Goal: Task Accomplishment & Management: Manage account settings

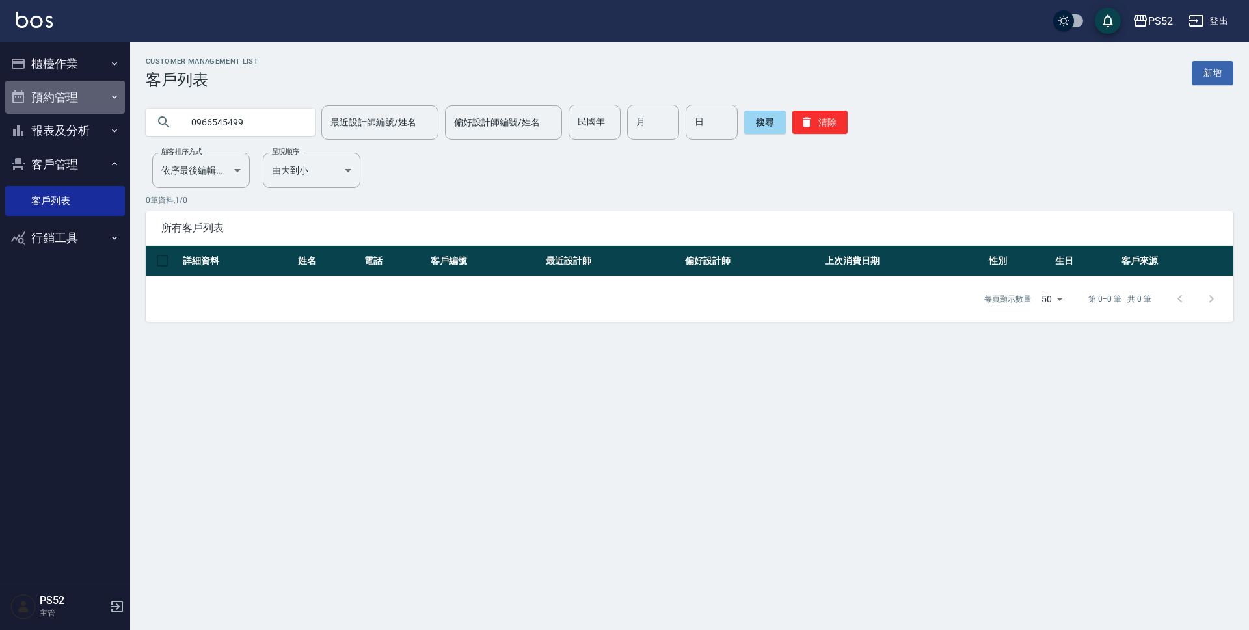
click at [68, 98] on button "預約管理" at bounding box center [65, 98] width 120 height 34
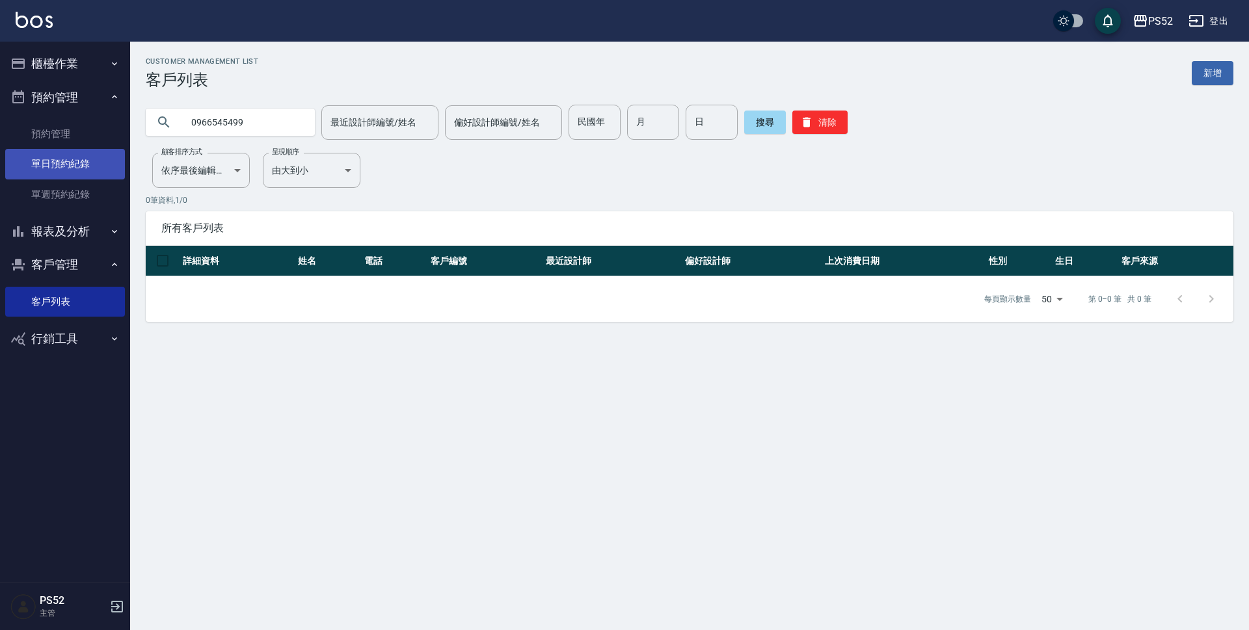
click at [103, 161] on link "單日預約紀錄" at bounding box center [65, 164] width 120 height 30
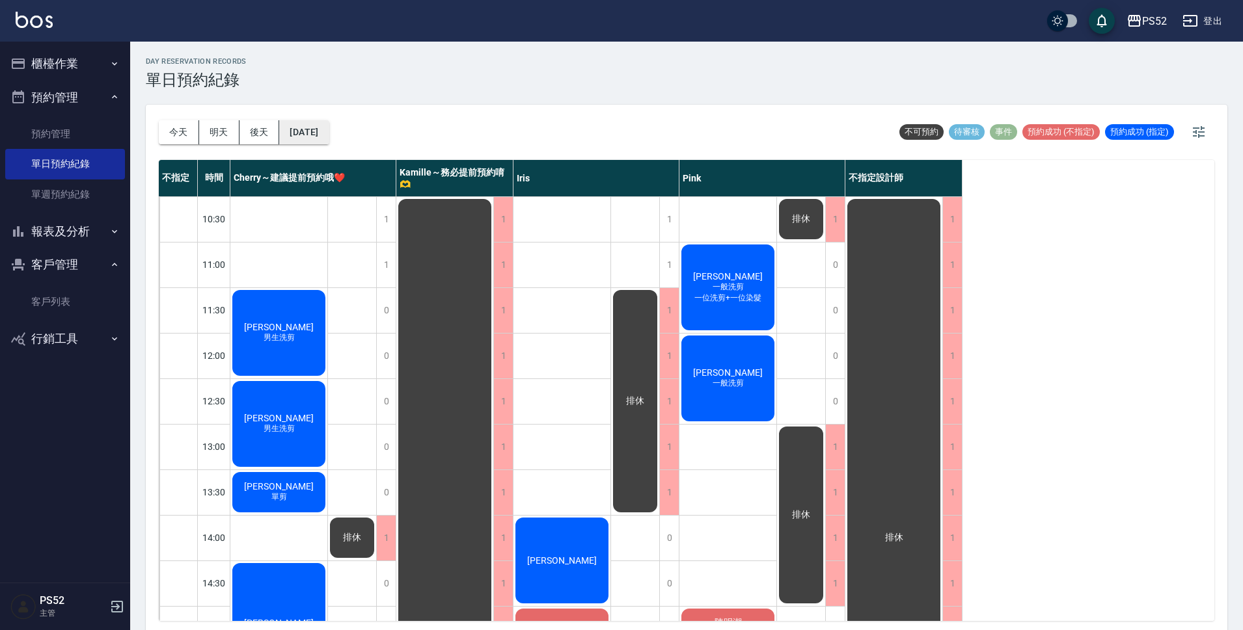
click at [291, 141] on button "[DATE]" at bounding box center [303, 132] width 49 height 24
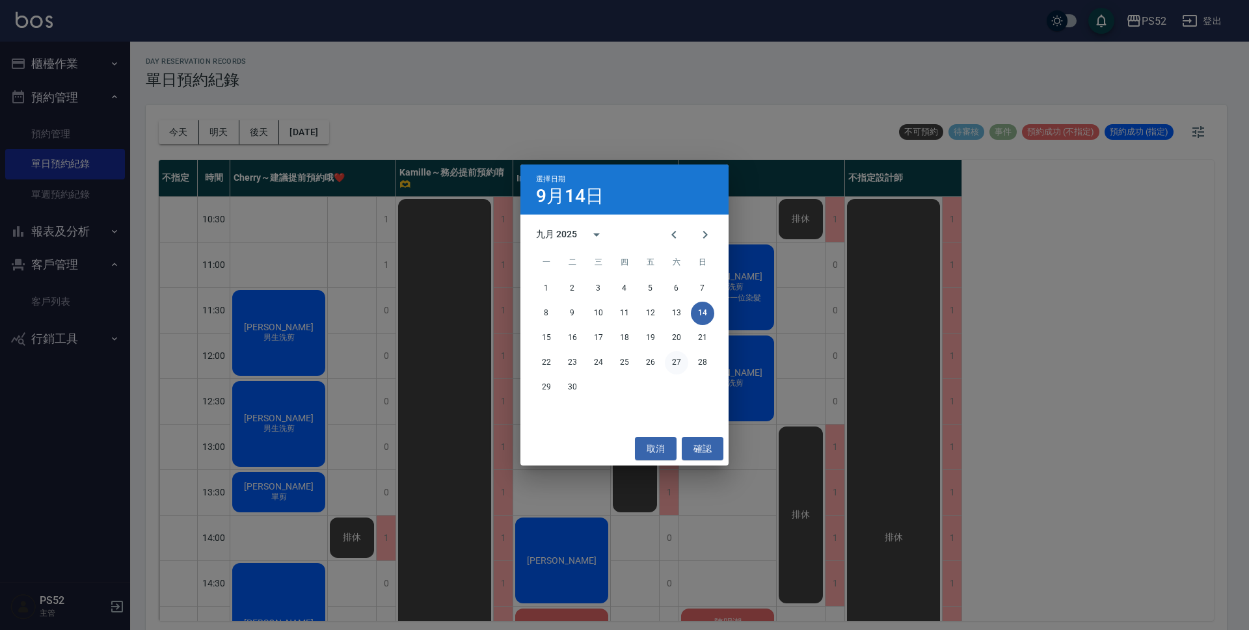
click at [674, 365] on button "27" at bounding box center [676, 362] width 23 height 23
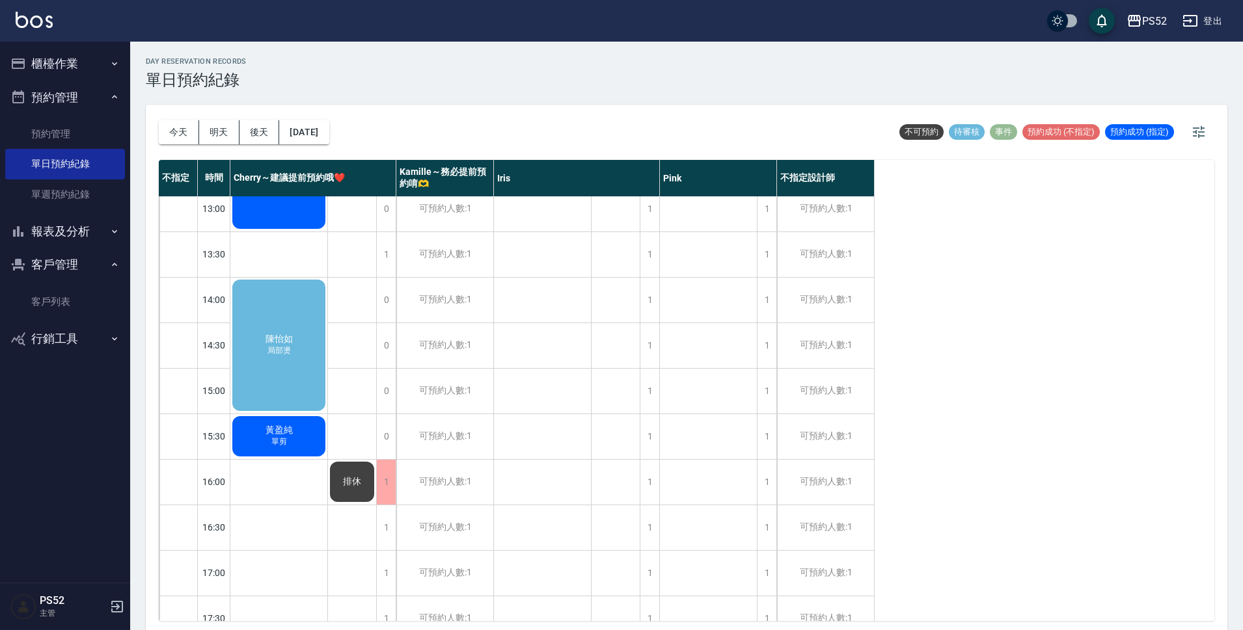
scroll to position [239, 0]
click at [286, 315] on div "[PERSON_NAME] 局部燙" at bounding box center [278, 344] width 97 height 135
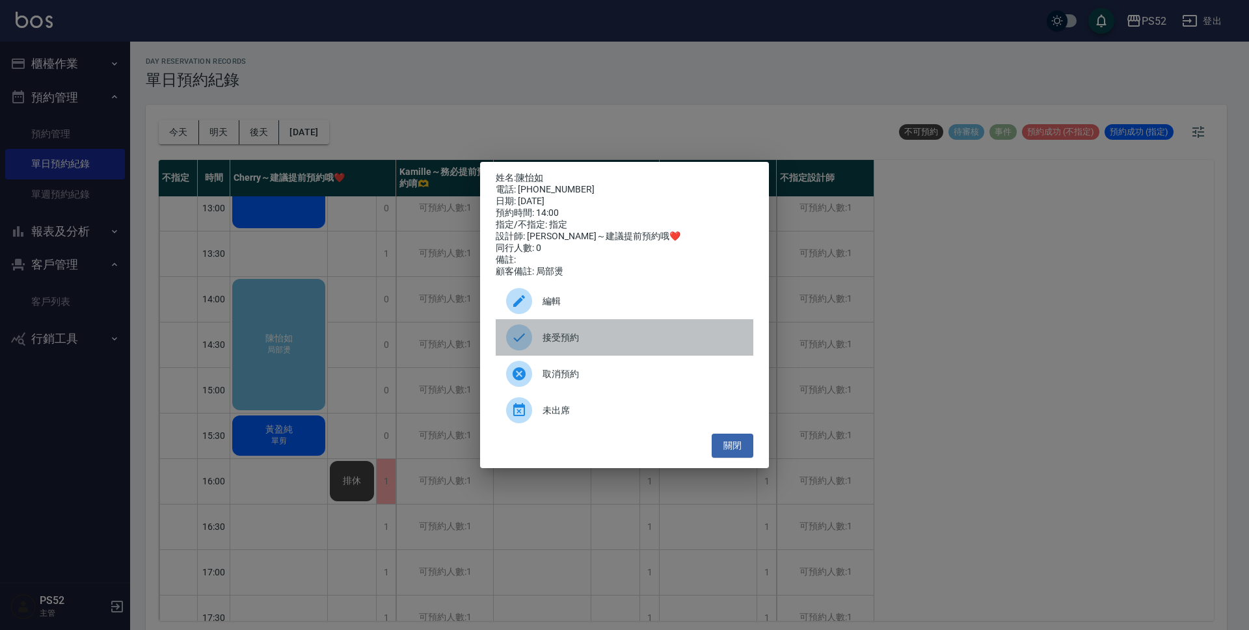
click at [580, 353] on div "接受預約" at bounding box center [625, 337] width 258 height 36
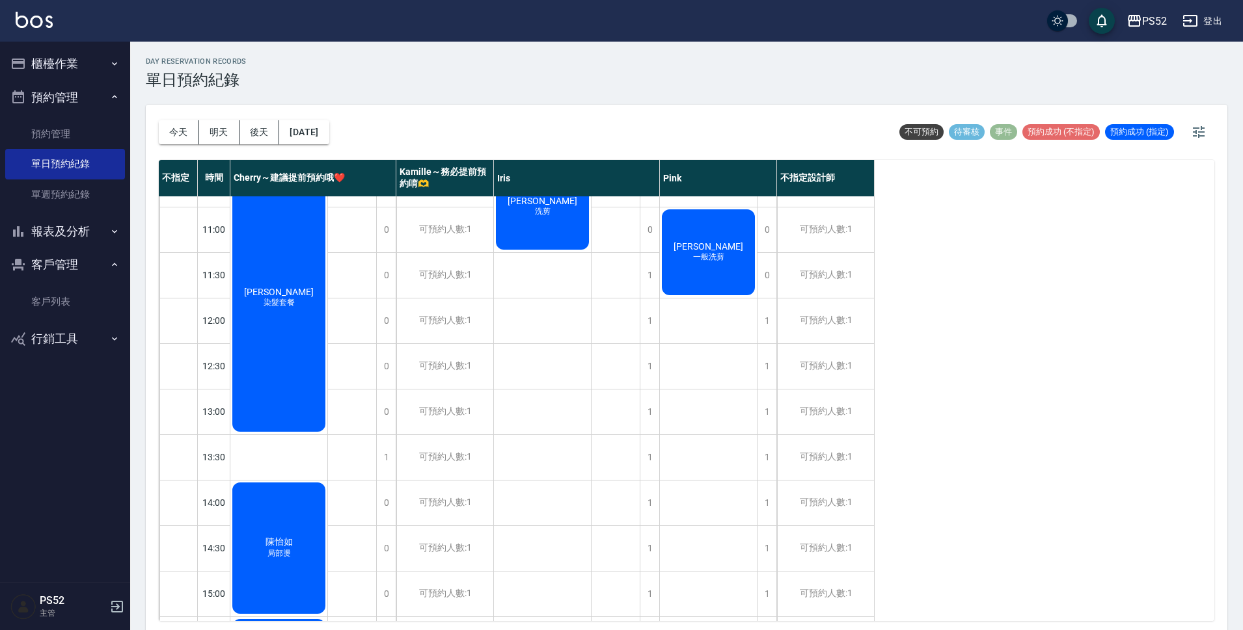
scroll to position [0, 0]
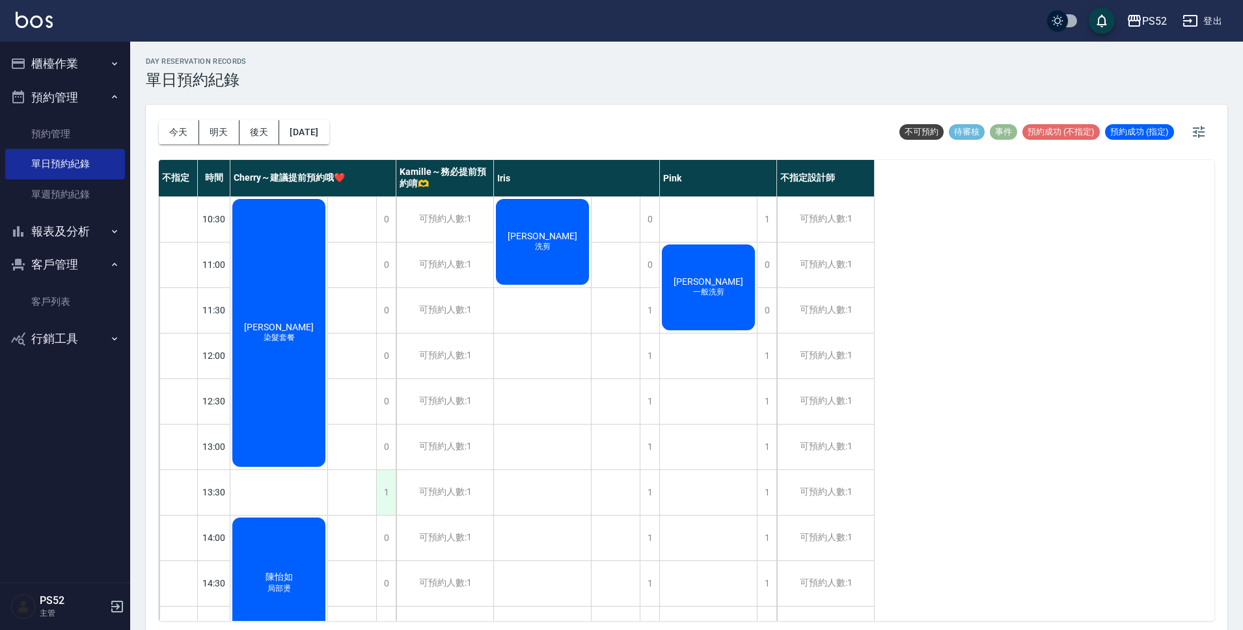
click at [384, 479] on div "1" at bounding box center [386, 492] width 20 height 45
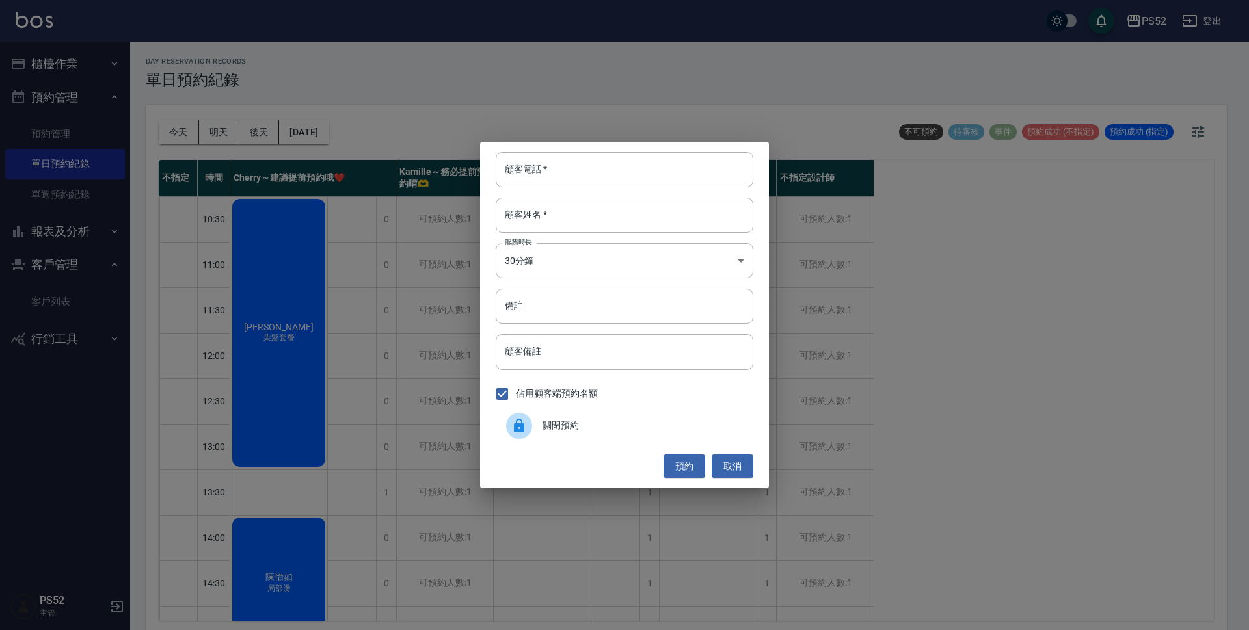
click at [603, 405] on div "佔用顧客端預約名額" at bounding box center [625, 394] width 258 height 27
click at [595, 413] on div "關閉預約" at bounding box center [625, 426] width 258 height 36
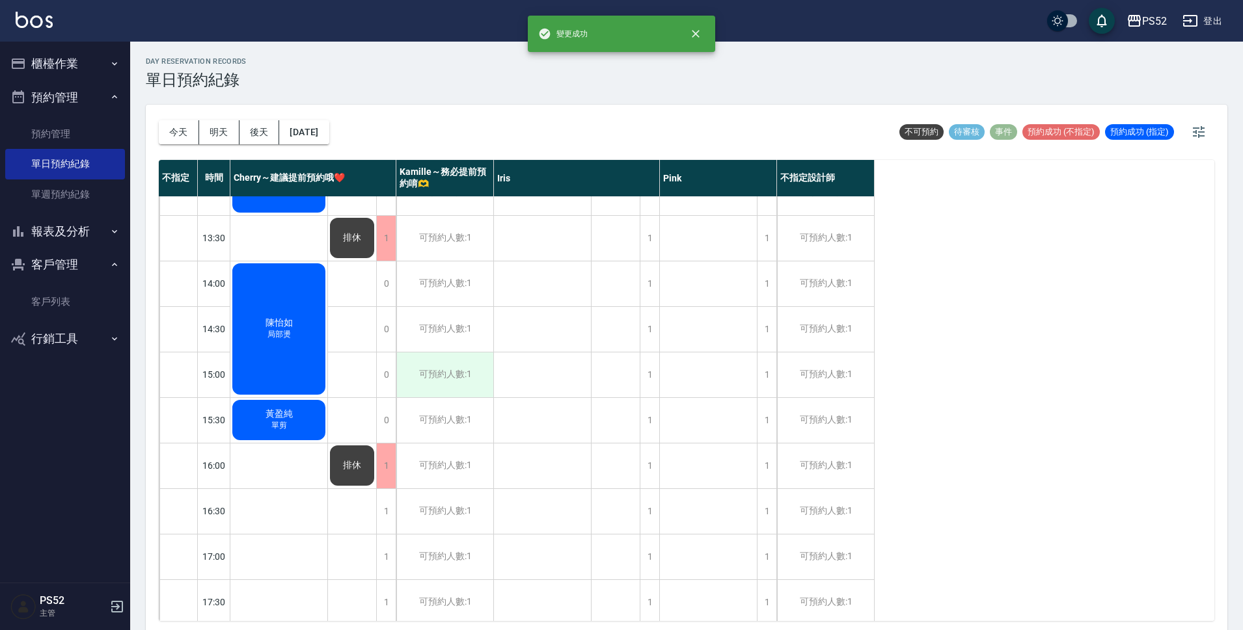
scroll to position [260, 0]
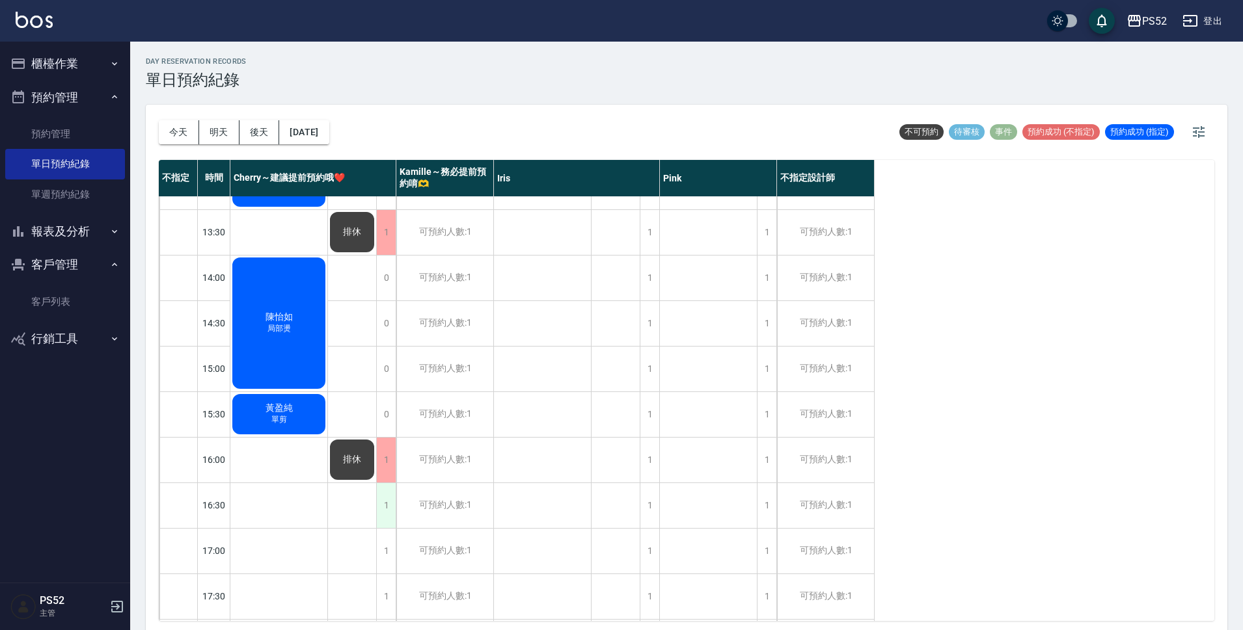
click at [384, 511] on div "1" at bounding box center [386, 505] width 20 height 45
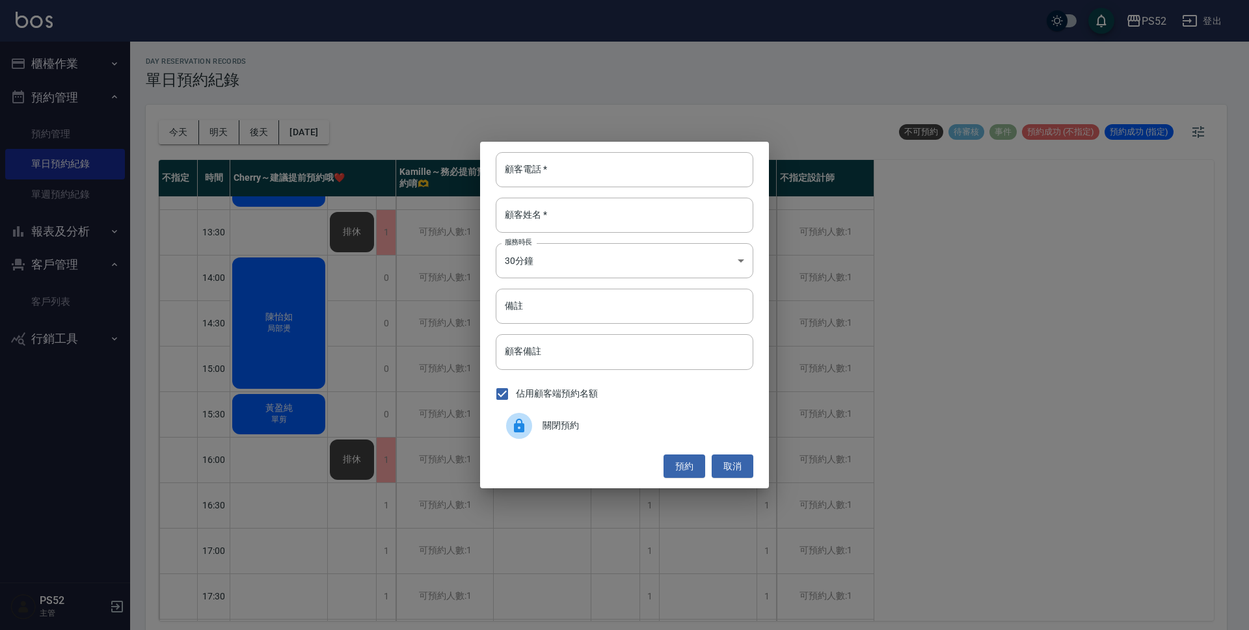
click at [535, 420] on div at bounding box center [524, 426] width 36 height 26
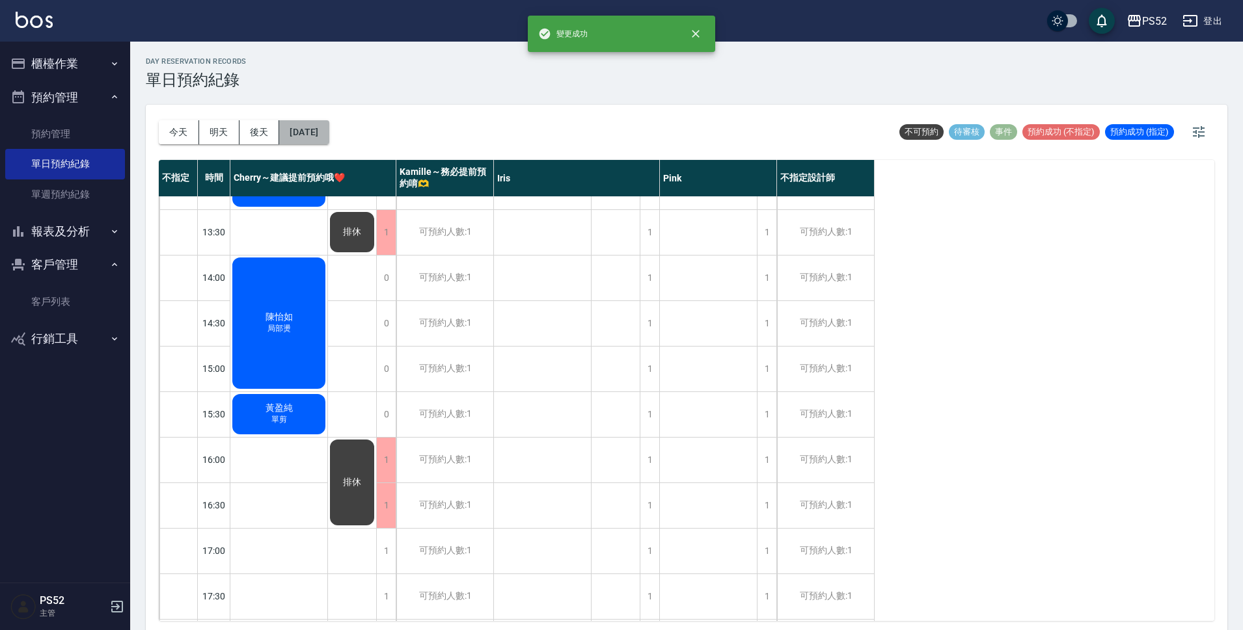
click at [329, 131] on button "[DATE]" at bounding box center [303, 132] width 49 height 24
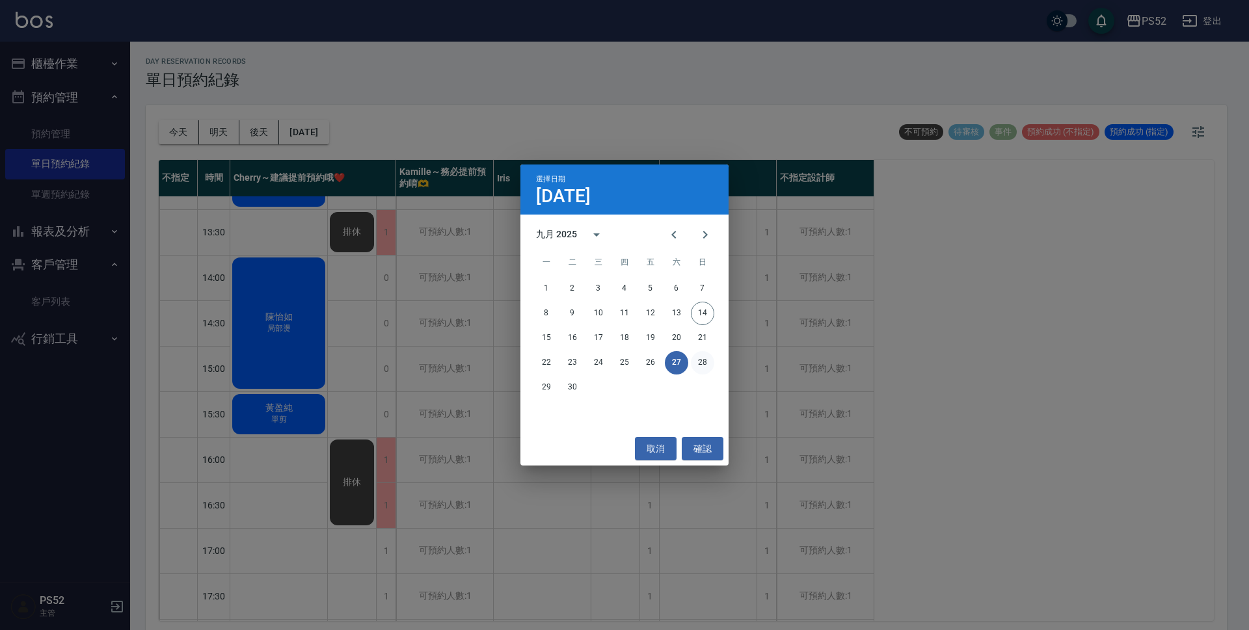
click at [701, 362] on button "28" at bounding box center [702, 362] width 23 height 23
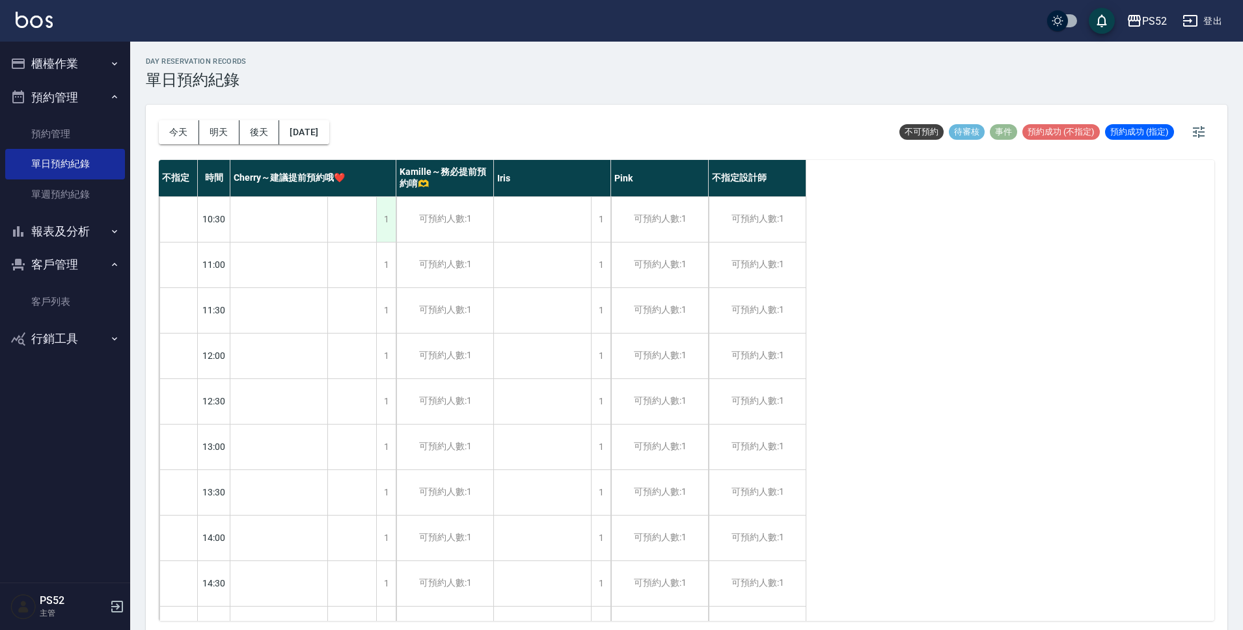
click at [377, 224] on div "1" at bounding box center [386, 219] width 20 height 45
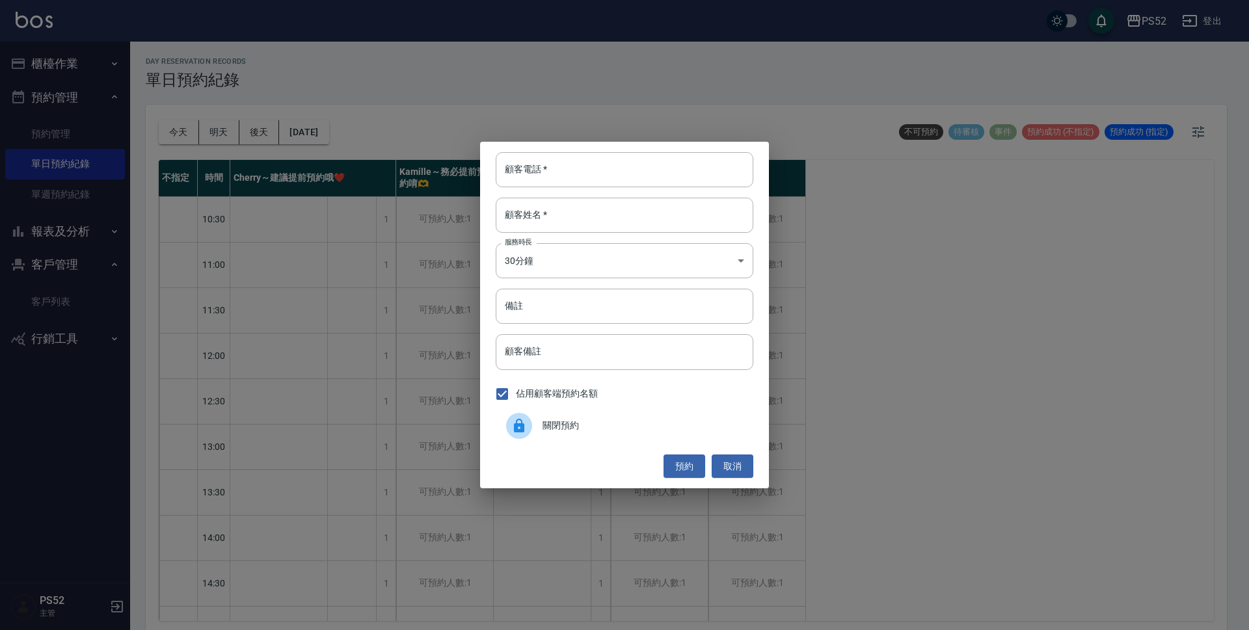
click at [643, 433] on span "關閉預約" at bounding box center [643, 426] width 200 height 14
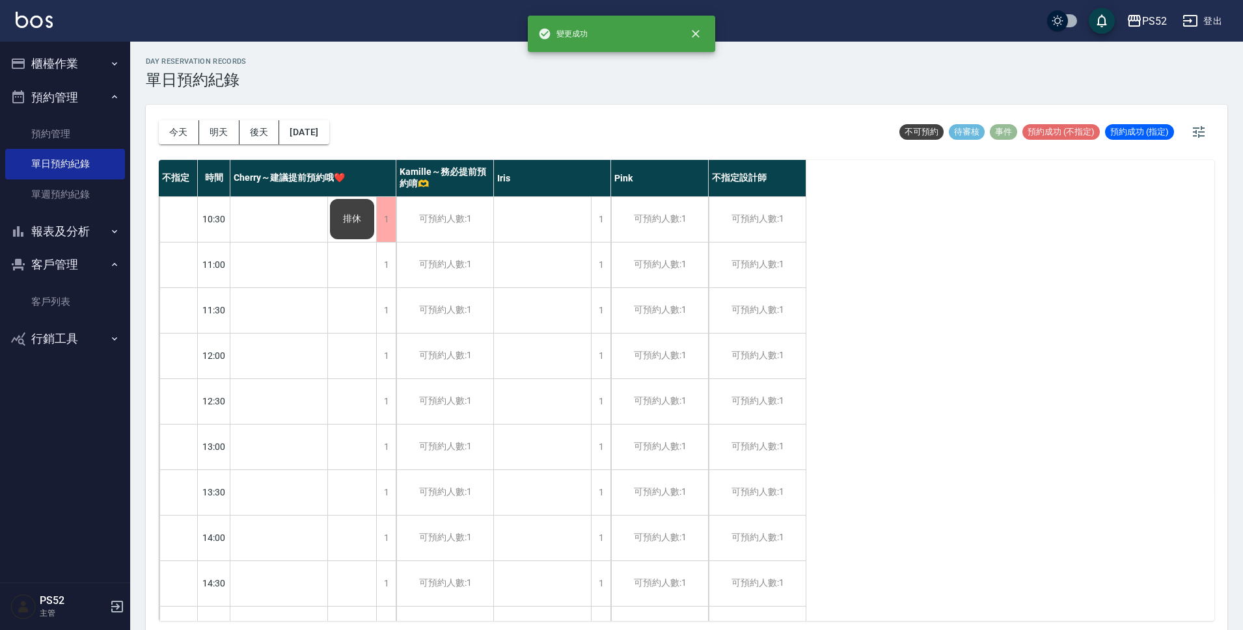
click at [347, 213] on span "排休" at bounding box center [351, 219] width 23 height 12
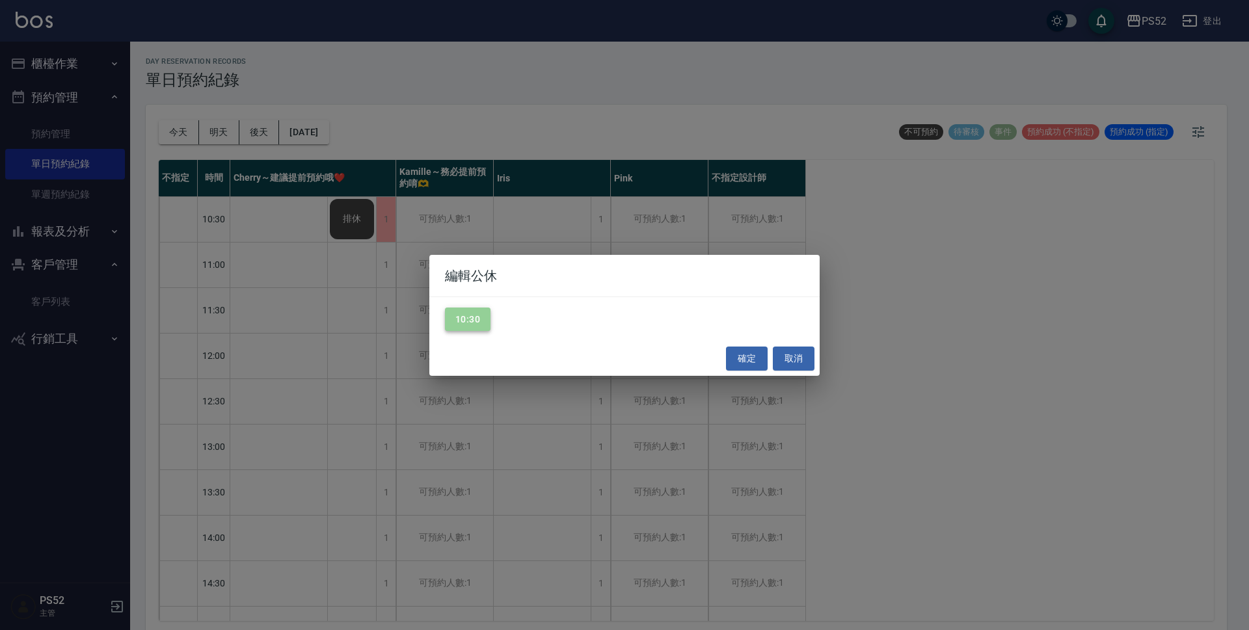
click at [470, 313] on button "10:30" at bounding box center [468, 320] width 46 height 24
click at [757, 366] on button "確定" at bounding box center [747, 359] width 42 height 24
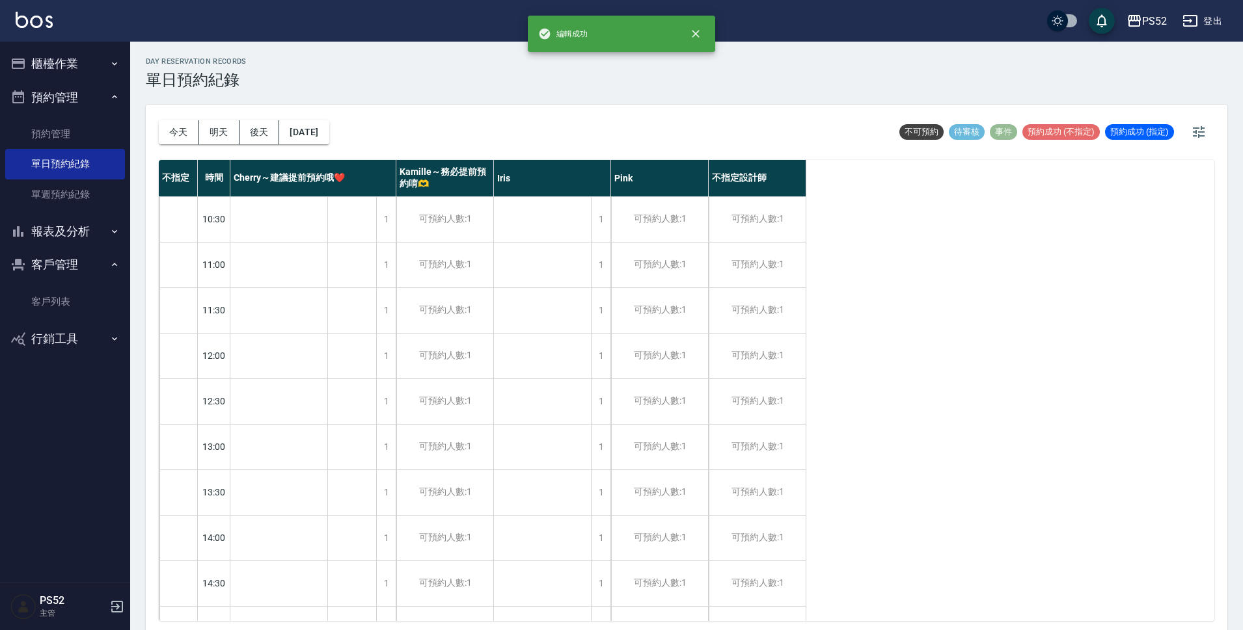
click at [329, 128] on button "[DATE]" at bounding box center [303, 132] width 49 height 24
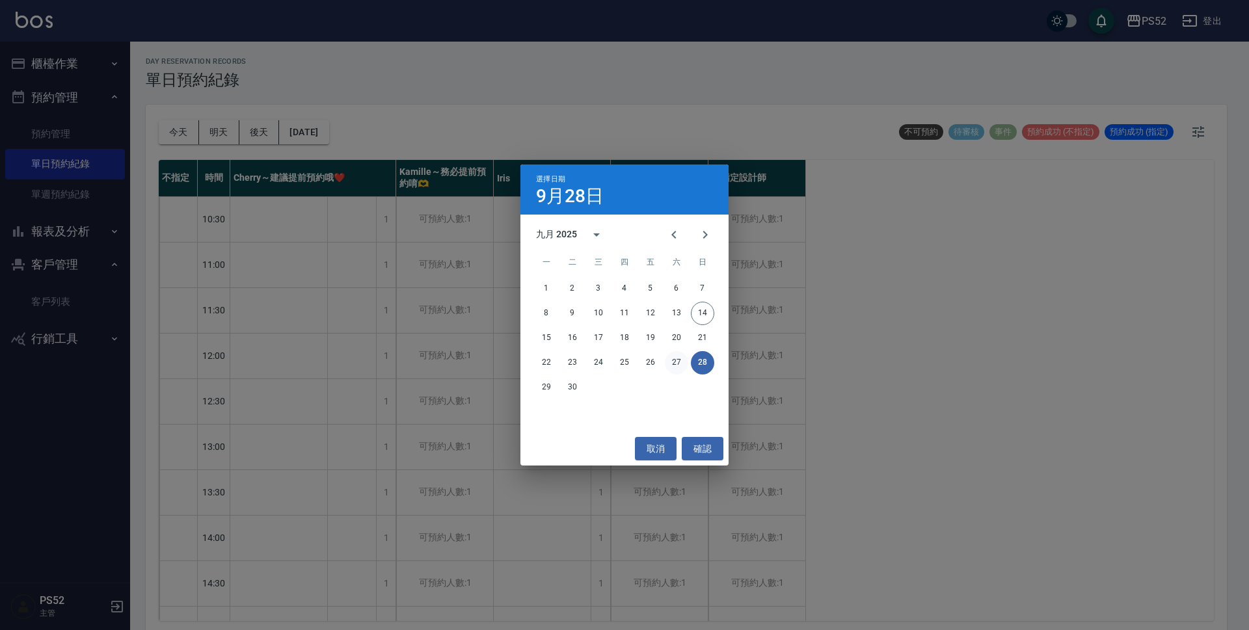
click at [676, 368] on button "27" at bounding box center [676, 362] width 23 height 23
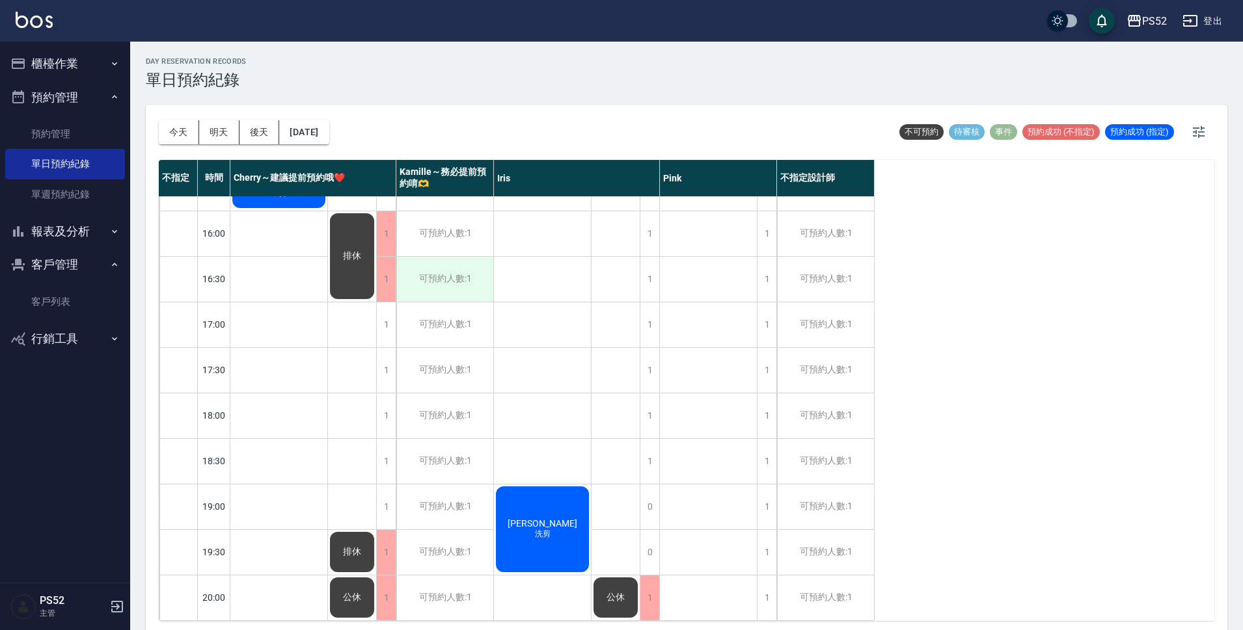
scroll to position [498, 0]
click at [169, 124] on button "今天" at bounding box center [179, 132] width 40 height 24
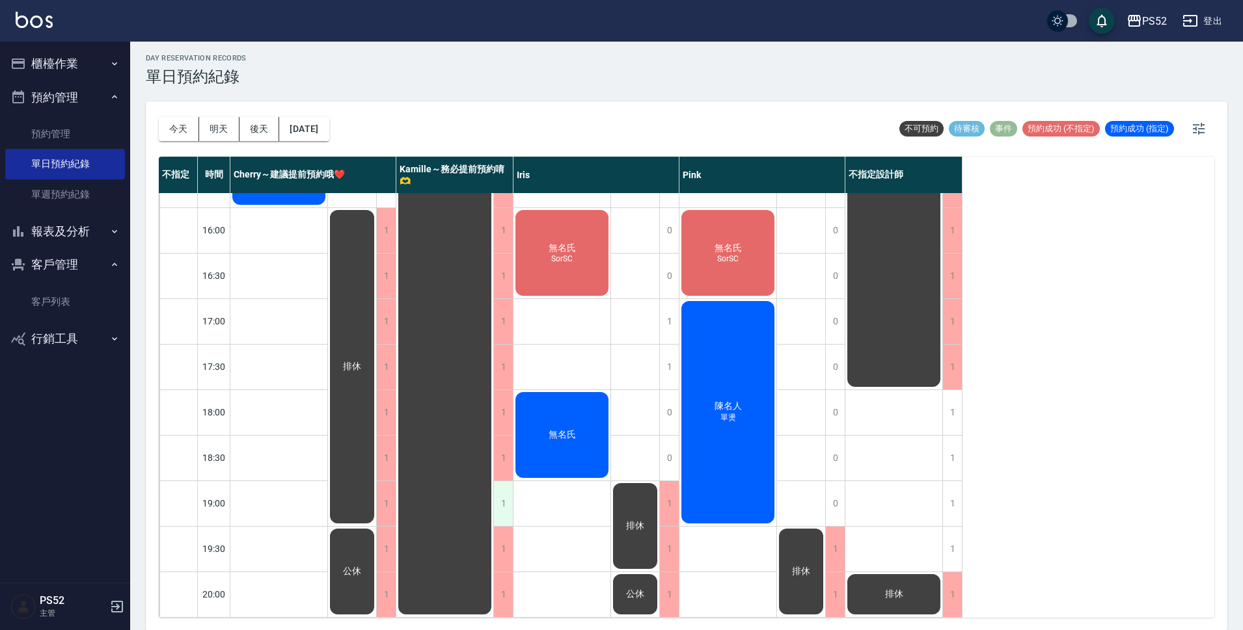
scroll to position [4, 0]
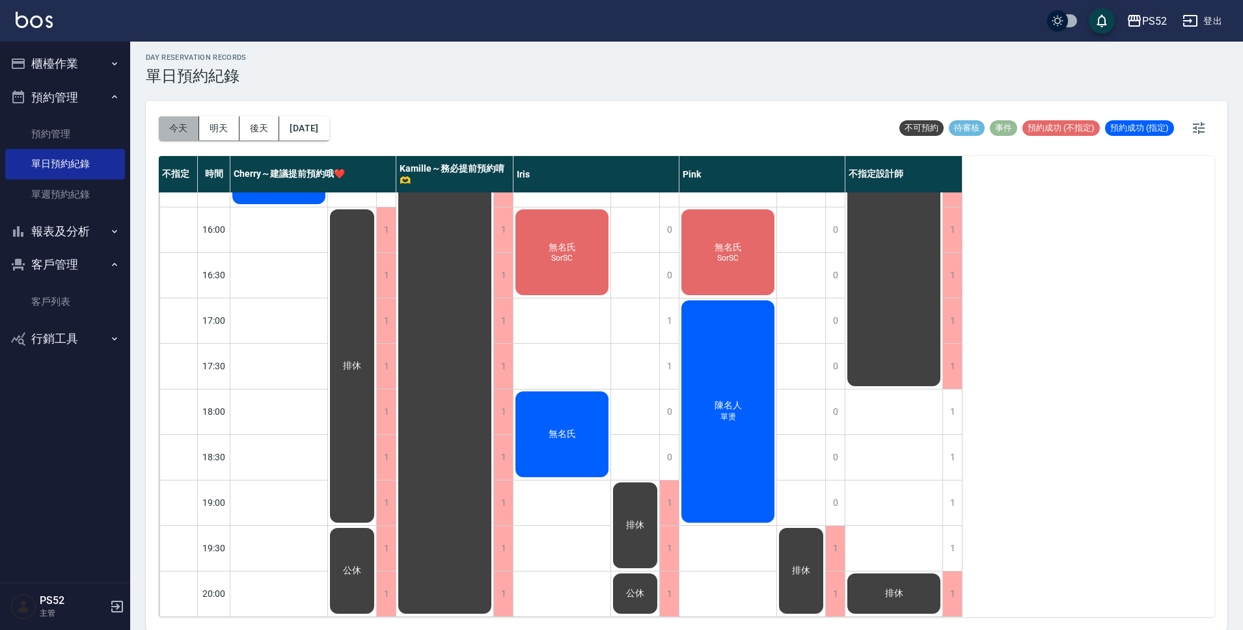
click at [187, 123] on button "今天" at bounding box center [179, 128] width 40 height 24
click at [215, 137] on button "明天" at bounding box center [219, 128] width 40 height 24
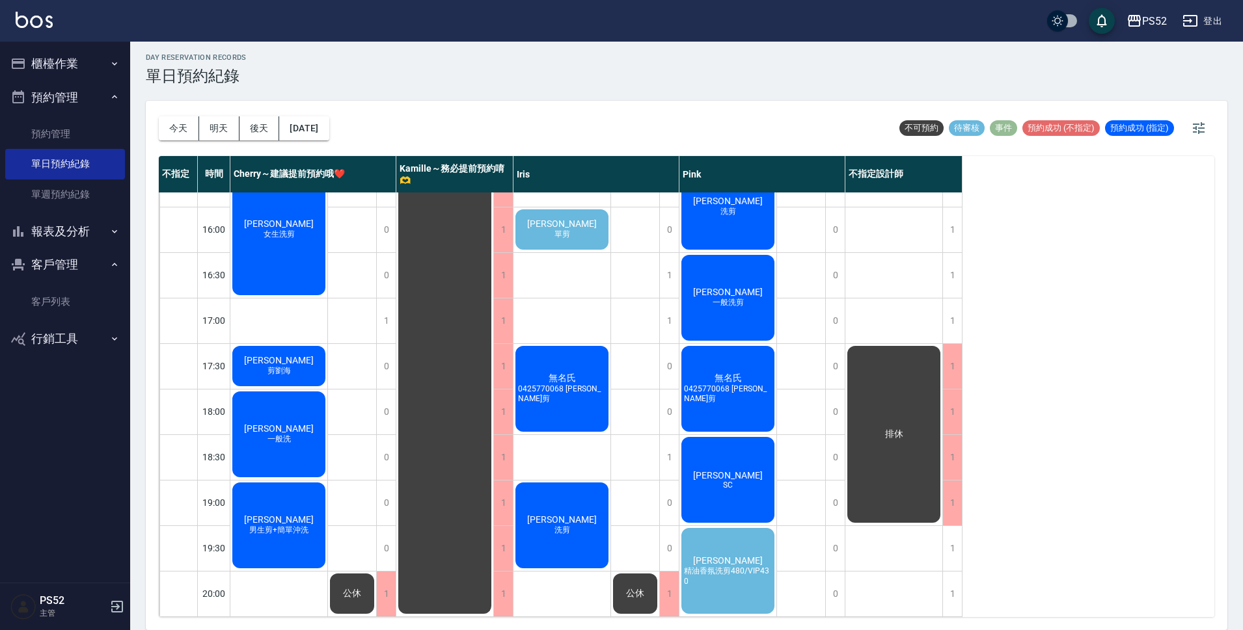
click at [597, 208] on div "[PERSON_NAME] 單剪" at bounding box center [561, 230] width 97 height 44
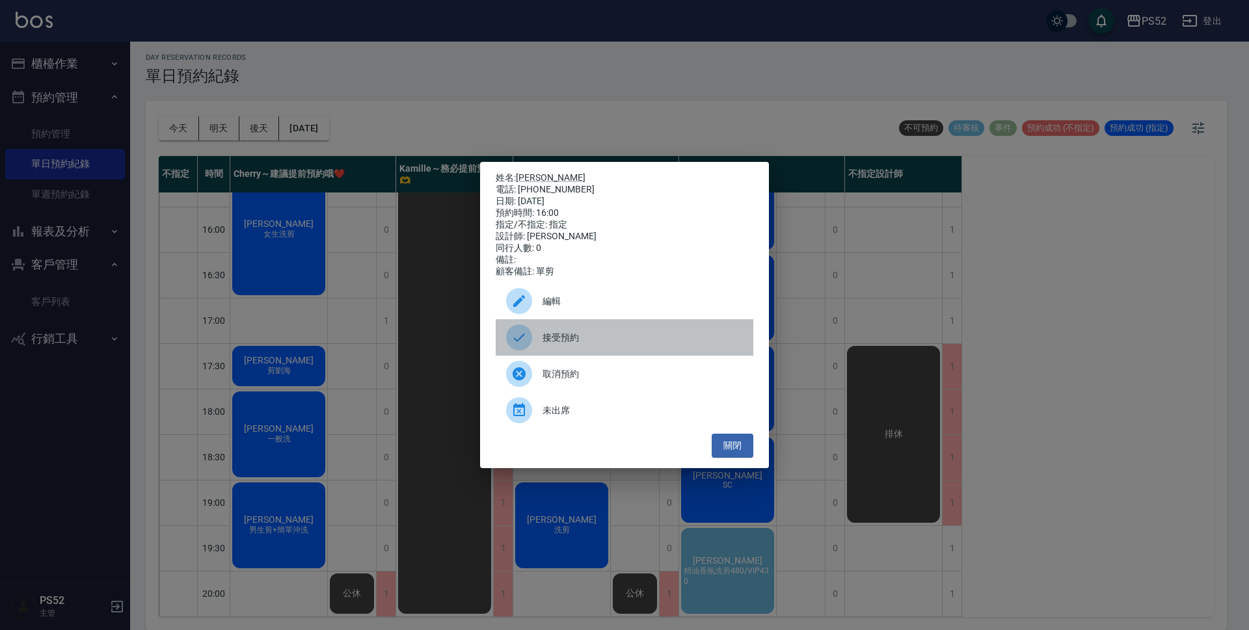
click at [583, 345] on span "接受預約" at bounding box center [643, 338] width 200 height 14
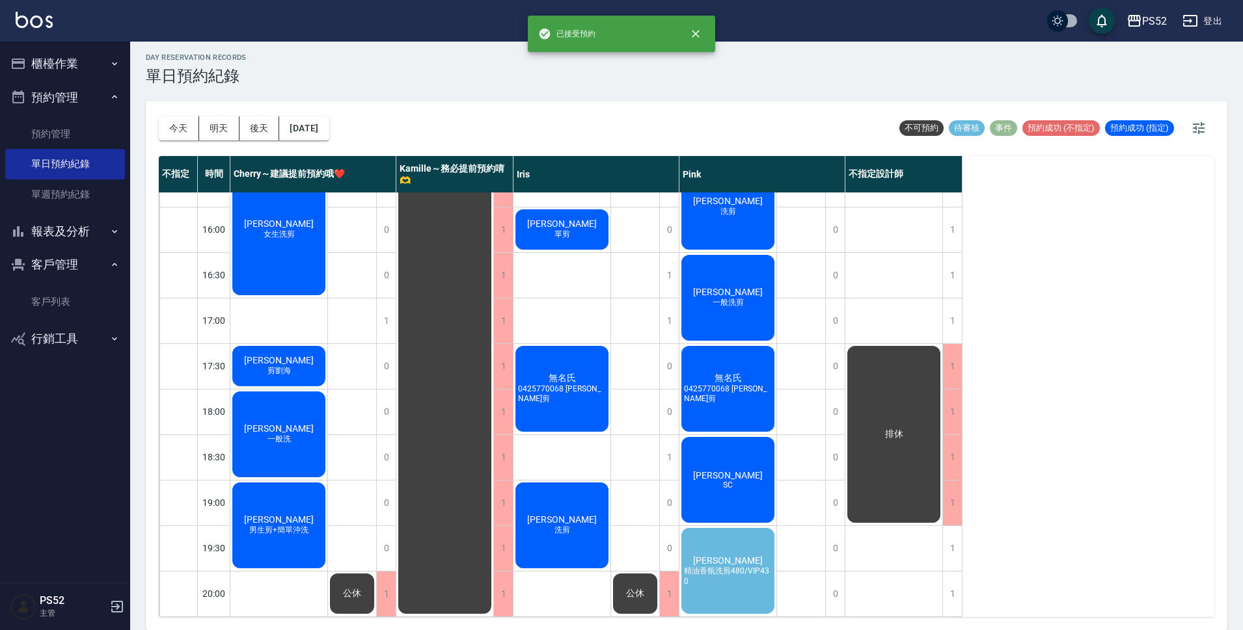
click at [757, 548] on div "[PERSON_NAME] 精油香氛洗剪480/VIP430" at bounding box center [727, 571] width 97 height 90
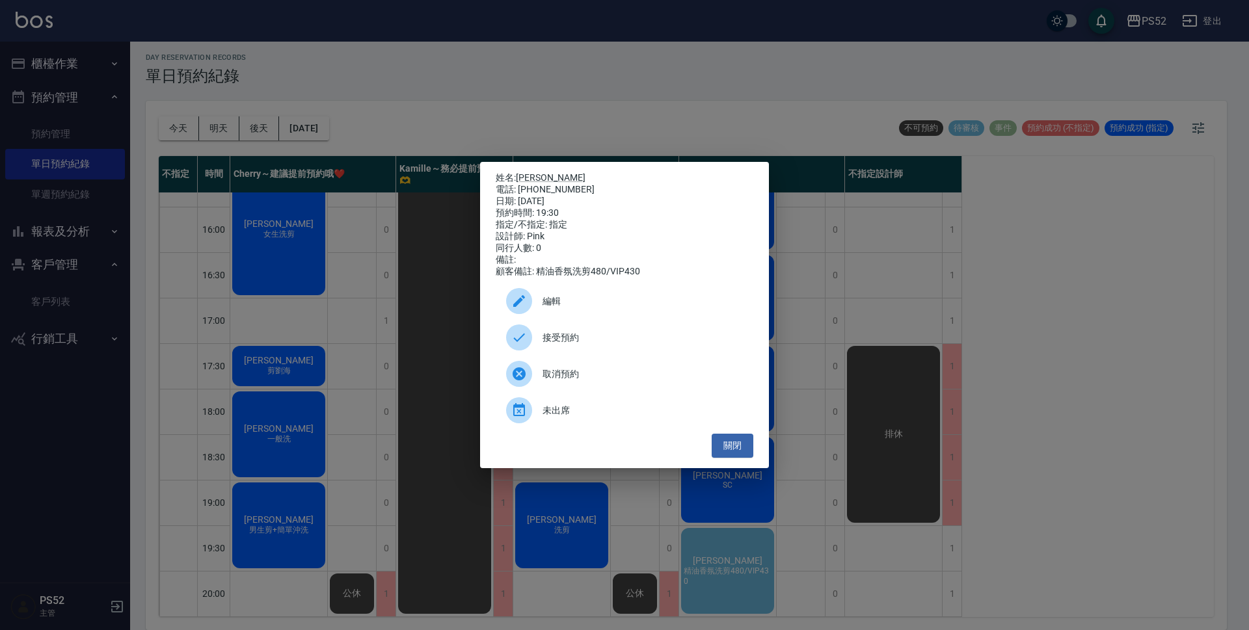
click at [602, 335] on div "接受預約" at bounding box center [625, 337] width 258 height 36
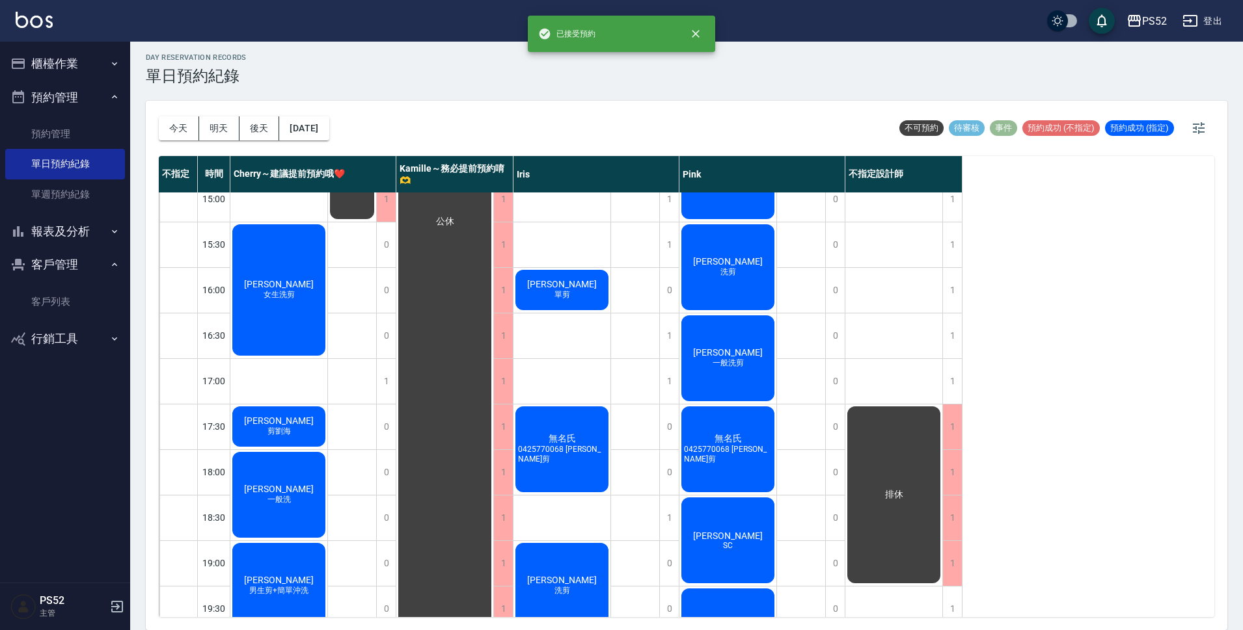
scroll to position [411, 0]
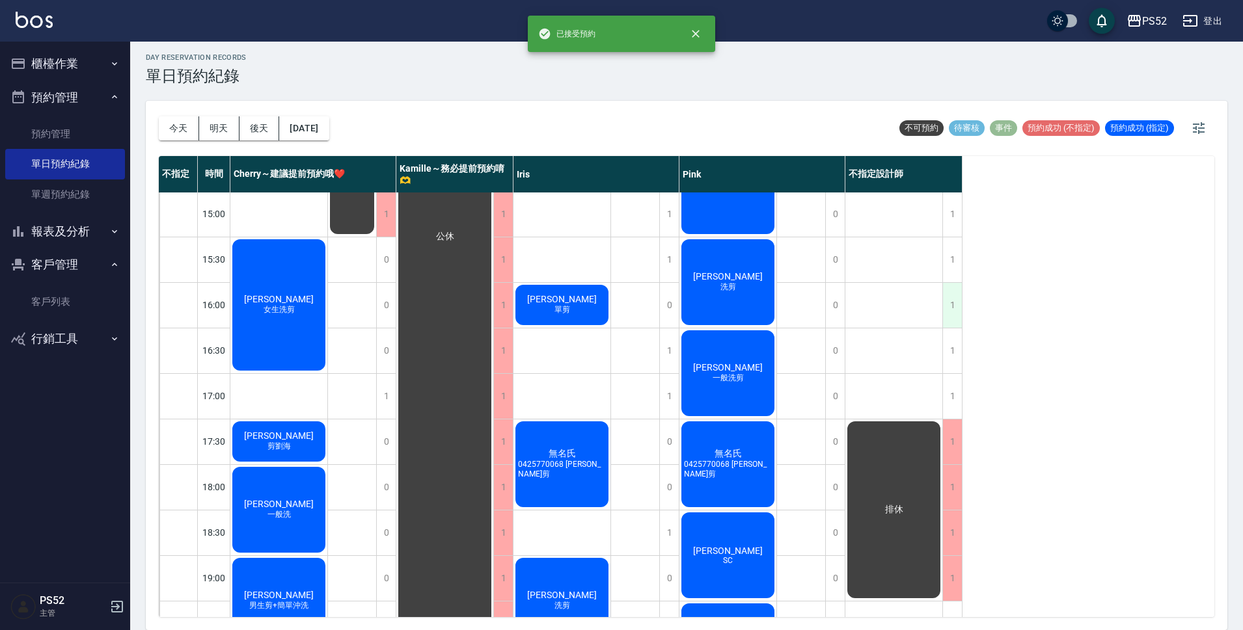
click at [956, 317] on div "1" at bounding box center [952, 305] width 20 height 45
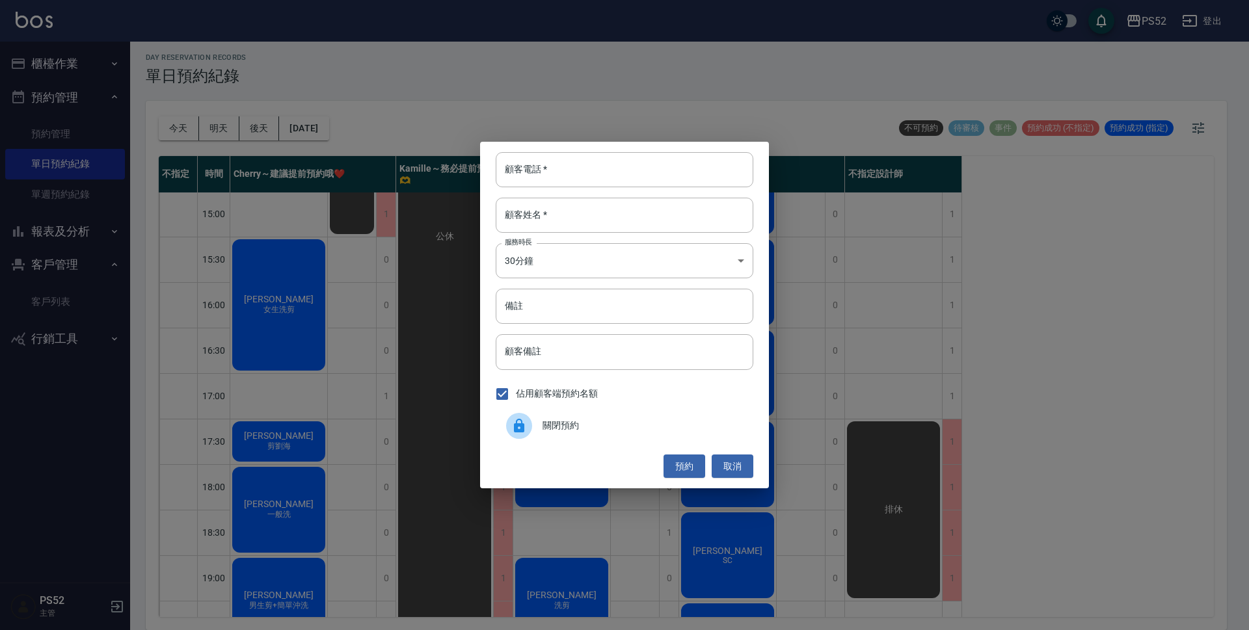
click at [610, 419] on span "關閉預約" at bounding box center [643, 426] width 200 height 14
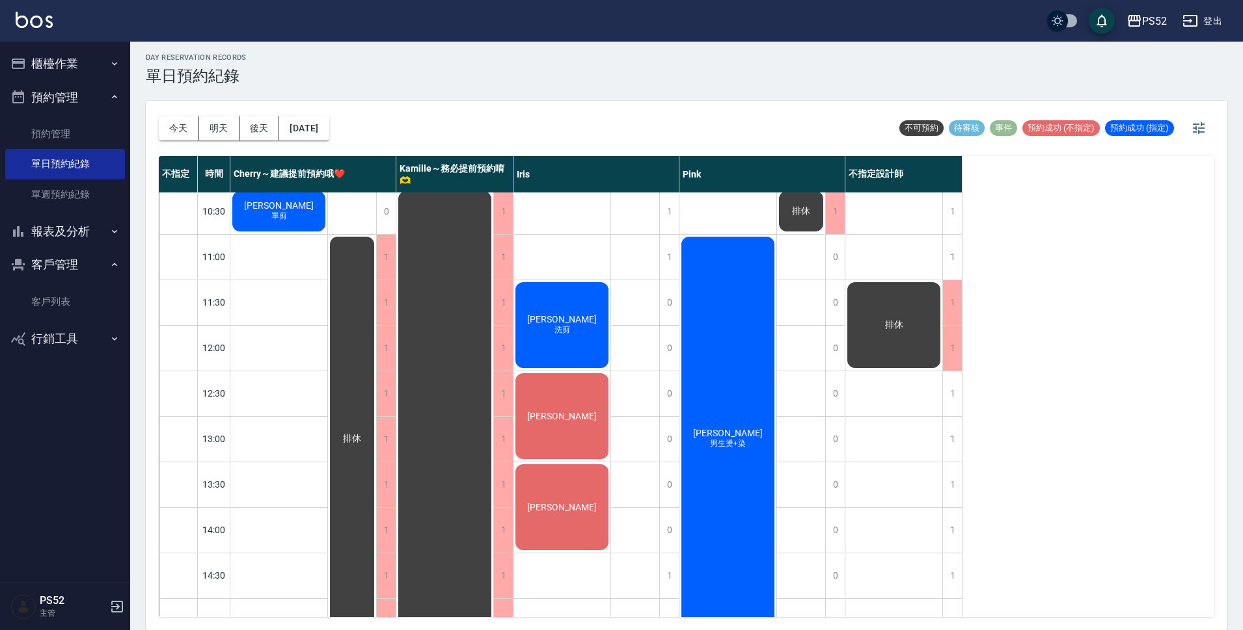
scroll to position [0, 0]
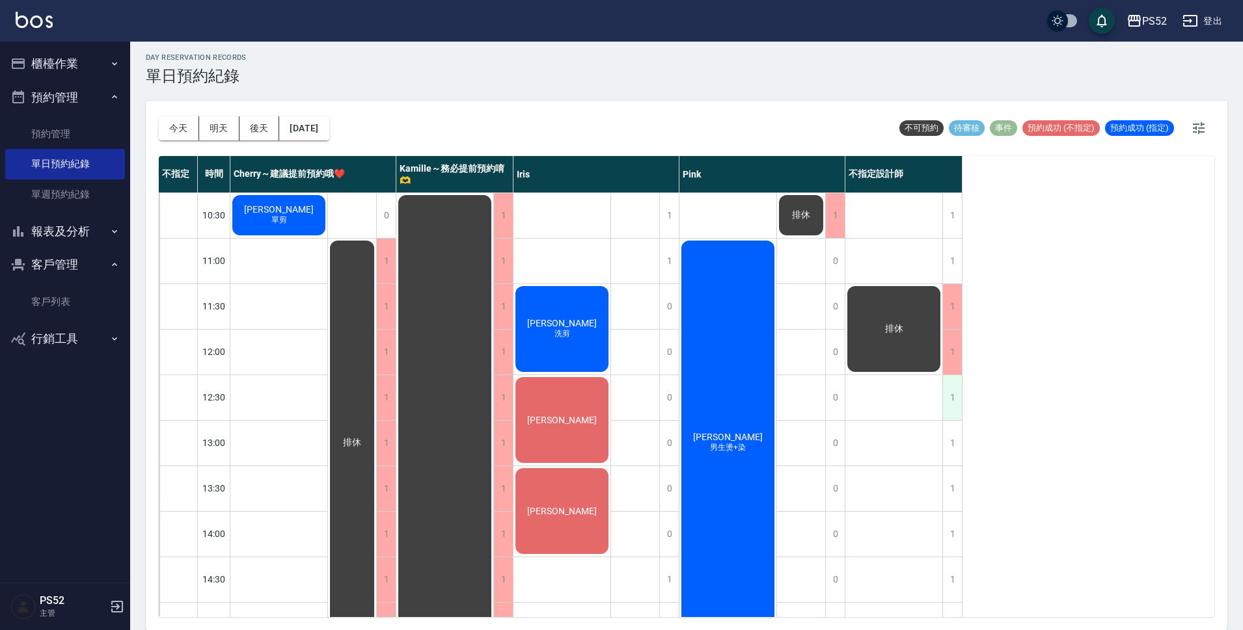
click at [950, 397] on div "1" at bounding box center [952, 397] width 20 height 45
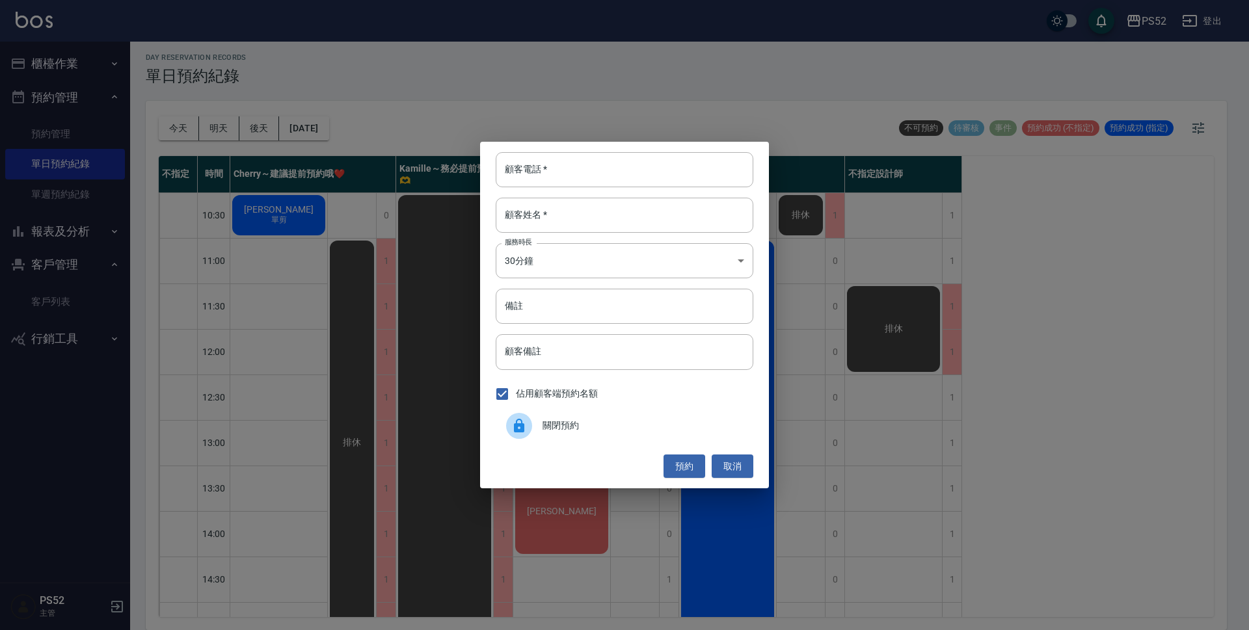
click at [626, 422] on span "關閉預約" at bounding box center [643, 426] width 200 height 14
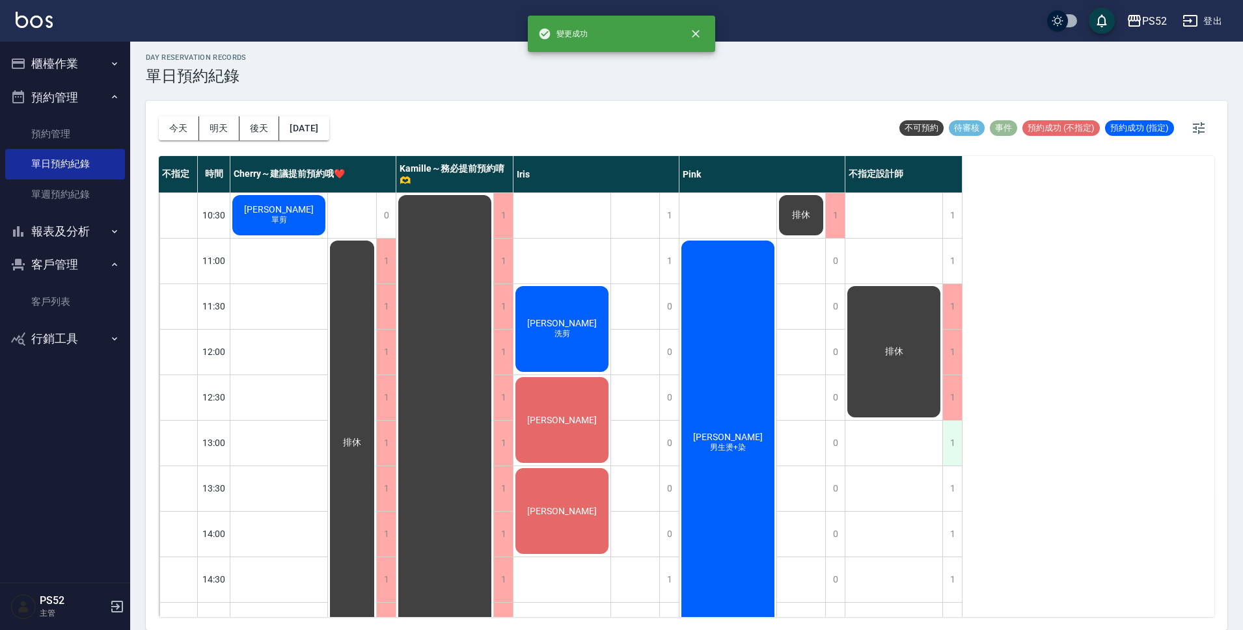
click at [948, 440] on div "1" at bounding box center [952, 443] width 20 height 45
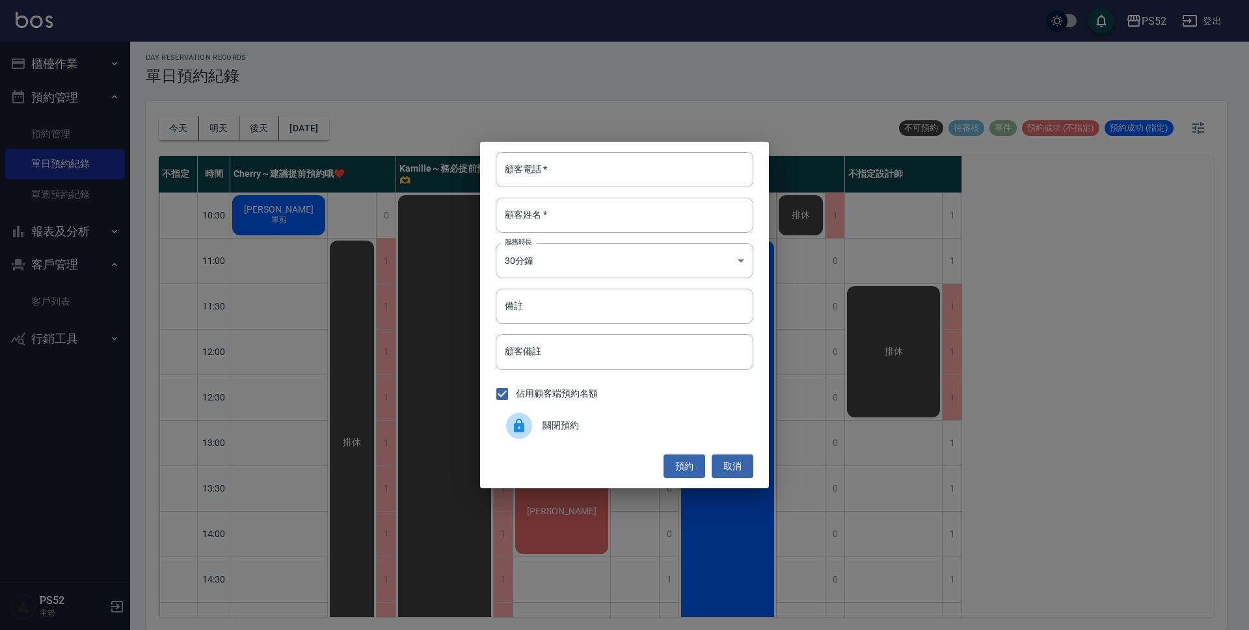
click at [654, 425] on span "關閉預約" at bounding box center [643, 426] width 200 height 14
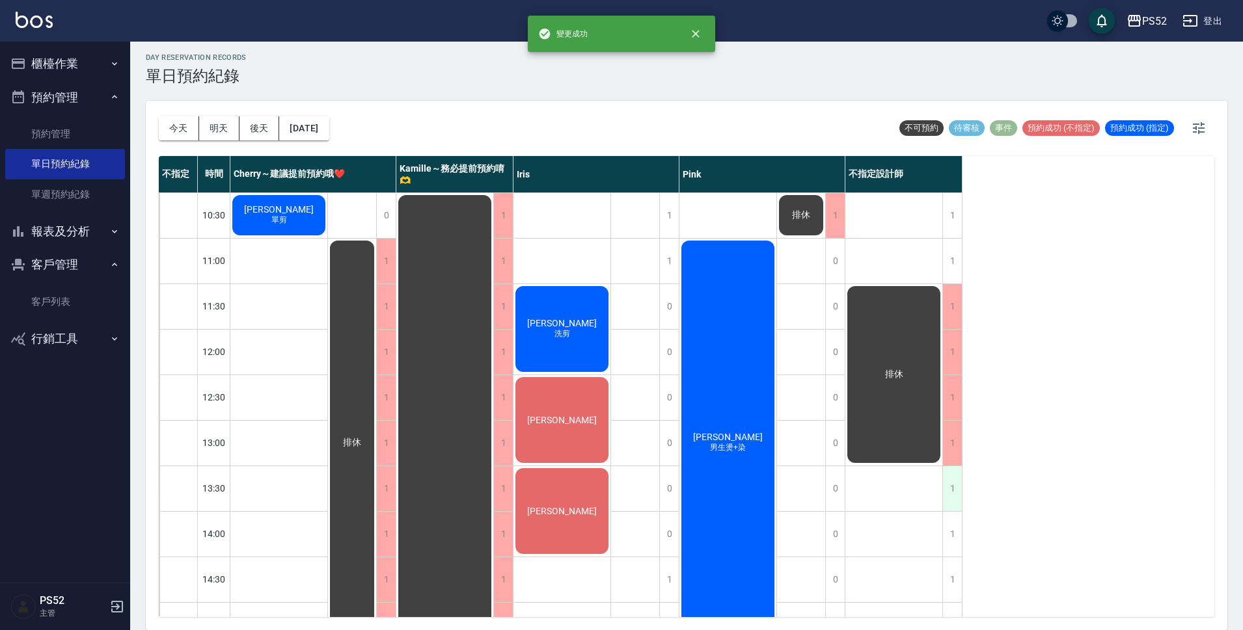
click at [956, 483] on div "1" at bounding box center [952, 488] width 20 height 45
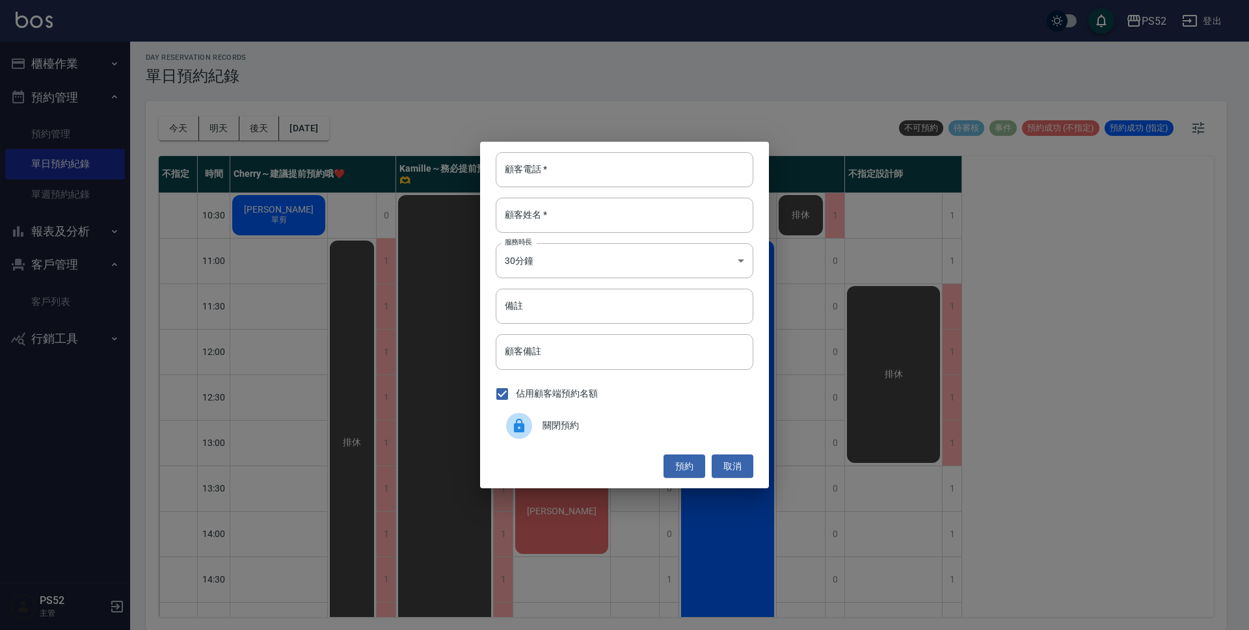
click at [692, 433] on div "關閉預約" at bounding box center [625, 426] width 258 height 36
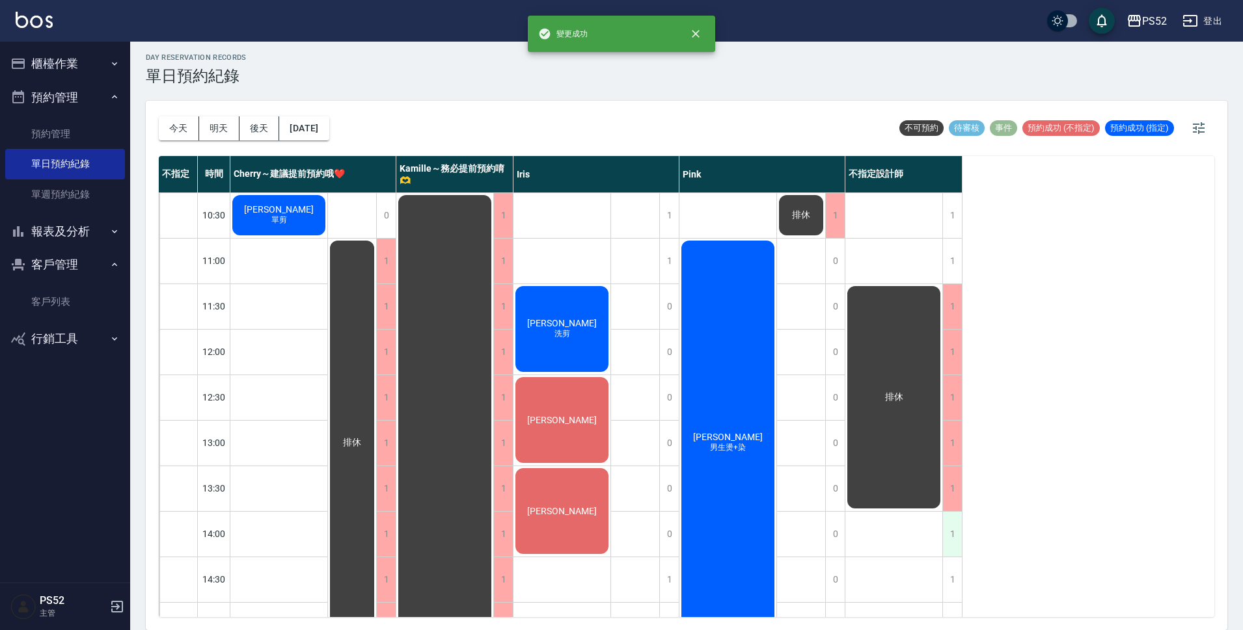
click at [956, 522] on div "1" at bounding box center [952, 534] width 20 height 45
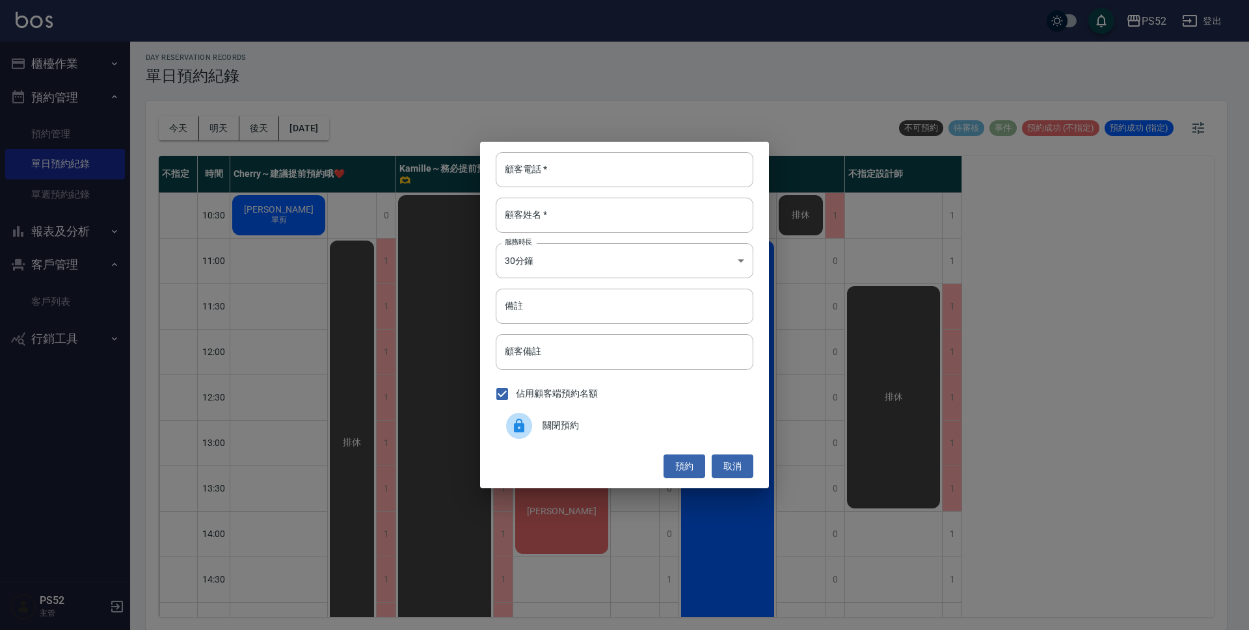
click at [667, 410] on div "關閉預約" at bounding box center [625, 426] width 258 height 36
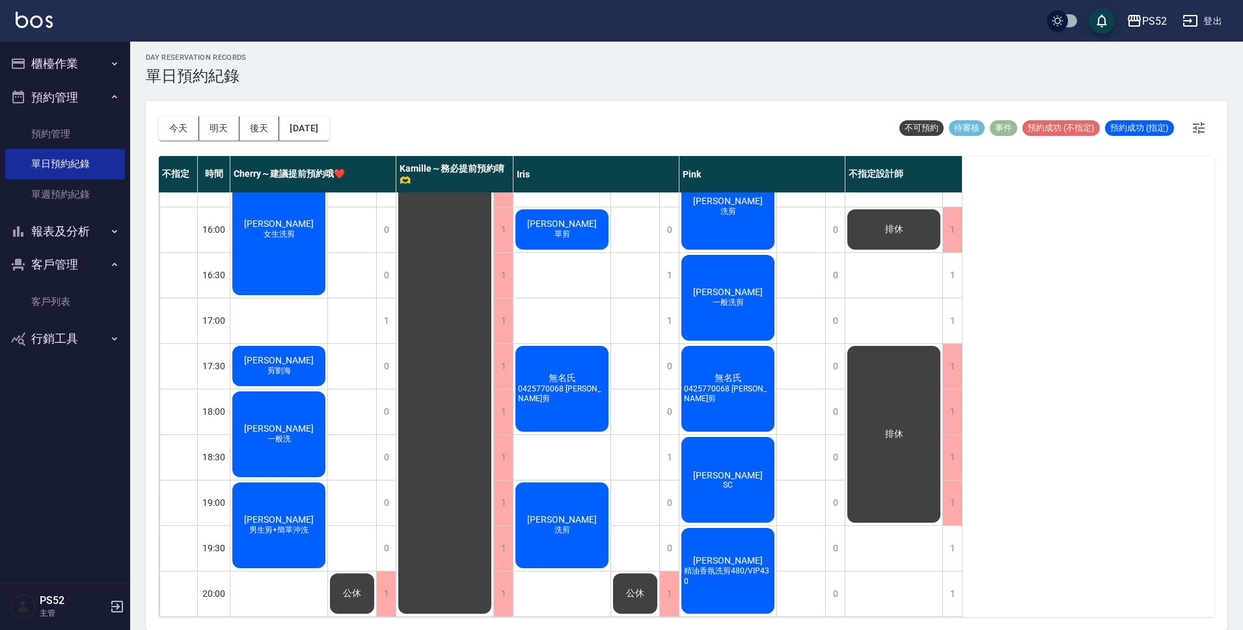
scroll to position [498, 0]
click at [228, 125] on button "明天" at bounding box center [219, 128] width 40 height 24
click at [269, 124] on button "後天" at bounding box center [259, 128] width 40 height 24
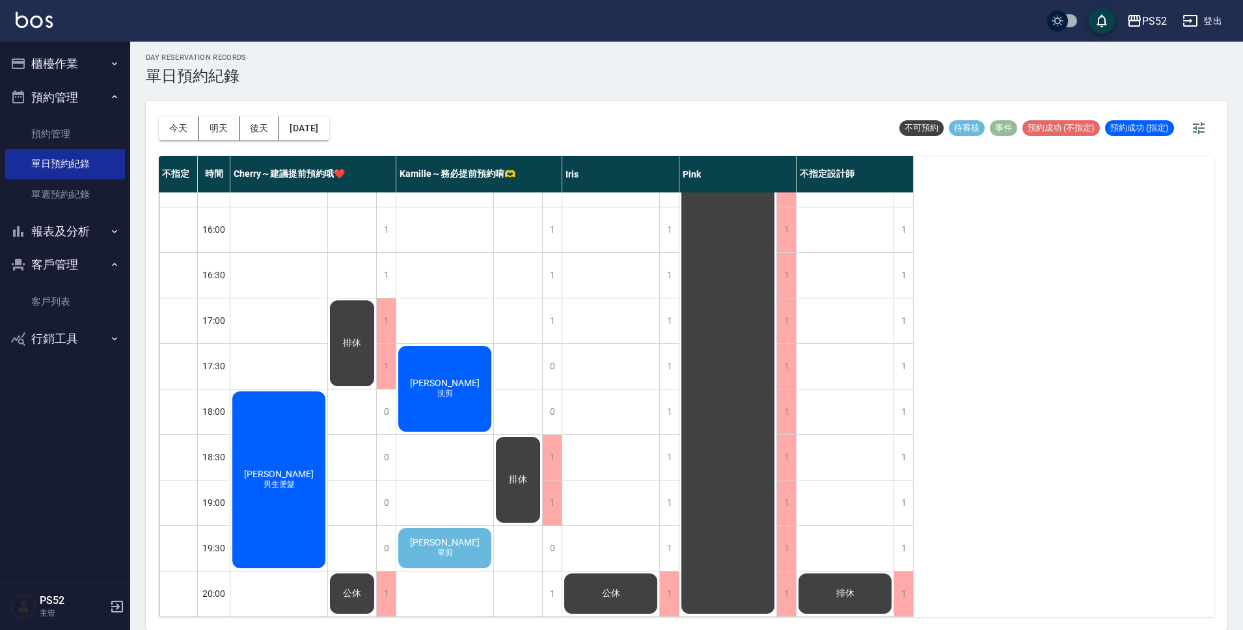
click at [447, 537] on span "[PERSON_NAME]" at bounding box center [444, 542] width 75 height 10
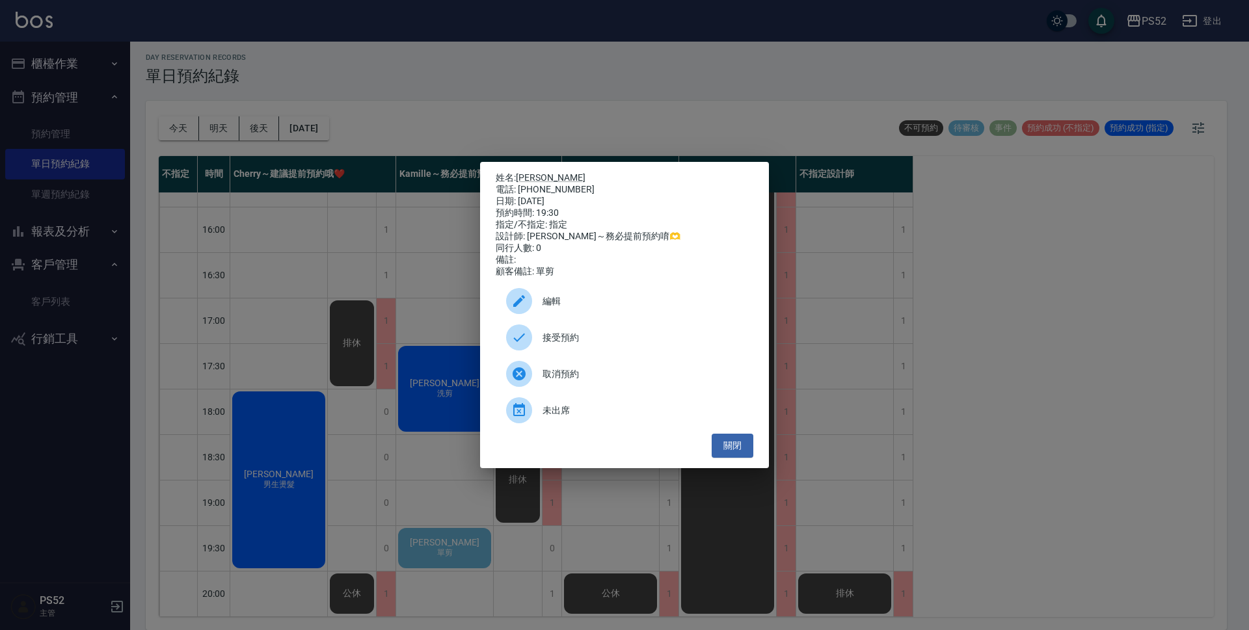
click at [575, 340] on span "接受預約" at bounding box center [643, 338] width 200 height 14
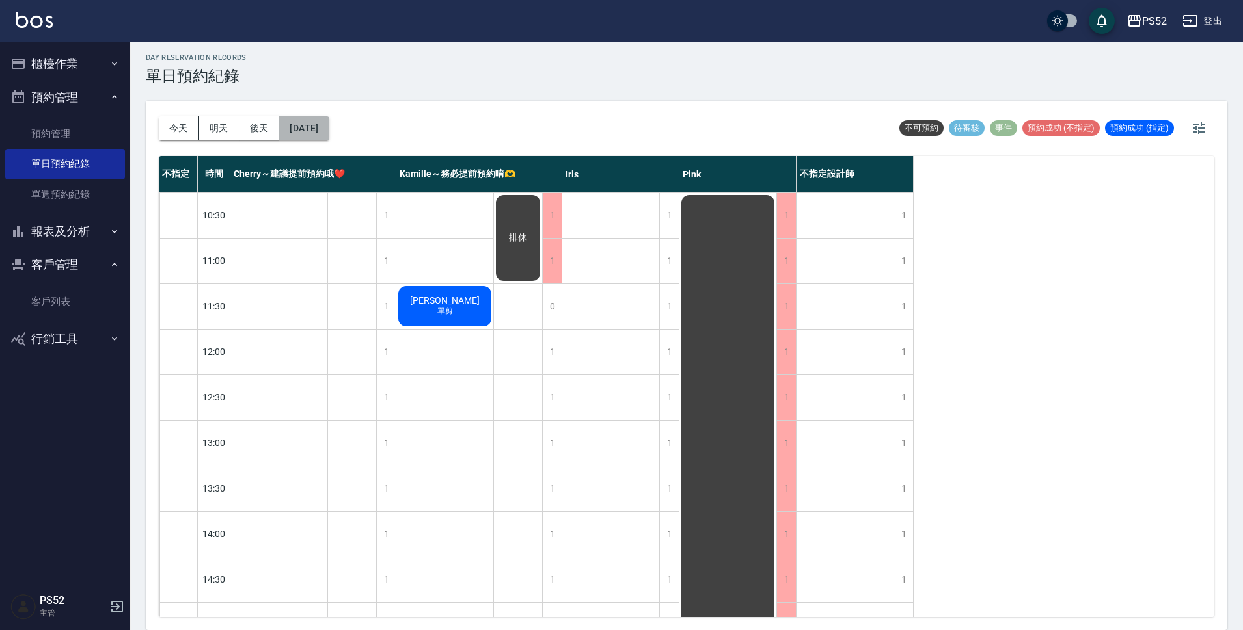
click at [310, 125] on button "[DATE]" at bounding box center [303, 128] width 49 height 24
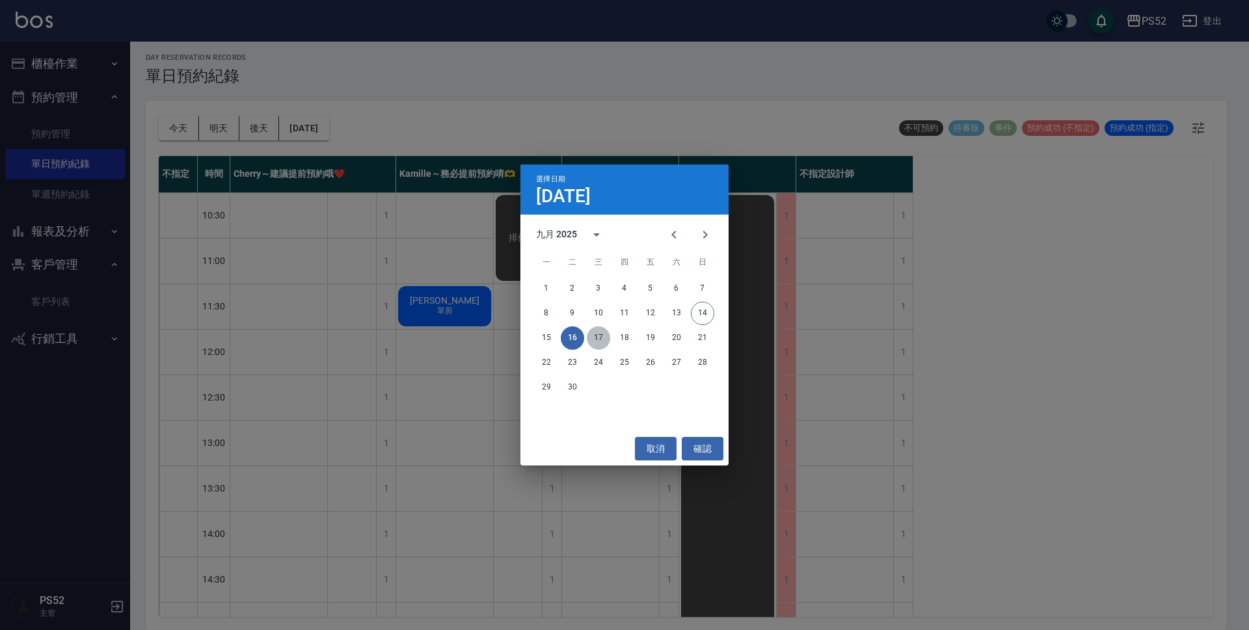
click at [596, 334] on button "17" at bounding box center [598, 338] width 23 height 23
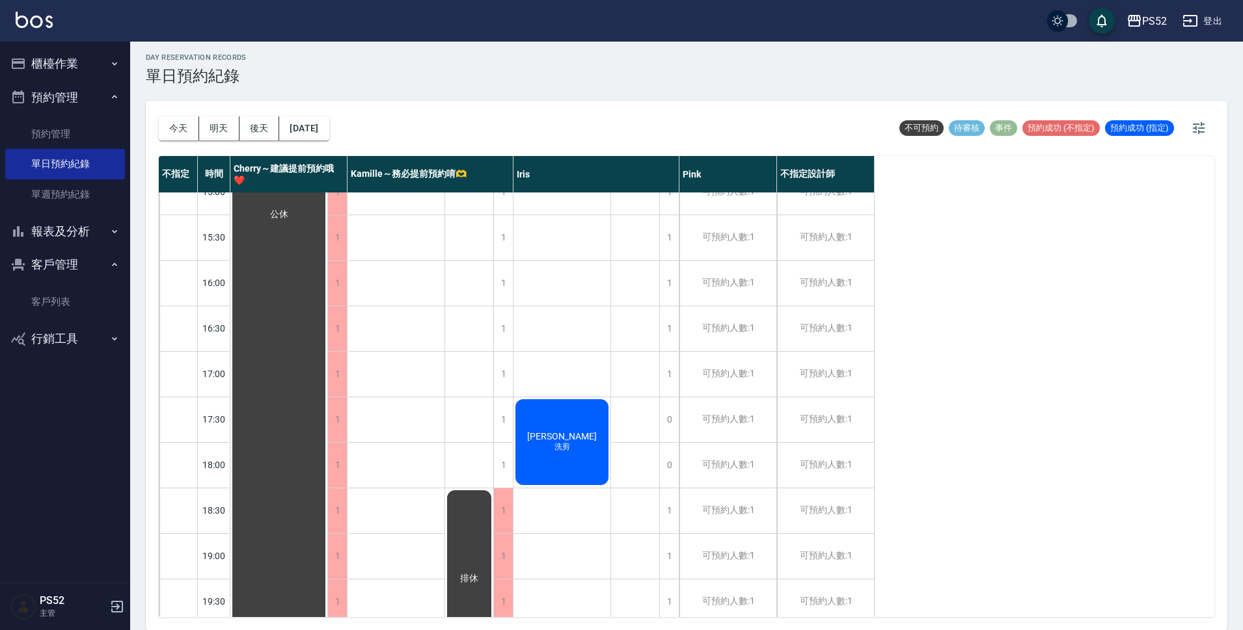
scroll to position [498, 0]
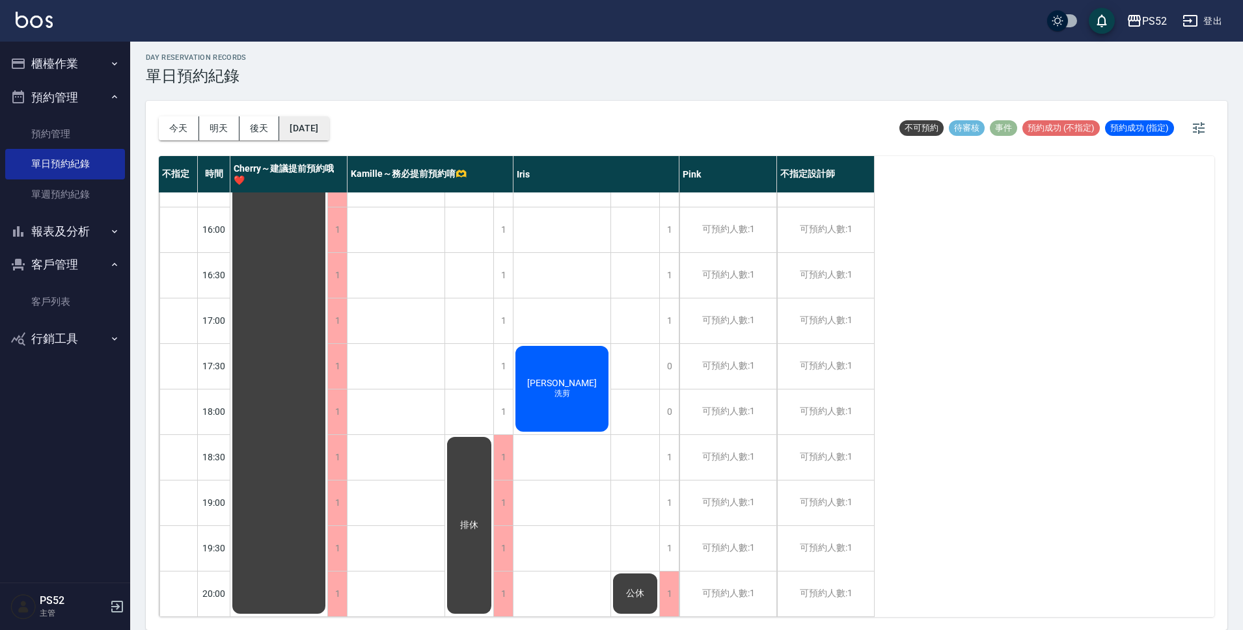
click at [316, 122] on button "[DATE]" at bounding box center [303, 128] width 49 height 24
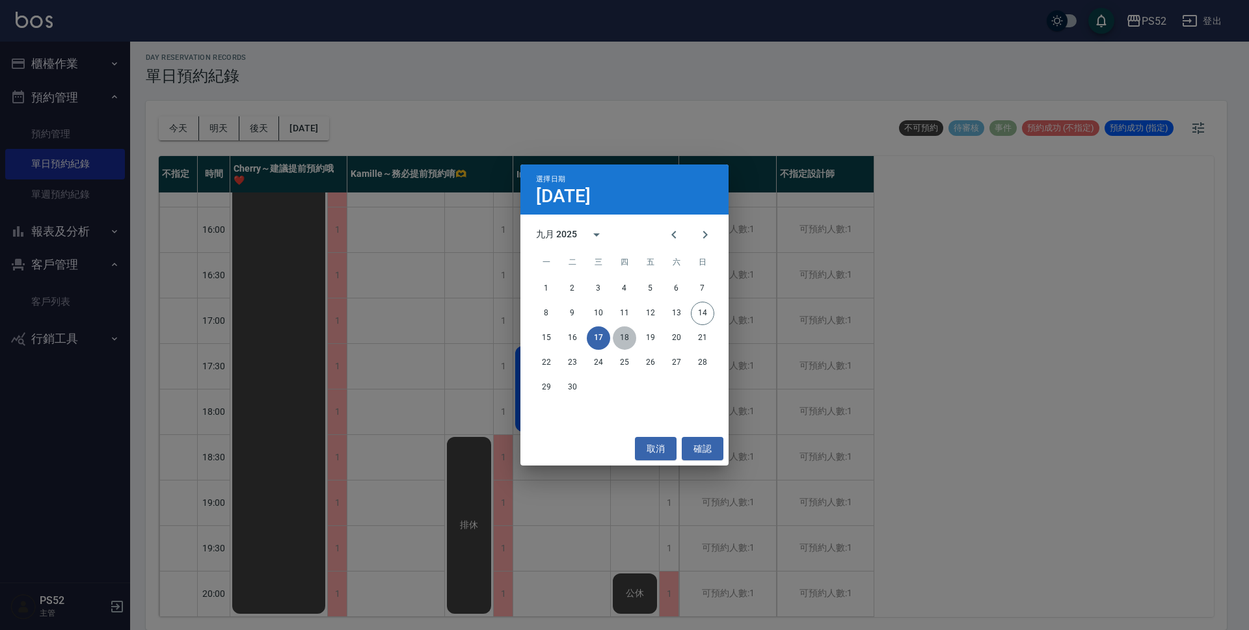
click at [630, 335] on button "18" at bounding box center [624, 338] width 23 height 23
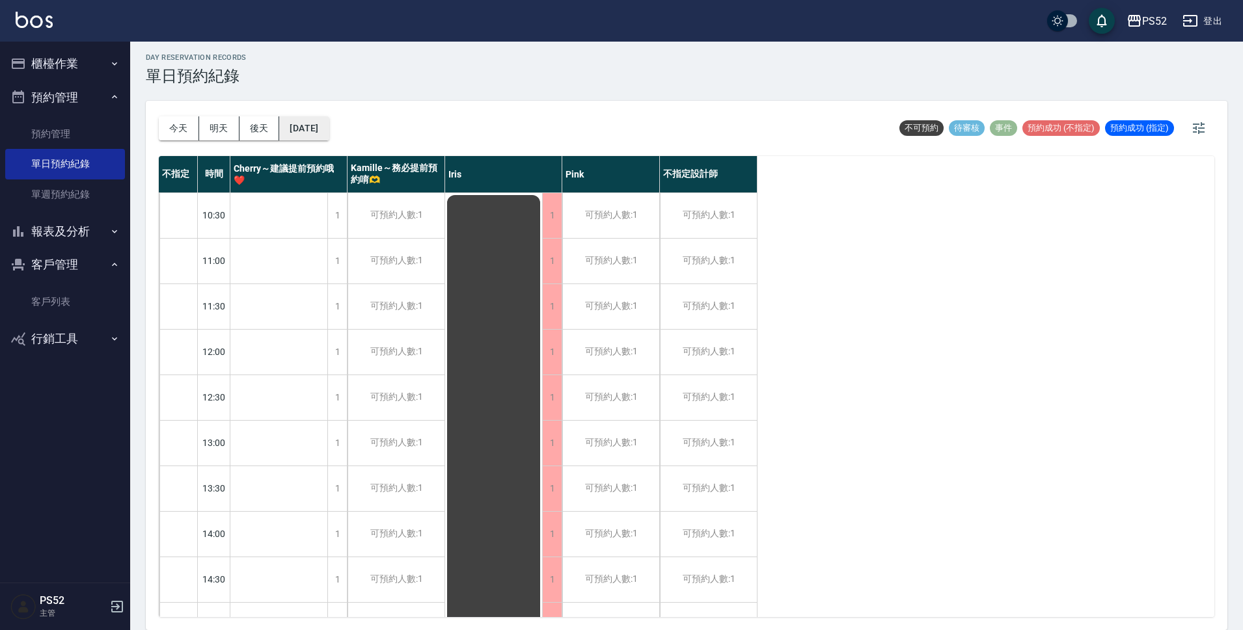
click at [319, 122] on button "[DATE]" at bounding box center [303, 128] width 49 height 24
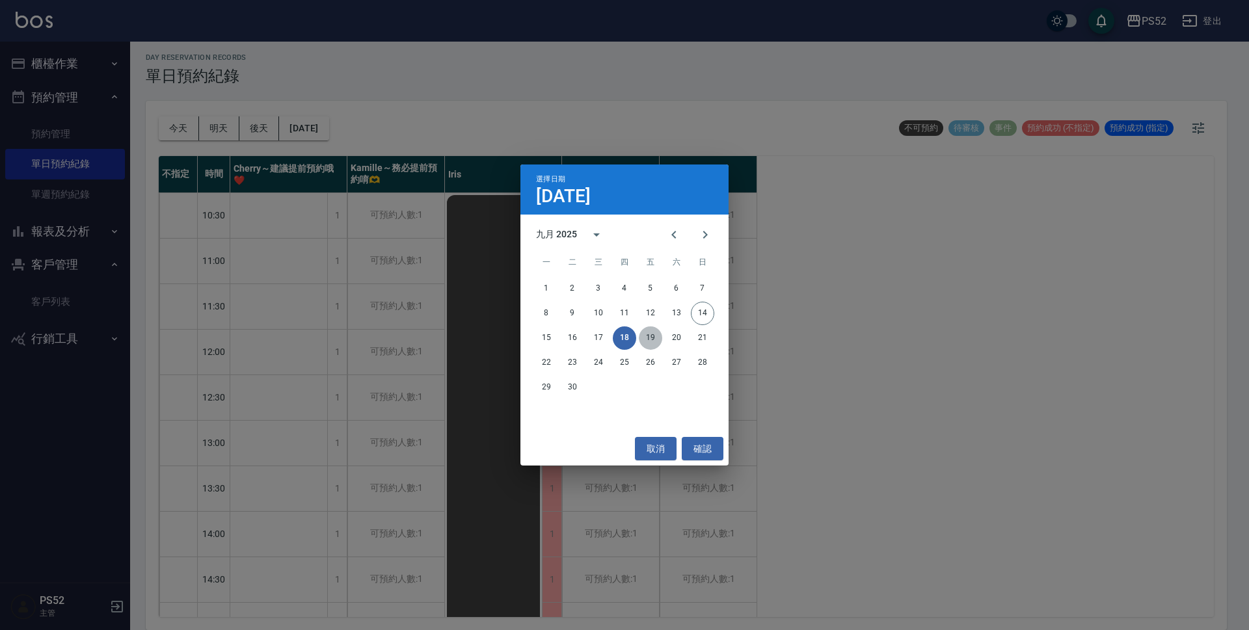
click at [649, 336] on button "19" at bounding box center [650, 338] width 23 height 23
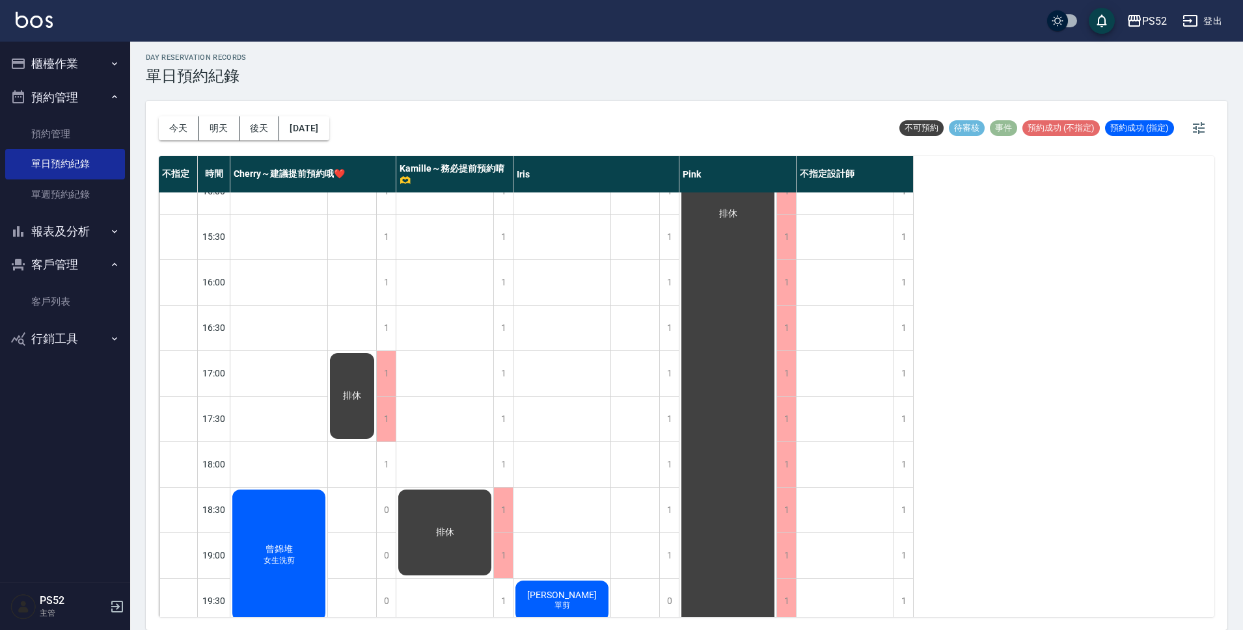
scroll to position [498, 0]
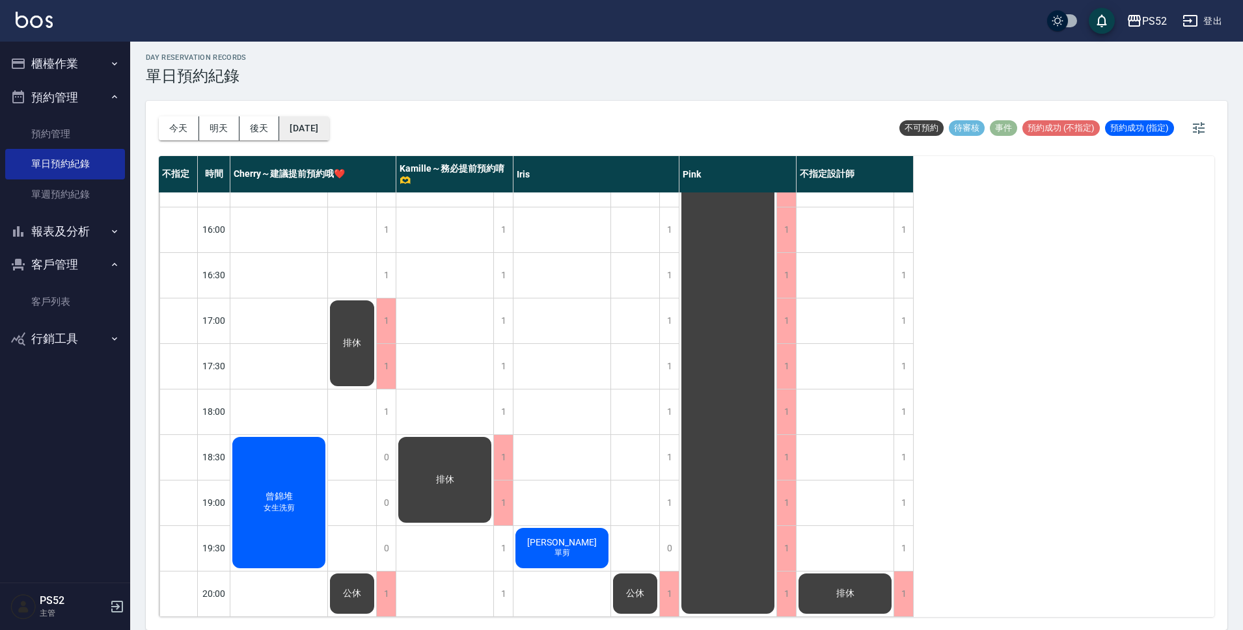
click at [325, 124] on button "[DATE]" at bounding box center [303, 128] width 49 height 24
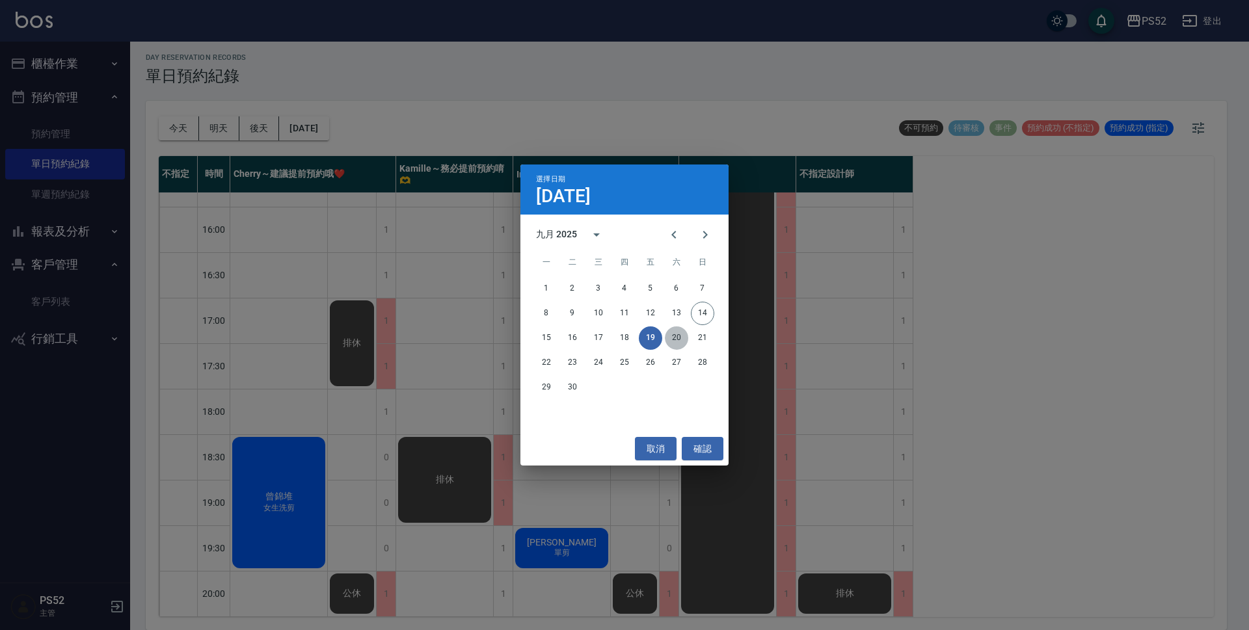
click at [670, 330] on button "20" at bounding box center [676, 338] width 23 height 23
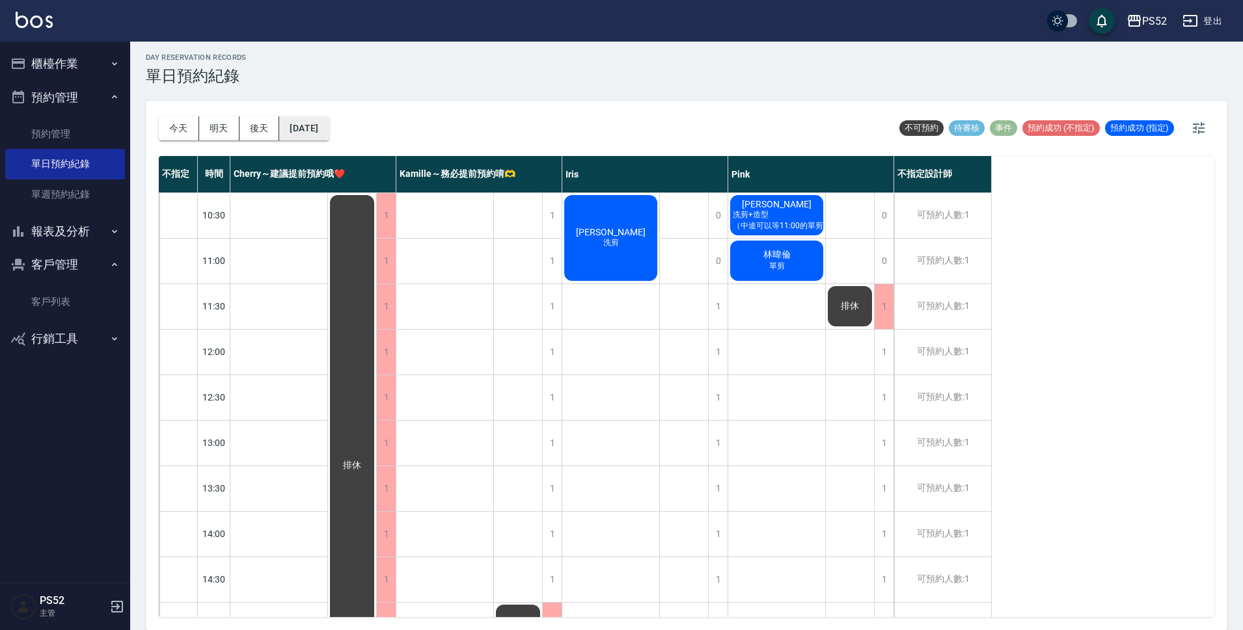
click at [329, 122] on button "[DATE]" at bounding box center [303, 128] width 49 height 24
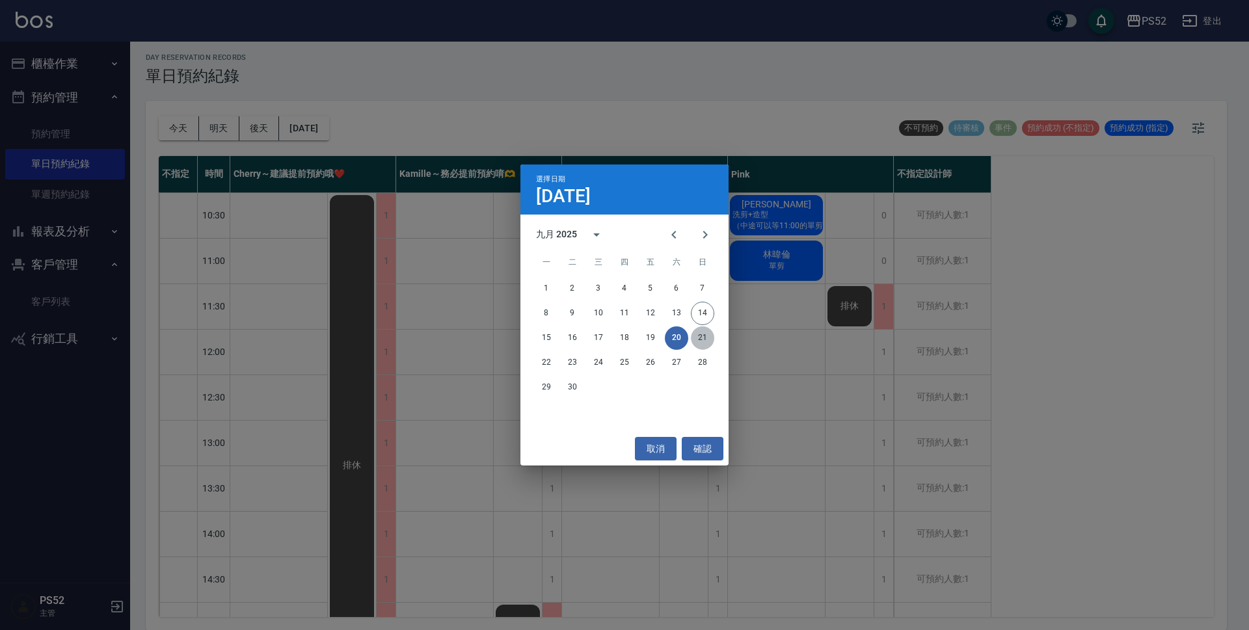
click at [708, 336] on button "21" at bounding box center [702, 338] width 23 height 23
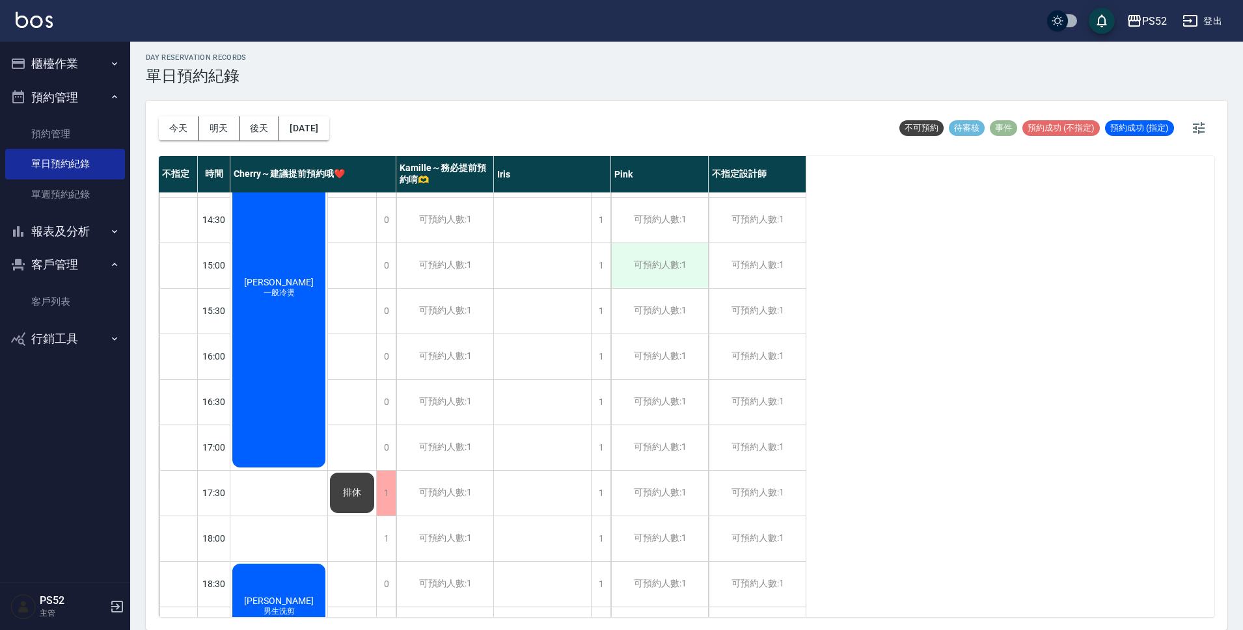
scroll to position [434, 0]
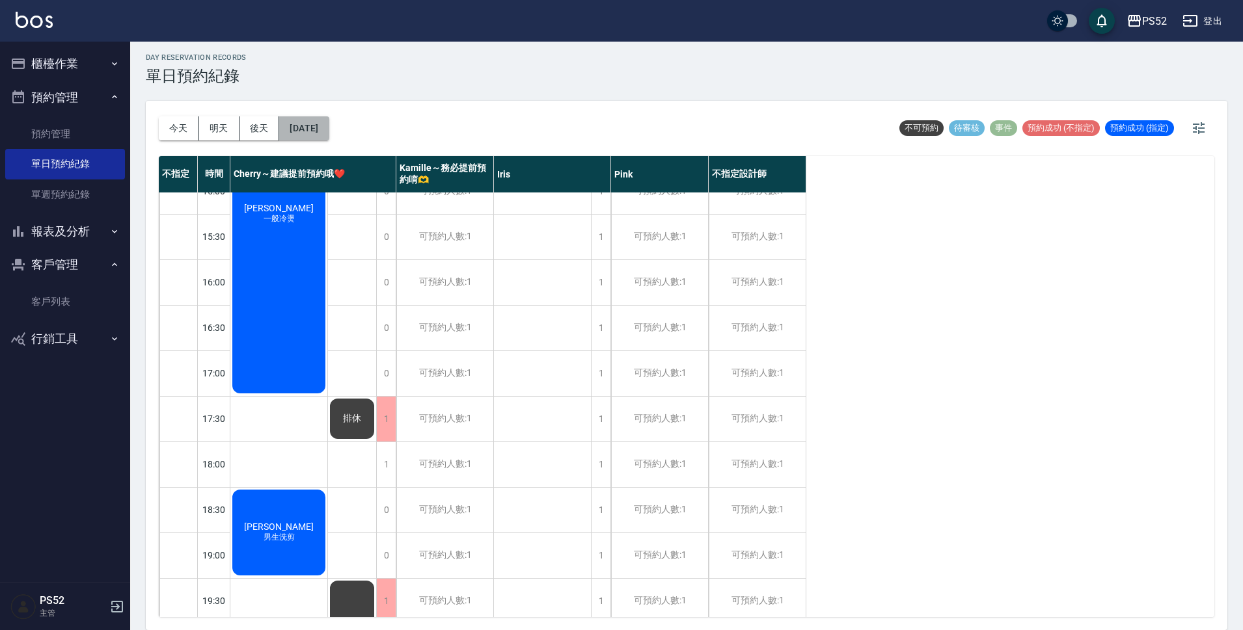
click at [325, 133] on button "[DATE]" at bounding box center [303, 128] width 49 height 24
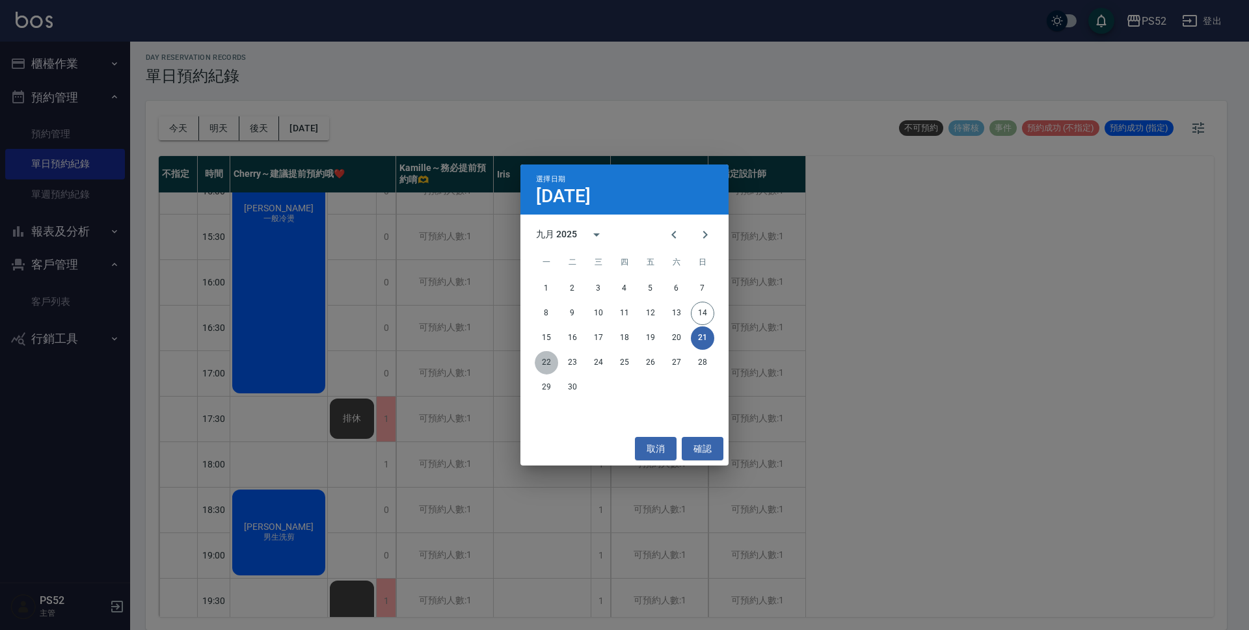
click at [545, 364] on button "22" at bounding box center [546, 362] width 23 height 23
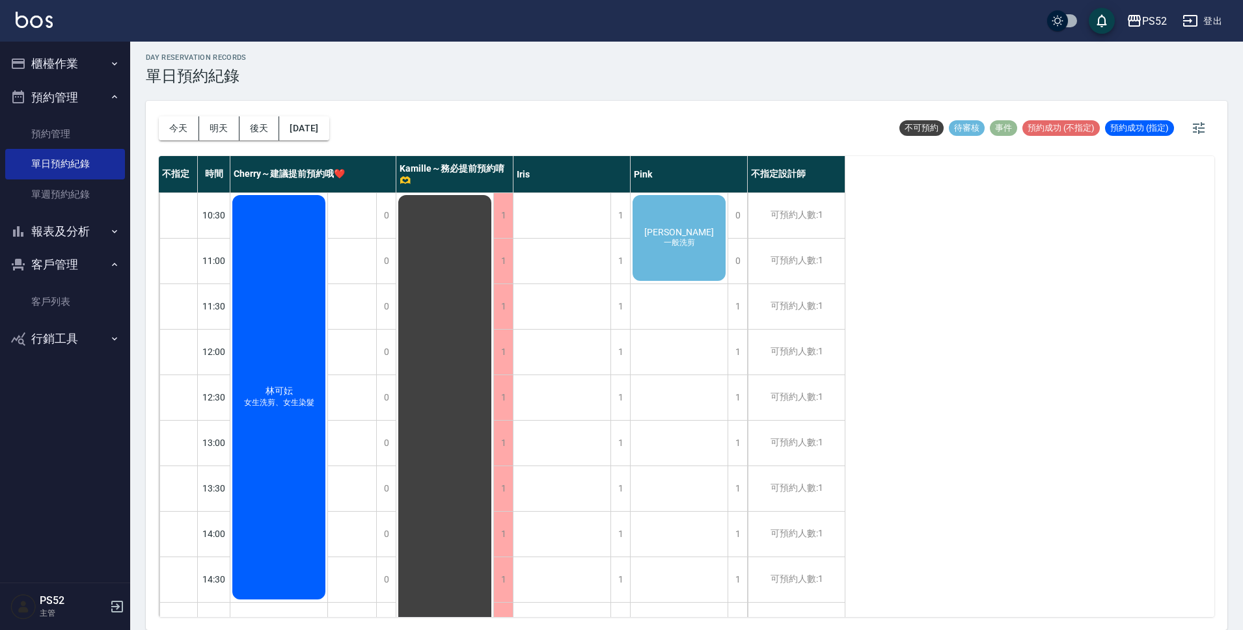
click at [649, 261] on div "[PERSON_NAME] 一般洗剪" at bounding box center [678, 238] width 97 height 90
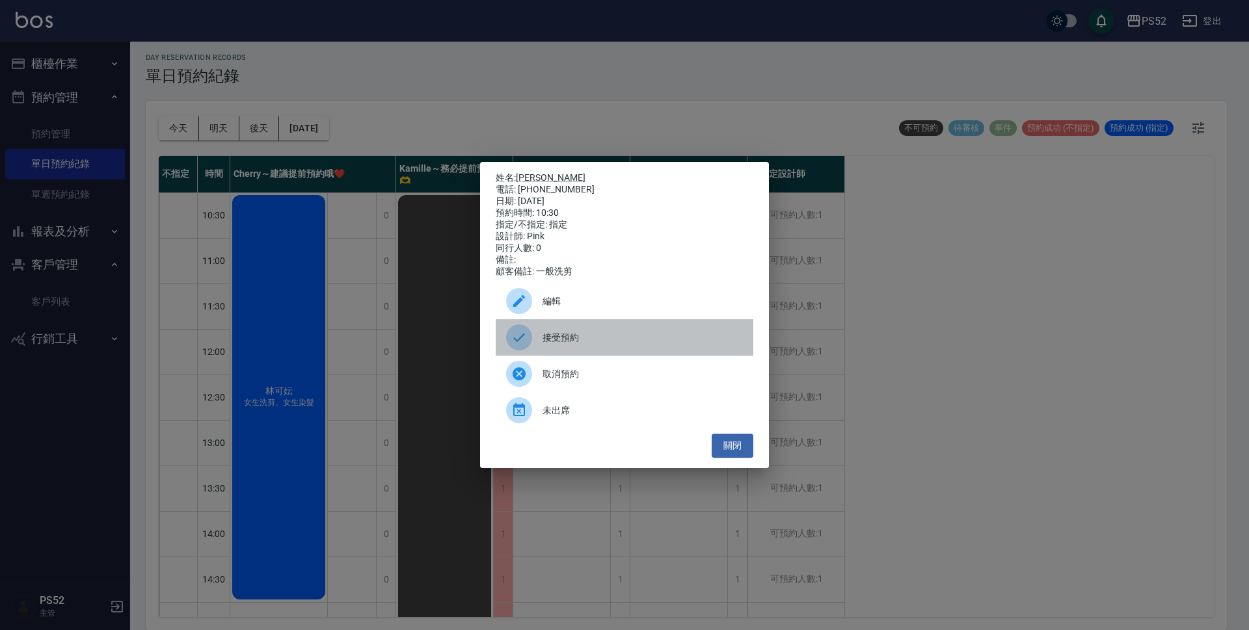
click at [636, 340] on span "接受預約" at bounding box center [643, 338] width 200 height 14
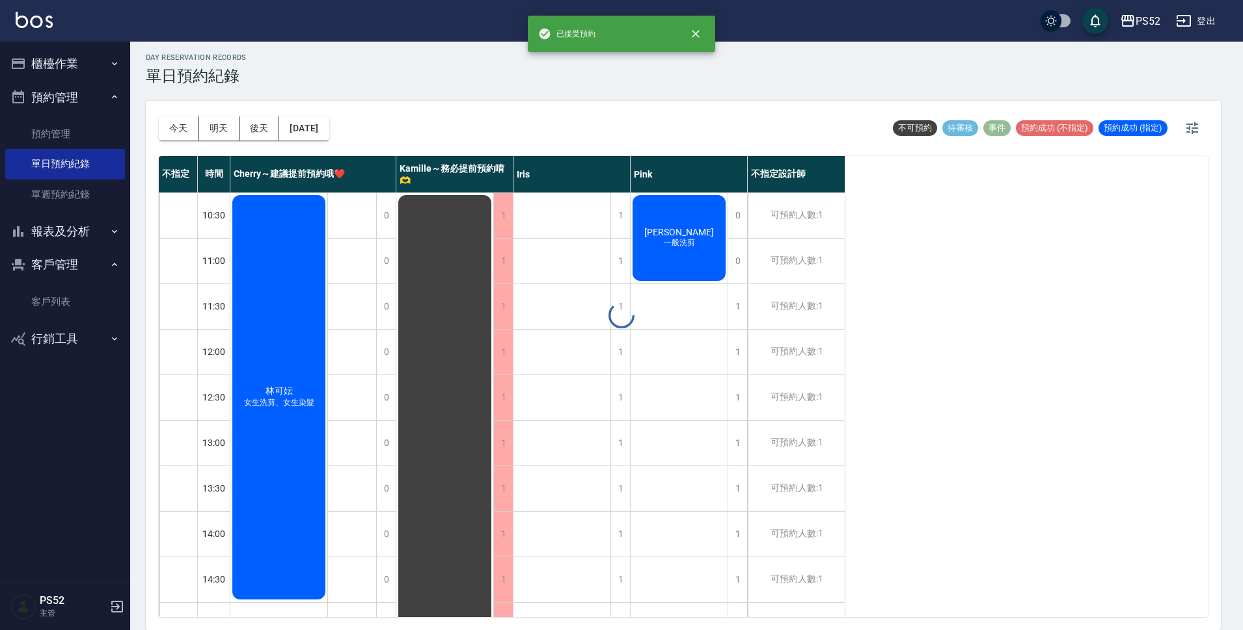
click at [340, 124] on div at bounding box center [621, 315] width 1243 height 630
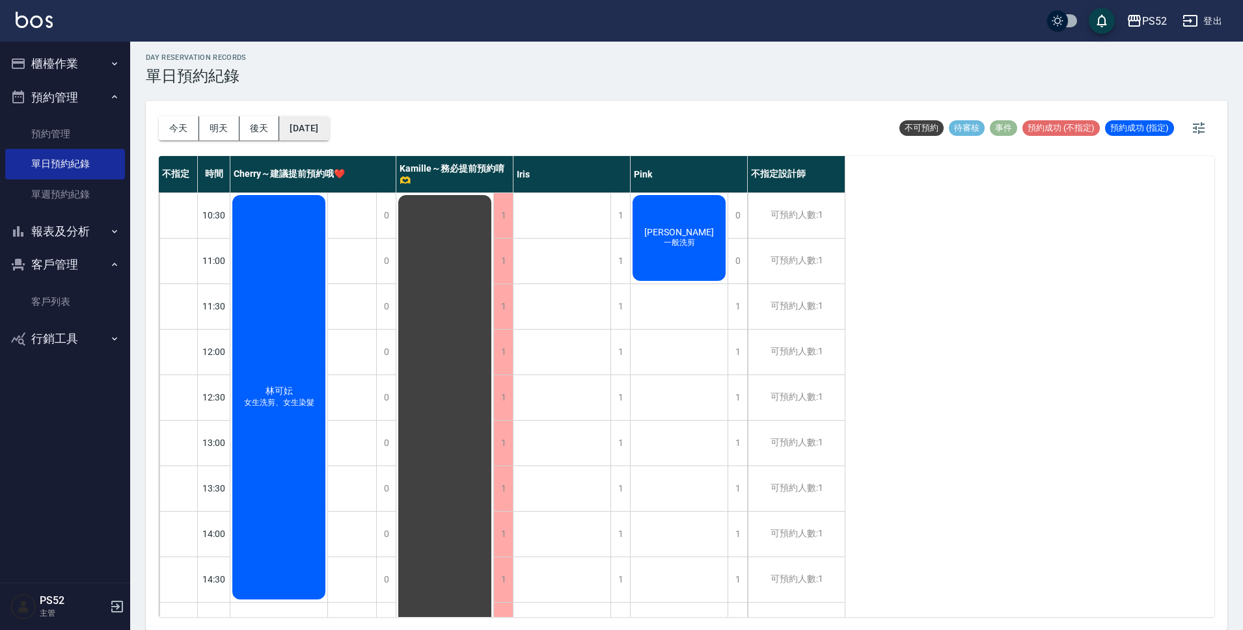
click at [329, 127] on button "[DATE]" at bounding box center [303, 128] width 49 height 24
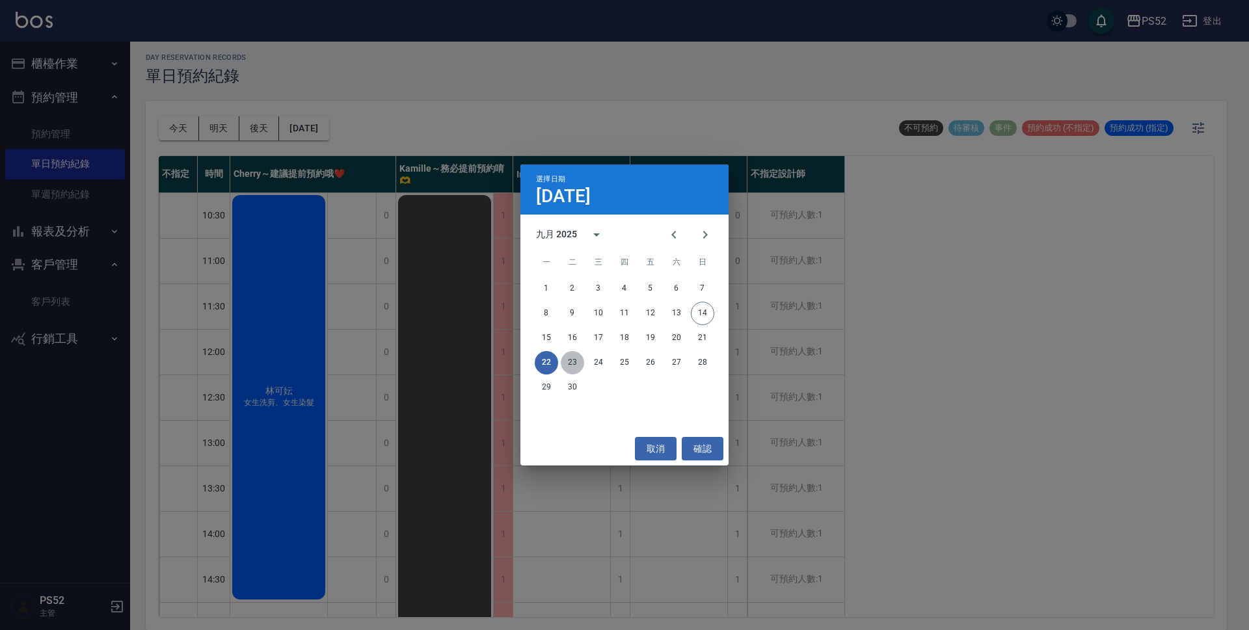
click at [571, 363] on button "23" at bounding box center [572, 362] width 23 height 23
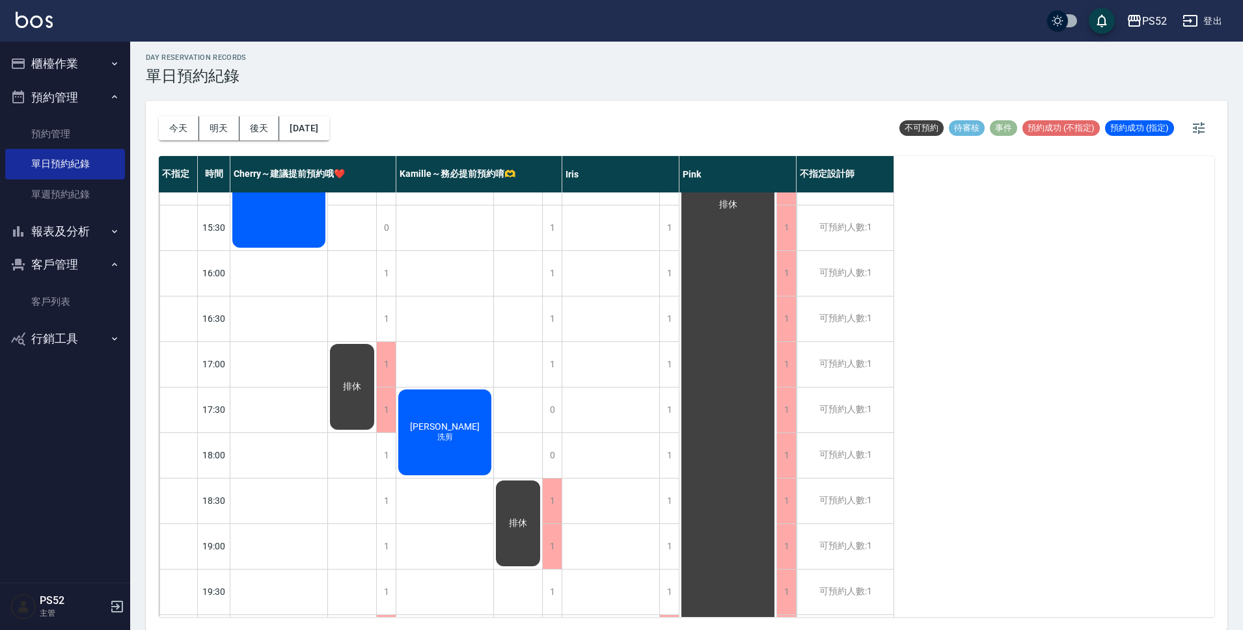
scroll to position [498, 0]
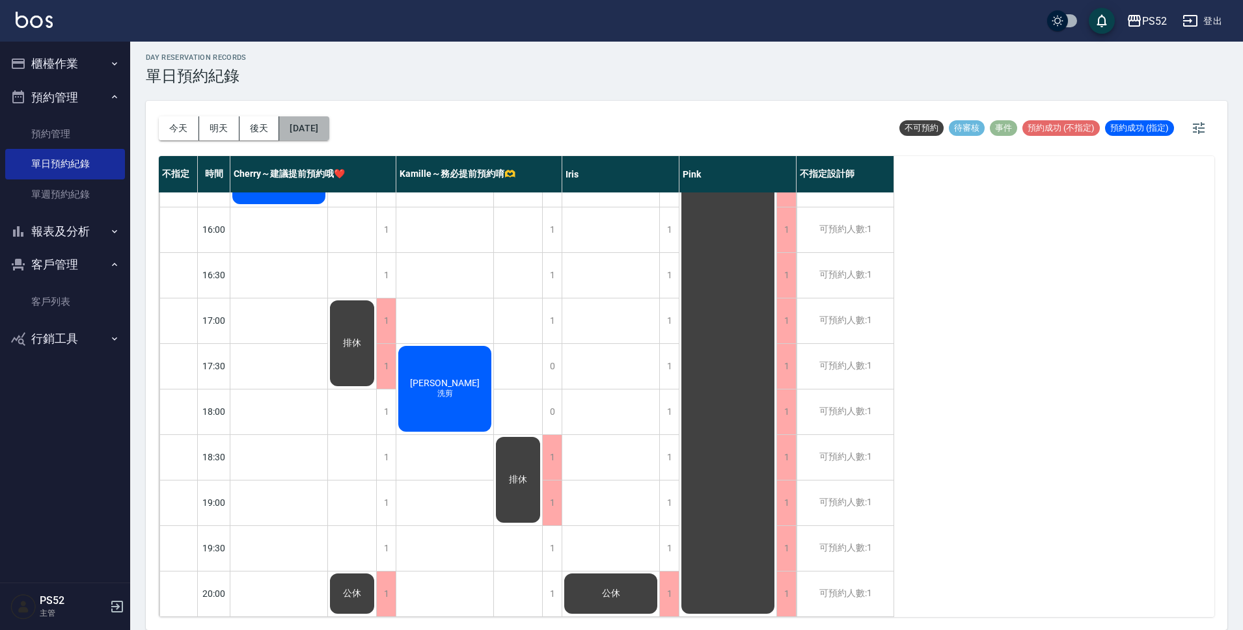
click at [325, 117] on button "[DATE]" at bounding box center [303, 128] width 49 height 24
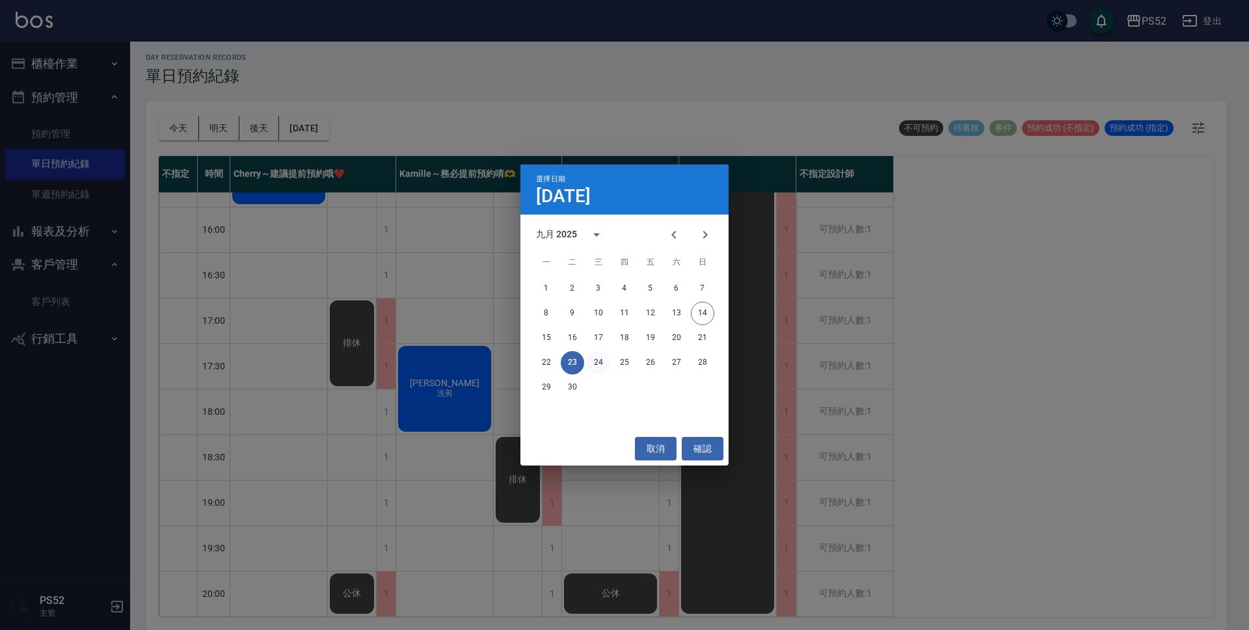
click at [606, 361] on button "24" at bounding box center [598, 362] width 23 height 23
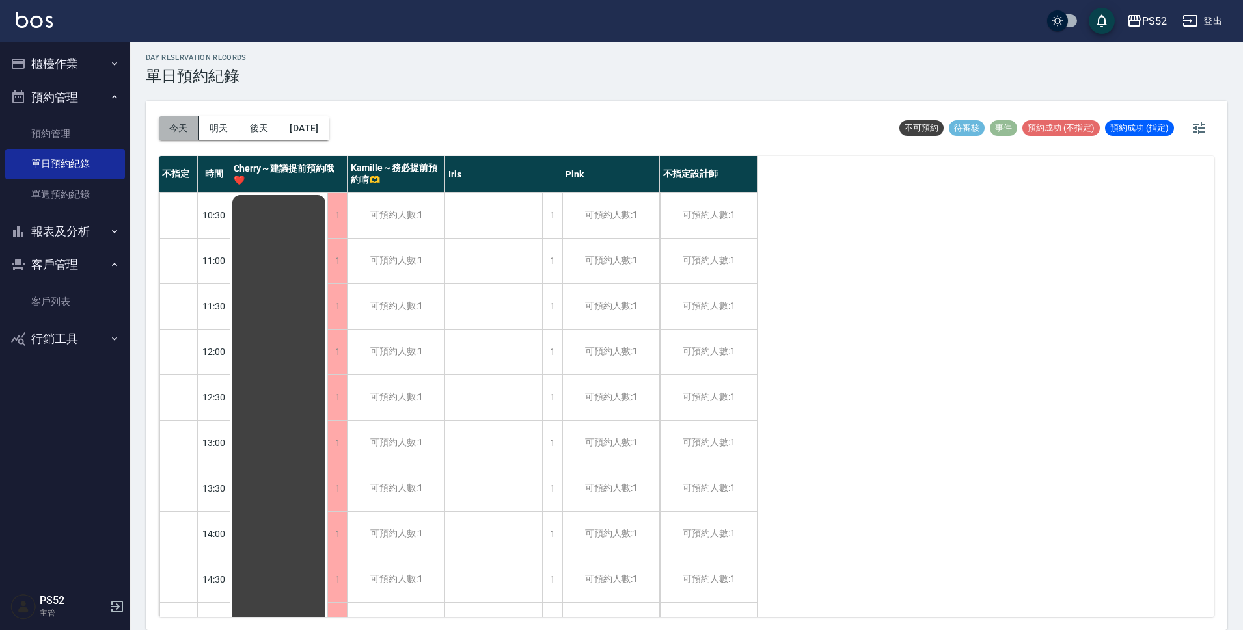
click at [193, 133] on button "今天" at bounding box center [179, 128] width 40 height 24
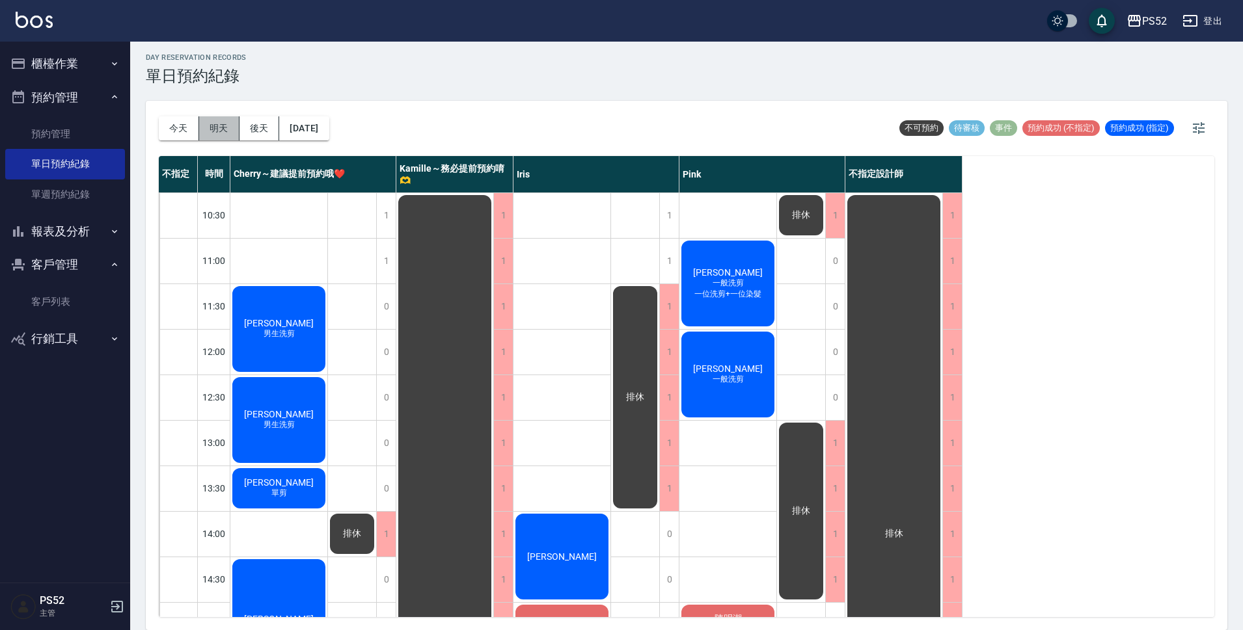
click at [218, 131] on button "明天" at bounding box center [219, 128] width 40 height 24
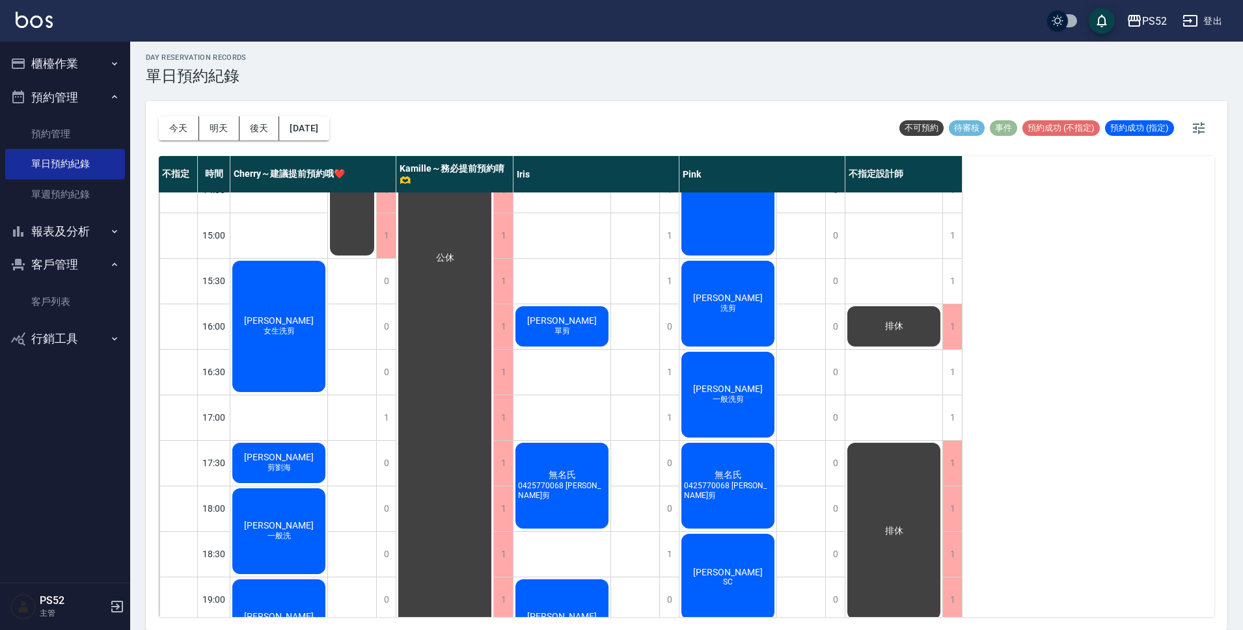
scroll to position [412, 0]
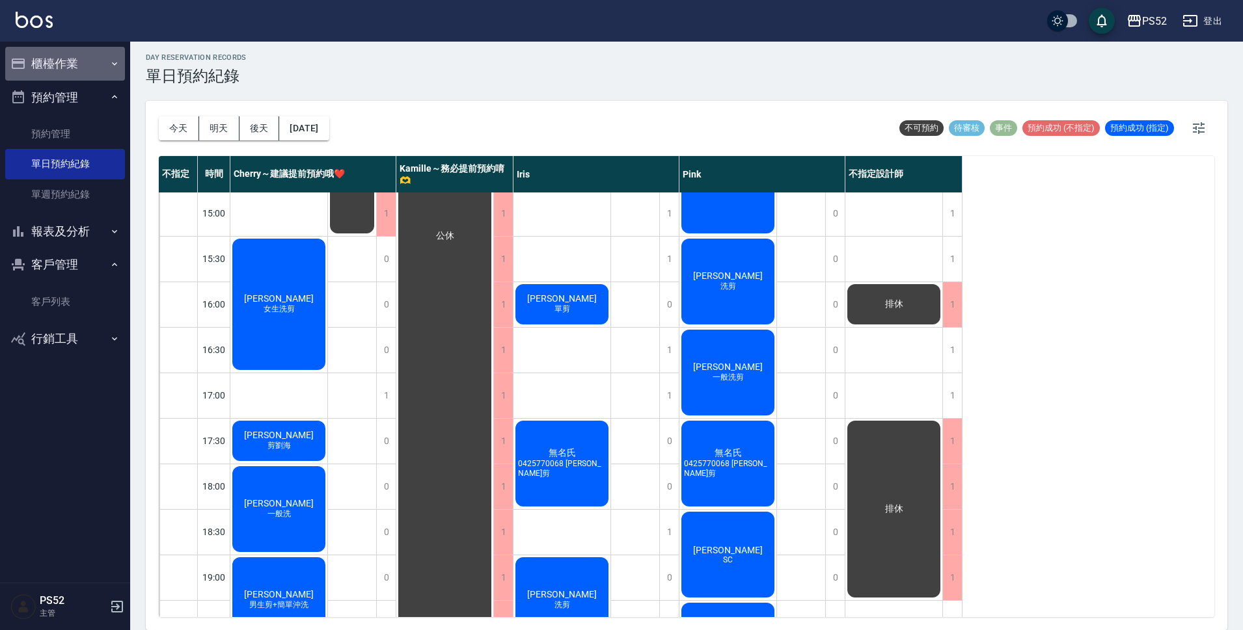
click at [40, 59] on button "櫃檯作業" at bounding box center [65, 64] width 120 height 34
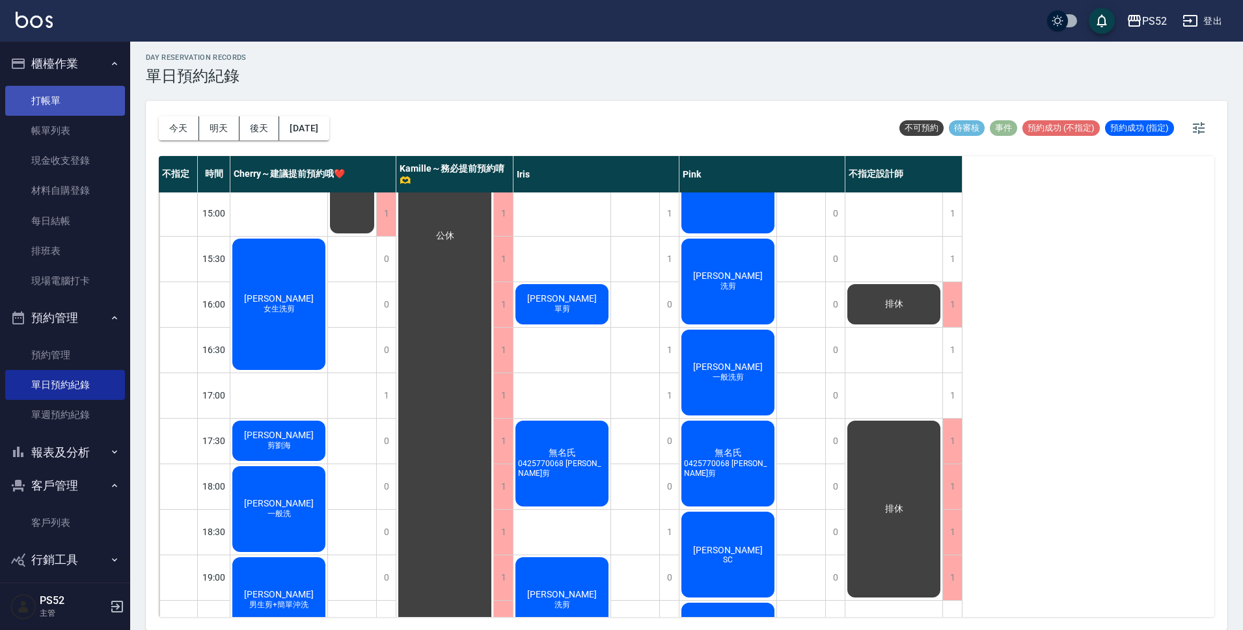
click at [83, 101] on link "打帳單" at bounding box center [65, 101] width 120 height 30
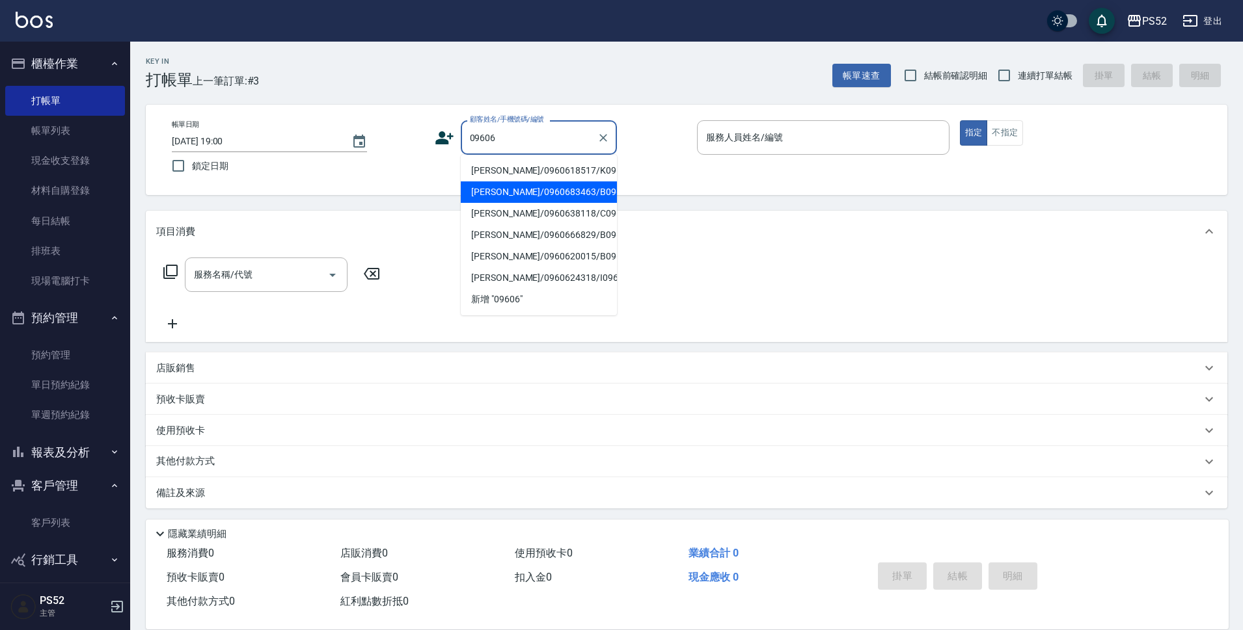
click at [579, 203] on li "[PERSON_NAME]/0960683463/B0960683463" at bounding box center [539, 192] width 156 height 21
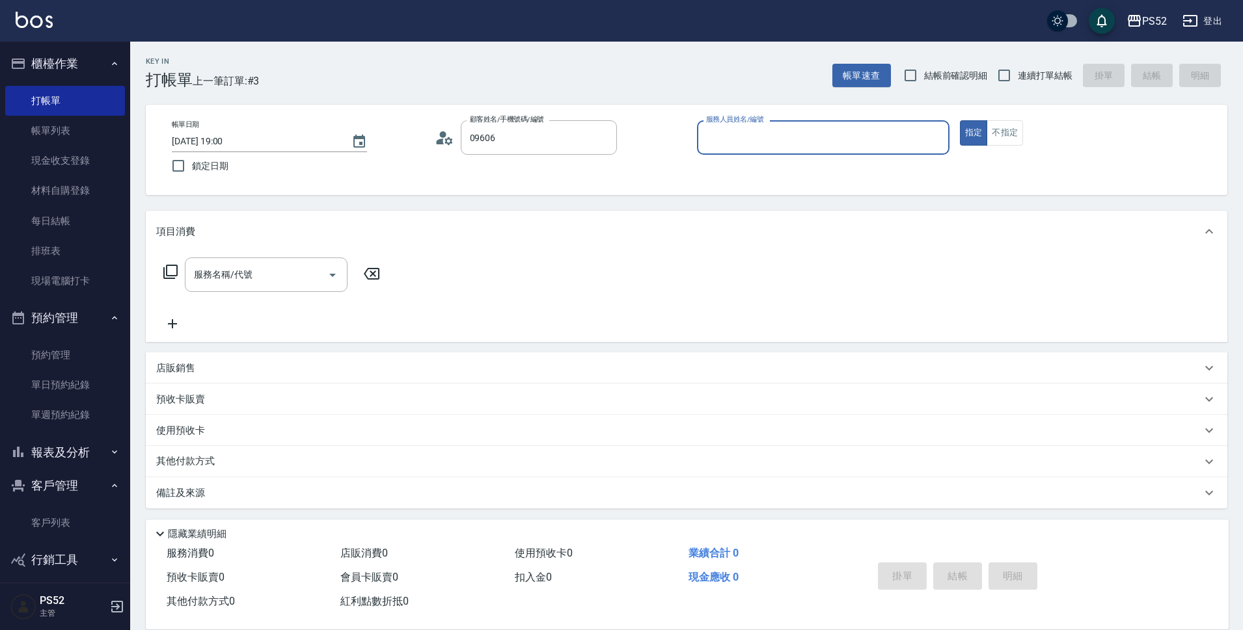
type input "[PERSON_NAME]/0960683463/B0960683463"
click at [1031, 71] on span "連續打單結帳" at bounding box center [1044, 76] width 55 height 14
click at [1017, 71] on input "連續打單結帳" at bounding box center [1003, 75] width 27 height 27
checkbox input "true"
click at [1012, 135] on button "不指定" at bounding box center [1004, 132] width 36 height 25
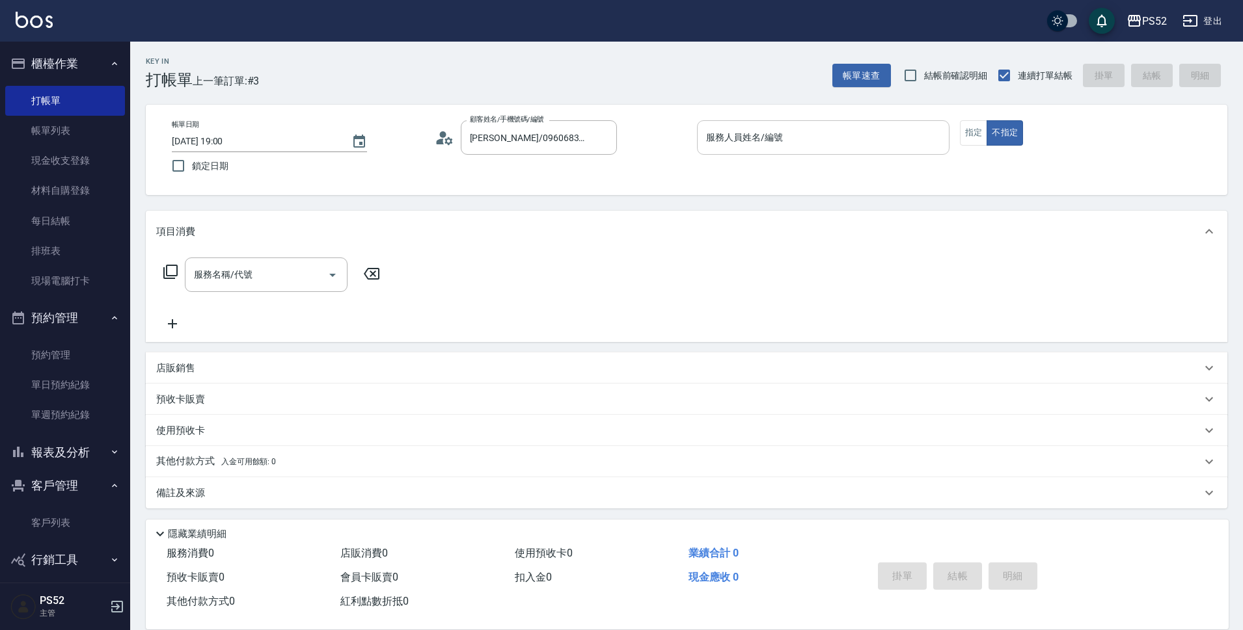
click at [807, 150] on div "服務人員姓名/編號" at bounding box center [823, 137] width 252 height 34
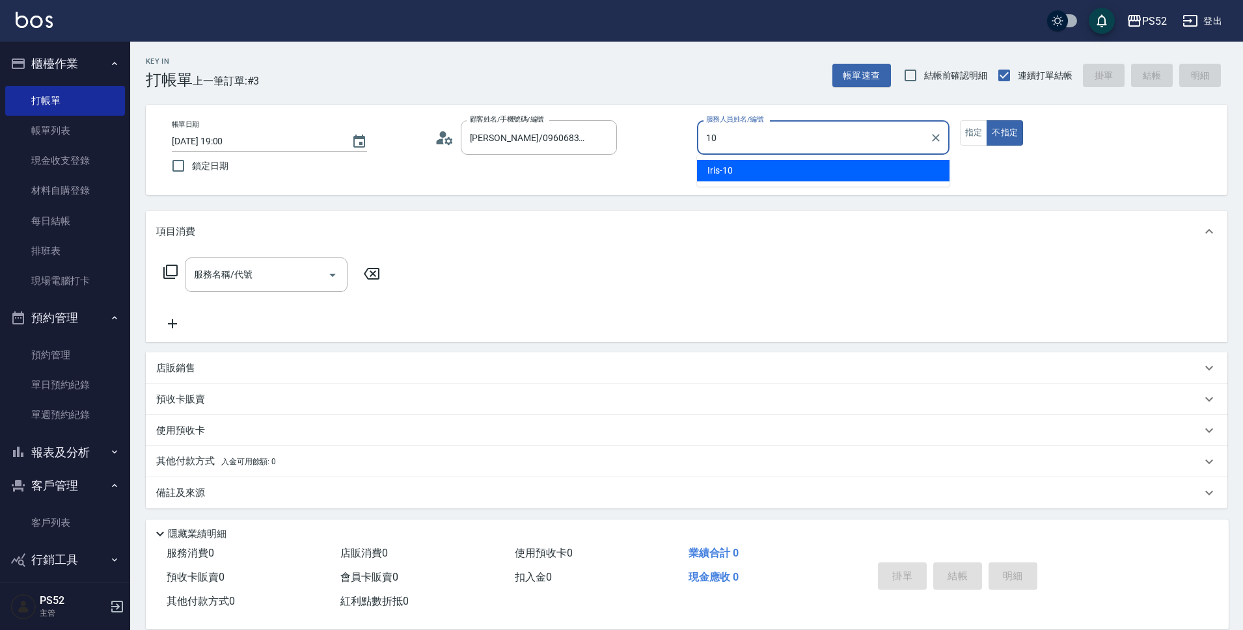
type input "Iris-10"
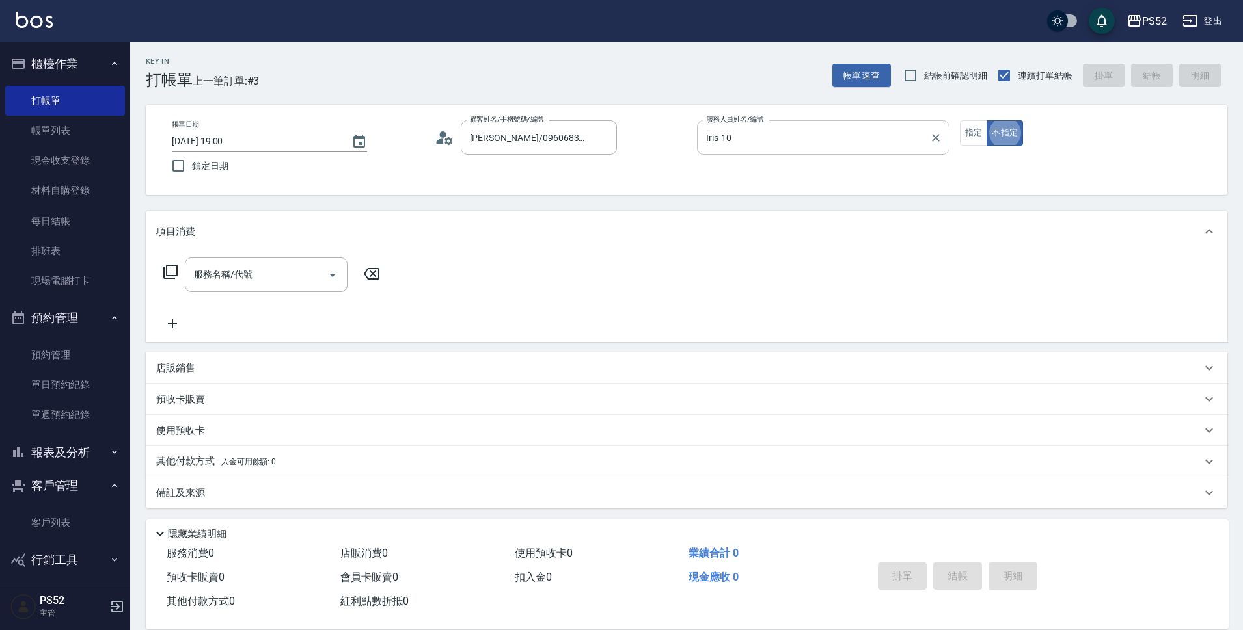
type button "false"
click at [256, 274] on input "服務名稱/代號" at bounding box center [256, 274] width 131 height 23
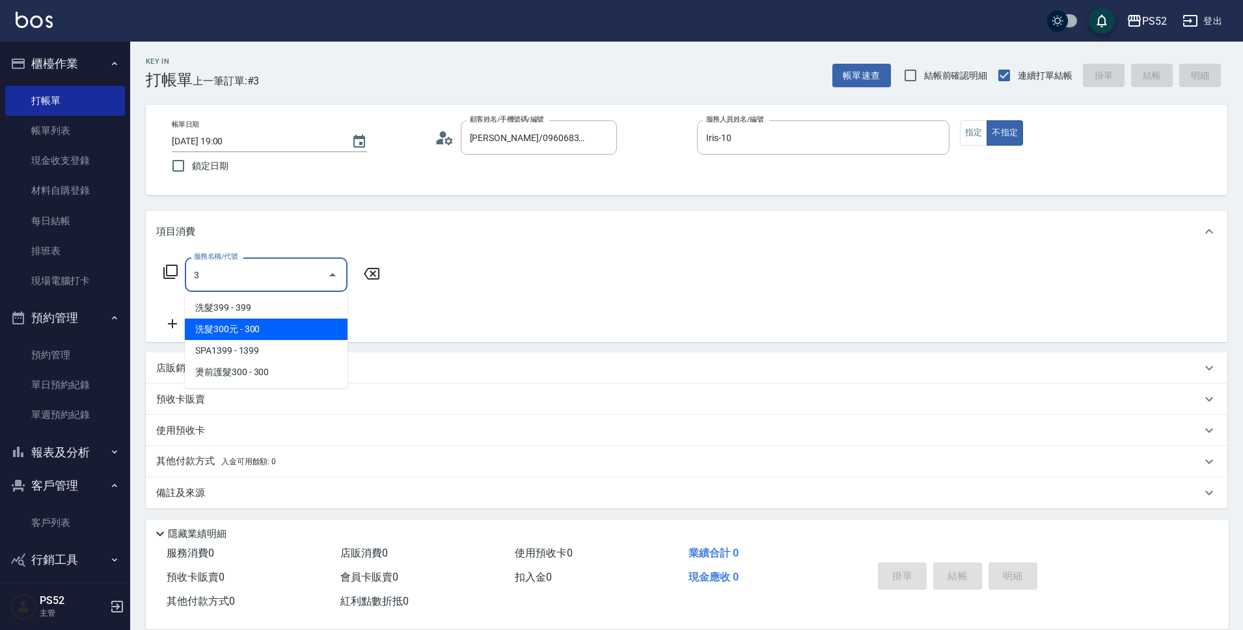
click at [238, 326] on span "洗髮300元 - 300" at bounding box center [266, 329] width 163 height 21
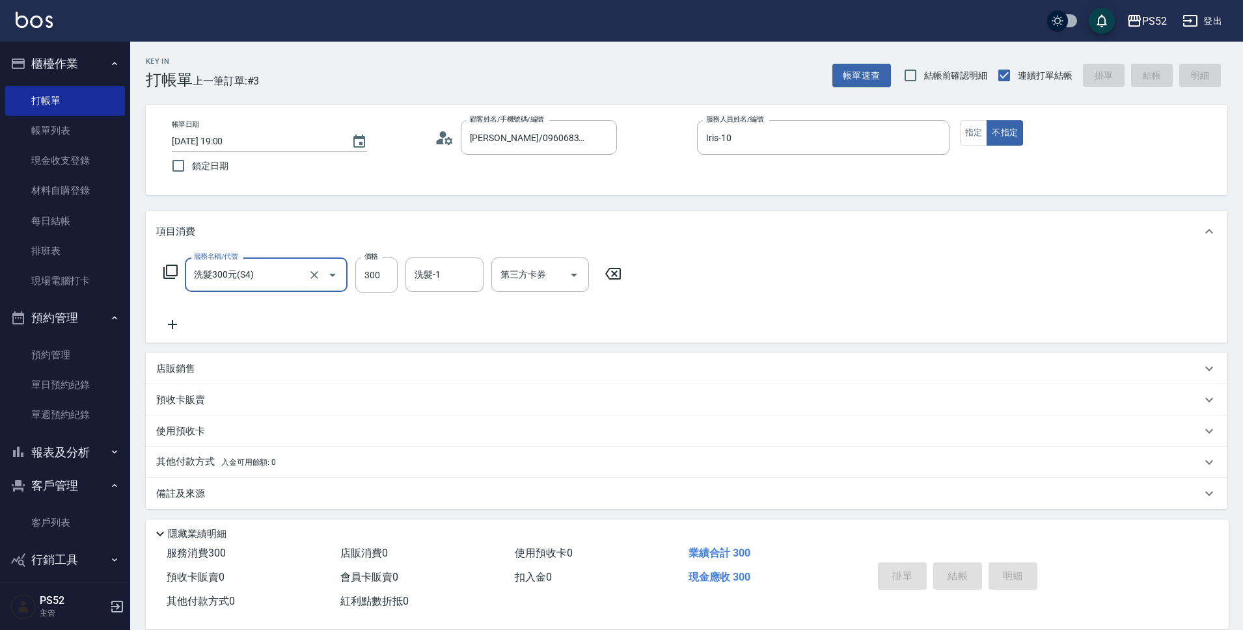
type input "洗髮300元(S4)"
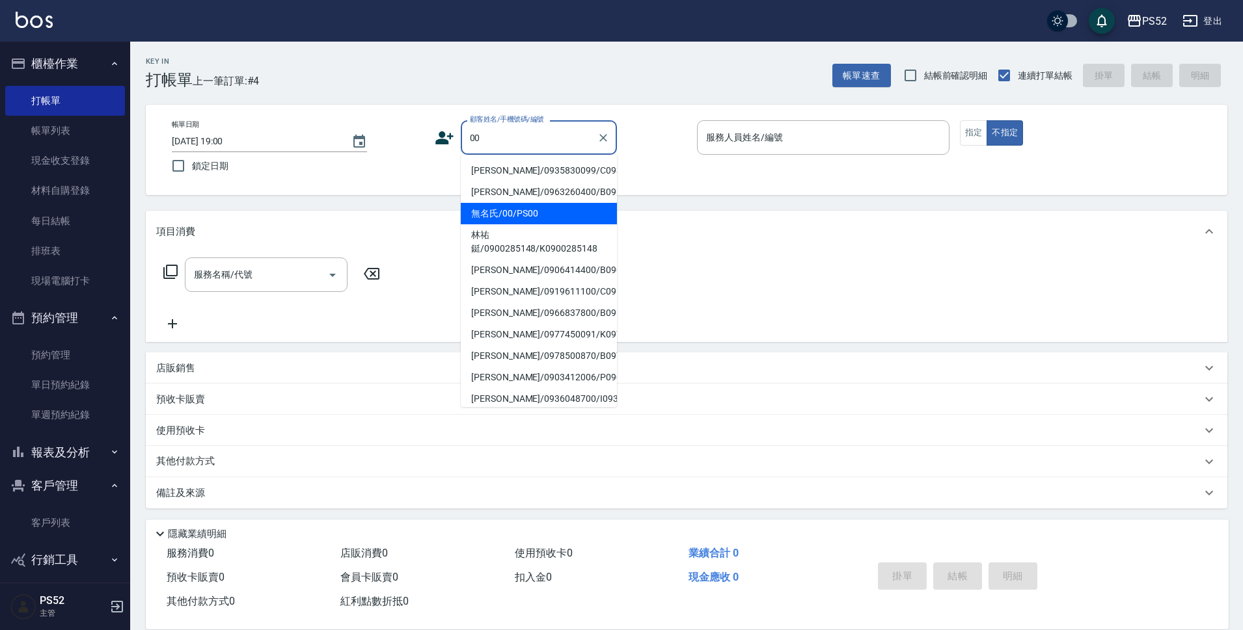
click at [561, 224] on li "無名氏/00/PS00" at bounding box center [539, 213] width 156 height 21
type input "無名氏/00/PS00"
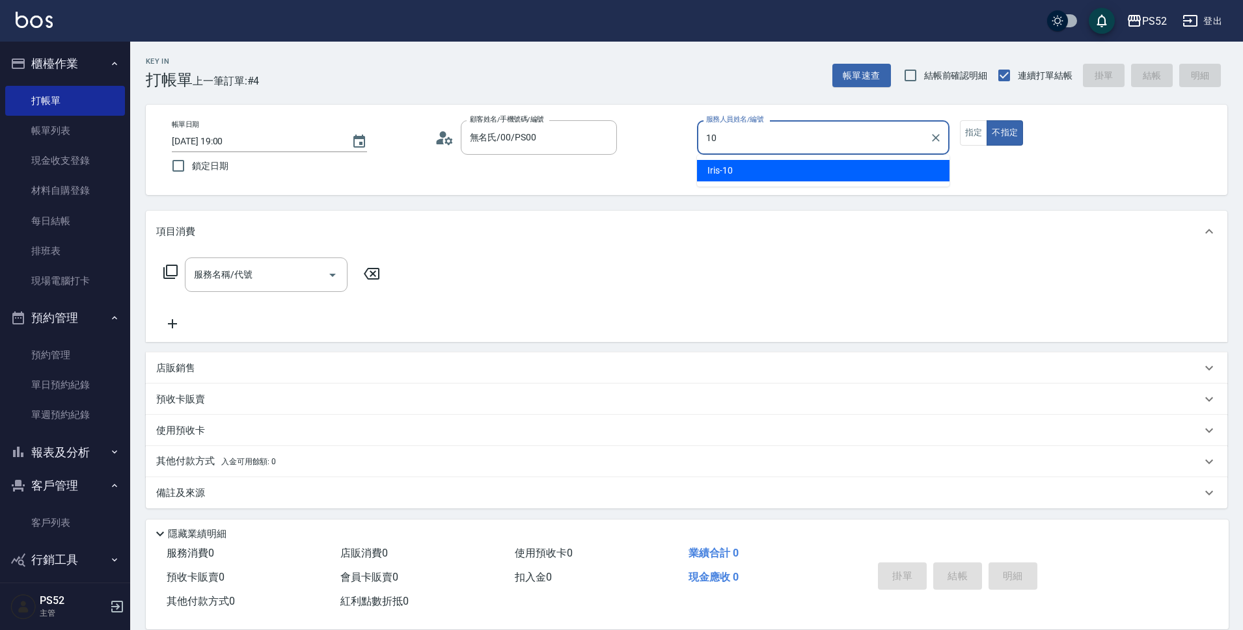
type input "Iris-10"
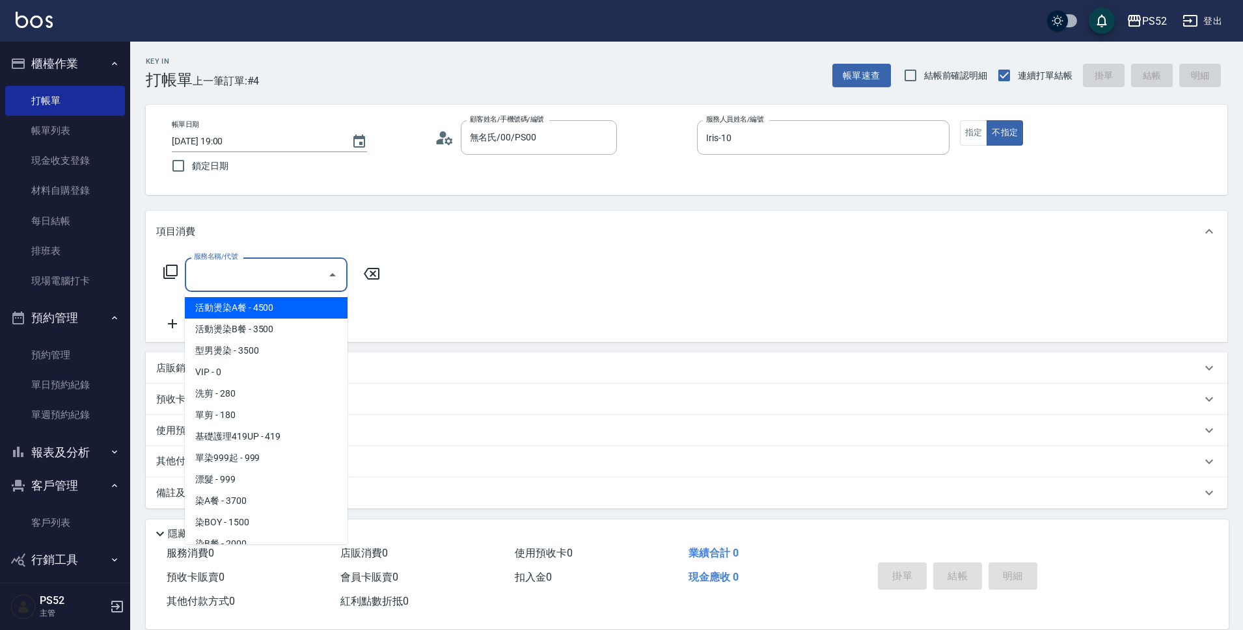
click at [265, 282] on input "服務名稱/代號" at bounding box center [256, 274] width 131 height 23
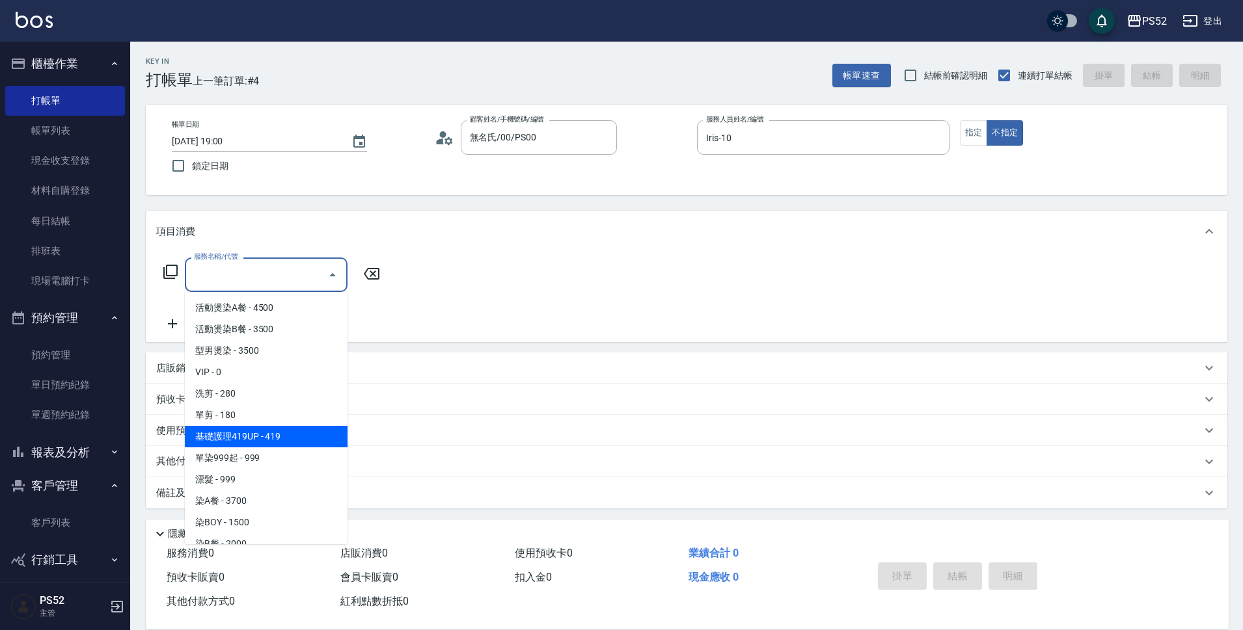
click at [310, 432] on span "基礎護理419UP - 419" at bounding box center [266, 436] width 163 height 21
type input "基礎護理419UP(C3)"
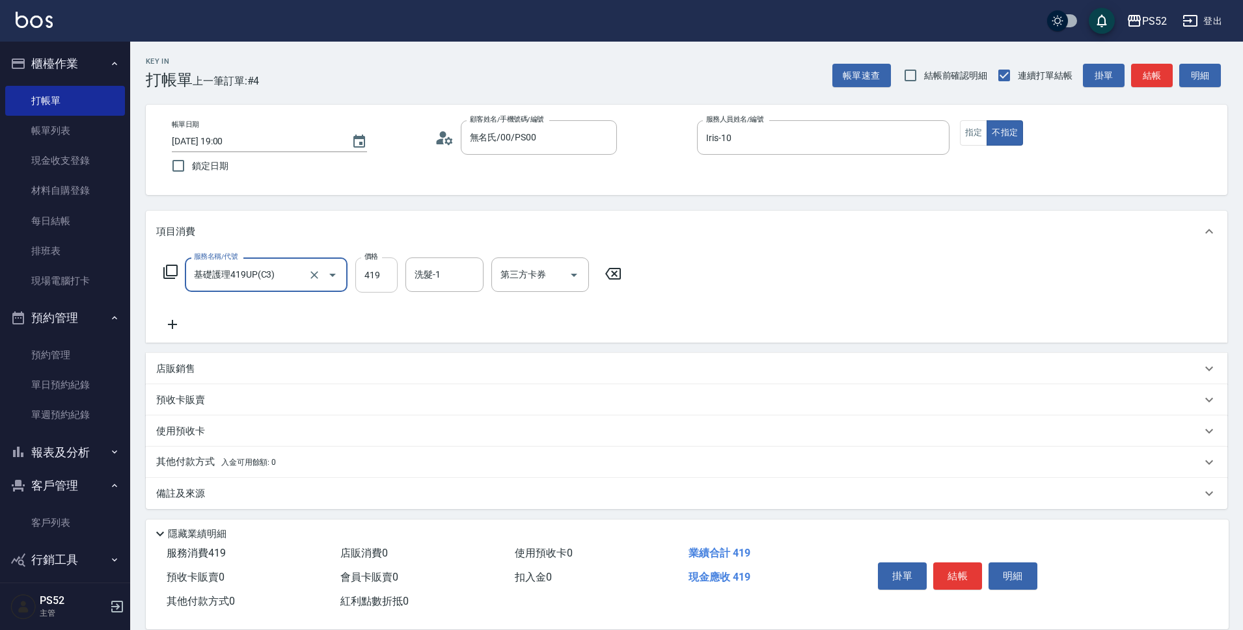
click at [395, 282] on input "419" at bounding box center [376, 275] width 42 height 35
type input "489"
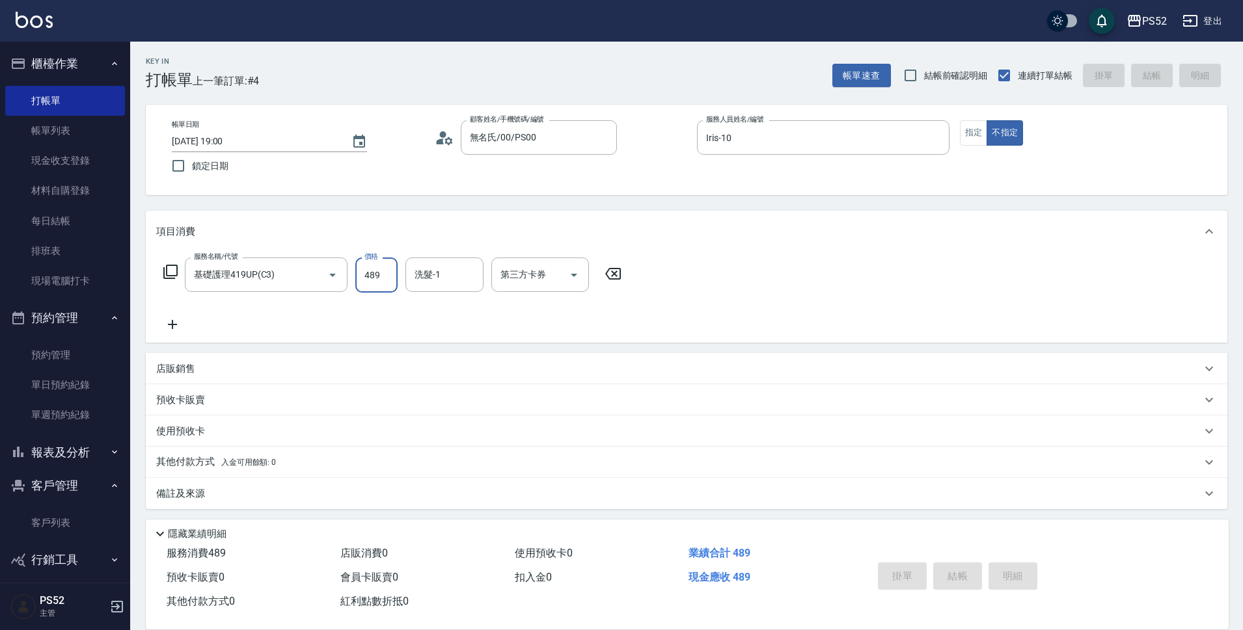
type input "[DATE] 19:01"
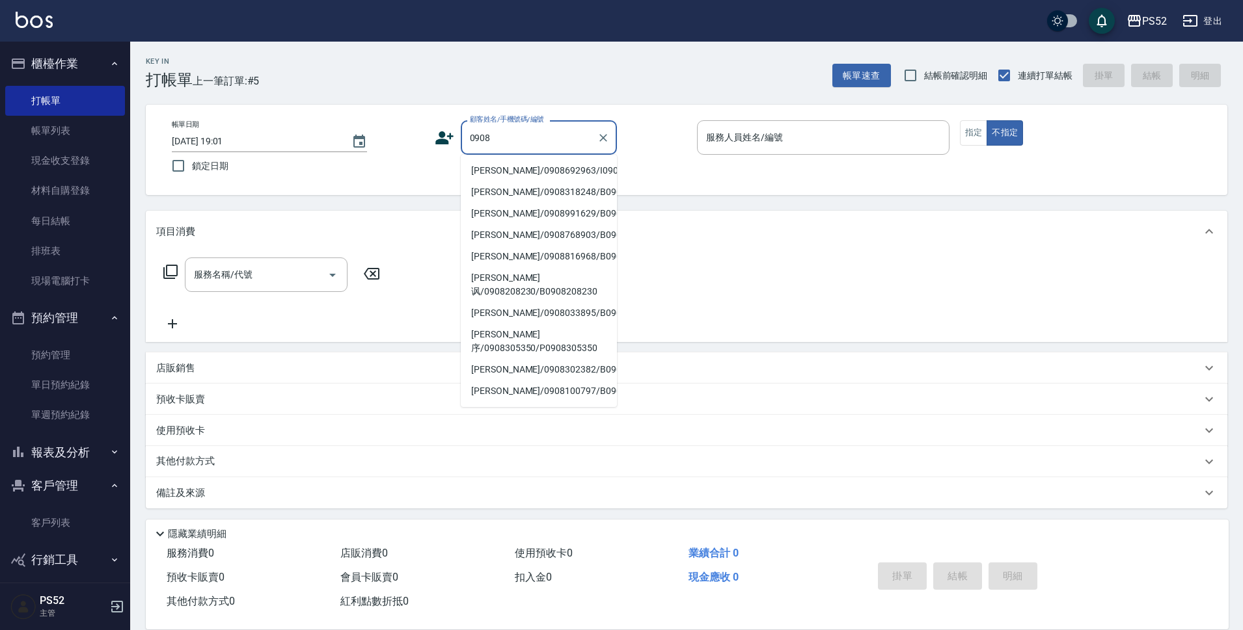
type input "09088"
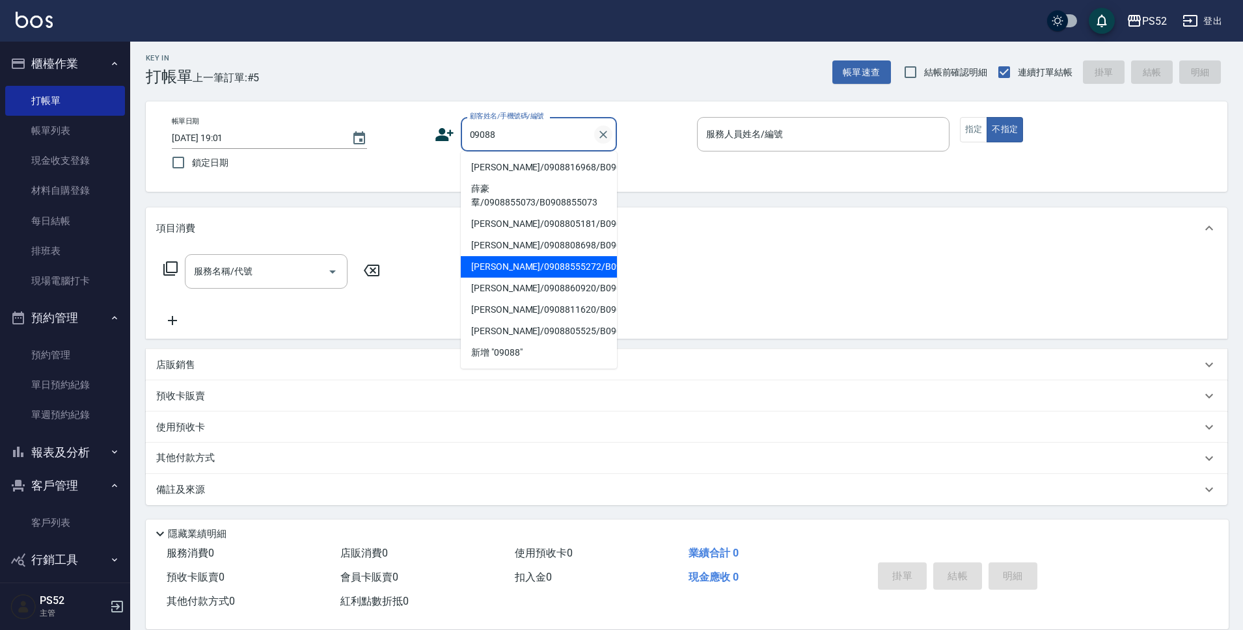
click at [602, 133] on icon "Clear" at bounding box center [603, 135] width 8 height 8
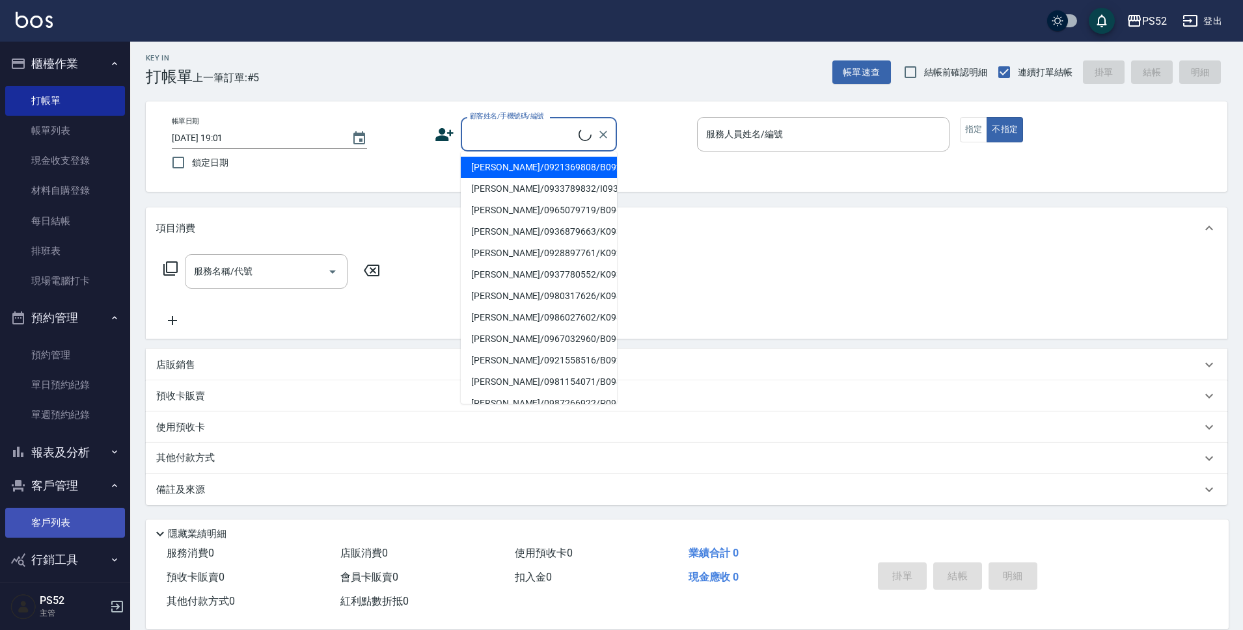
click at [84, 521] on link "客戶列表" at bounding box center [65, 523] width 120 height 30
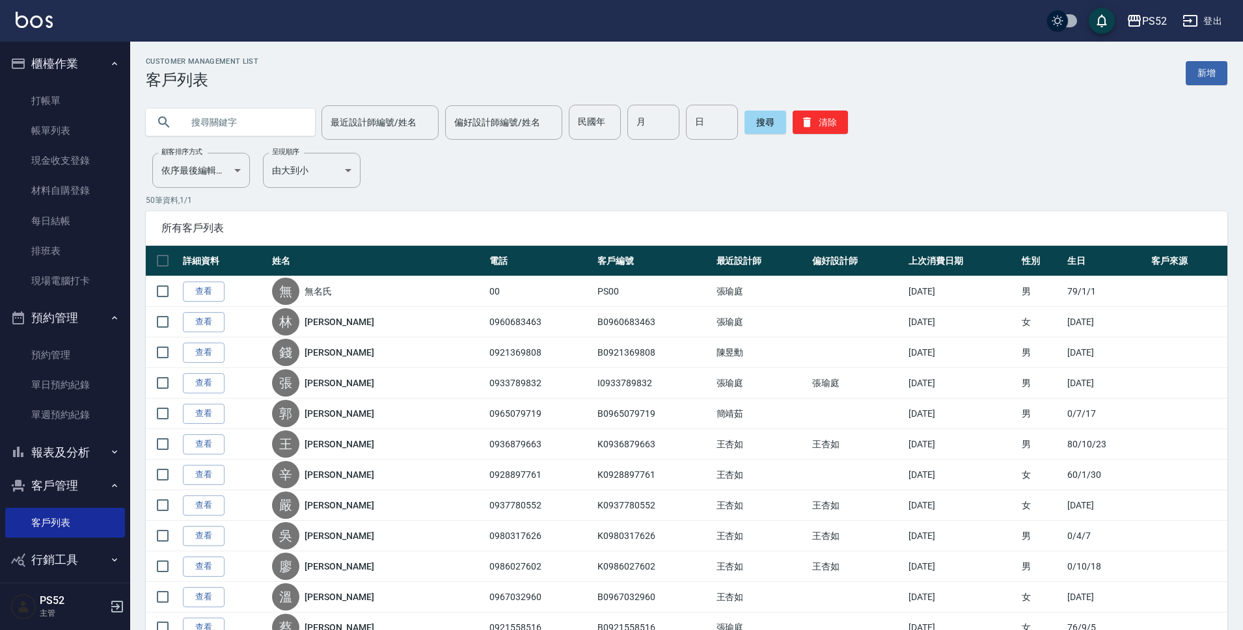
click at [236, 119] on input "text" at bounding box center [243, 122] width 122 height 35
type input "＿"
type input "N"
type input "松"
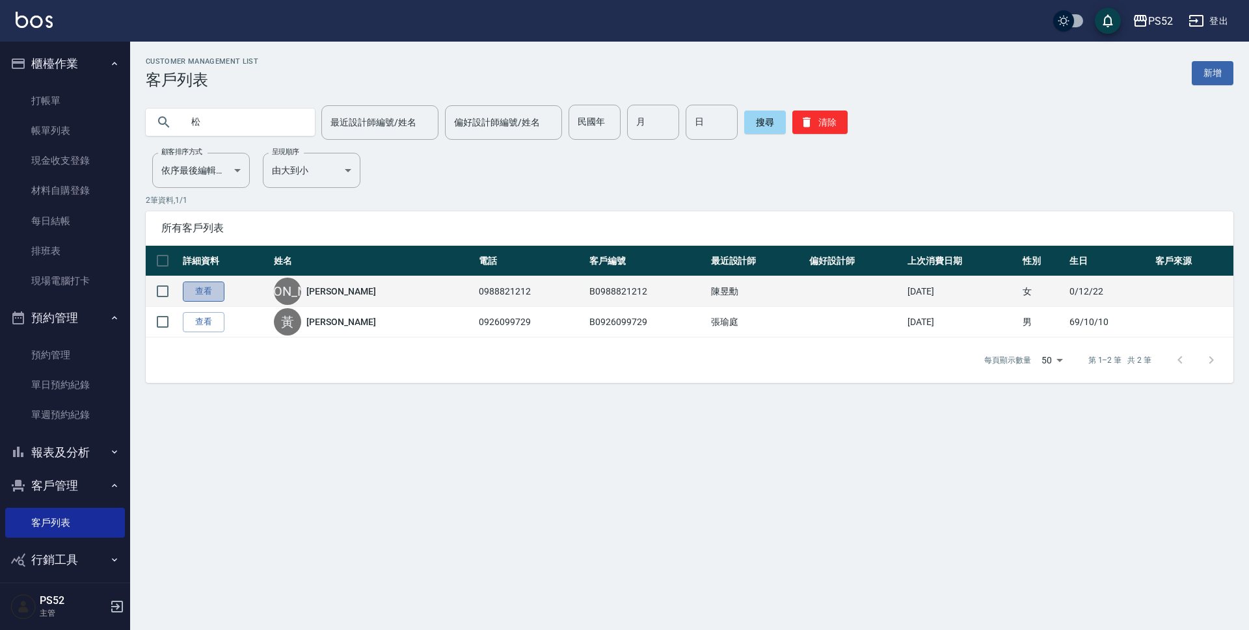
click at [203, 291] on link "查看" at bounding box center [204, 292] width 42 height 20
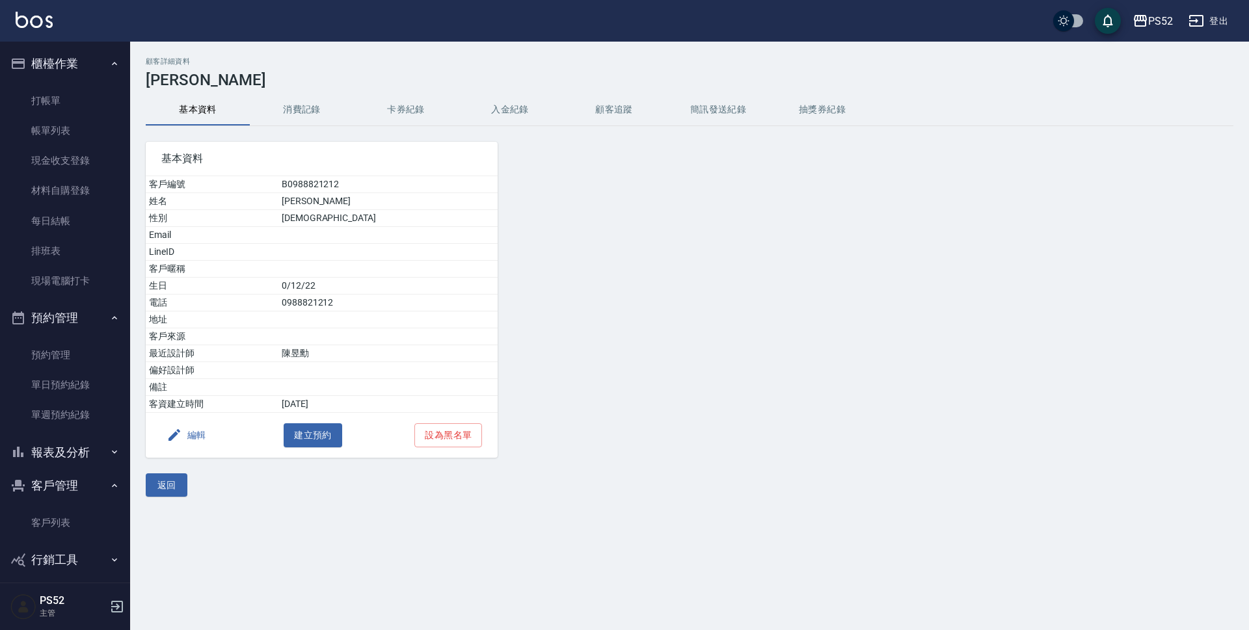
click at [181, 435] on icon "button" at bounding box center [175, 435] width 16 height 16
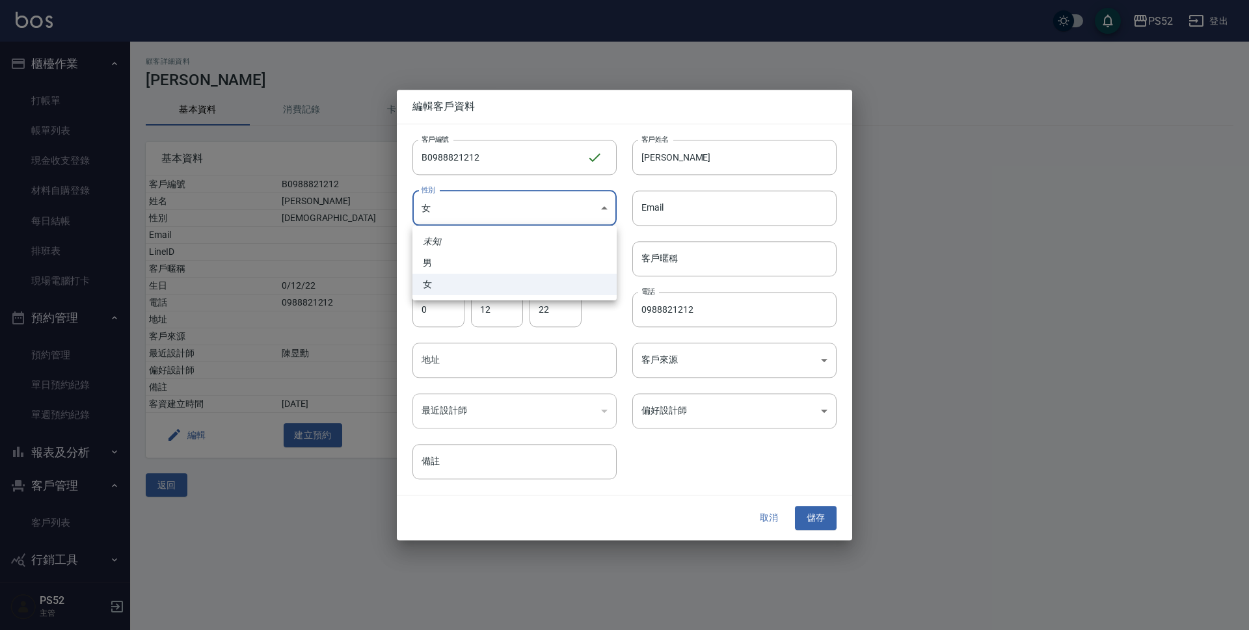
click at [524, 208] on body "PS52 登出 櫃檯作業 打帳單 帳單列表 現金收支登錄 材料自購登錄 每日結帳 排班表 現場電腦打卡 預約管理 預約管理 單日預約紀錄 單週預約紀錄 報表及…" at bounding box center [624, 315] width 1249 height 630
click at [495, 269] on li "男" at bounding box center [514, 262] width 204 height 21
type input "[DEMOGRAPHIC_DATA]"
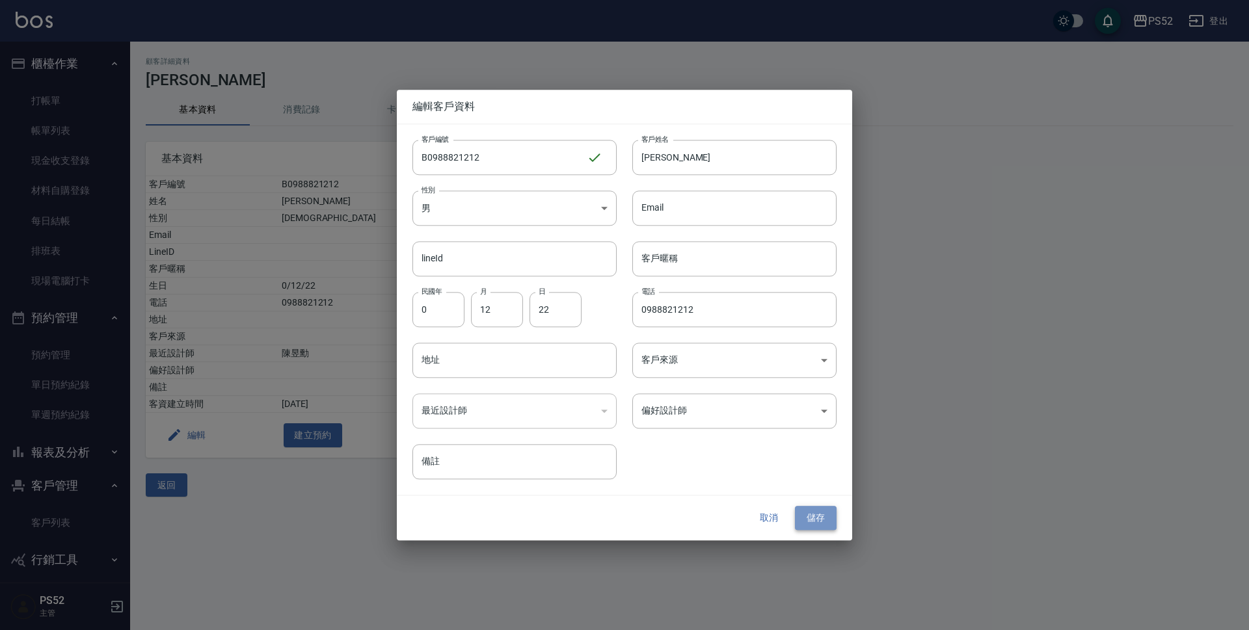
click at [821, 526] on button "儲存" at bounding box center [816, 519] width 42 height 24
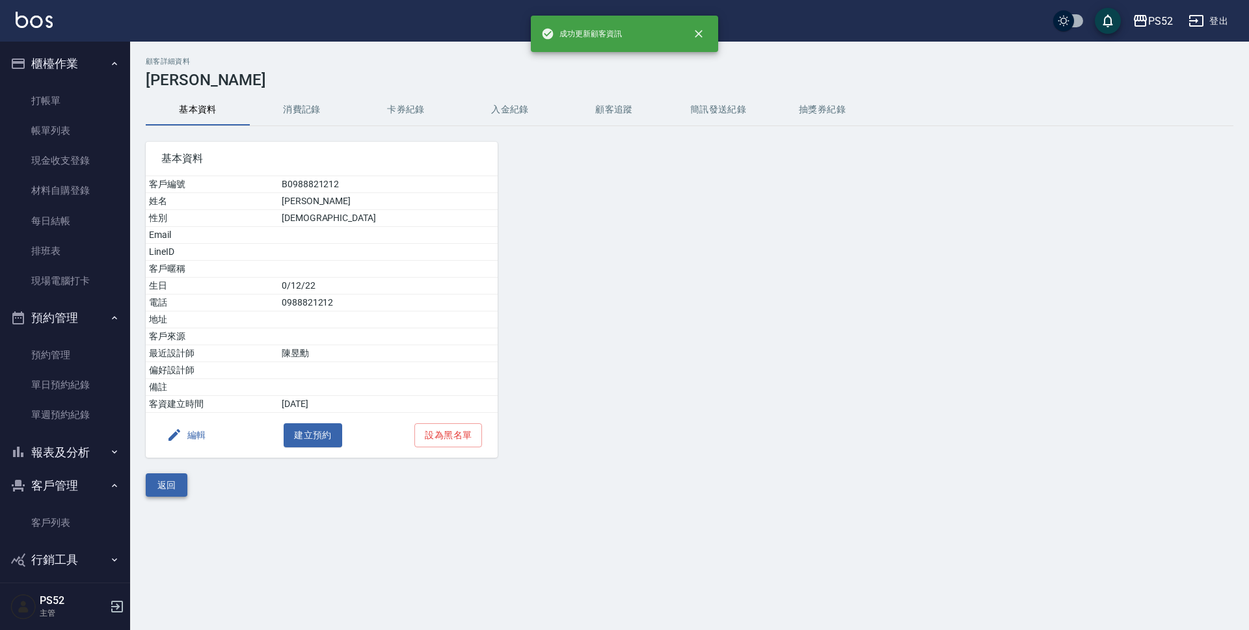
click at [174, 482] on button "返回" at bounding box center [167, 486] width 42 height 24
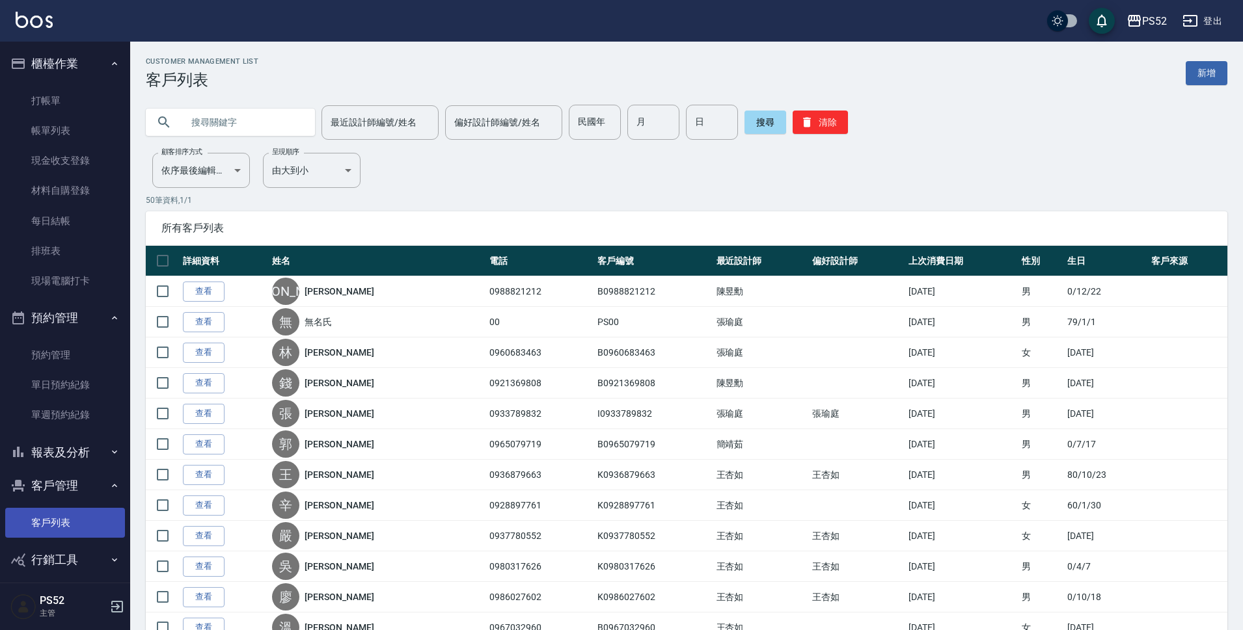
click at [59, 528] on link "客戶列表" at bounding box center [65, 523] width 120 height 30
click at [813, 111] on button "清除" at bounding box center [819, 122] width 55 height 23
click at [249, 120] on input "text" at bounding box center [243, 122] width 122 height 35
type input "0908"
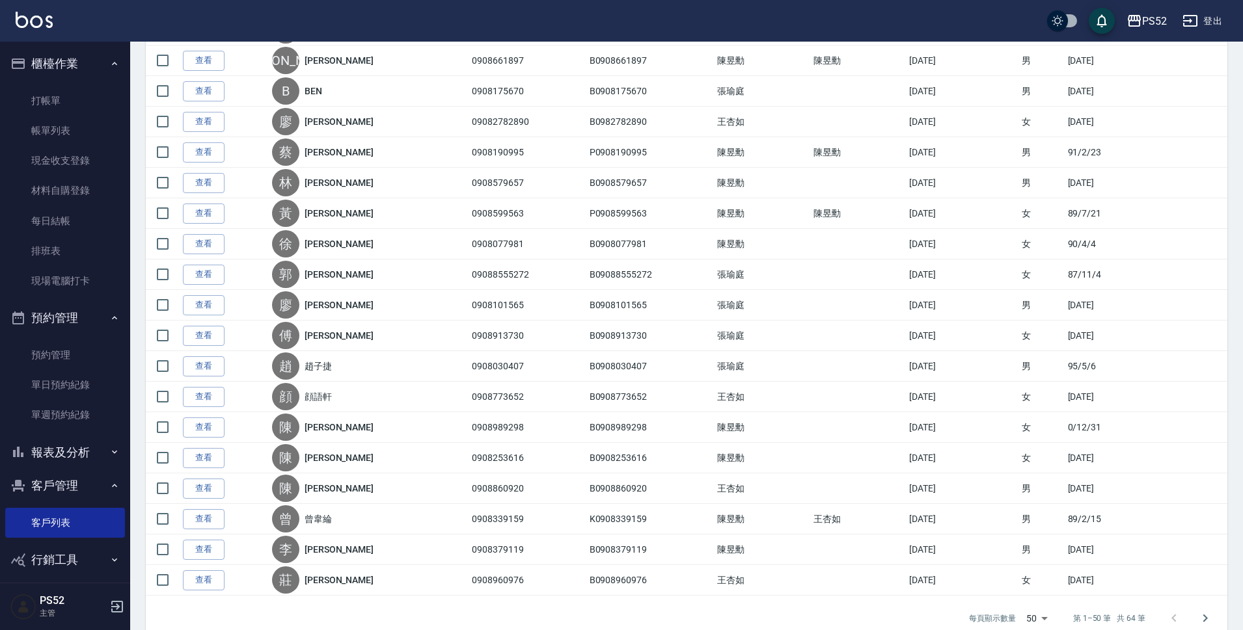
scroll to position [1236, 0]
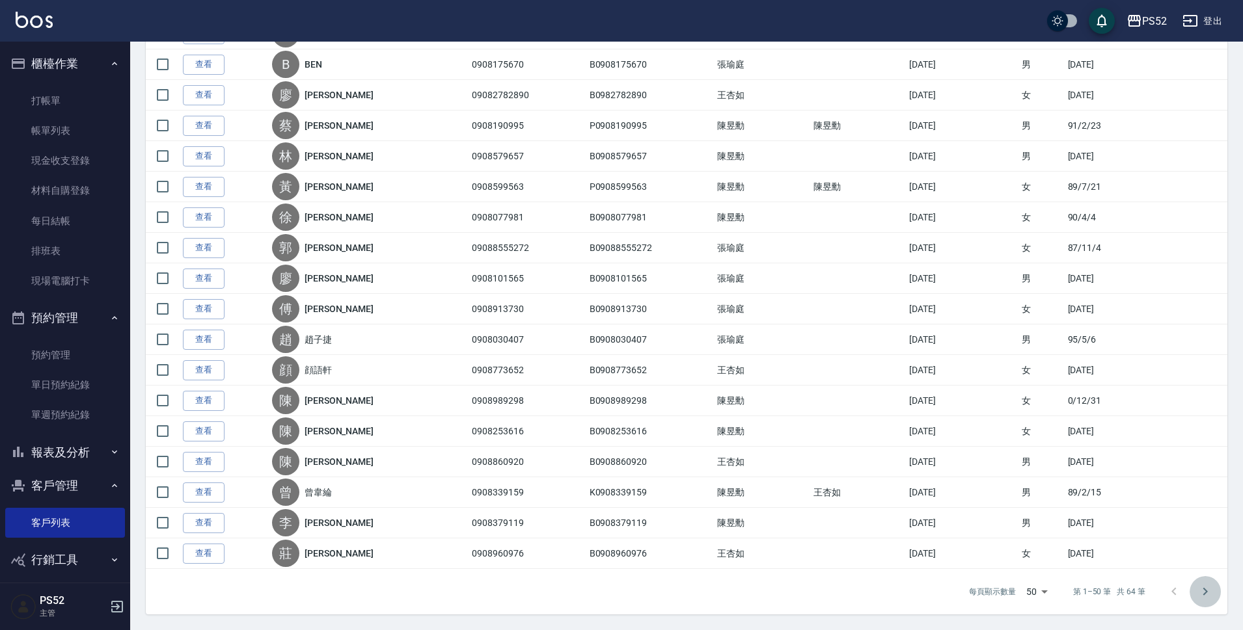
click at [1207, 600] on button "Go to next page" at bounding box center [1204, 591] width 31 height 31
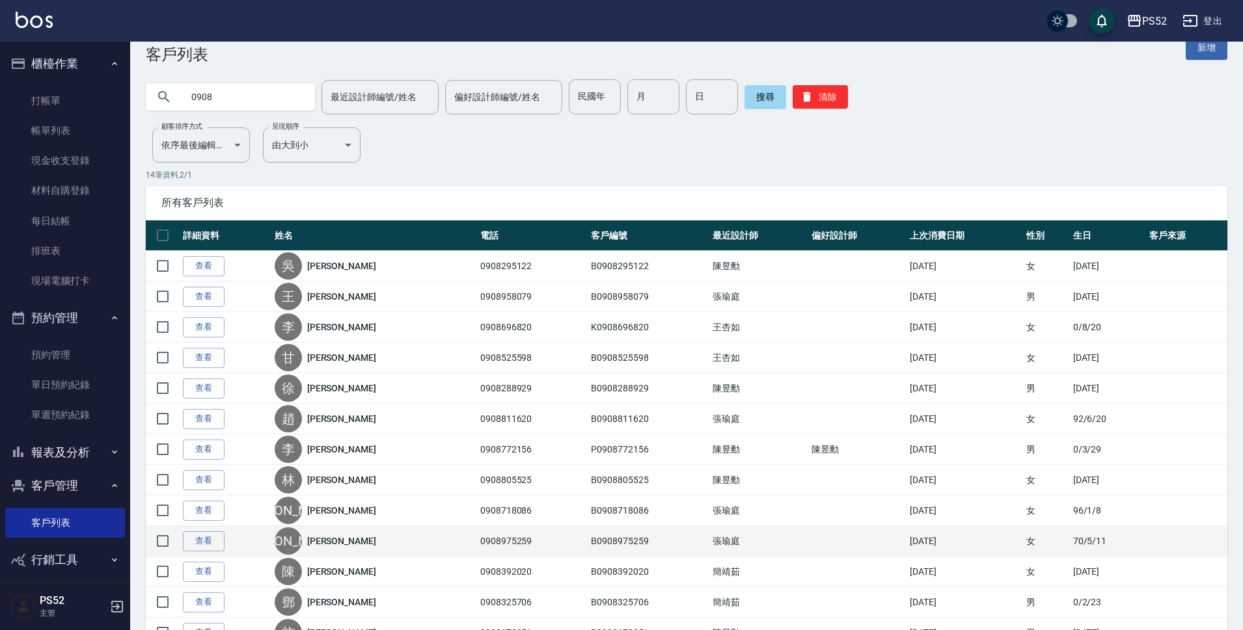
scroll to position [109, 0]
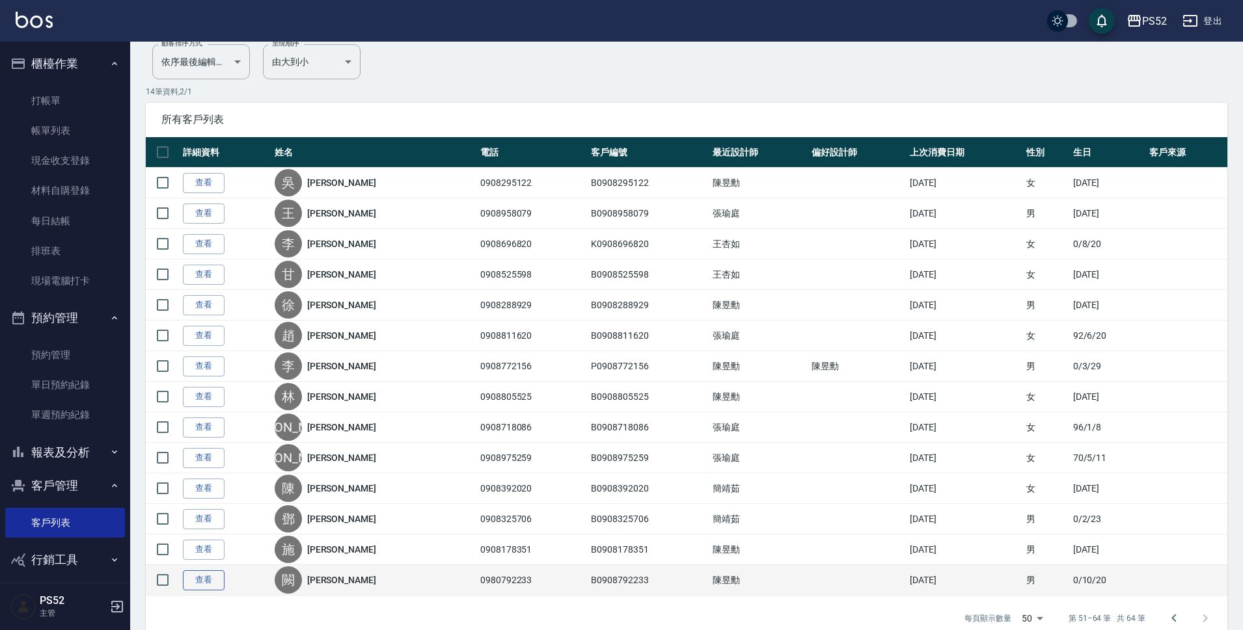
click at [205, 584] on link "查看" at bounding box center [204, 581] width 42 height 20
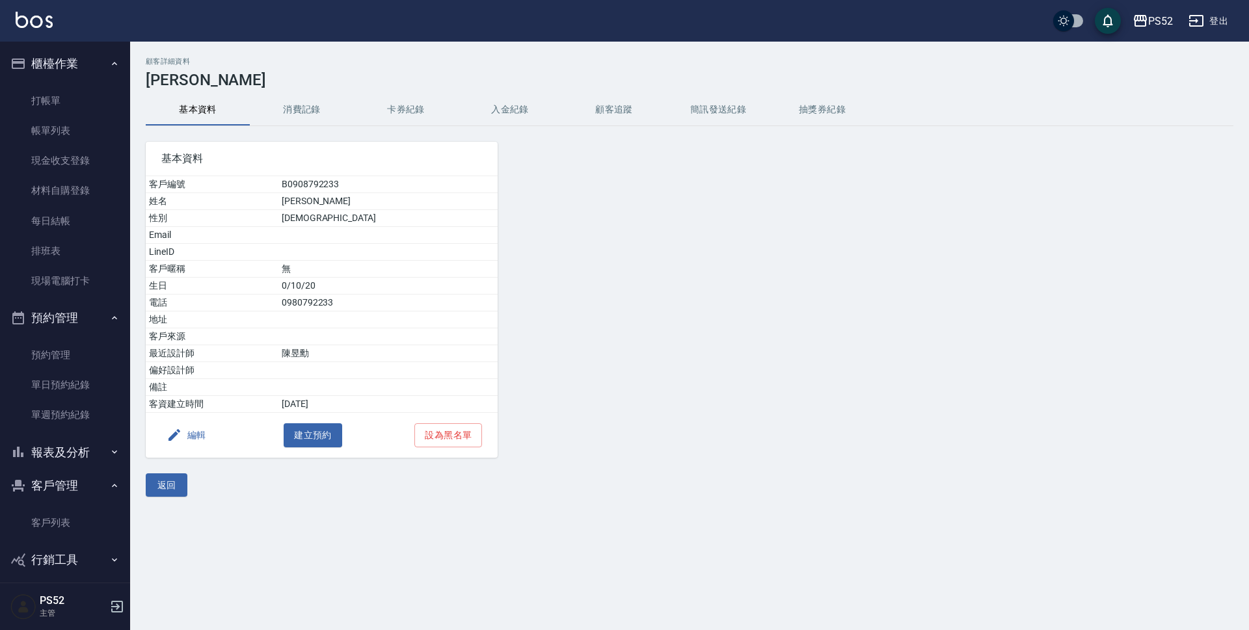
click at [723, 116] on button "簡訊發送紀錄" at bounding box center [718, 109] width 104 height 31
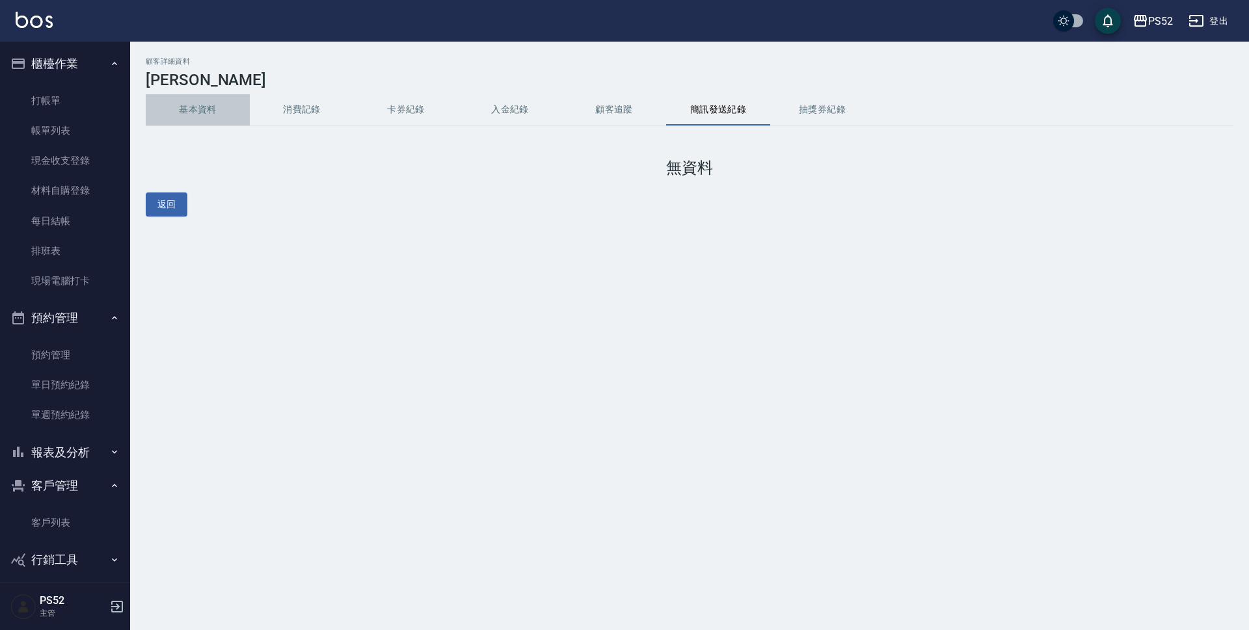
click at [211, 114] on button "基本資料" at bounding box center [198, 109] width 104 height 31
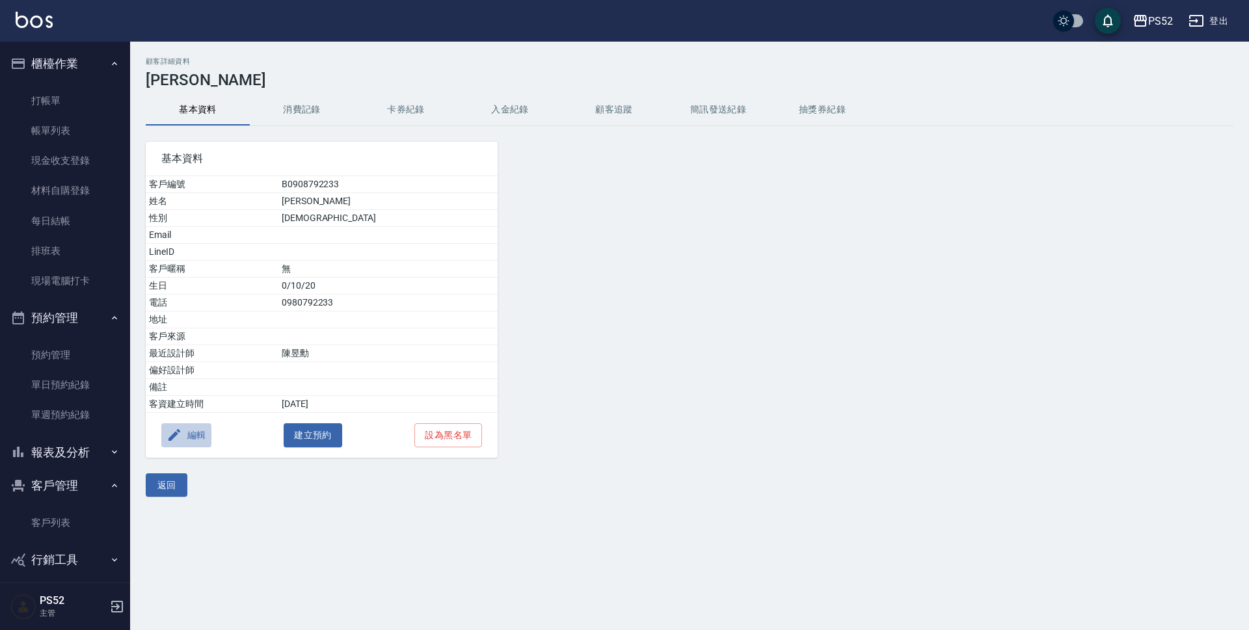
click at [196, 444] on button "編輯" at bounding box center [186, 436] width 50 height 24
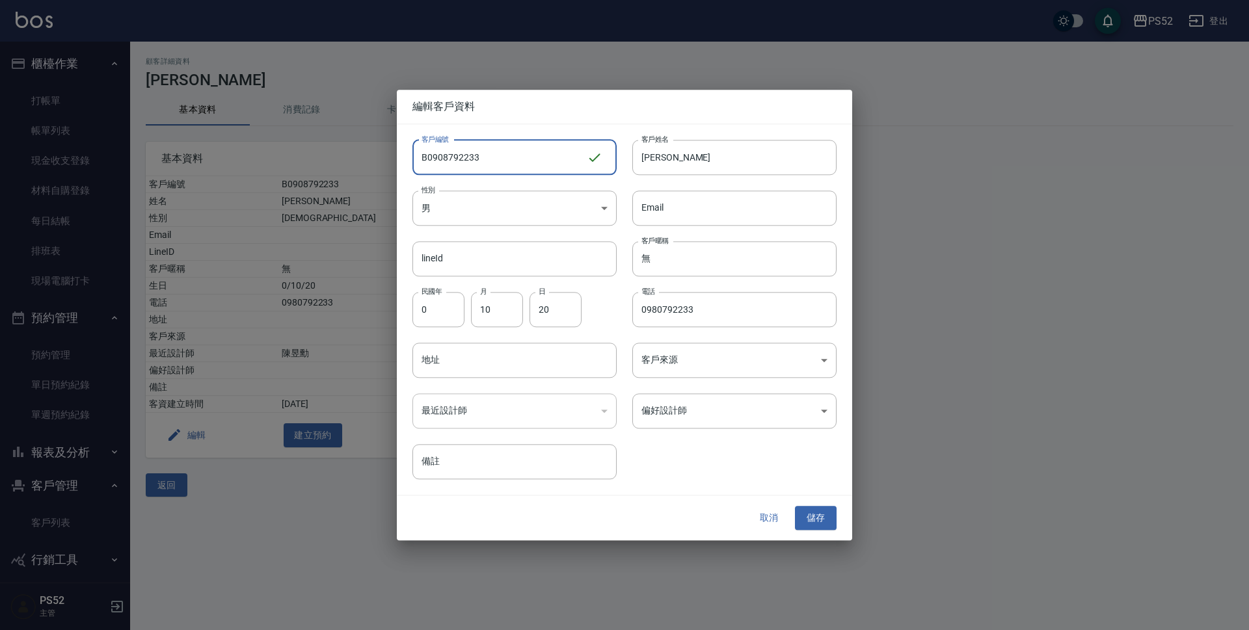
drag, startPoint x: 447, startPoint y: 154, endPoint x: 538, endPoint y: 143, distance: 91.7
click at [538, 143] on input "B0908792233" at bounding box center [499, 157] width 174 height 35
type input "B0908866256"
click at [742, 307] on input "0980792233" at bounding box center [734, 309] width 204 height 35
type input "0"
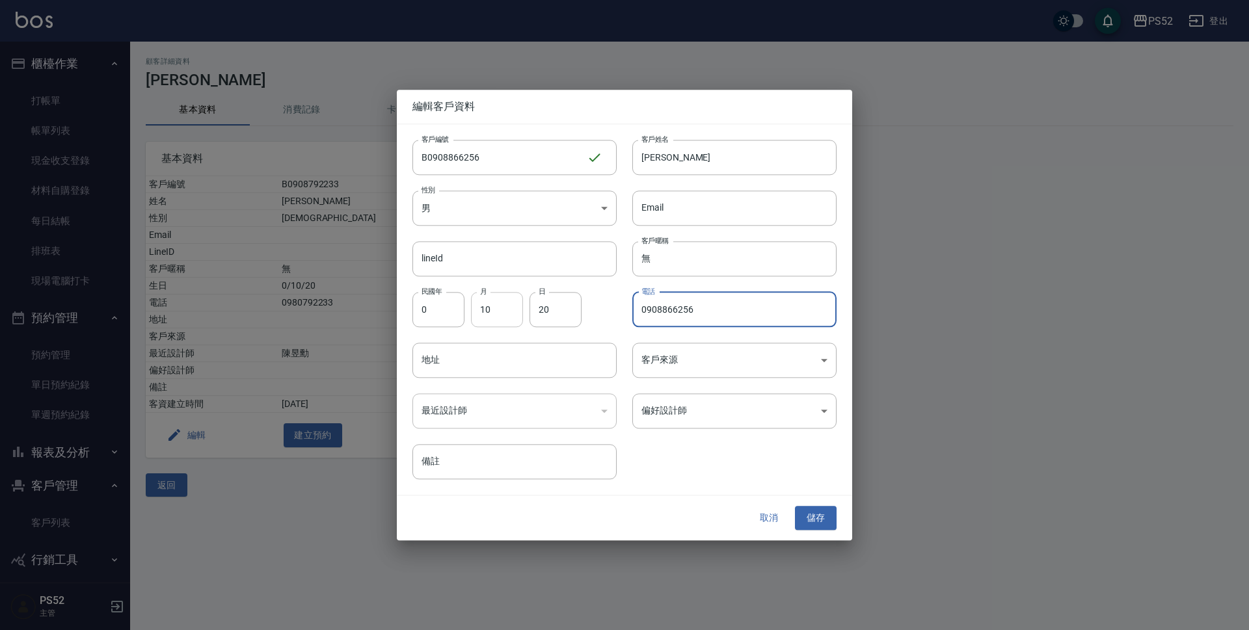
type input "0908866256"
click at [503, 316] on input "10" at bounding box center [497, 309] width 52 height 35
type input "11"
type input "18"
drag, startPoint x: 687, startPoint y: 171, endPoint x: 537, endPoint y: 171, distance: 150.3
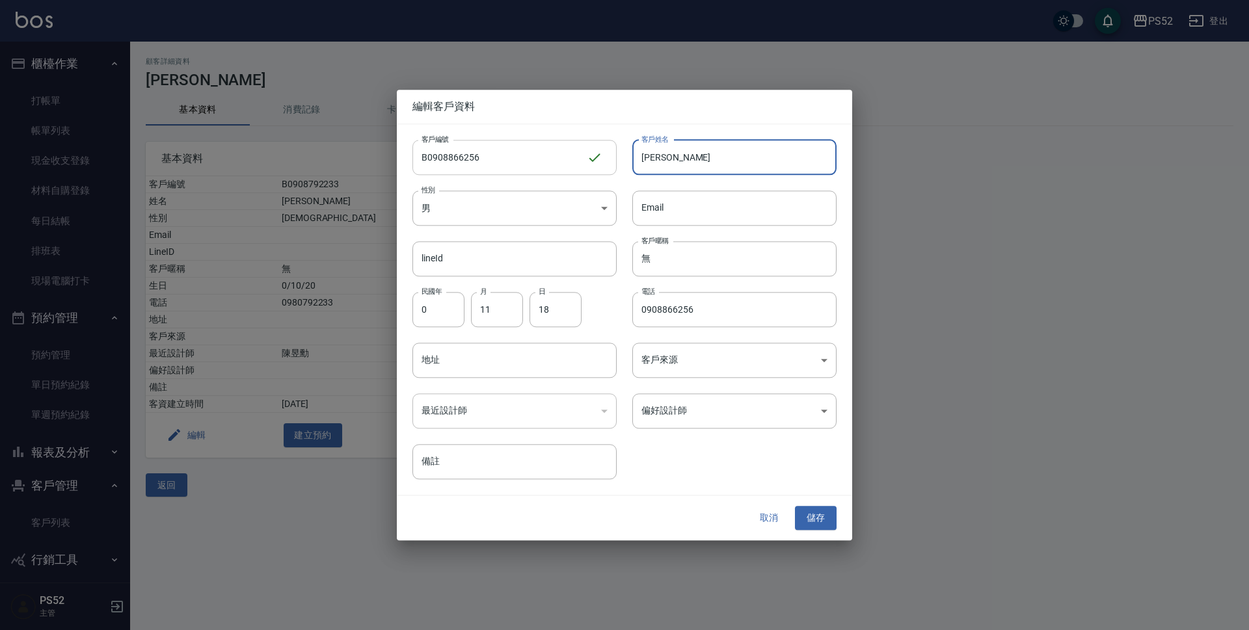
click at [537, 171] on div "客戶編號 B0908866256 ​ 客戶編號 客戶姓名 [PERSON_NAME] 客戶姓名 性別 男 [DEMOGRAPHIC_DATA] 性別 Emai…" at bounding box center [617, 302] width 440 height 356
type input "[PERSON_NAME]"
click at [824, 517] on button "儲存" at bounding box center [816, 519] width 42 height 24
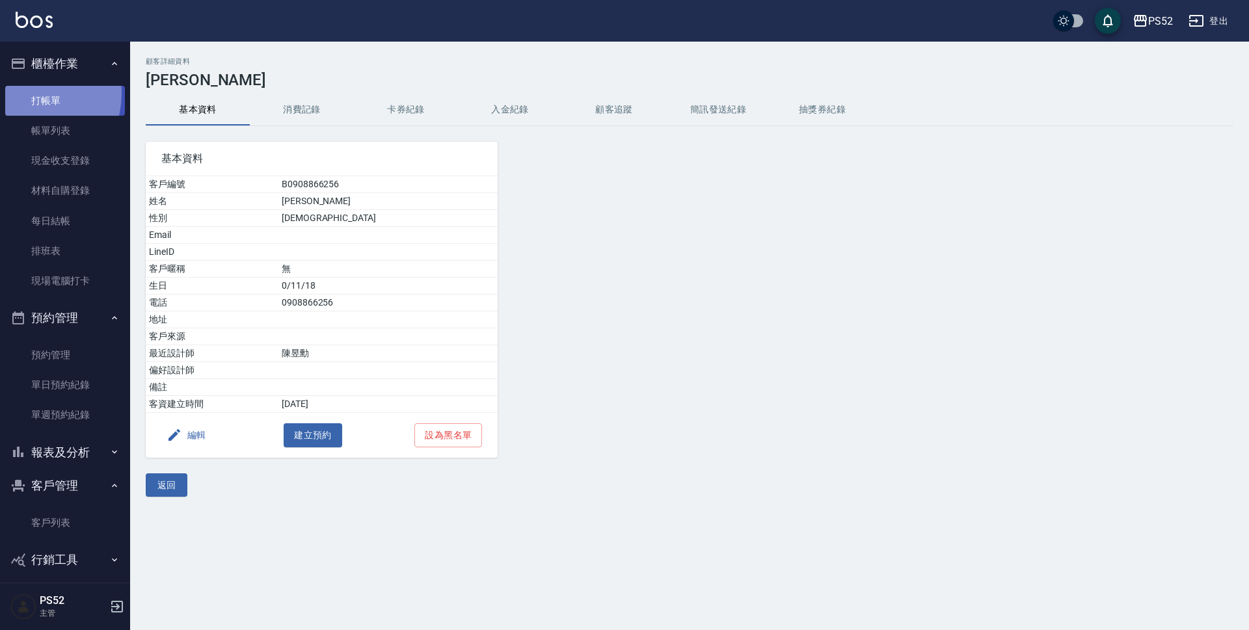
click at [27, 93] on link "打帳單" at bounding box center [65, 101] width 120 height 30
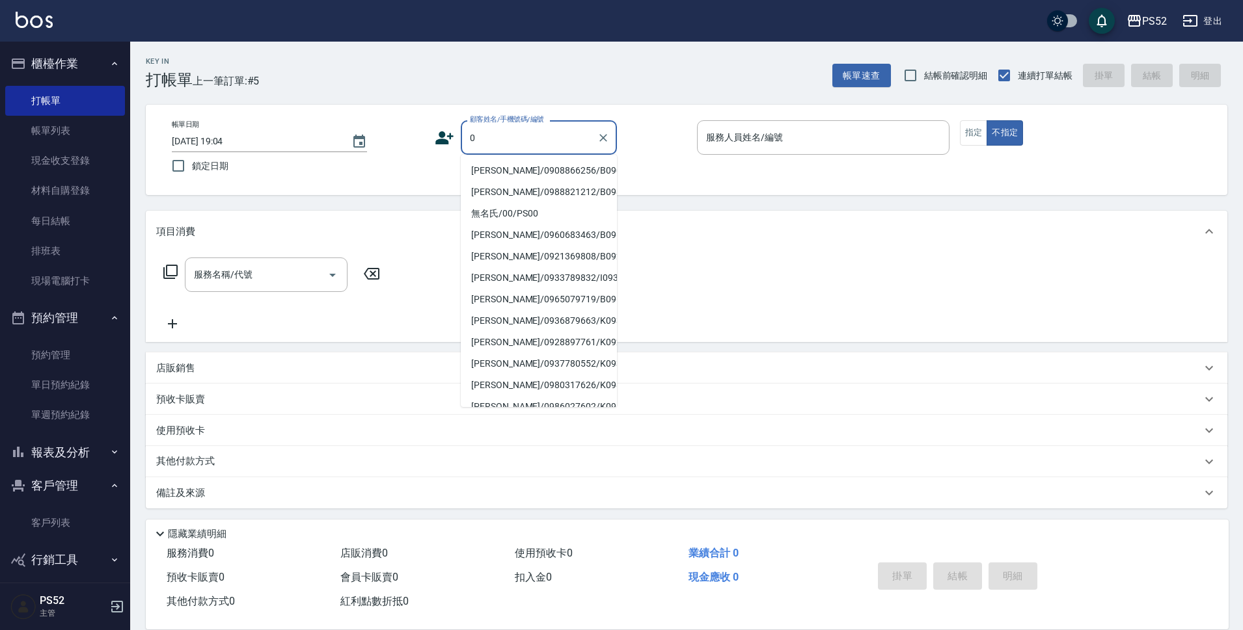
click at [507, 176] on li "[PERSON_NAME]/0908866256/B0908866256" at bounding box center [539, 170] width 156 height 21
type input "[PERSON_NAME]/0908866256/B0908866256"
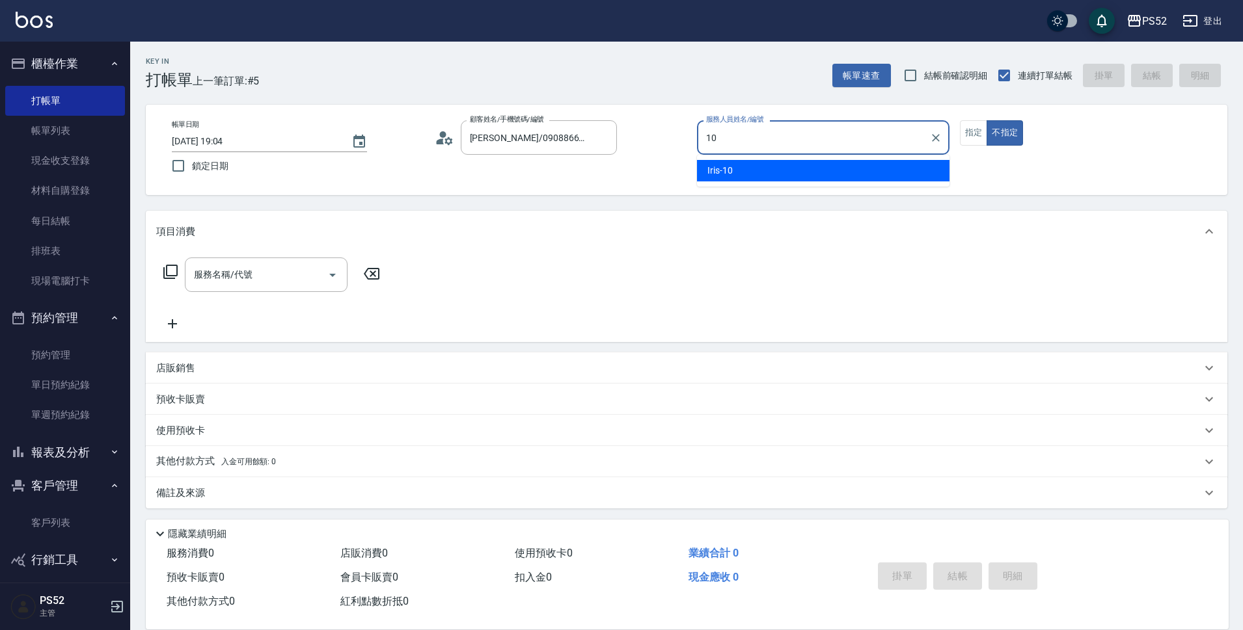
type input "Iris-10"
type button "false"
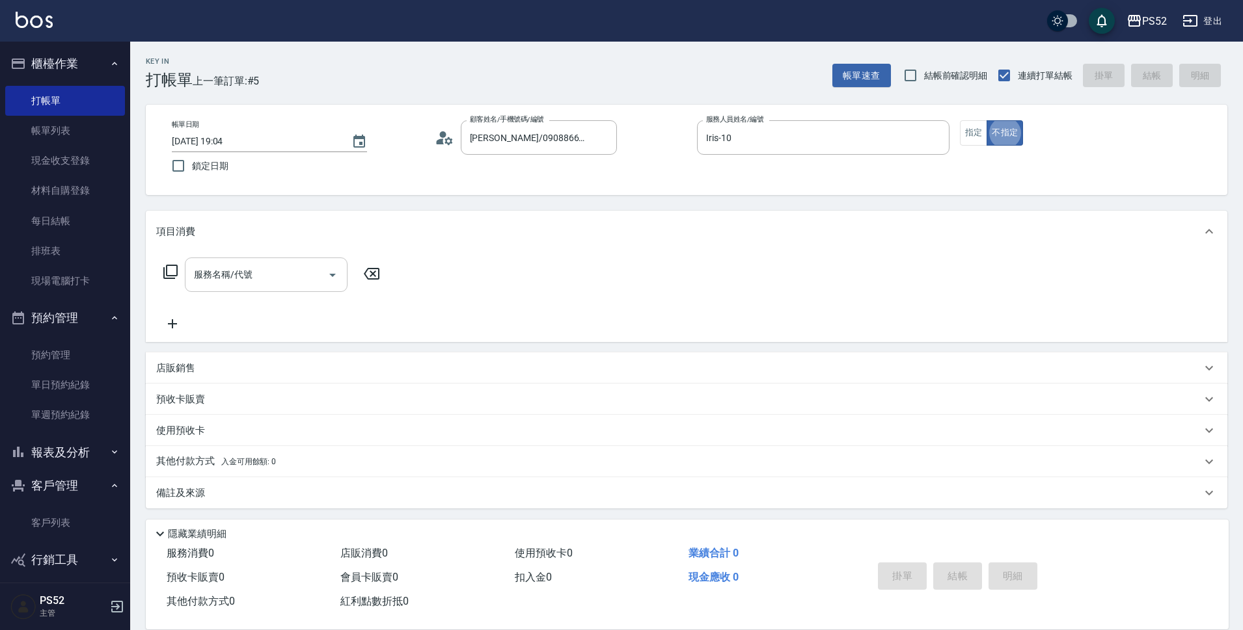
click at [261, 279] on input "服務名稱/代號" at bounding box center [256, 274] width 131 height 23
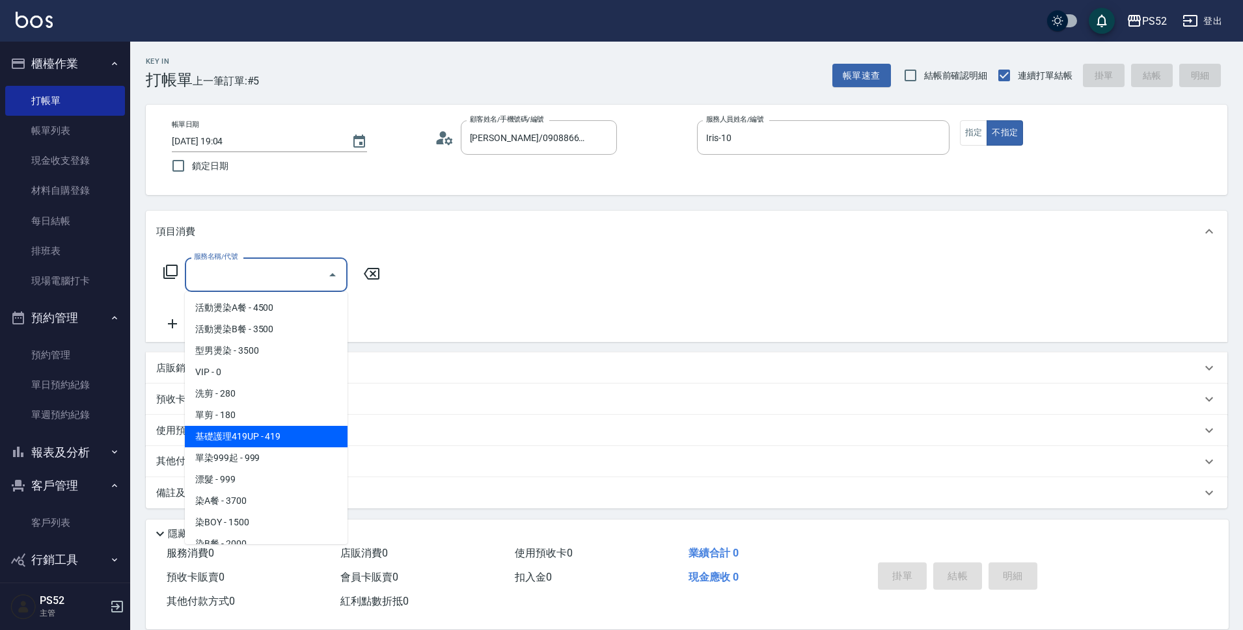
click at [291, 431] on span "基礎護理419UP - 419" at bounding box center [266, 436] width 163 height 21
type input "基礎護理419UP(C3)"
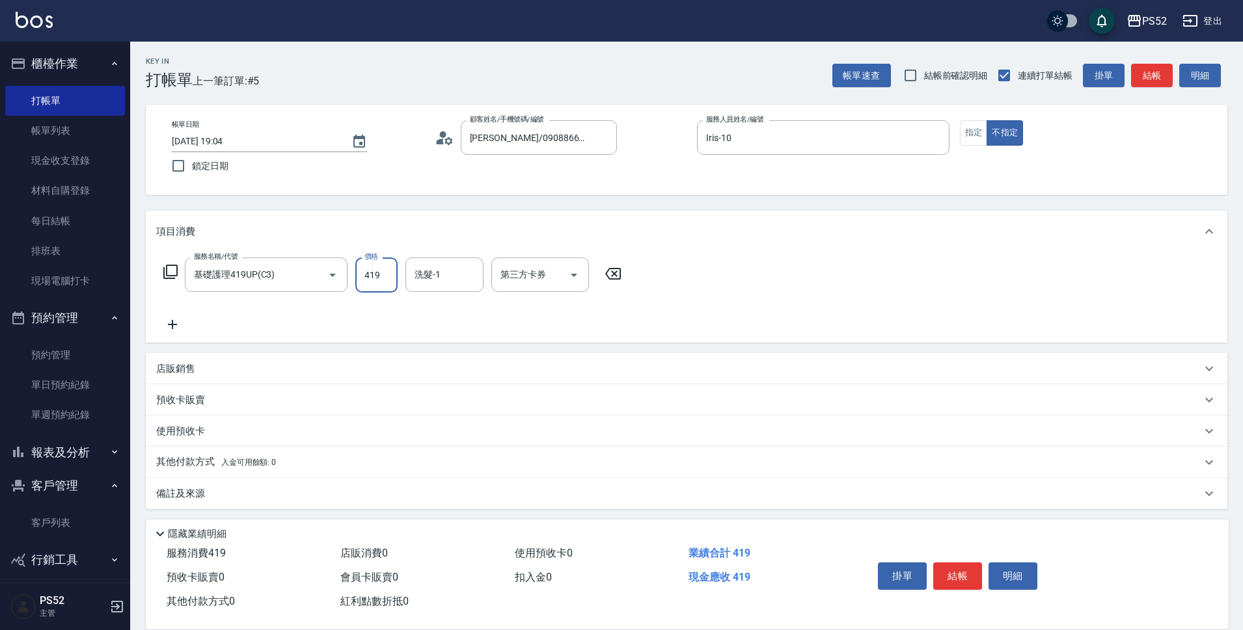
click at [367, 271] on input "419" at bounding box center [376, 275] width 42 height 35
type input "599"
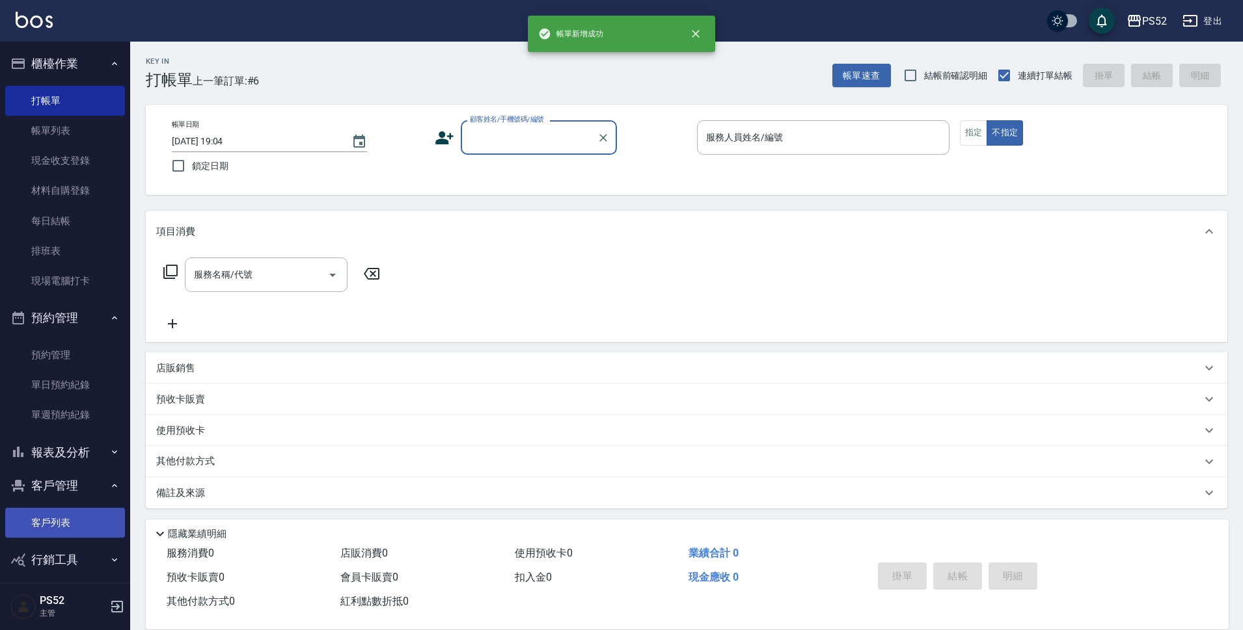
click at [83, 532] on link "客戶列表" at bounding box center [65, 523] width 120 height 30
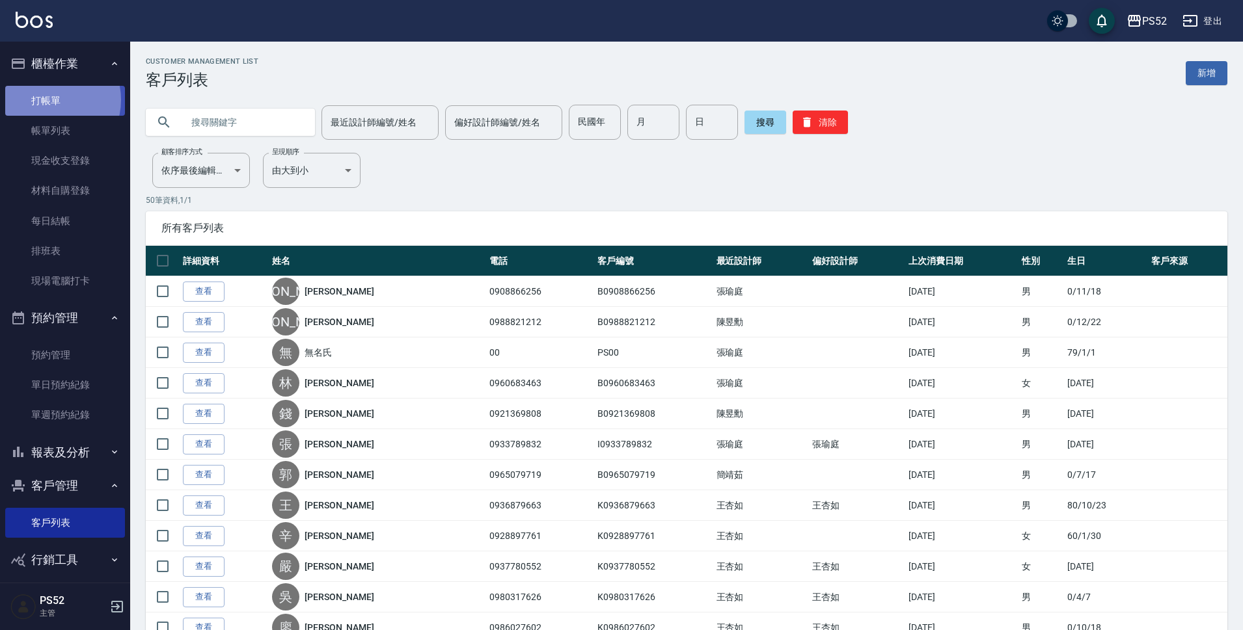
click at [47, 100] on link "打帳單" at bounding box center [65, 101] width 120 height 30
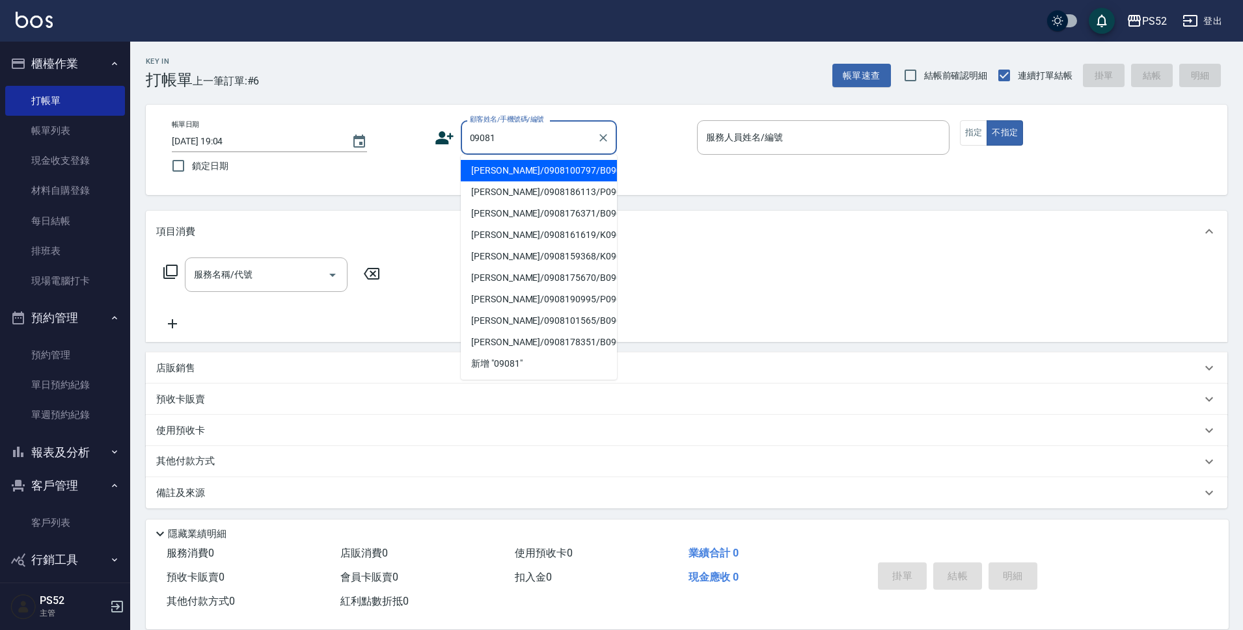
click at [571, 174] on li "[PERSON_NAME]/0908100797/B0908100797" at bounding box center [539, 170] width 156 height 21
type input "[PERSON_NAME]/0908100797/B0908100797"
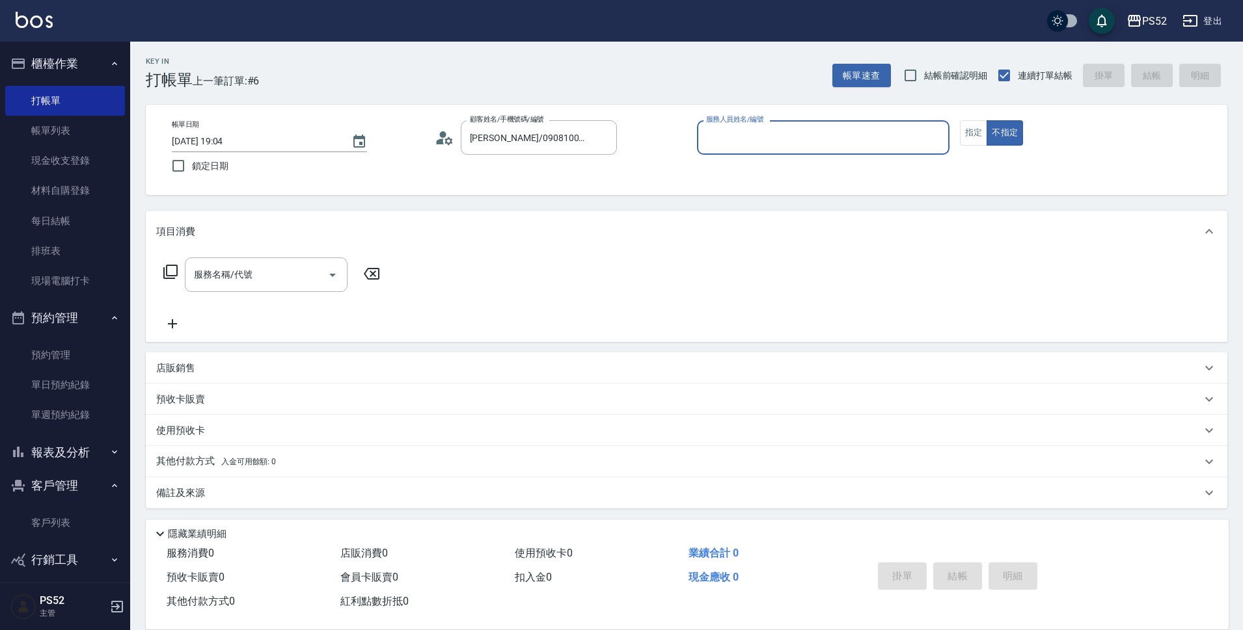
click at [451, 135] on icon at bounding box center [445, 138] width 20 height 20
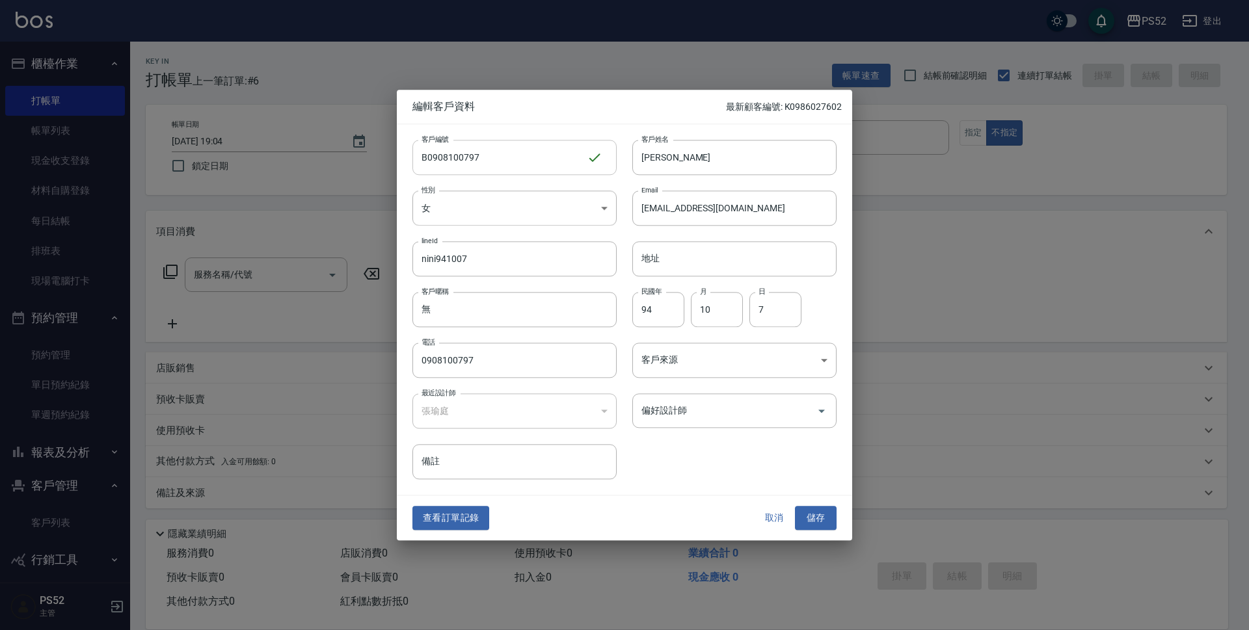
click at [425, 159] on input "B0908100797" at bounding box center [499, 157] width 174 height 35
type input "I0908100797"
click at [815, 515] on button "儲存" at bounding box center [816, 519] width 42 height 24
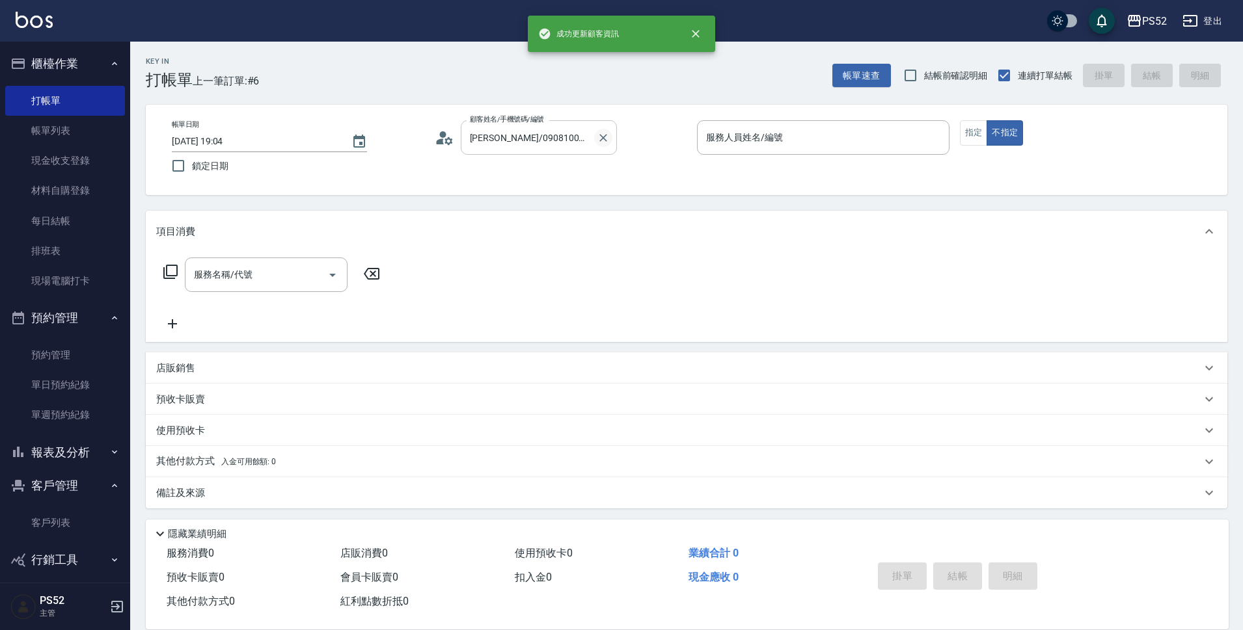
click at [600, 140] on icon "Clear" at bounding box center [603, 138] width 8 height 8
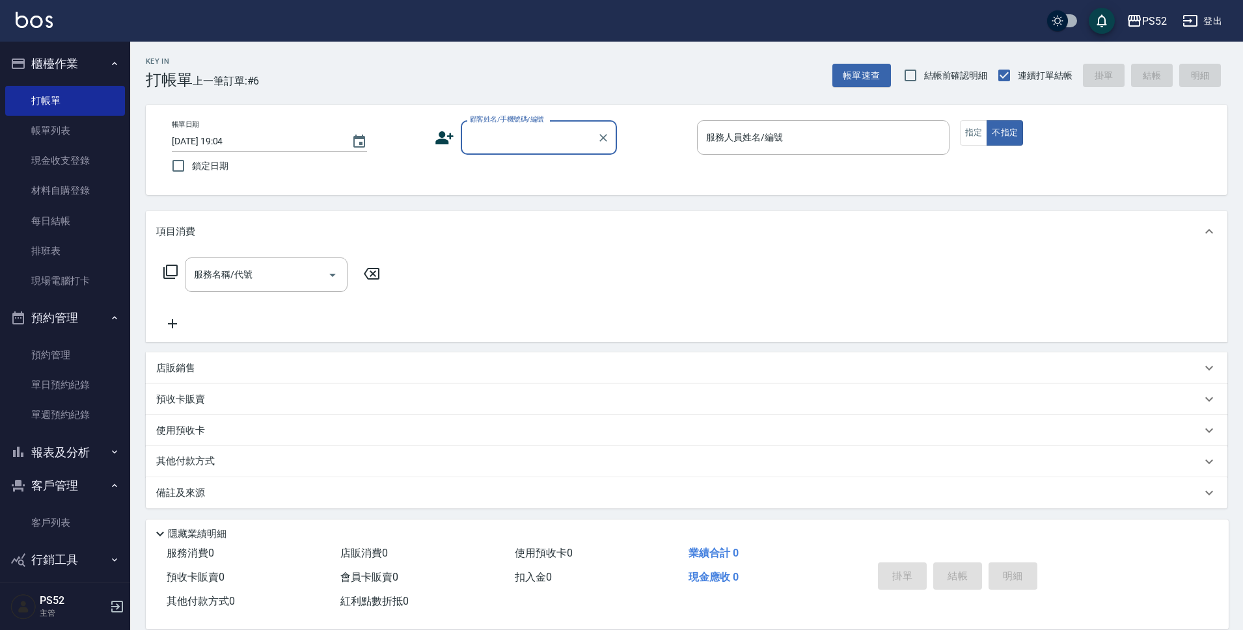
click at [522, 140] on input "顧客姓名/手機號碼/編號" at bounding box center [528, 137] width 125 height 23
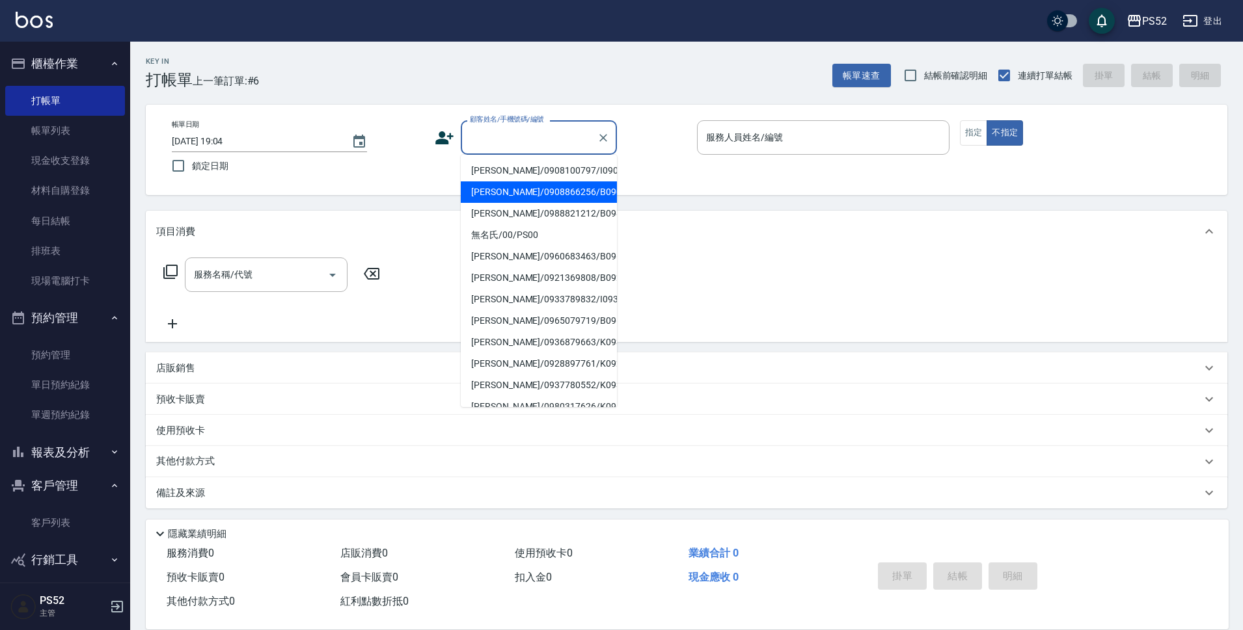
click at [515, 174] on li "[PERSON_NAME]/0908100797/I0908100797" at bounding box center [539, 170] width 156 height 21
type input "[PERSON_NAME]/0908100797/I0908100797"
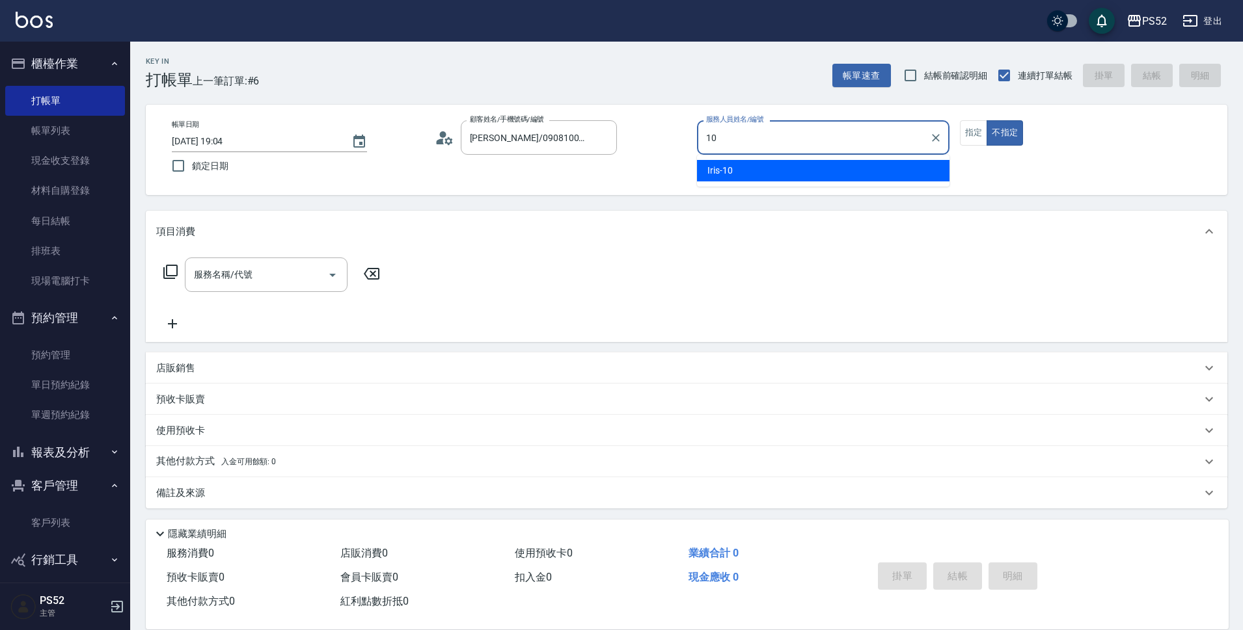
type input "Iris-10"
type button "false"
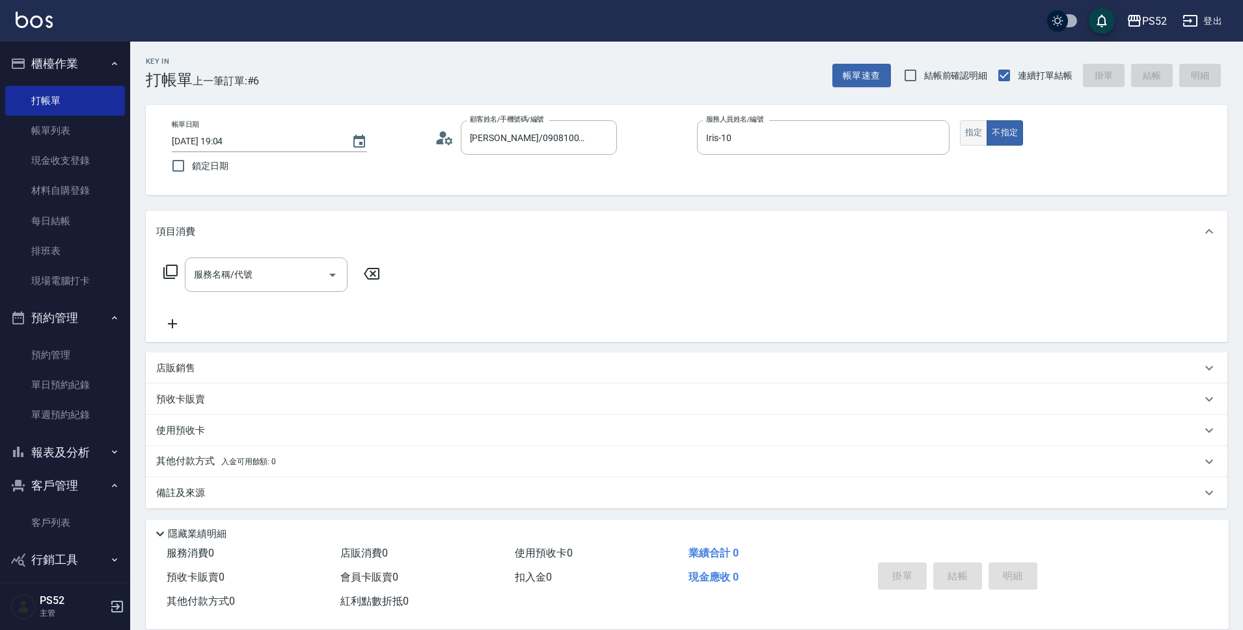
click at [979, 140] on button "指定" at bounding box center [974, 132] width 28 height 25
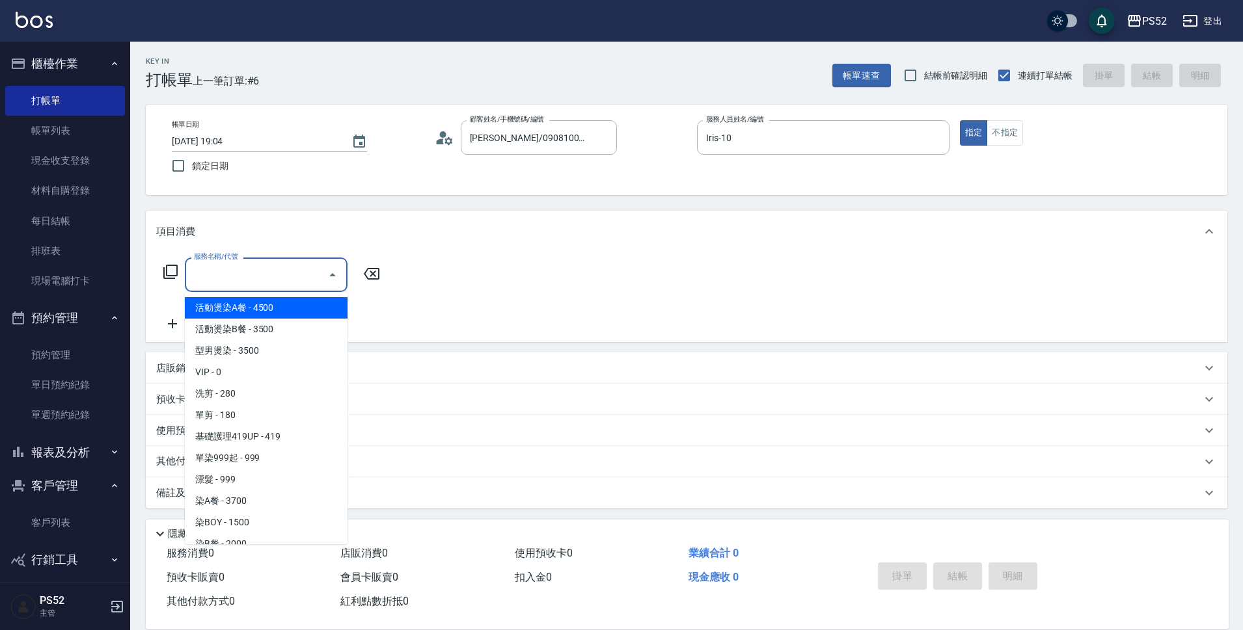
click at [234, 278] on input "服務名稱/代號" at bounding box center [256, 274] width 131 height 23
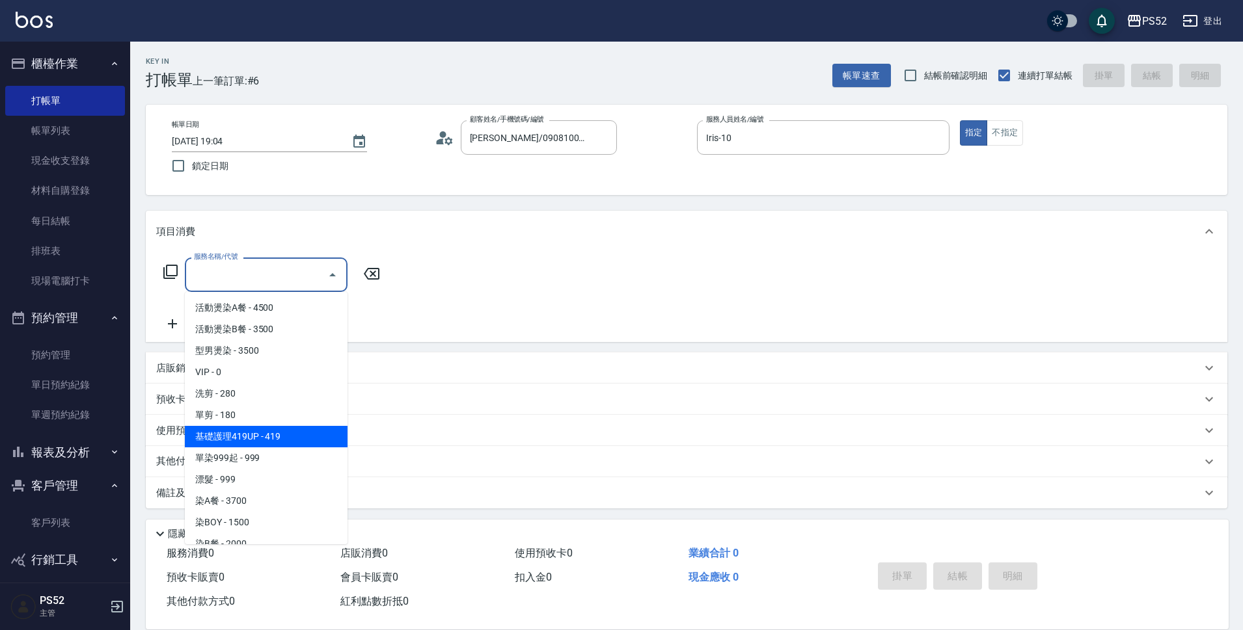
click at [612, 373] on div "店販銷售" at bounding box center [678, 369] width 1045 height 14
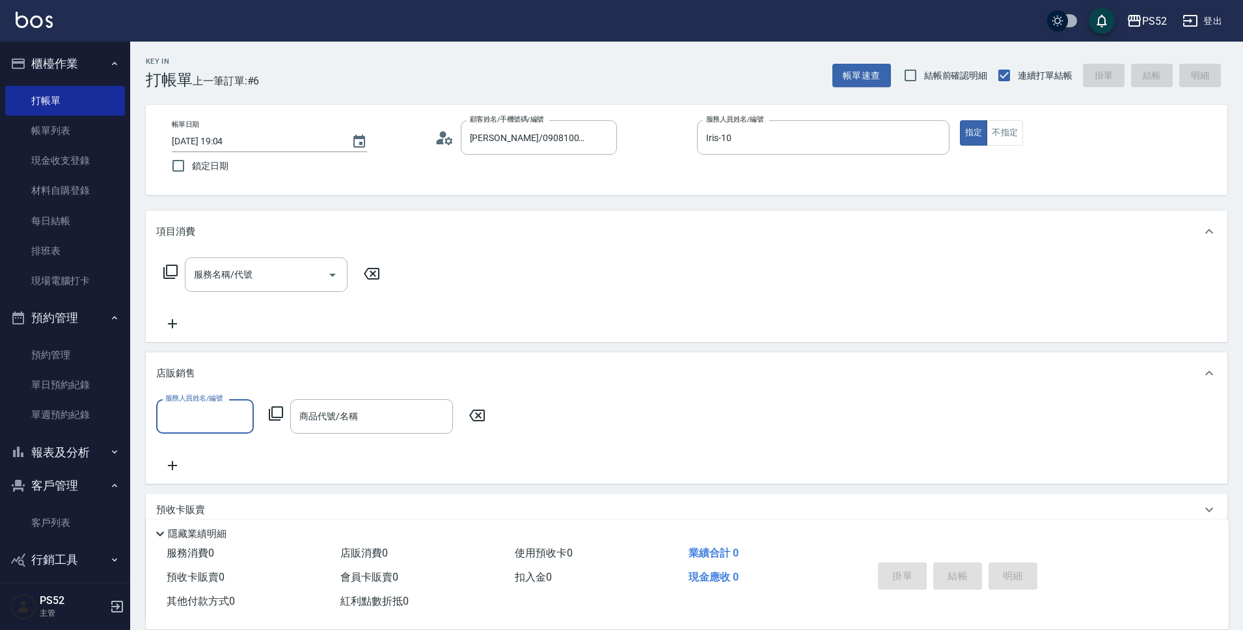
click at [223, 408] on input "服務人員姓名/編號" at bounding box center [205, 416] width 86 height 23
type input "Iris-10"
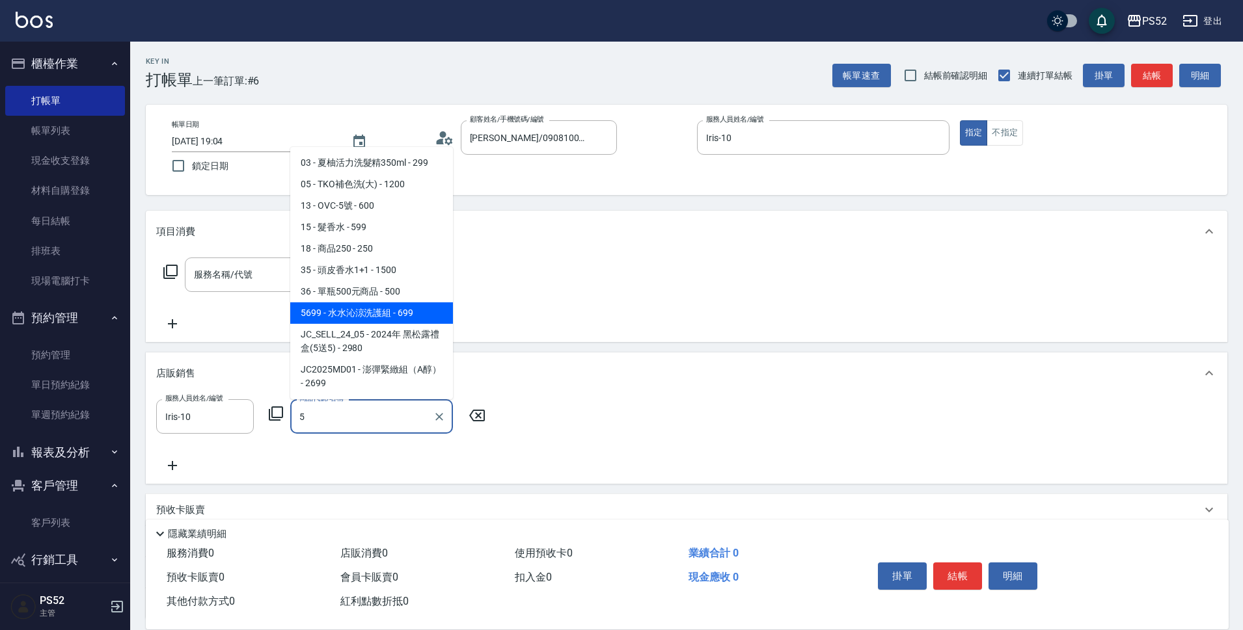
click at [416, 315] on span "5699 - 水水沁涼洗護組 - 699" at bounding box center [371, 313] width 163 height 21
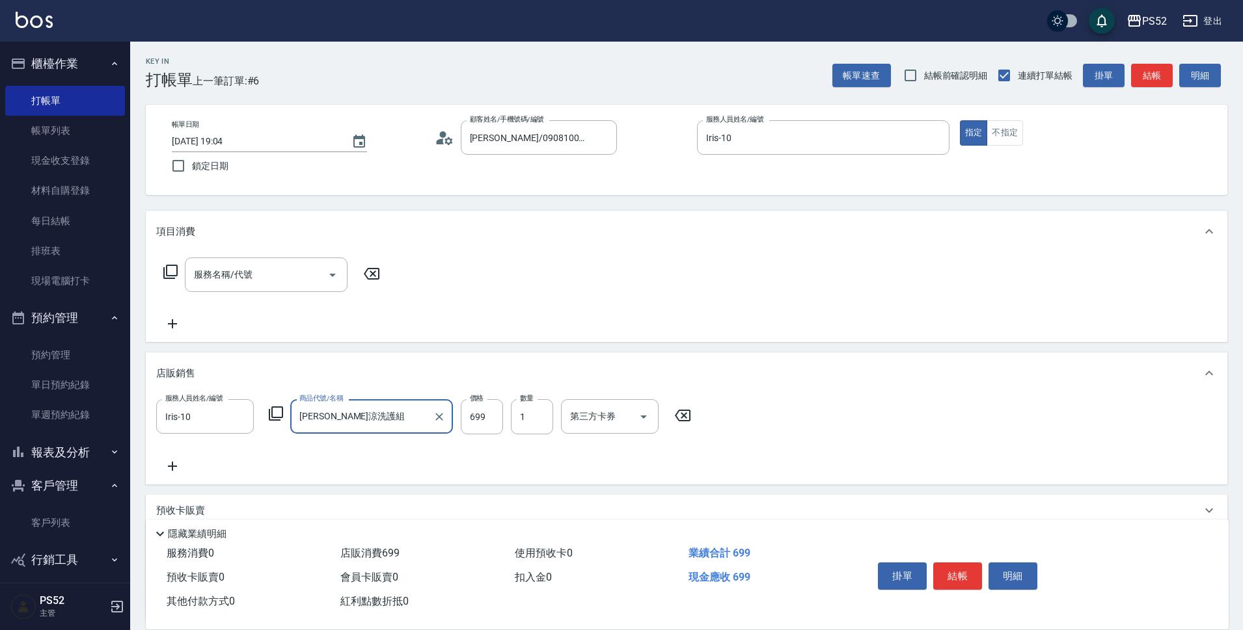
type input "[PERSON_NAME]涼洗護組"
click at [172, 464] on icon at bounding box center [172, 466] width 9 height 9
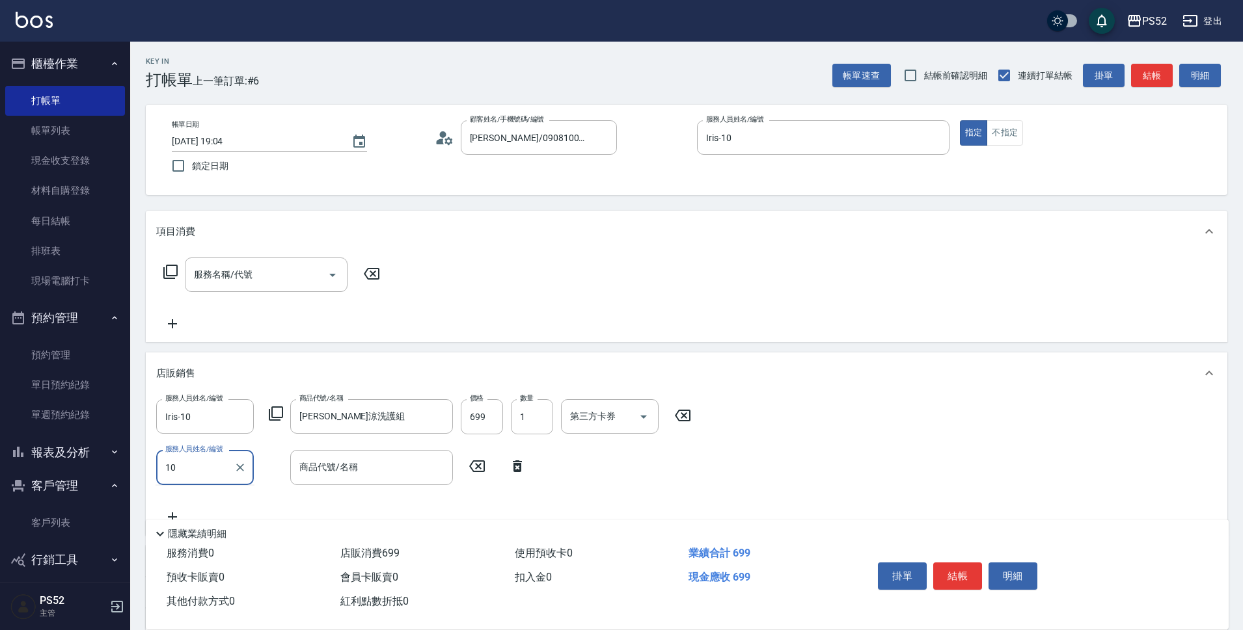
type input "Iris-10"
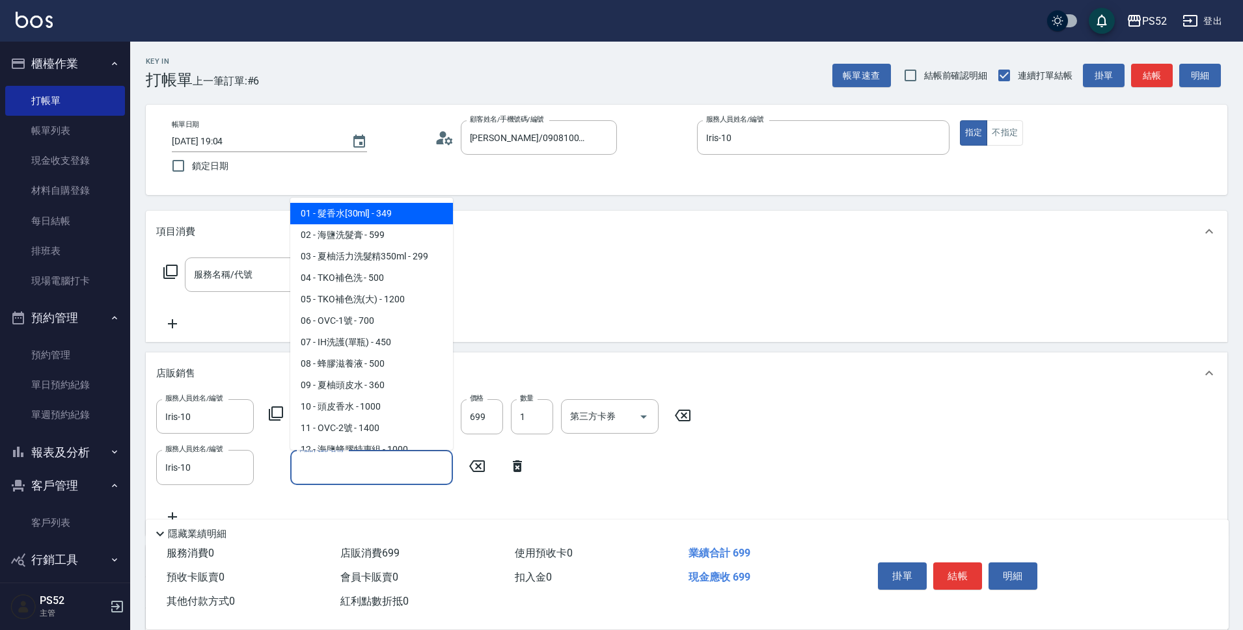
click at [316, 463] on input "商品代號/名稱" at bounding box center [371, 467] width 151 height 23
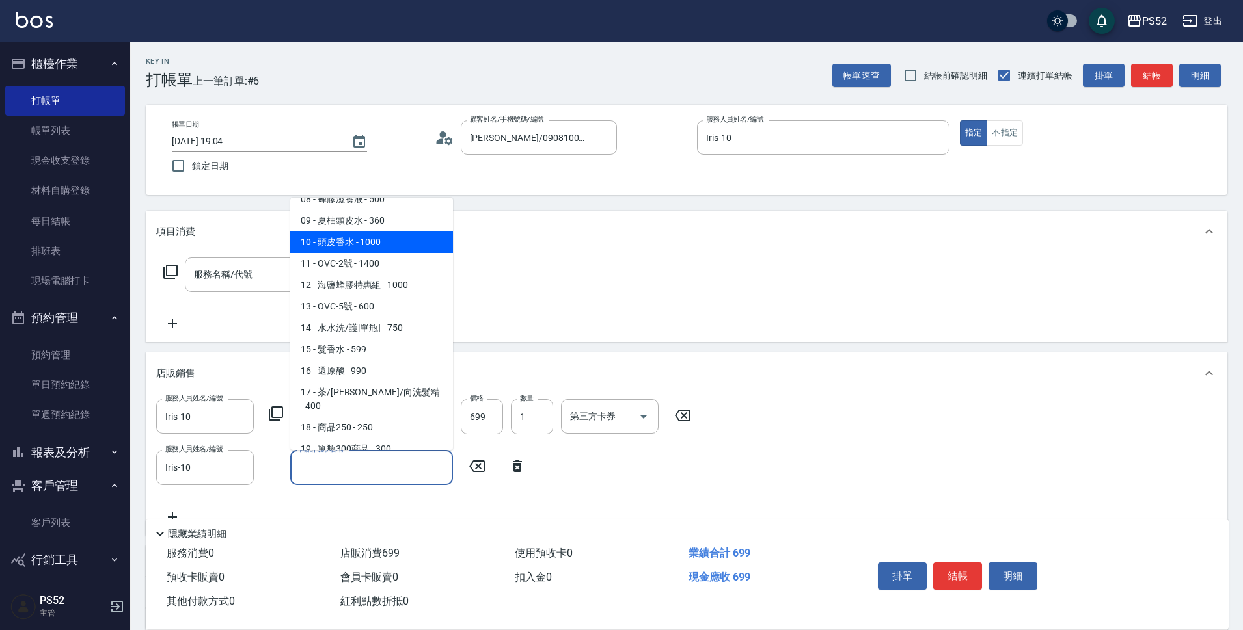
scroll to position [174, 0]
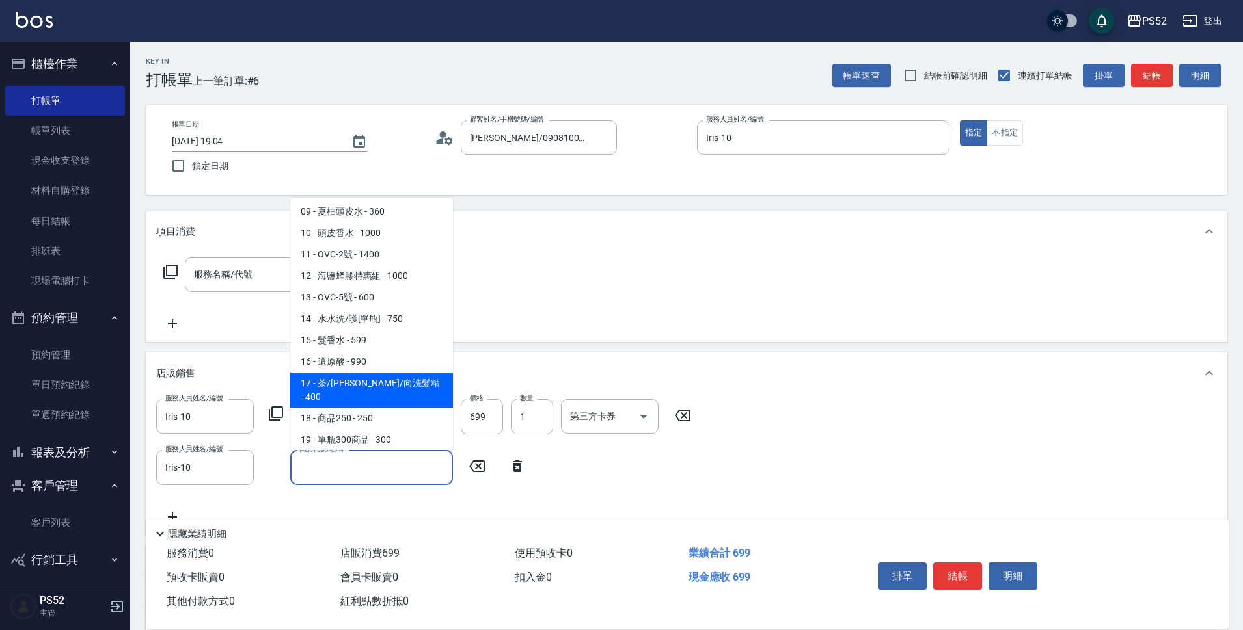
click at [375, 377] on span "17 - 茶/[PERSON_NAME]/向洗髮精 - 400" at bounding box center [371, 390] width 163 height 35
type input "茶/玫/向洗髮精"
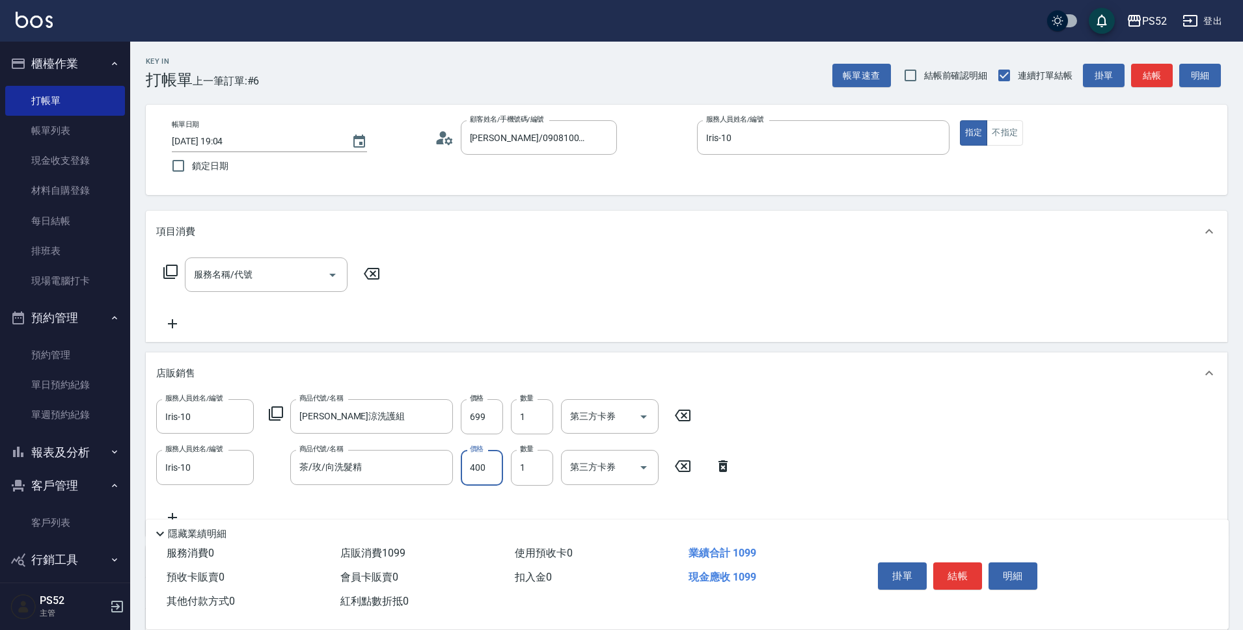
click at [490, 469] on input "400" at bounding box center [482, 467] width 42 height 35
type input "398"
click at [844, 513] on div "服務人員姓名/編號 Iris-10 服務人員姓名/編號 商品代號/名稱 水水沁涼洗護組 商品代號/名稱 價格 699 價格 數量 1 數量 第三方卡券 第三方…" at bounding box center [686, 462] width 1060 height 126
click at [937, 567] on button "結帳" at bounding box center [957, 576] width 49 height 27
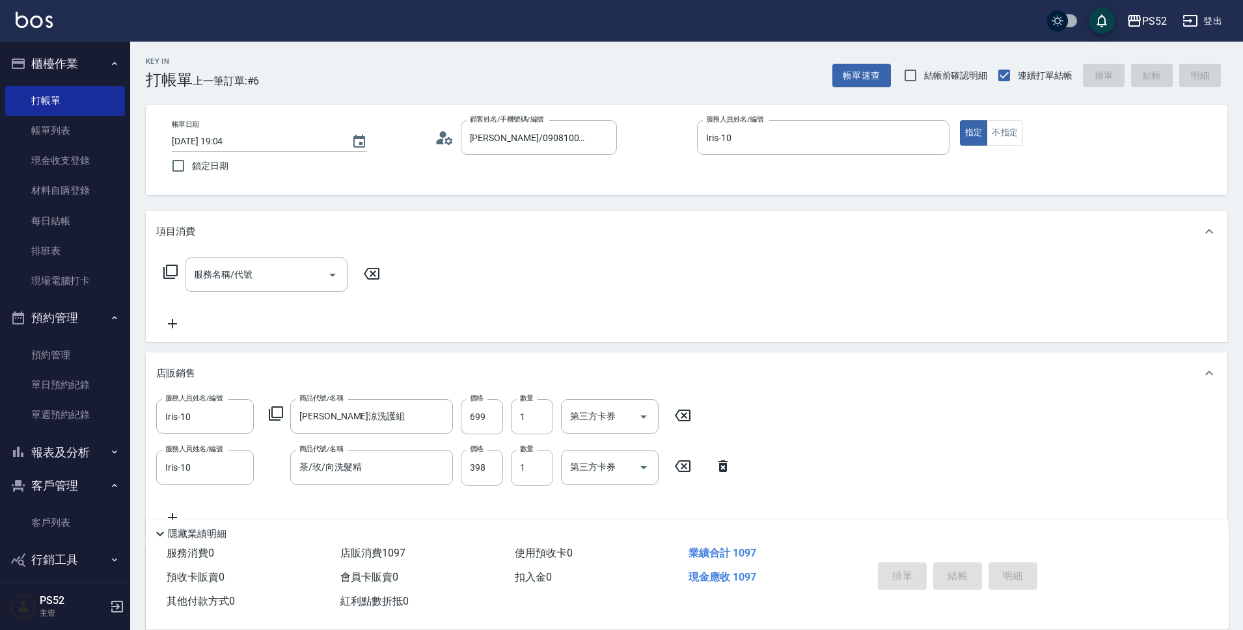
type input "[DATE] 19:06"
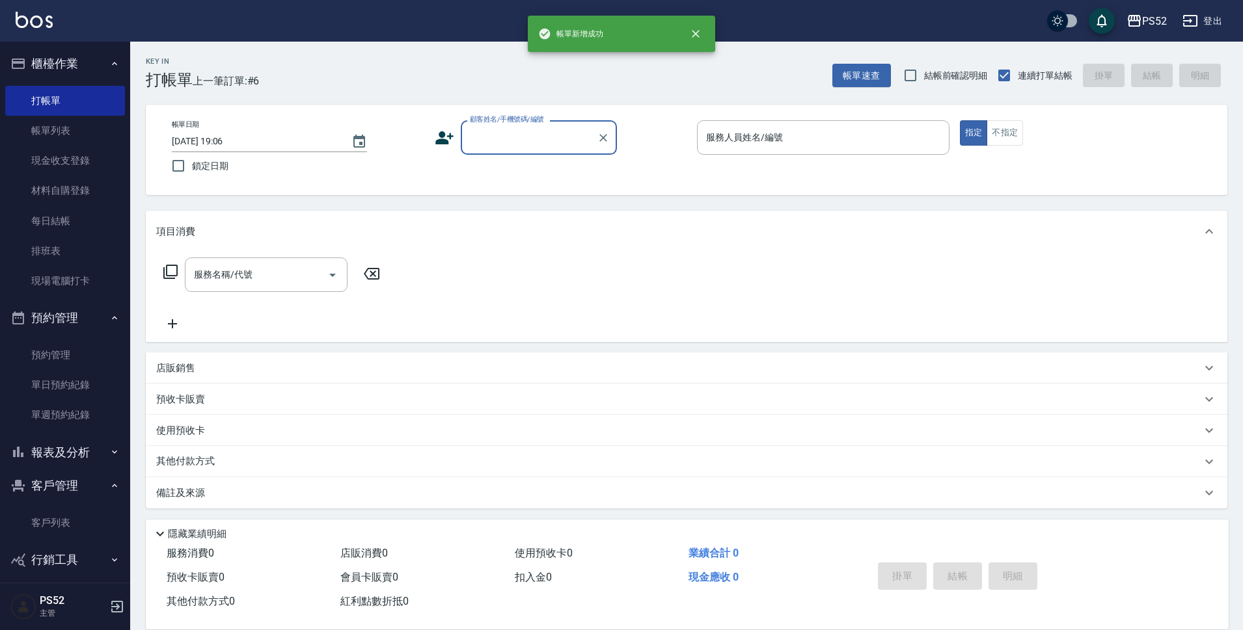
scroll to position [0, 0]
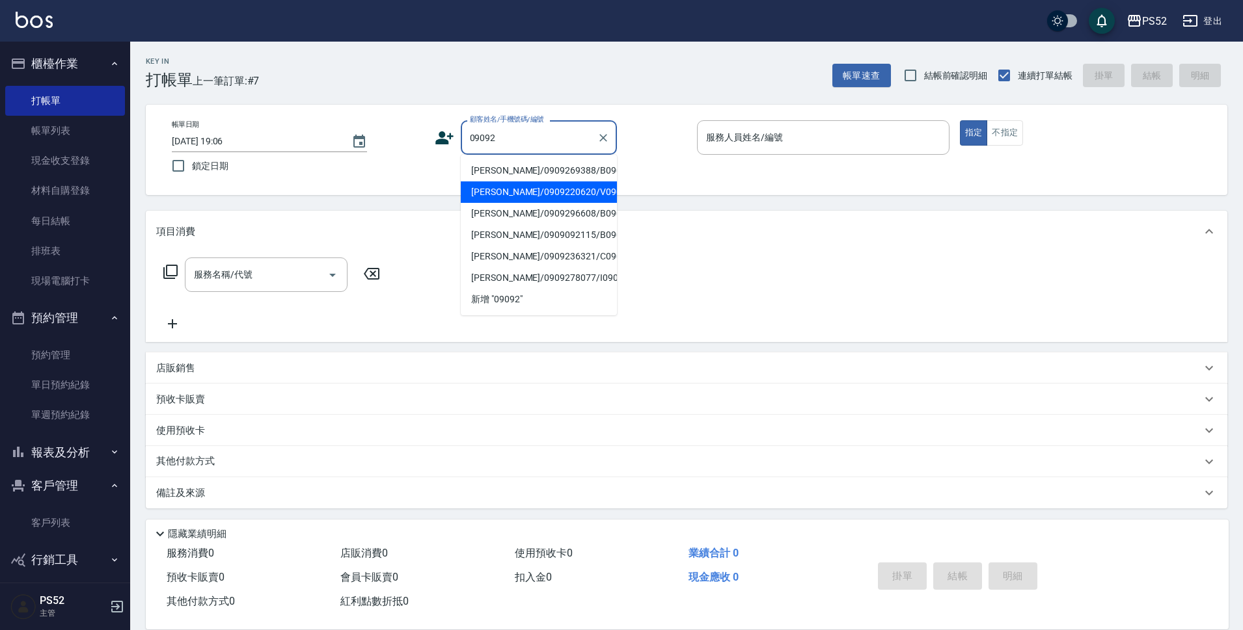
click at [531, 203] on li "[PERSON_NAME]/0909220620/V0909220620" at bounding box center [539, 192] width 156 height 21
type input "[PERSON_NAME]/0909220620/V0909220620"
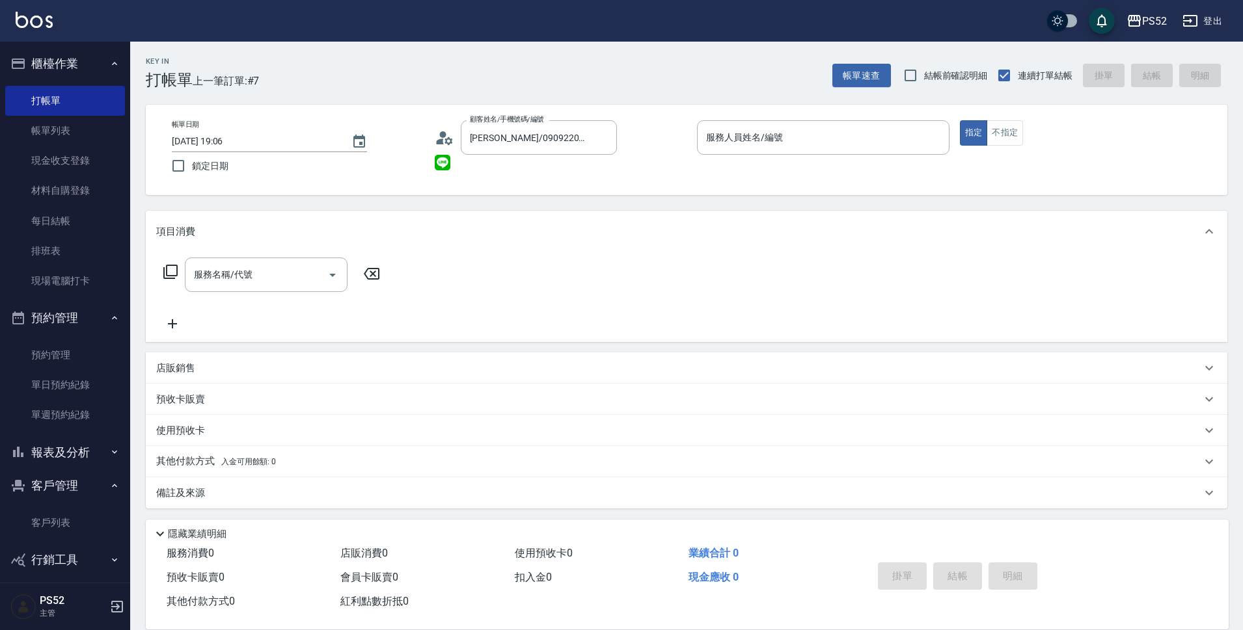
click at [440, 137] on icon at bounding box center [445, 138] width 20 height 20
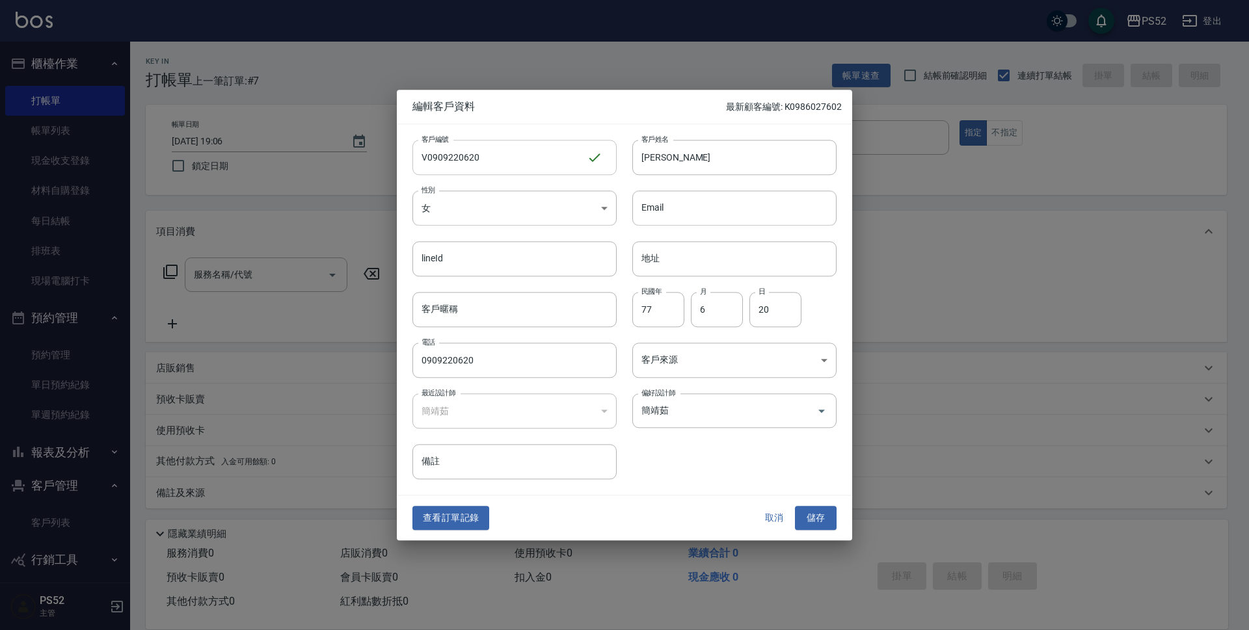
click at [427, 156] on input "V0909220620" at bounding box center [499, 157] width 174 height 35
type input "C0909220620"
click at [828, 518] on button "儲存" at bounding box center [816, 519] width 42 height 24
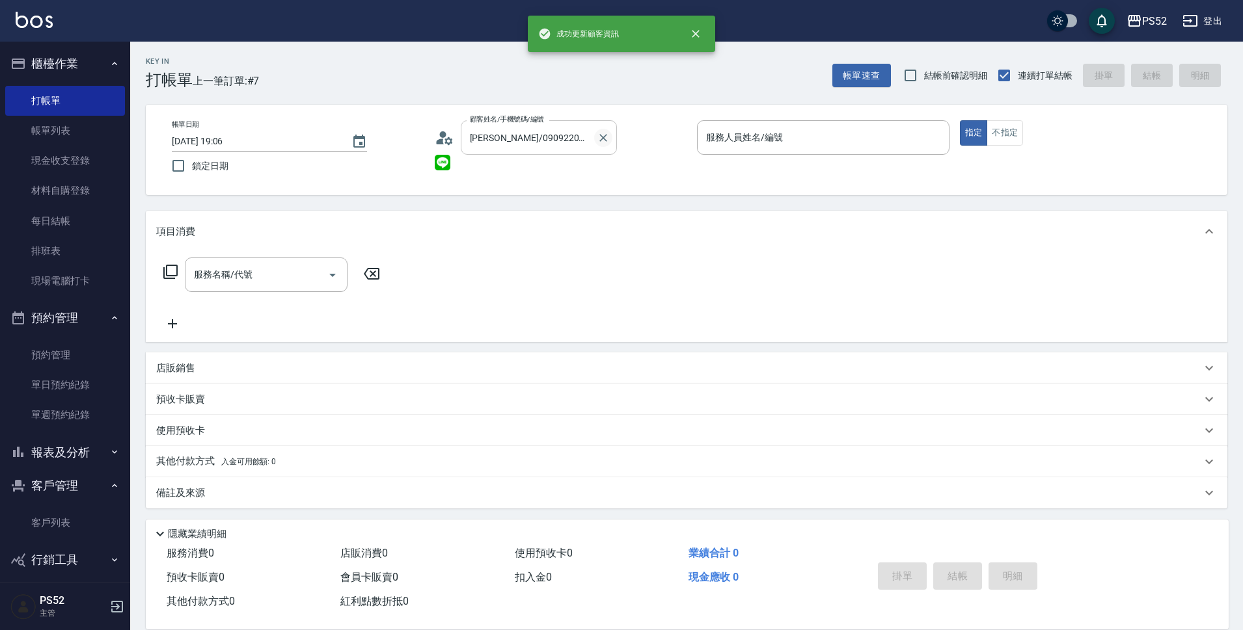
click at [602, 141] on icon "Clear" at bounding box center [603, 137] width 13 height 13
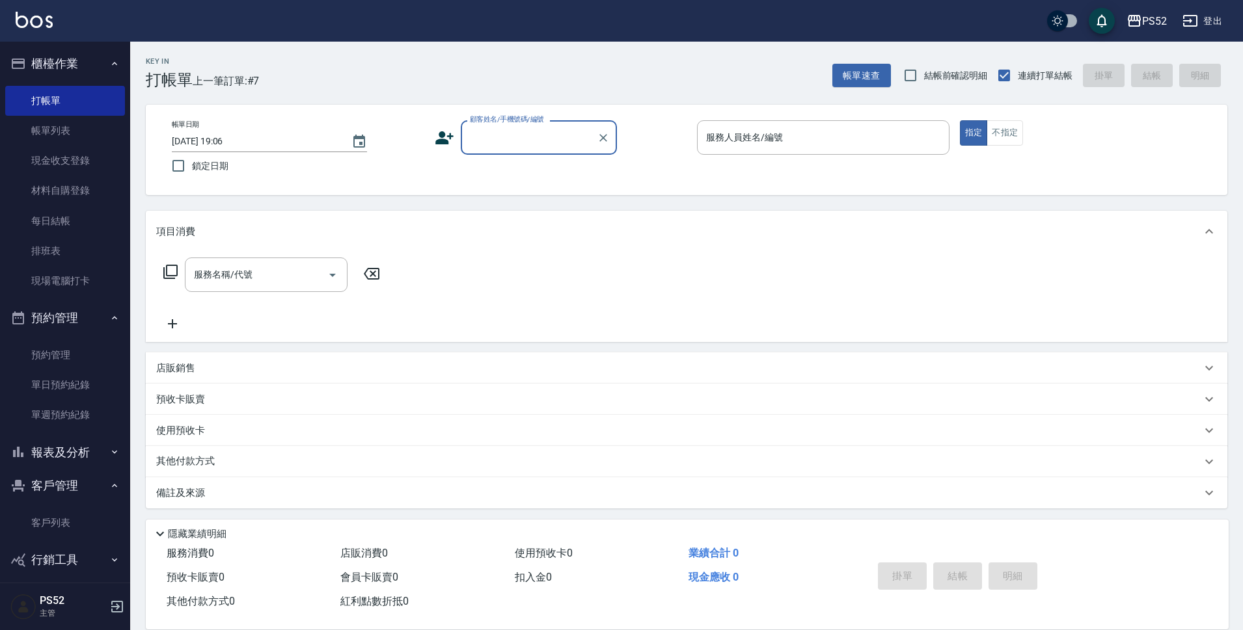
click at [516, 141] on input "顧客姓名/手機號碼/編號" at bounding box center [528, 137] width 125 height 23
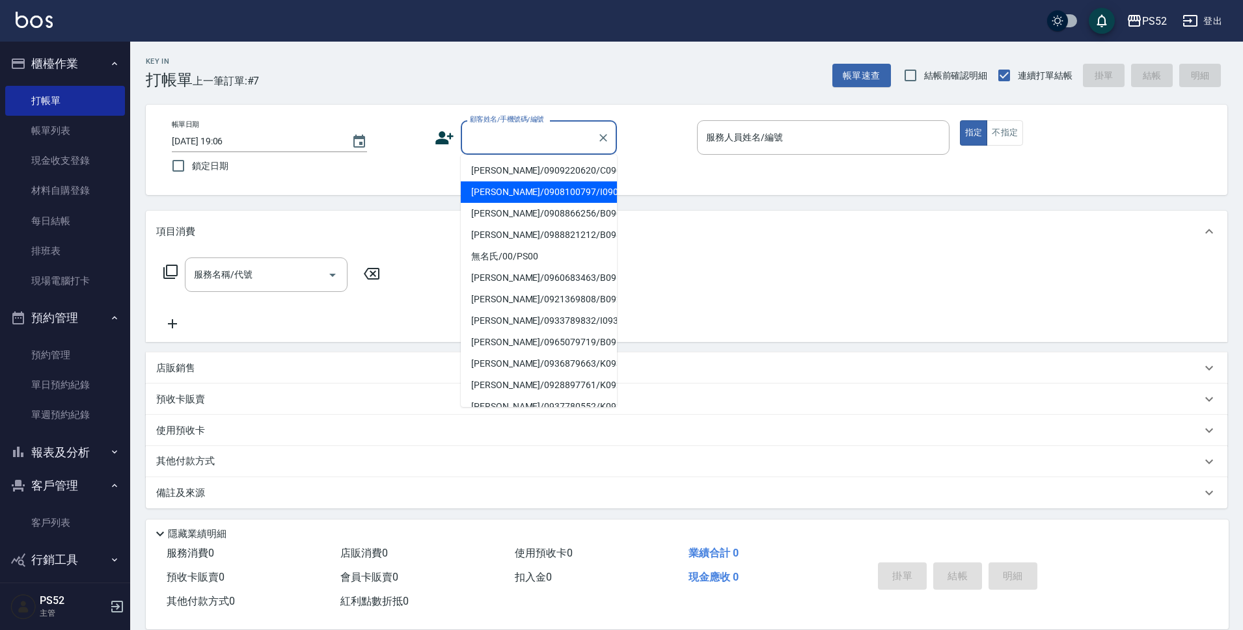
click at [518, 171] on li "[PERSON_NAME]/0909220620/C0909220620" at bounding box center [539, 170] width 156 height 21
type input "[PERSON_NAME]/0909220620/C0909220620"
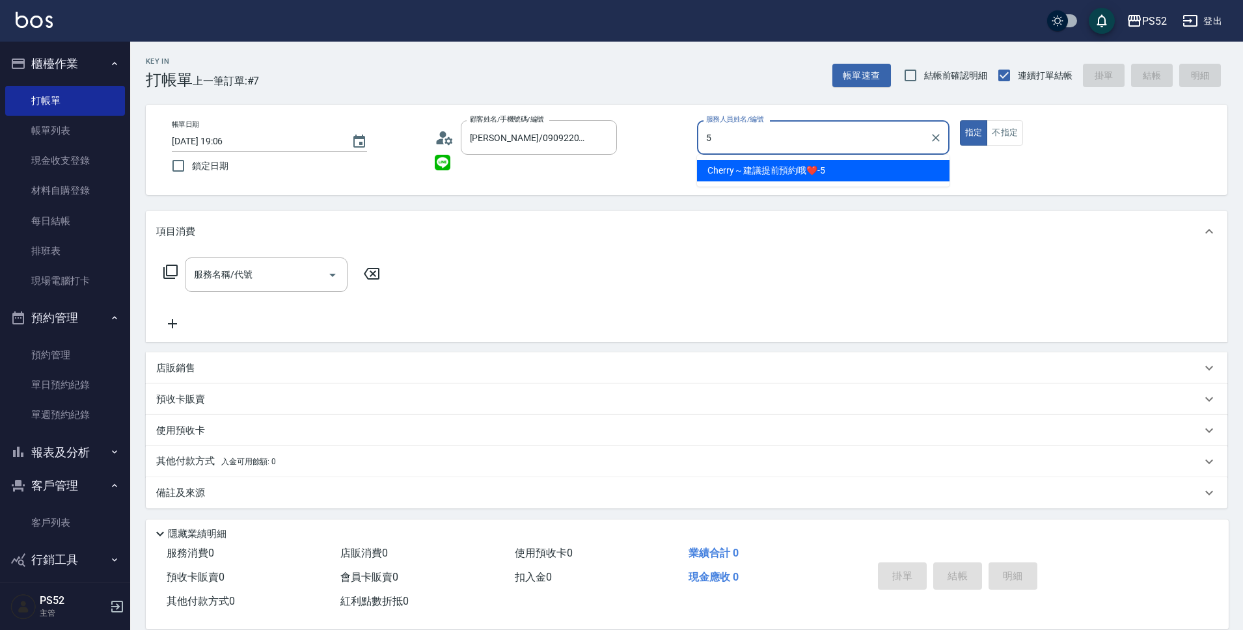
type input "Cherry～建議提前預約哦❤️-5"
type button "true"
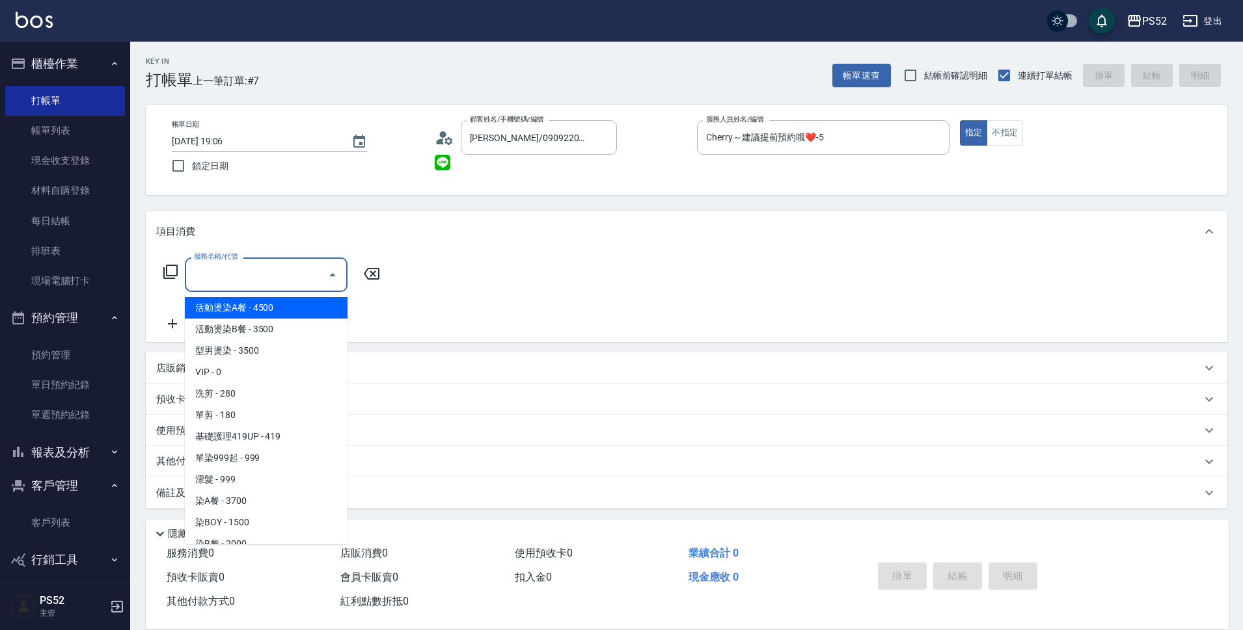
click at [263, 278] on input "服務名稱/代號" at bounding box center [256, 274] width 131 height 23
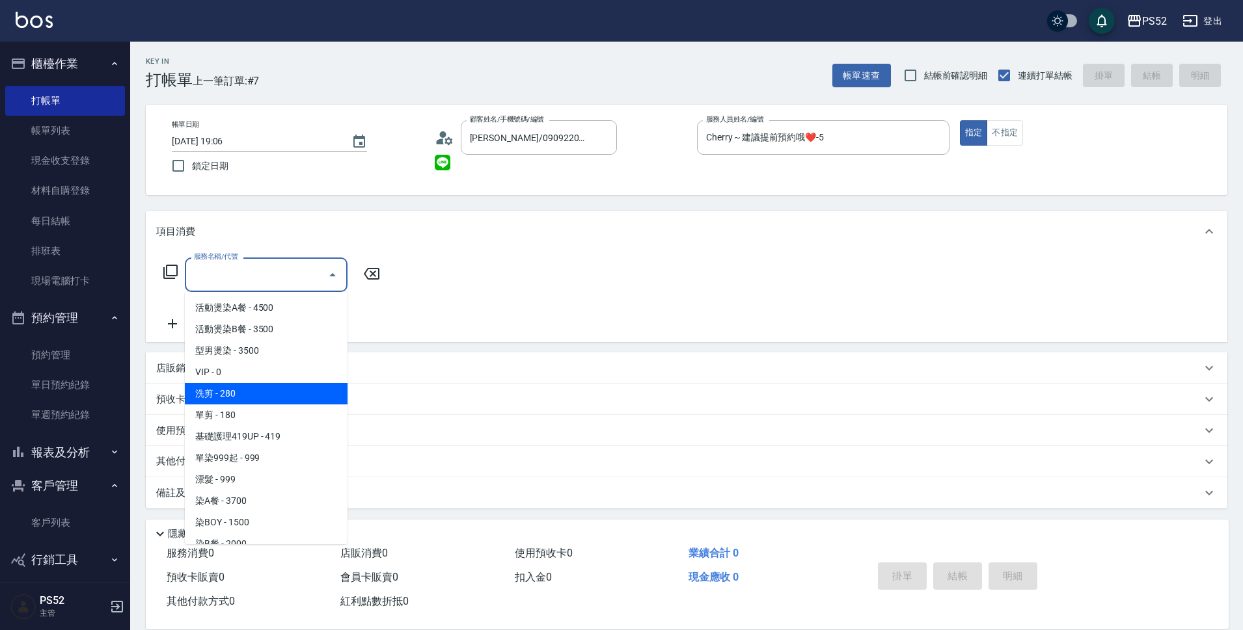
click at [274, 390] on span "洗剪 - 280" at bounding box center [266, 393] width 163 height 21
type input "洗剪(C1)"
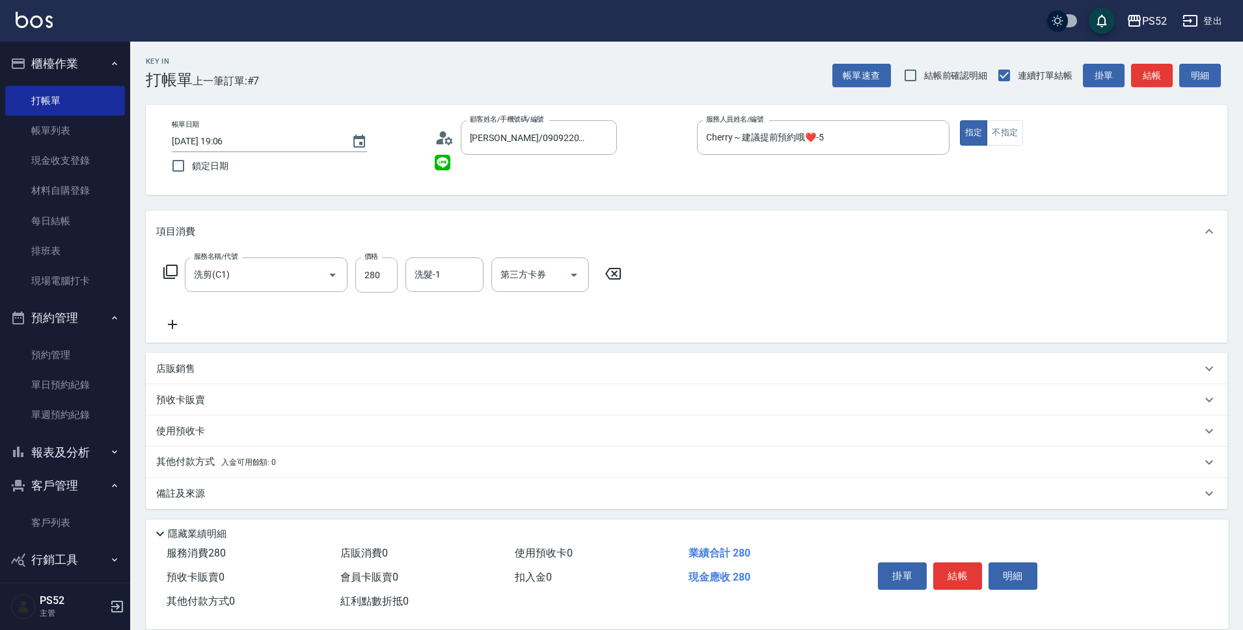
click at [398, 280] on div "服務名稱/代號 洗剪(C1) 服務名稱/代號 價格 280 價格 洗髮-1 洗髮-1 第三方卡券 第三方卡券" at bounding box center [392, 275] width 473 height 35
click at [383, 282] on input "280" at bounding box center [376, 275] width 42 height 35
type input "300"
click at [168, 322] on icon at bounding box center [172, 325] width 33 height 16
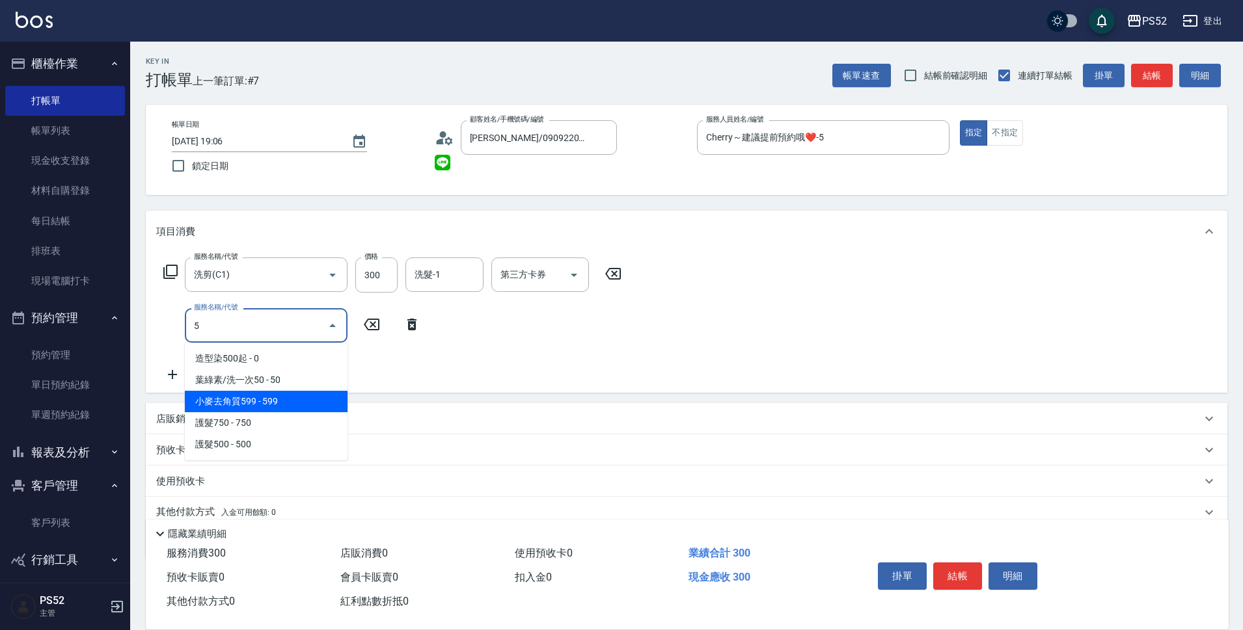
click at [247, 395] on span "小麥去角質599 - 599" at bounding box center [266, 401] width 163 height 21
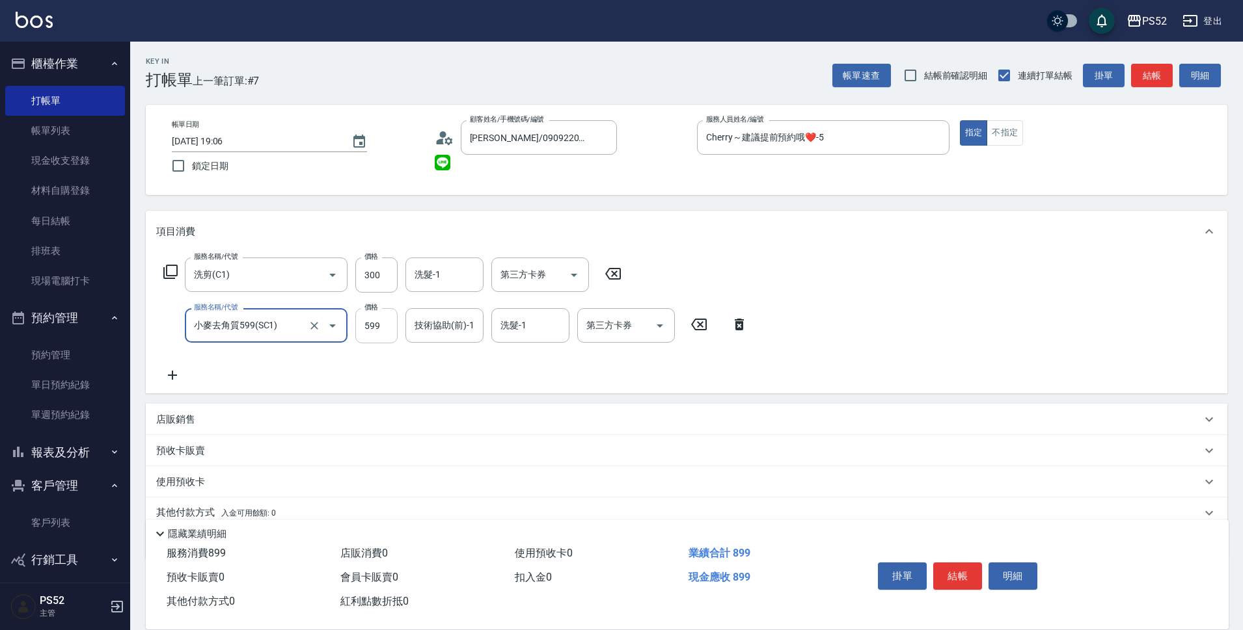
type input "小麥去角質599(SC1)"
click at [383, 327] on input "599" at bounding box center [376, 325] width 42 height 35
type input "540"
click at [174, 377] on icon at bounding box center [172, 376] width 33 height 16
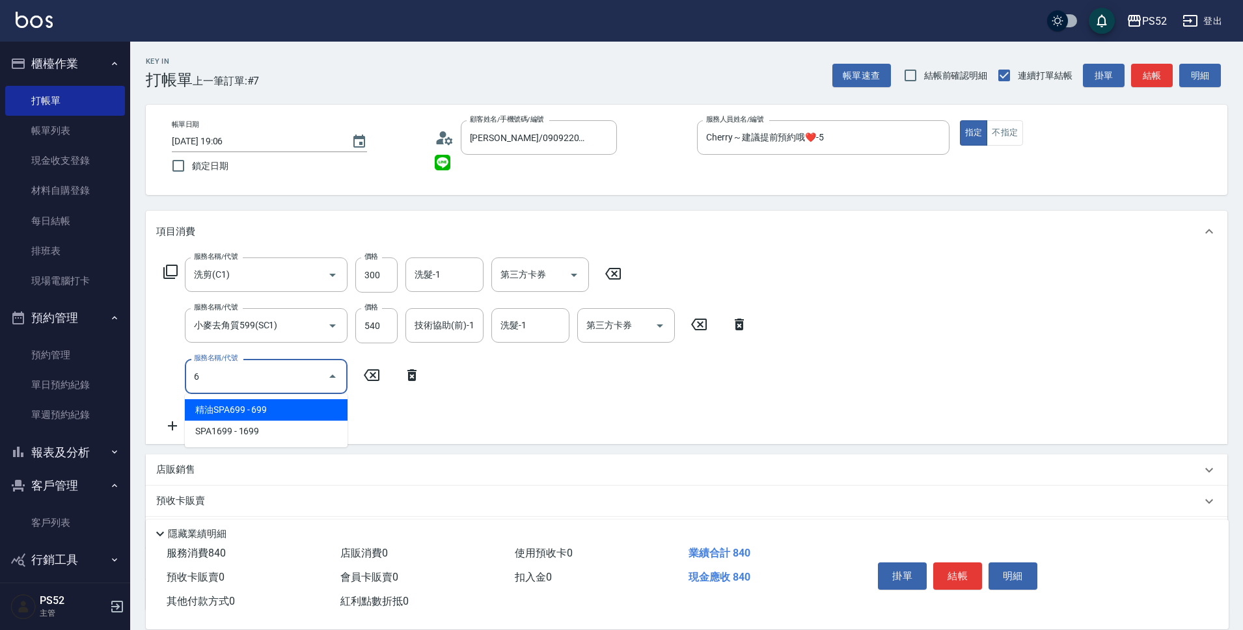
click at [217, 407] on span "精油SPA699 - 699" at bounding box center [266, 409] width 163 height 21
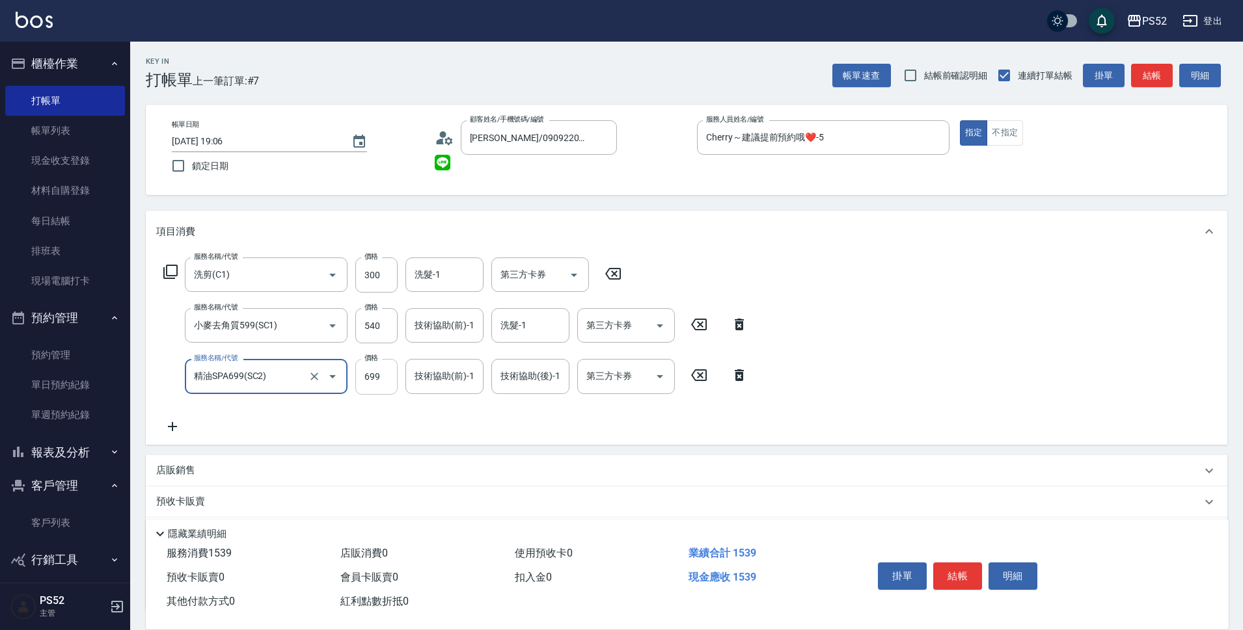
type input "精油SPA699(SC2)"
click at [372, 381] on input "699" at bounding box center [376, 376] width 42 height 35
type input "630"
click at [561, 278] on input "第三方卡券" at bounding box center [530, 274] width 66 height 23
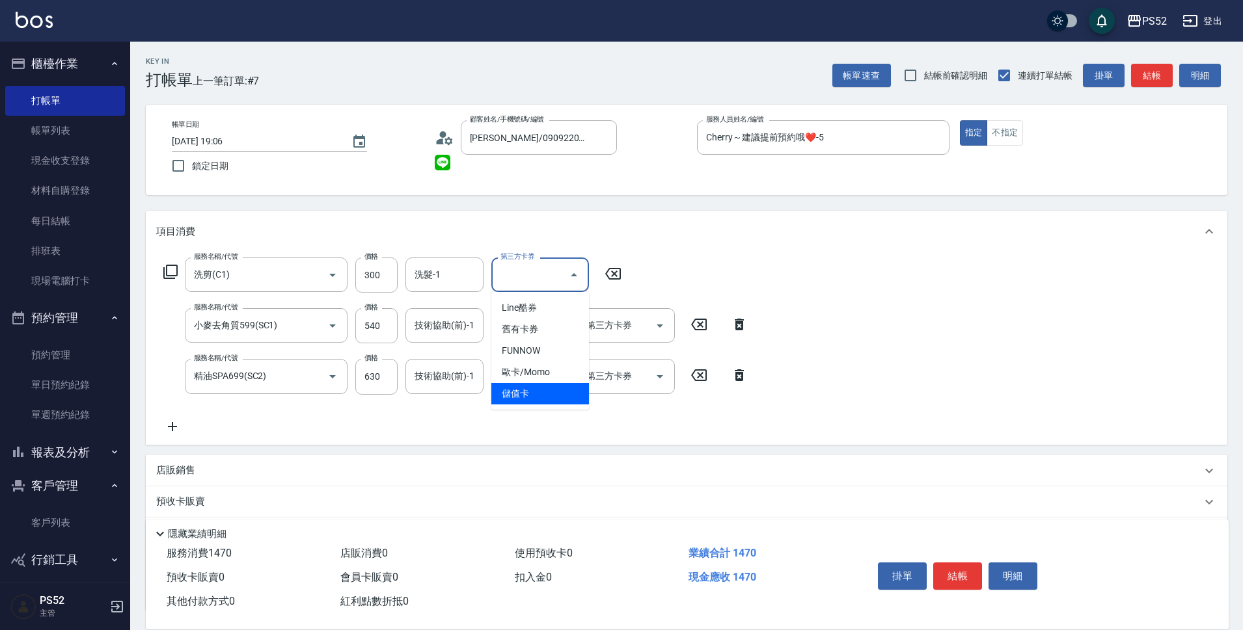
click at [562, 397] on span "儲值卡" at bounding box center [540, 393] width 98 height 21
type input "儲值卡"
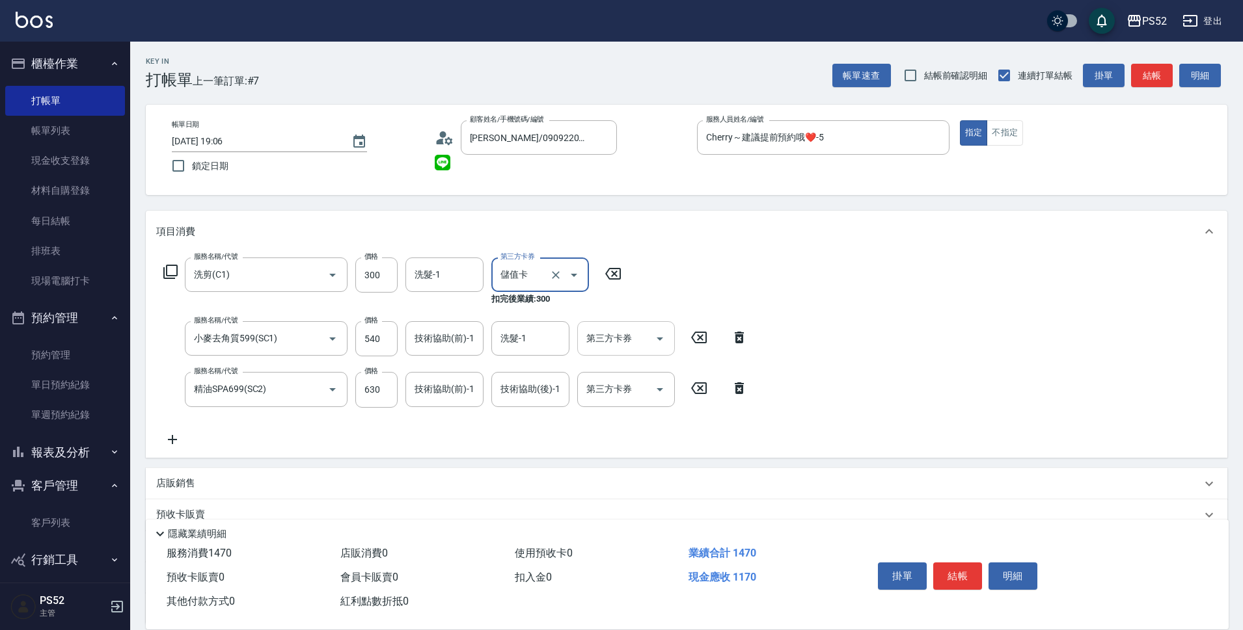
click at [660, 344] on icon "Open" at bounding box center [660, 339] width 16 height 16
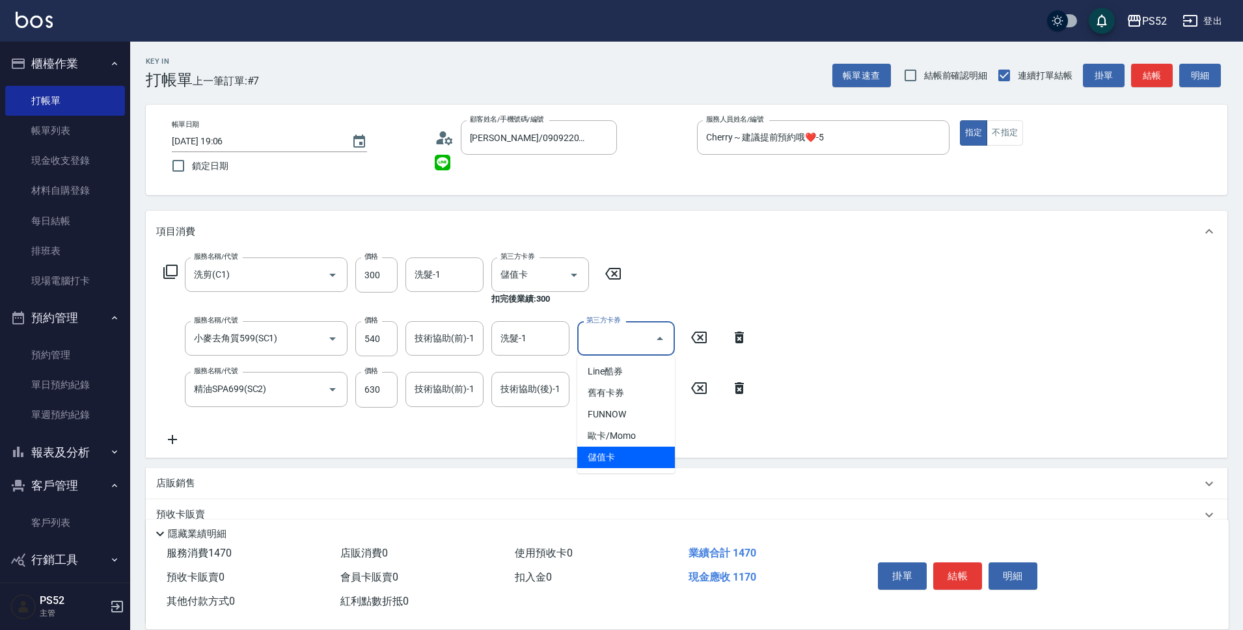
click at [608, 455] on span "儲值卡" at bounding box center [626, 457] width 98 height 21
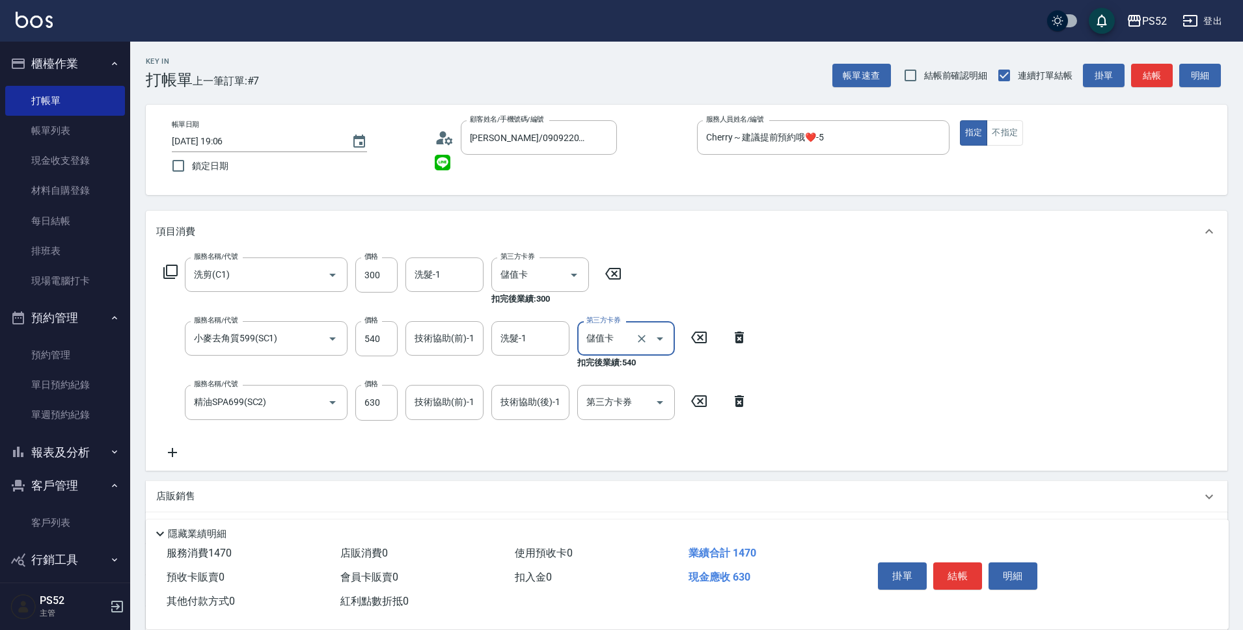
type input "儲值卡"
click at [659, 402] on icon "Open" at bounding box center [659, 402] width 7 height 3
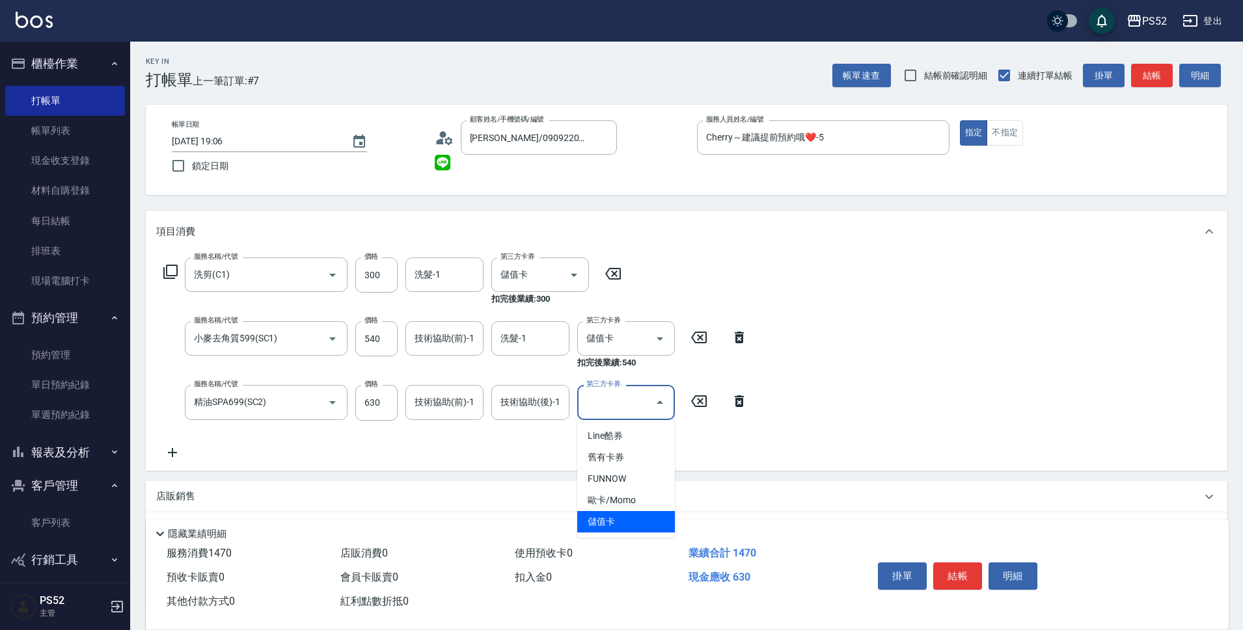
click at [623, 522] on span "儲值卡" at bounding box center [626, 521] width 98 height 21
type input "儲值卡"
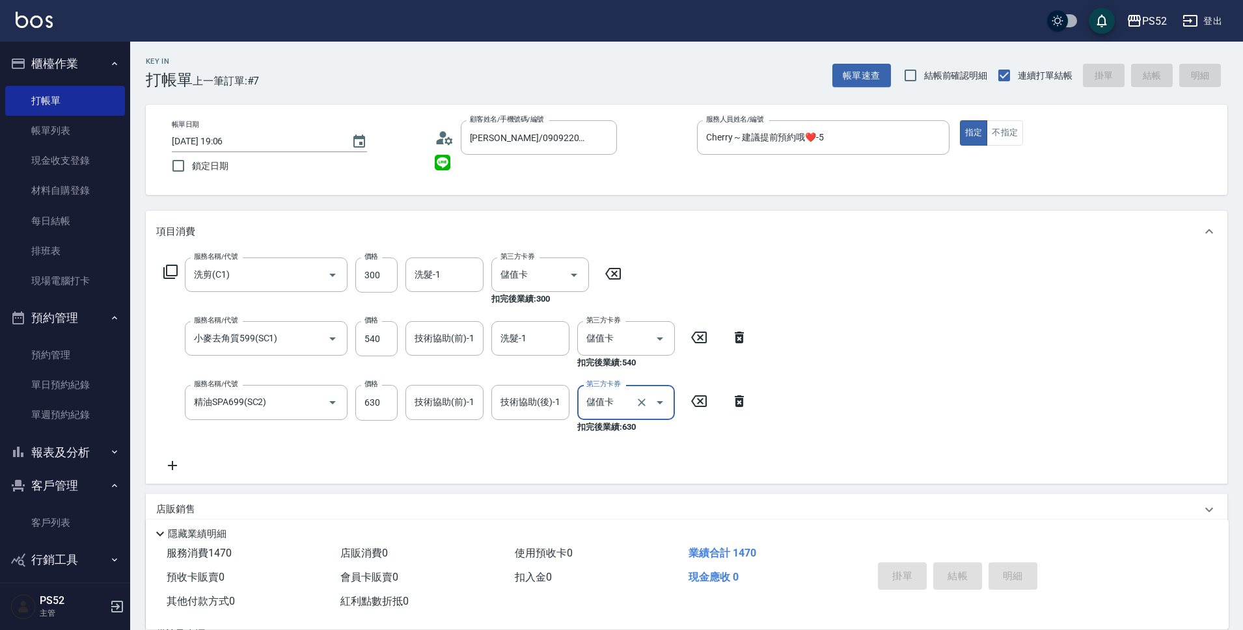
type input "[DATE] 19:07"
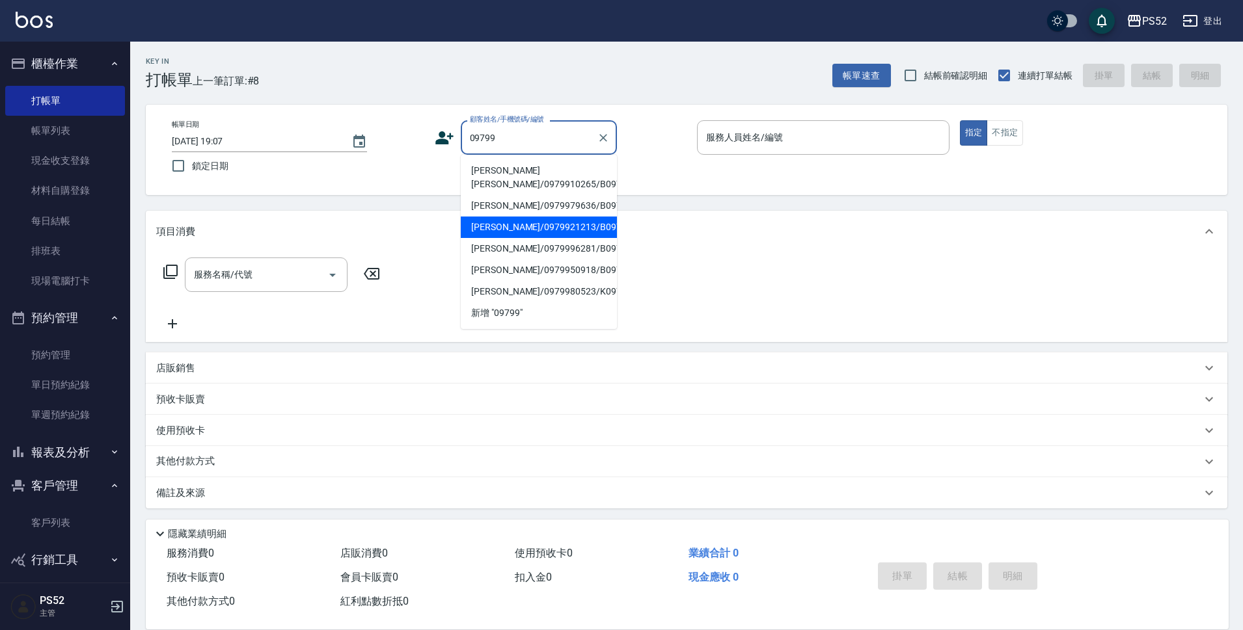
click at [502, 238] on li "[PERSON_NAME]/0979921213/B0979921213" at bounding box center [539, 227] width 156 height 21
type input "[PERSON_NAME]/0979921213/B0979921213"
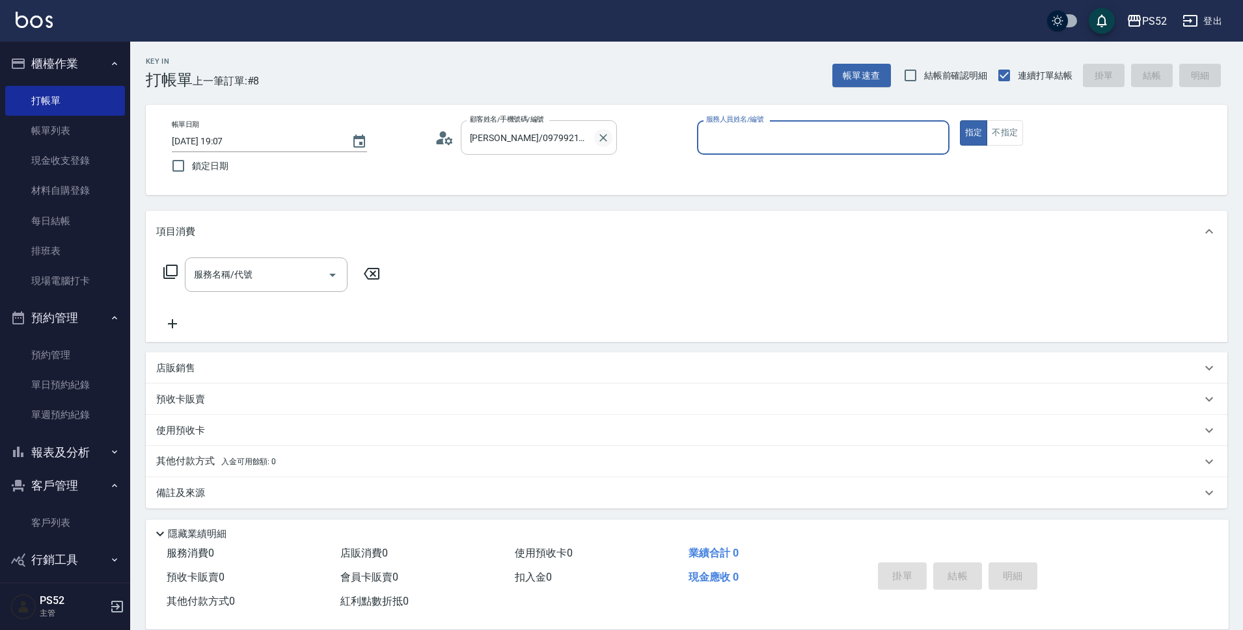
click at [600, 135] on icon "Clear" at bounding box center [603, 138] width 8 height 8
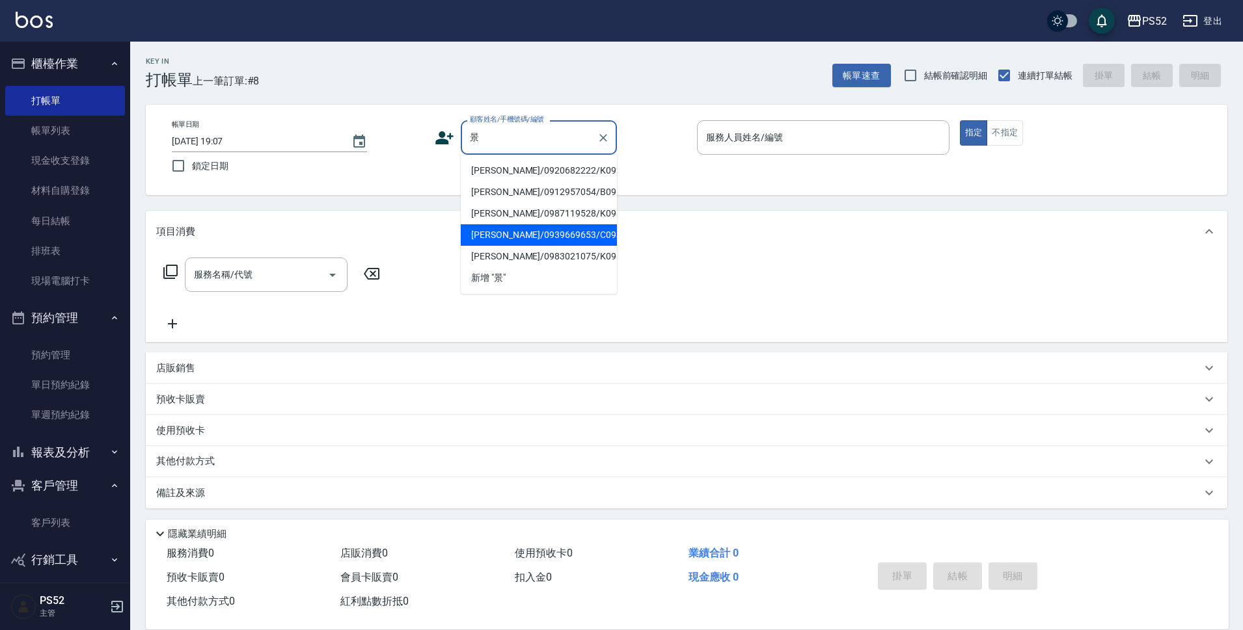
click at [544, 246] on li "[PERSON_NAME]/0939669653/C0939669653" at bounding box center [539, 234] width 156 height 21
type input "[PERSON_NAME]/0939669653/C0939669653"
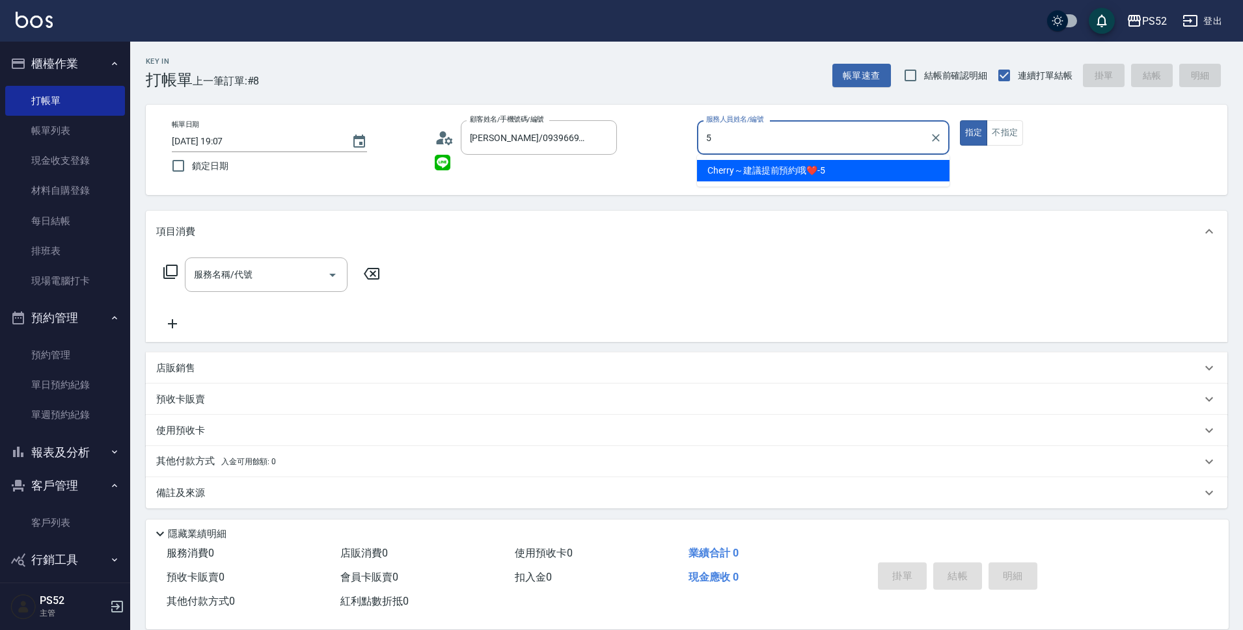
type input "Cherry～建議提前預約哦❤️-5"
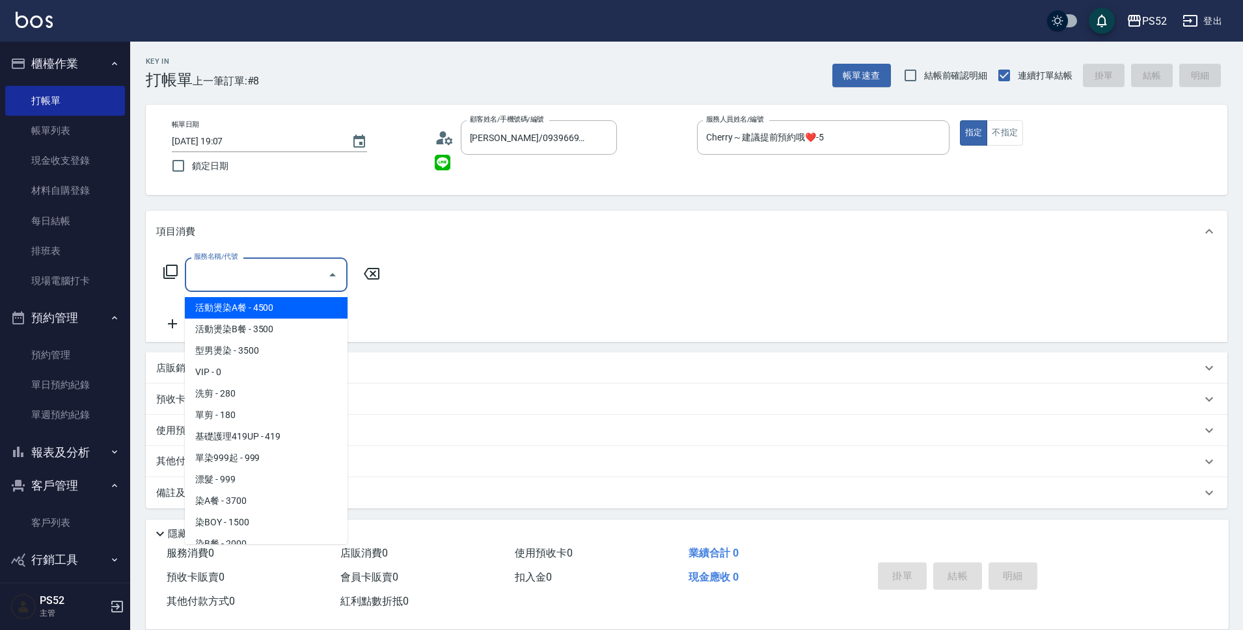
click at [241, 275] on div "服務名稱/代號 服務名稱/代號" at bounding box center [266, 275] width 163 height 34
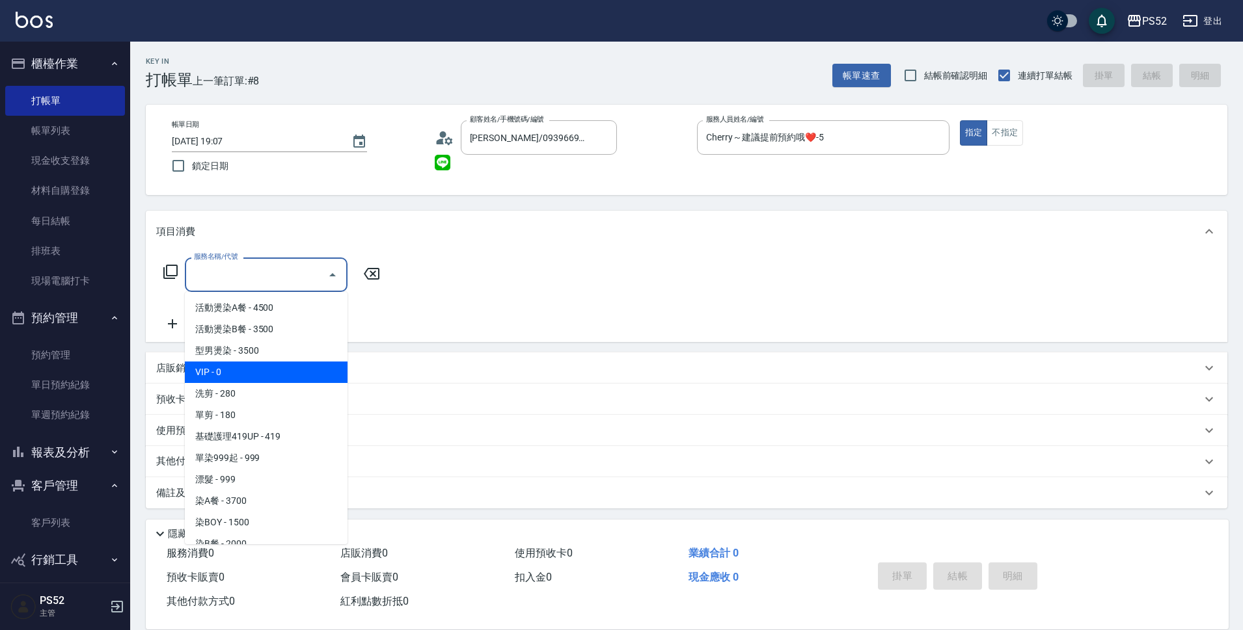
click at [248, 379] on span "VIP - 0" at bounding box center [266, 372] width 163 height 21
type input "VIP(888)"
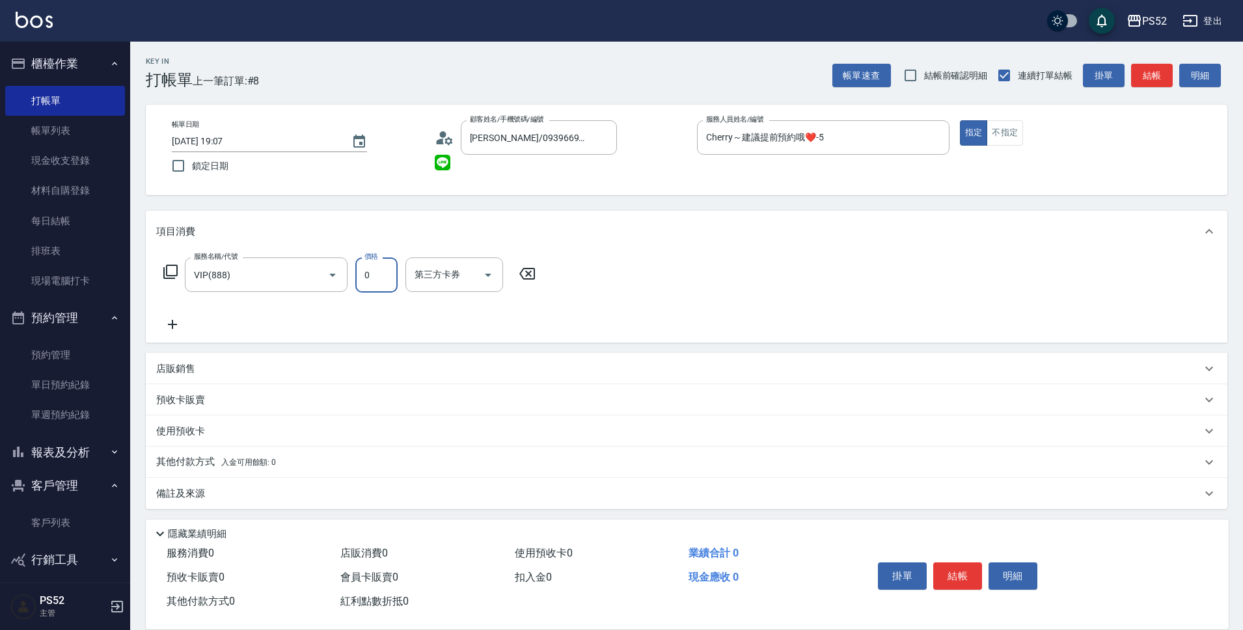
click at [391, 269] on input "0" at bounding box center [376, 275] width 42 height 35
click at [379, 274] on input "1100" at bounding box center [376, 275] width 42 height 35
type input "1110"
click at [662, 379] on div "店販銷售" at bounding box center [686, 368] width 1081 height 31
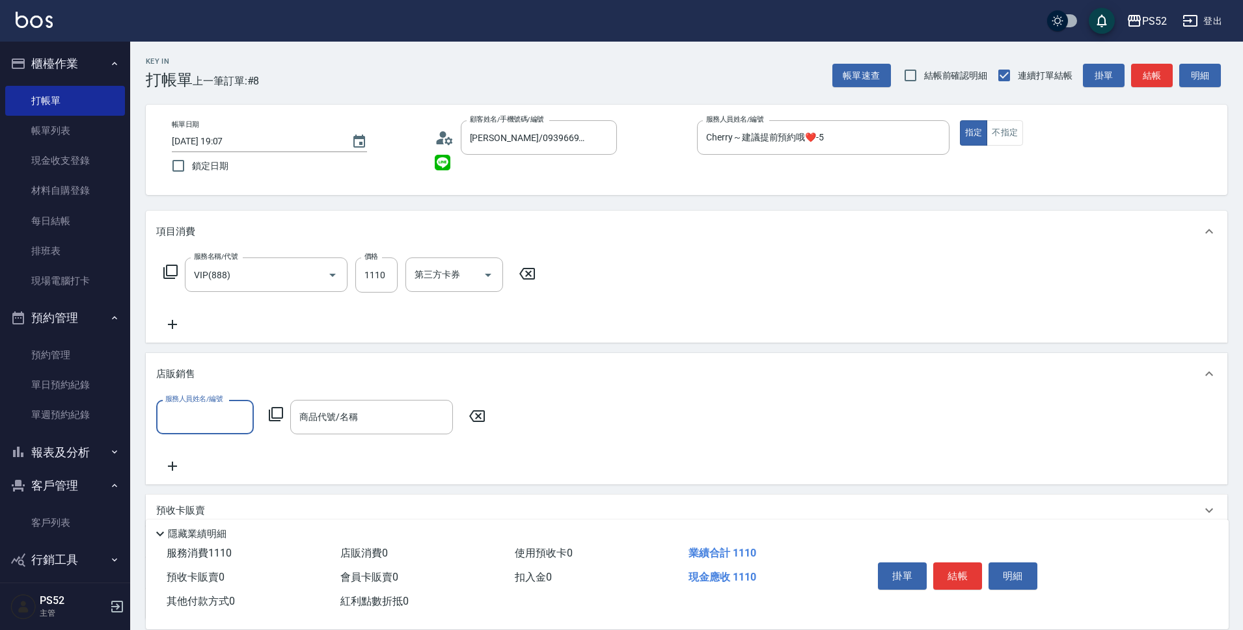
click at [174, 325] on icon at bounding box center [172, 324] width 9 height 9
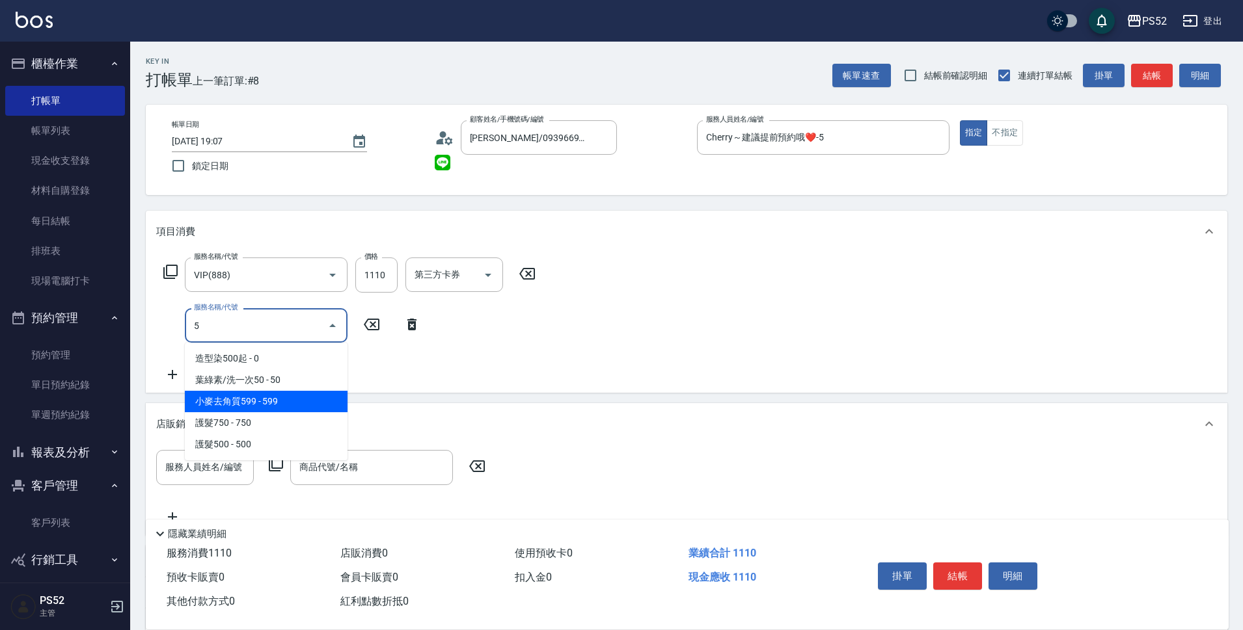
click at [286, 404] on span "小麥去角質599 - 599" at bounding box center [266, 401] width 163 height 21
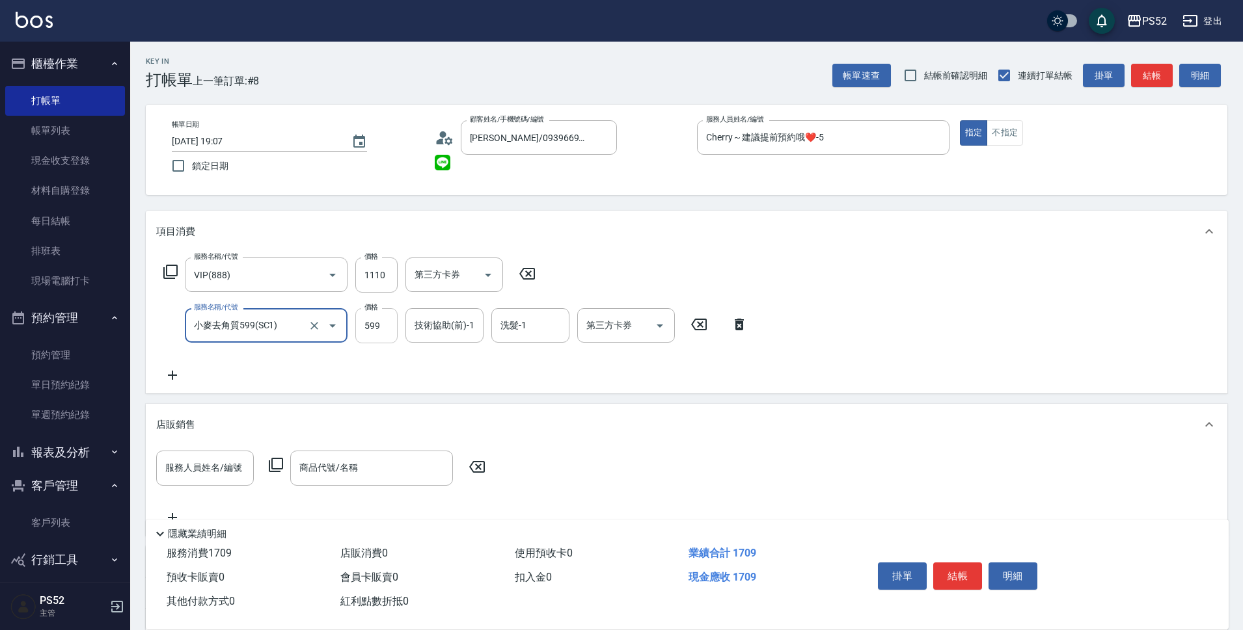
type input "小麥去角質599(SC1)"
click at [365, 331] on input "599" at bounding box center [376, 325] width 42 height 35
type input "540"
click at [175, 374] on icon at bounding box center [172, 376] width 33 height 16
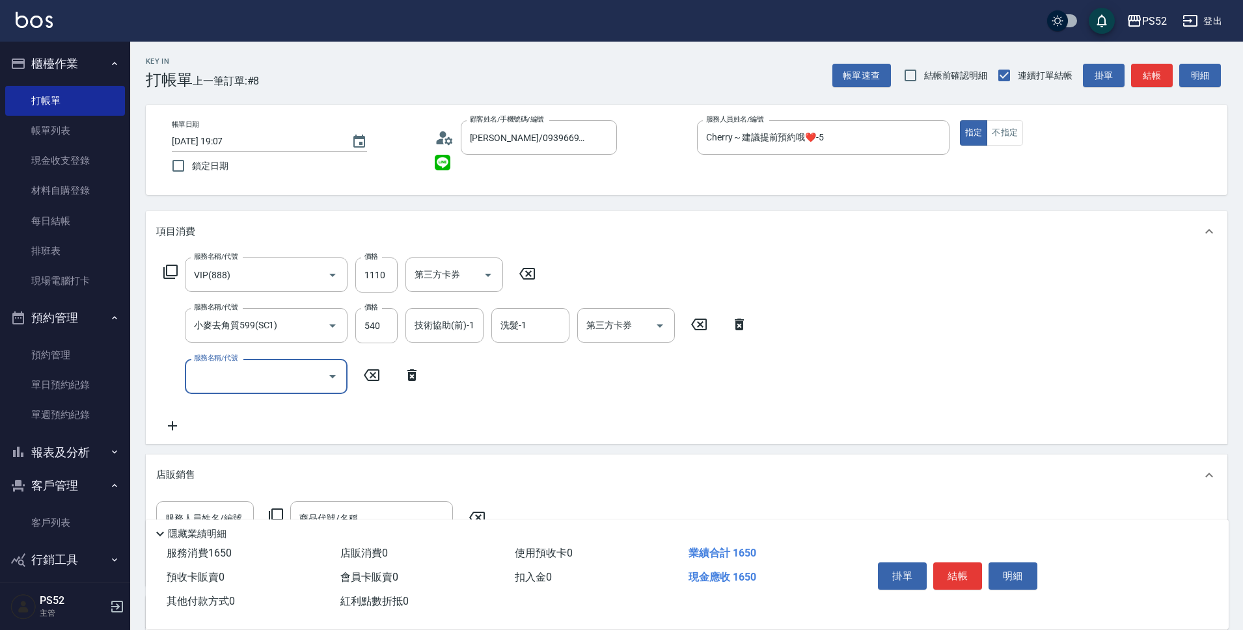
click at [293, 379] on input "服務名稱/代號" at bounding box center [256, 376] width 131 height 23
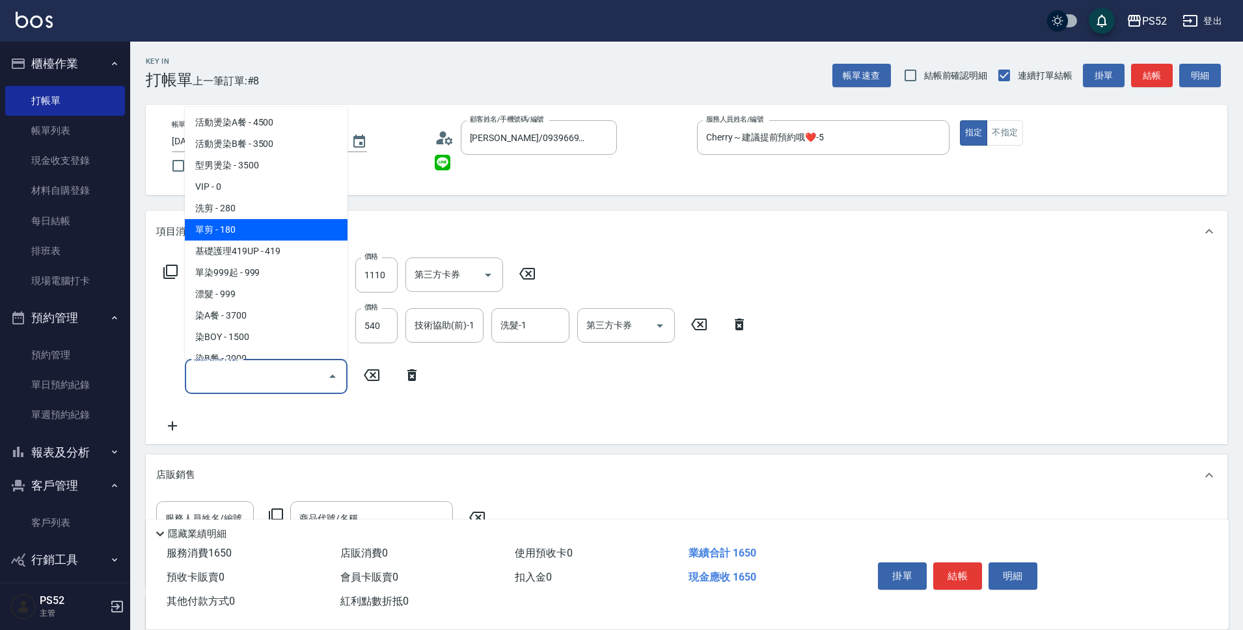
click at [234, 230] on span "單剪 - 180" at bounding box center [266, 229] width 163 height 21
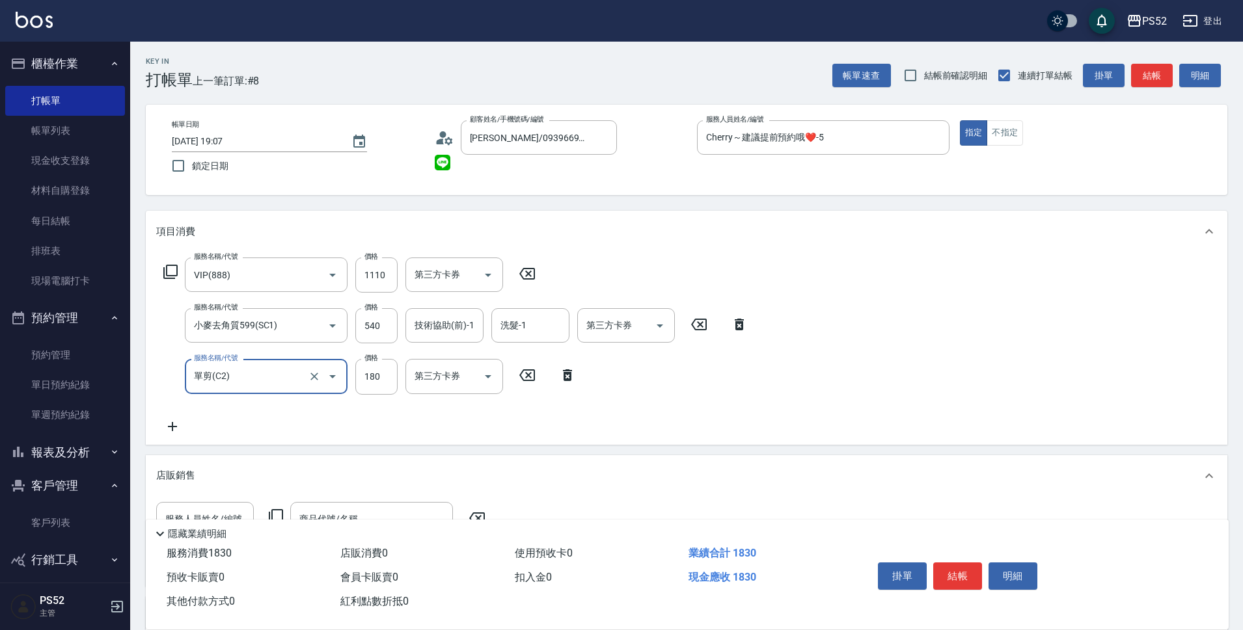
type input "單剪(C2)"
click at [391, 385] on input "180" at bounding box center [376, 376] width 42 height 35
type input "250"
click at [645, 330] on input "第三方卡券" at bounding box center [616, 325] width 66 height 23
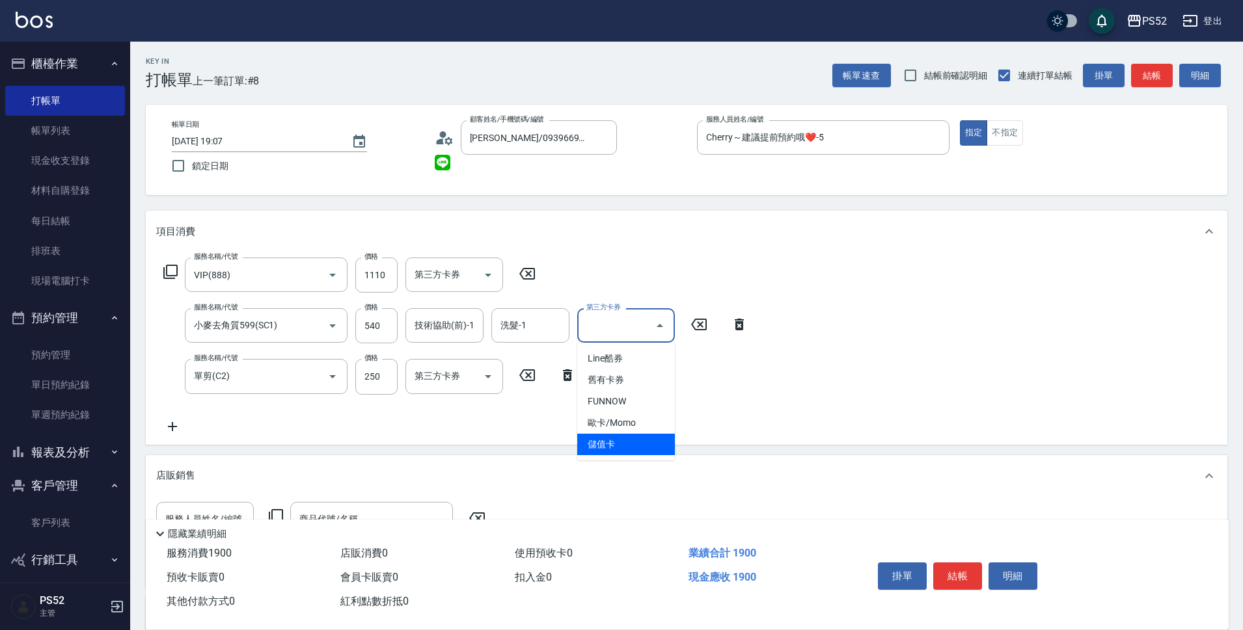
click at [632, 448] on span "儲值卡" at bounding box center [626, 444] width 98 height 21
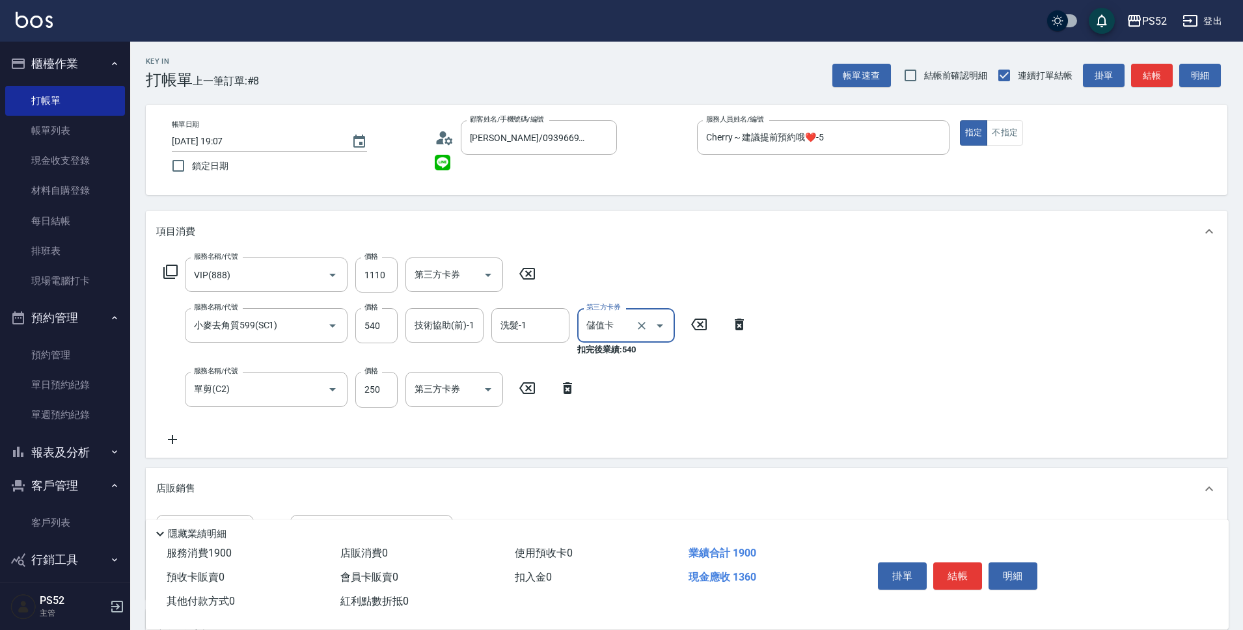
type input "儲值卡"
click at [478, 393] on button "Open" at bounding box center [488, 389] width 21 height 21
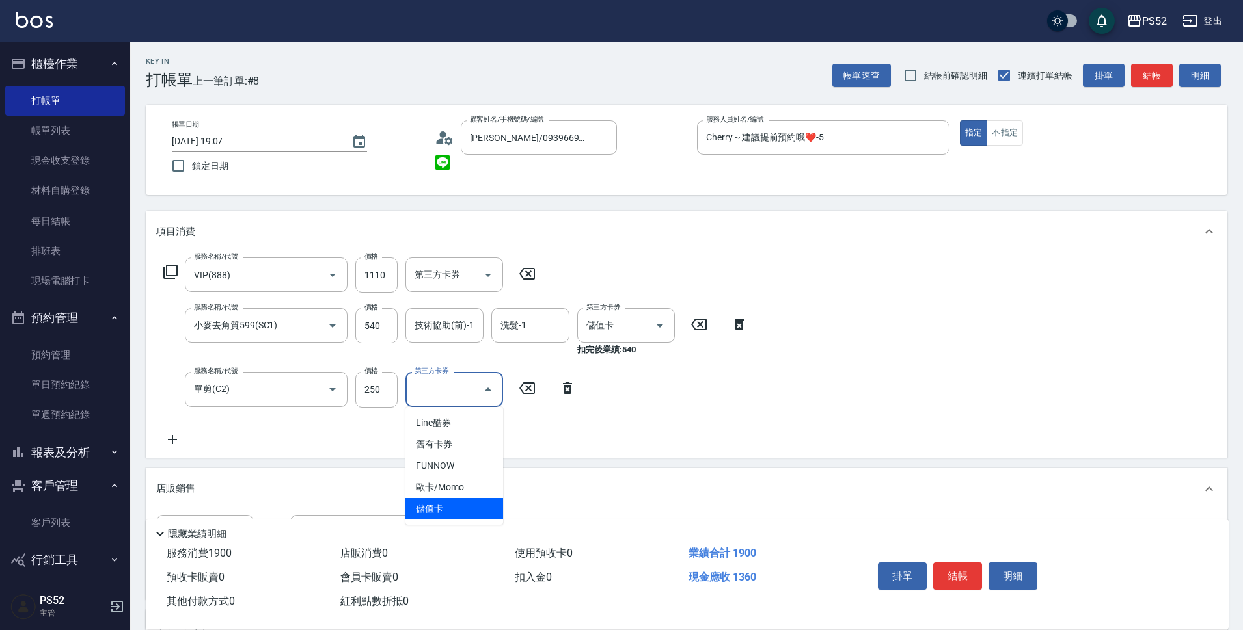
click at [469, 507] on span "儲值卡" at bounding box center [454, 508] width 98 height 21
type input "儲值卡"
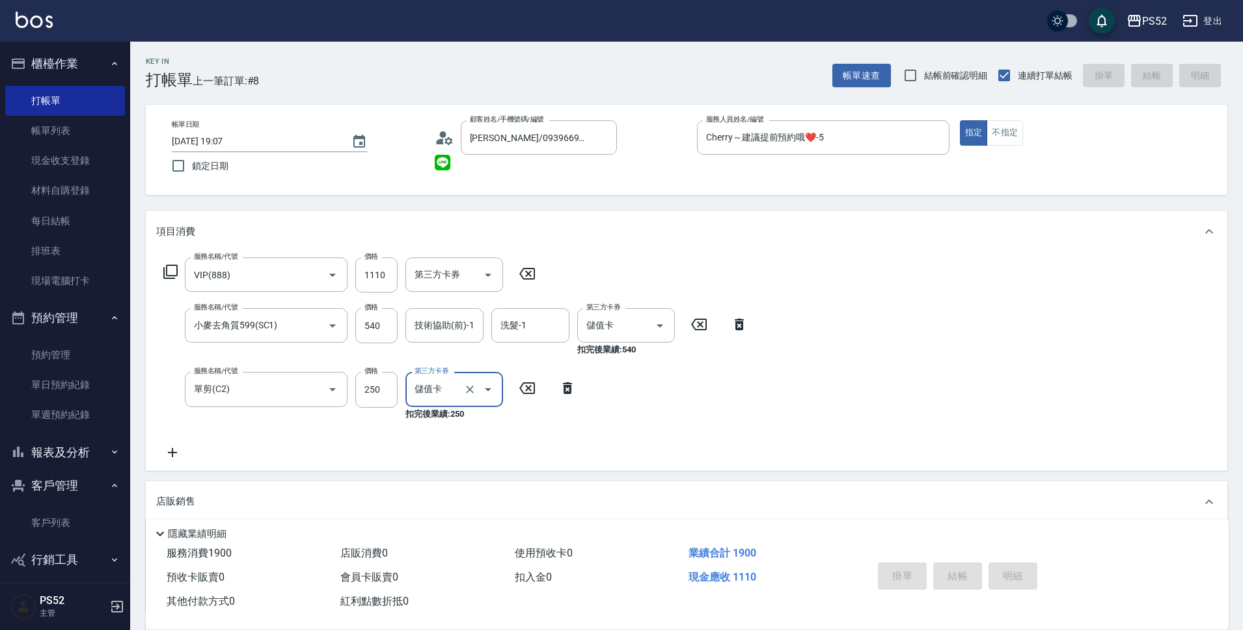
type input "[DATE] 19:08"
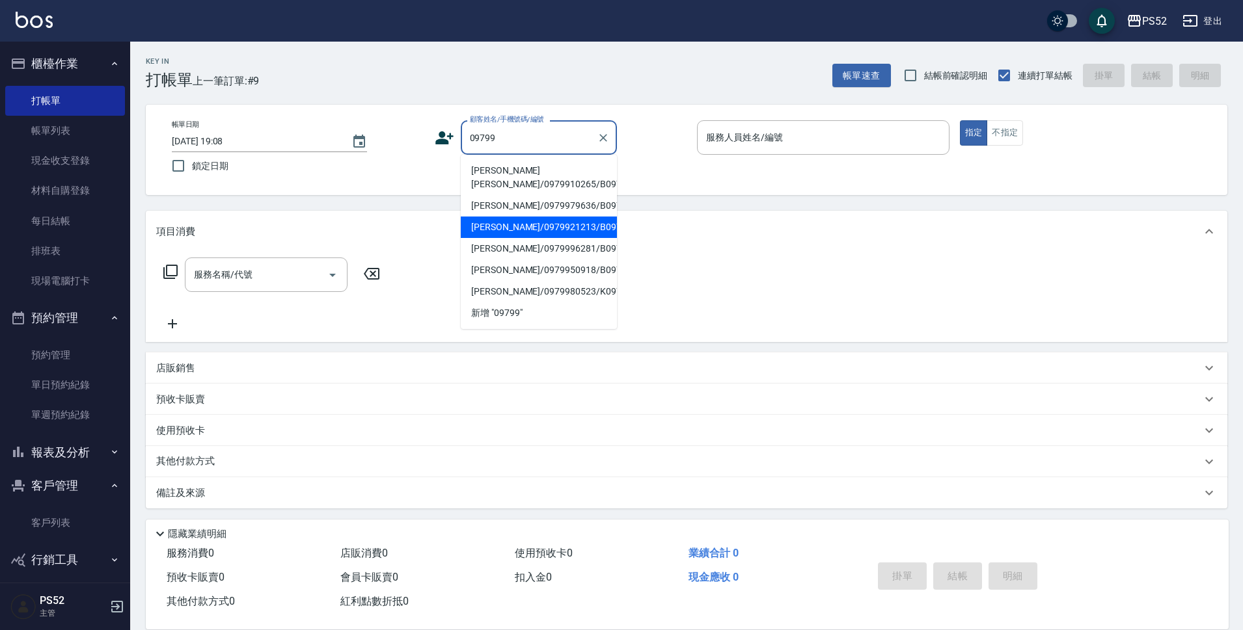
click at [568, 238] on li "[PERSON_NAME]/0979921213/B0979921213" at bounding box center [539, 227] width 156 height 21
type input "[PERSON_NAME]/0979921213/B0979921213"
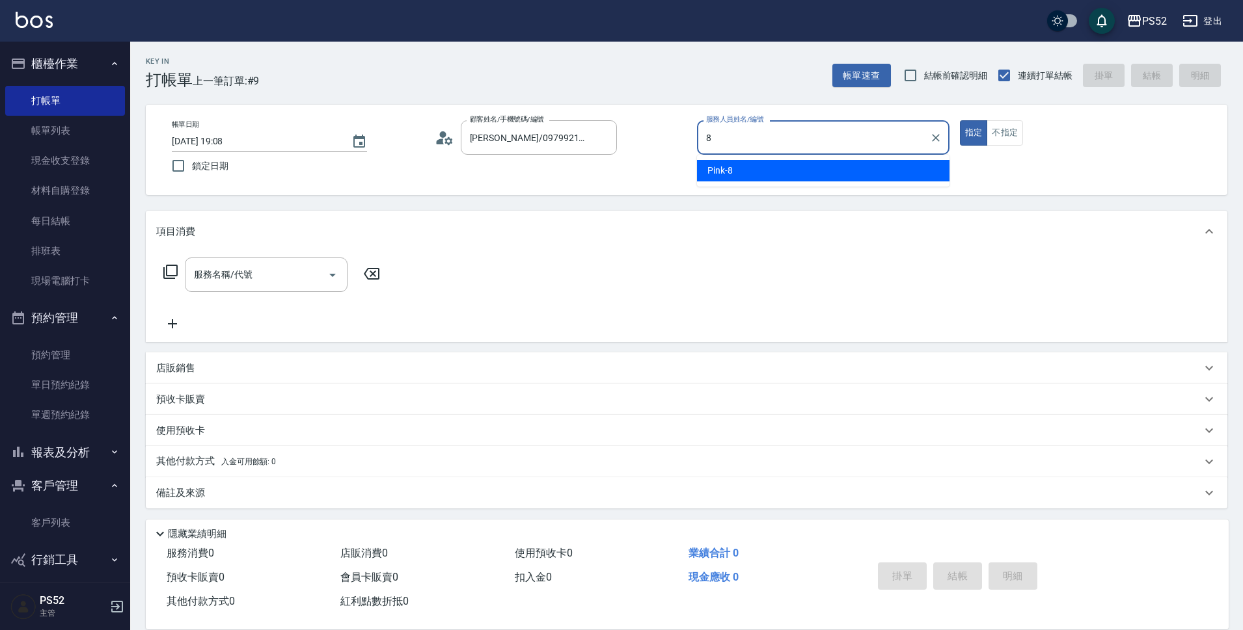
type input "Pink-8"
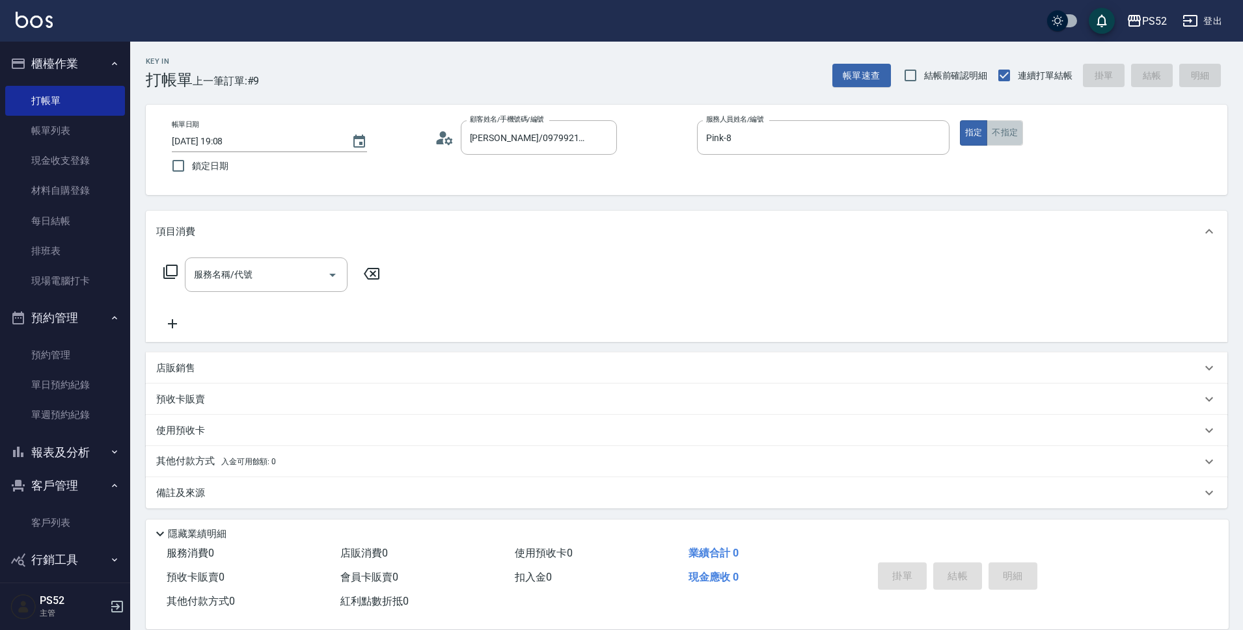
click at [1010, 137] on button "不指定" at bounding box center [1004, 132] width 36 height 25
click at [232, 271] on div "服務名稱/代號 服務名稱/代號" at bounding box center [266, 275] width 163 height 34
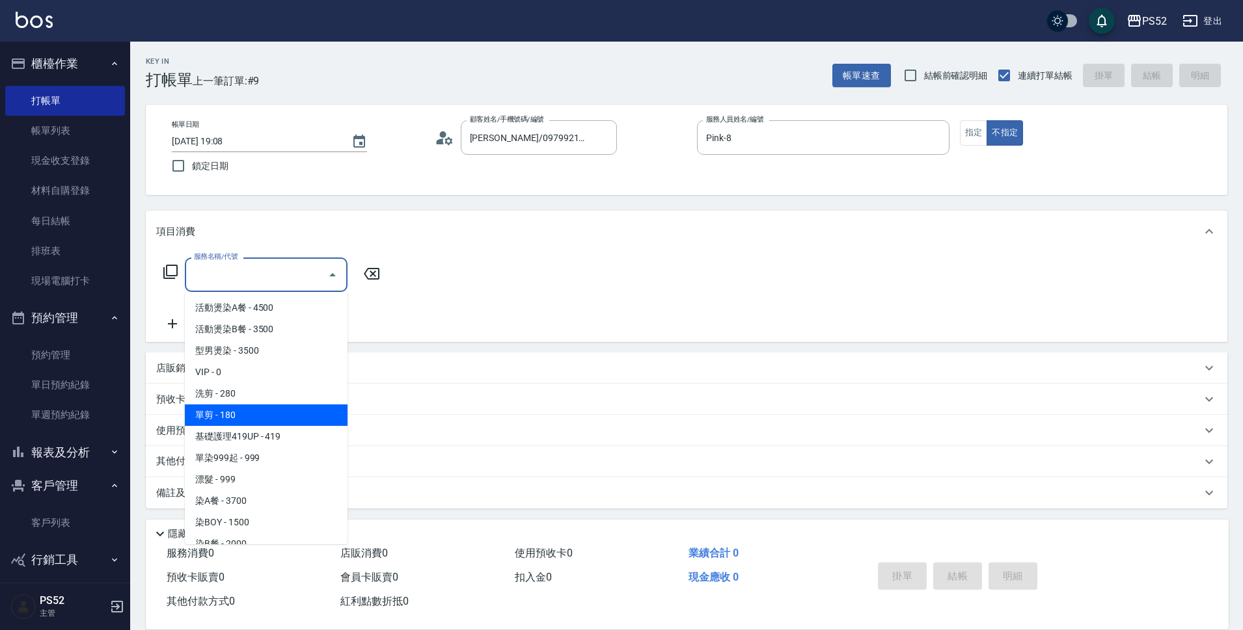
click at [280, 417] on span "單剪 - 180" at bounding box center [266, 415] width 163 height 21
type input "單剪(C2)"
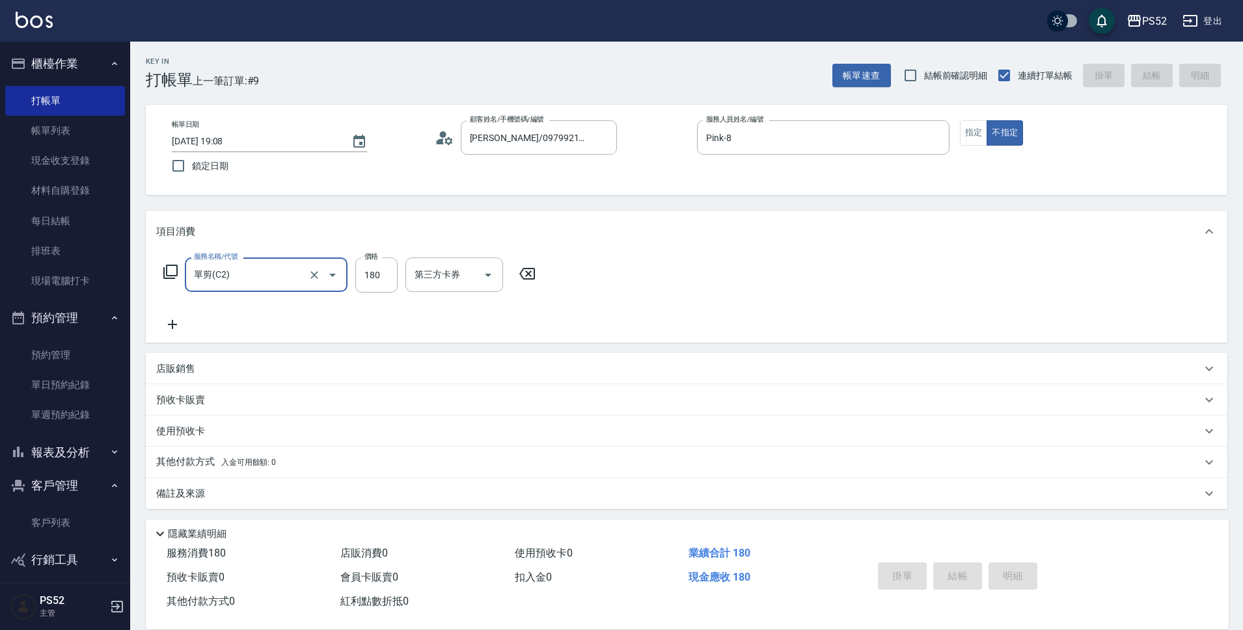
type input "[DATE] 19:09"
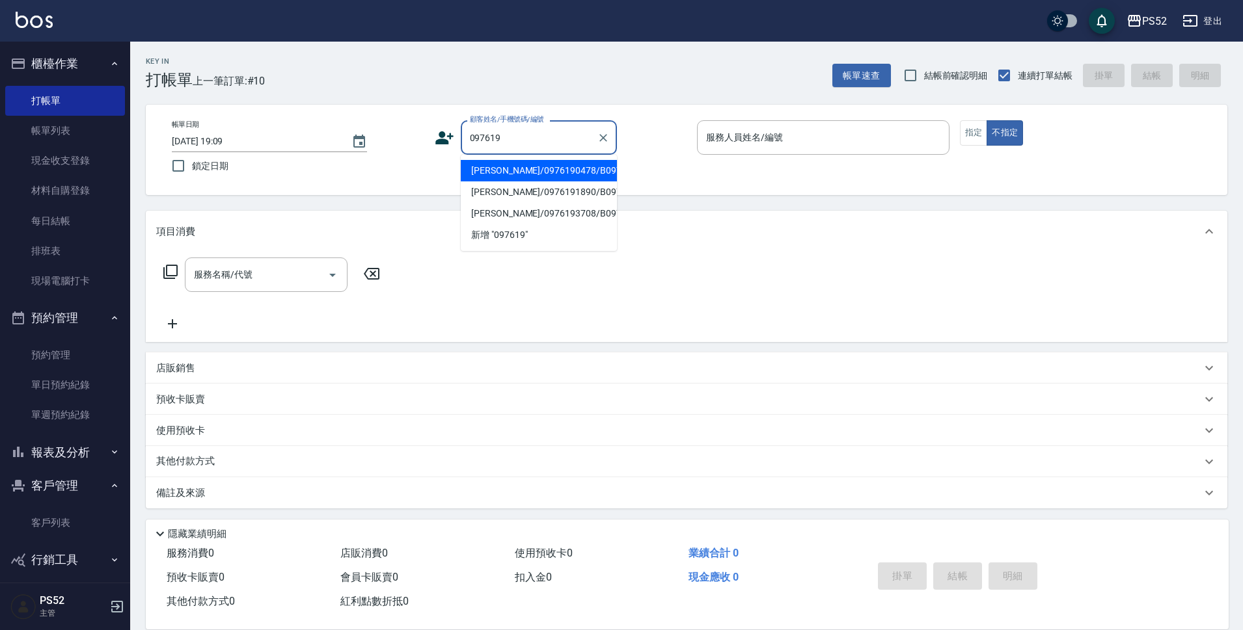
click at [510, 182] on li "[PERSON_NAME]/0976190478/B0976190478" at bounding box center [539, 170] width 156 height 21
type input "[PERSON_NAME]/0976190478/B0976190478"
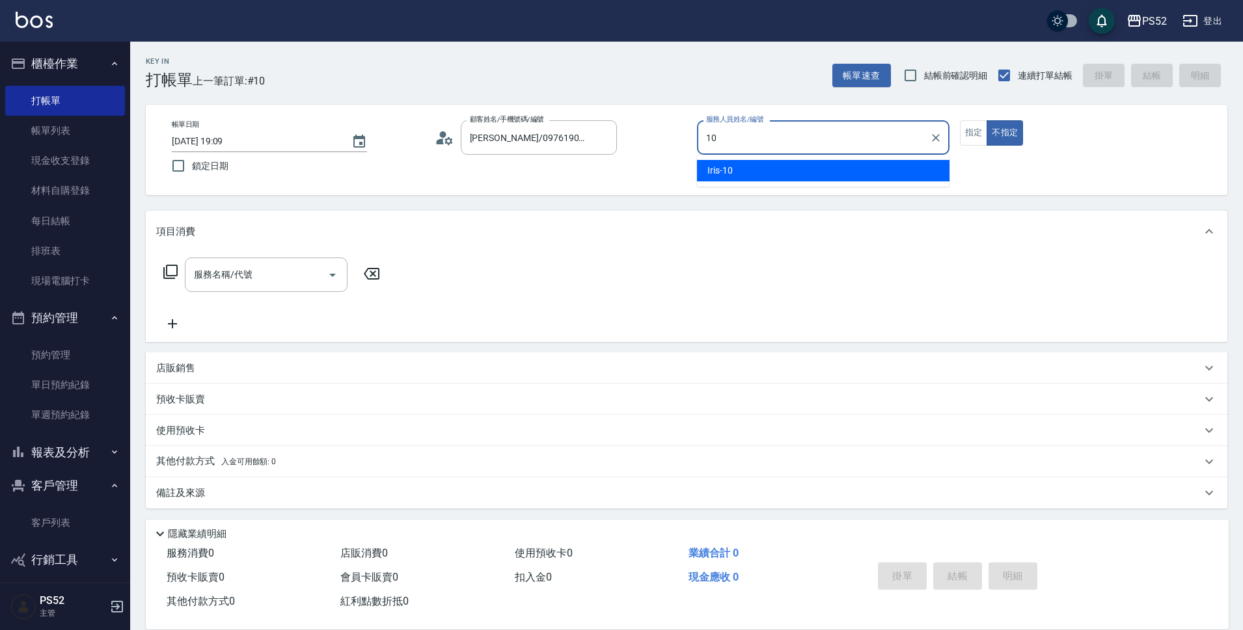
type input "Iris-10"
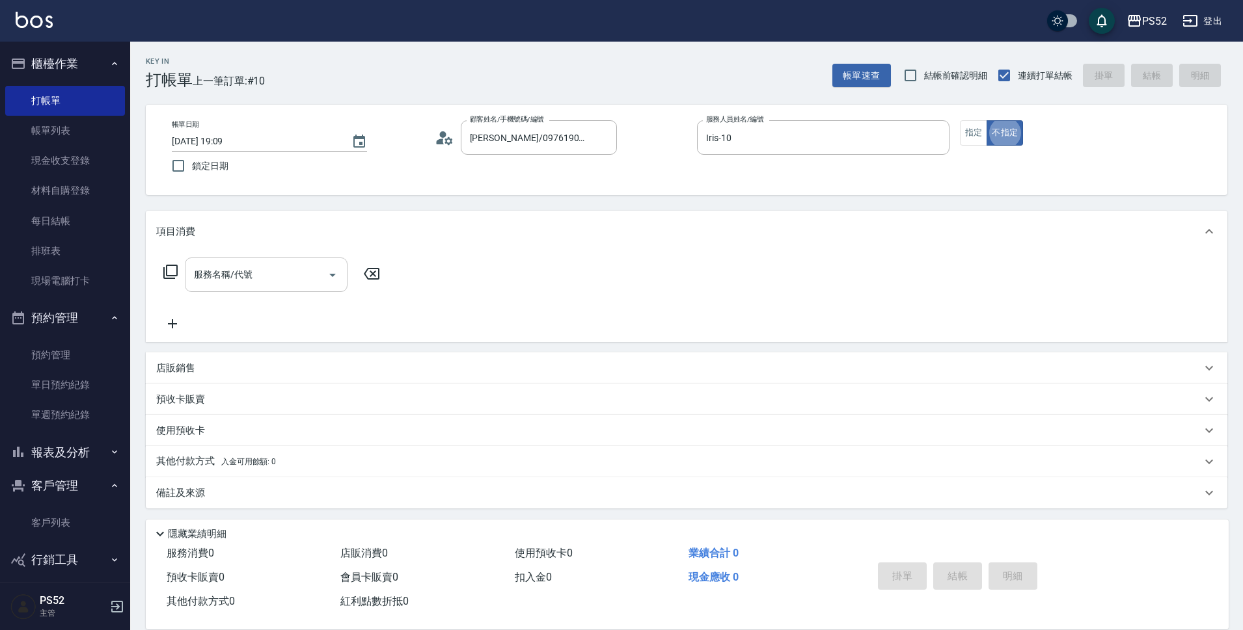
click at [234, 278] on input "服務名稱/代號" at bounding box center [256, 274] width 131 height 23
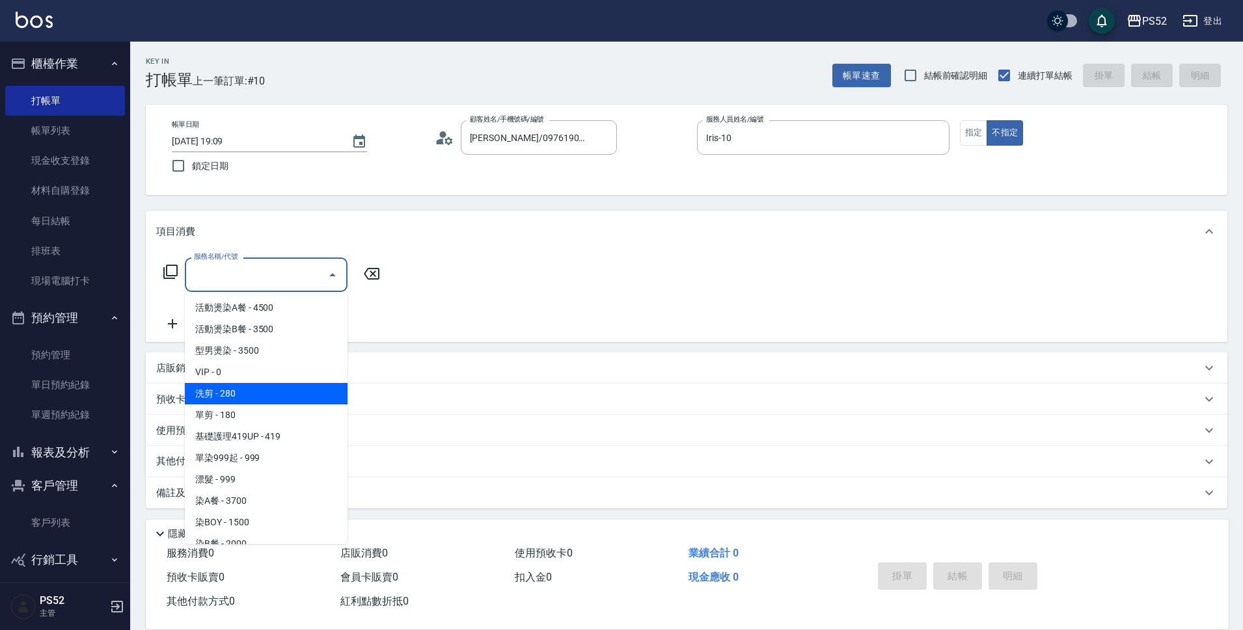
click at [298, 401] on span "洗剪 - 280" at bounding box center [266, 393] width 163 height 21
type input "洗剪(C1)"
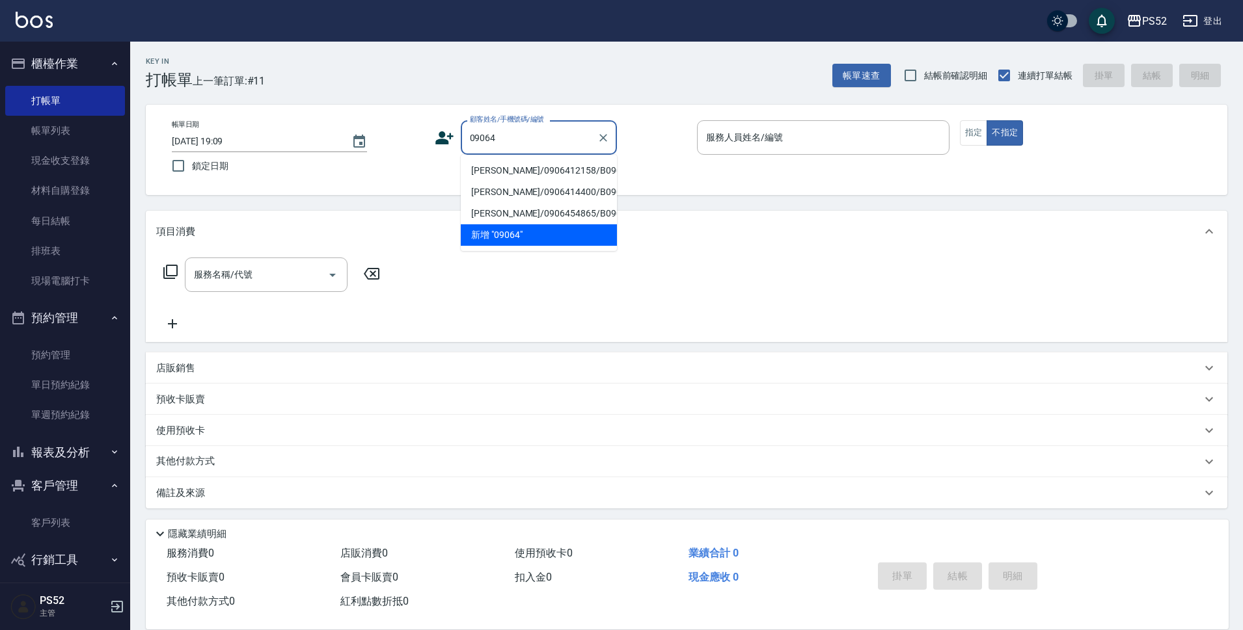
click at [595, 170] on li "[PERSON_NAME]/0906412158/B0906412158" at bounding box center [539, 170] width 156 height 21
type input "[PERSON_NAME]/0906412158/B0906412158"
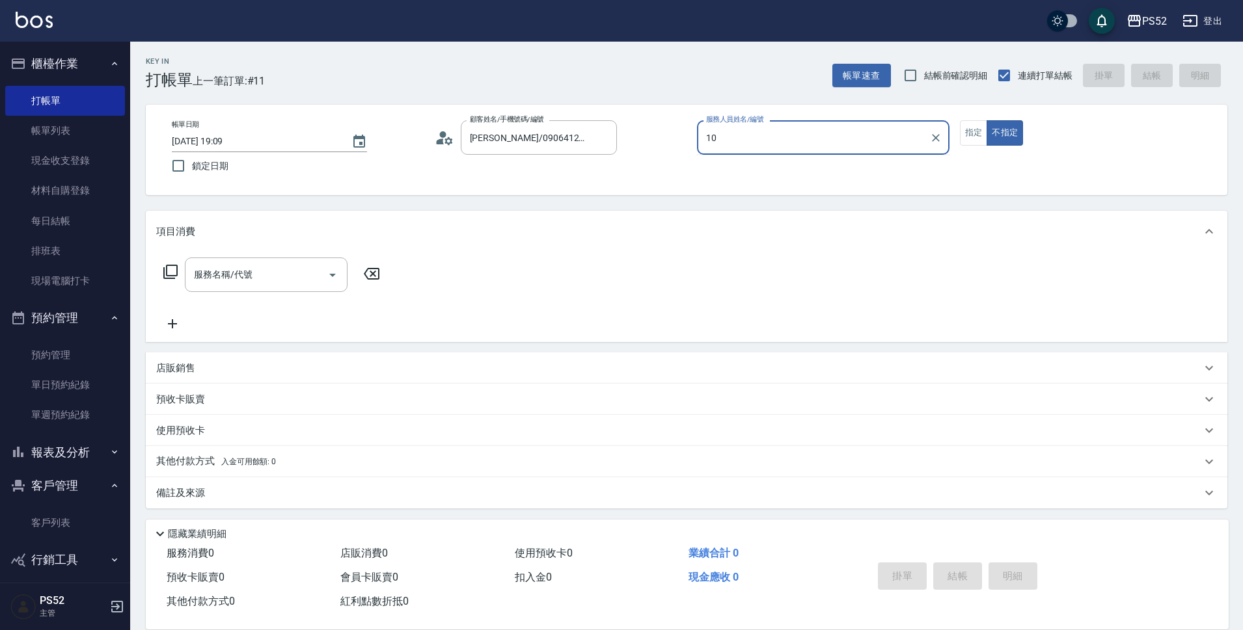
type input "Iris-10"
click at [970, 133] on button "指定" at bounding box center [974, 132] width 28 height 25
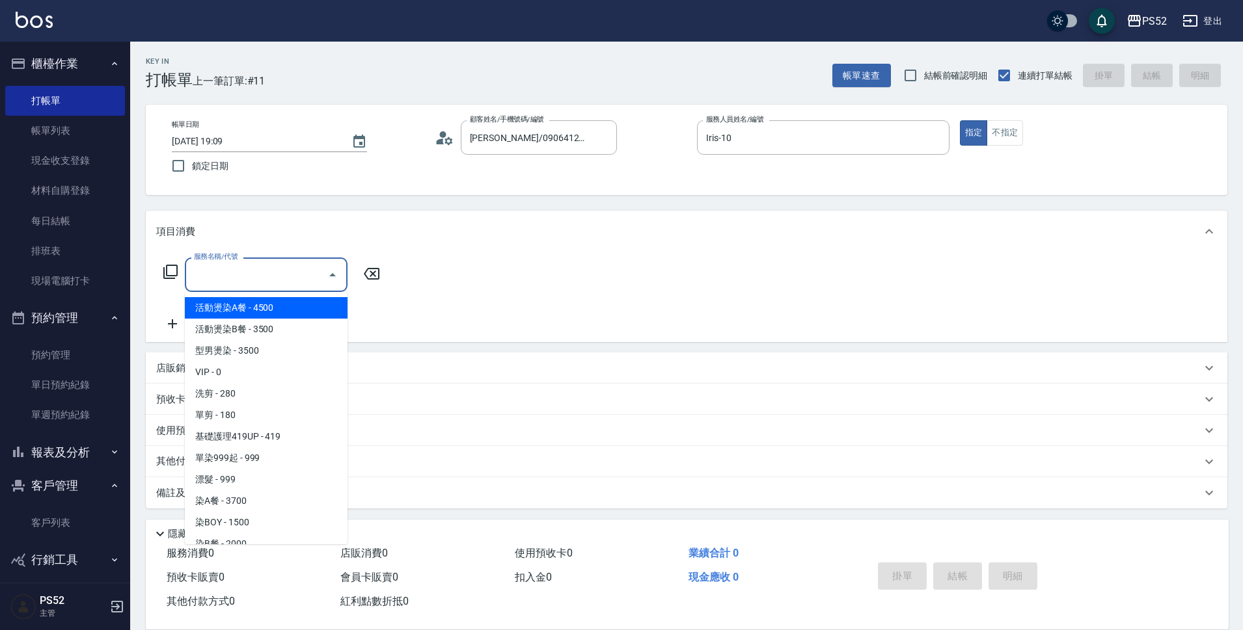
click at [229, 281] on input "服務名稱/代號" at bounding box center [256, 274] width 131 height 23
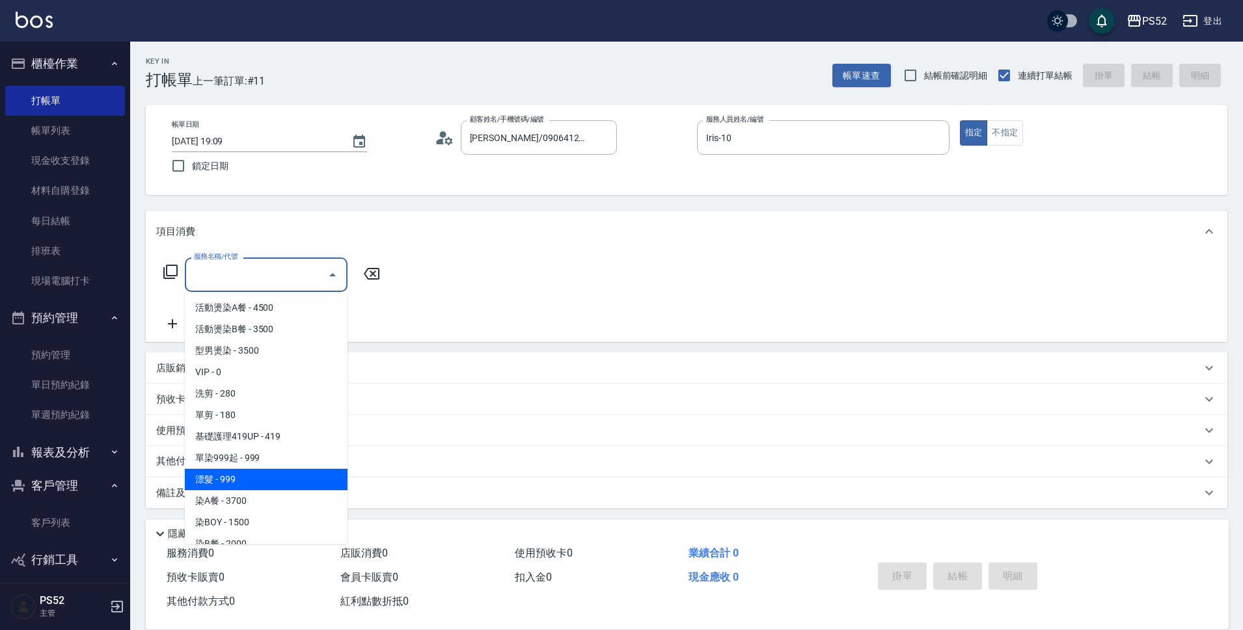
click at [244, 480] on span "漂髮 - 999" at bounding box center [266, 479] width 163 height 21
type input "漂髮(L2)"
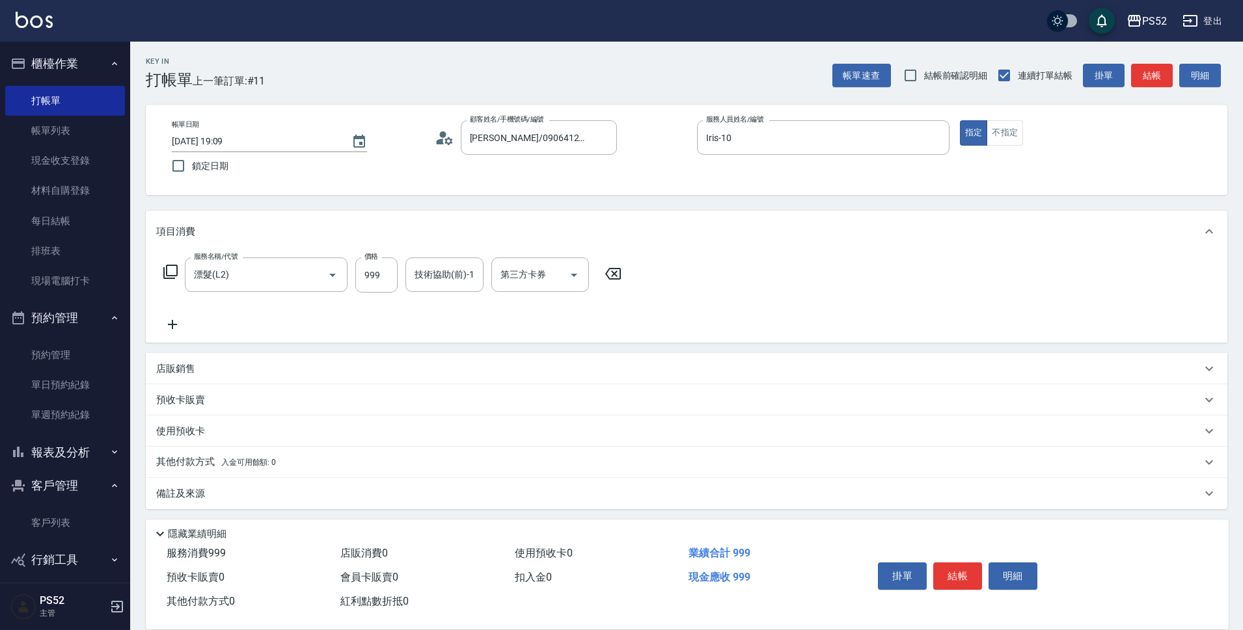
click at [172, 325] on icon at bounding box center [172, 324] width 9 height 9
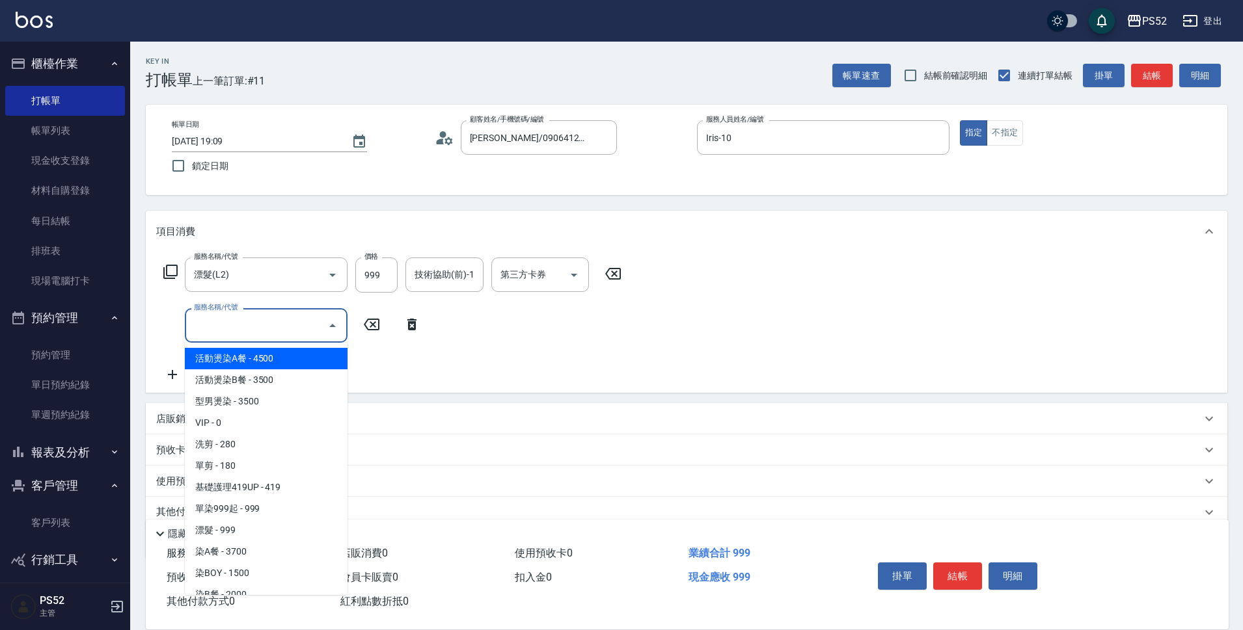
click at [250, 327] on input "服務名稱/代號" at bounding box center [256, 325] width 131 height 23
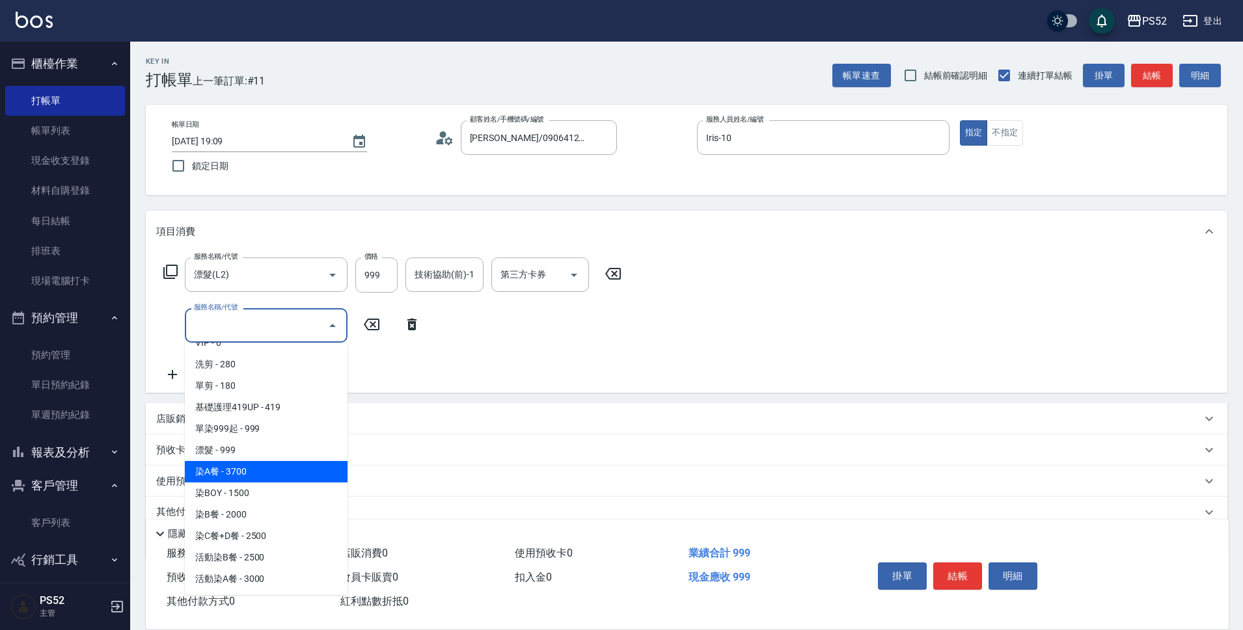
scroll to position [87, 0]
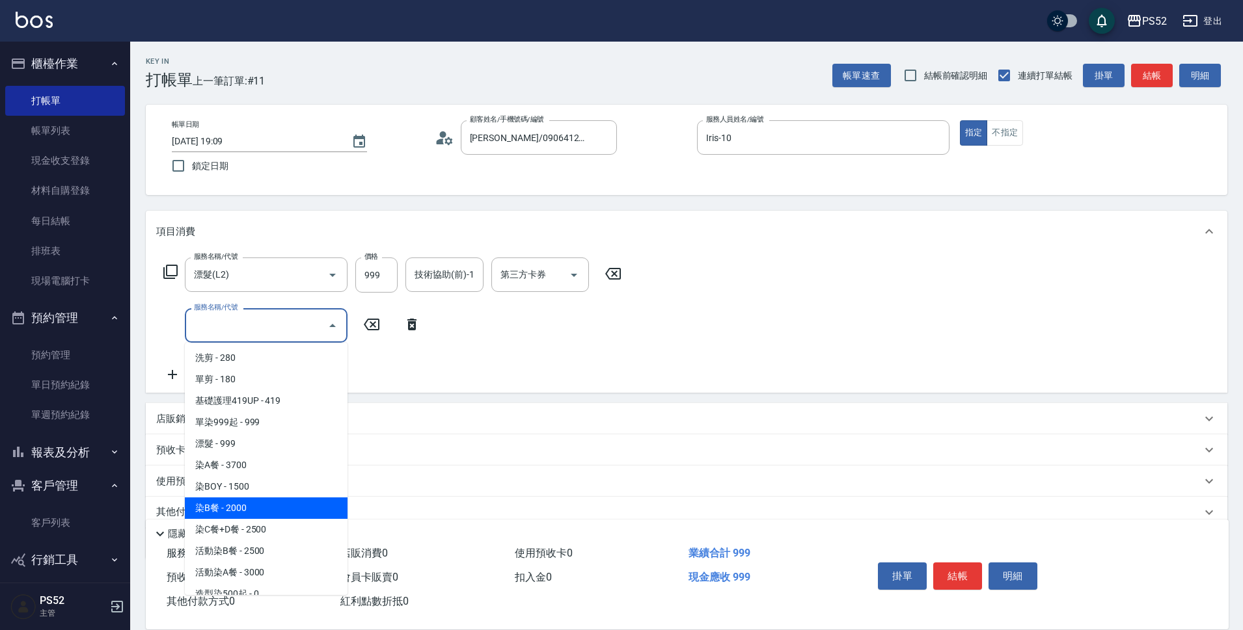
click at [257, 511] on span "染B餐 - 2000" at bounding box center [266, 508] width 163 height 21
type input "染B餐(L5)"
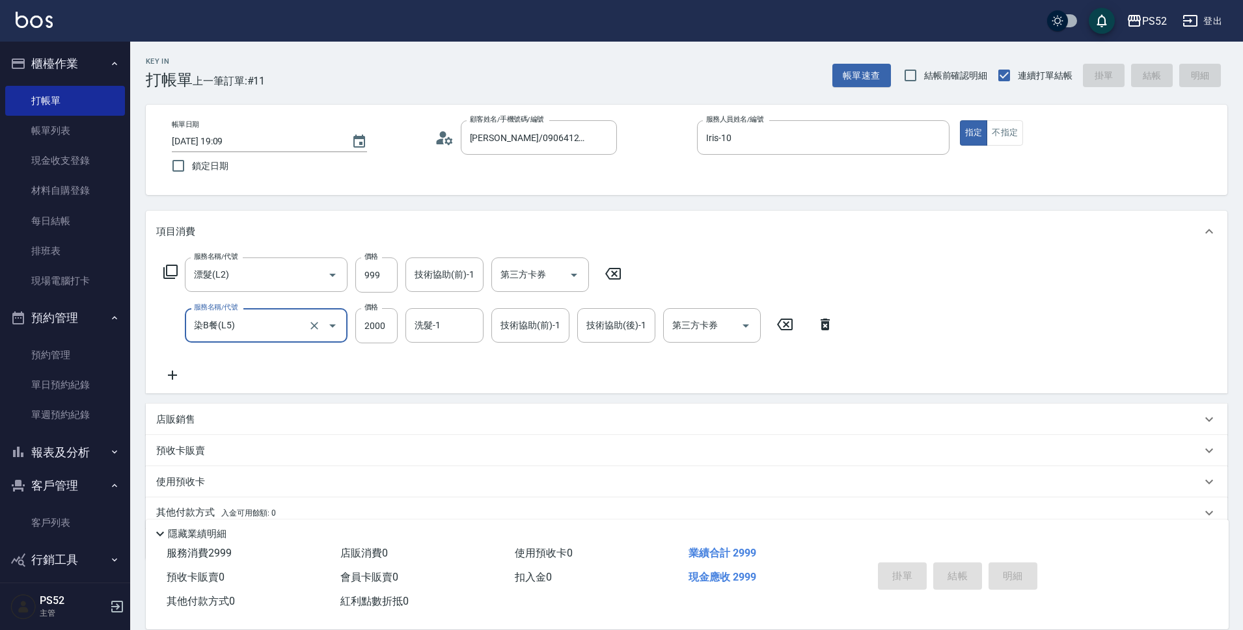
type input "[DATE] 19:10"
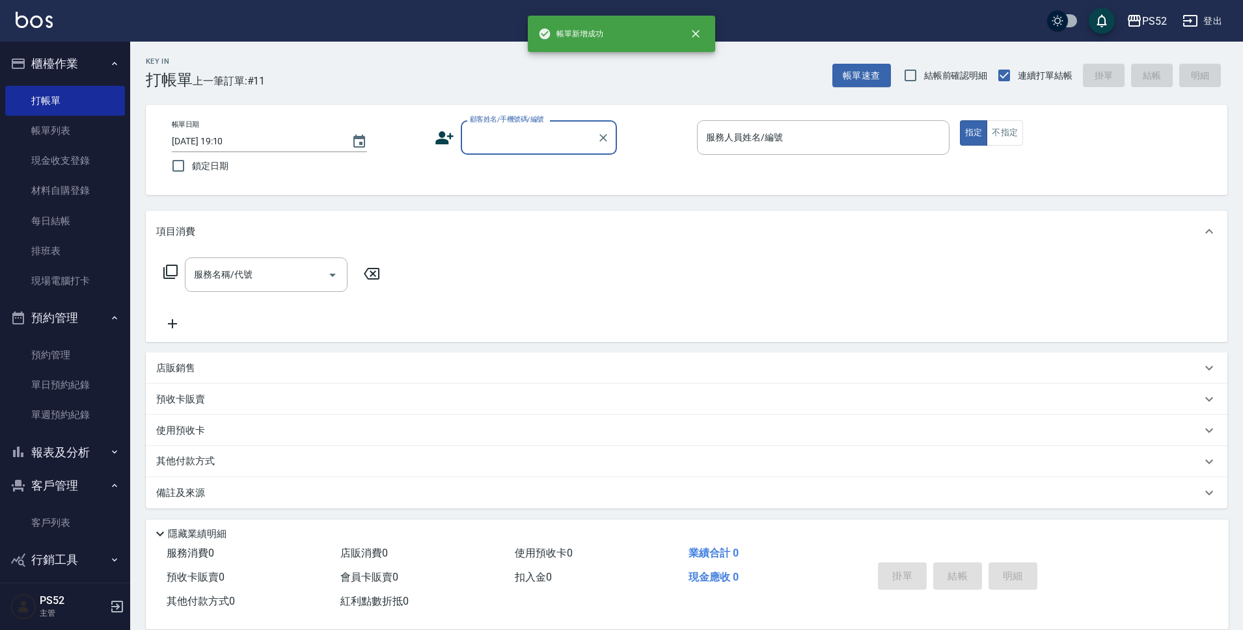
scroll to position [0, 0]
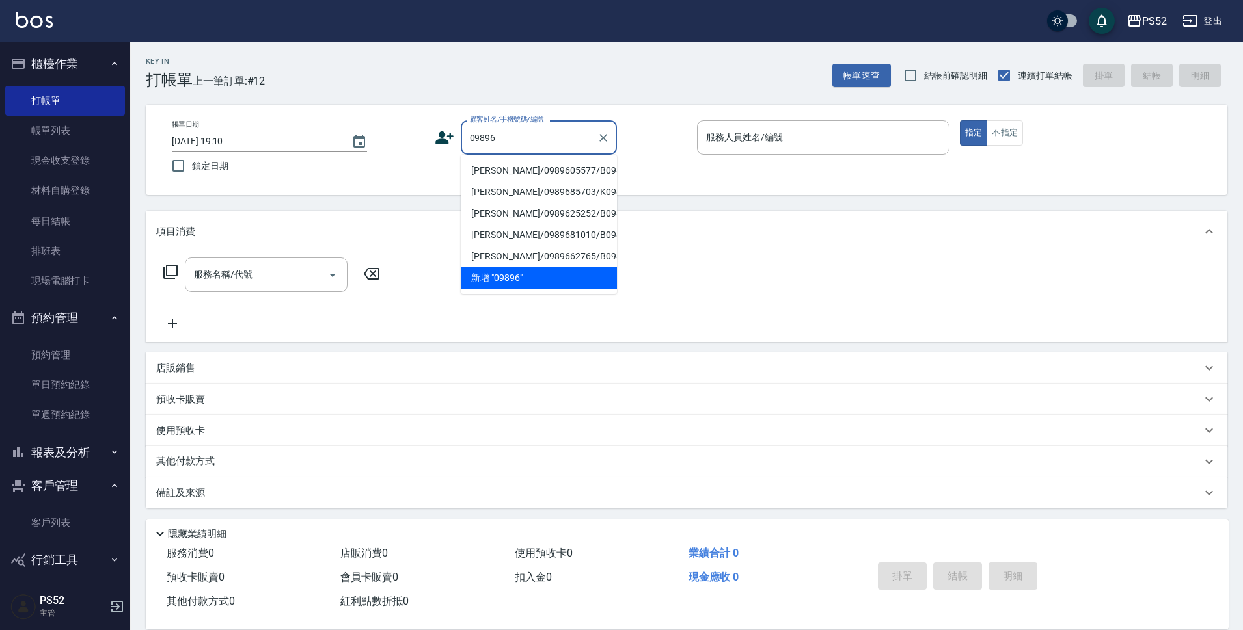
click at [572, 170] on li "[PERSON_NAME]/0989605577/B0989605577" at bounding box center [539, 170] width 156 height 21
type input "[PERSON_NAME]/0989605577/B0989605577"
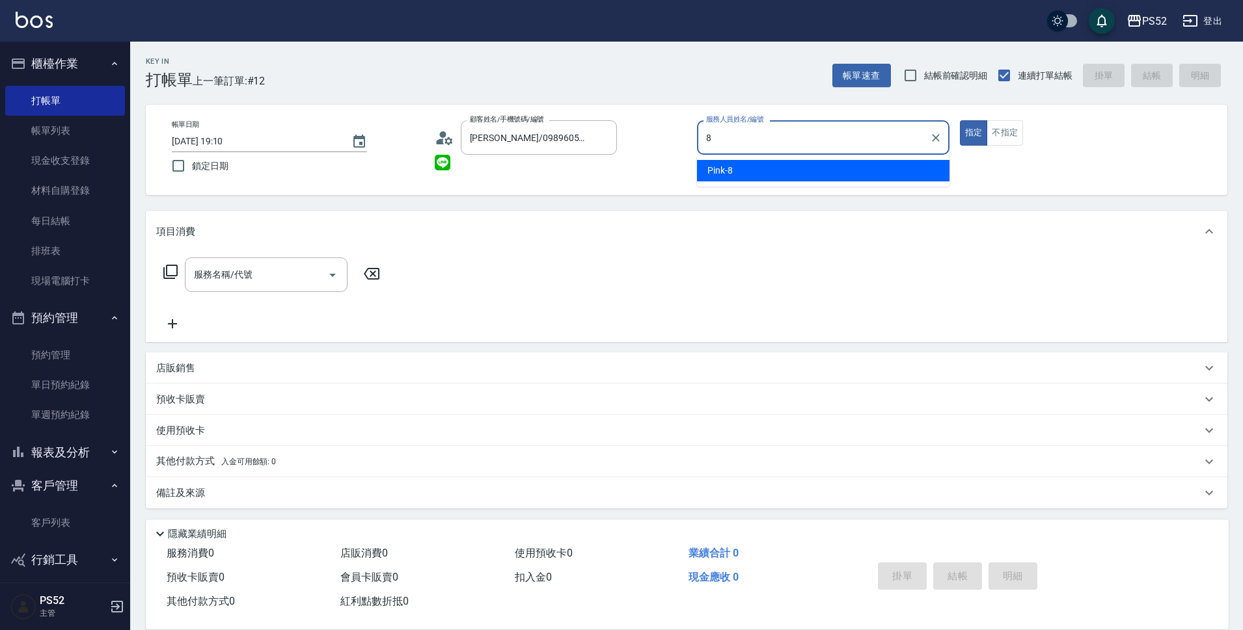
type input "Pink-8"
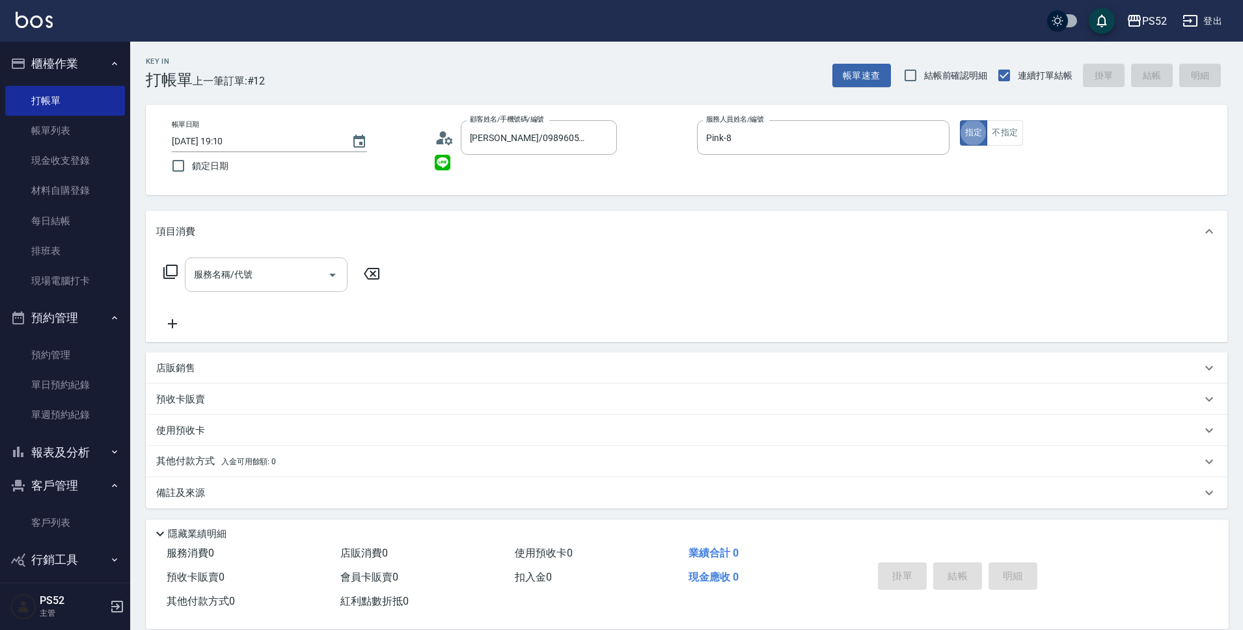
click at [231, 271] on div "服務名稱/代號 服務名稱/代號" at bounding box center [266, 275] width 163 height 34
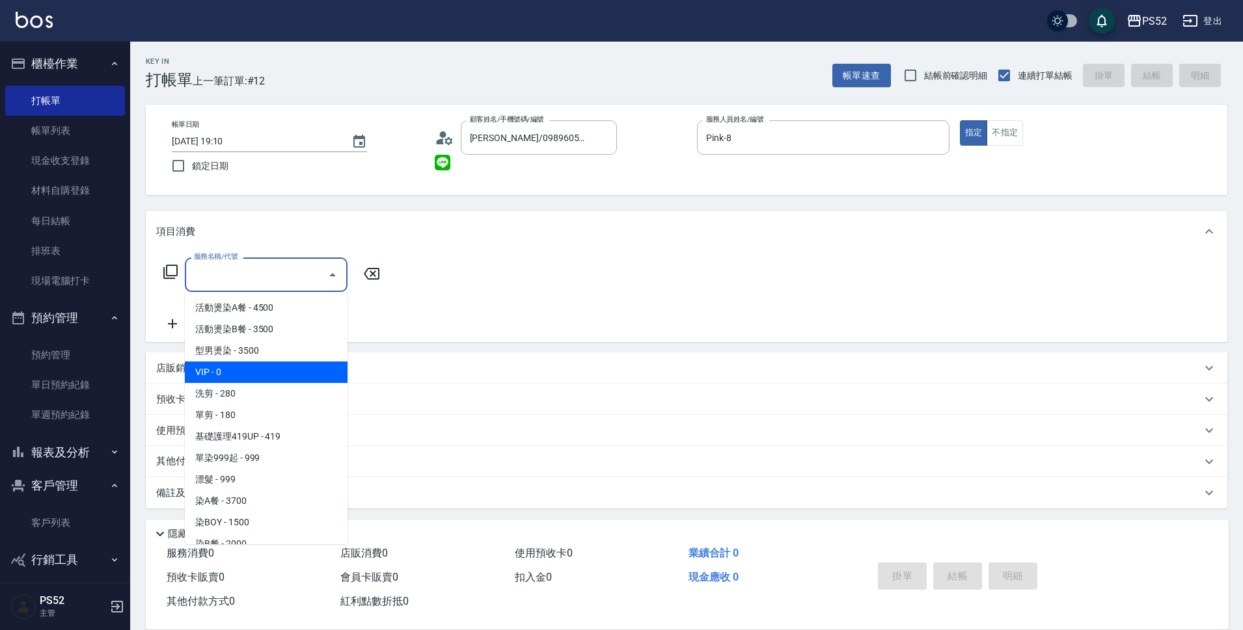
click at [226, 377] on span "VIP - 0" at bounding box center [266, 372] width 163 height 21
type input "VIP(888)"
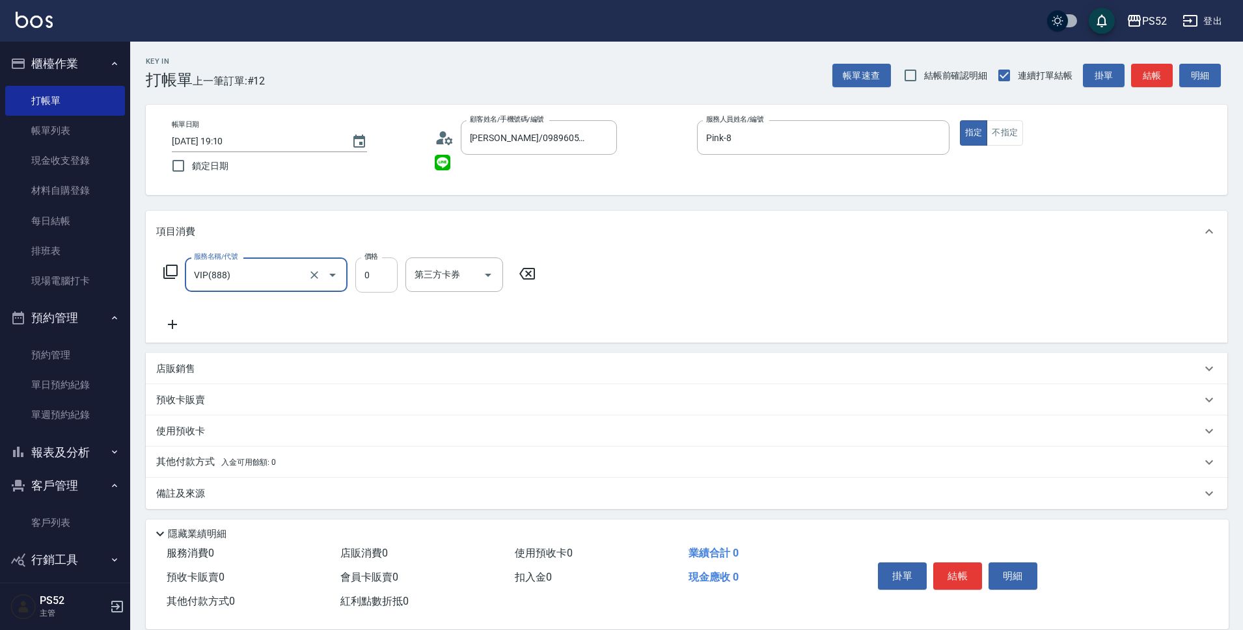
click at [369, 280] on input "0" at bounding box center [376, 275] width 42 height 35
type input "3000"
click at [173, 328] on icon at bounding box center [172, 324] width 9 height 9
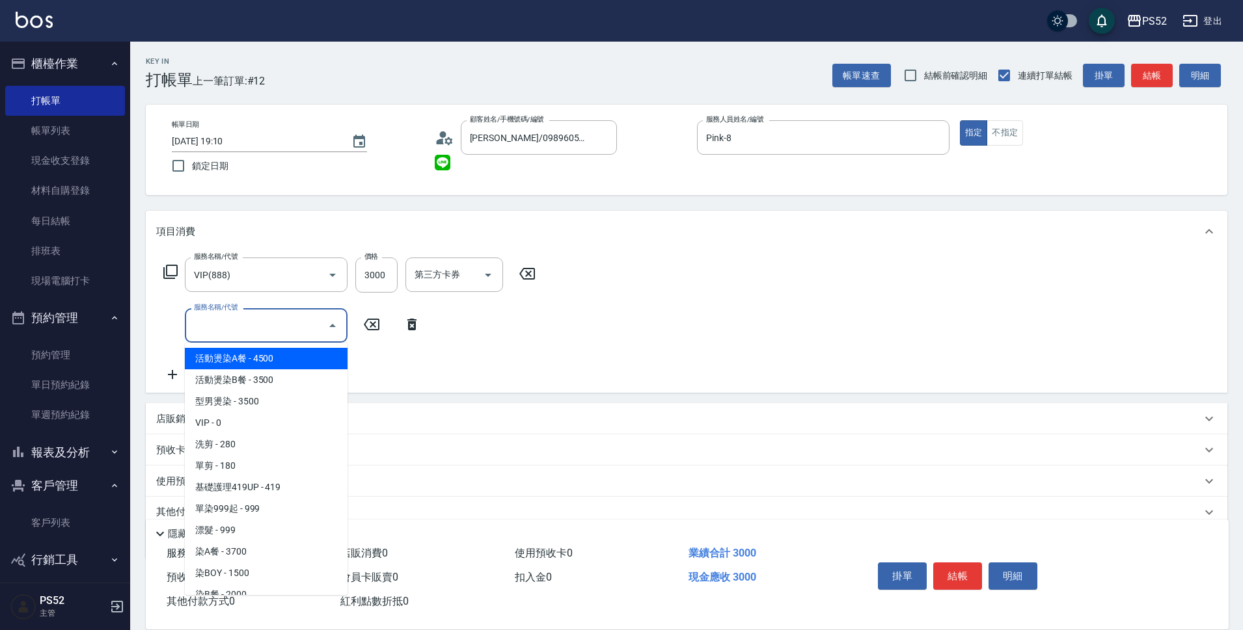
click at [217, 326] on input "服務名稱/代號" at bounding box center [256, 325] width 131 height 23
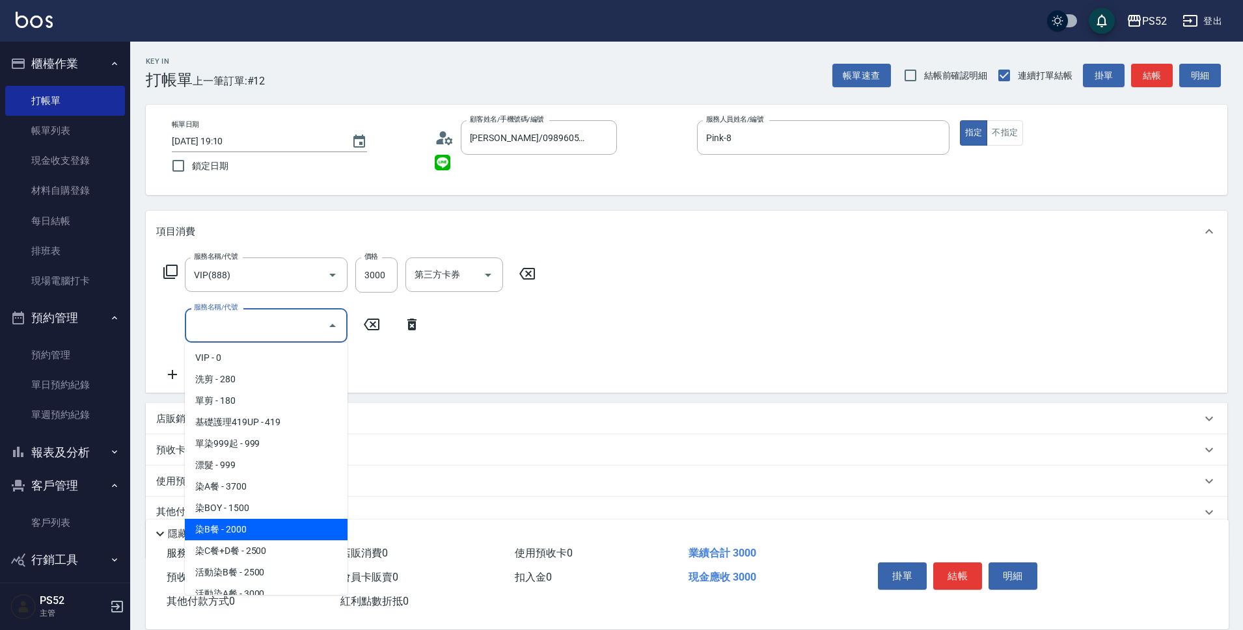
scroll to position [87, 0]
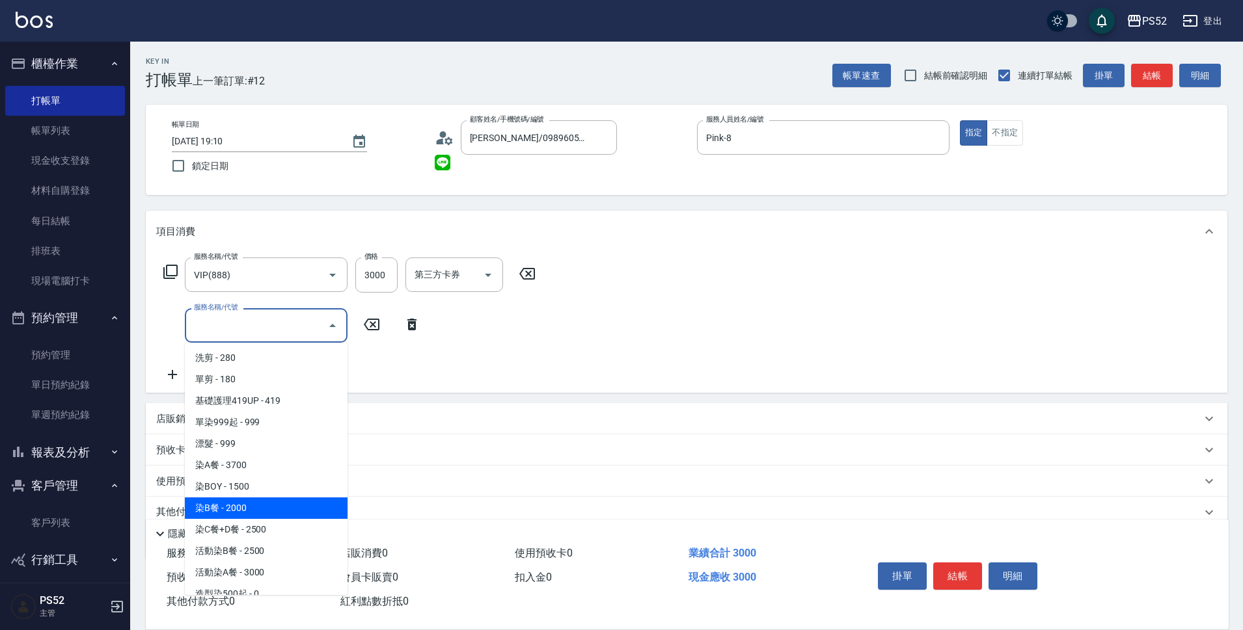
click at [295, 504] on span "染B餐 - 2000" at bounding box center [266, 508] width 163 height 21
type input "染B餐(L5)"
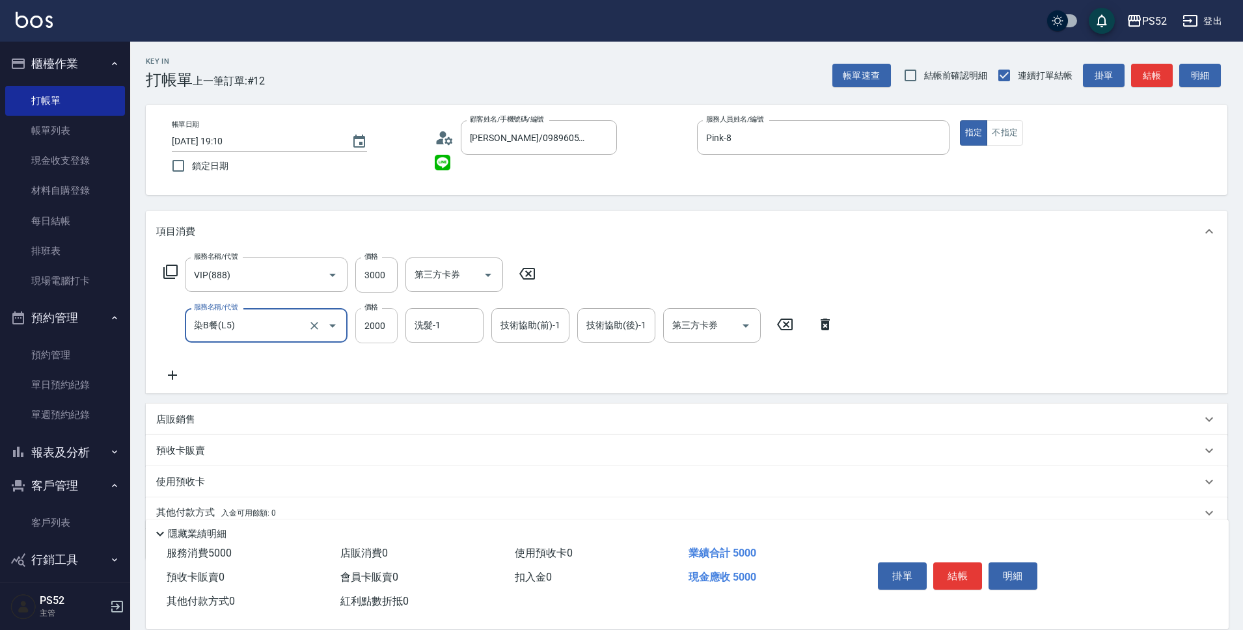
click at [364, 330] on input "2000" at bounding box center [376, 325] width 42 height 35
click at [748, 333] on icon "Open" at bounding box center [746, 326] width 16 height 16
type input "2099"
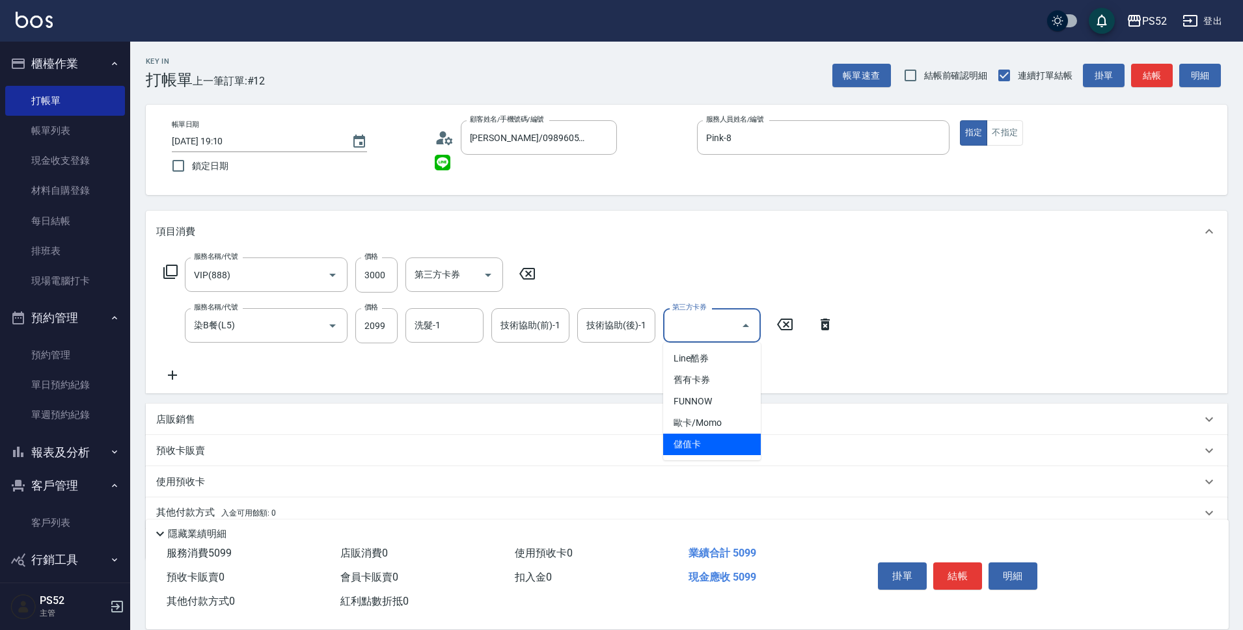
click at [718, 443] on span "儲值卡" at bounding box center [712, 444] width 98 height 21
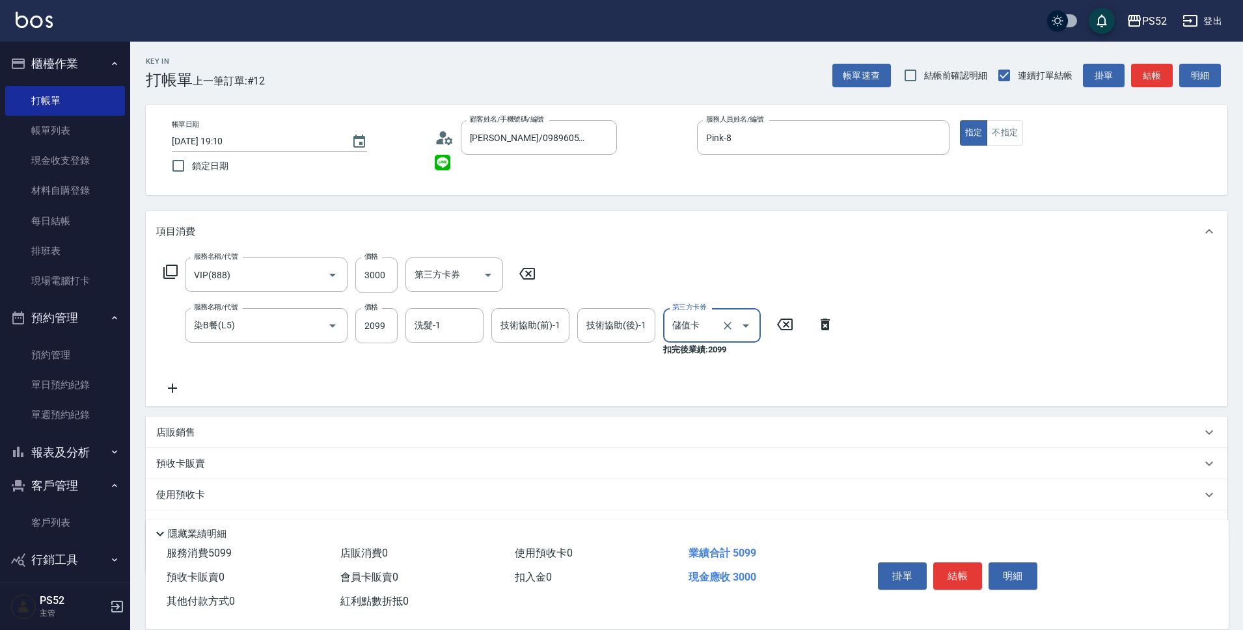
type input "儲值卡"
click at [167, 387] on icon at bounding box center [172, 389] width 33 height 16
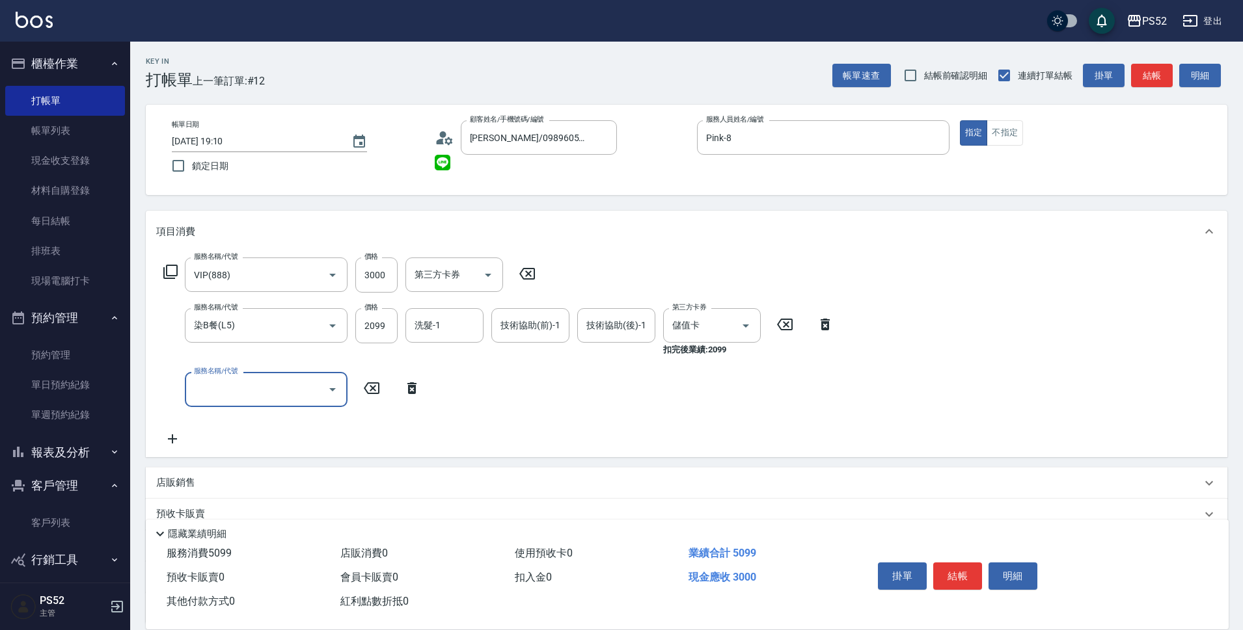
click at [245, 396] on input "服務名稱/代號" at bounding box center [256, 389] width 131 height 23
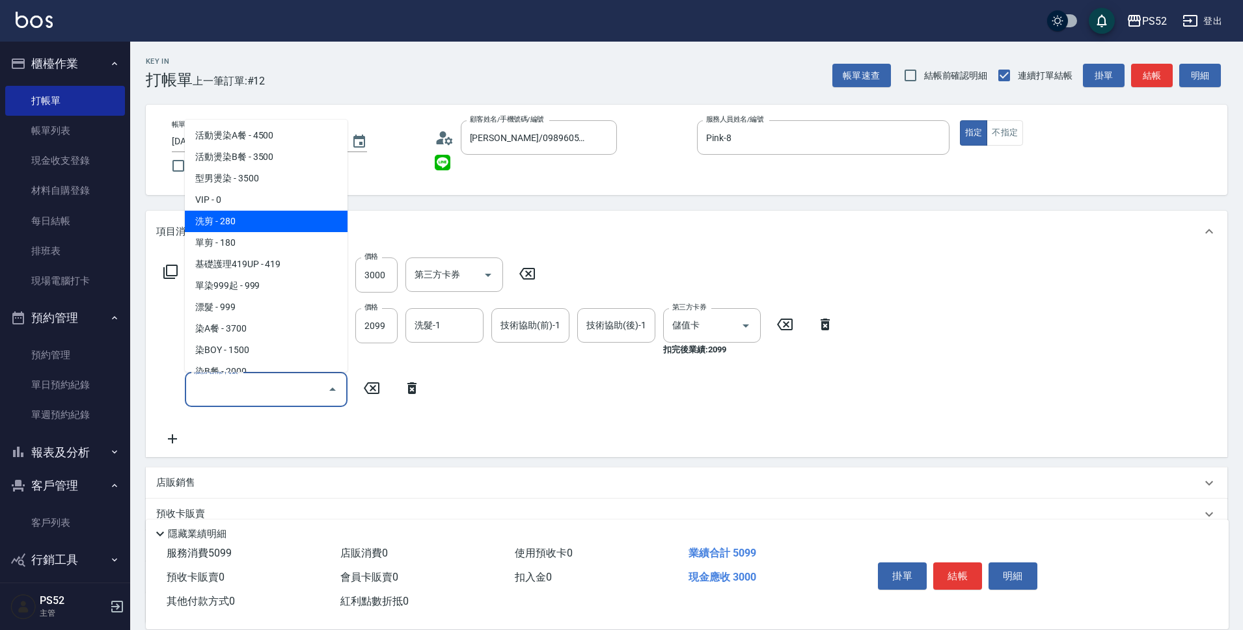
click at [276, 215] on span "洗剪 - 280" at bounding box center [266, 221] width 163 height 21
type input "洗剪(C1)"
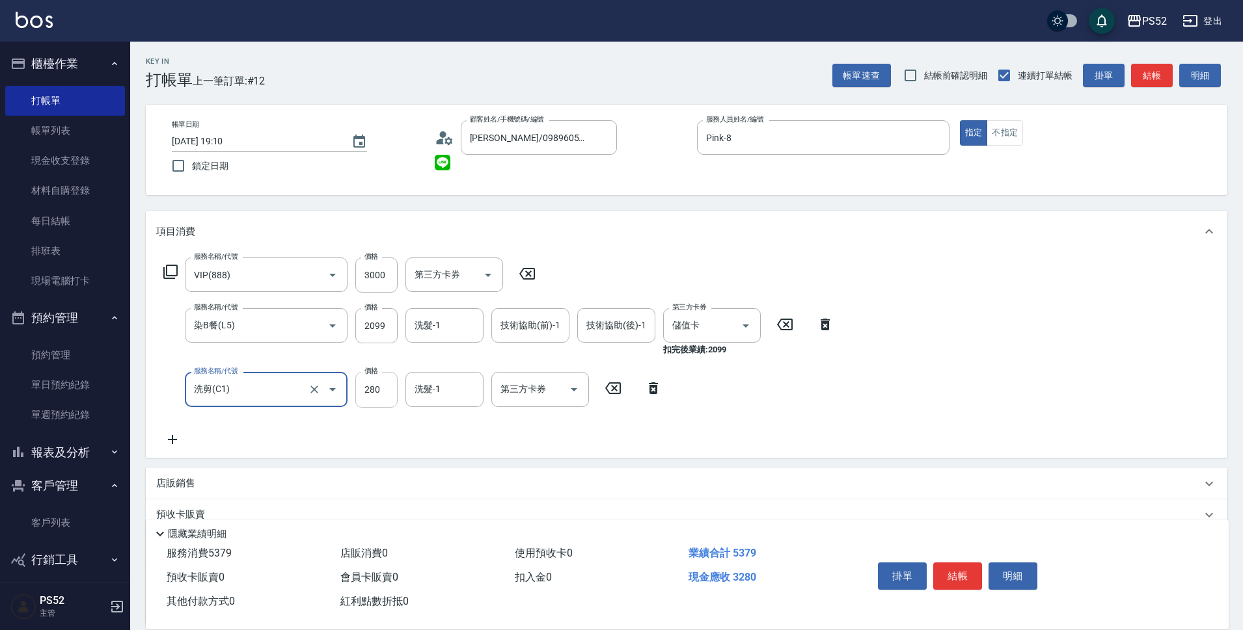
click at [361, 397] on input "280" at bounding box center [376, 389] width 42 height 35
click at [566, 393] on icon "Open" at bounding box center [574, 390] width 16 height 16
type input "390"
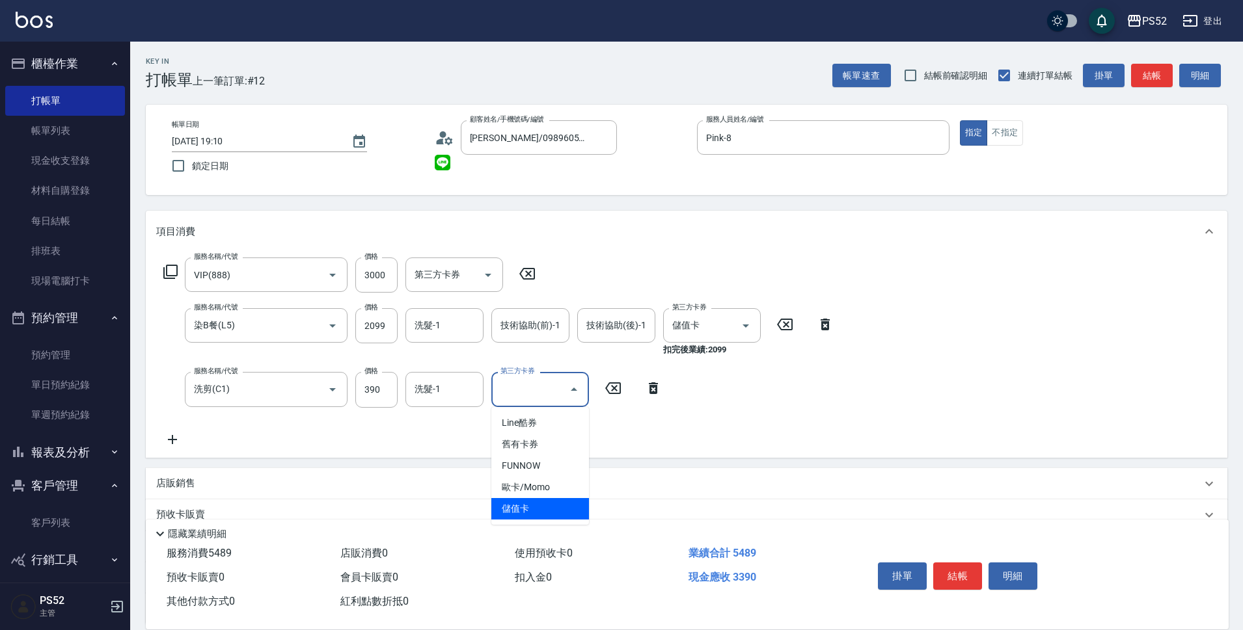
click at [571, 510] on span "儲值卡" at bounding box center [540, 508] width 98 height 21
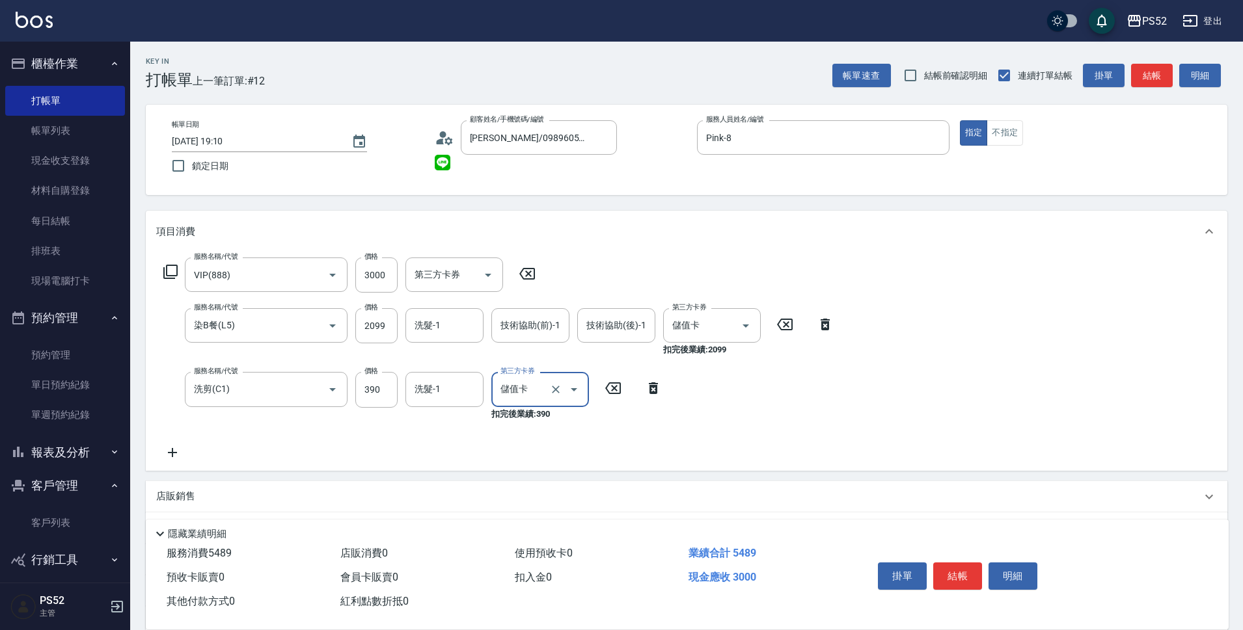
type input "儲值卡"
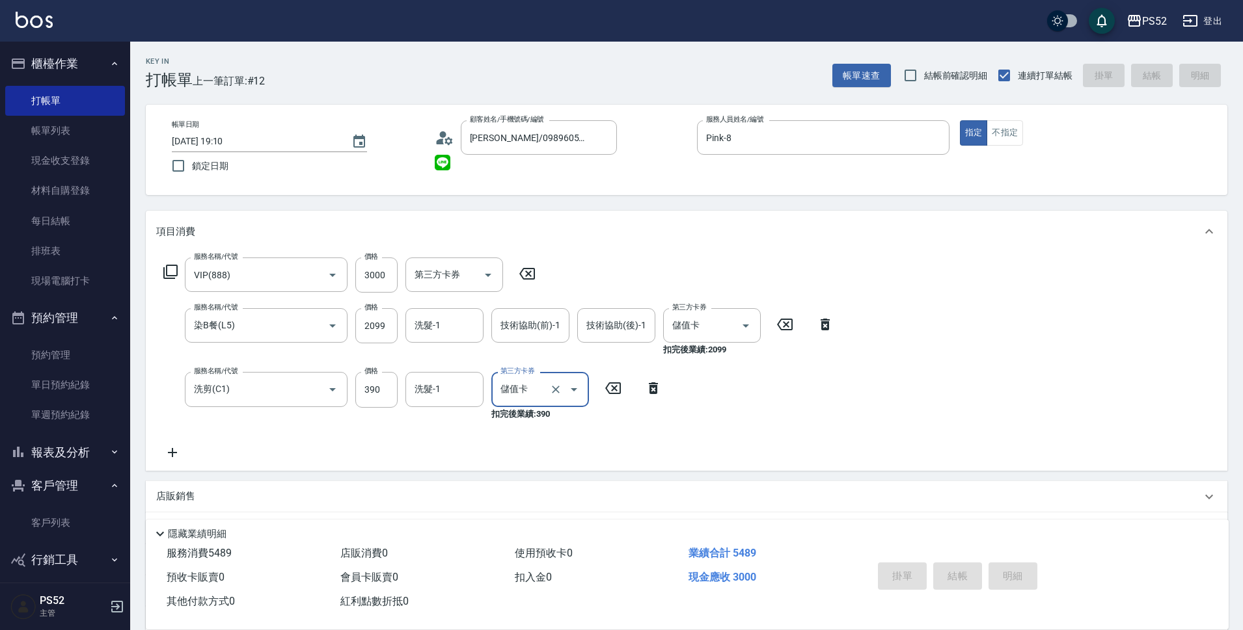
type input "[DATE] 19:12"
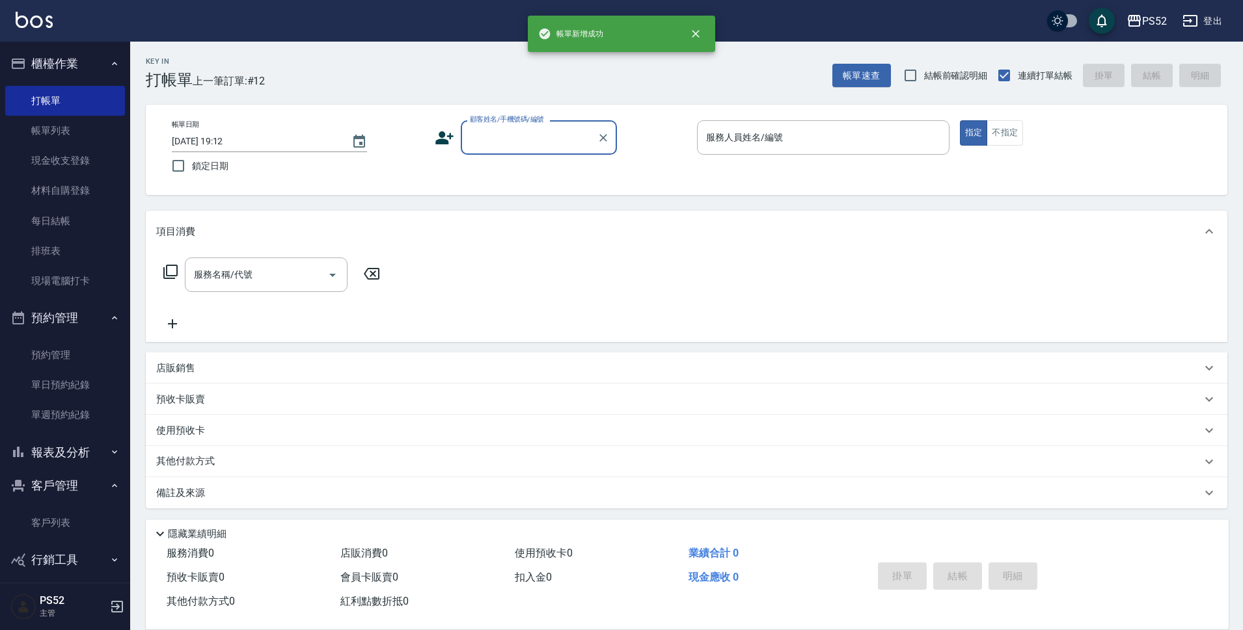
scroll to position [0, 0]
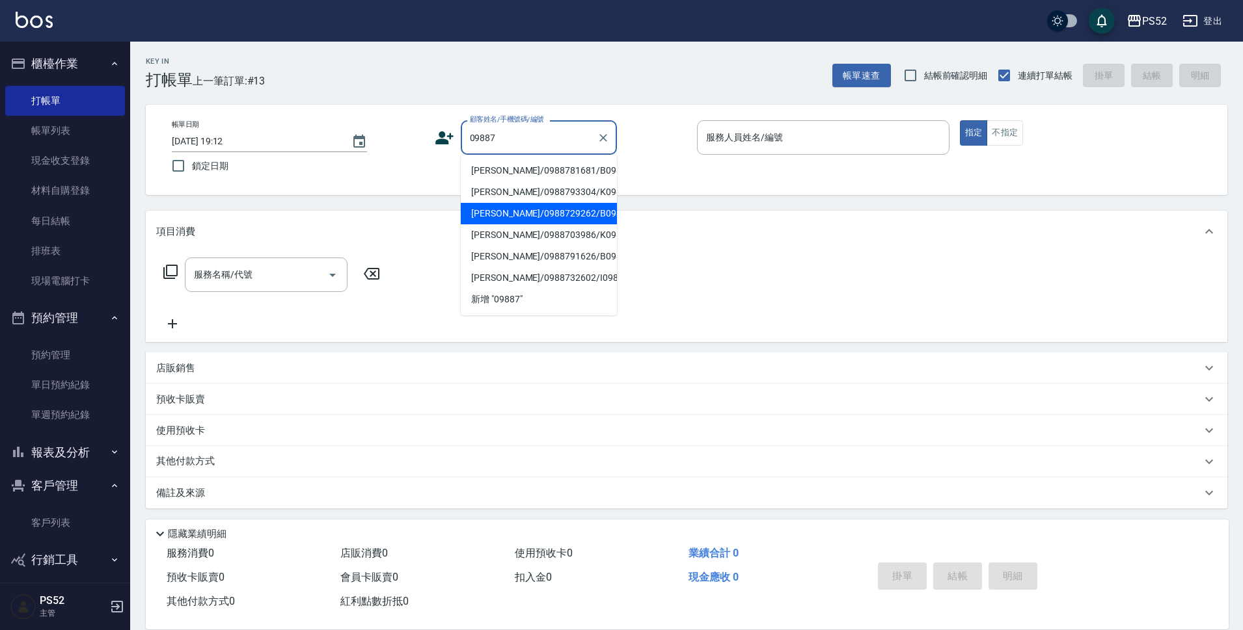
click at [533, 224] on li "[PERSON_NAME]/0988729262/B0988729262" at bounding box center [539, 213] width 156 height 21
type input "[PERSON_NAME]/0988729262/B0988729262"
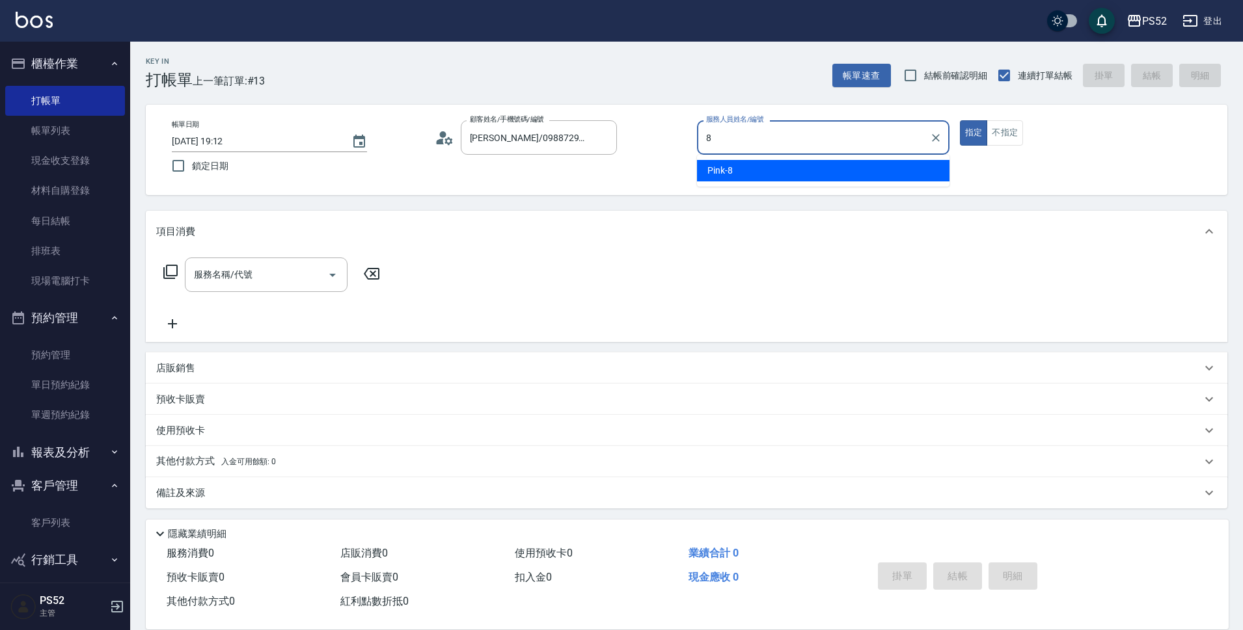
type input "Pink-8"
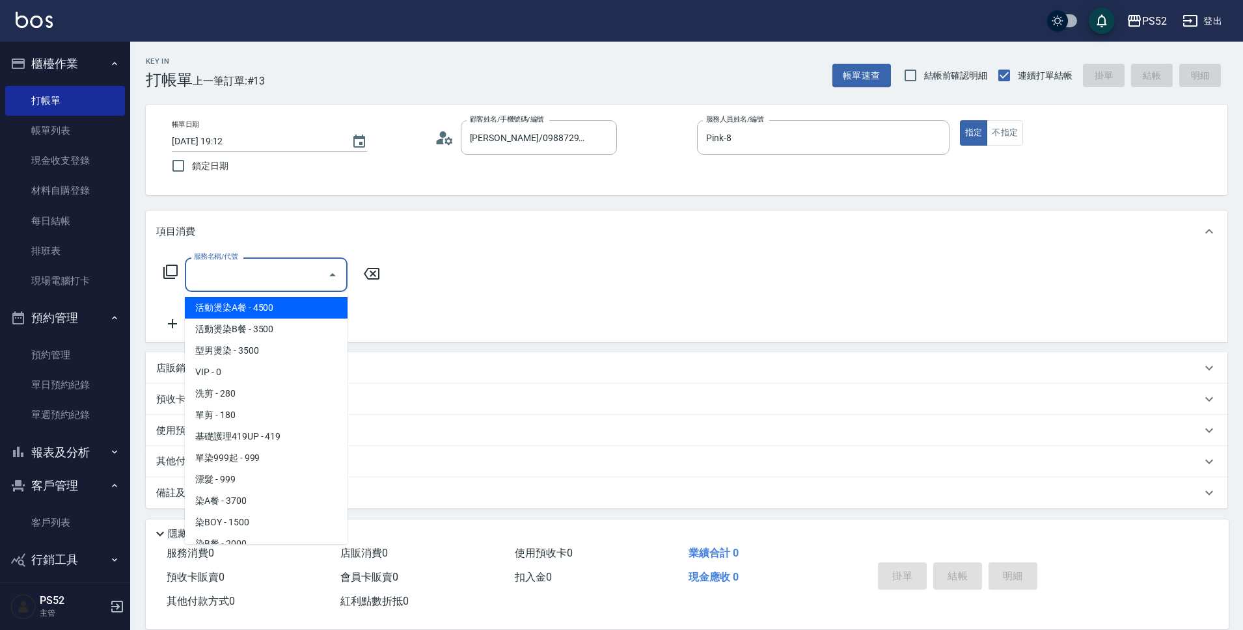
click at [250, 286] on input "服務名稱/代號" at bounding box center [256, 274] width 131 height 23
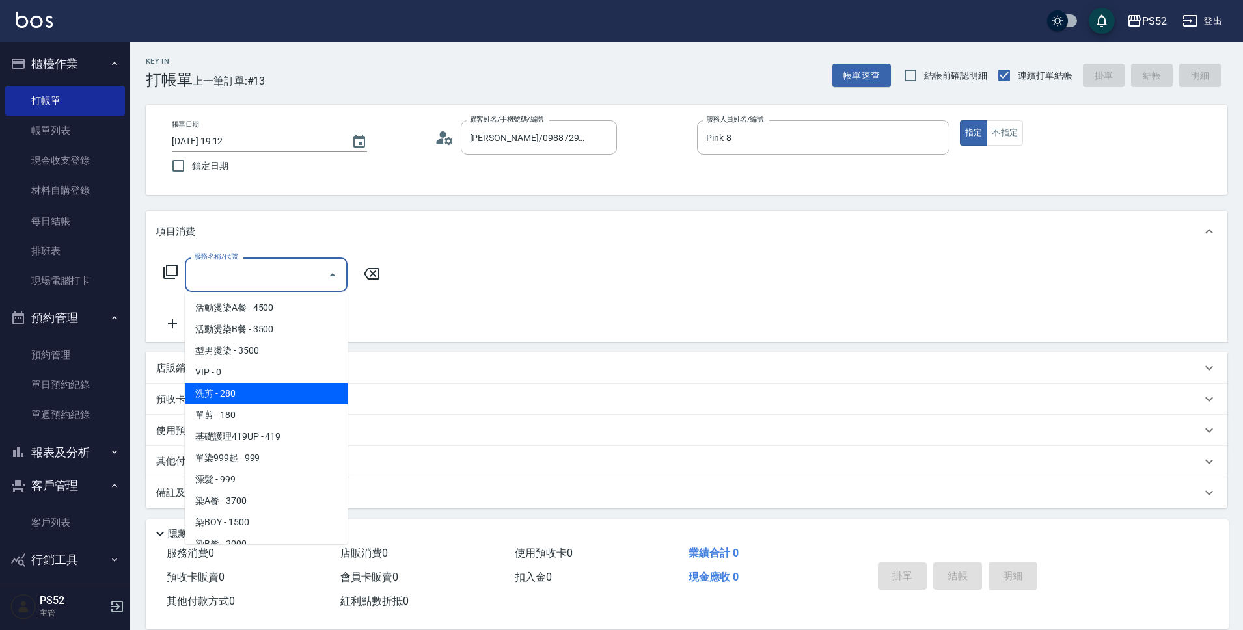
click at [278, 396] on span "洗剪 - 280" at bounding box center [266, 393] width 163 height 21
type input "洗剪(C1)"
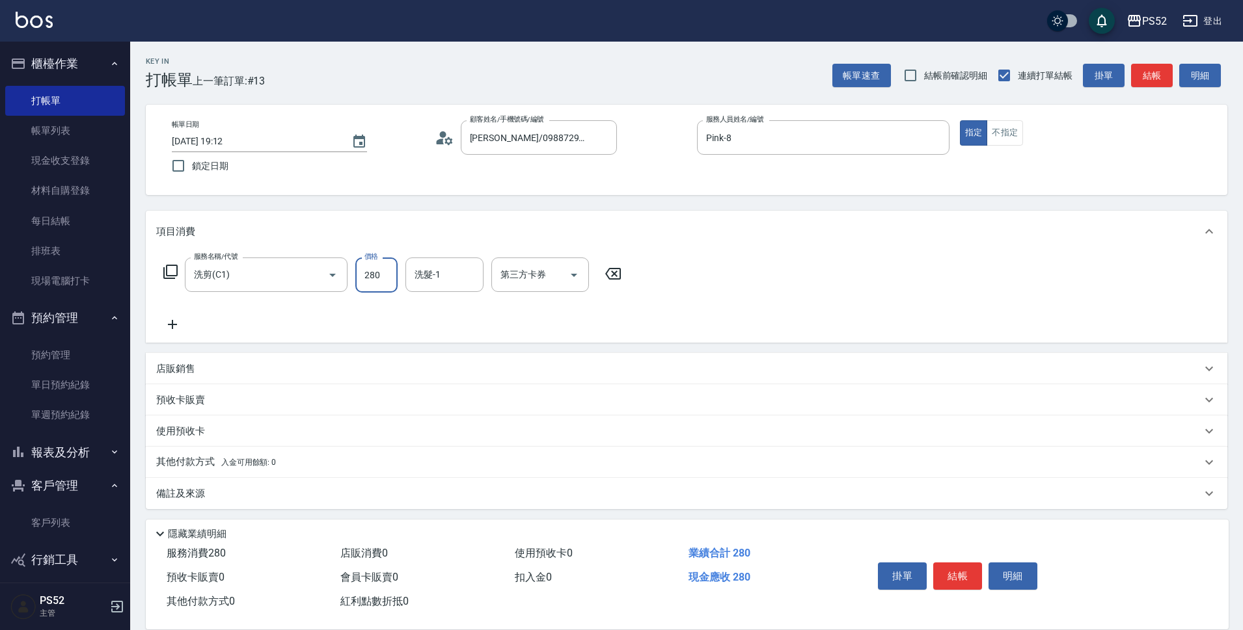
click at [380, 282] on input "280" at bounding box center [376, 275] width 42 height 35
click at [571, 284] on button "Open" at bounding box center [573, 275] width 21 height 21
type input "333"
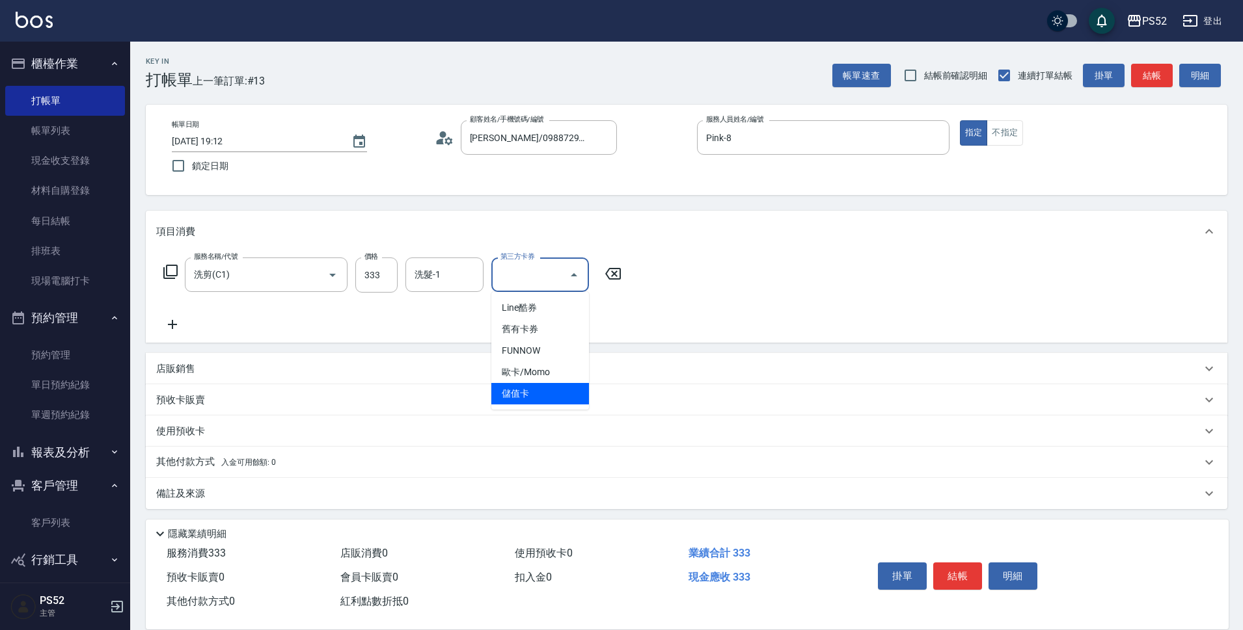
click at [561, 389] on span "儲值卡" at bounding box center [540, 393] width 98 height 21
type input "儲值卡"
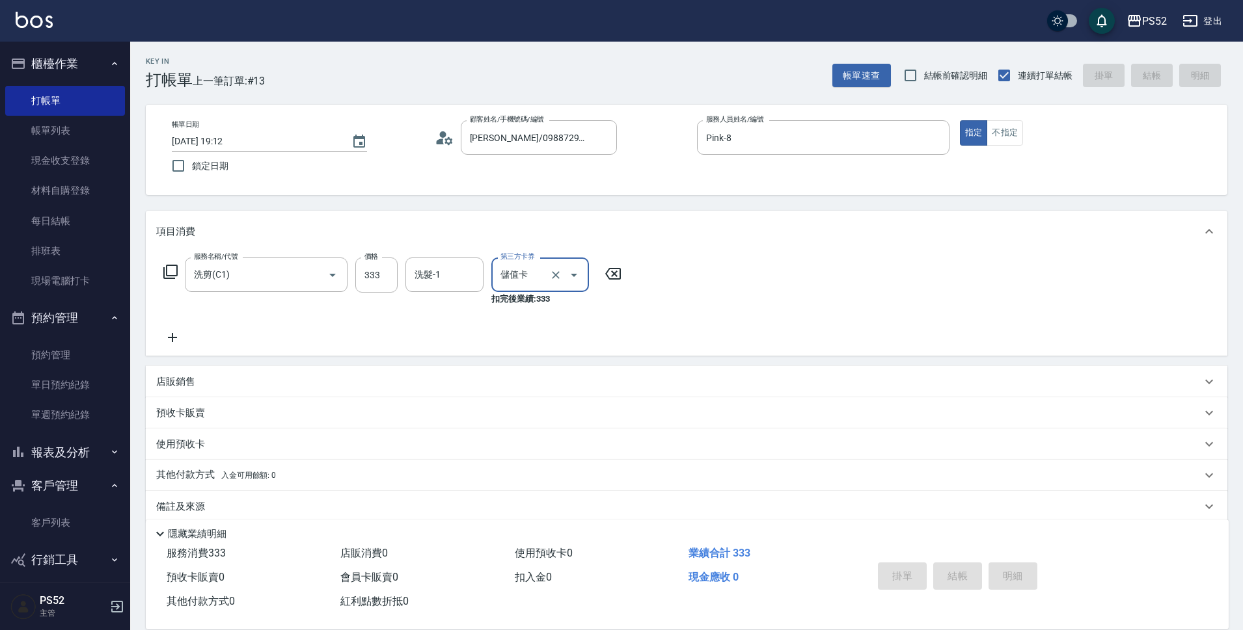
type input "[DATE] 19:13"
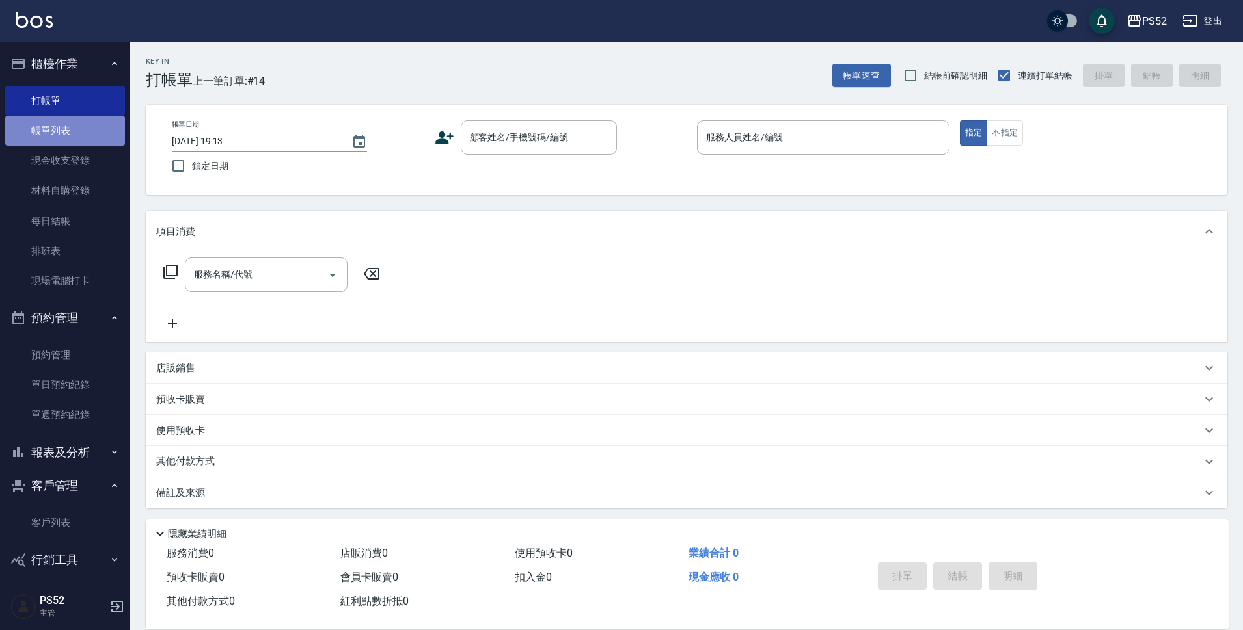
click at [109, 129] on link "帳單列表" at bounding box center [65, 131] width 120 height 30
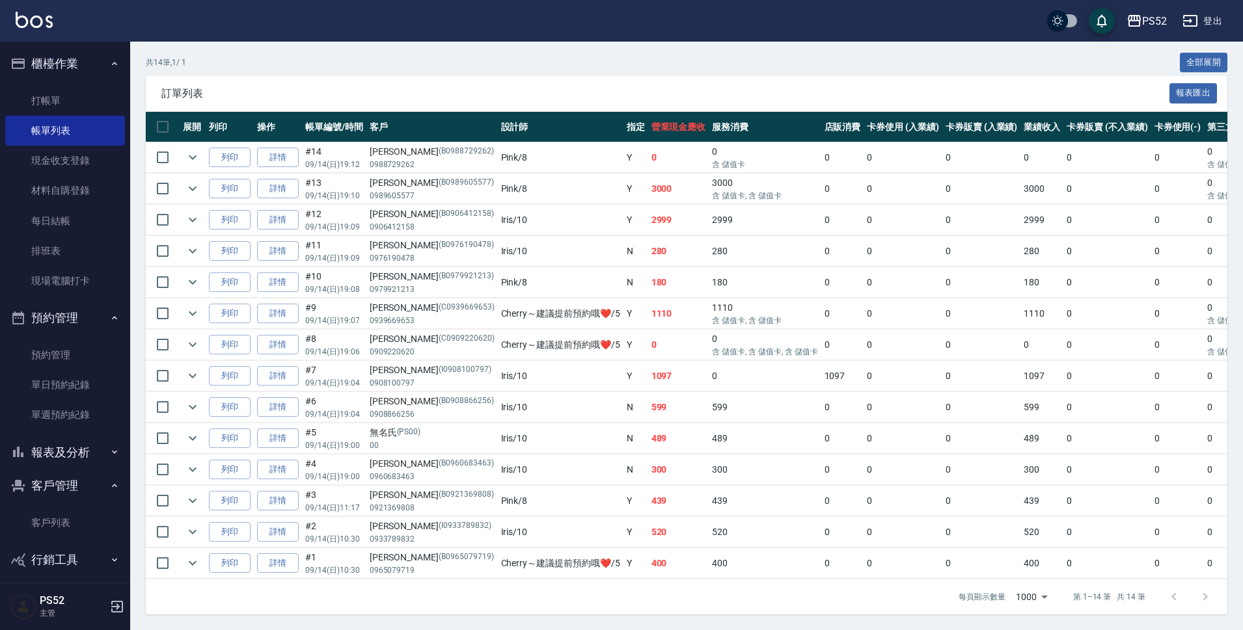
scroll to position [260, 0]
click at [87, 103] on link "打帳單" at bounding box center [65, 101] width 120 height 30
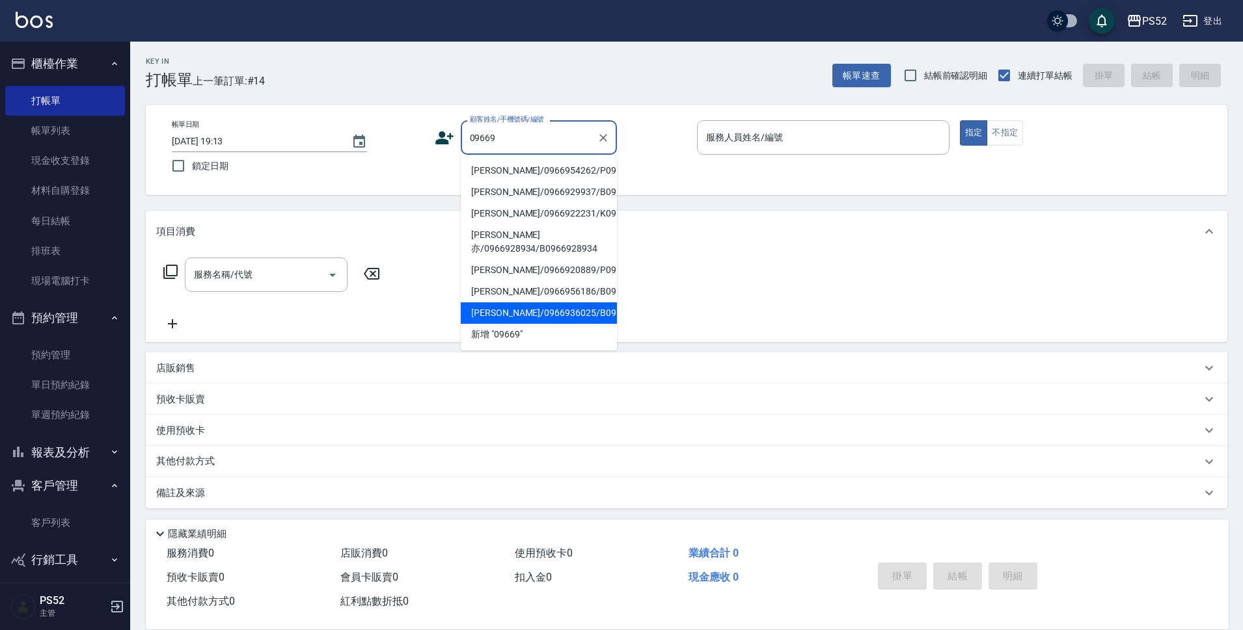
click at [567, 324] on li "[PERSON_NAME]/0966936025/B0966936025" at bounding box center [539, 313] width 156 height 21
type input "[PERSON_NAME]/0966936025/B0966936025"
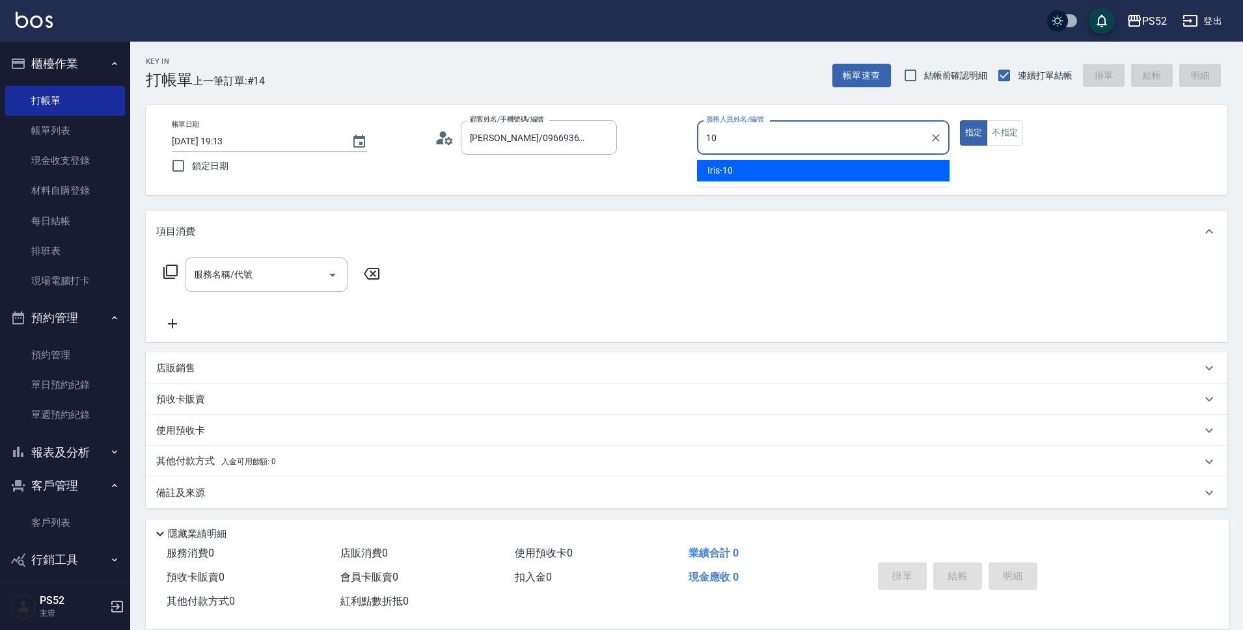
type input "Iris-10"
type button "true"
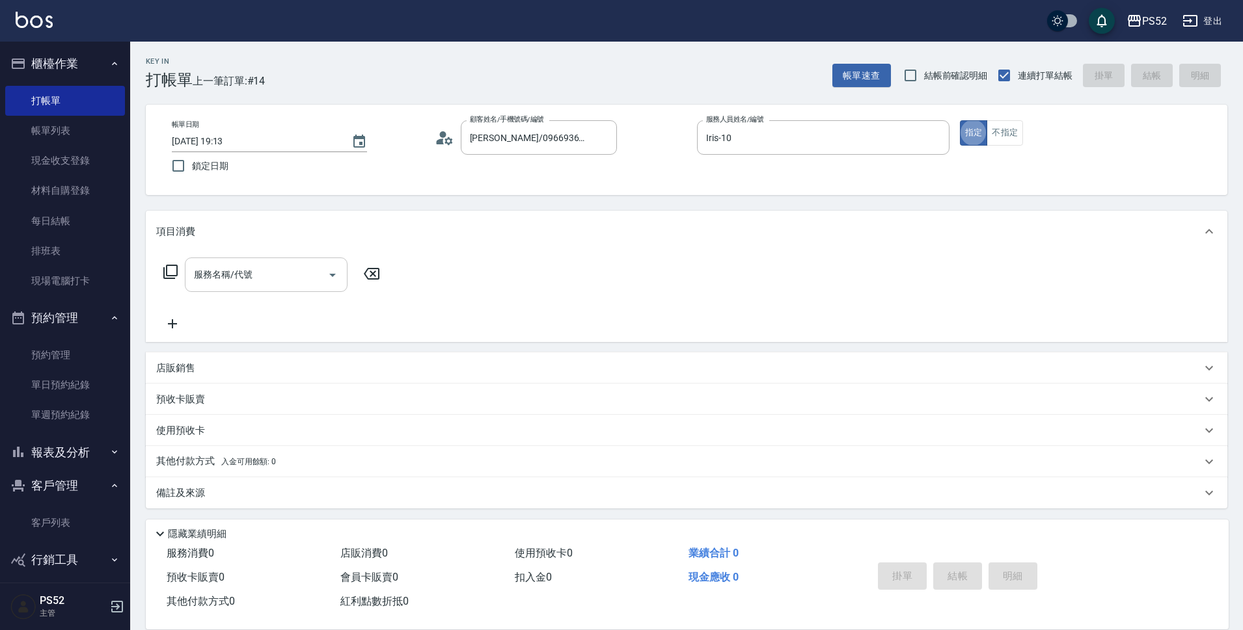
click at [282, 273] on input "服務名稱/代號" at bounding box center [256, 274] width 131 height 23
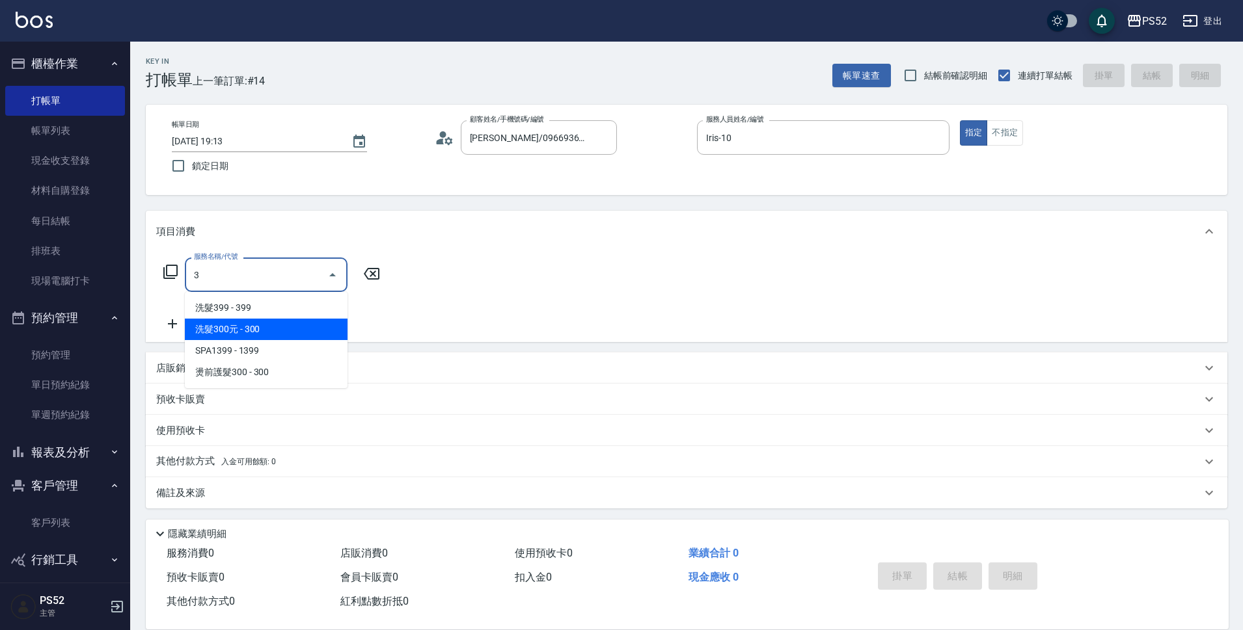
click at [268, 324] on span "洗髮300元 - 300" at bounding box center [266, 329] width 163 height 21
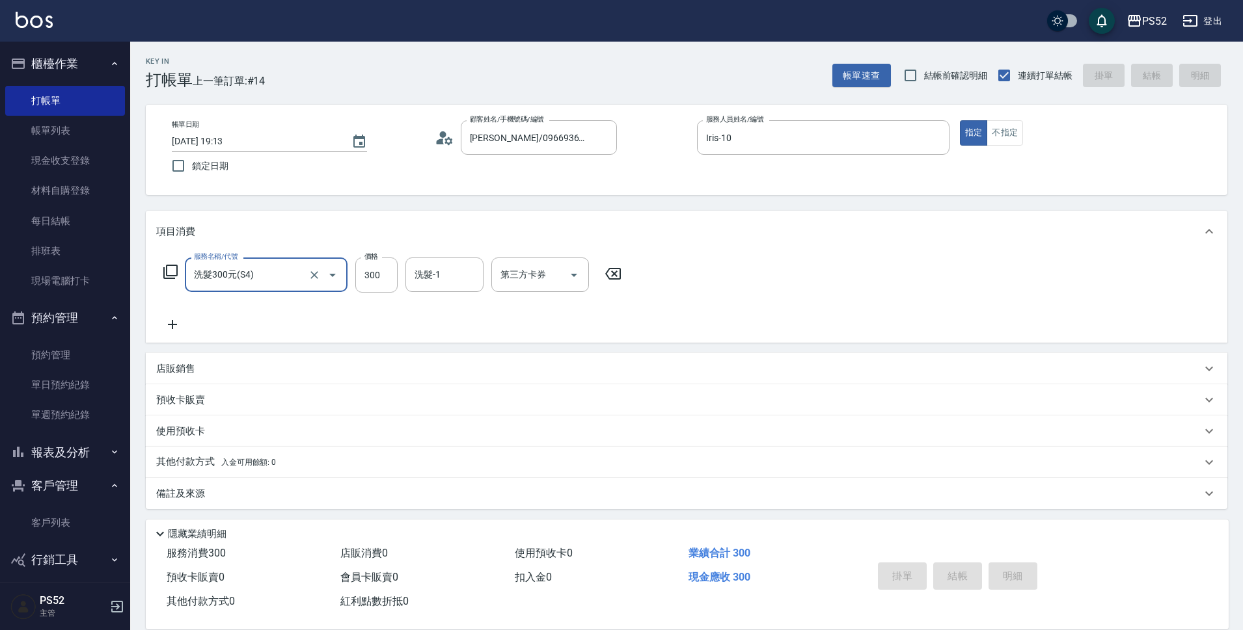
type input "洗髮300元(S4)"
type input "[DATE] 19:14"
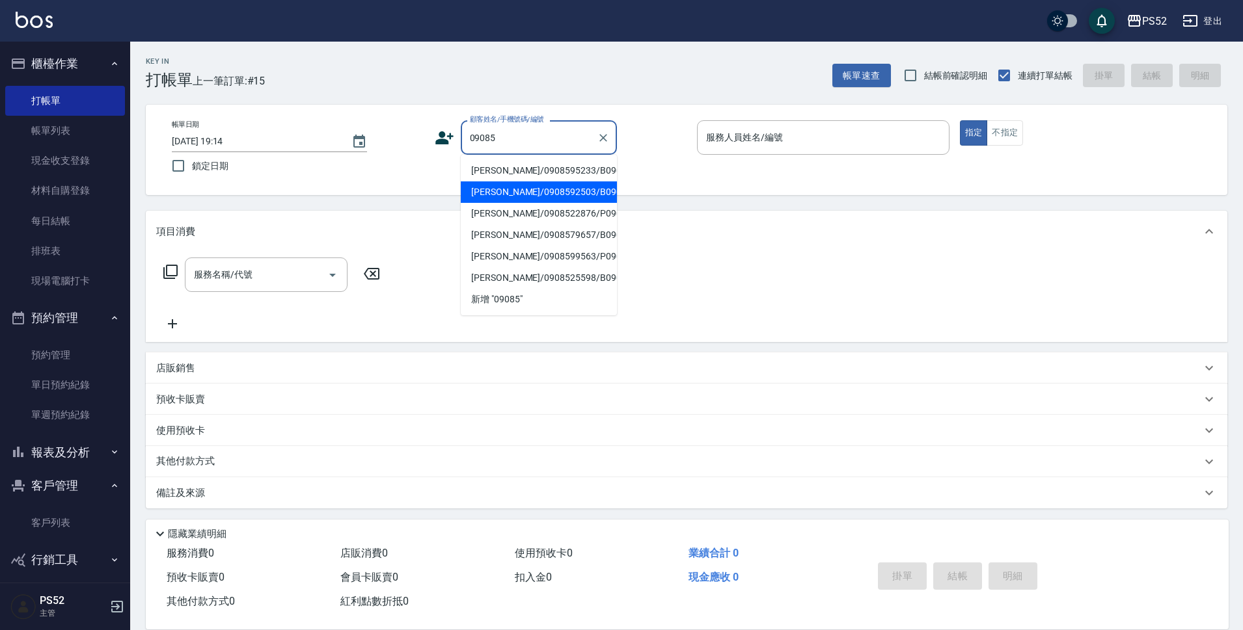
click at [577, 203] on li "[PERSON_NAME]/0908592503/B0908592503" at bounding box center [539, 192] width 156 height 21
type input "[PERSON_NAME]/0908592503/B0908592503"
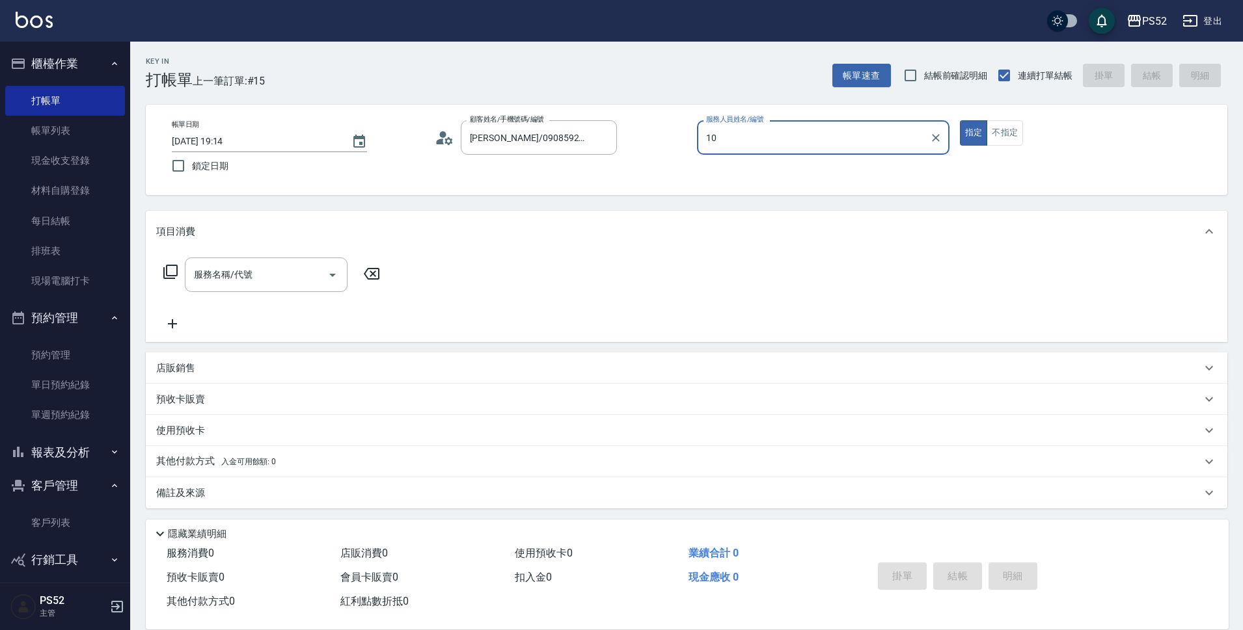
type input "Iris-10"
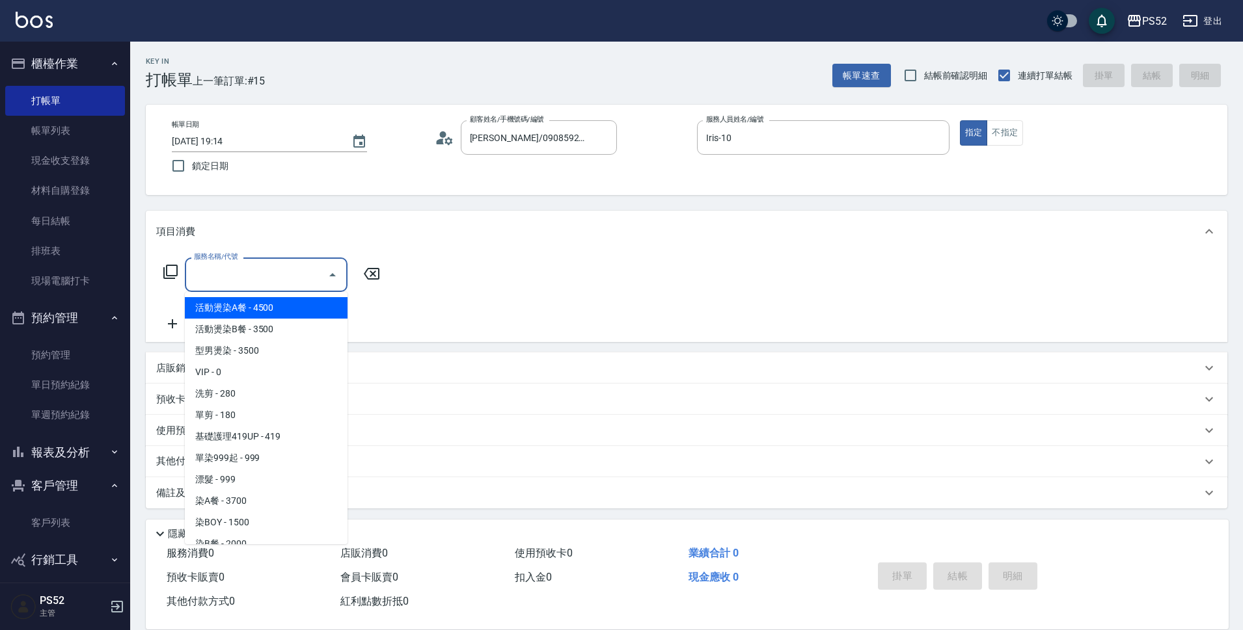
click at [210, 282] on input "服務名稱/代號" at bounding box center [256, 274] width 131 height 23
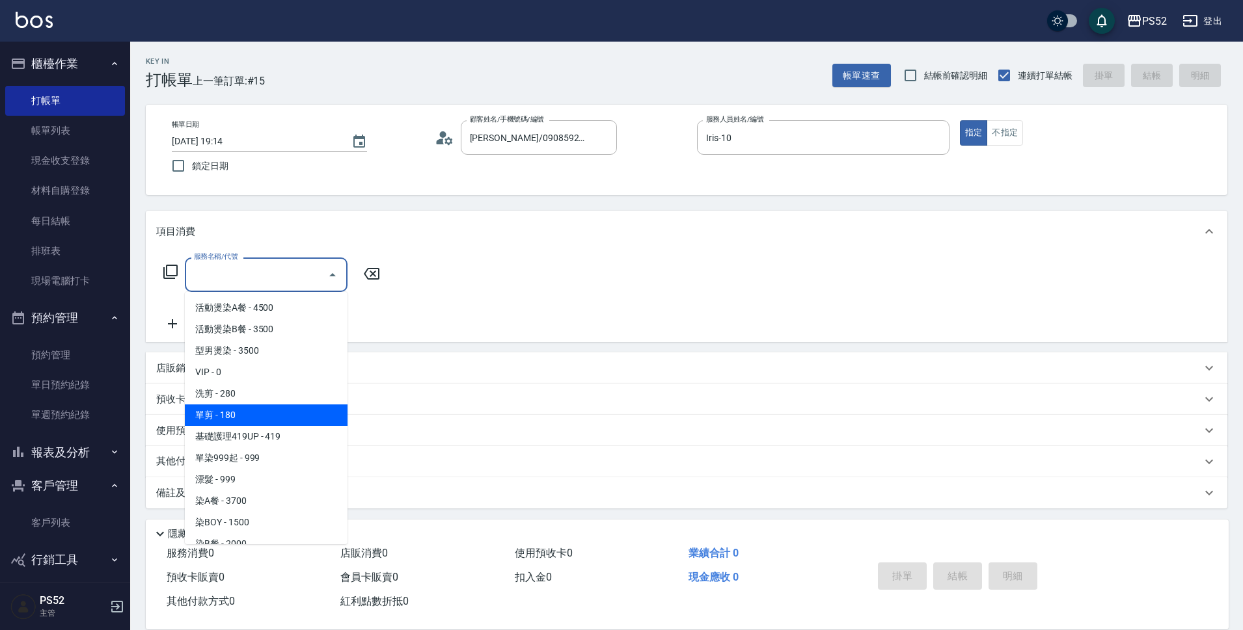
click at [259, 411] on span "單剪 - 180" at bounding box center [266, 415] width 163 height 21
type input "單剪(C2)"
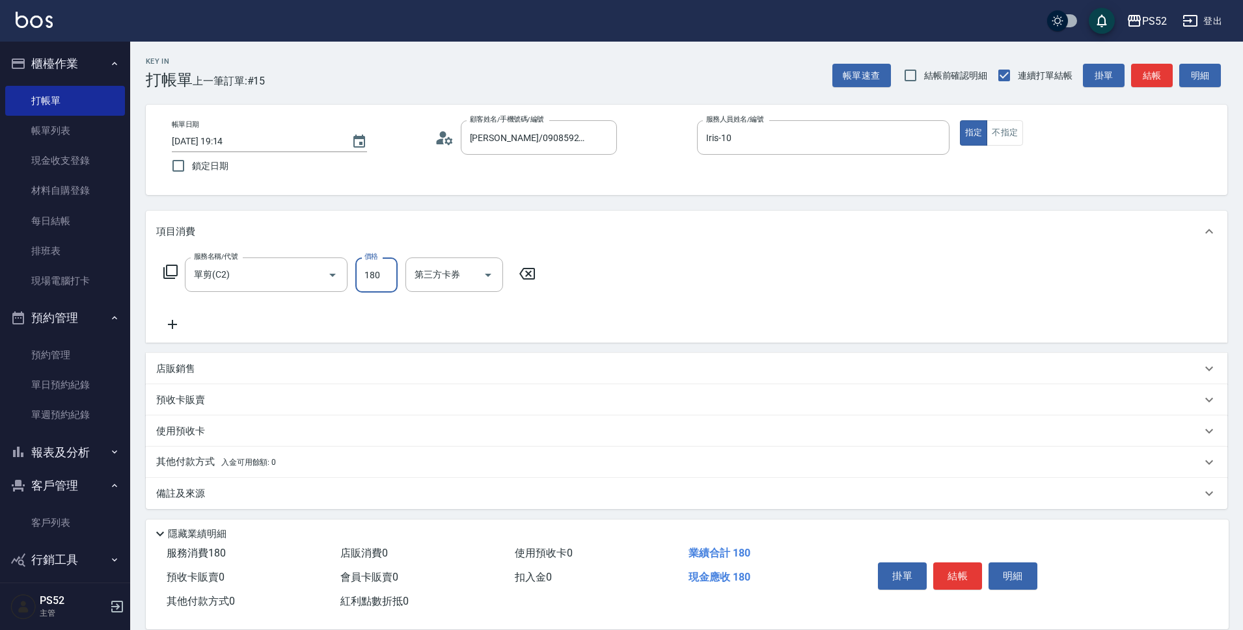
click at [371, 275] on input "180" at bounding box center [376, 275] width 42 height 35
type input "250"
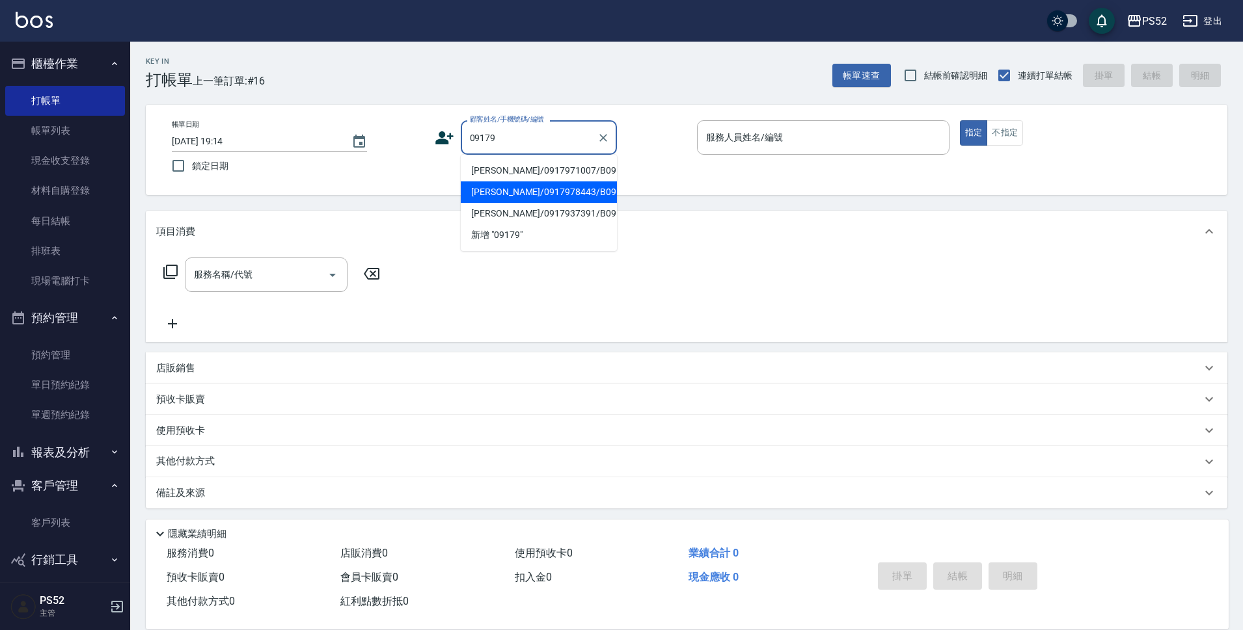
click at [549, 203] on li "[PERSON_NAME]/0917978443/B0917978443" at bounding box center [539, 192] width 156 height 21
type input "[PERSON_NAME]/0917978443/B0917978443"
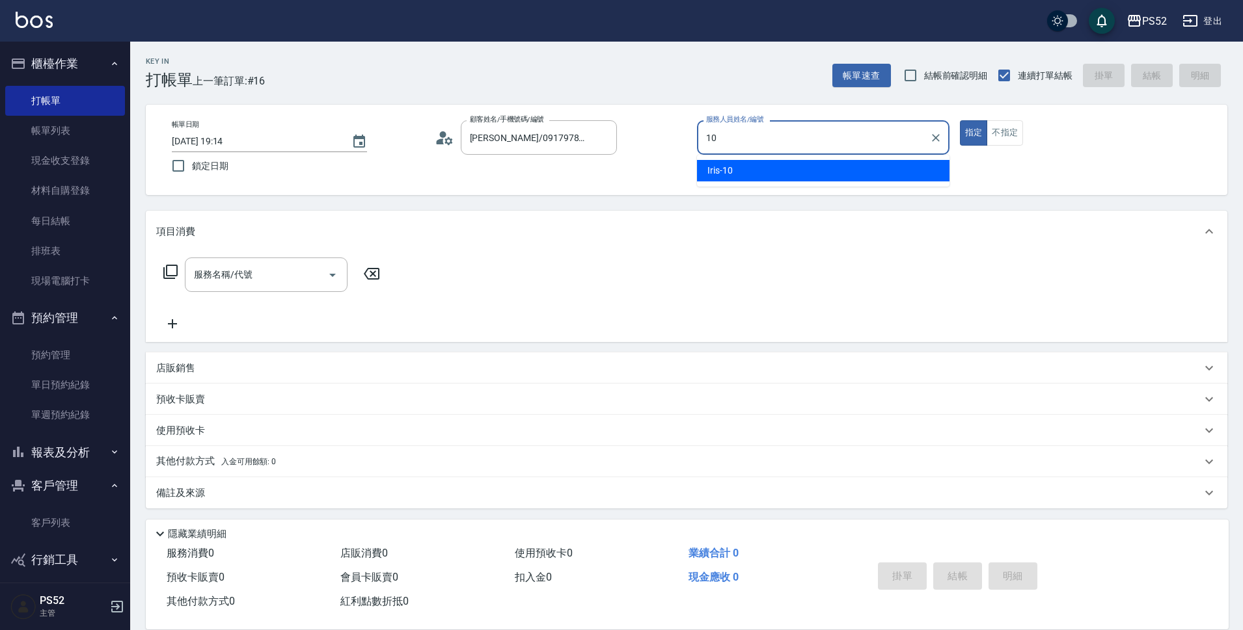
type input "Iris-10"
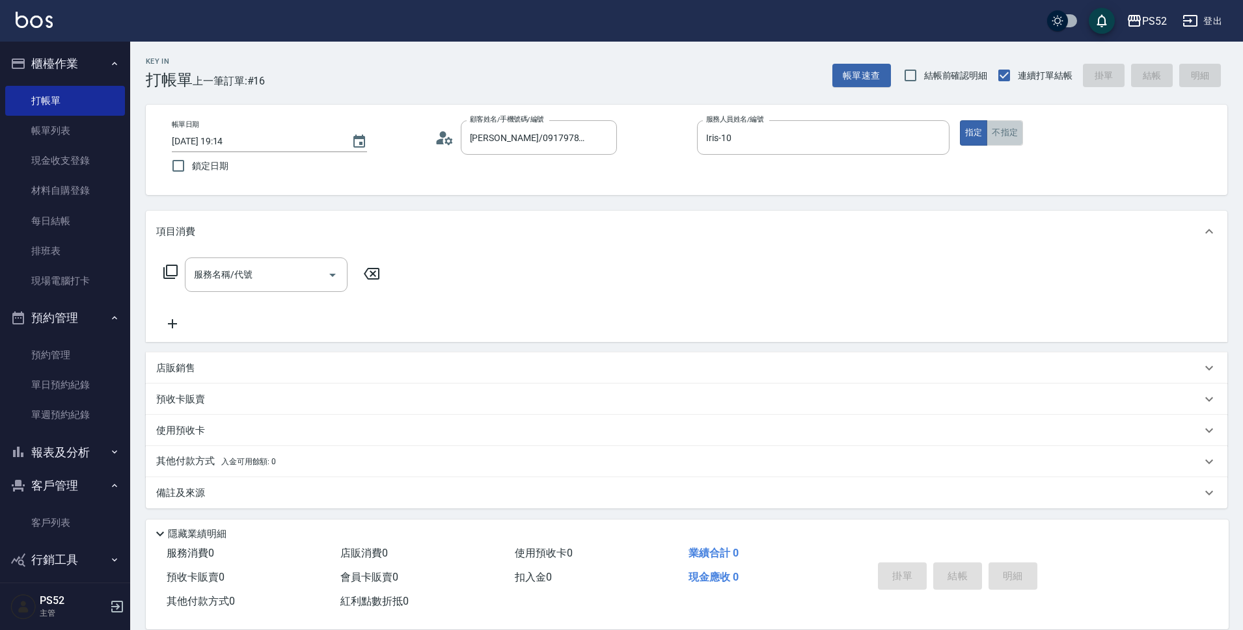
click at [1014, 135] on button "不指定" at bounding box center [1004, 132] width 36 height 25
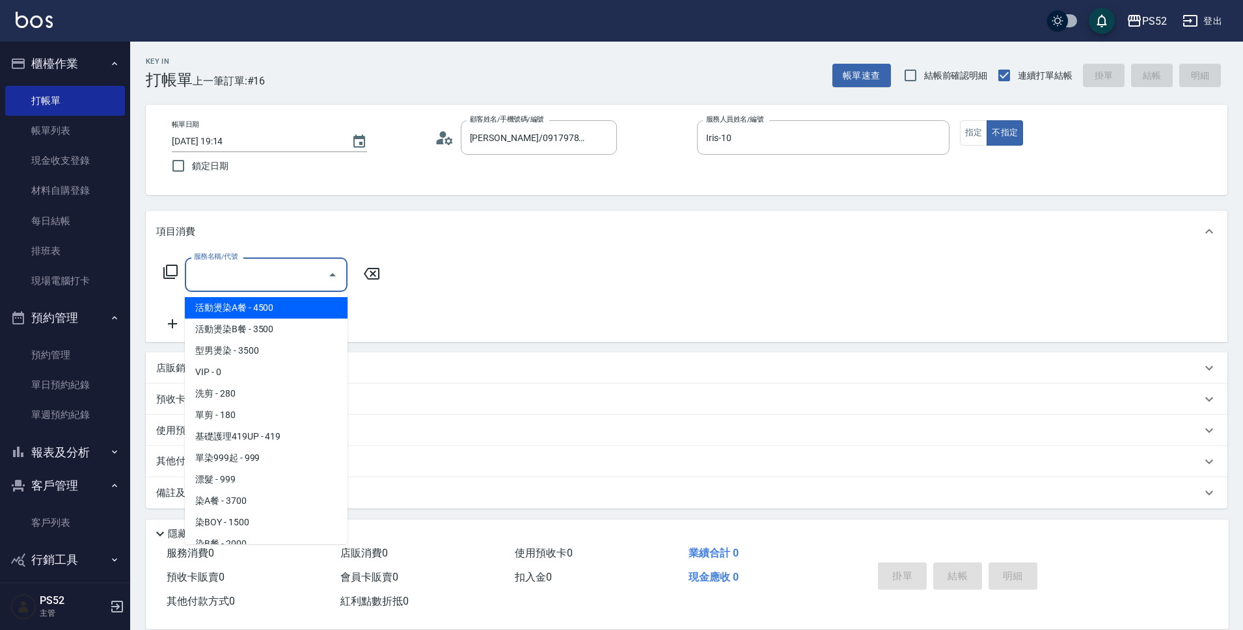
click at [208, 269] on div "服務名稱/代號 服務名稱/代號" at bounding box center [266, 275] width 163 height 34
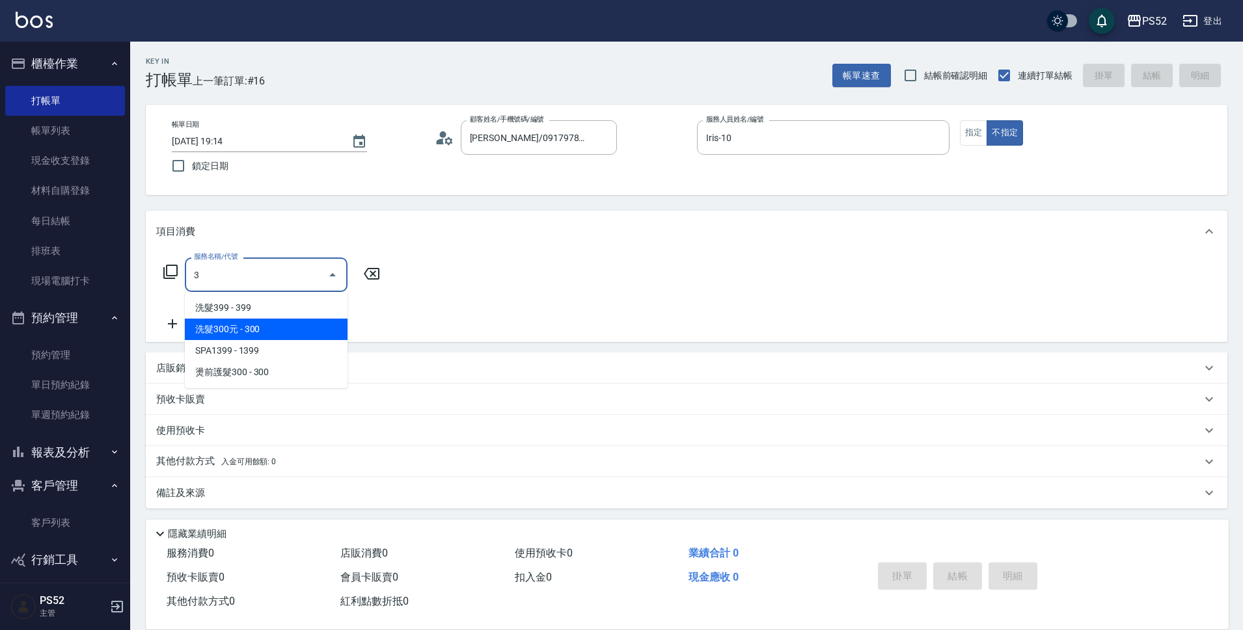
click at [283, 321] on span "洗髮300元 - 300" at bounding box center [266, 329] width 163 height 21
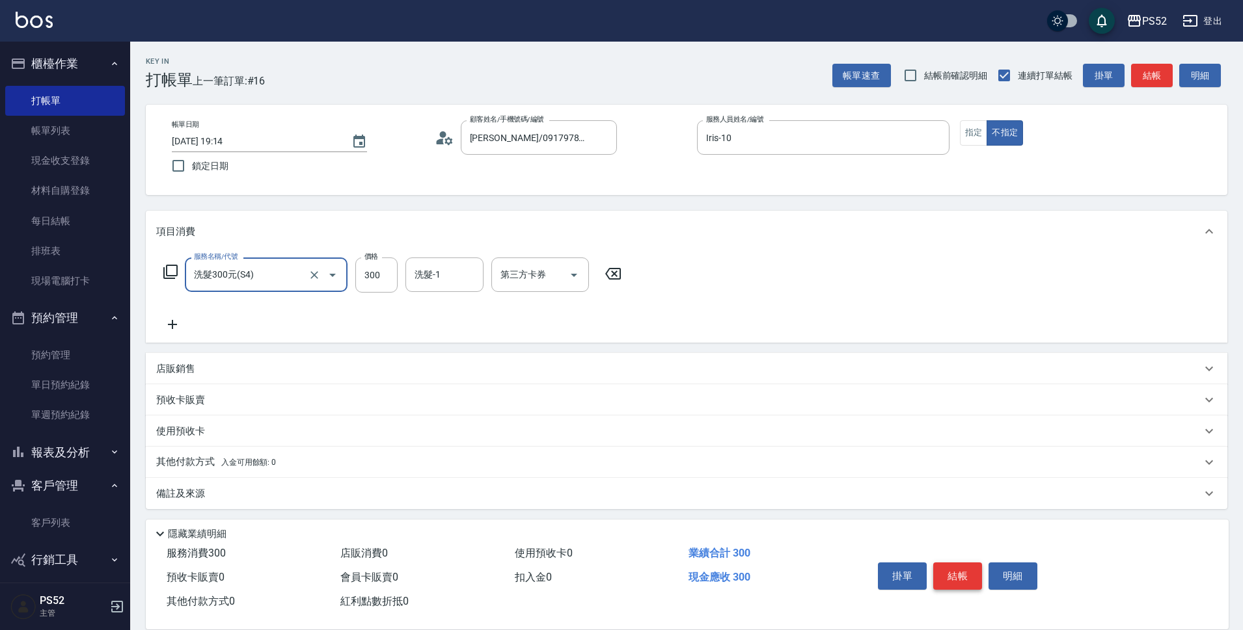
type input "洗髮300元(S4)"
click at [949, 565] on button "結帳" at bounding box center [957, 576] width 49 height 27
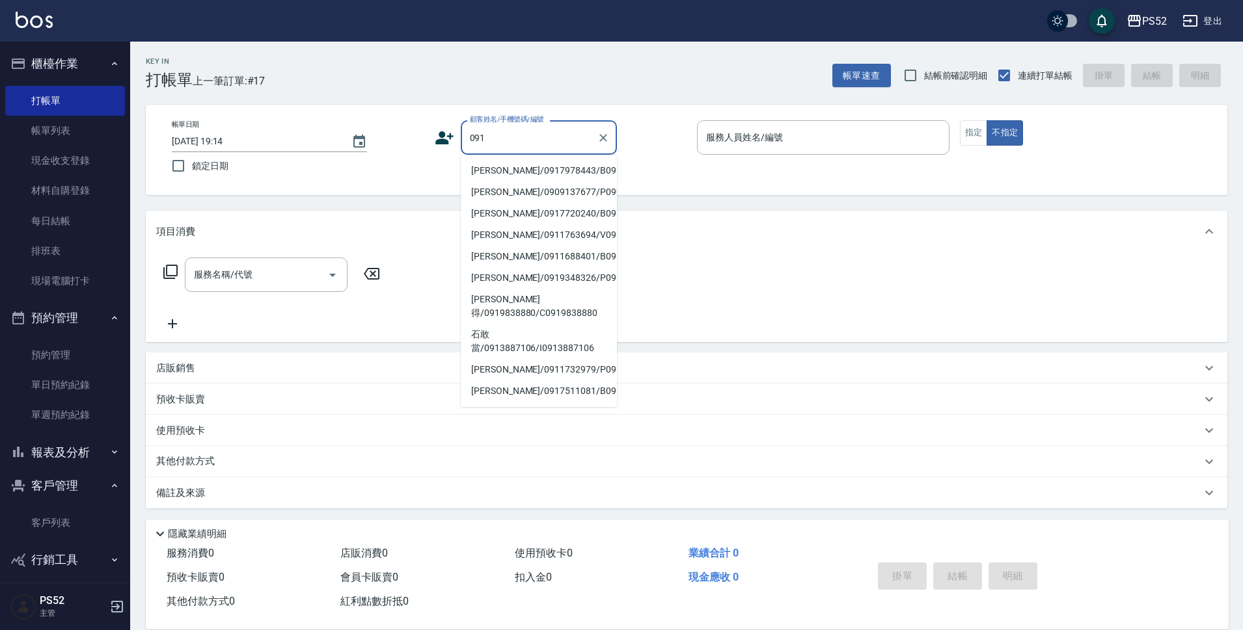
click at [565, 176] on li "[PERSON_NAME]/0917978443/B0917978443" at bounding box center [539, 170] width 156 height 21
type input "[PERSON_NAME]/0917978443/B0917978443"
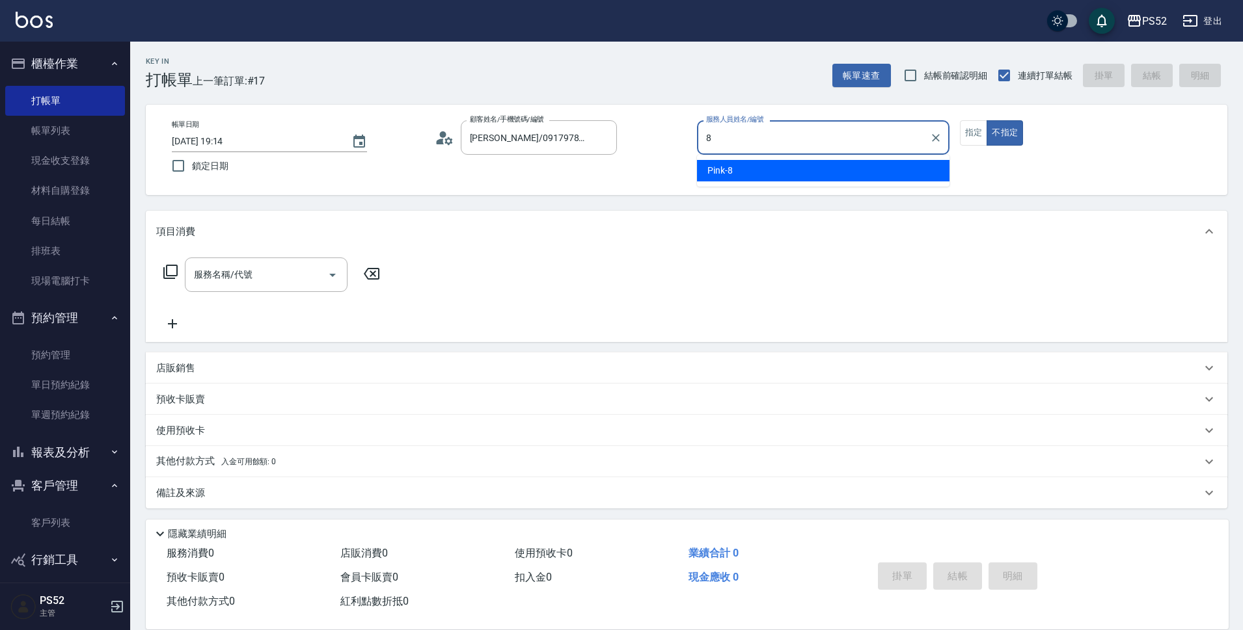
type input "Pink-8"
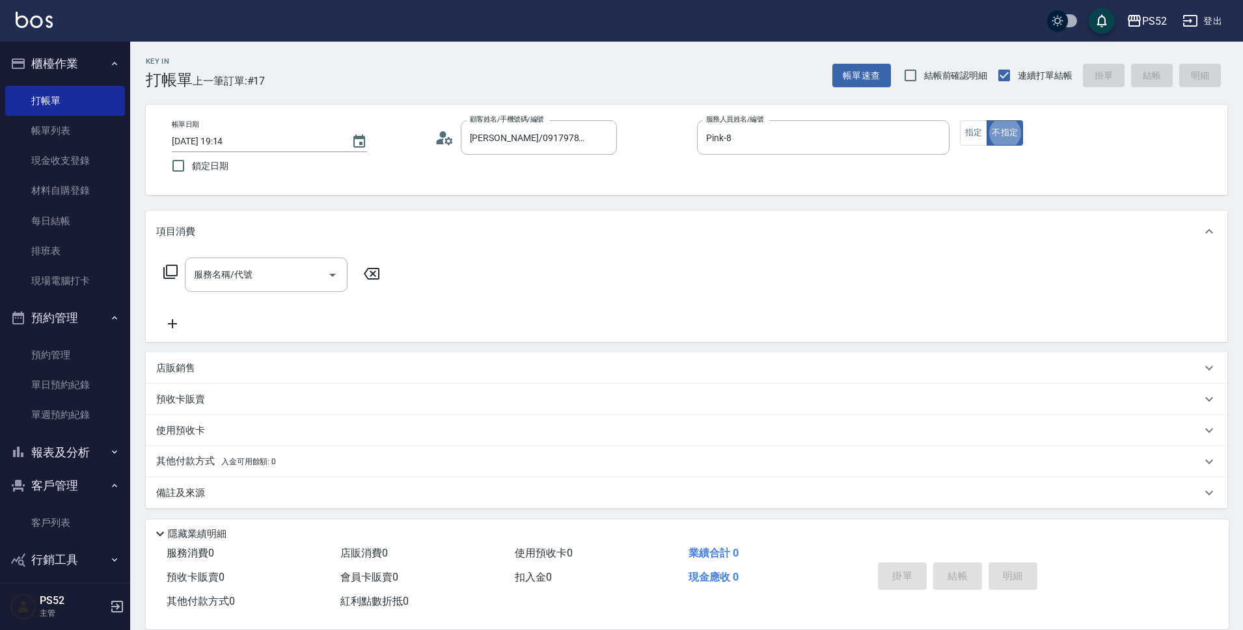
type button "false"
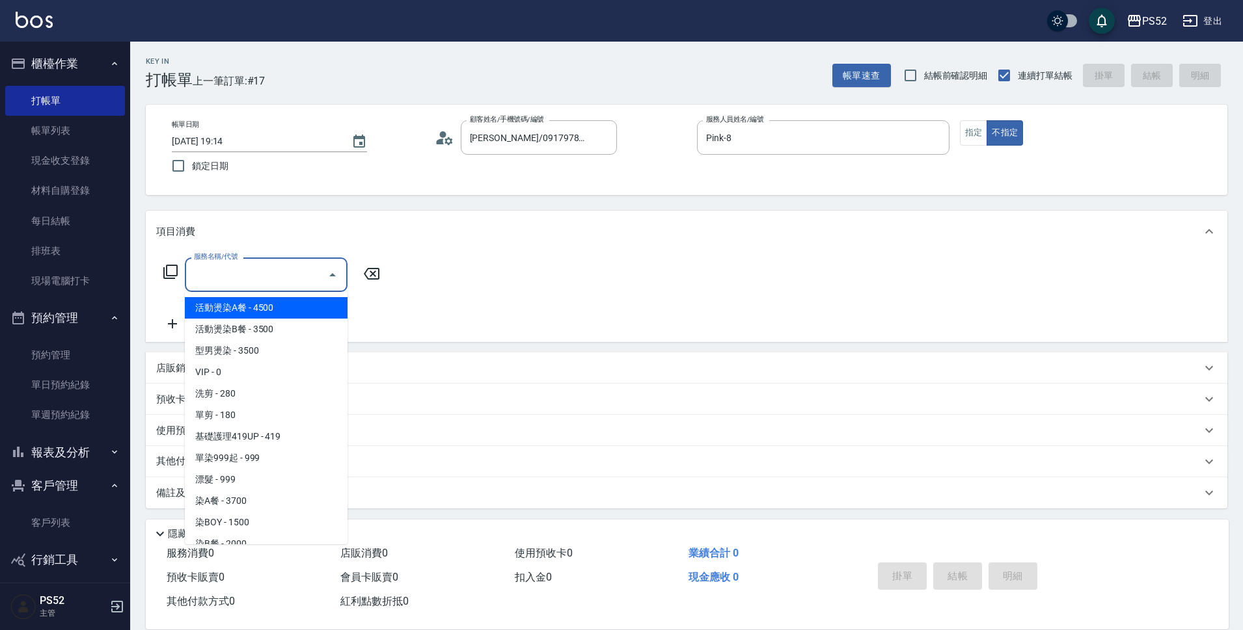
click at [258, 277] on input "服務名稱/代號" at bounding box center [256, 274] width 131 height 23
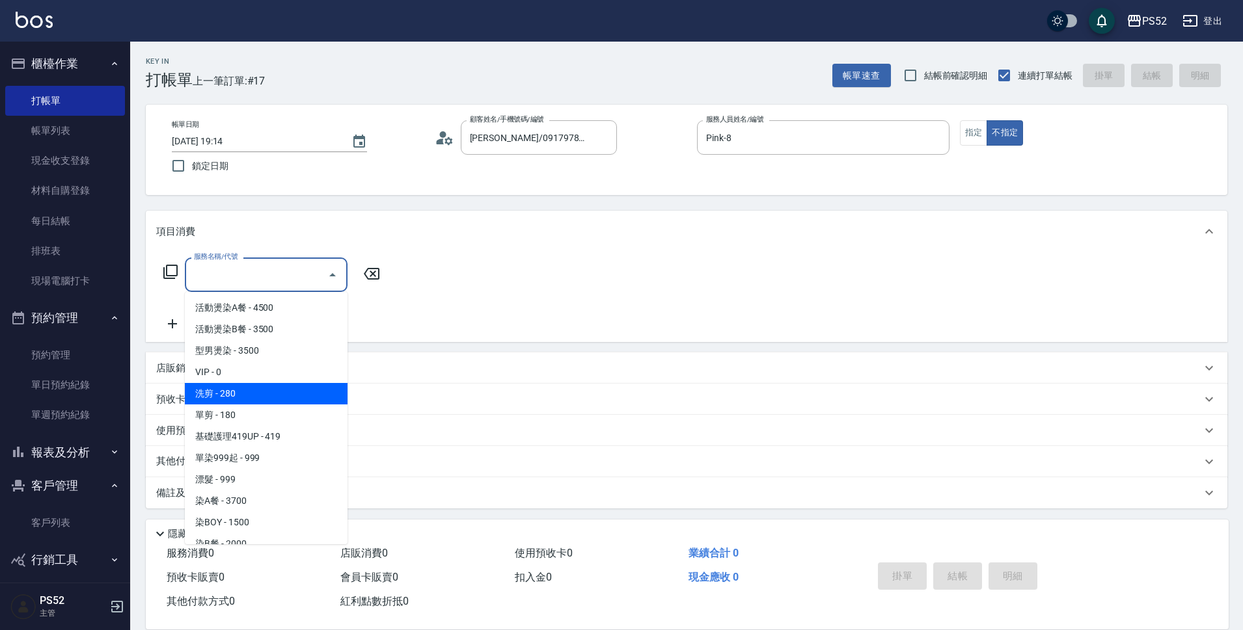
click at [282, 396] on span "洗剪 - 280" at bounding box center [266, 393] width 163 height 21
type input "洗剪(C1)"
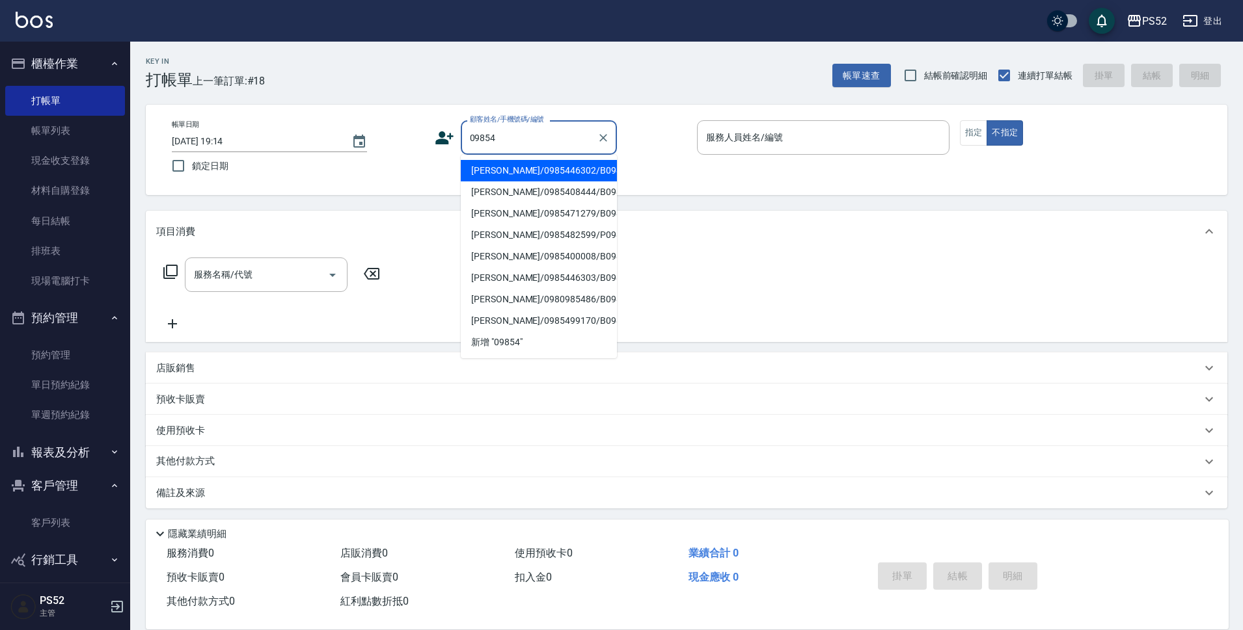
click at [554, 176] on li "[PERSON_NAME]/0985446302/B0985446302" at bounding box center [539, 170] width 156 height 21
type input "[PERSON_NAME]/0985446302/B0985446302"
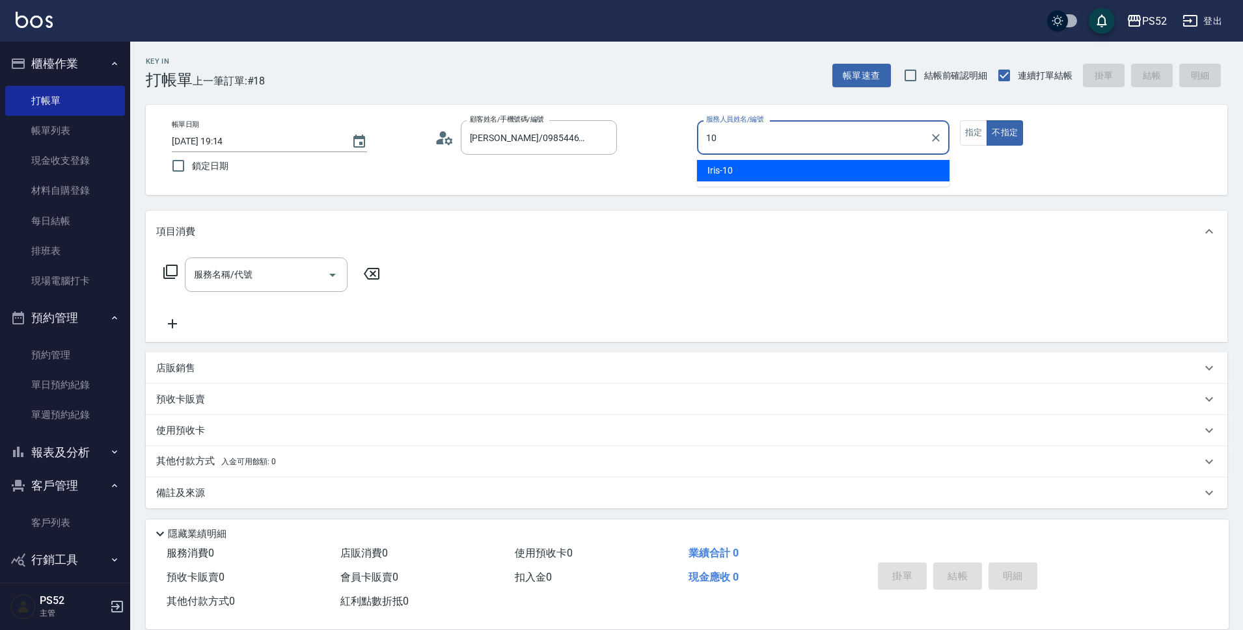
type input "Iris-10"
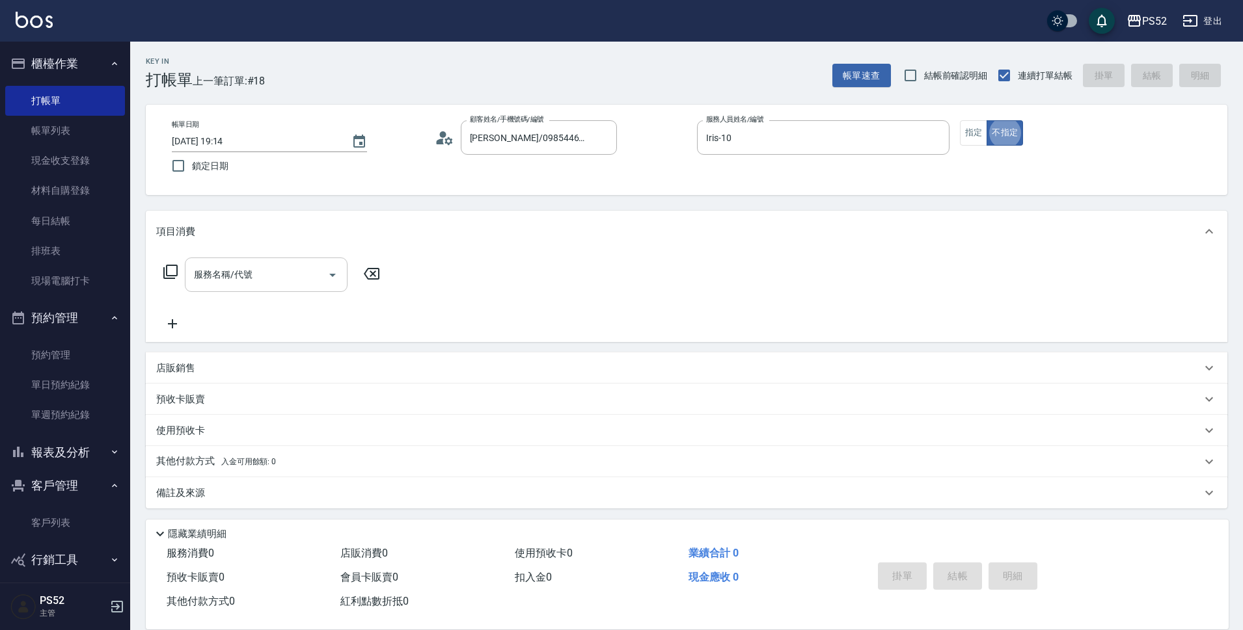
click at [244, 281] on div "服務名稱/代號 服務名稱/代號" at bounding box center [266, 275] width 163 height 34
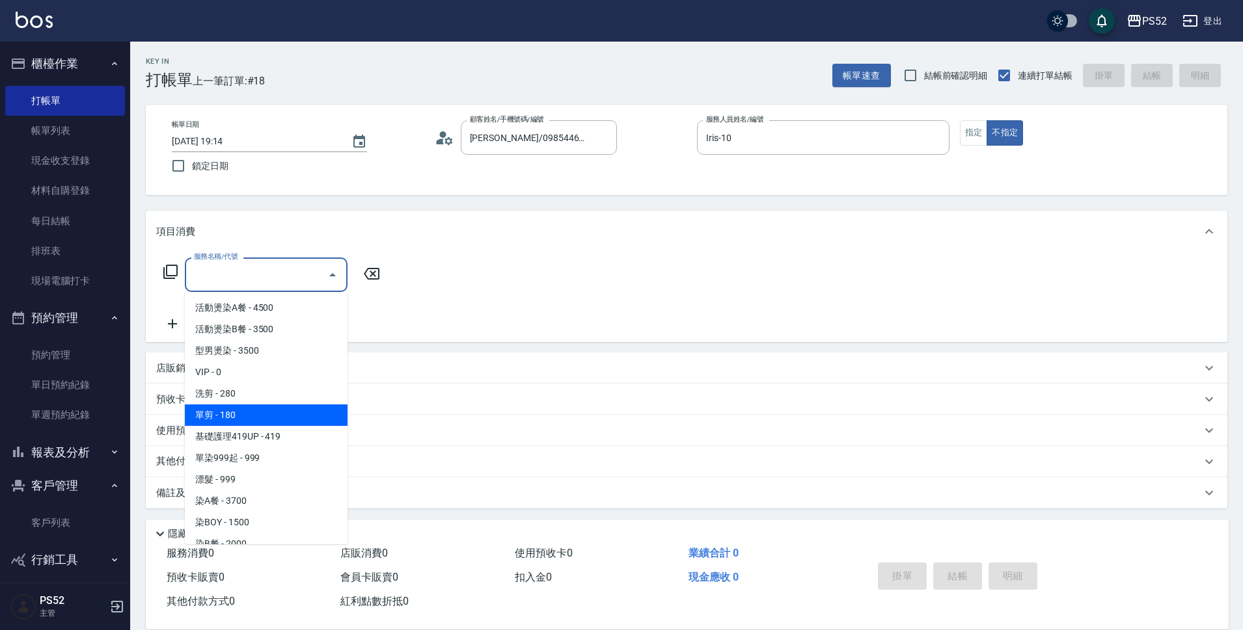
click at [264, 418] on span "單剪 - 180" at bounding box center [266, 415] width 163 height 21
type input "單剪(C2)"
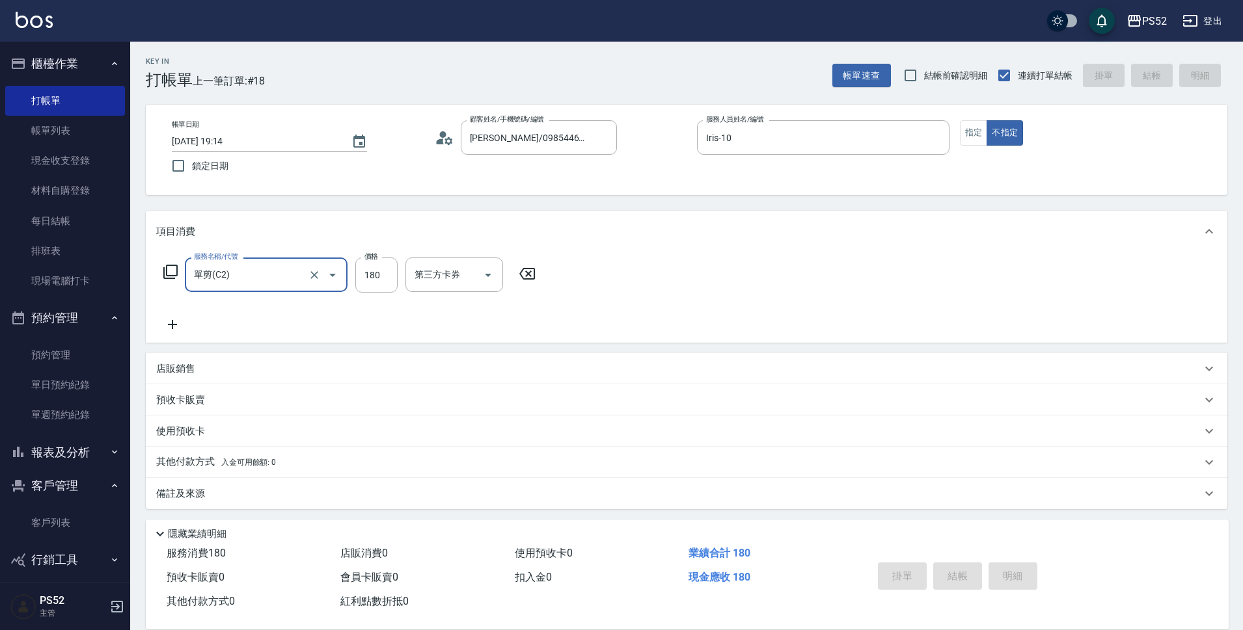
type input "[DATE] 19:15"
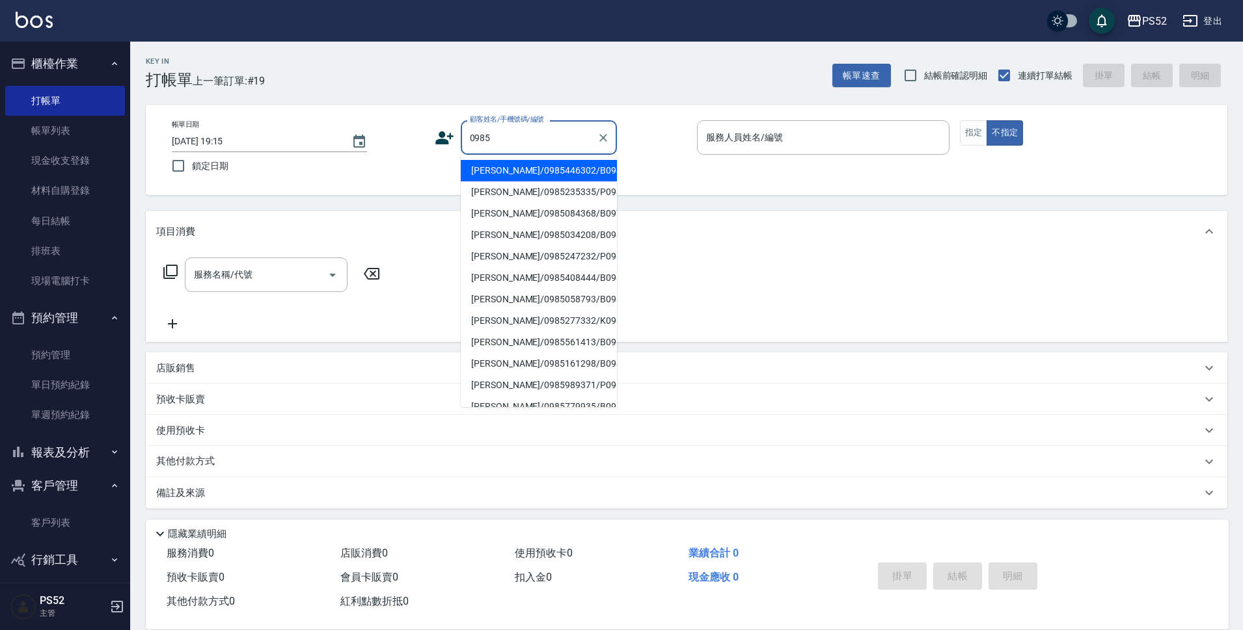
click at [562, 182] on li "[PERSON_NAME]/0985446302/B0985446302" at bounding box center [539, 170] width 156 height 21
type input "[PERSON_NAME]/0985446302/B0985446302"
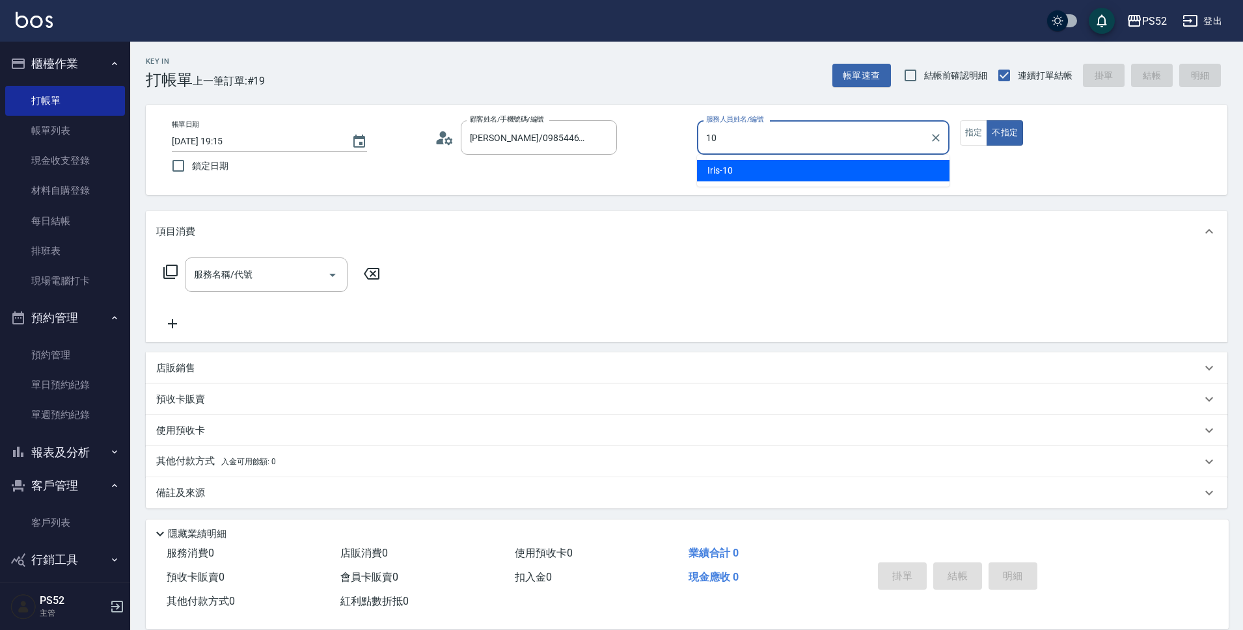
type input "Iris-10"
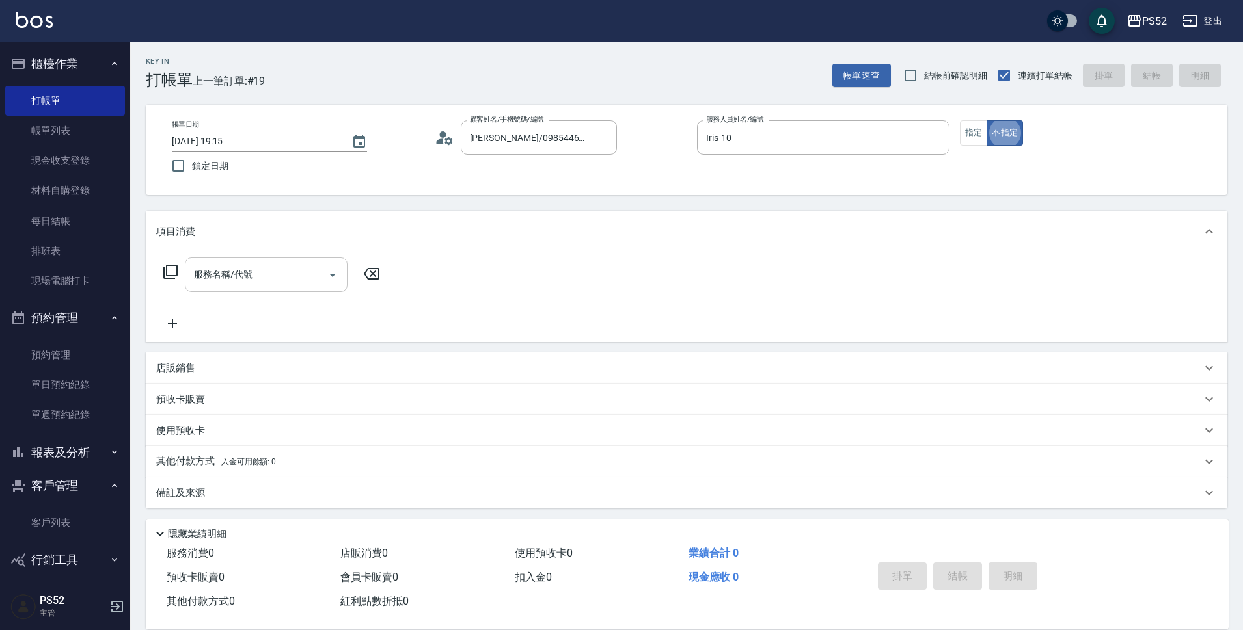
click at [275, 280] on input "服務名稱/代號" at bounding box center [256, 274] width 131 height 23
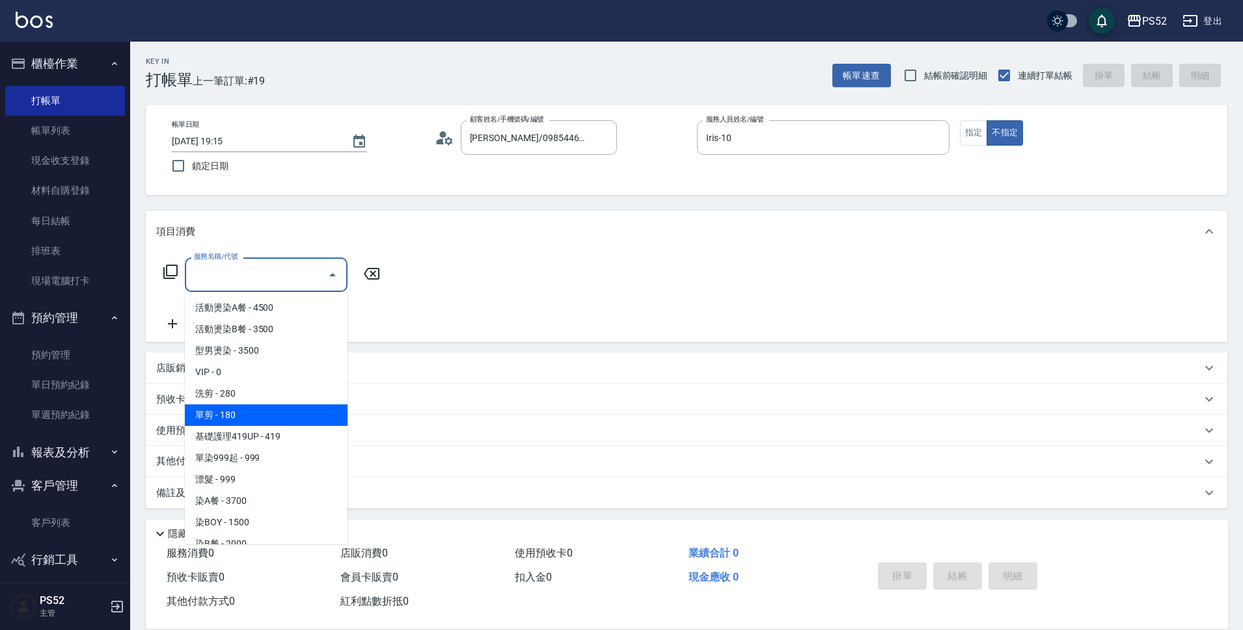
click at [280, 410] on span "單剪 - 180" at bounding box center [266, 415] width 163 height 21
type input "單剪(C2)"
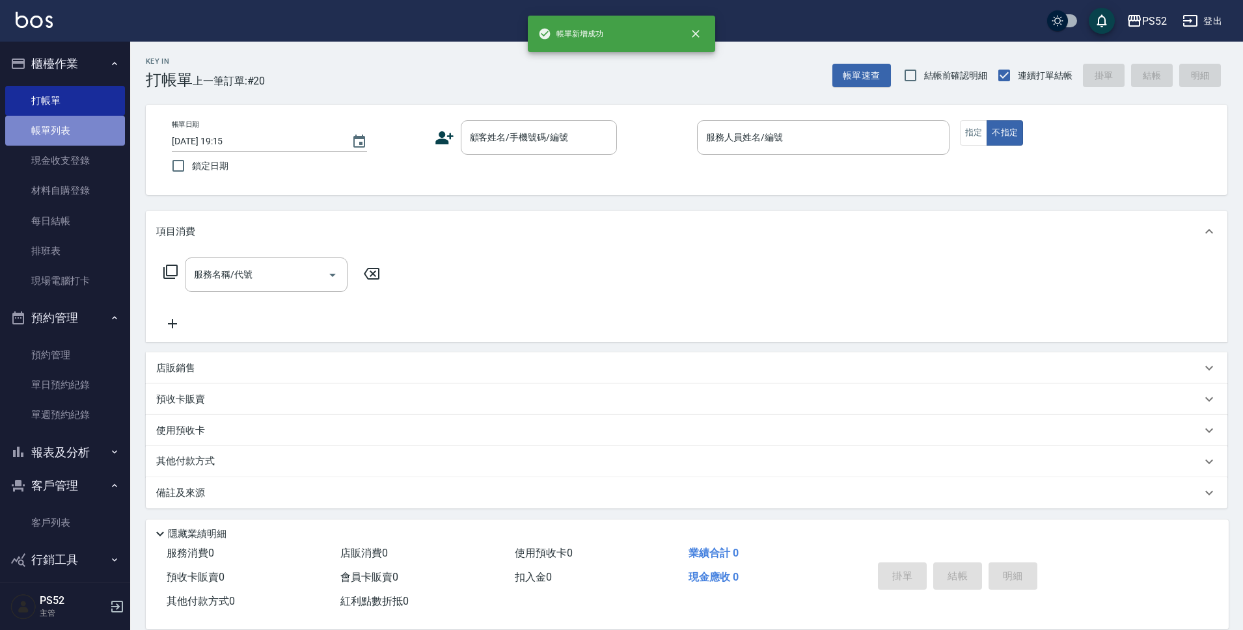
click at [78, 139] on link "帳單列表" at bounding box center [65, 131] width 120 height 30
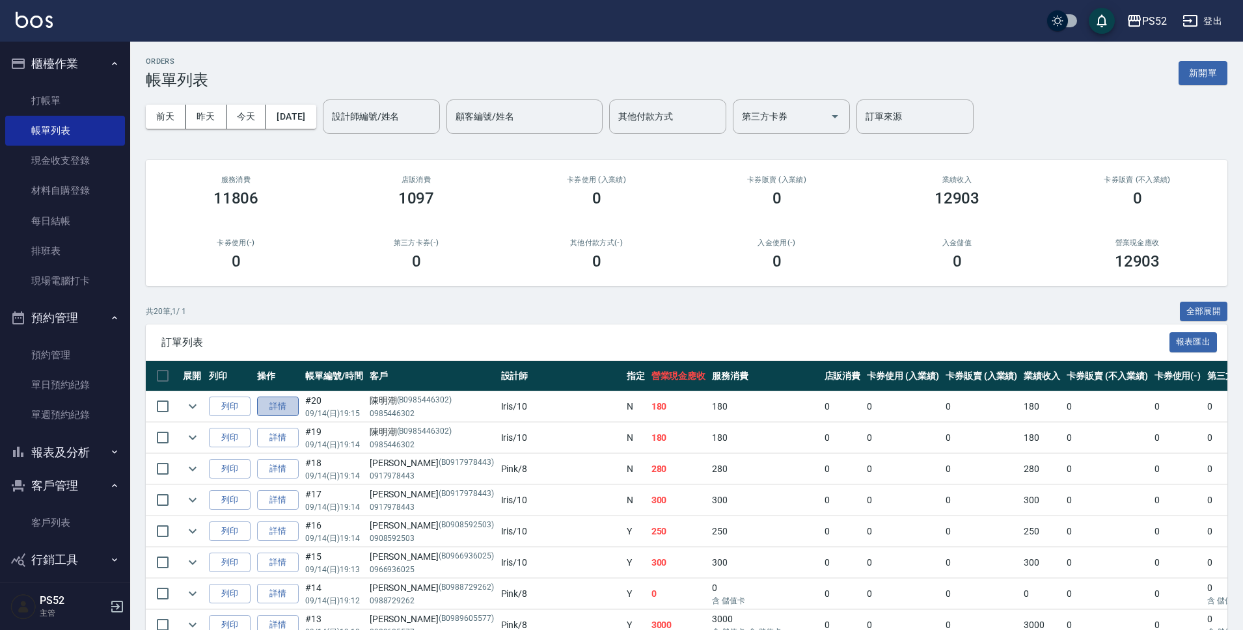
click at [293, 409] on link "詳情" at bounding box center [278, 407] width 42 height 20
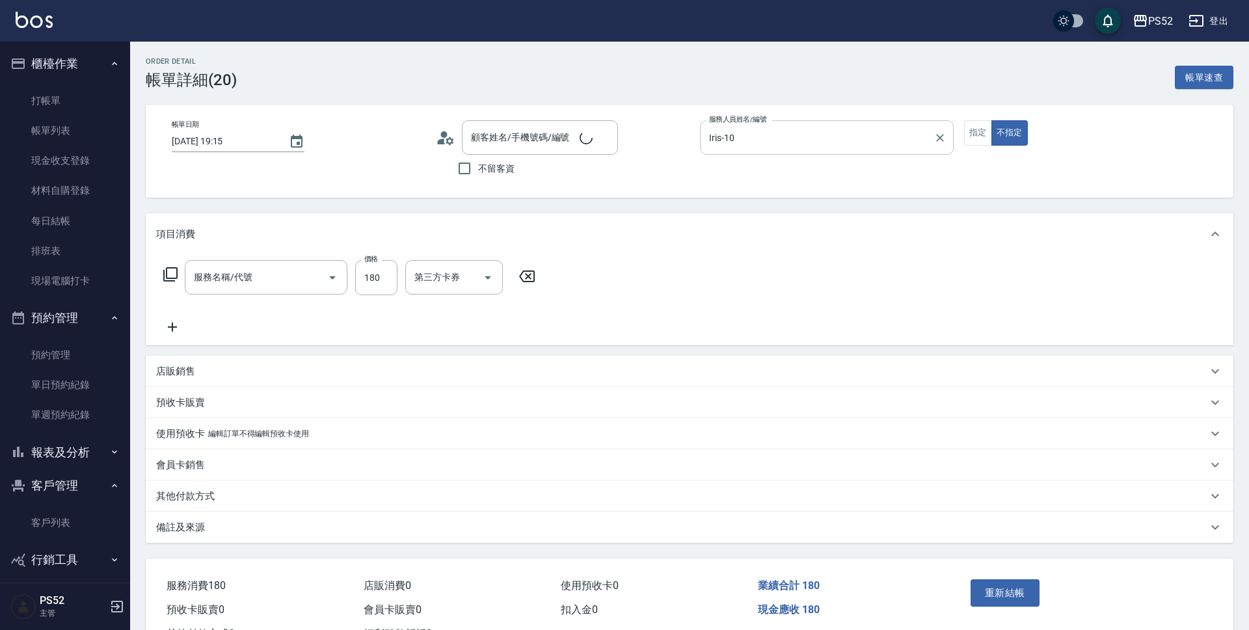
type input "Iris-10"
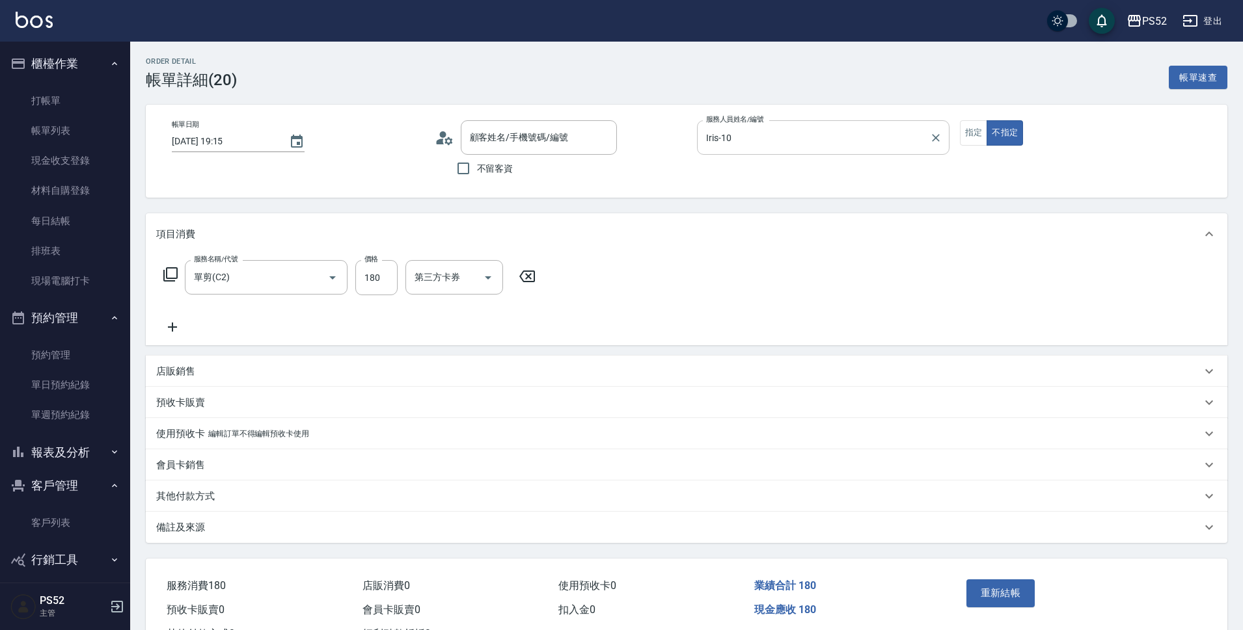
type input "單剪(C2)"
click at [807, 135] on input "Iris-10" at bounding box center [813, 137] width 221 height 23
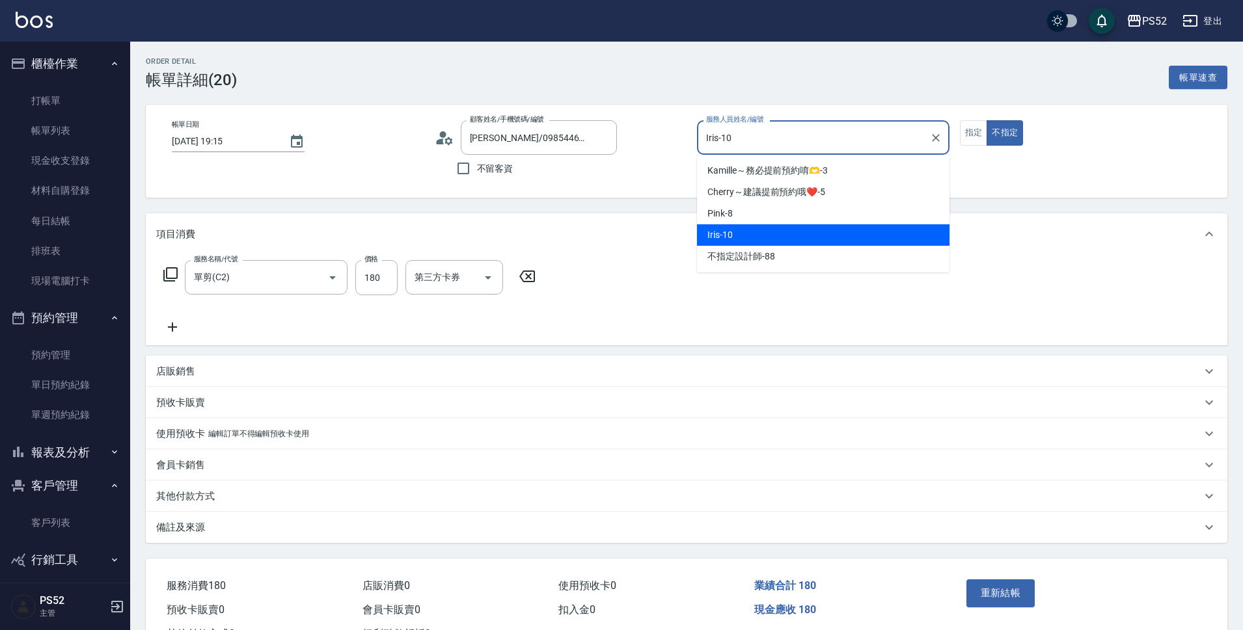
type input "[PERSON_NAME]/0985446302/B0985446302"
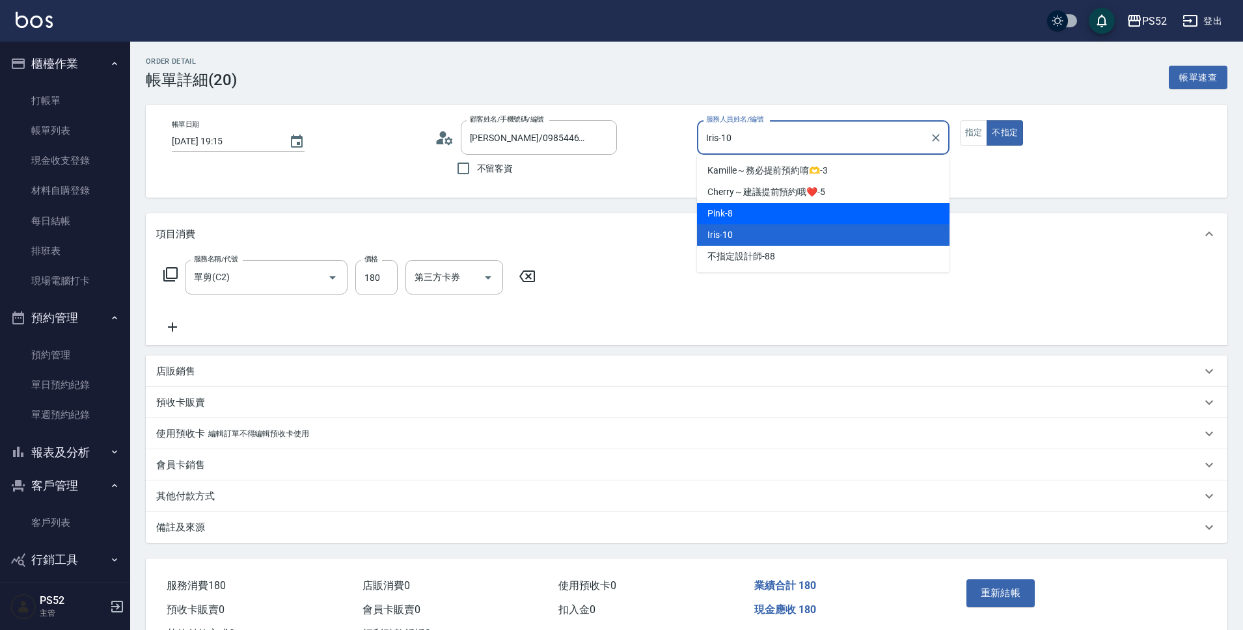
click at [783, 218] on div "Pink -8" at bounding box center [823, 213] width 252 height 21
type input "Pink-8"
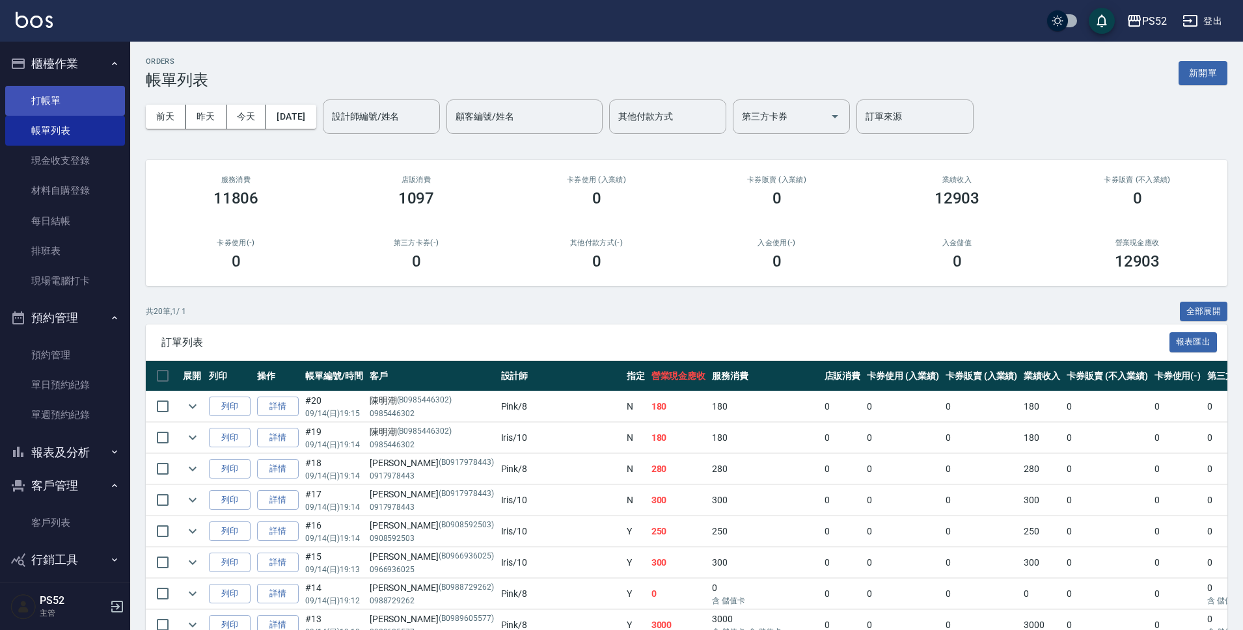
click at [64, 103] on link "打帳單" at bounding box center [65, 101] width 120 height 30
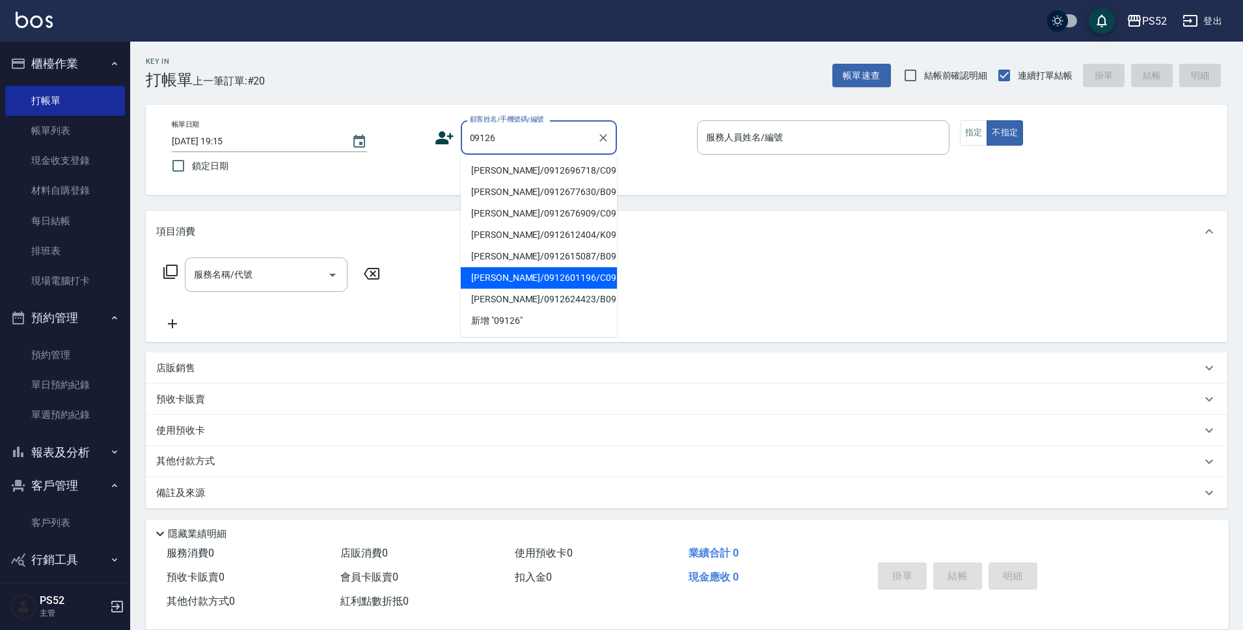
click at [584, 289] on li "[PERSON_NAME]/0912601196/C0912601196" at bounding box center [539, 277] width 156 height 21
type input "[PERSON_NAME]/0912601196/C0912601196"
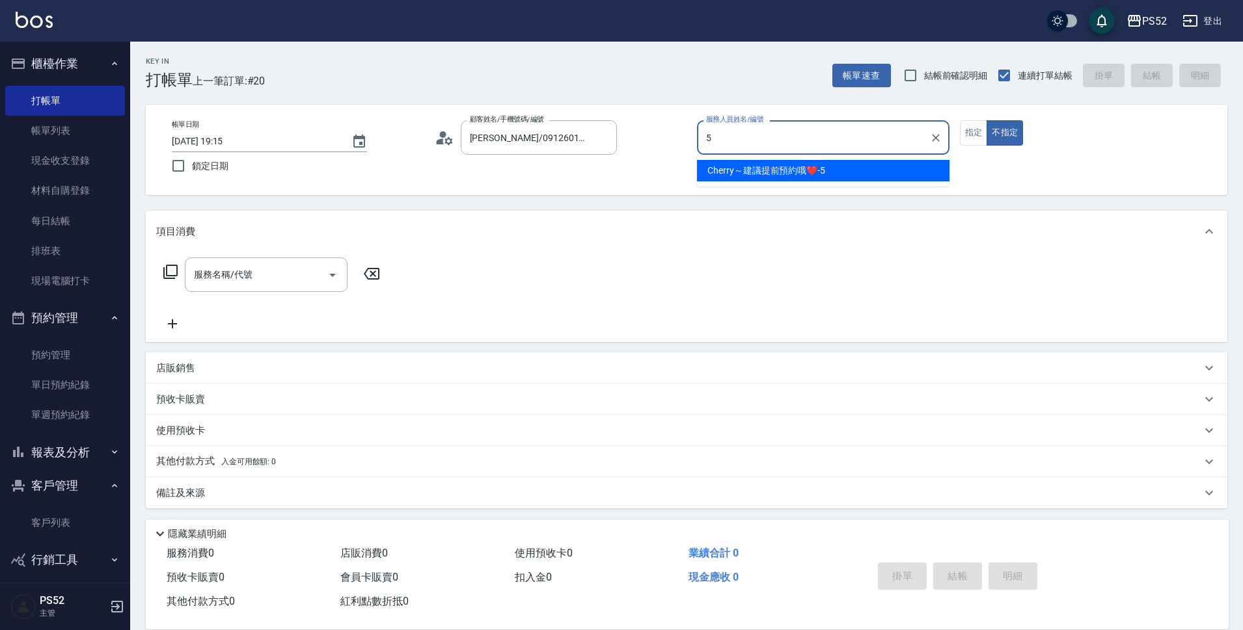
type input "Cherry～建議提前預約哦❤️-5"
type button "false"
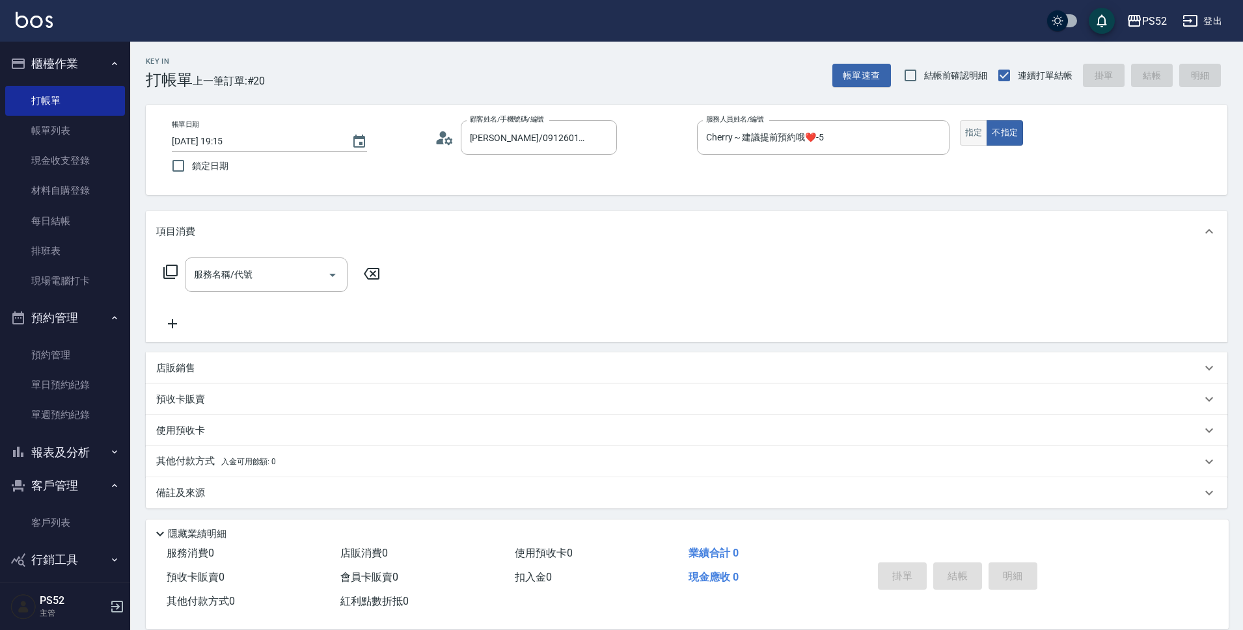
click at [971, 129] on button "指定" at bounding box center [974, 132] width 28 height 25
click at [247, 276] on div "服務名稱/代號 服務名稱/代號" at bounding box center [266, 275] width 163 height 34
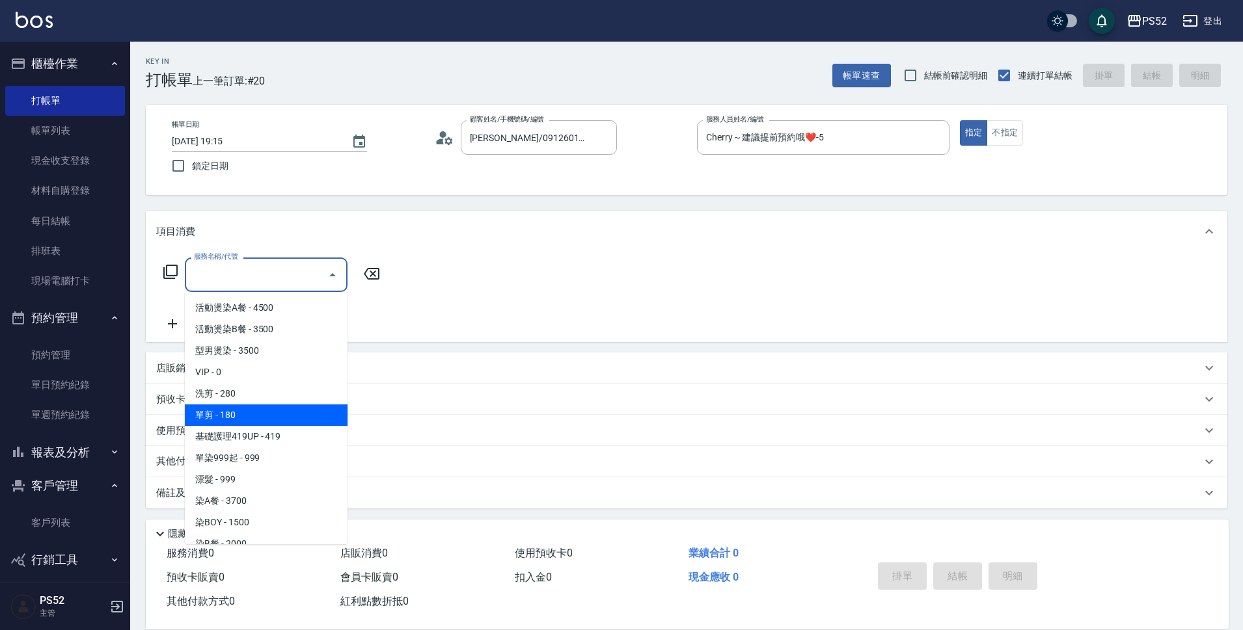
click at [264, 414] on span "單剪 - 180" at bounding box center [266, 415] width 163 height 21
type input "單剪(C2)"
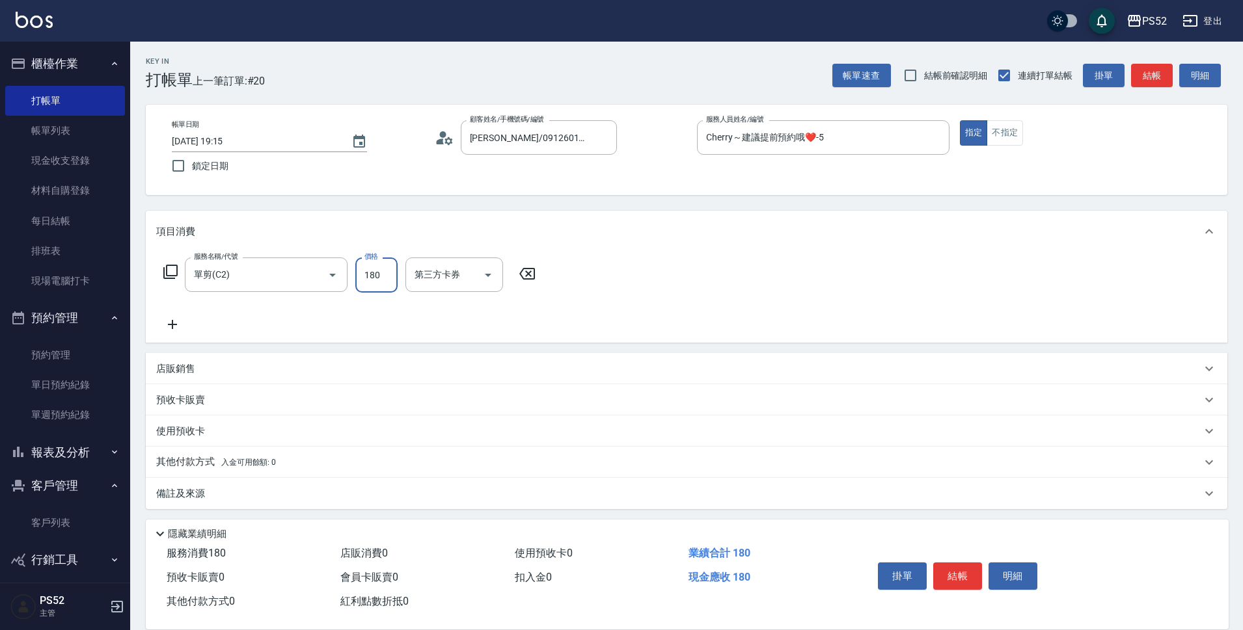
click at [387, 274] on input "180" at bounding box center [376, 275] width 42 height 35
type input "288"
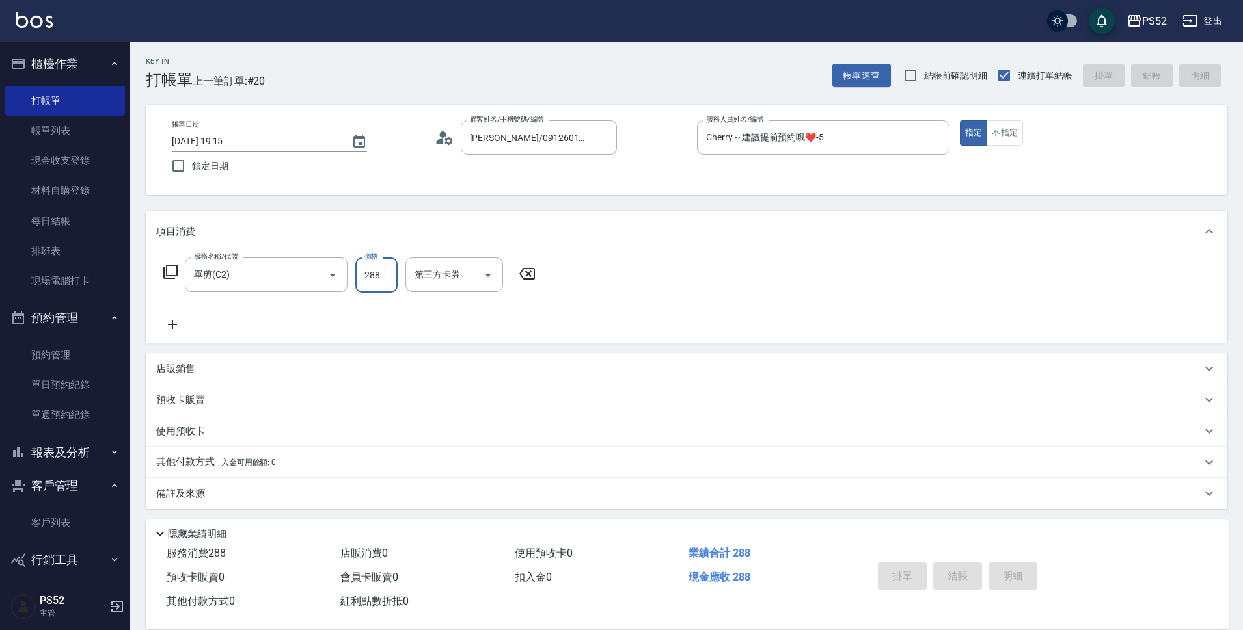
type input "[DATE] 19:16"
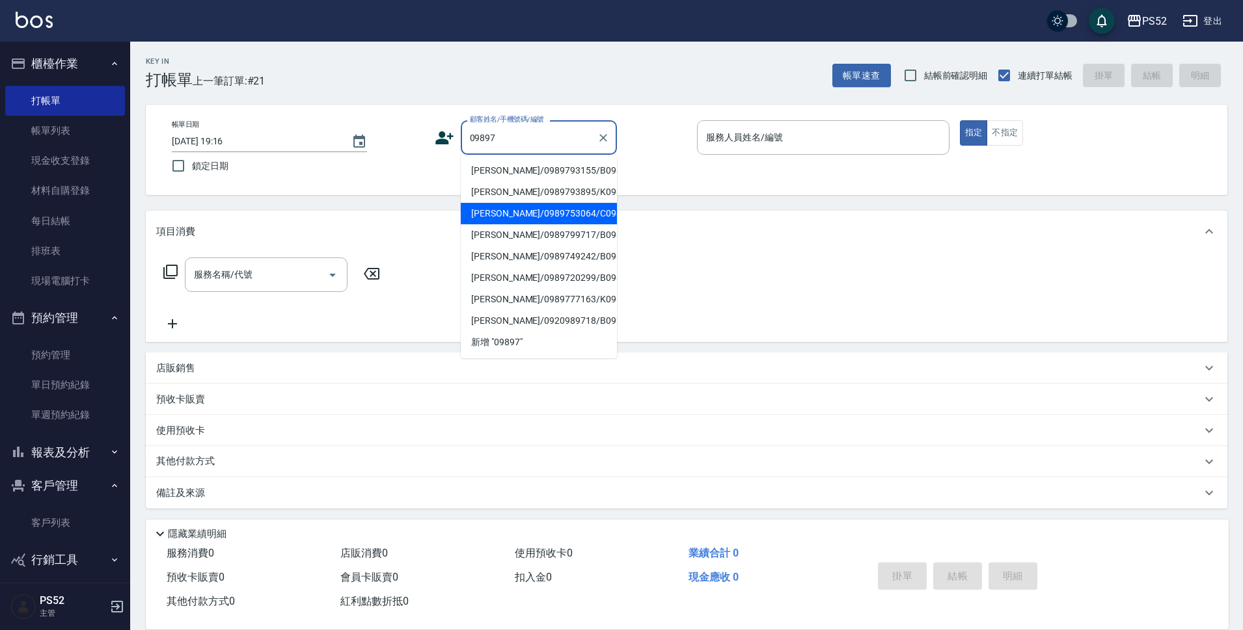
click at [565, 224] on li "[PERSON_NAME]/0989753064/C0989753064" at bounding box center [539, 213] width 156 height 21
type input "[PERSON_NAME]/0989753064/C0989753064"
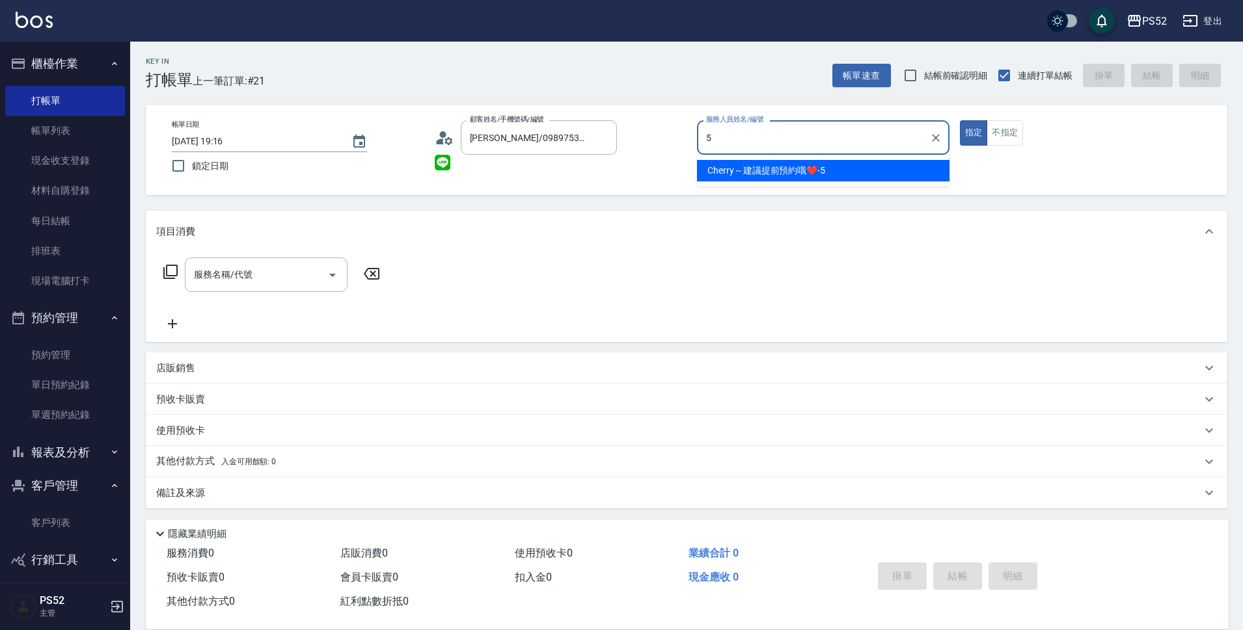
type input "Cherry～建議提前預約哦❤️-5"
type button "true"
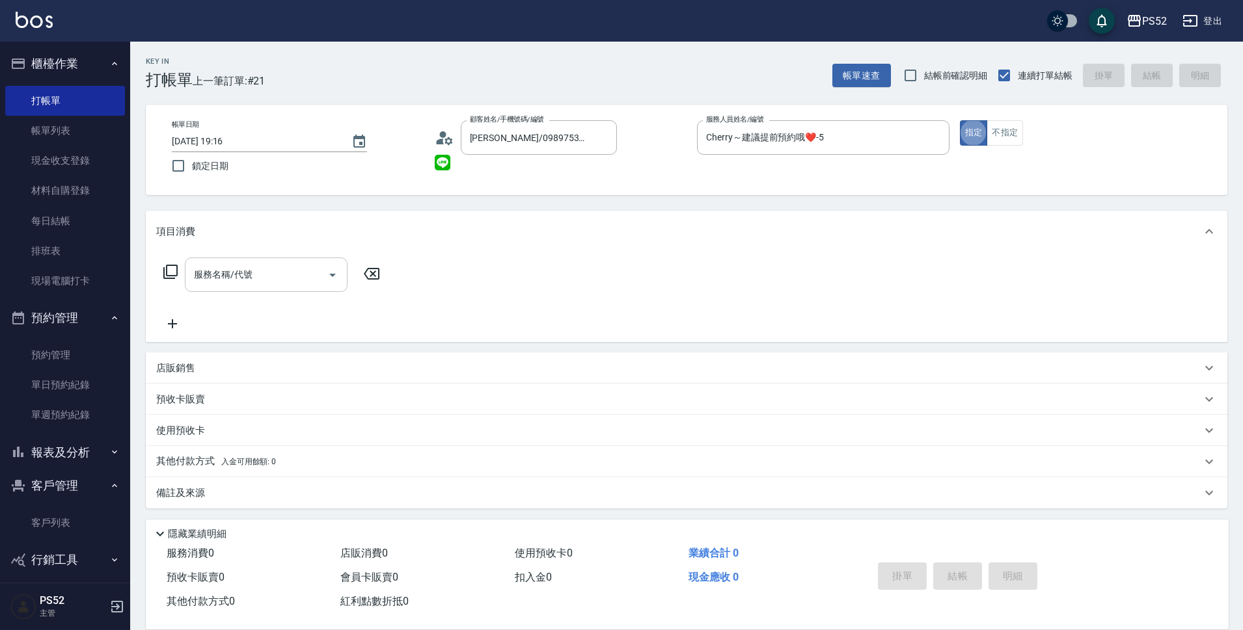
click at [252, 269] on input "服務名稱/代號" at bounding box center [256, 274] width 131 height 23
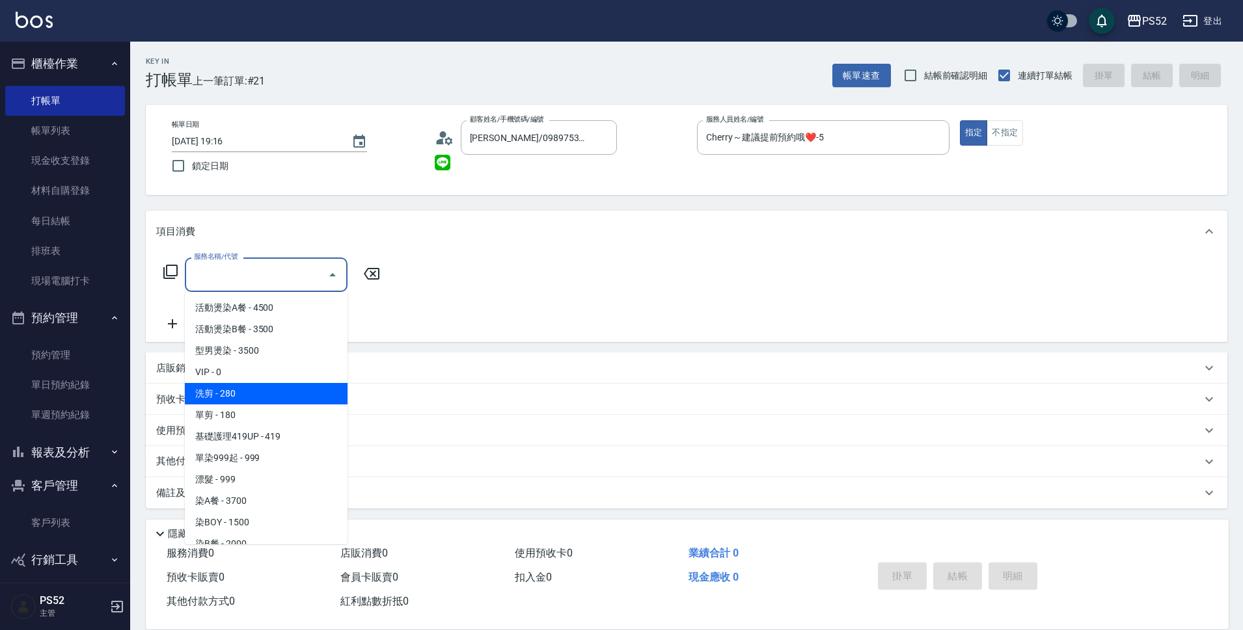
click at [259, 391] on span "洗剪 - 280" at bounding box center [266, 393] width 163 height 21
type input "洗剪(C1)"
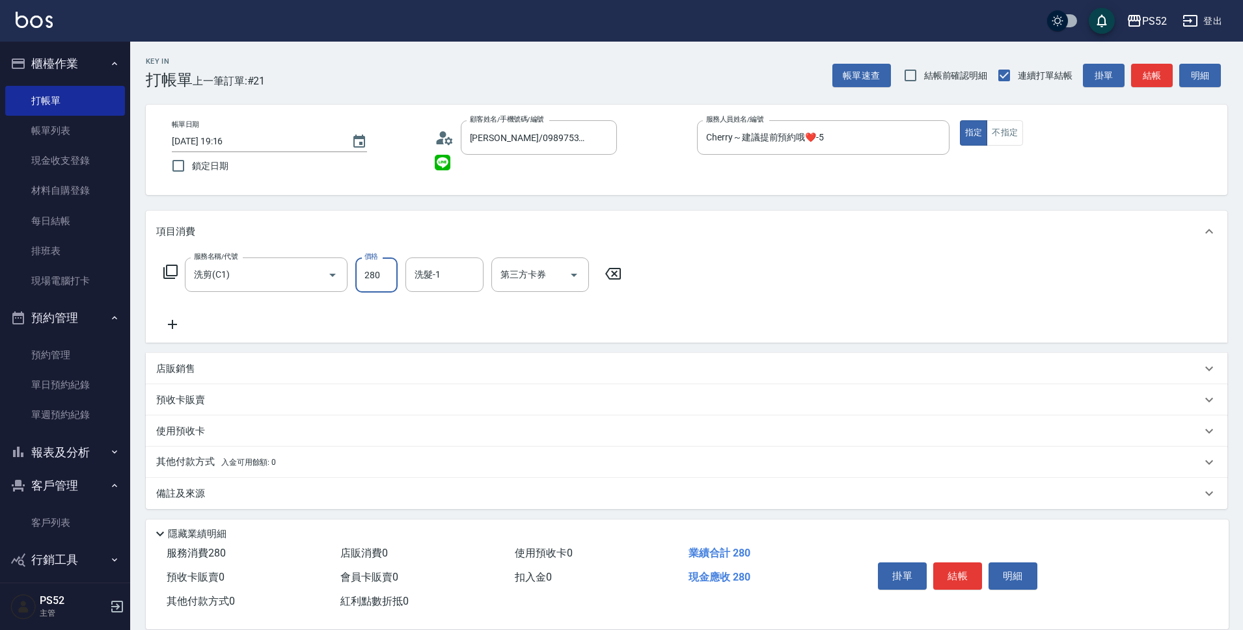
click at [386, 276] on input "280" at bounding box center [376, 275] width 42 height 35
type input "360"
click at [181, 379] on div "店販銷售" at bounding box center [686, 368] width 1081 height 31
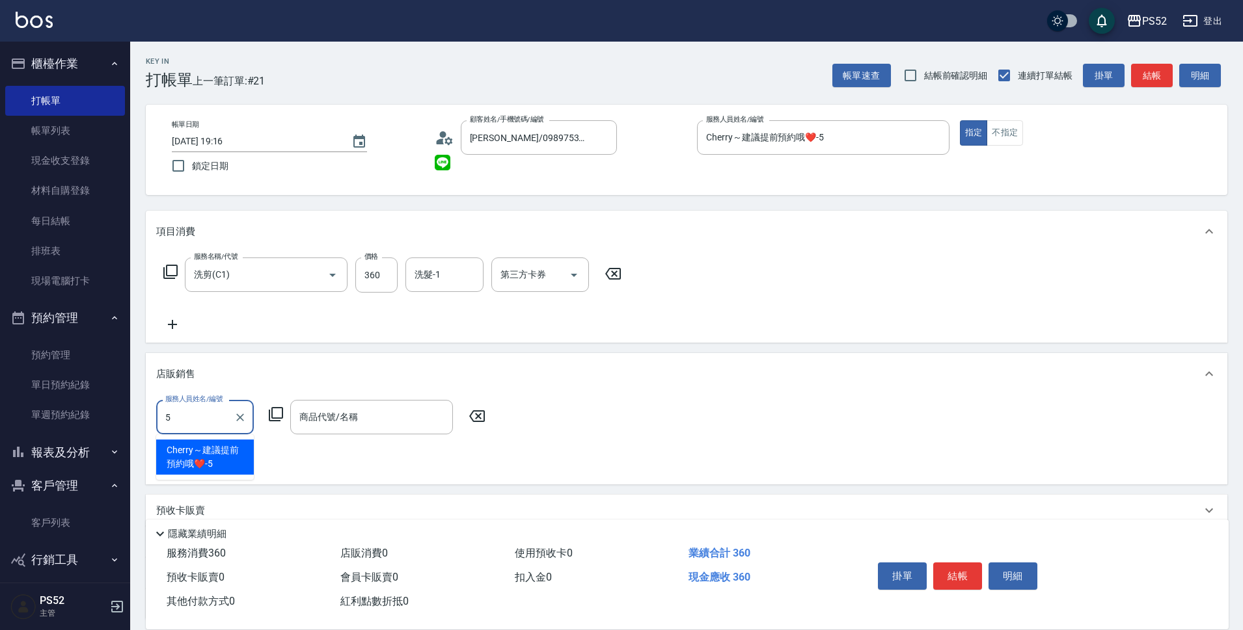
type input "Cherry～建議提前預約哦❤️-5"
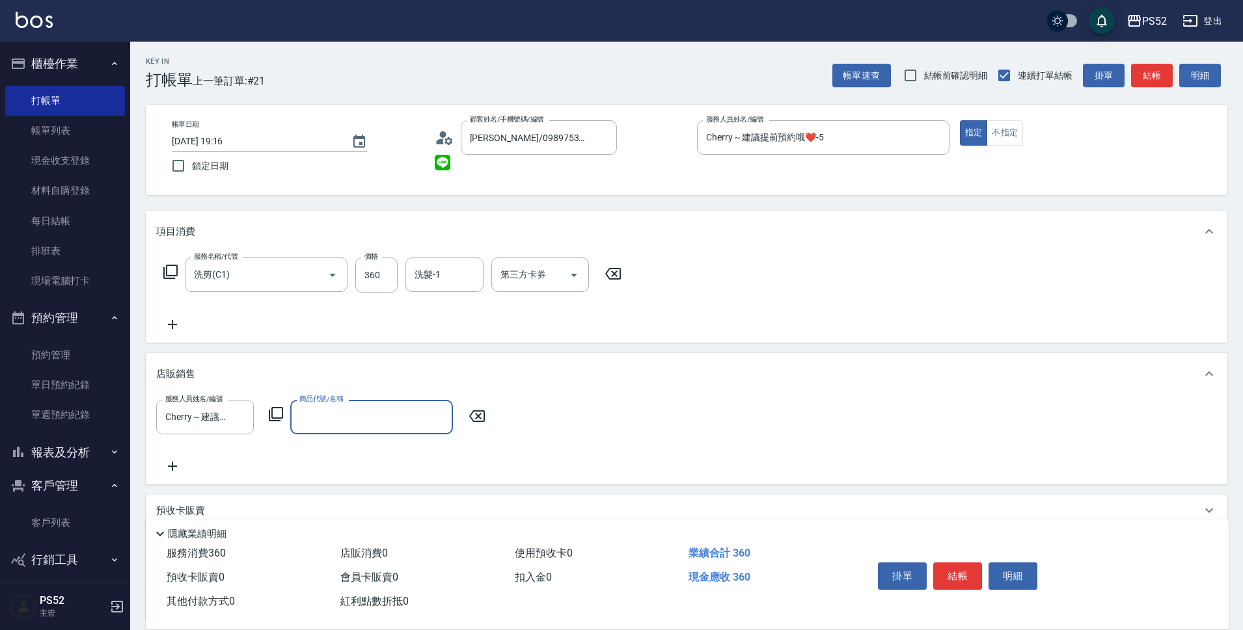
click at [330, 421] on input "商品代號/名稱" at bounding box center [371, 417] width 151 height 23
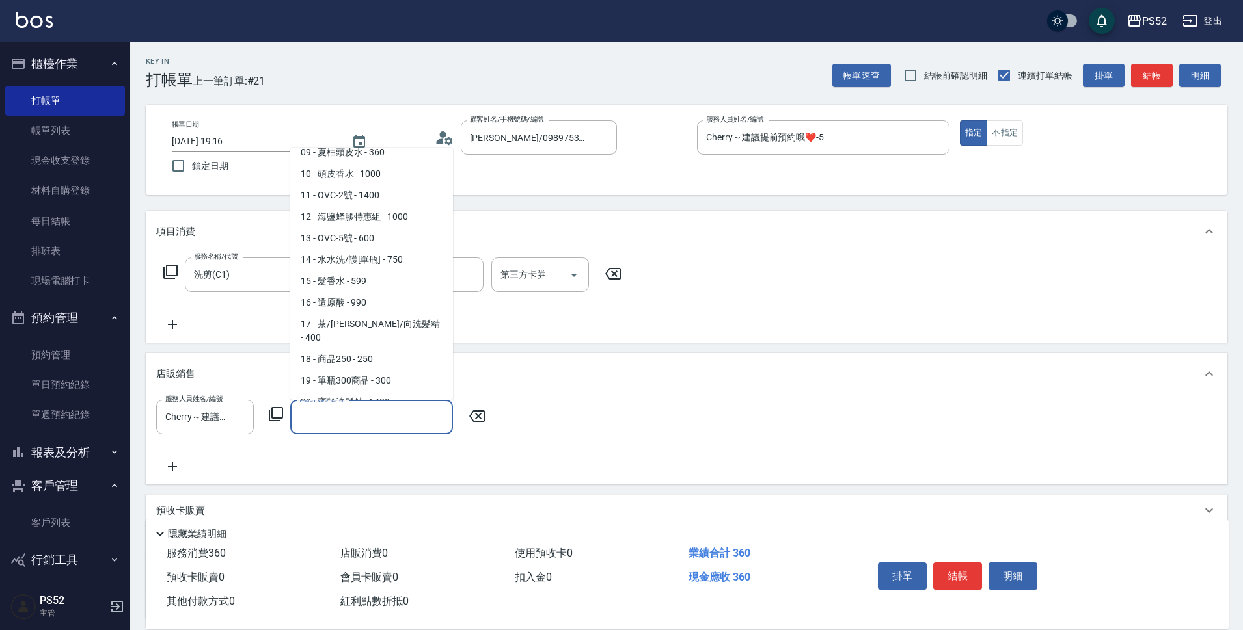
scroll to position [195, 0]
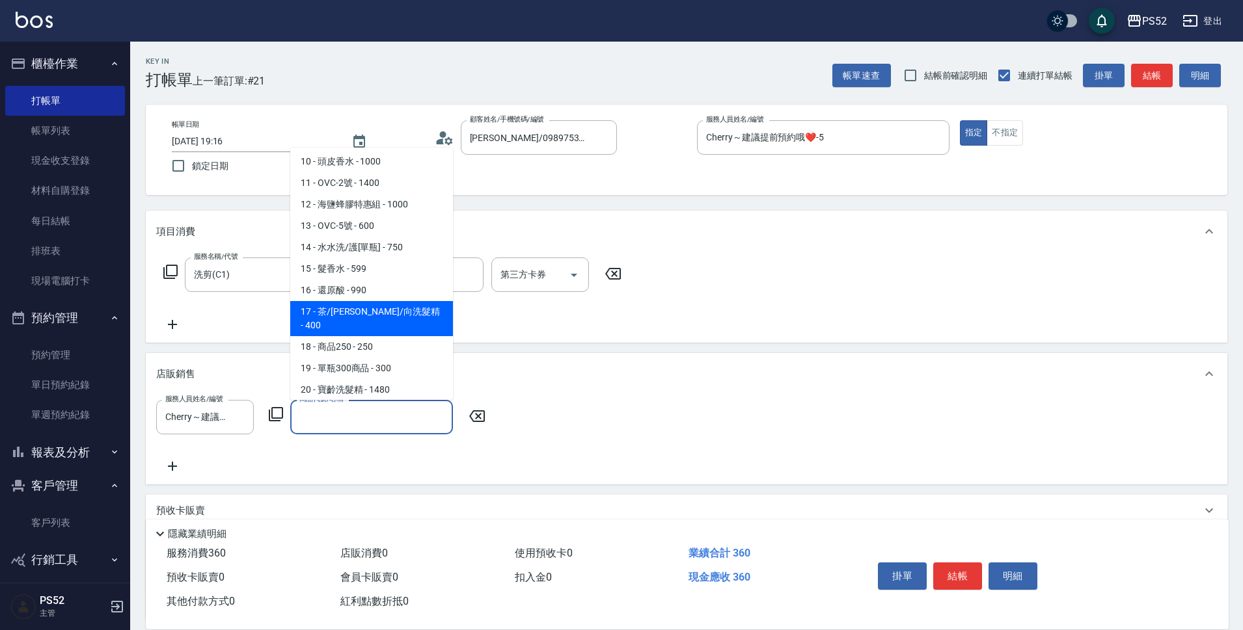
click at [405, 309] on span "17 - 茶/[PERSON_NAME]/向洗髮精 - 400" at bounding box center [371, 318] width 163 height 35
type input "茶/玫/向洗髮精"
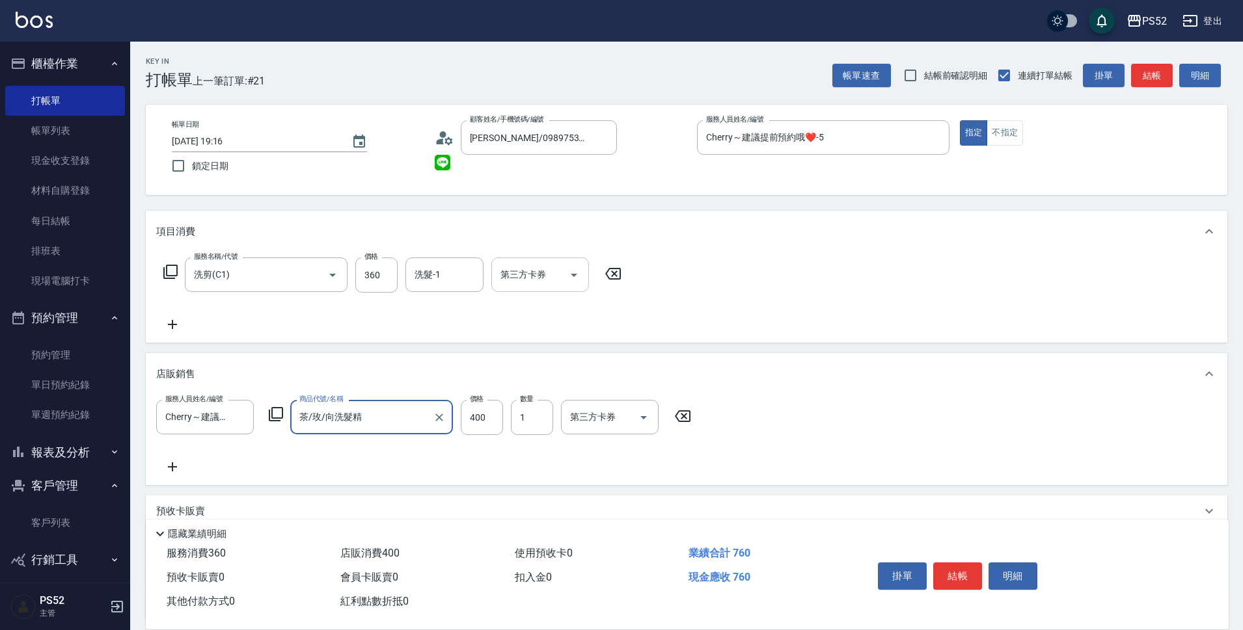
click at [572, 271] on icon "Open" at bounding box center [574, 275] width 16 height 16
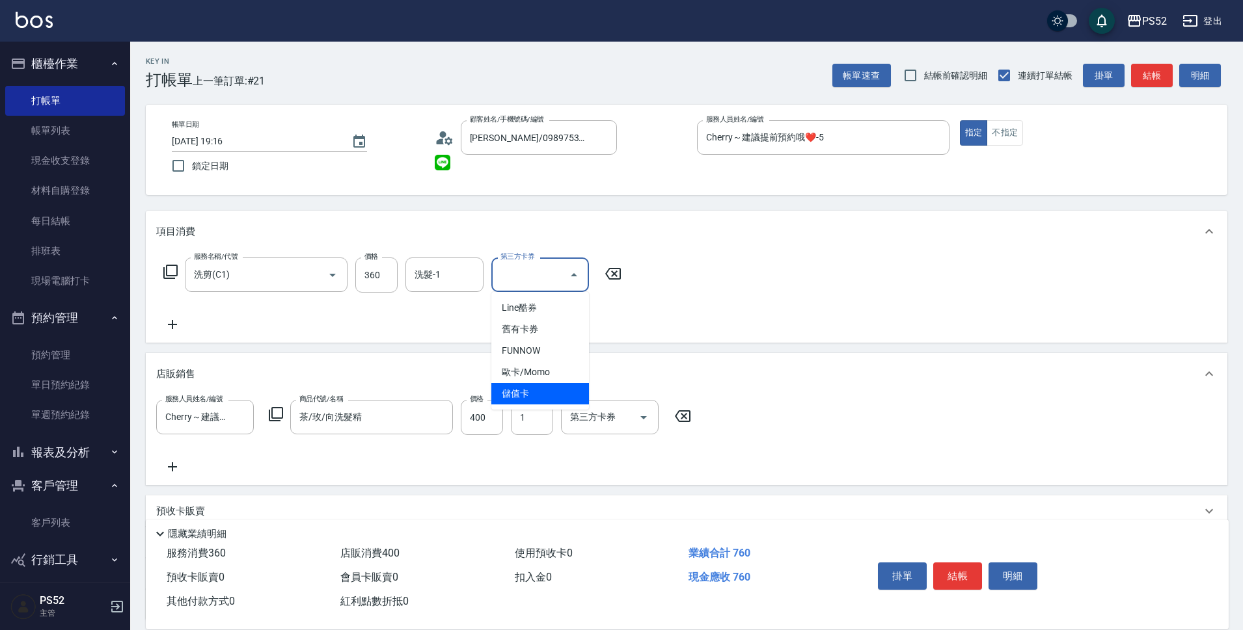
click at [549, 393] on span "儲值卡" at bounding box center [540, 393] width 98 height 21
type input "儲值卡"
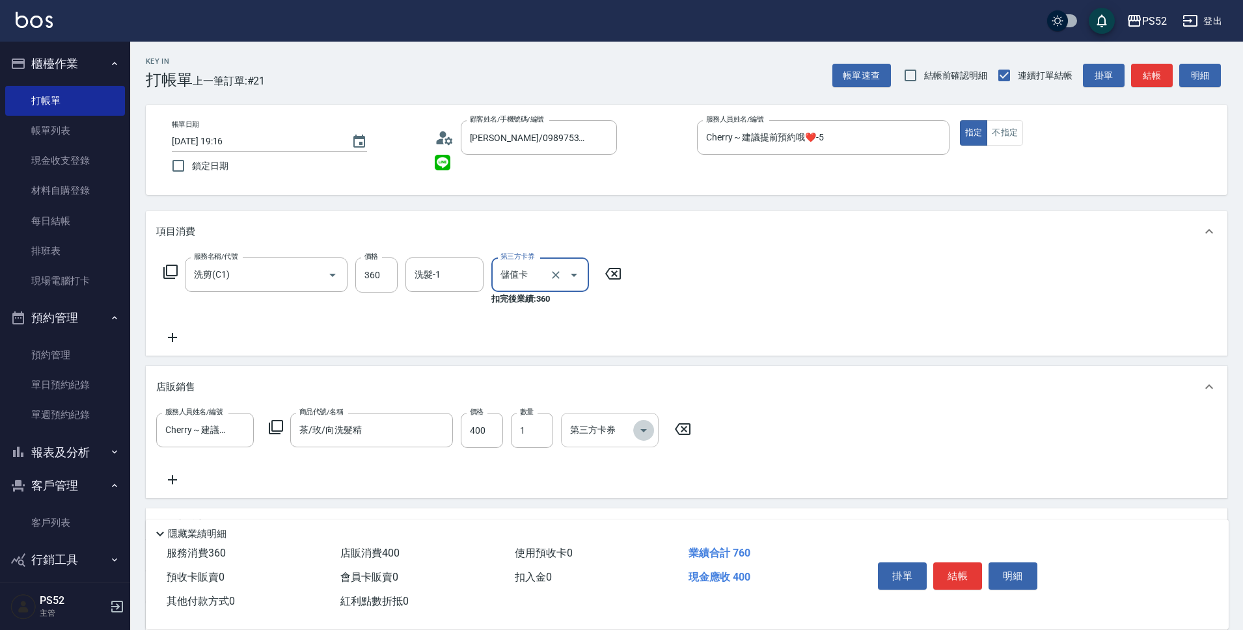
click at [646, 430] on icon "Open" at bounding box center [644, 431] width 16 height 16
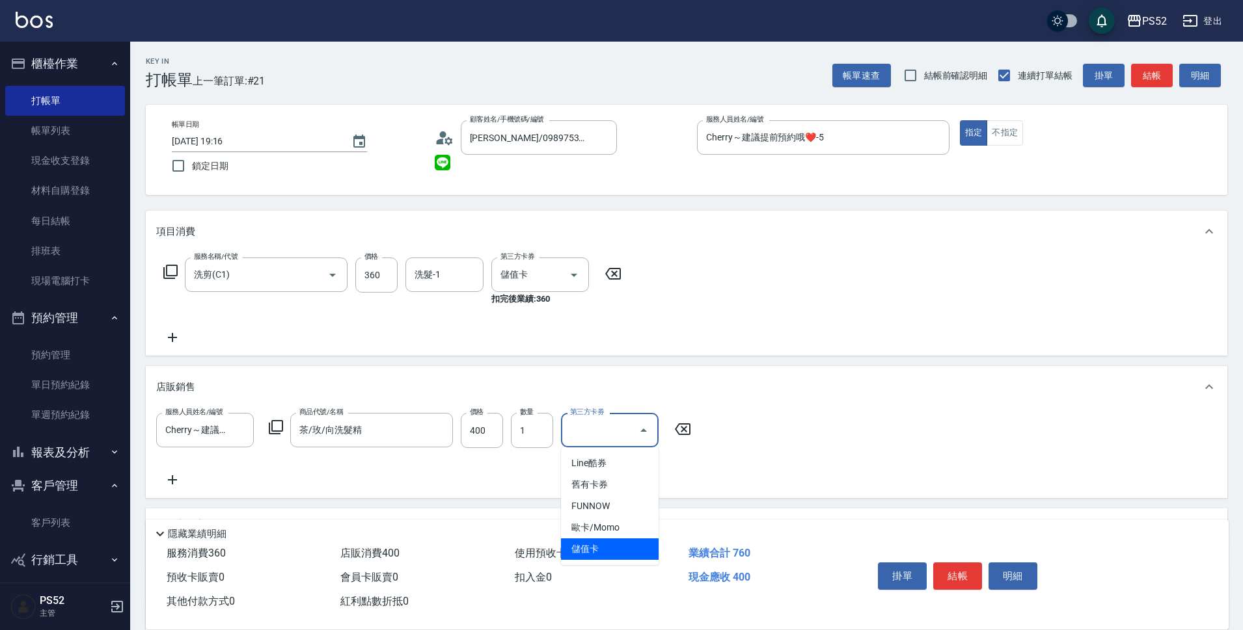
click at [636, 550] on span "儲值卡" at bounding box center [610, 549] width 98 height 21
type input "儲值卡"
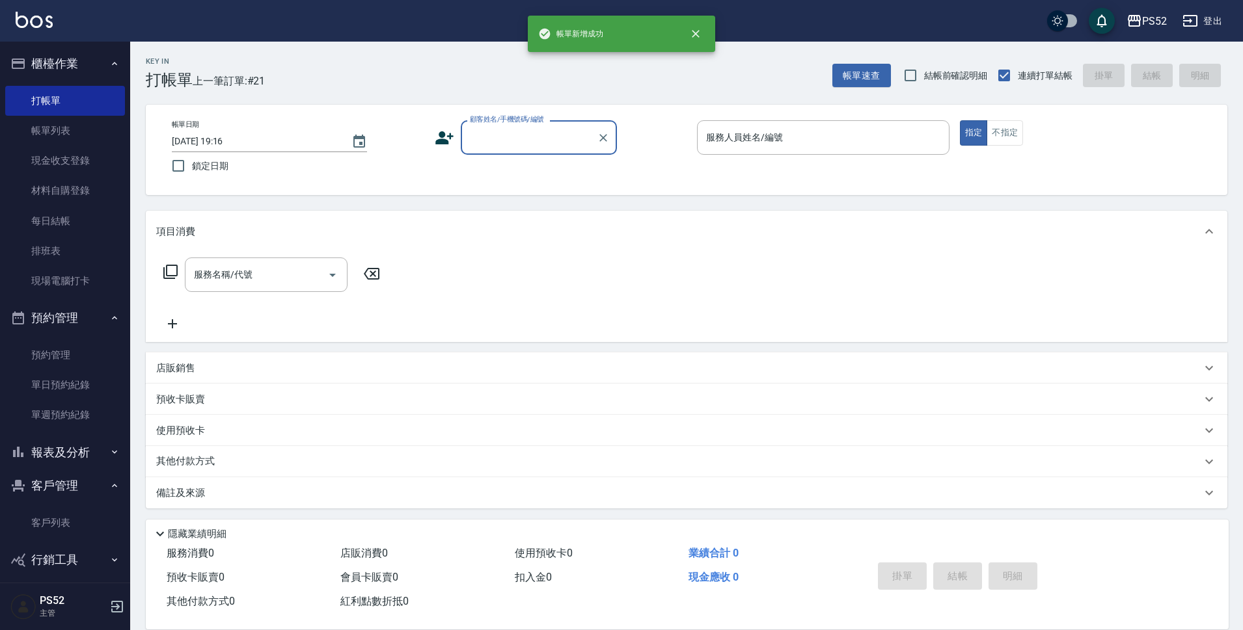
scroll to position [0, 0]
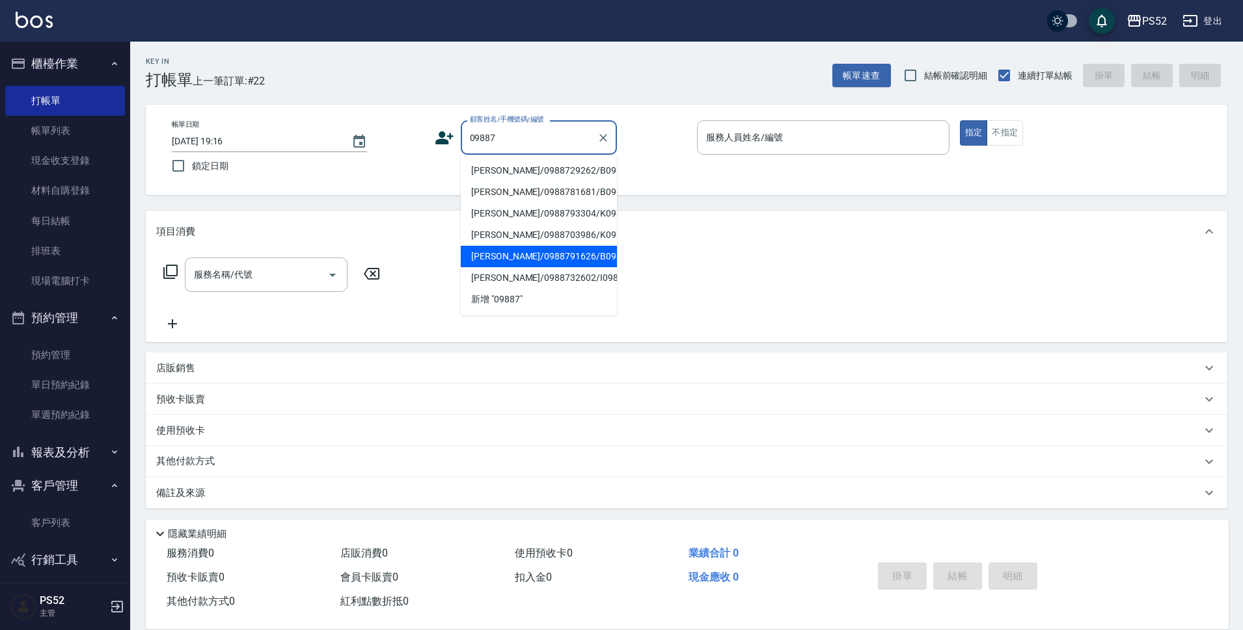
click at [556, 267] on li "[PERSON_NAME]/0988791626/B0988791626" at bounding box center [539, 256] width 156 height 21
type input "[PERSON_NAME]/0988791626/B0988791626"
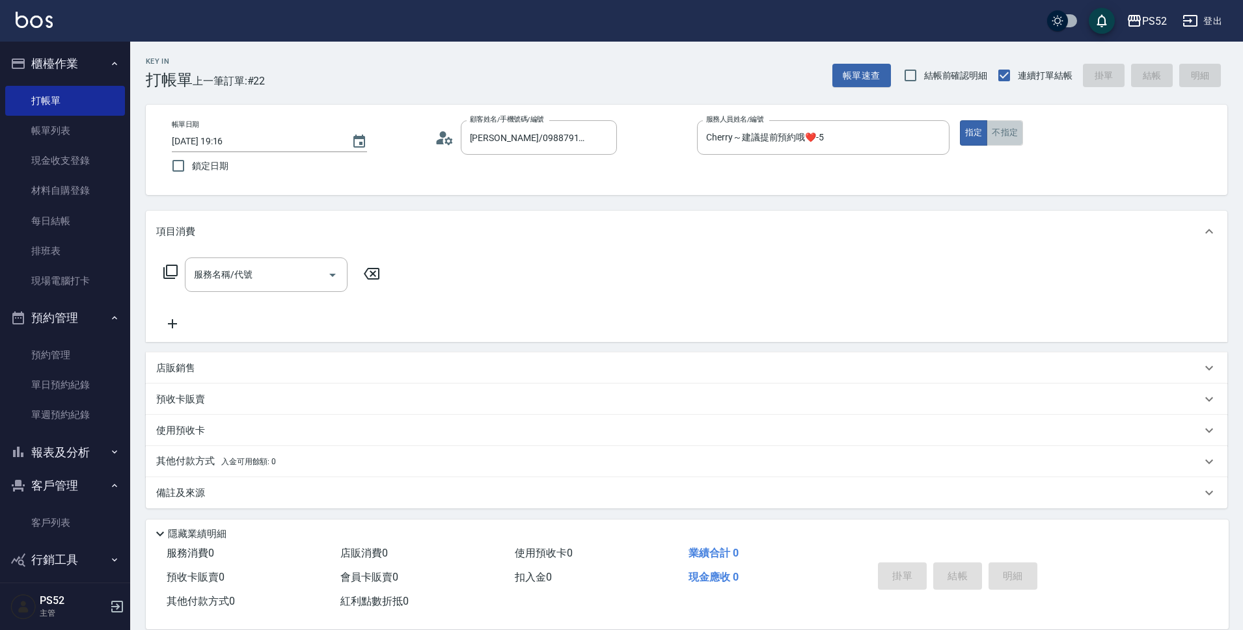
click at [1012, 124] on button "不指定" at bounding box center [1004, 132] width 36 height 25
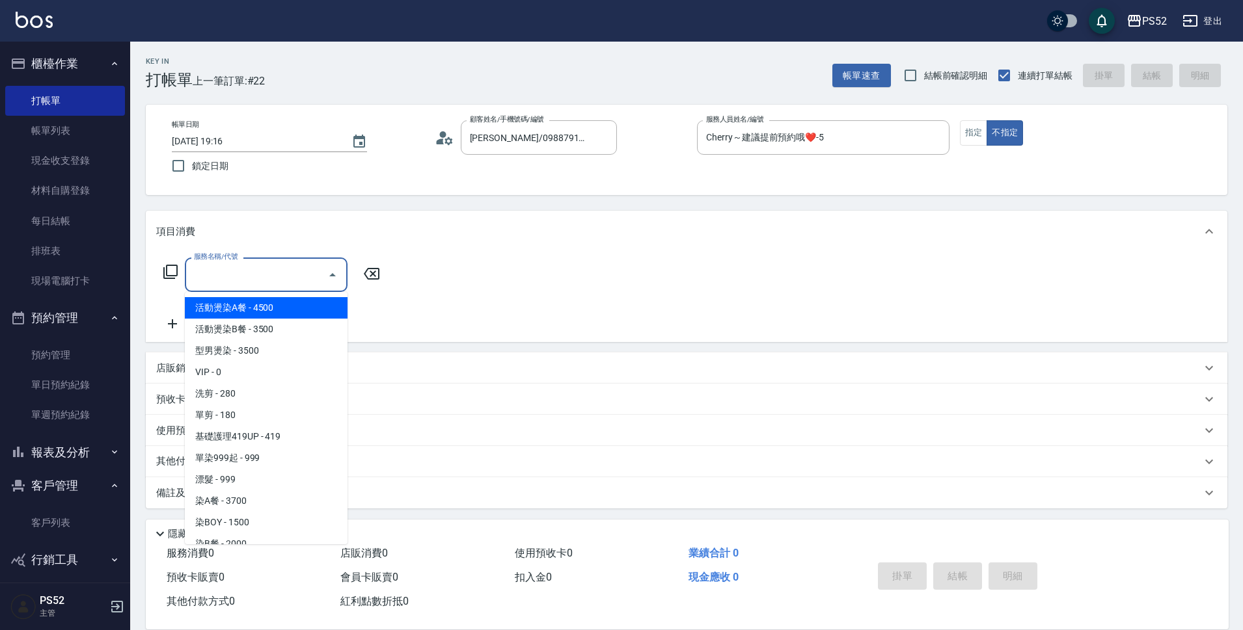
click at [228, 280] on input "服務名稱/代號" at bounding box center [256, 274] width 131 height 23
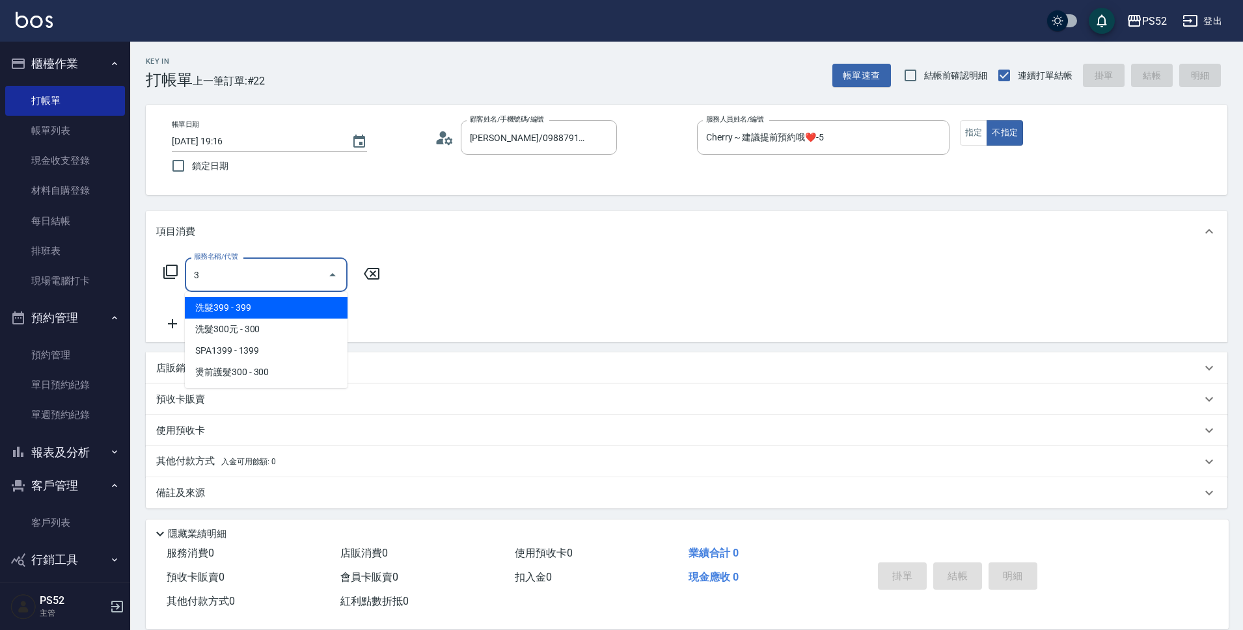
click at [282, 303] on span "洗髮399 - 399" at bounding box center [266, 307] width 163 height 21
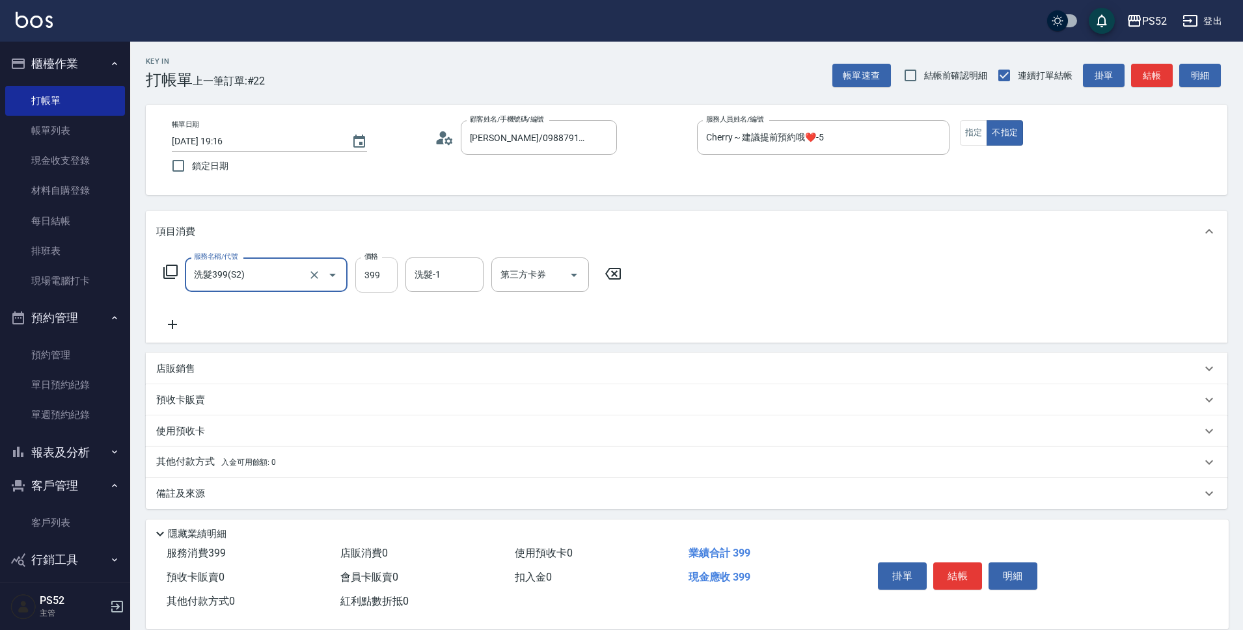
click at [371, 274] on input "399" at bounding box center [376, 275] width 42 height 35
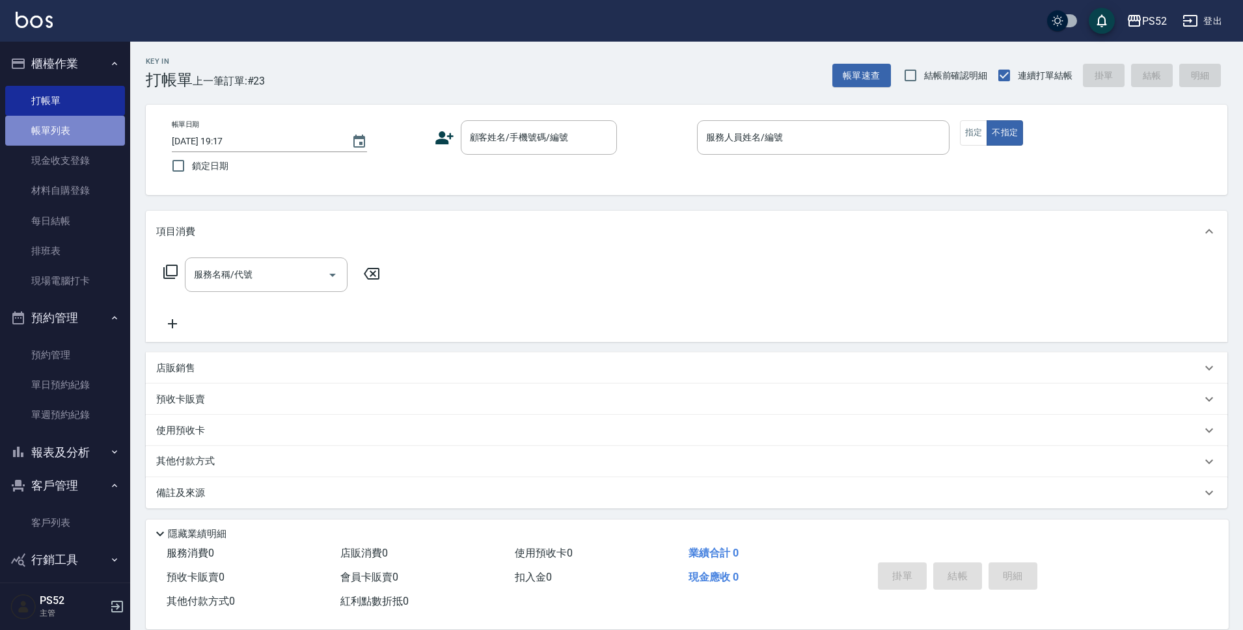
click at [66, 128] on link "帳單列表" at bounding box center [65, 131] width 120 height 30
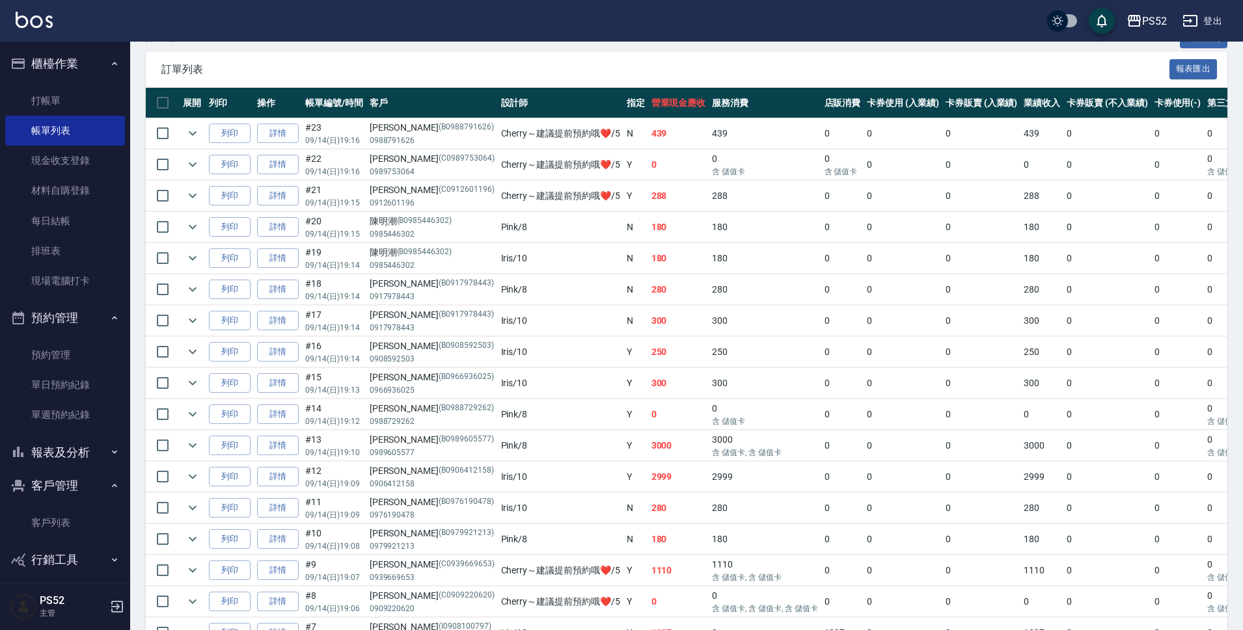
scroll to position [282, 0]
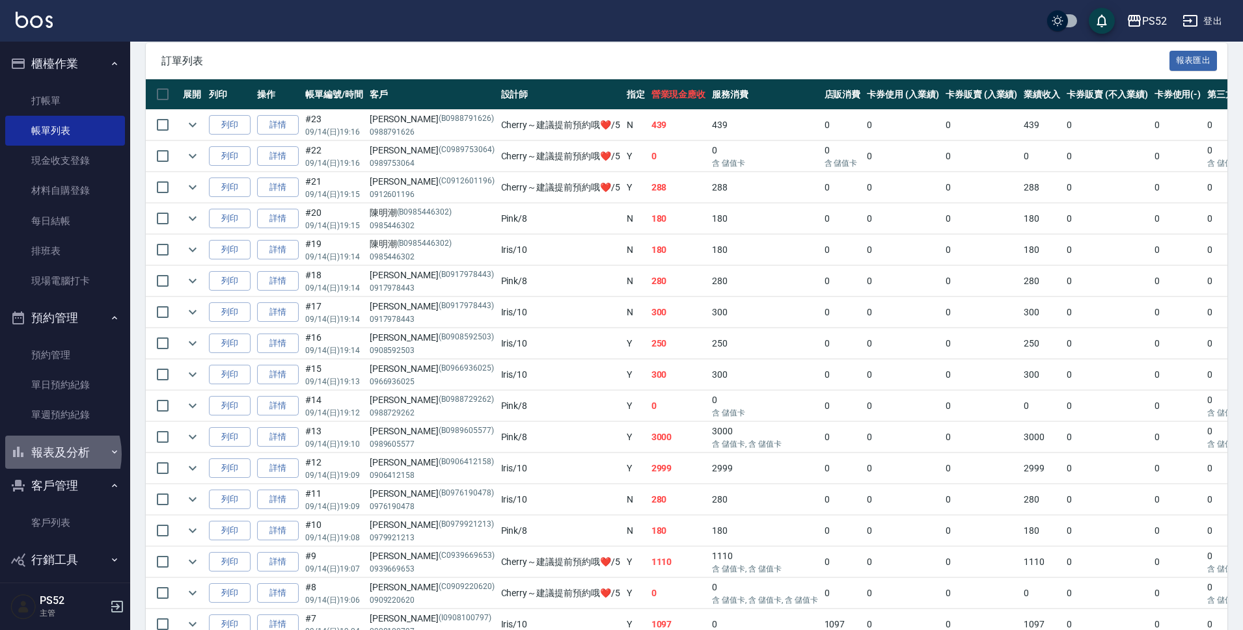
click at [47, 454] on button "報表及分析" at bounding box center [65, 453] width 120 height 34
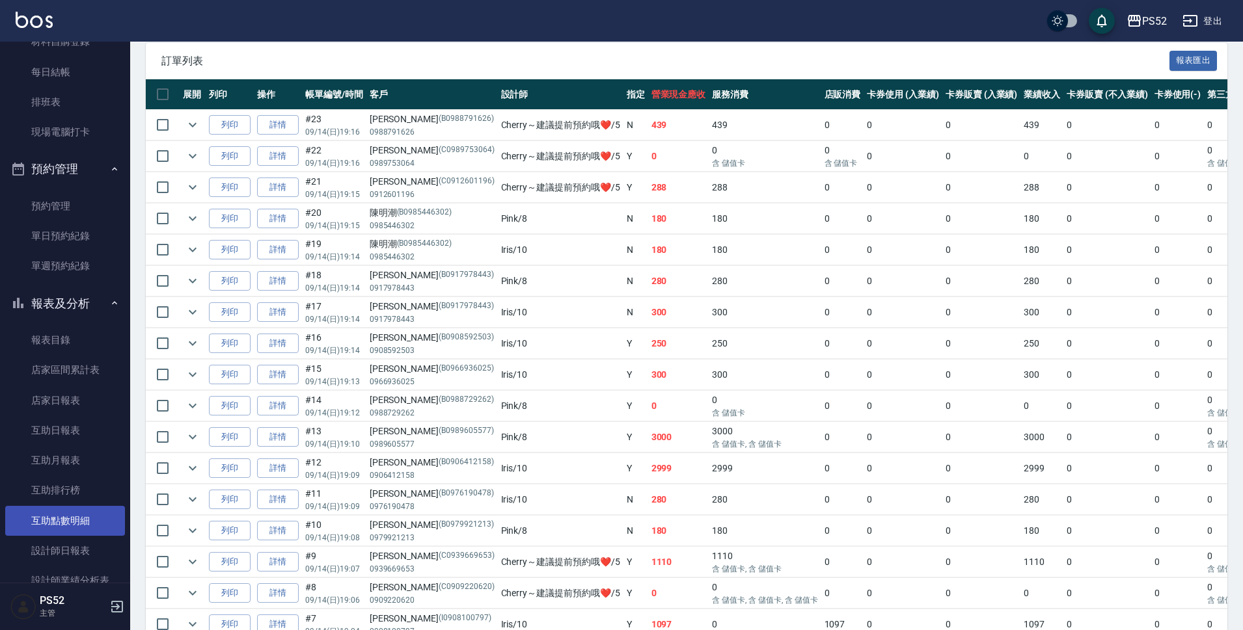
scroll to position [174, 0]
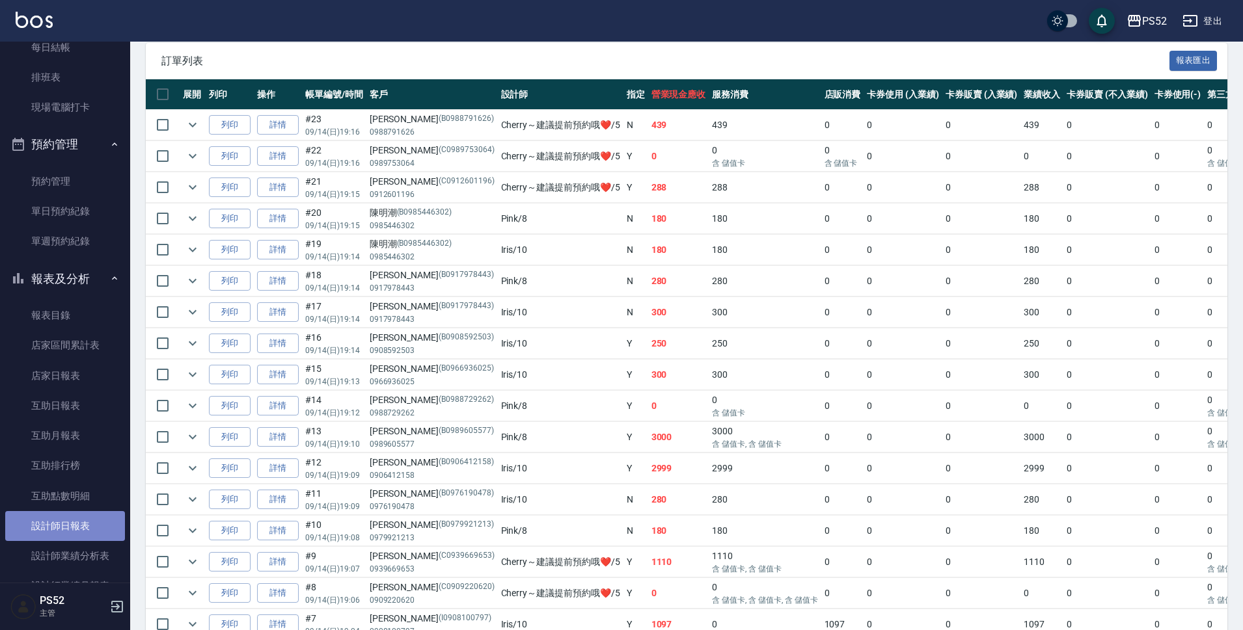
click at [65, 528] on link "設計師日報表" at bounding box center [65, 526] width 120 height 30
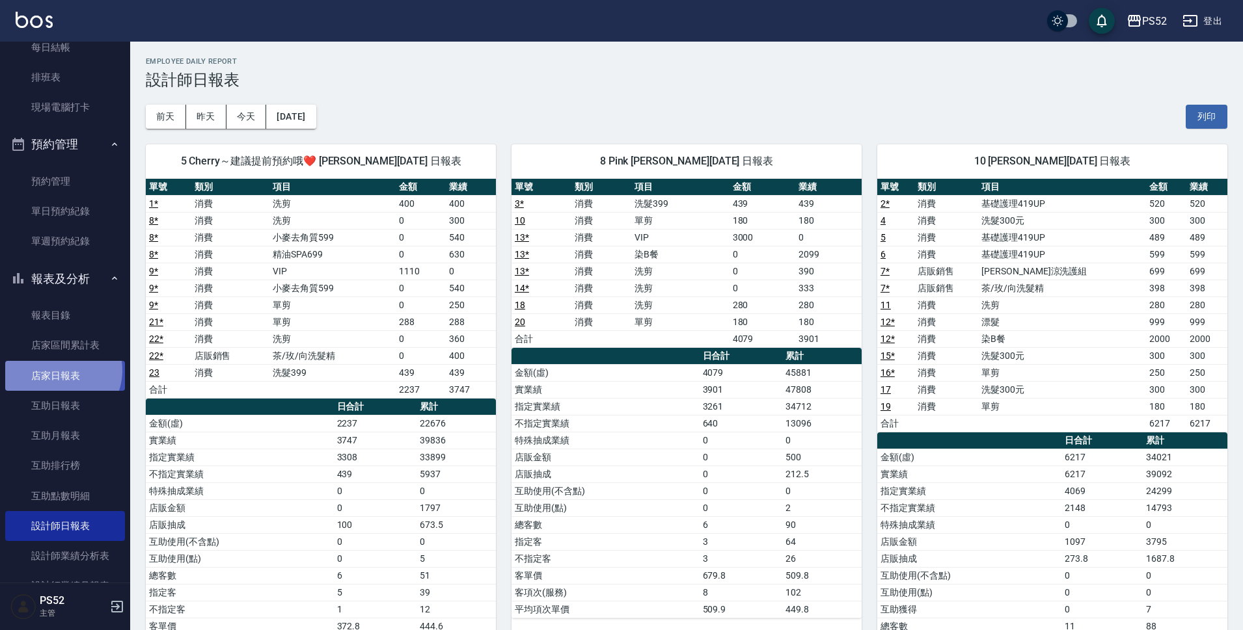
click at [59, 370] on link "店家日報表" at bounding box center [65, 376] width 120 height 30
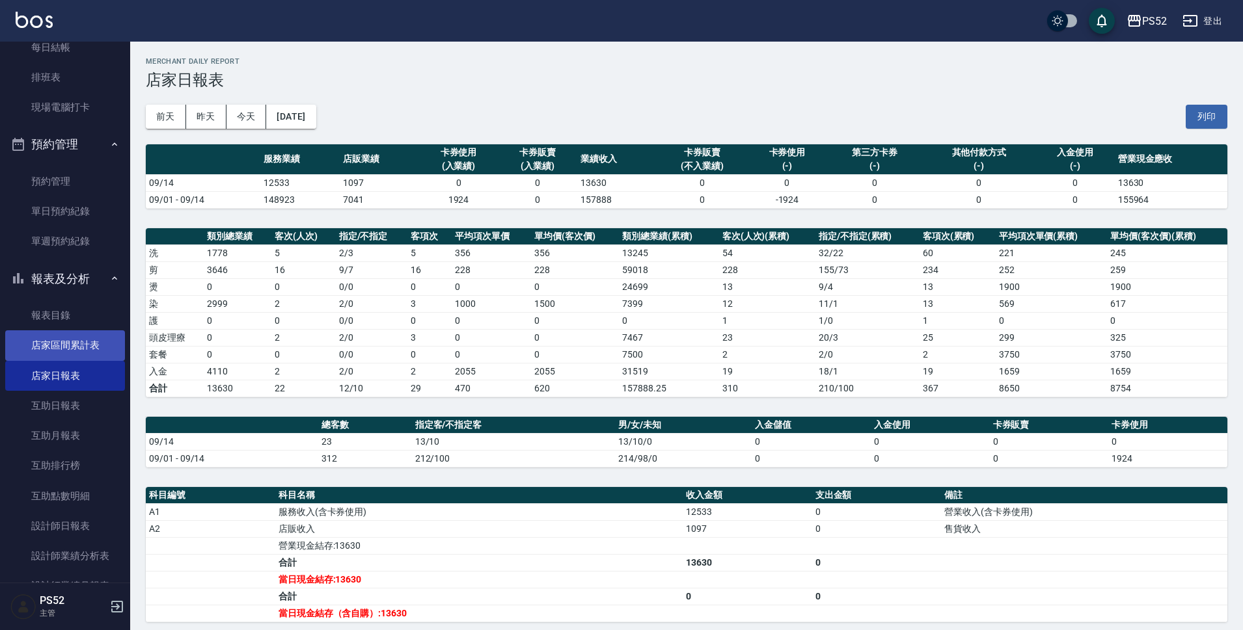
click at [74, 342] on link "店家區間累計表" at bounding box center [65, 345] width 120 height 30
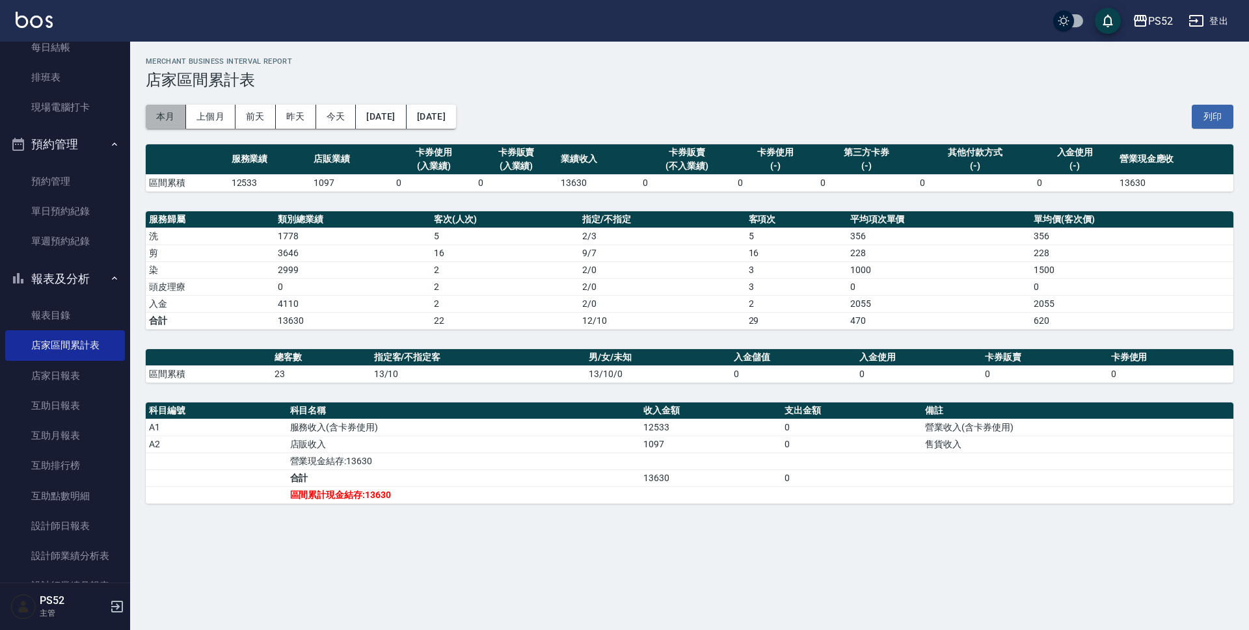
click at [177, 119] on button "本月" at bounding box center [166, 117] width 40 height 24
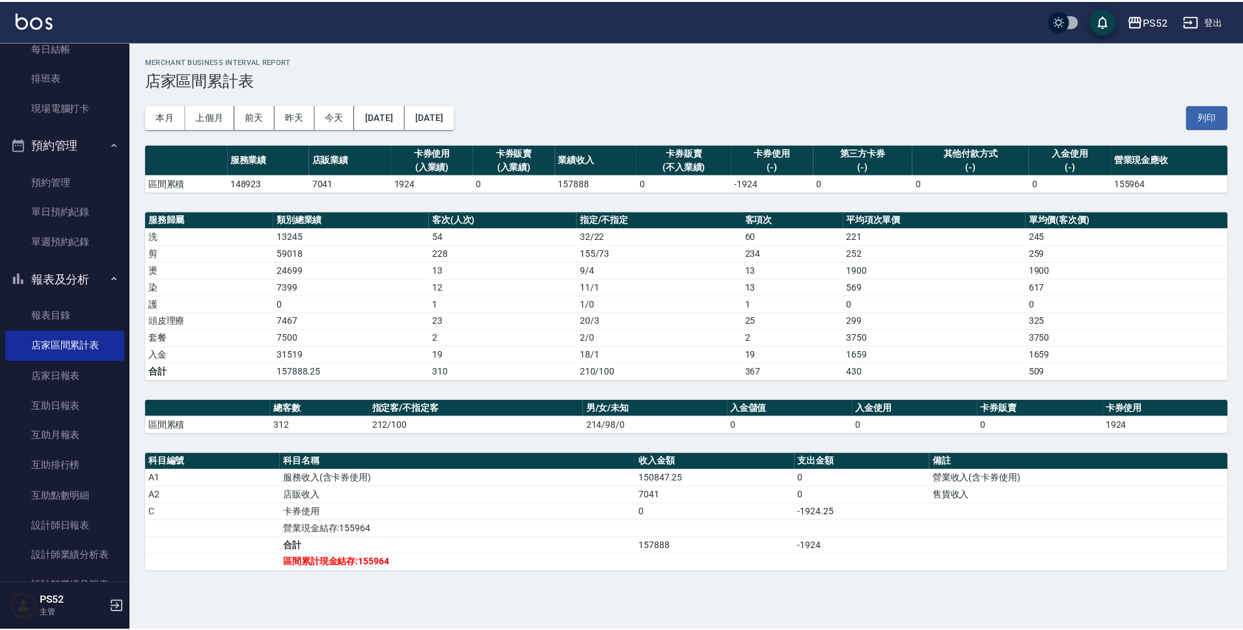
scroll to position [152, 0]
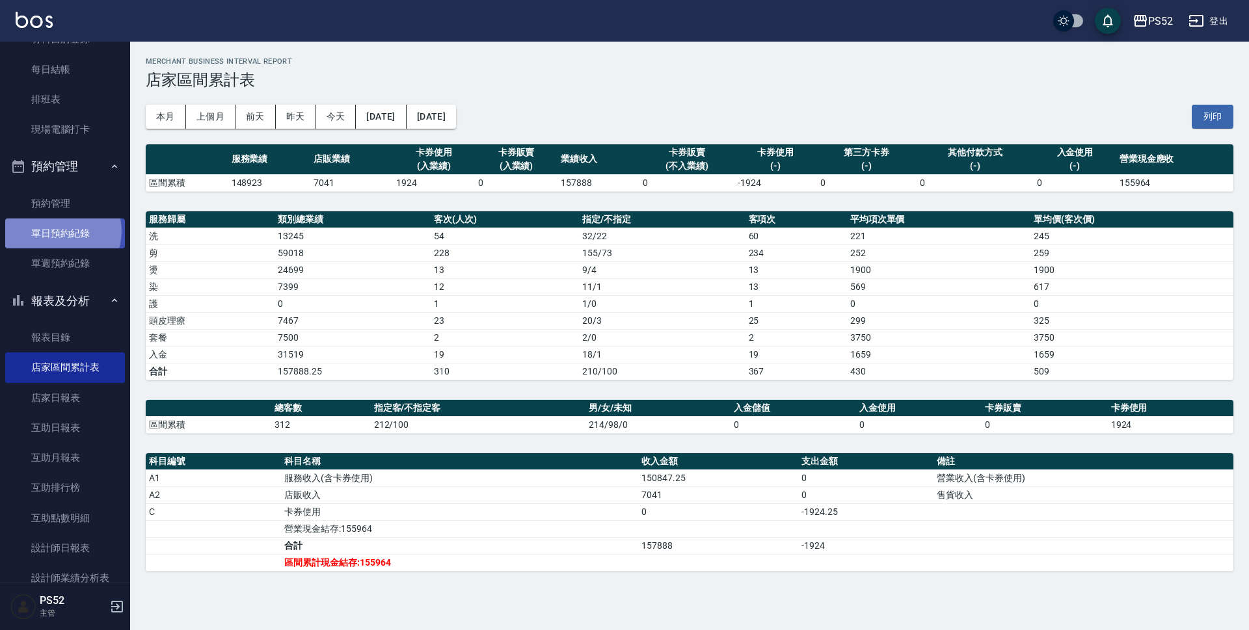
click at [59, 231] on link "單日預約紀錄" at bounding box center [65, 234] width 120 height 30
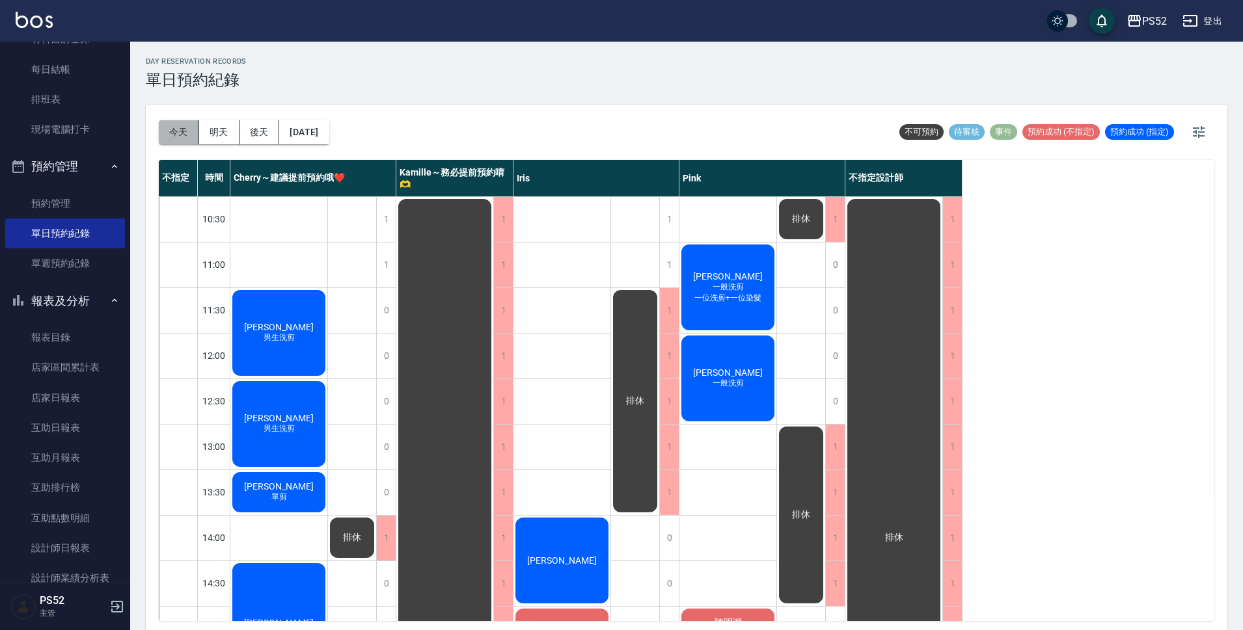
click at [188, 127] on button "今天" at bounding box center [179, 132] width 40 height 24
click at [383, 208] on div "1" at bounding box center [386, 219] width 20 height 45
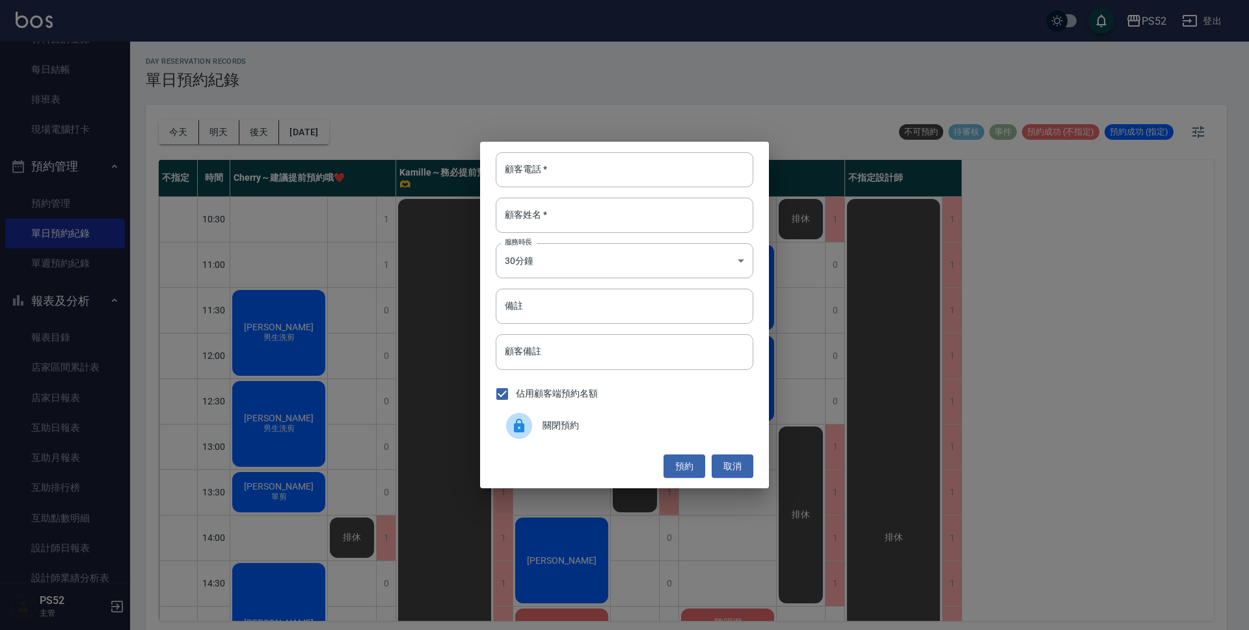
click at [591, 427] on span "關閉預約" at bounding box center [643, 426] width 200 height 14
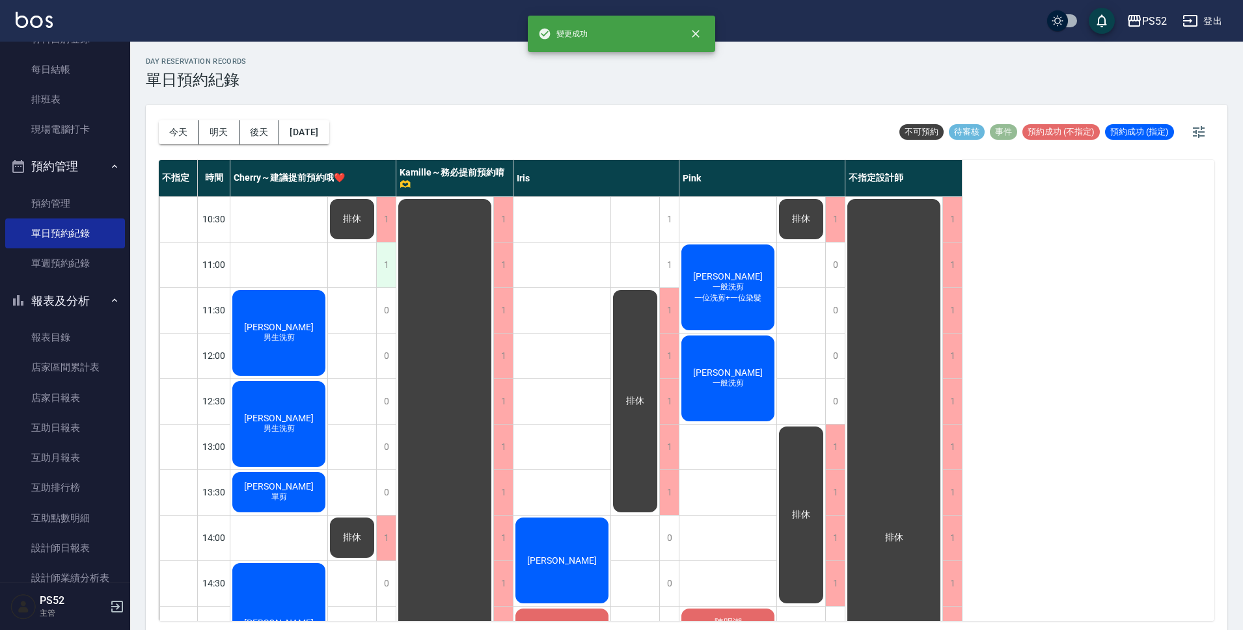
click at [386, 273] on div "1" at bounding box center [386, 265] width 20 height 45
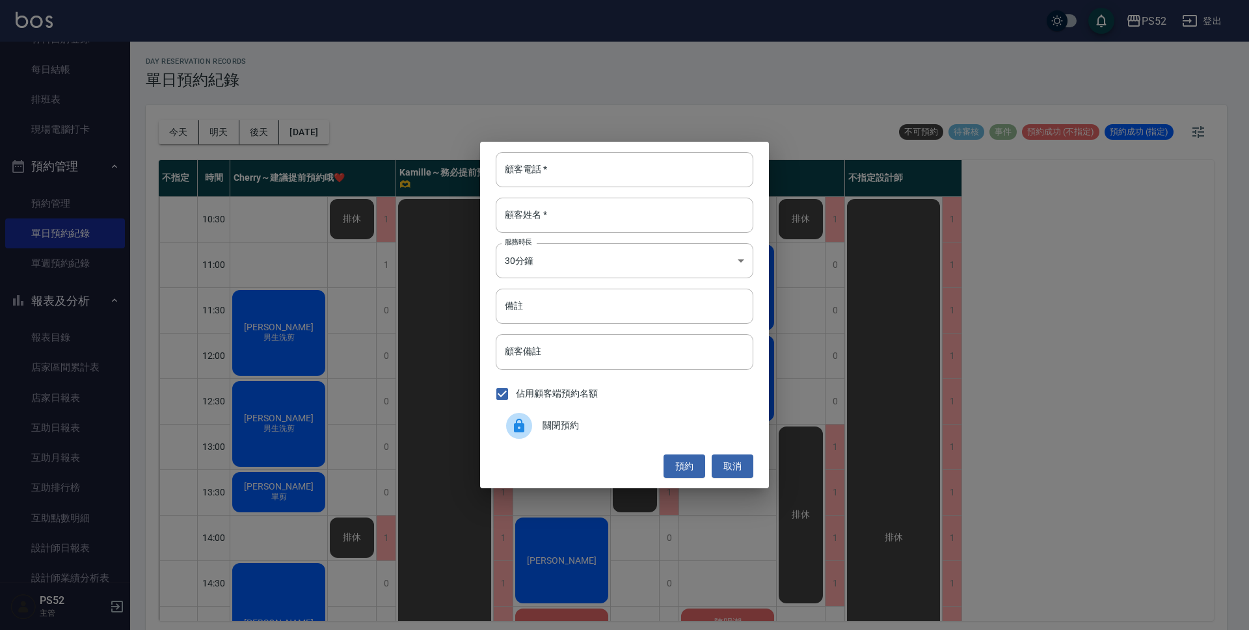
click at [599, 433] on span "關閉預約" at bounding box center [643, 426] width 200 height 14
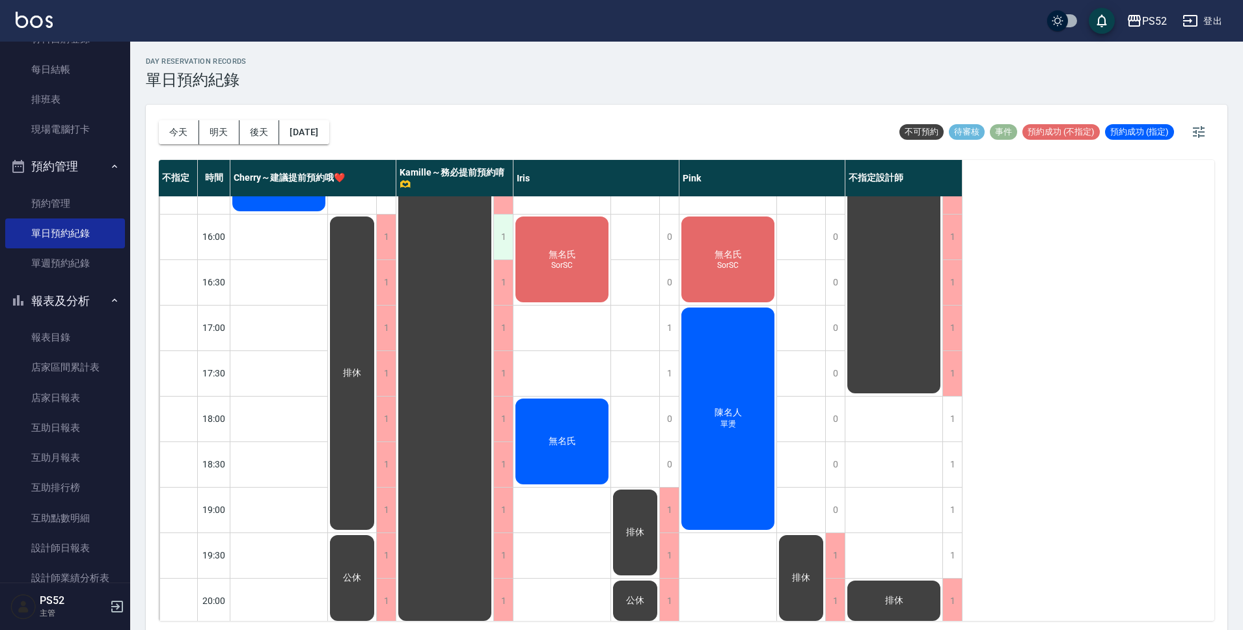
scroll to position [498, 0]
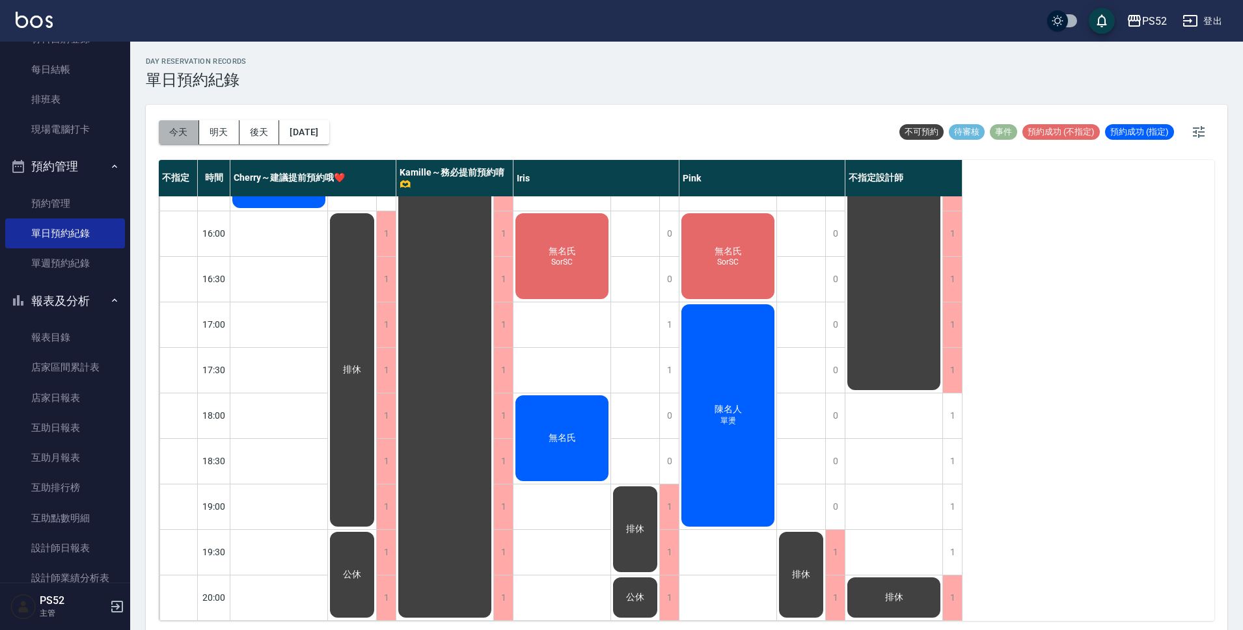
click at [176, 131] on button "今天" at bounding box center [179, 132] width 40 height 24
click at [221, 135] on button "明天" at bounding box center [219, 132] width 40 height 24
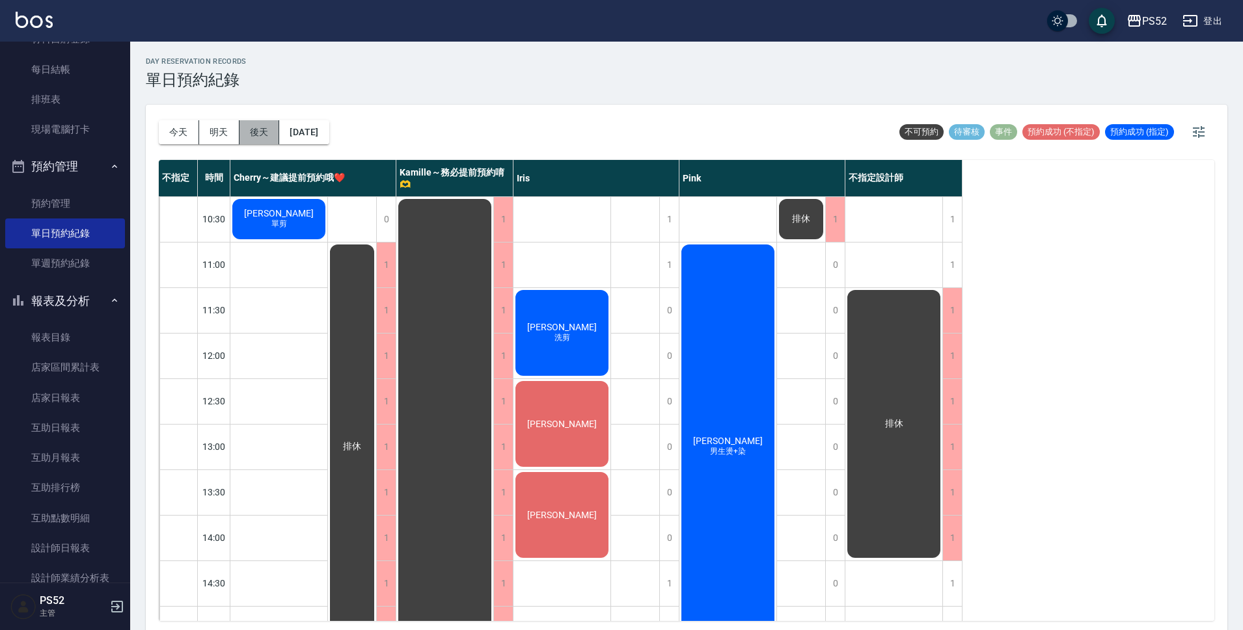
click at [264, 129] on button "後天" at bounding box center [259, 132] width 40 height 24
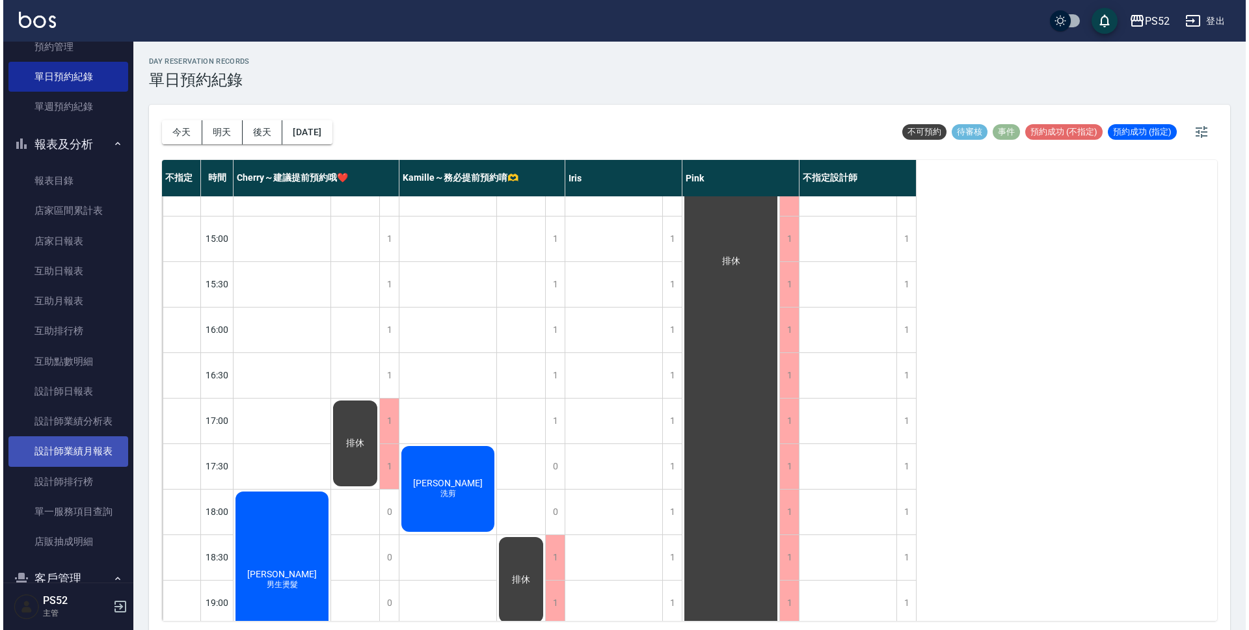
scroll to position [411, 0]
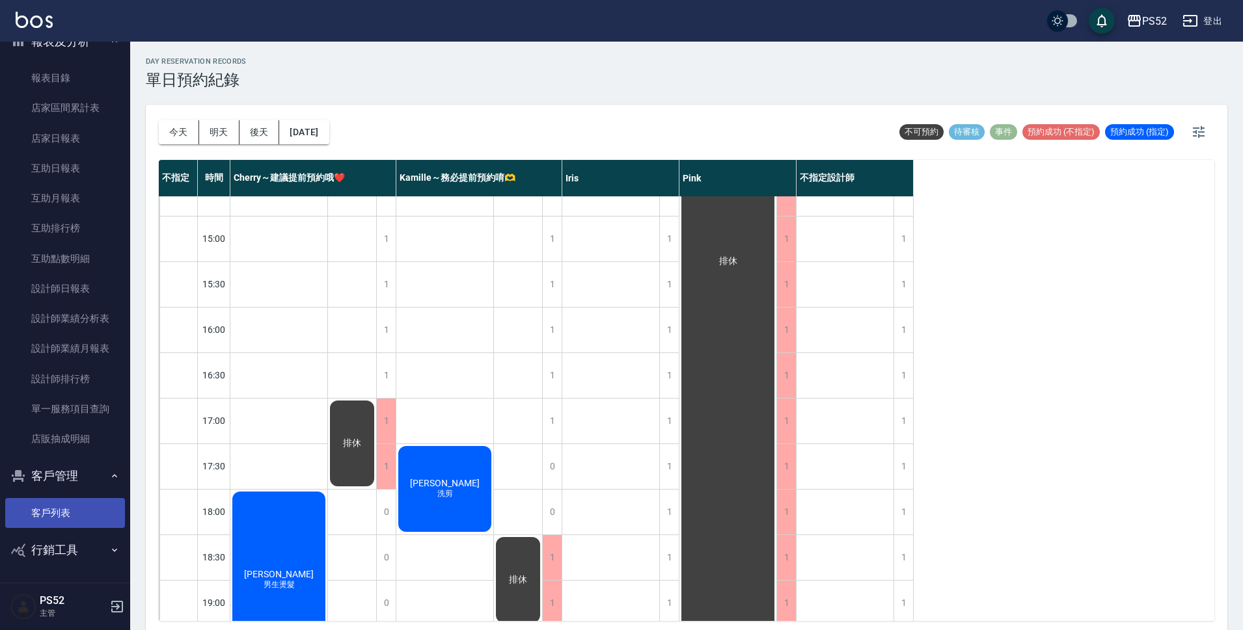
click at [77, 524] on link "客戶列表" at bounding box center [65, 513] width 120 height 30
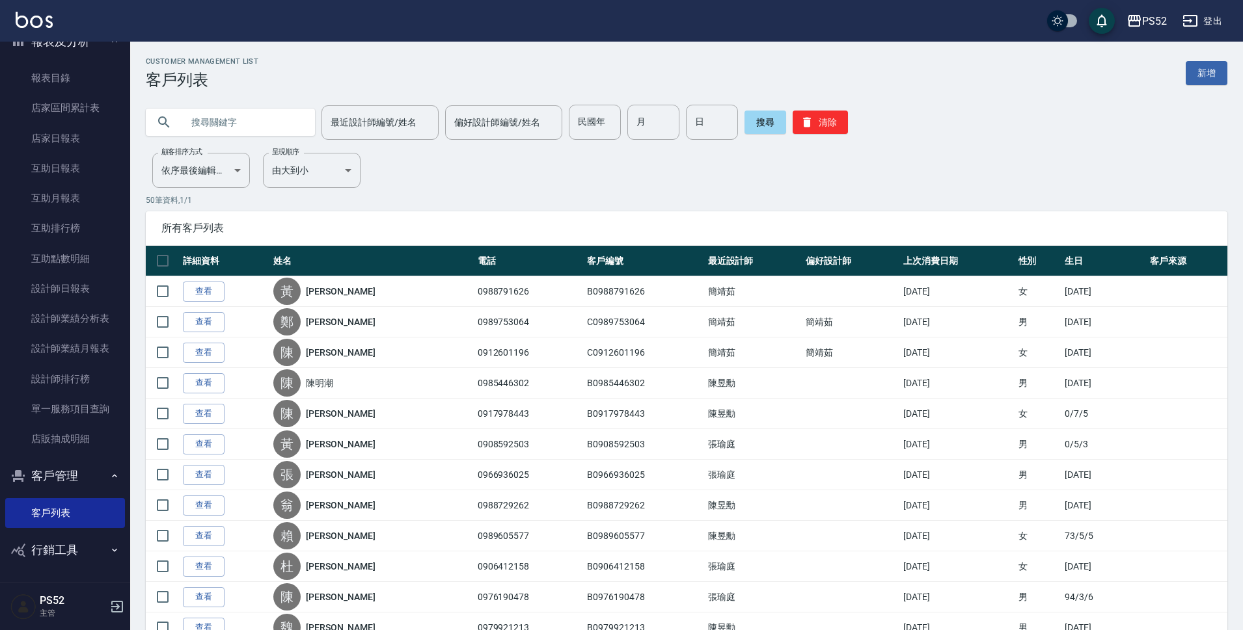
click at [237, 123] on input "text" at bounding box center [243, 122] width 122 height 35
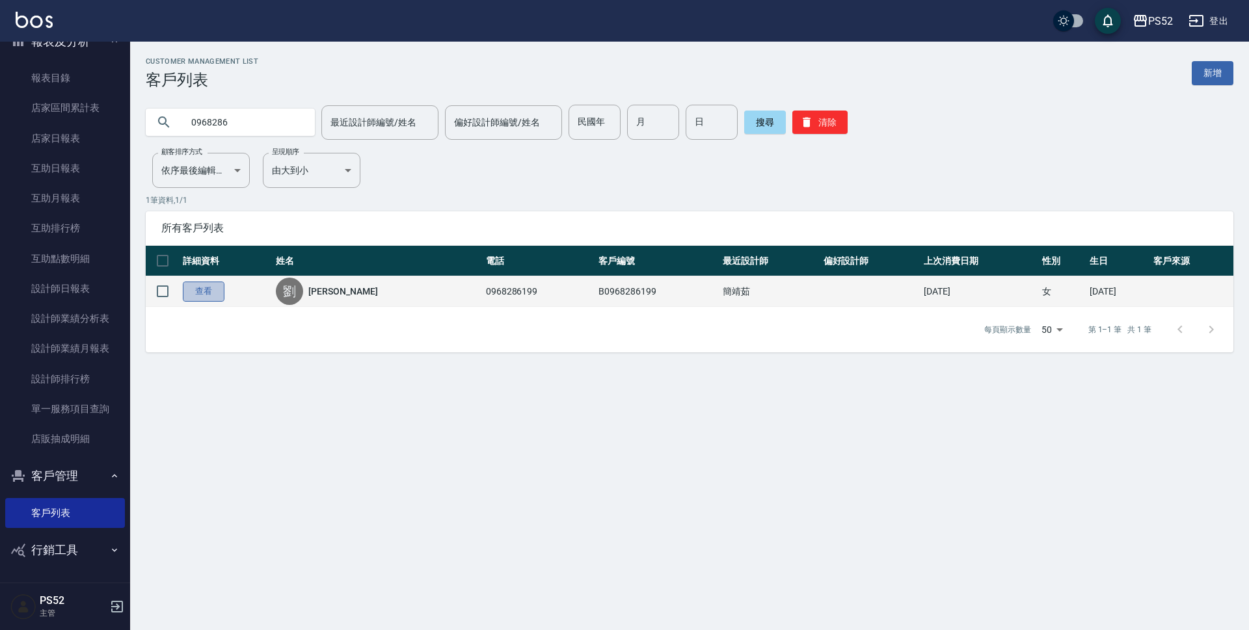
click at [209, 292] on link "查看" at bounding box center [204, 292] width 42 height 20
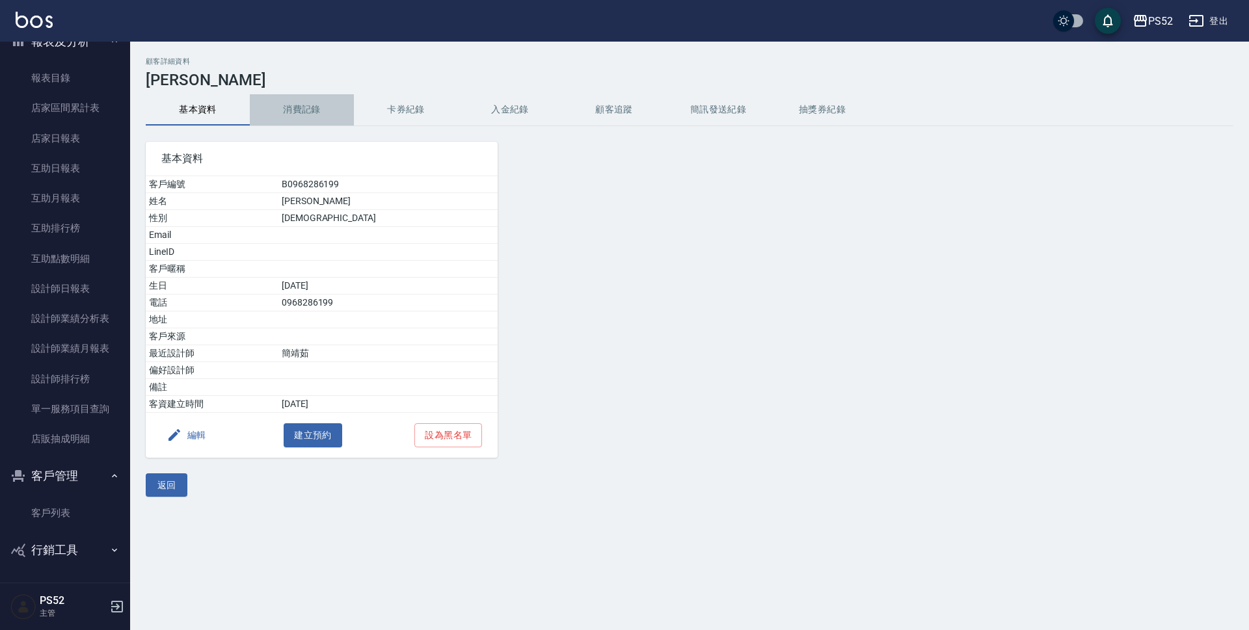
click at [293, 113] on button "消費記錄" at bounding box center [302, 109] width 104 height 31
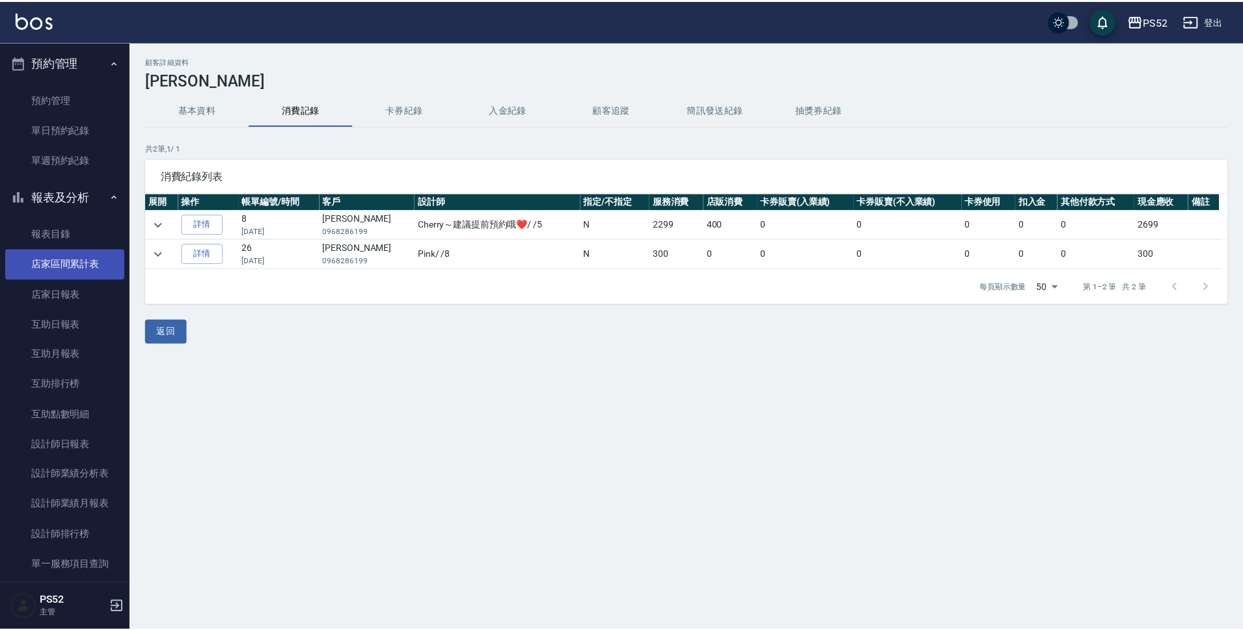
scroll to position [237, 0]
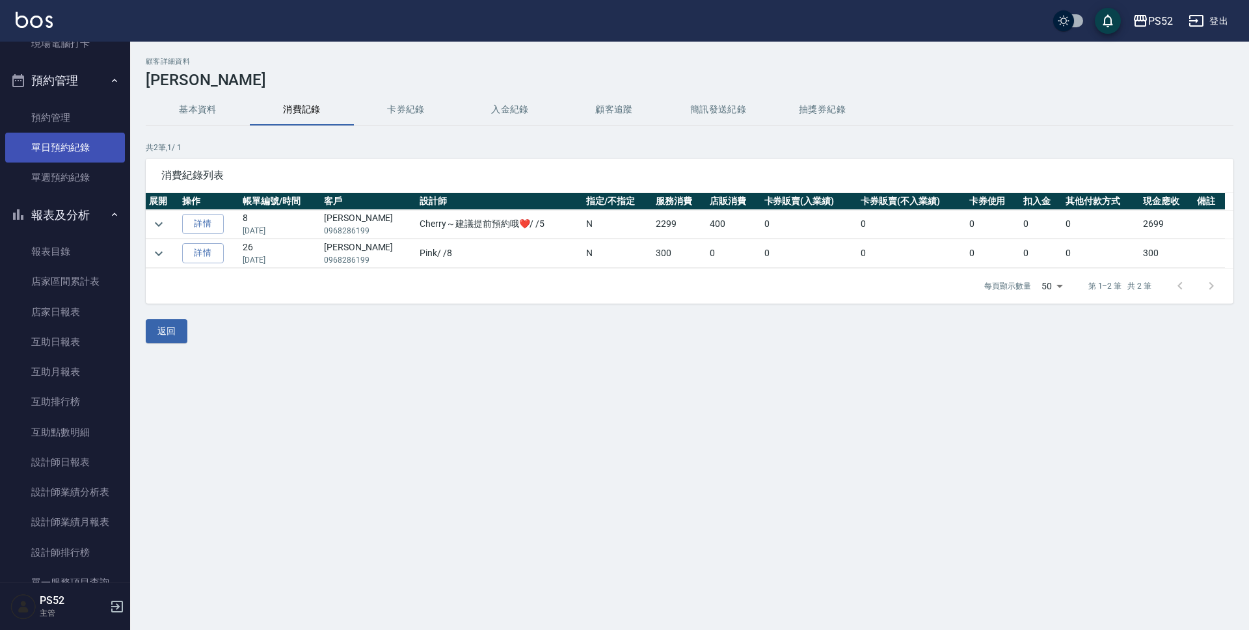
click at [87, 150] on link "單日預約紀錄" at bounding box center [65, 148] width 120 height 30
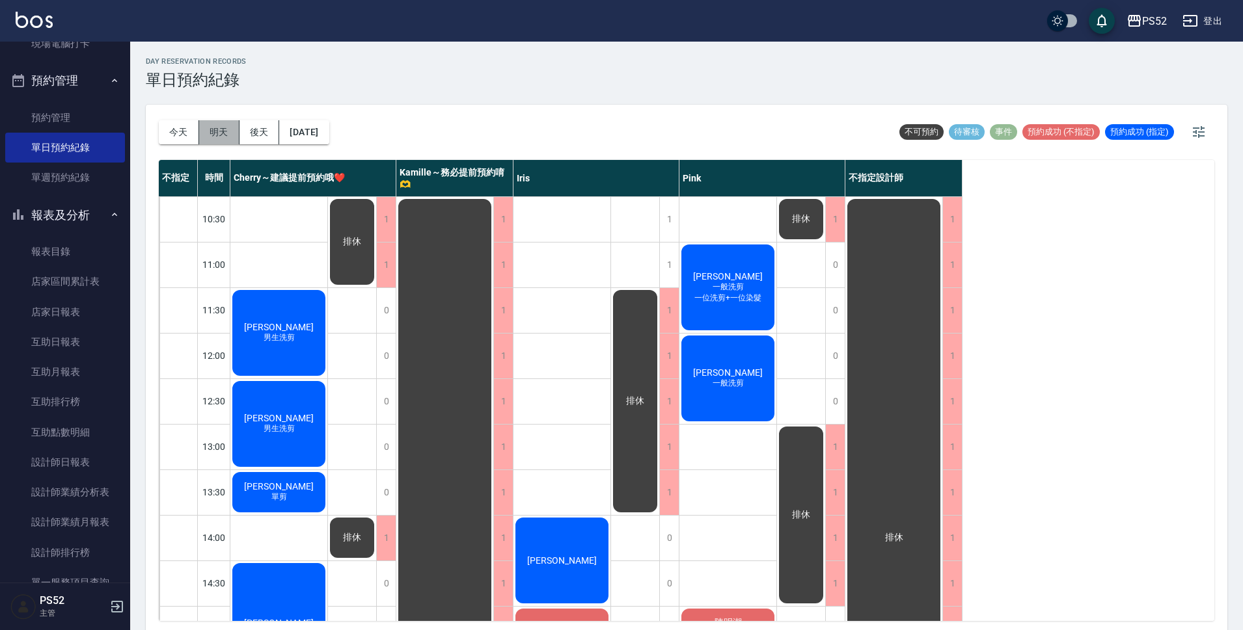
click at [226, 128] on button "明天" at bounding box center [219, 132] width 40 height 24
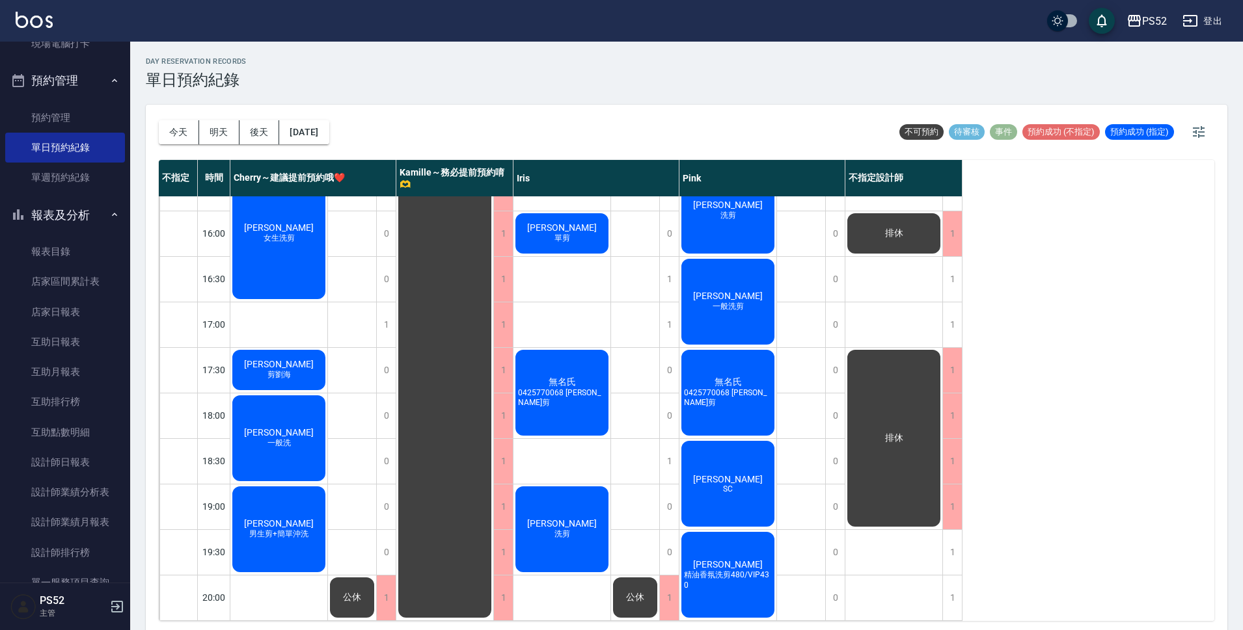
scroll to position [498, 0]
click at [303, 129] on button "[DATE]" at bounding box center [303, 132] width 49 height 24
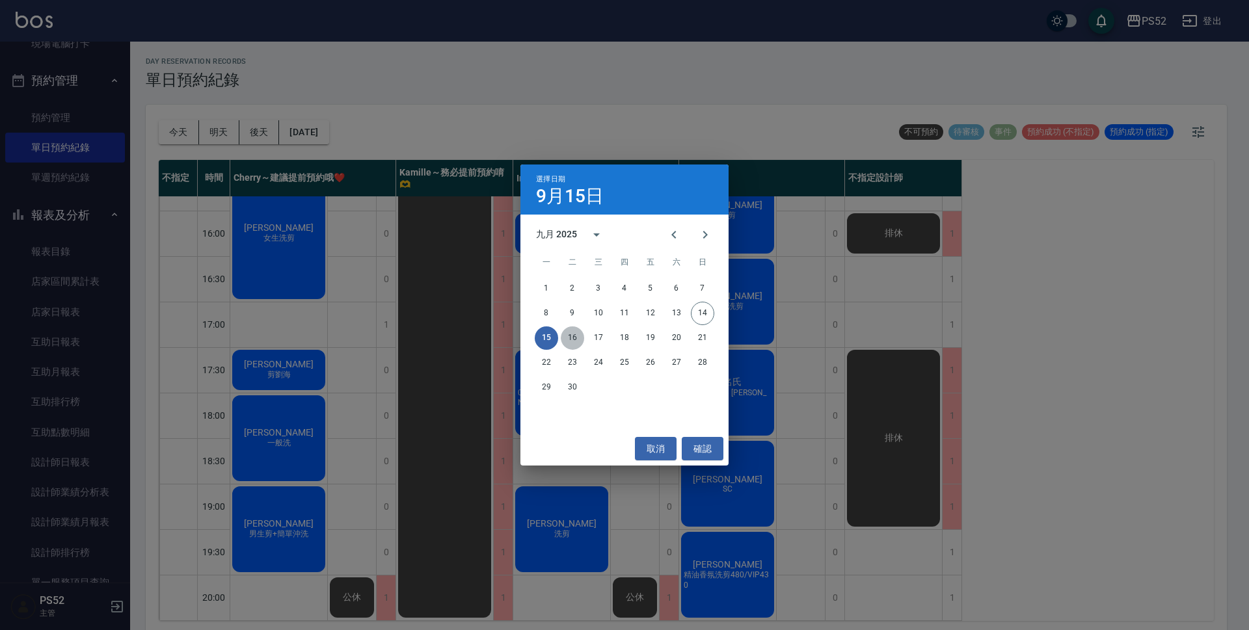
click at [571, 334] on button "16" at bounding box center [572, 338] width 23 height 23
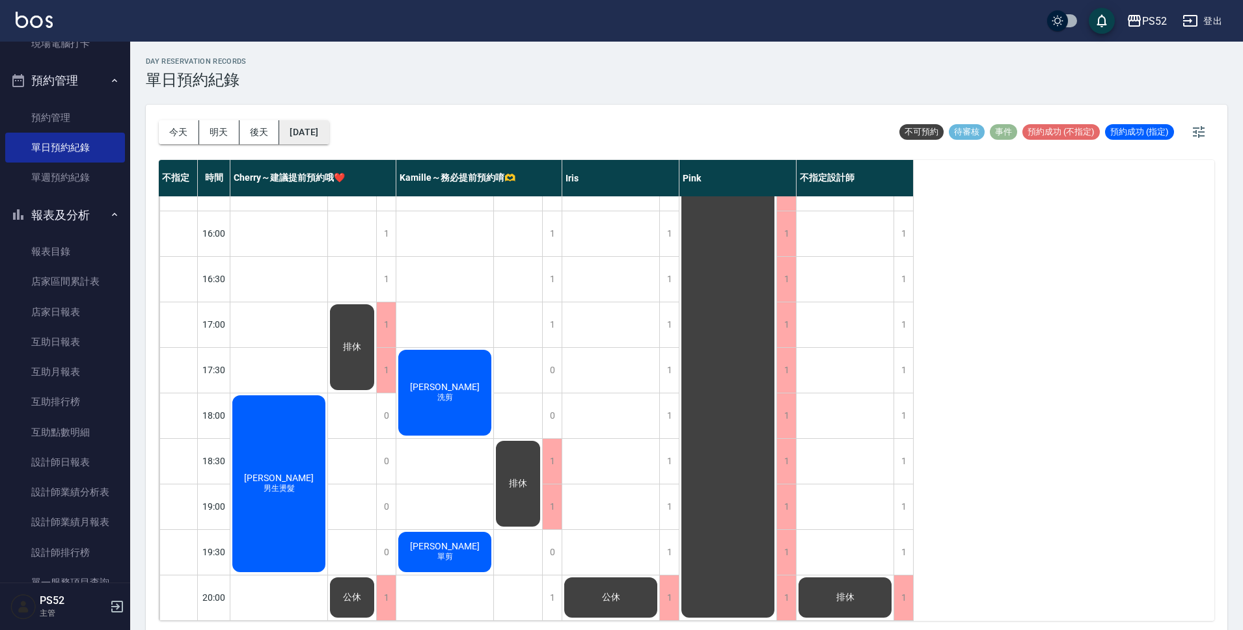
click at [329, 132] on button "[DATE]" at bounding box center [303, 132] width 49 height 24
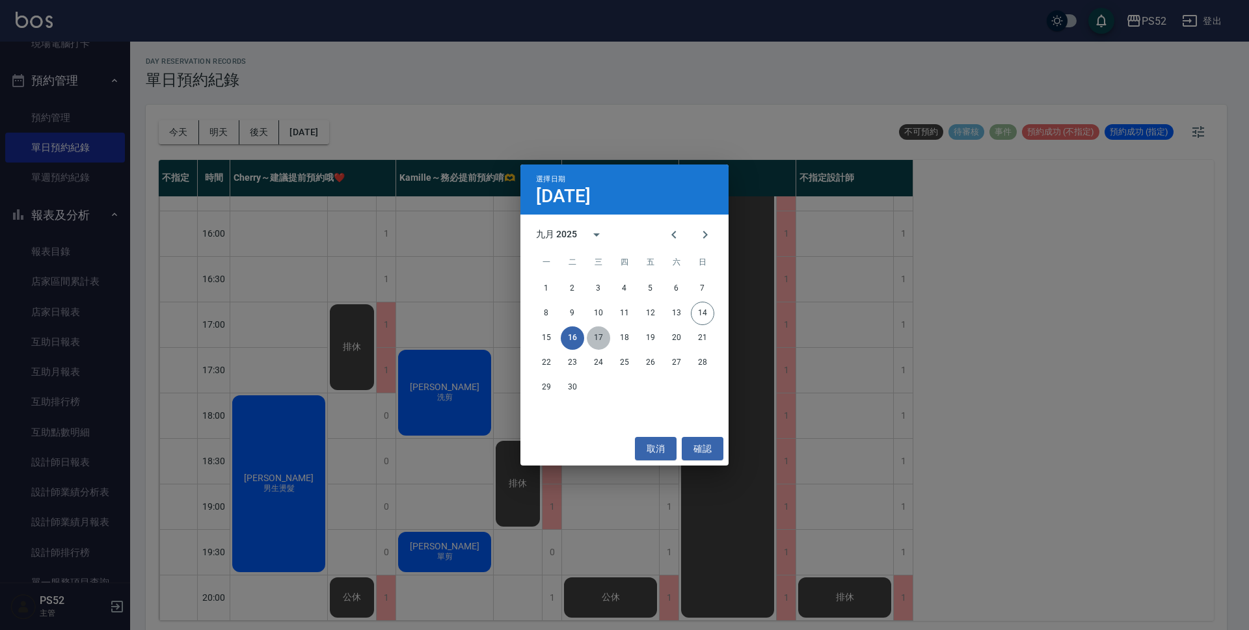
click at [599, 338] on button "17" at bounding box center [598, 338] width 23 height 23
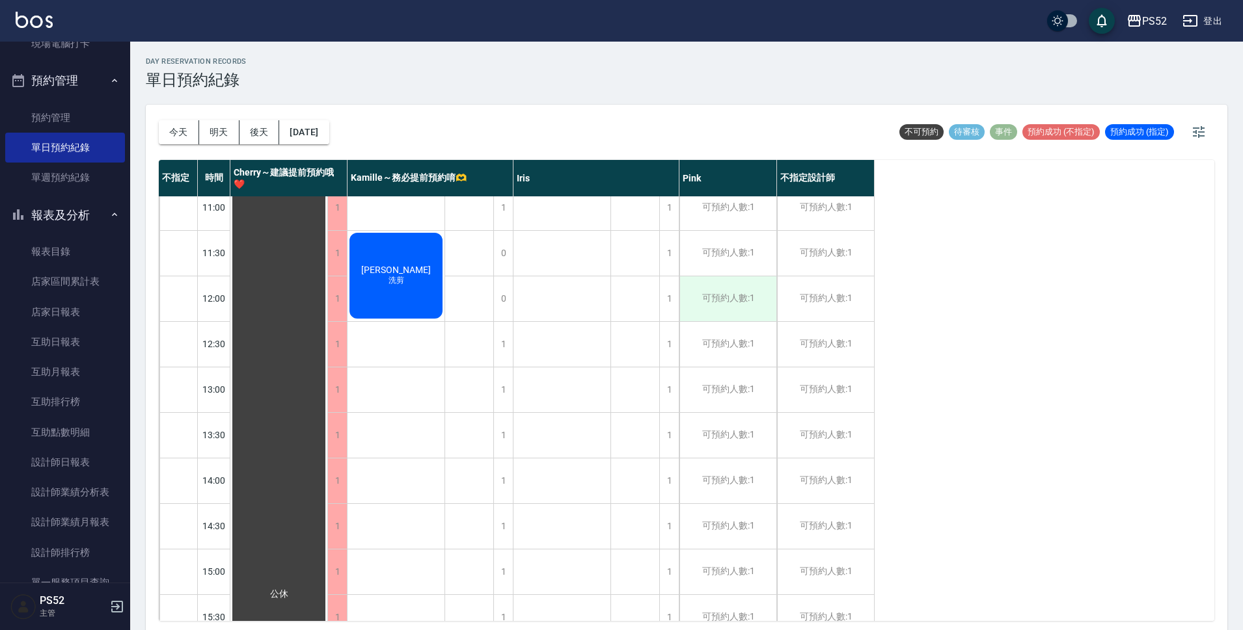
scroll to position [65, 0]
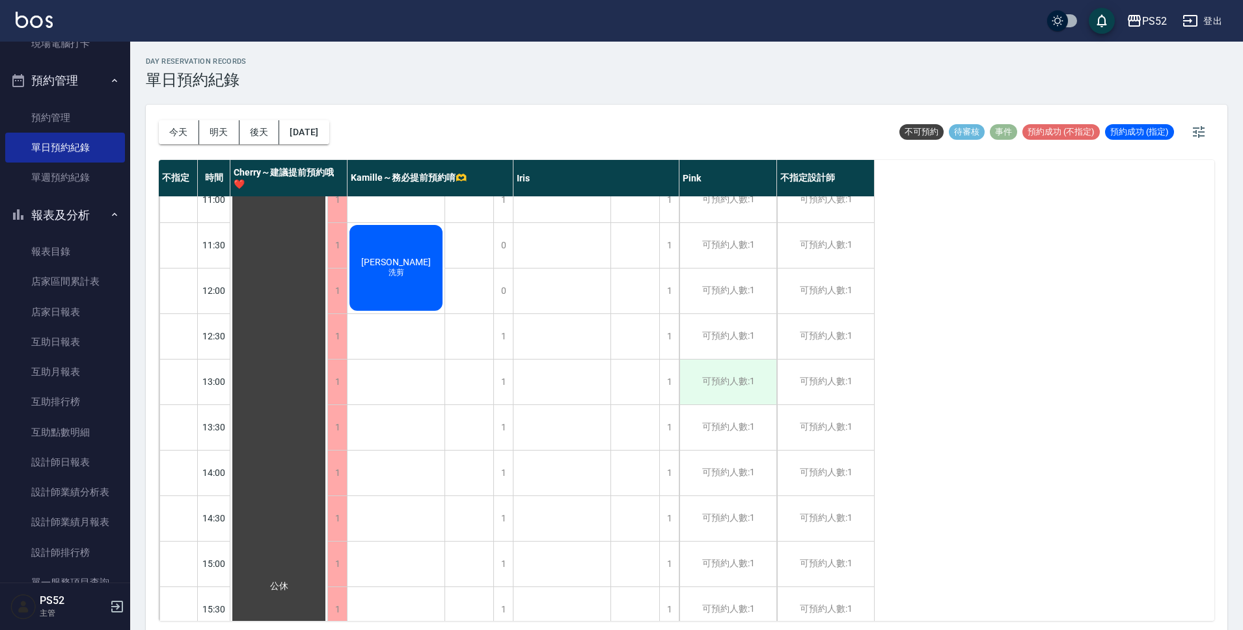
click at [721, 381] on div "可預約人數:1" at bounding box center [727, 382] width 97 height 45
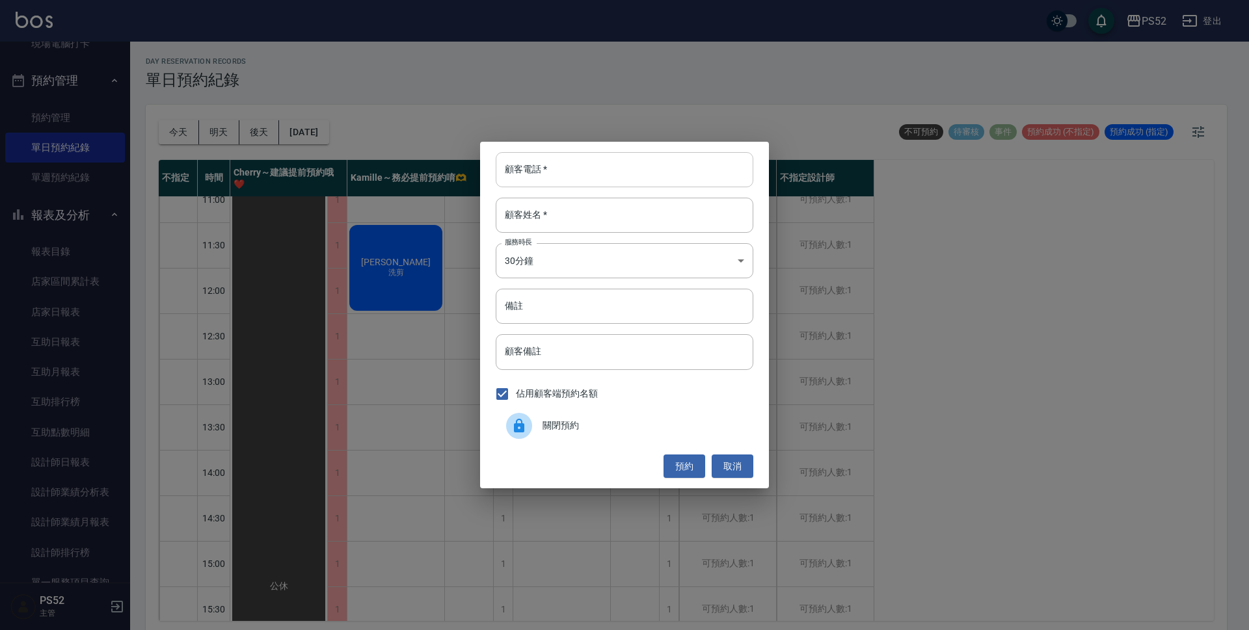
click at [556, 167] on input "顧客電話   *" at bounding box center [625, 169] width 258 height 35
click at [555, 206] on input "顧客姓名   *" at bounding box center [625, 215] width 258 height 35
click at [729, 474] on button "取消" at bounding box center [733, 467] width 42 height 24
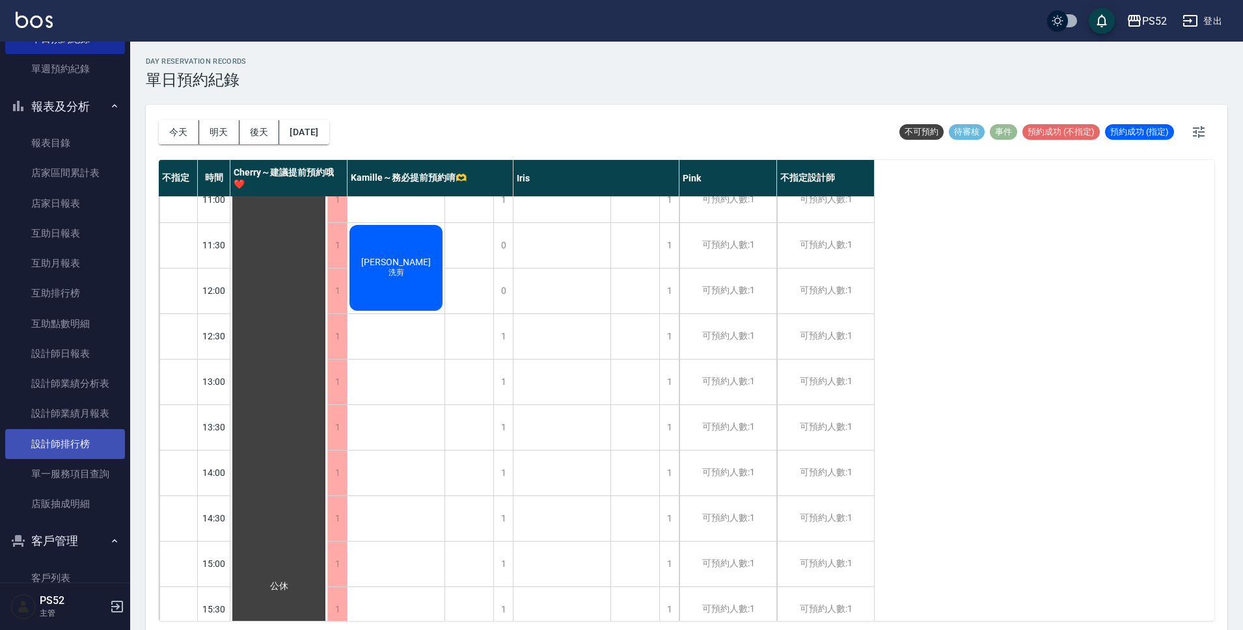
scroll to position [411, 0]
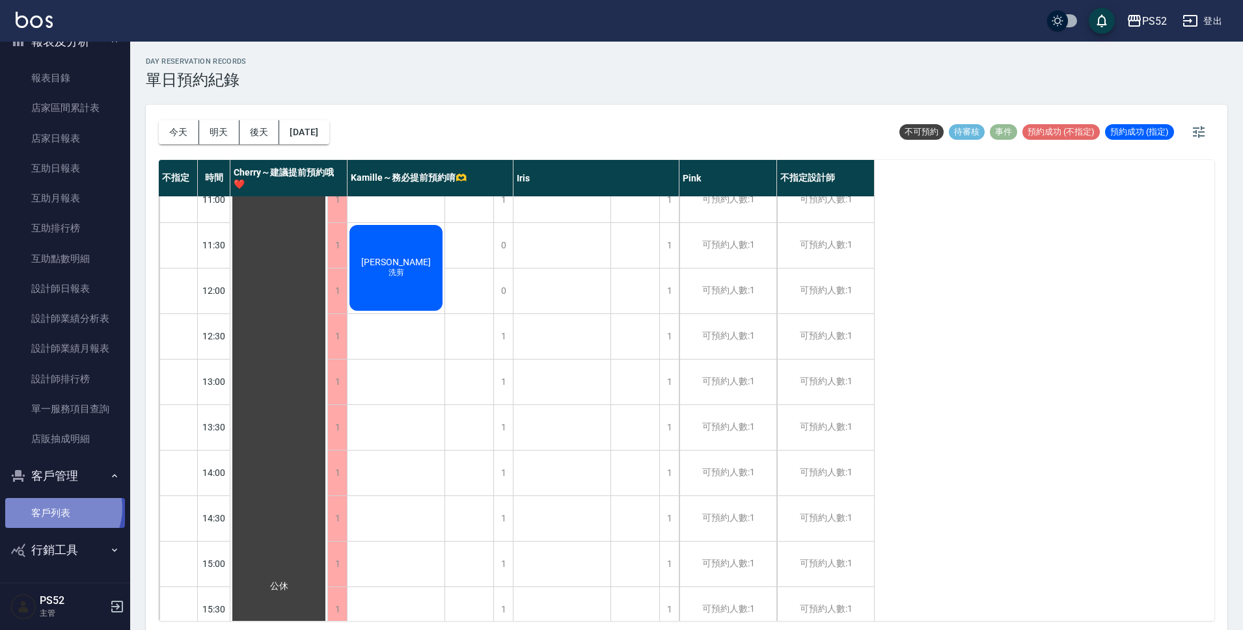
click at [59, 509] on link "客戶列表" at bounding box center [65, 513] width 120 height 30
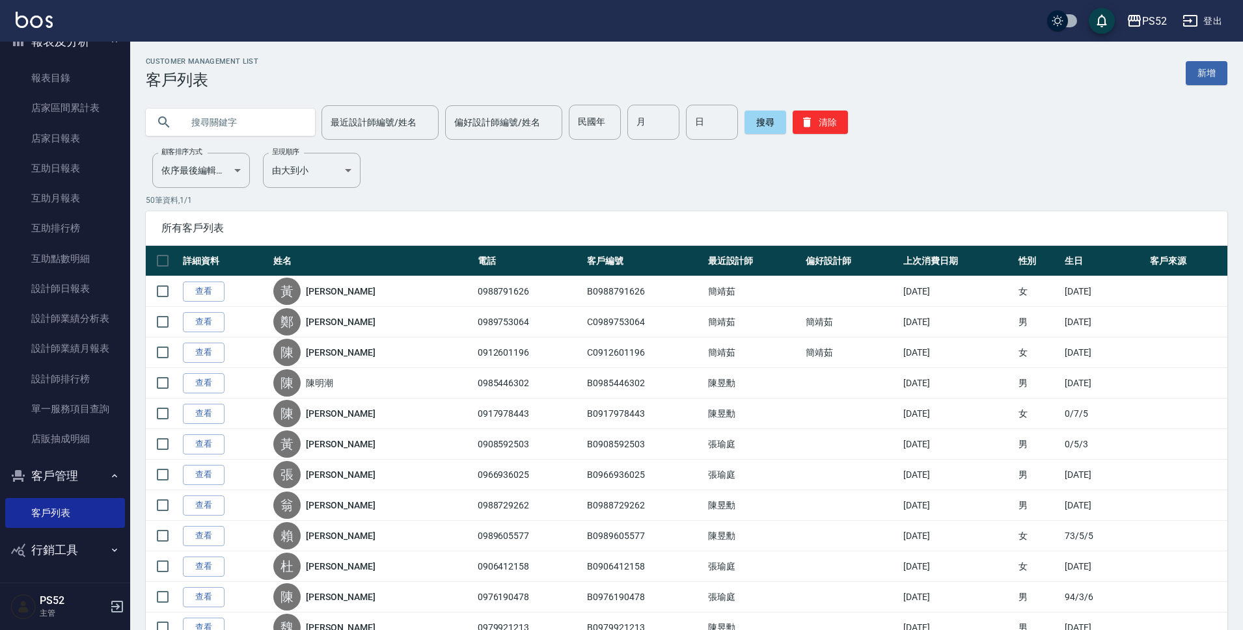
click at [193, 125] on input "text" at bounding box center [243, 122] width 122 height 35
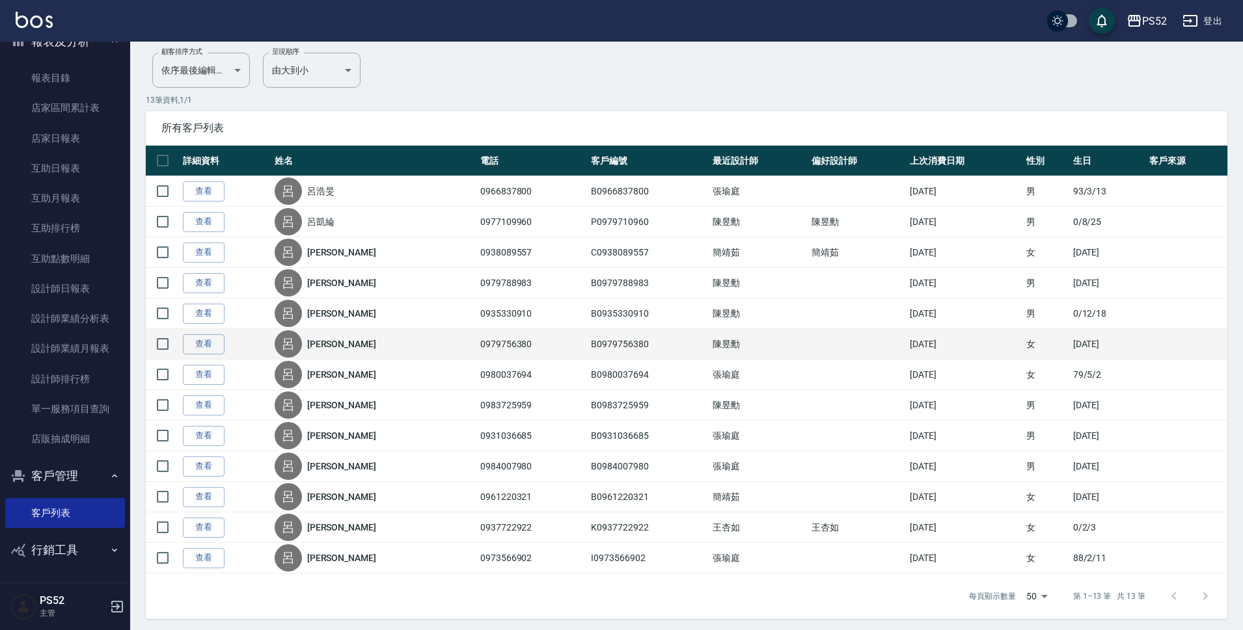
scroll to position [105, 0]
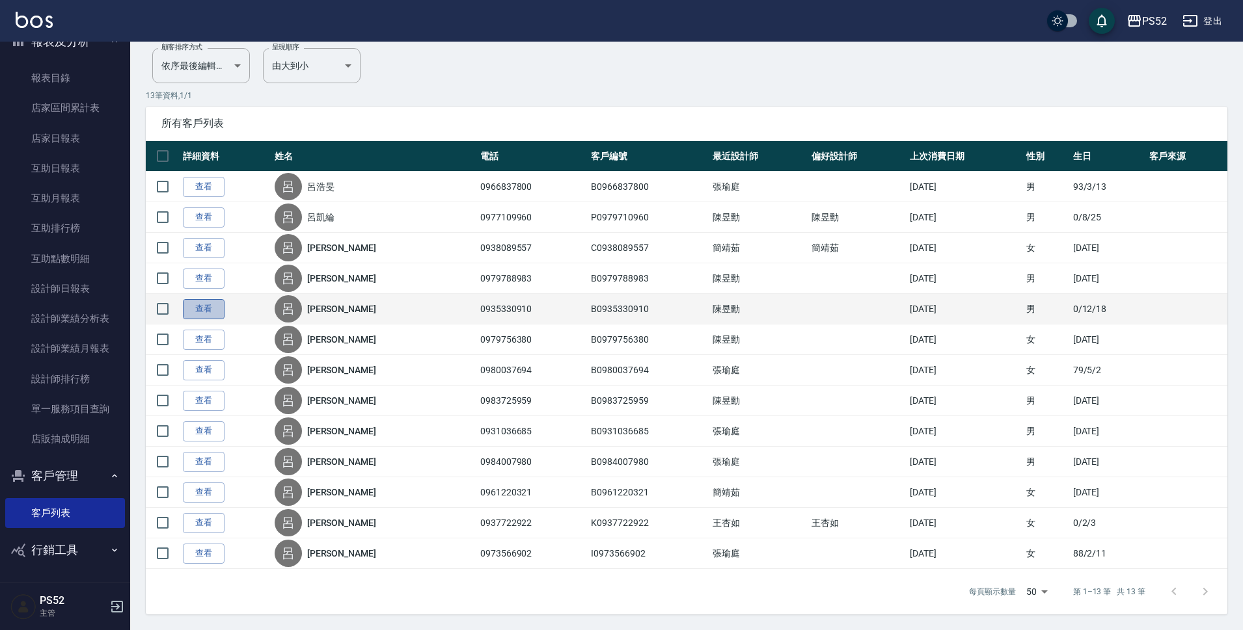
click at [197, 307] on link "查看" at bounding box center [204, 309] width 42 height 20
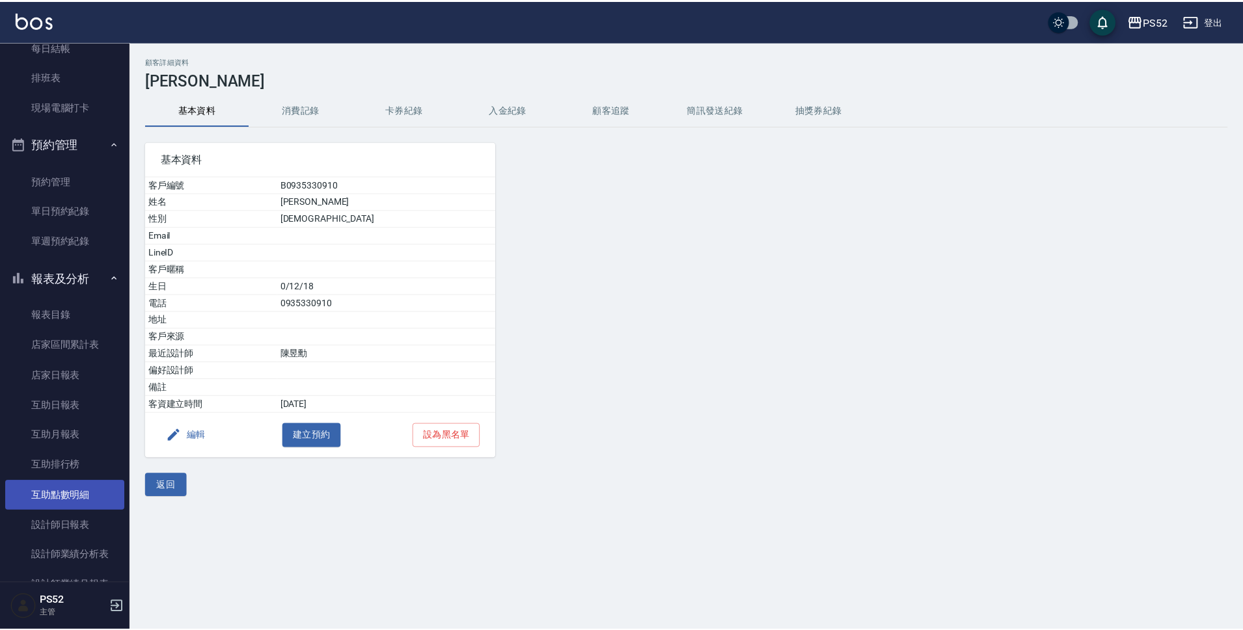
scroll to position [172, 0]
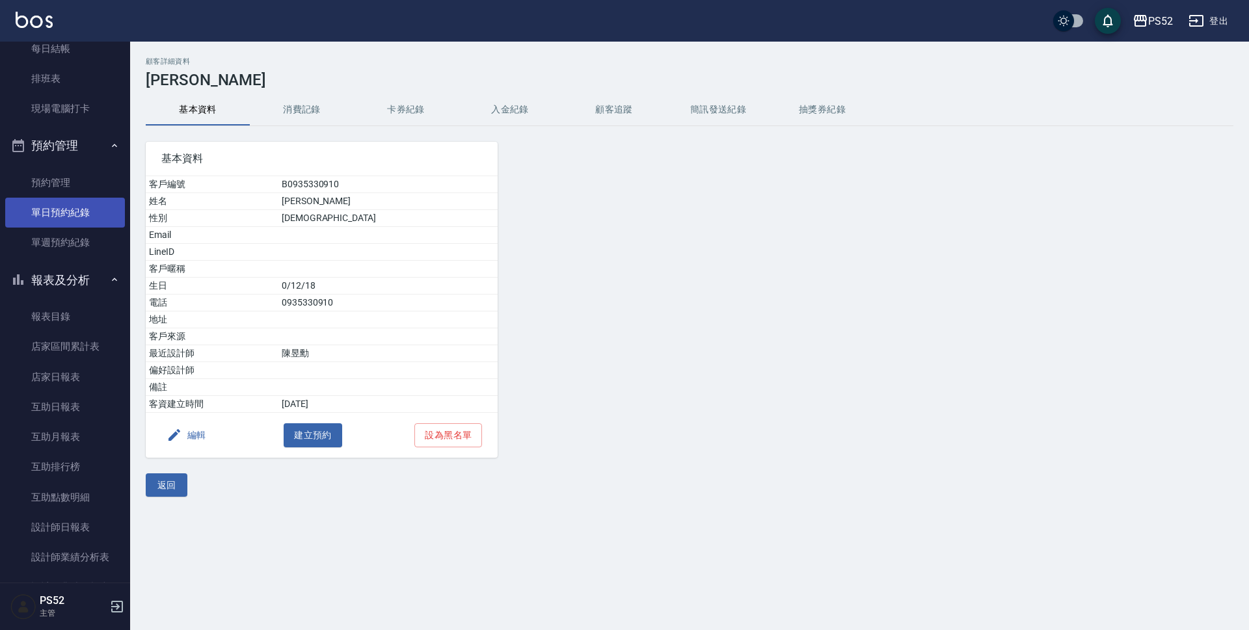
click at [52, 208] on link "單日預約紀錄" at bounding box center [65, 213] width 120 height 30
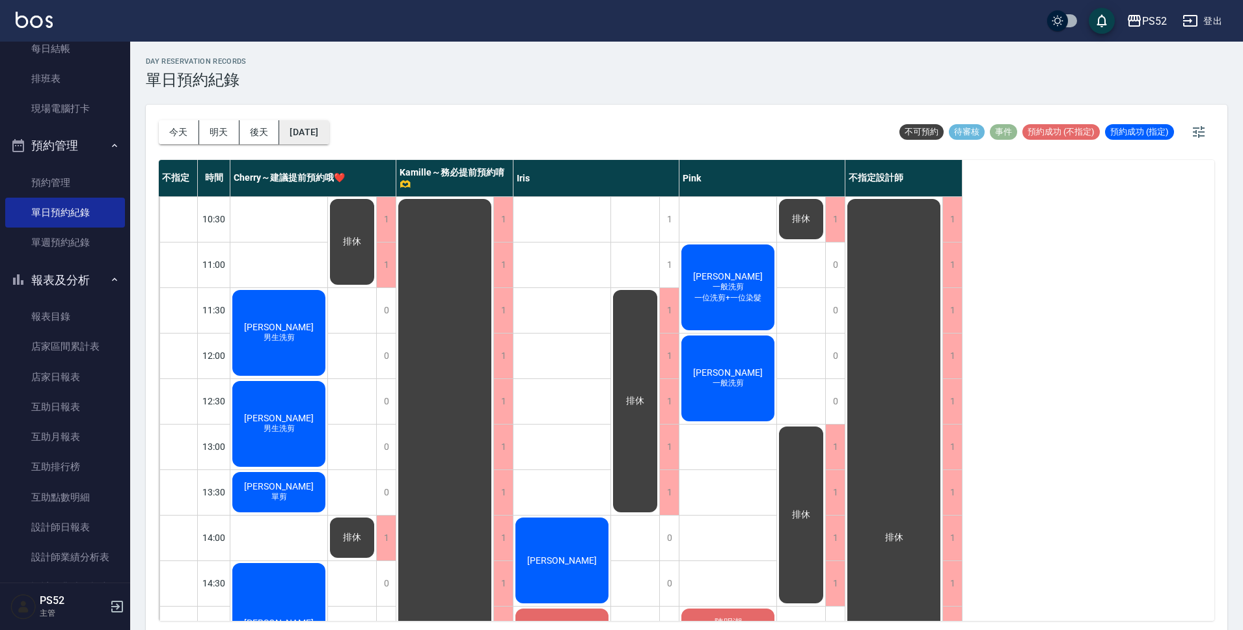
click at [321, 129] on button "[DATE]" at bounding box center [303, 132] width 49 height 24
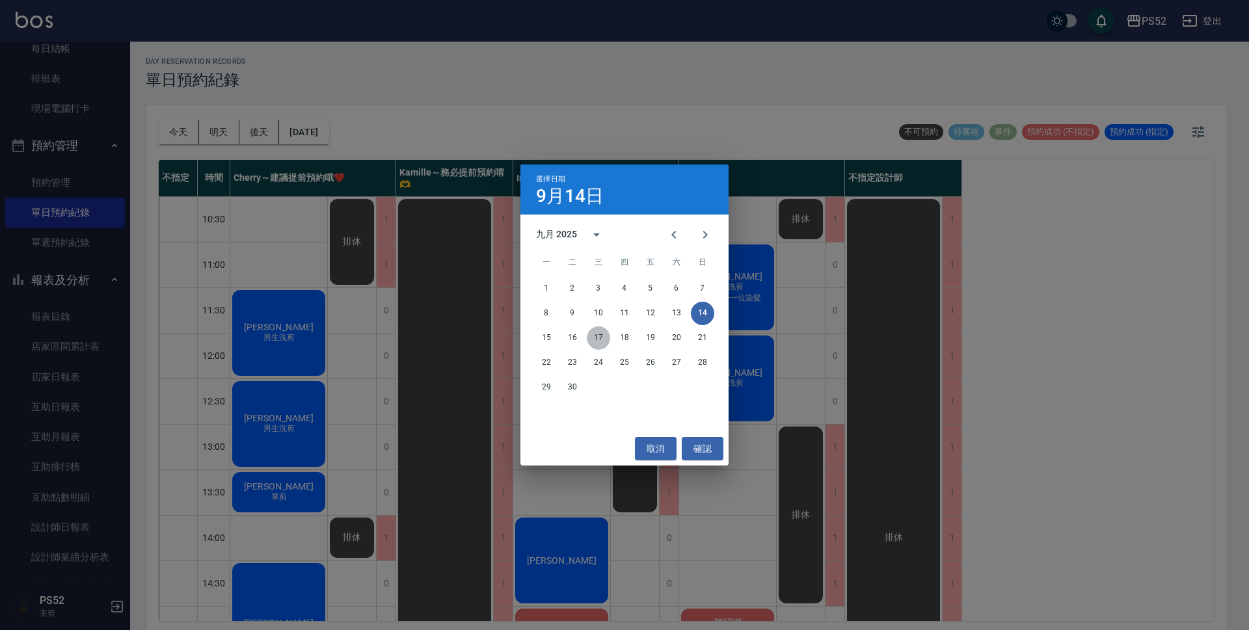
click at [603, 338] on button "17" at bounding box center [598, 338] width 23 height 23
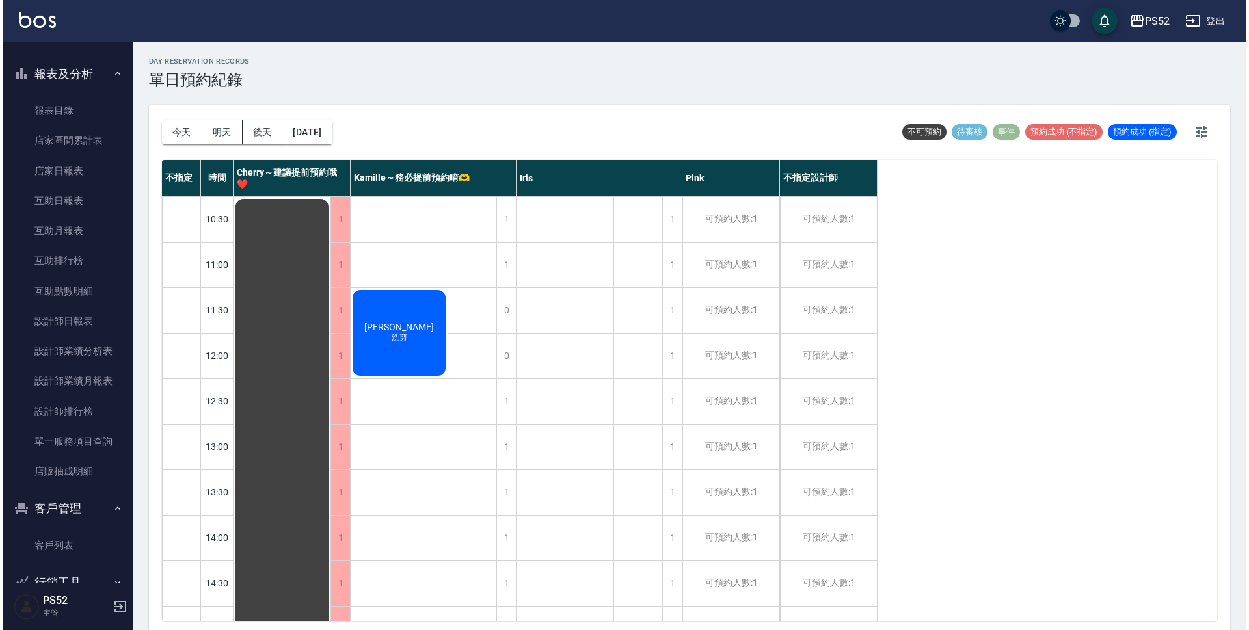
scroll to position [411, 0]
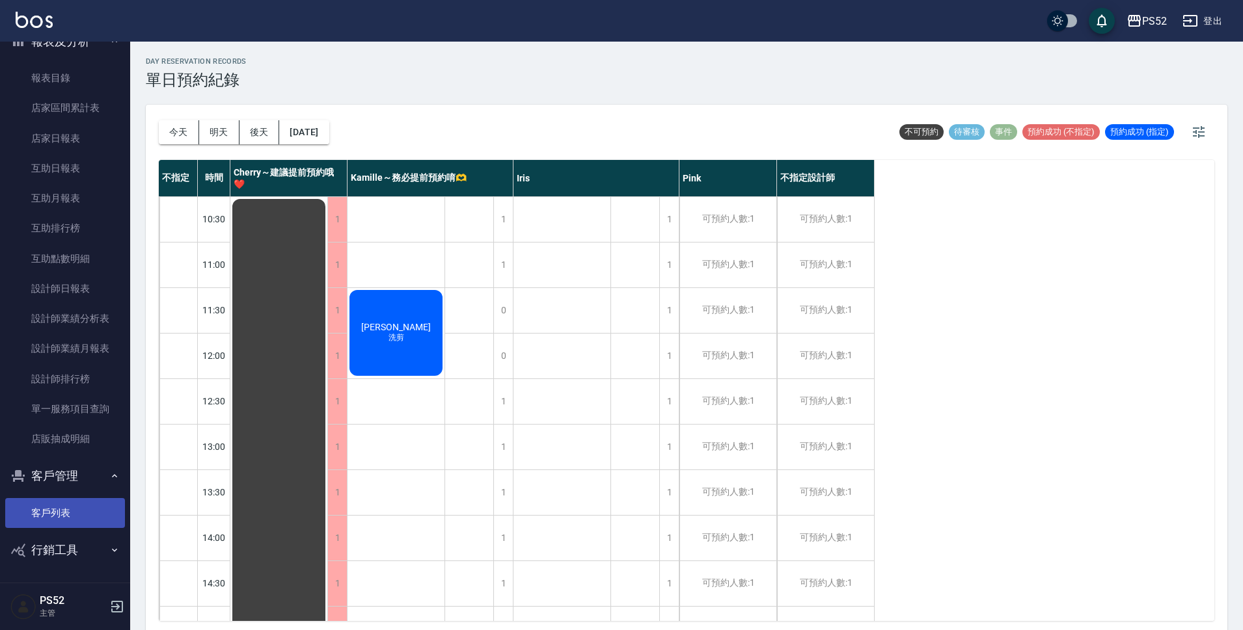
click at [67, 524] on link "客戶列表" at bounding box center [65, 513] width 120 height 30
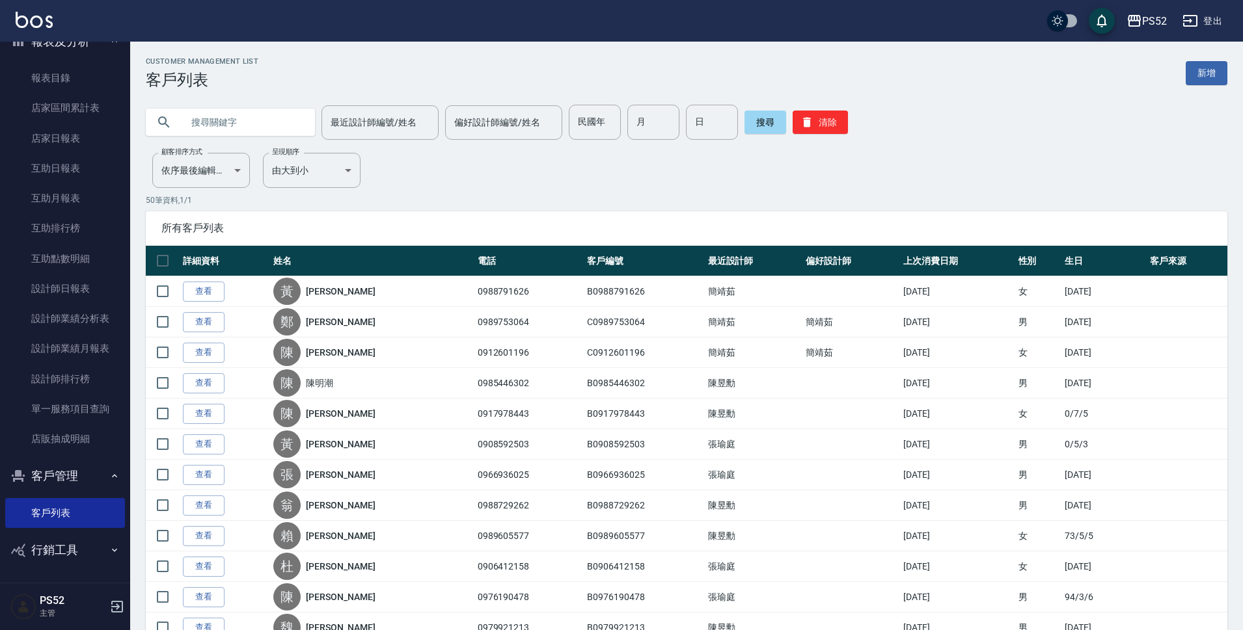
click at [219, 121] on input "text" at bounding box center [243, 122] width 122 height 35
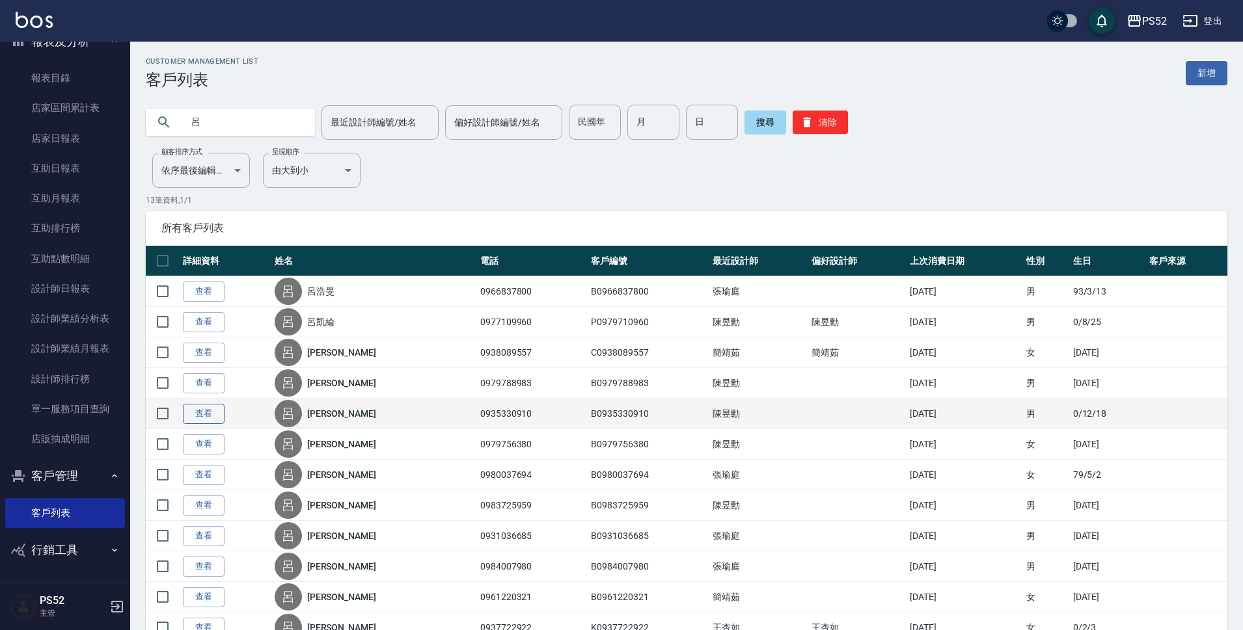
click at [213, 414] on link "查看" at bounding box center [204, 414] width 42 height 20
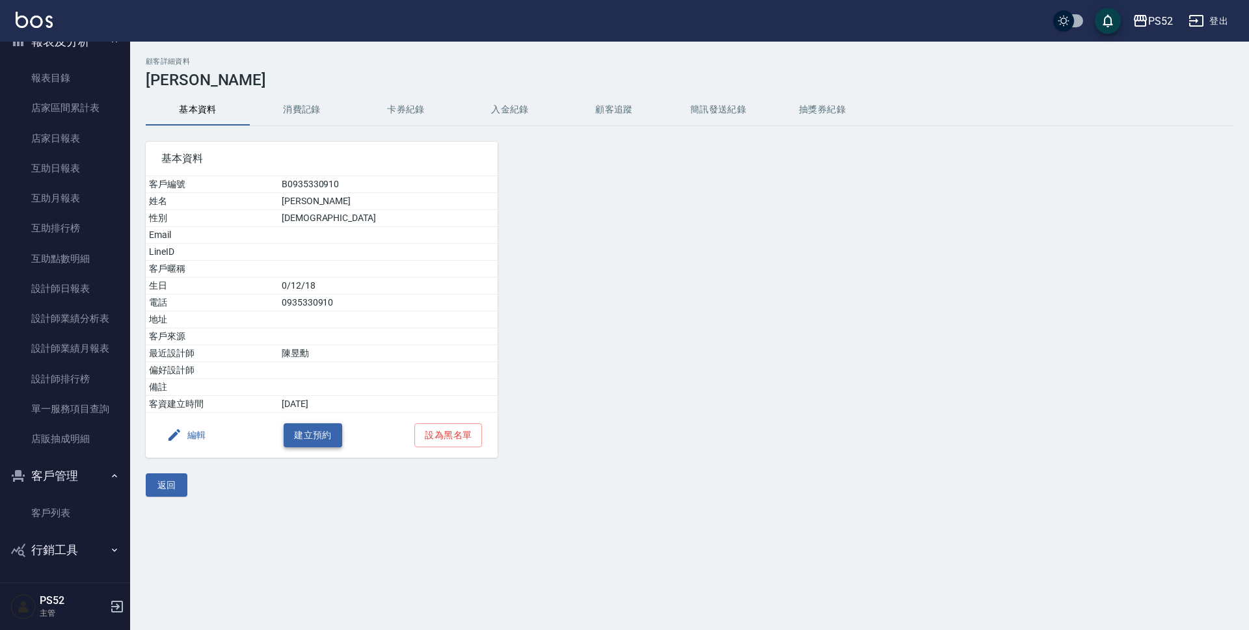
click at [294, 431] on button "建立預約" at bounding box center [313, 436] width 59 height 24
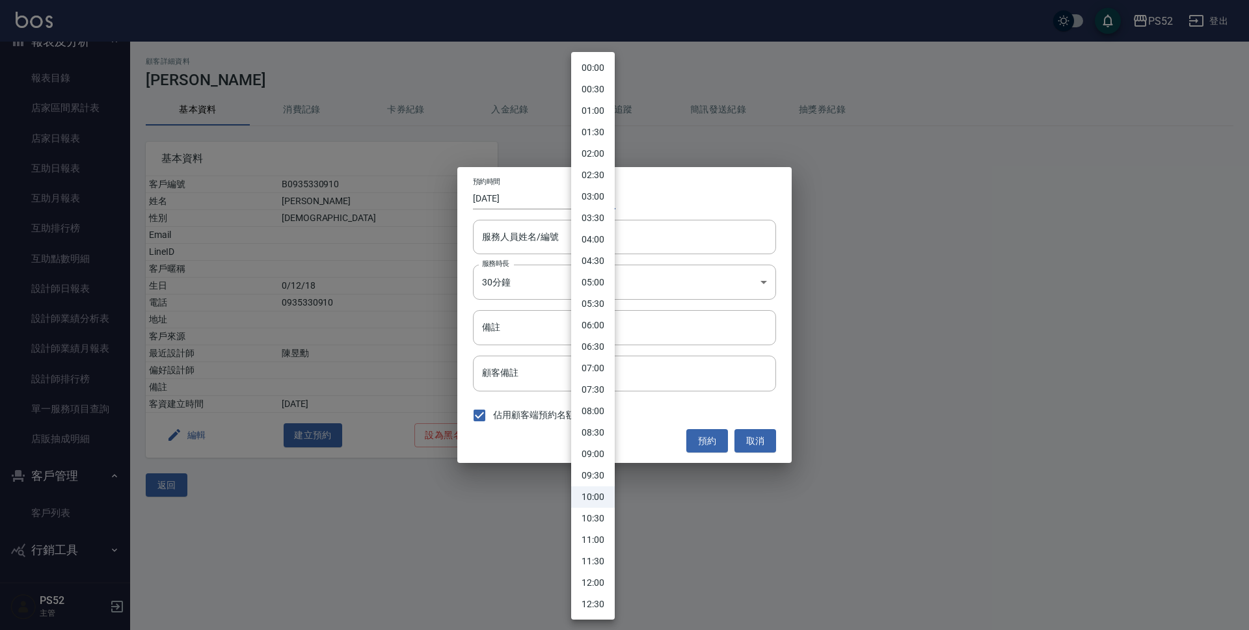
click at [593, 200] on body "PS52 登出 櫃檯作業 打帳單 帳單列表 現金收支登錄 材料自購登錄 每日結帳 排班表 現場電腦打卡 預約管理 預約管理 單日預約紀錄 單週預約紀錄 報表及…" at bounding box center [624, 315] width 1249 height 630
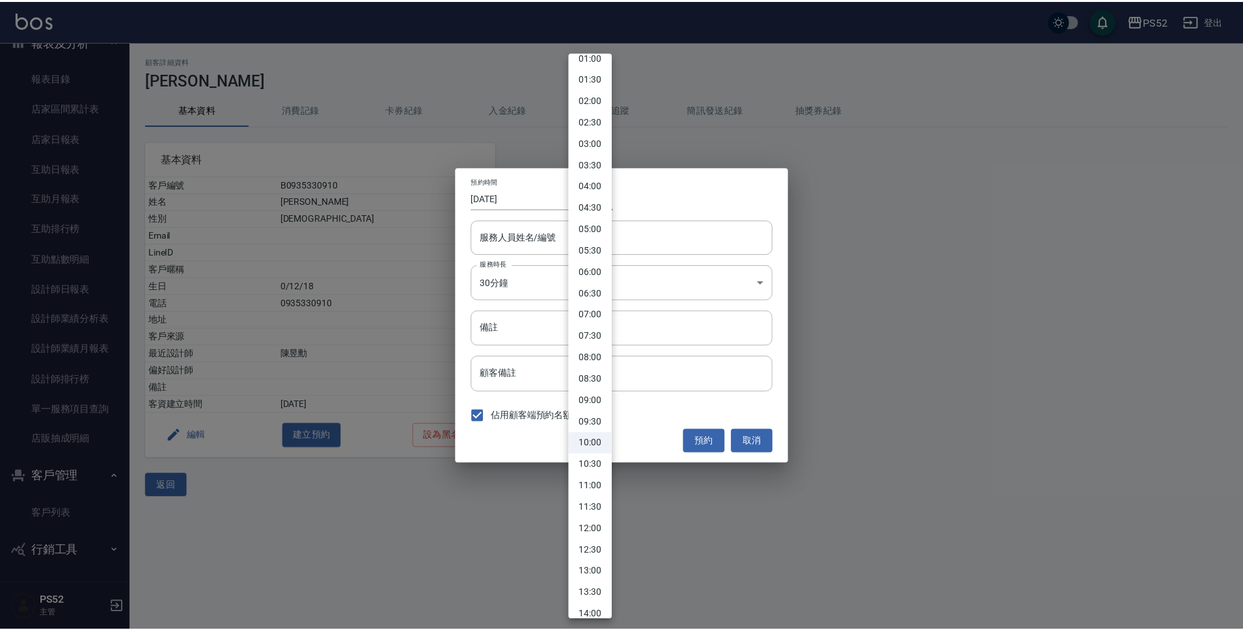
scroll to position [65, 0]
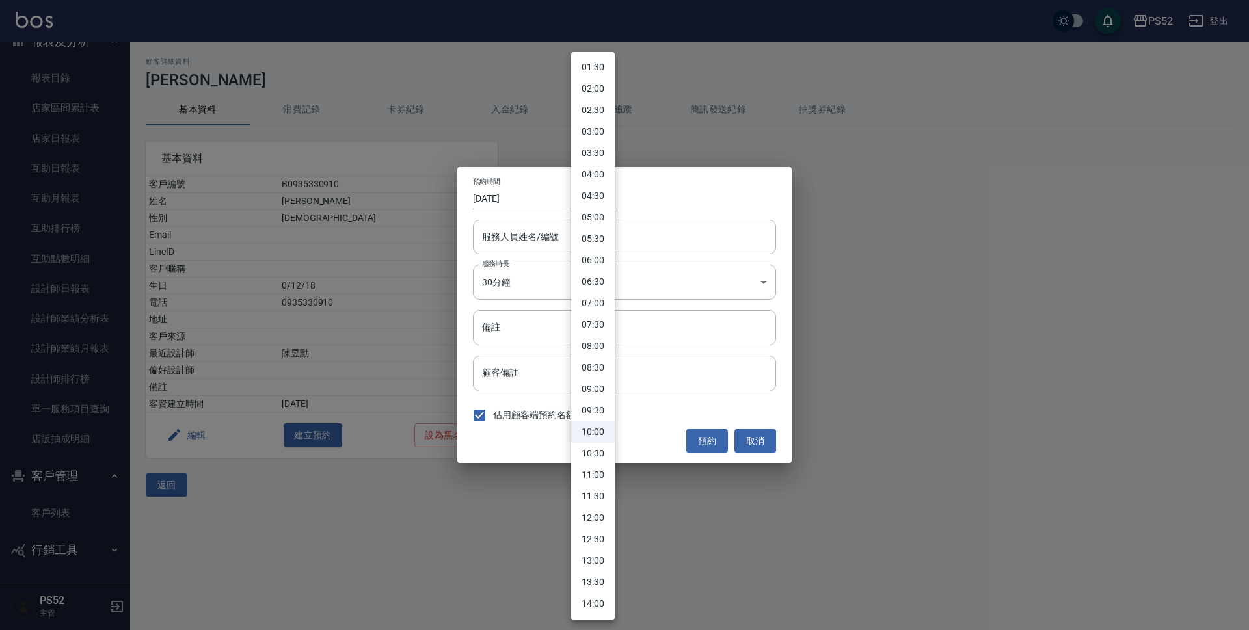
click at [593, 563] on li "13:00" at bounding box center [593, 560] width 44 height 21
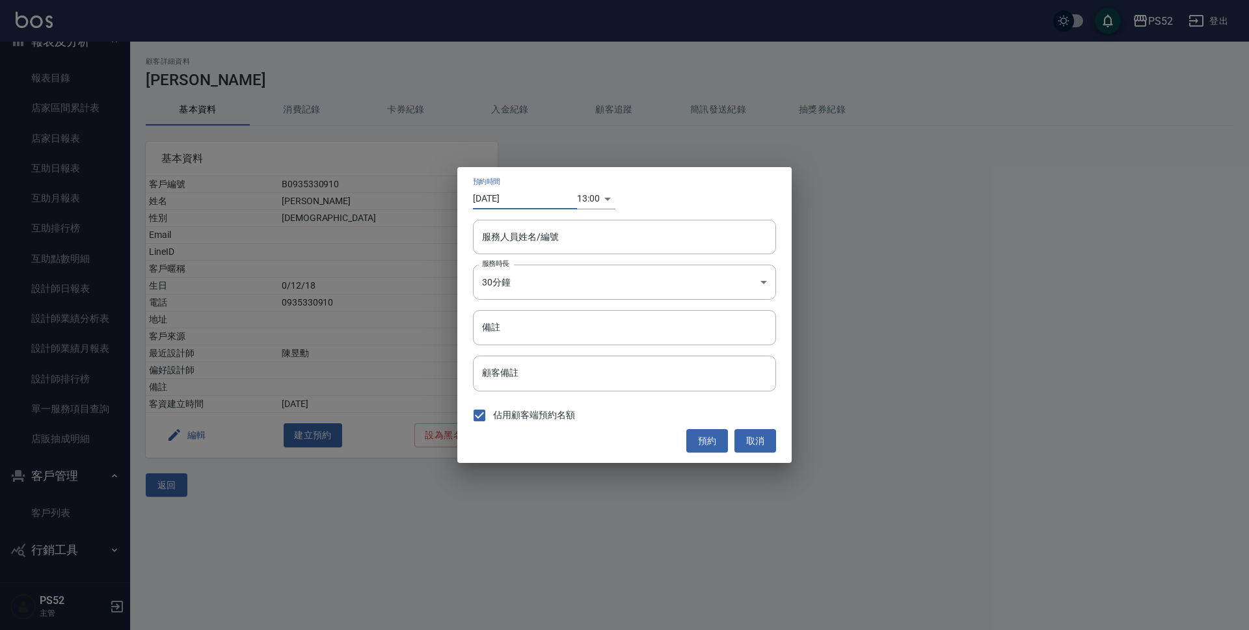
click at [538, 193] on input "[DATE]" at bounding box center [525, 198] width 104 height 21
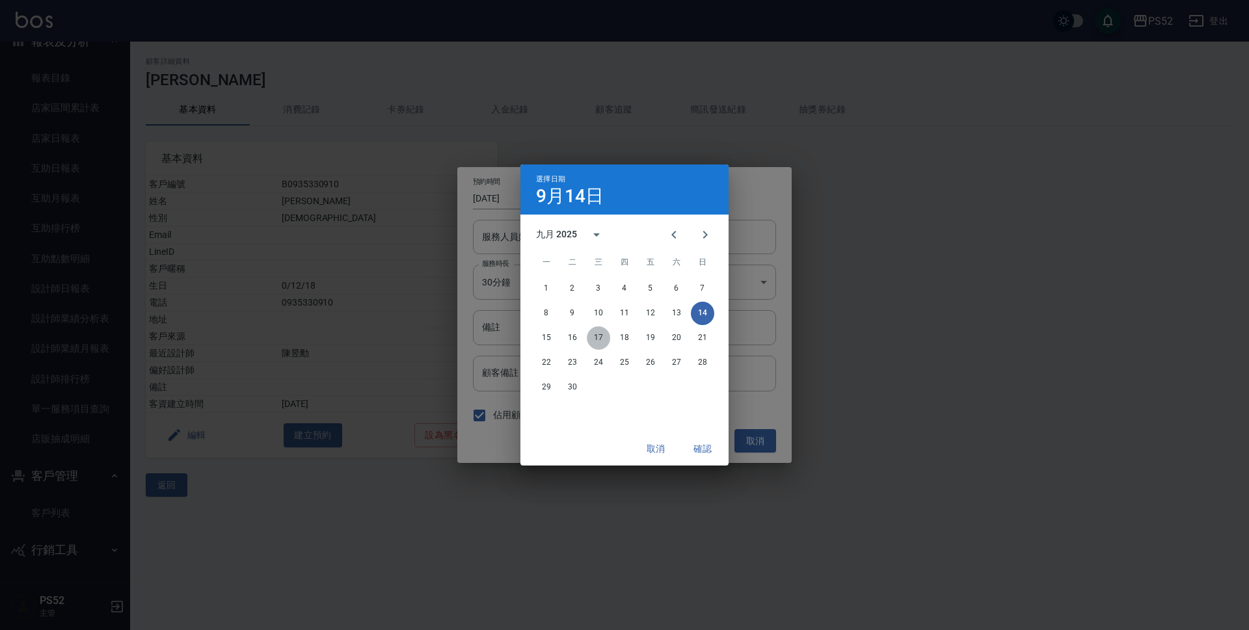
click at [591, 340] on button "17" at bounding box center [598, 338] width 23 height 23
click at [705, 451] on button "確認" at bounding box center [703, 449] width 42 height 24
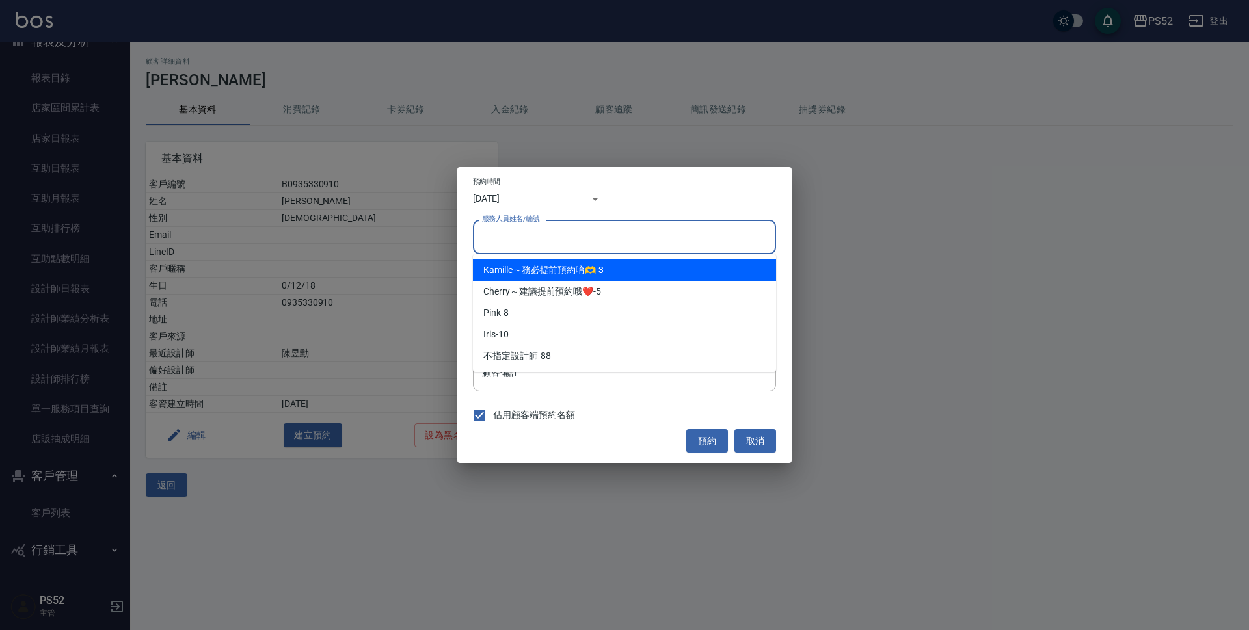
click at [567, 242] on input "服務人員姓名/編號" at bounding box center [624, 237] width 291 height 23
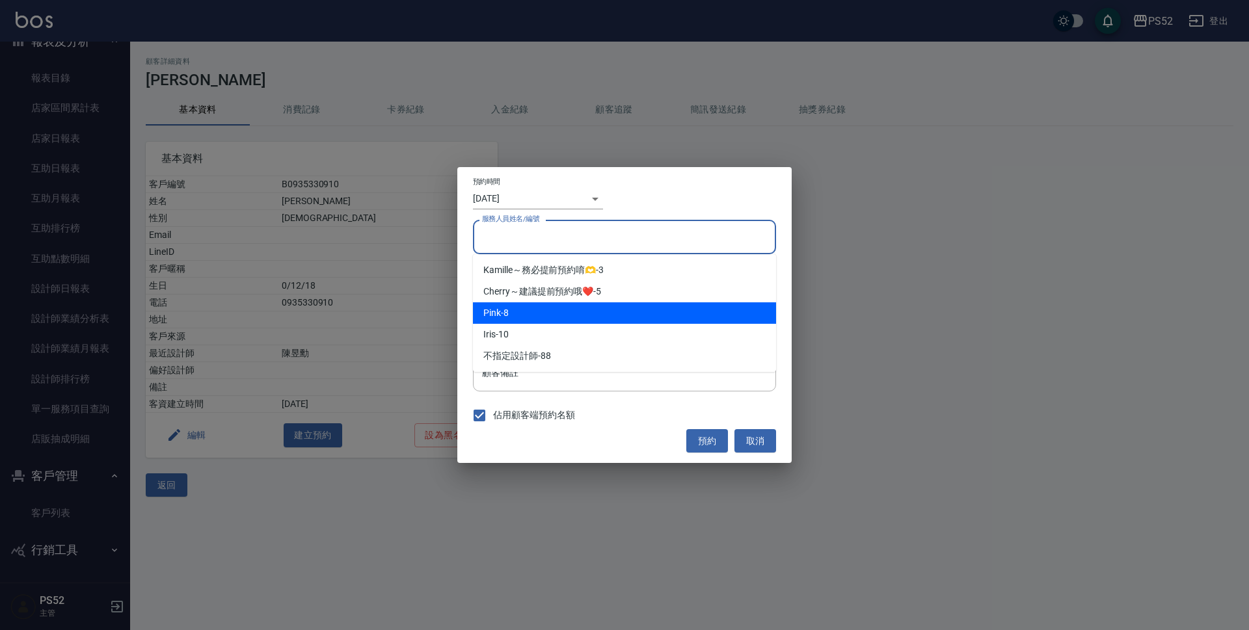
click at [583, 311] on div "Pink -8" at bounding box center [624, 313] width 303 height 21
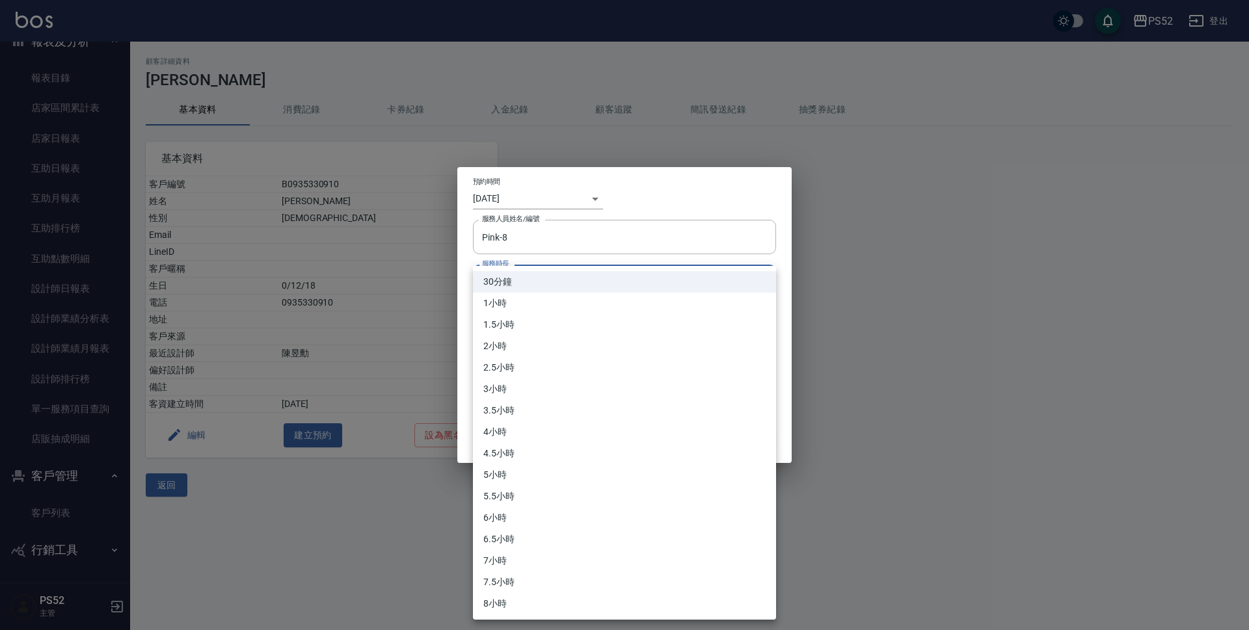
click at [585, 286] on body "PS52 登出 櫃檯作業 打帳單 帳單列表 現金收支登錄 材料自購登錄 每日結帳 排班表 現場電腦打卡 預約管理 預約管理 單日預約紀錄 單週預約紀錄 報表及…" at bounding box center [624, 315] width 1249 height 630
click at [550, 304] on li "1小時" at bounding box center [624, 303] width 303 height 21
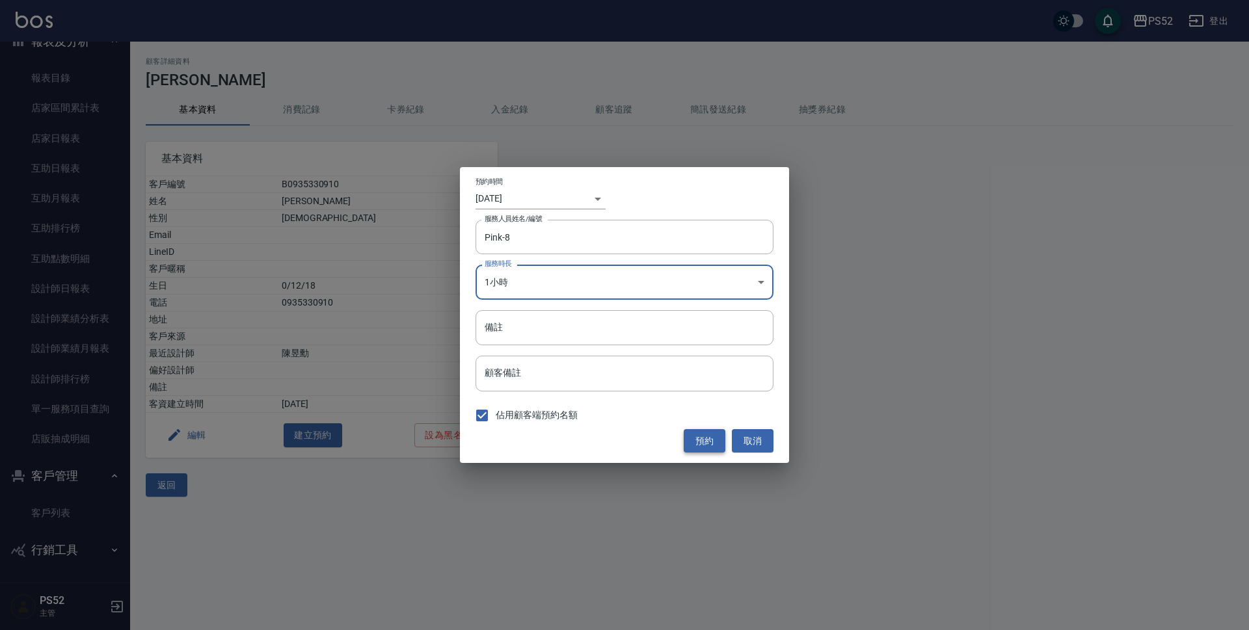
click at [705, 439] on button "預約" at bounding box center [705, 441] width 42 height 24
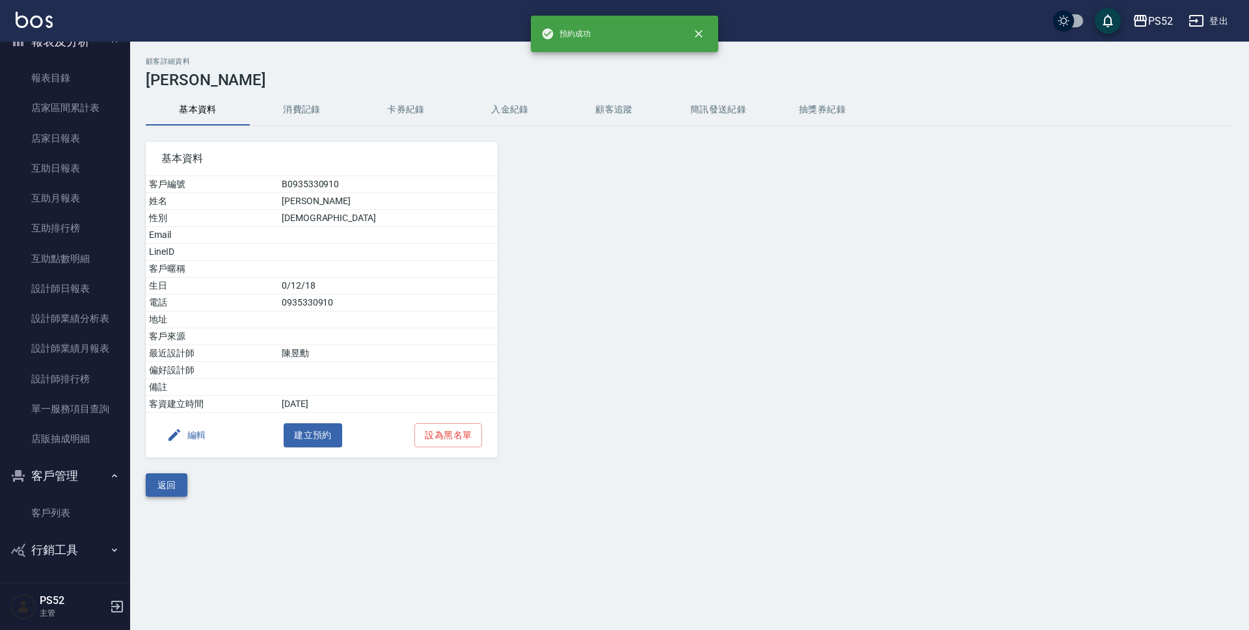
click at [177, 481] on button "返回" at bounding box center [167, 486] width 42 height 24
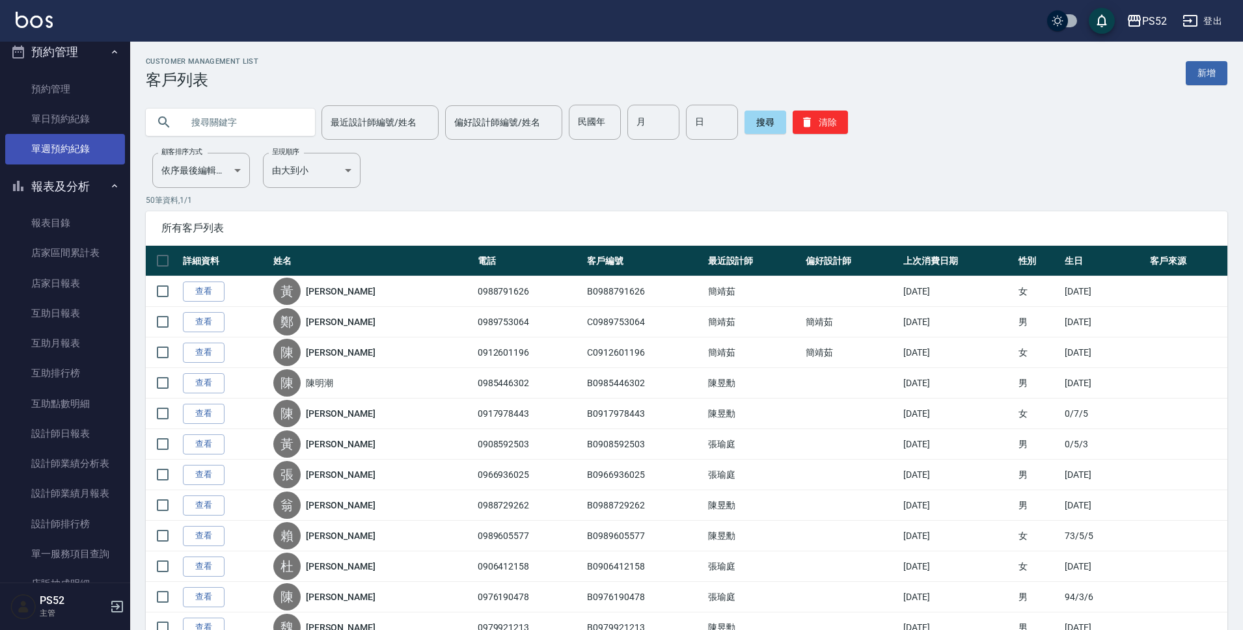
scroll to position [260, 0]
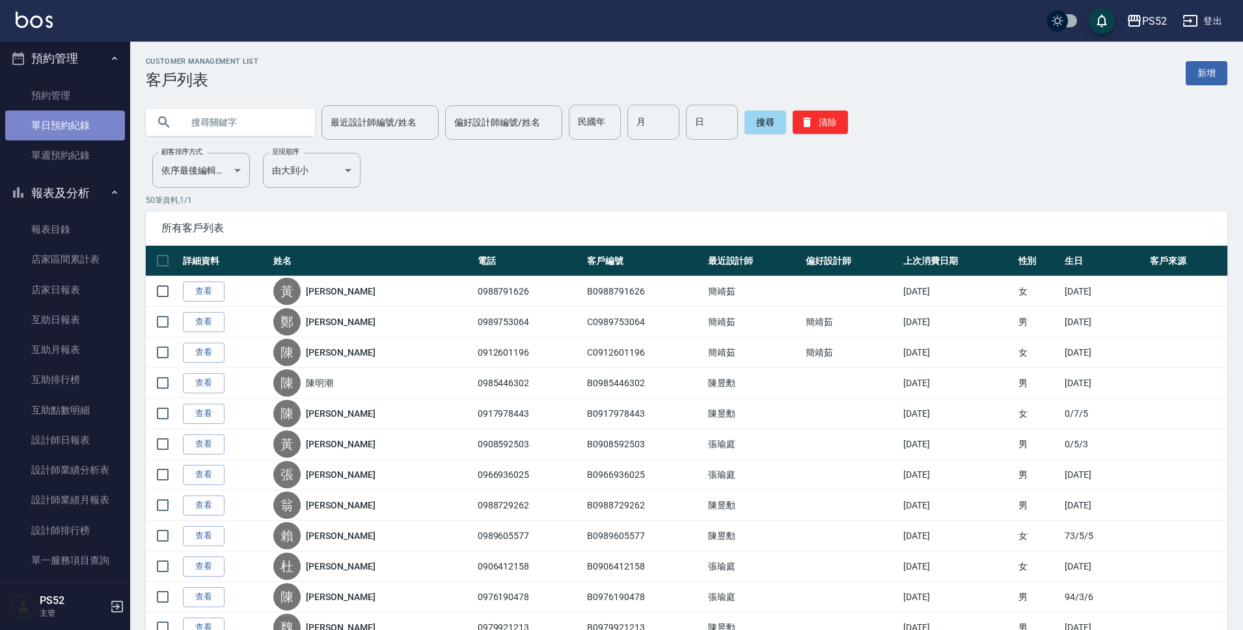
click at [78, 121] on link "單日預約紀錄" at bounding box center [65, 126] width 120 height 30
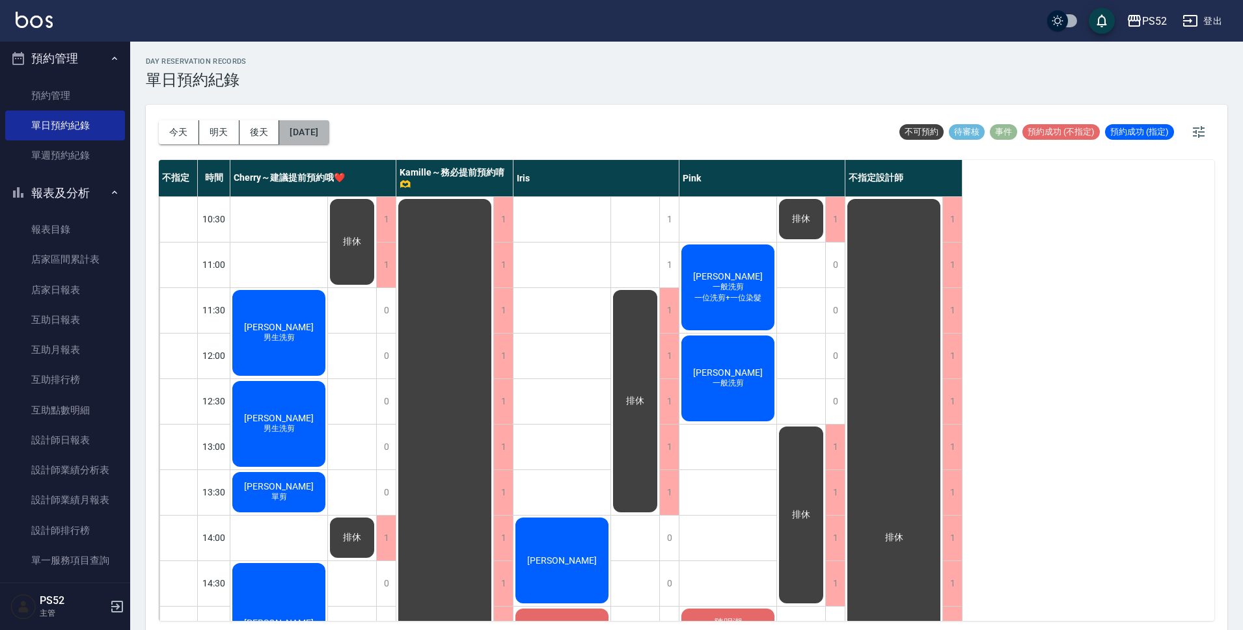
click at [316, 134] on button "[DATE]" at bounding box center [303, 132] width 49 height 24
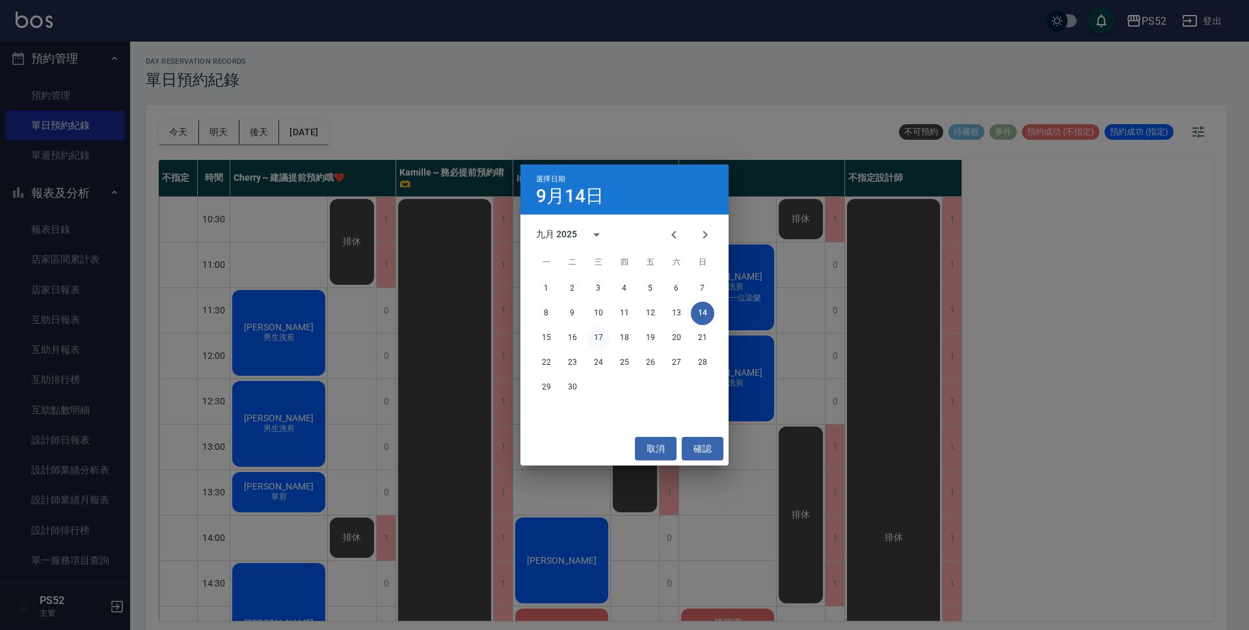
click at [605, 343] on button "17" at bounding box center [598, 338] width 23 height 23
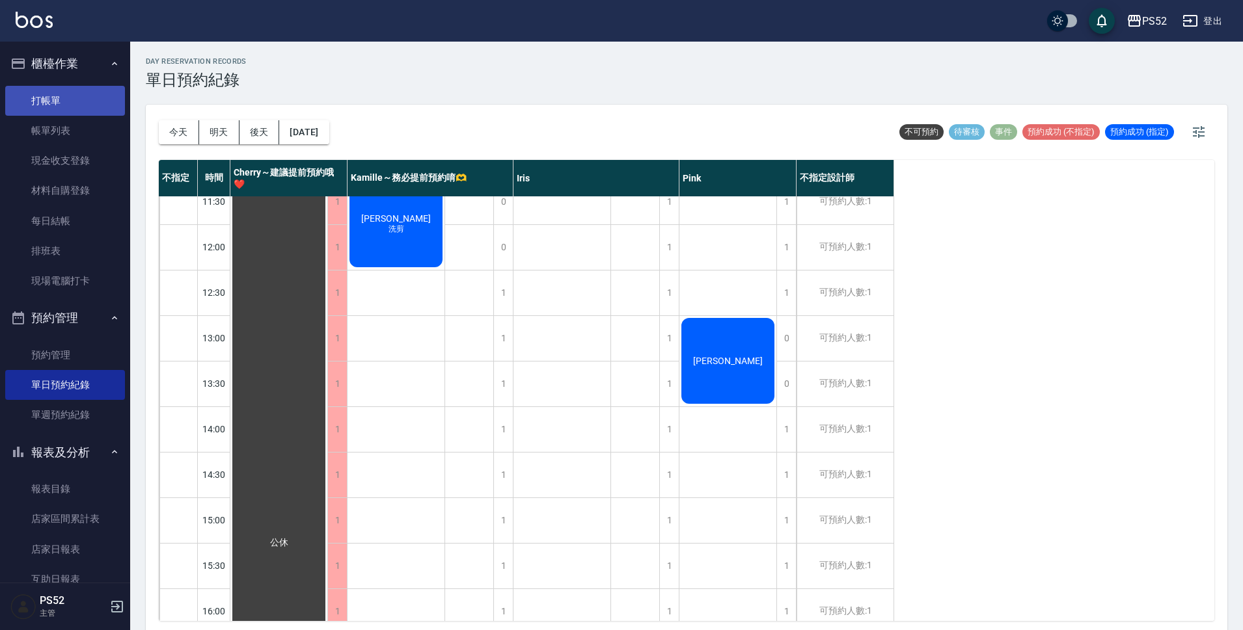
click at [37, 100] on link "打帳單" at bounding box center [65, 101] width 120 height 30
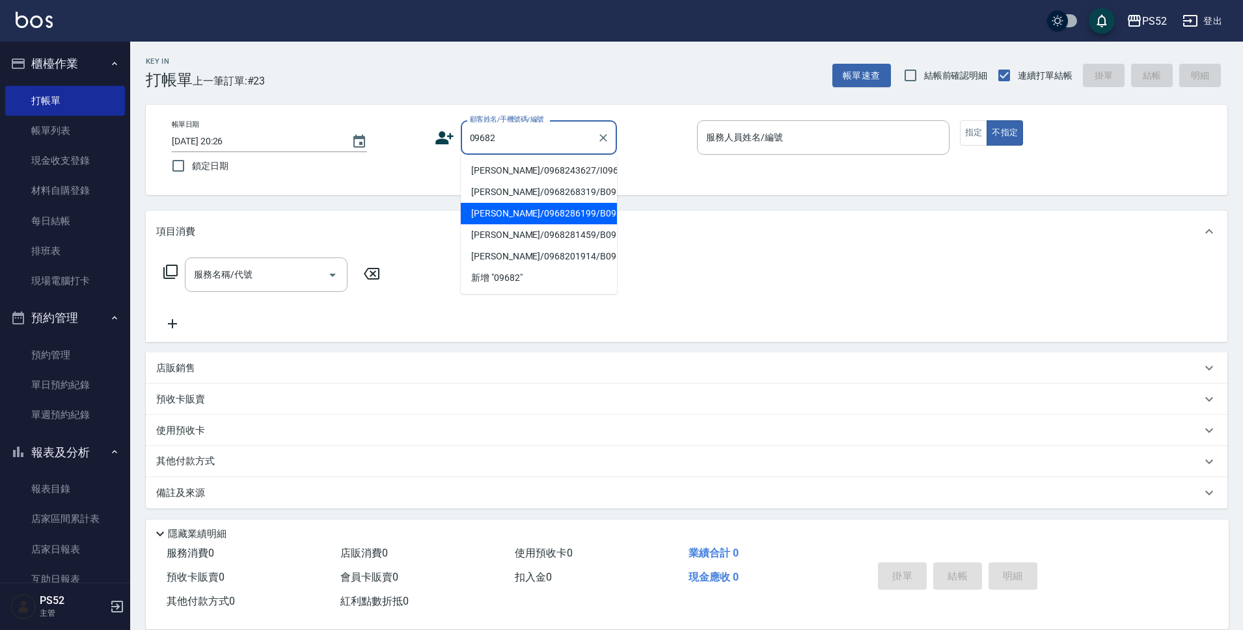
click at [567, 224] on li "[PERSON_NAME]/0968286199/B0968286199" at bounding box center [539, 213] width 156 height 21
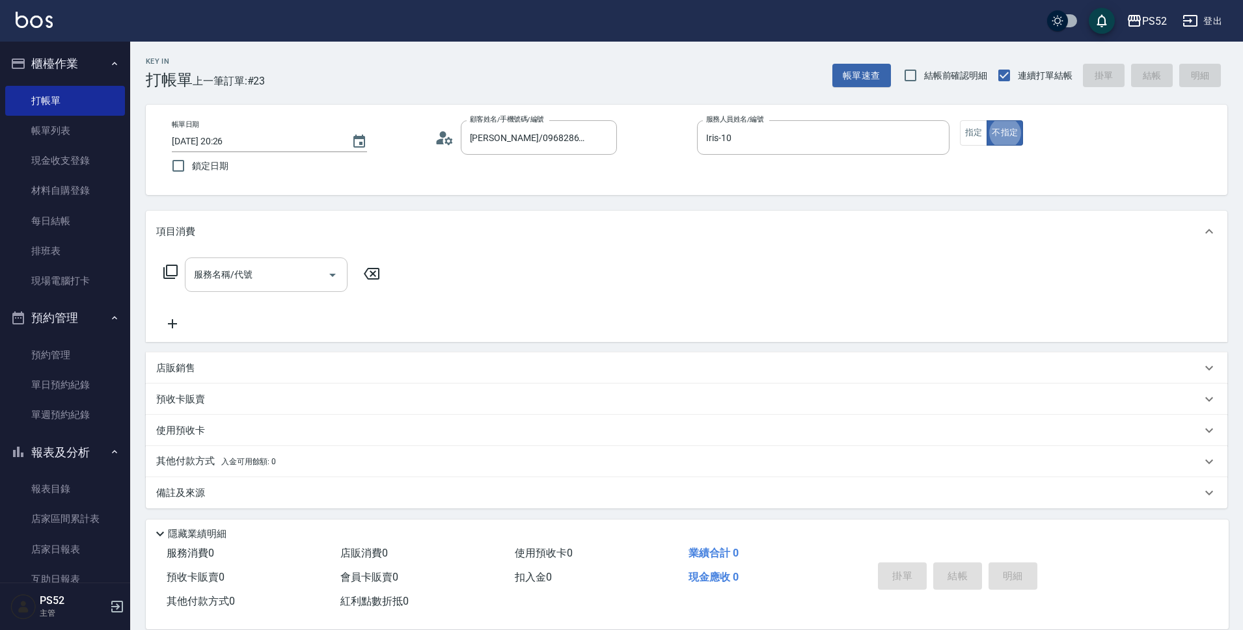
click at [250, 284] on input "服務名稱/代號" at bounding box center [256, 274] width 131 height 23
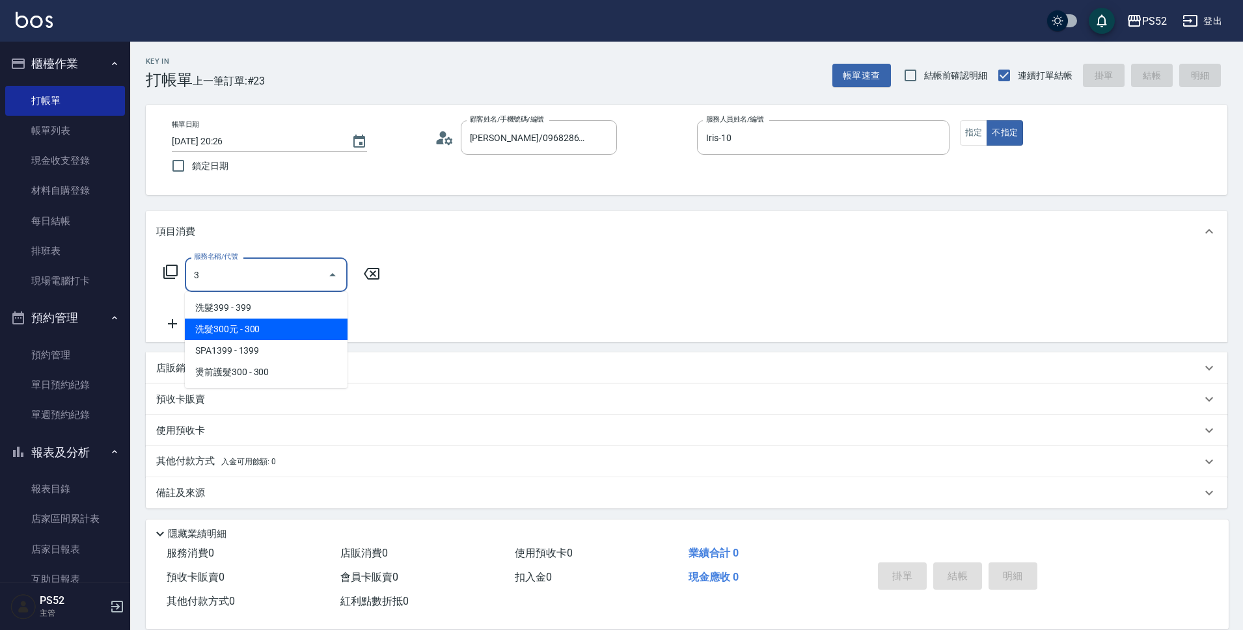
click at [293, 325] on span "洗髮300元 - 300" at bounding box center [266, 329] width 163 height 21
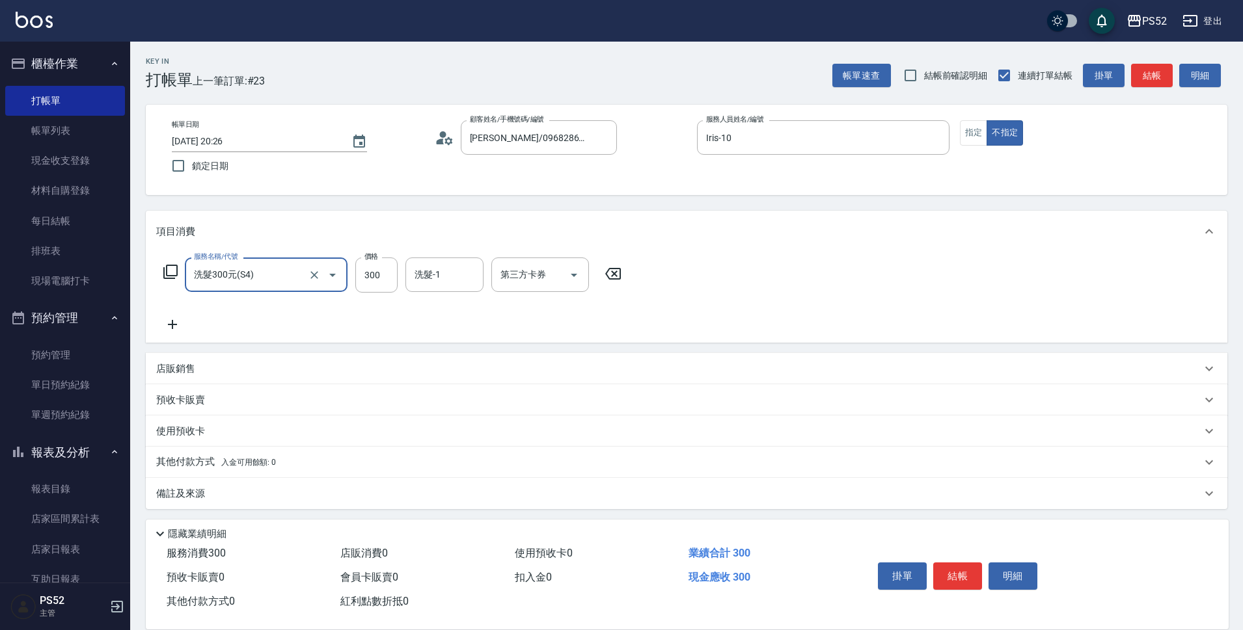
click at [404, 271] on div "服務名稱/代號 洗髮300元(S4) 服務名稱/代號 價格 300 價格 洗髮-1 洗髮-1 第三方卡券 第三方卡券" at bounding box center [392, 275] width 473 height 35
click at [384, 273] on input "300" at bounding box center [376, 275] width 42 height 35
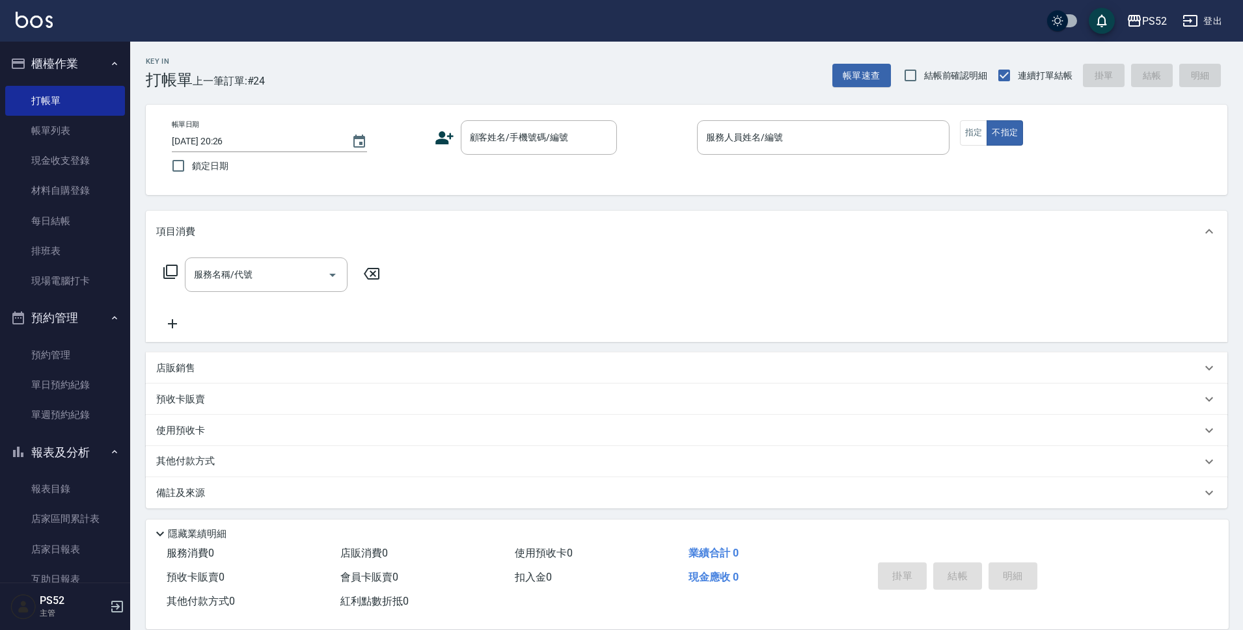
click at [734, 328] on div "服務名稱/代號 服務名稱/代號" at bounding box center [686, 297] width 1081 height 90
click at [57, 384] on link "單日預約紀錄" at bounding box center [65, 385] width 120 height 30
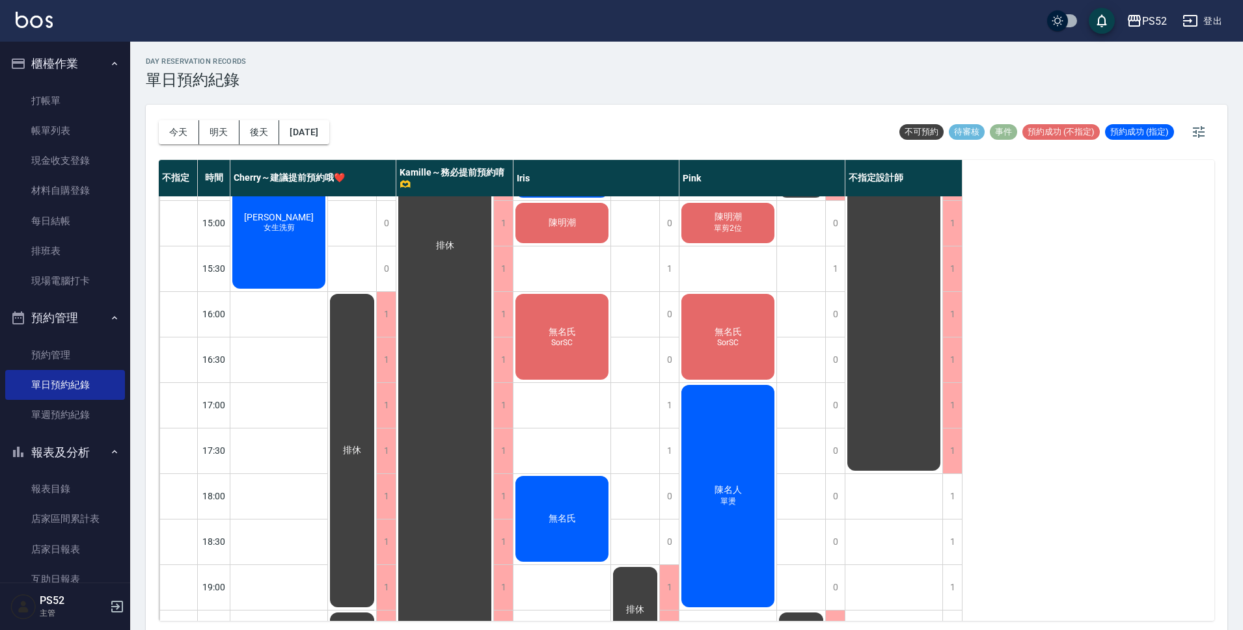
scroll to position [412, 0]
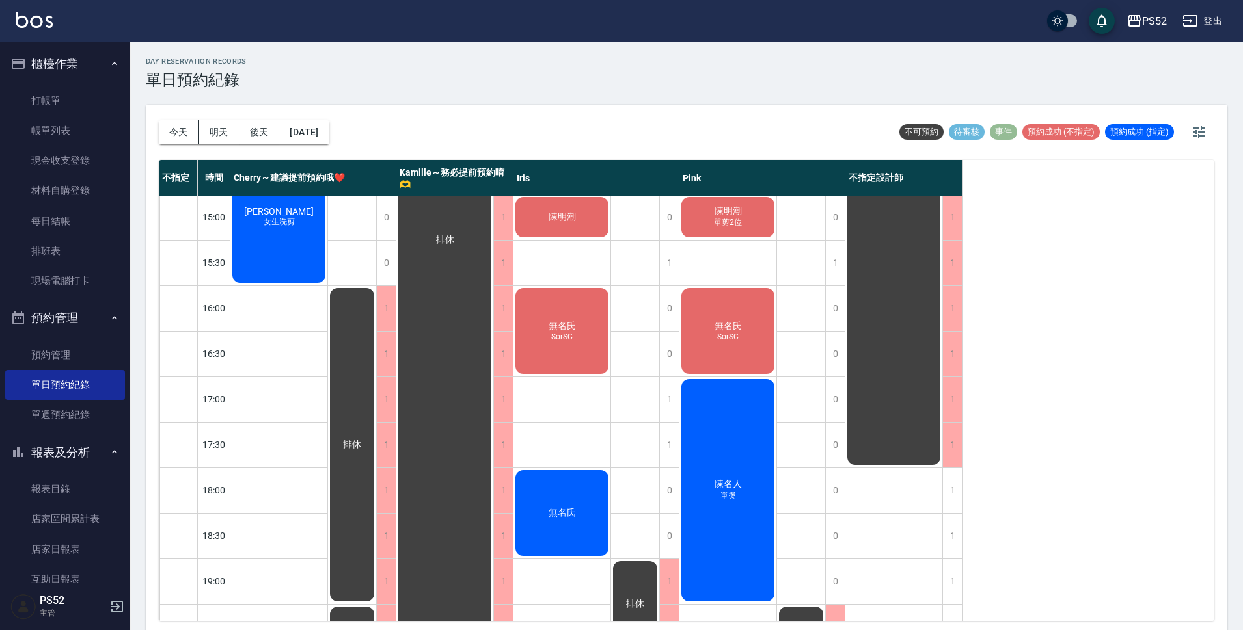
click at [720, 495] on span "單燙" at bounding box center [728, 496] width 21 height 11
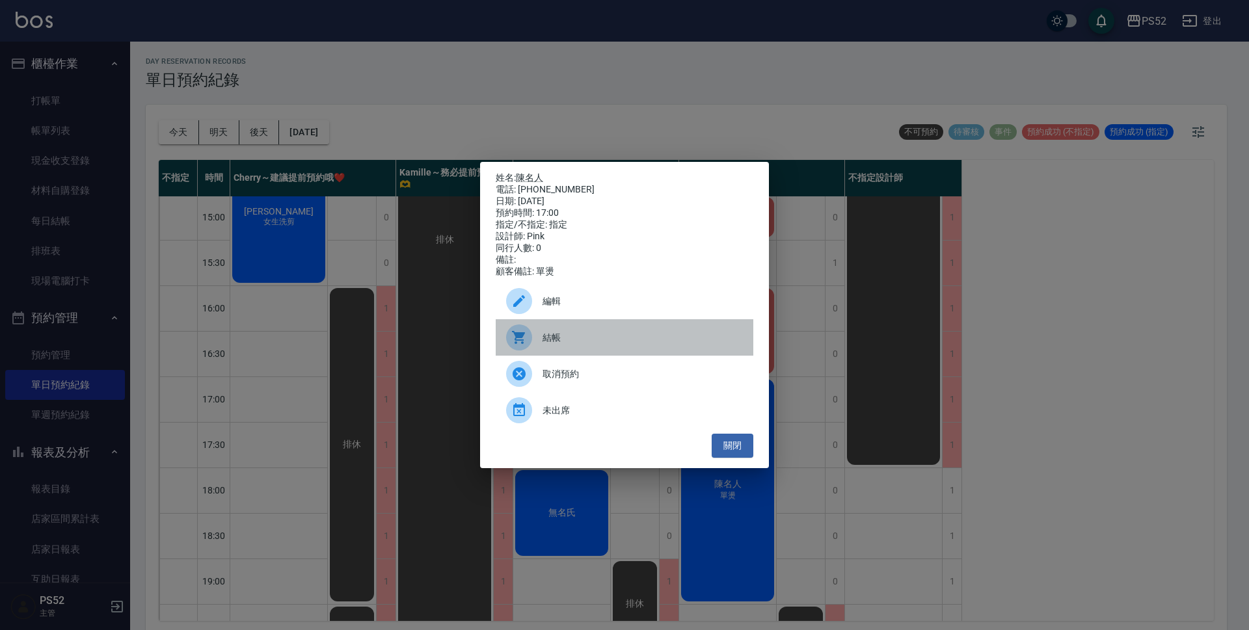
click at [583, 336] on span "結帳" at bounding box center [643, 338] width 200 height 14
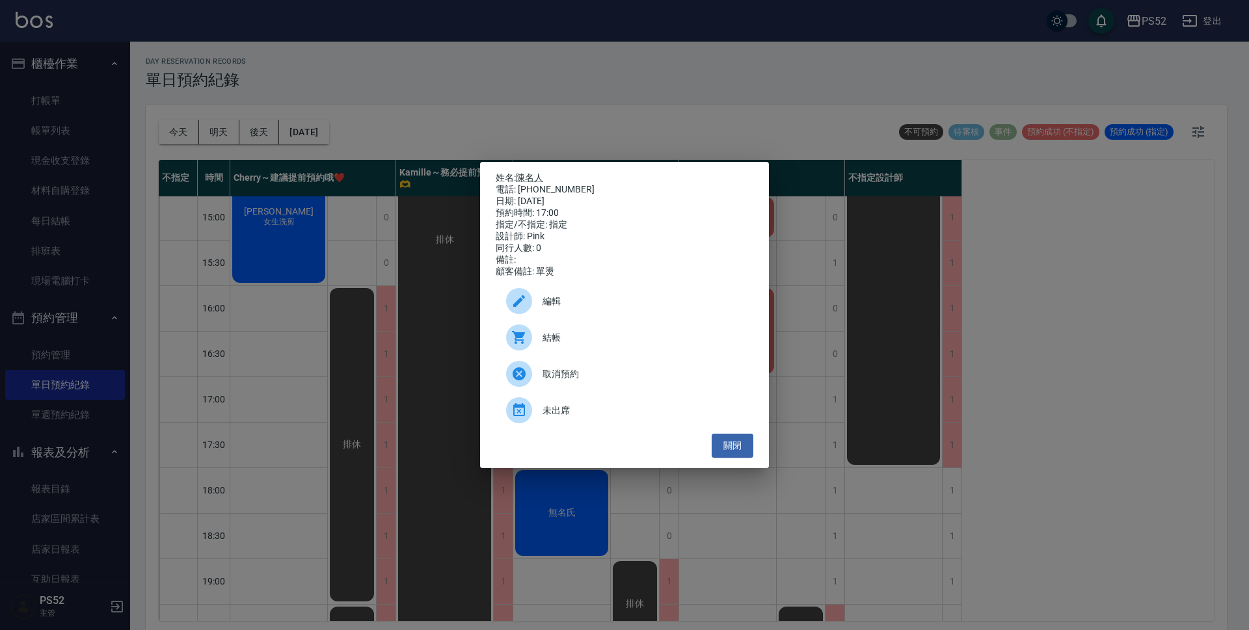
click at [754, 463] on div "姓名: [PERSON_NAME]名人 電話: [PHONE_NUMBER] 日期: [DATE] 預約時間: 17:00 指定/不指定: 指定 設計師: […" at bounding box center [624, 315] width 289 height 306
click at [744, 451] on button "關閉" at bounding box center [733, 446] width 42 height 24
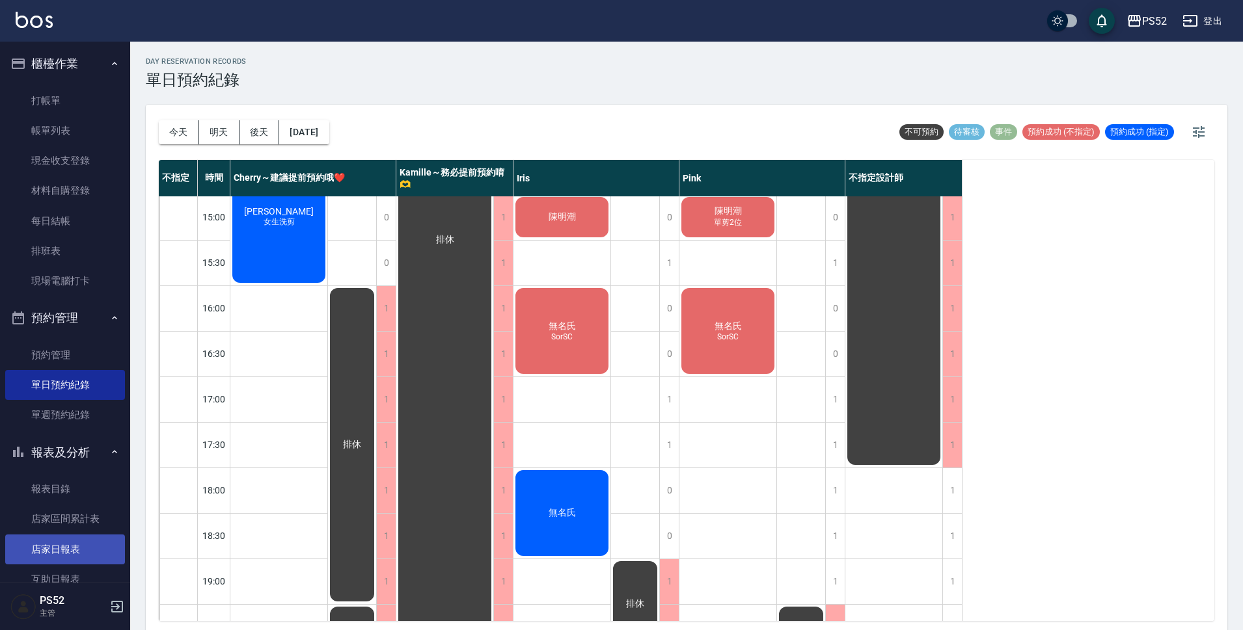
click at [62, 545] on link "店家日報表" at bounding box center [65, 550] width 120 height 30
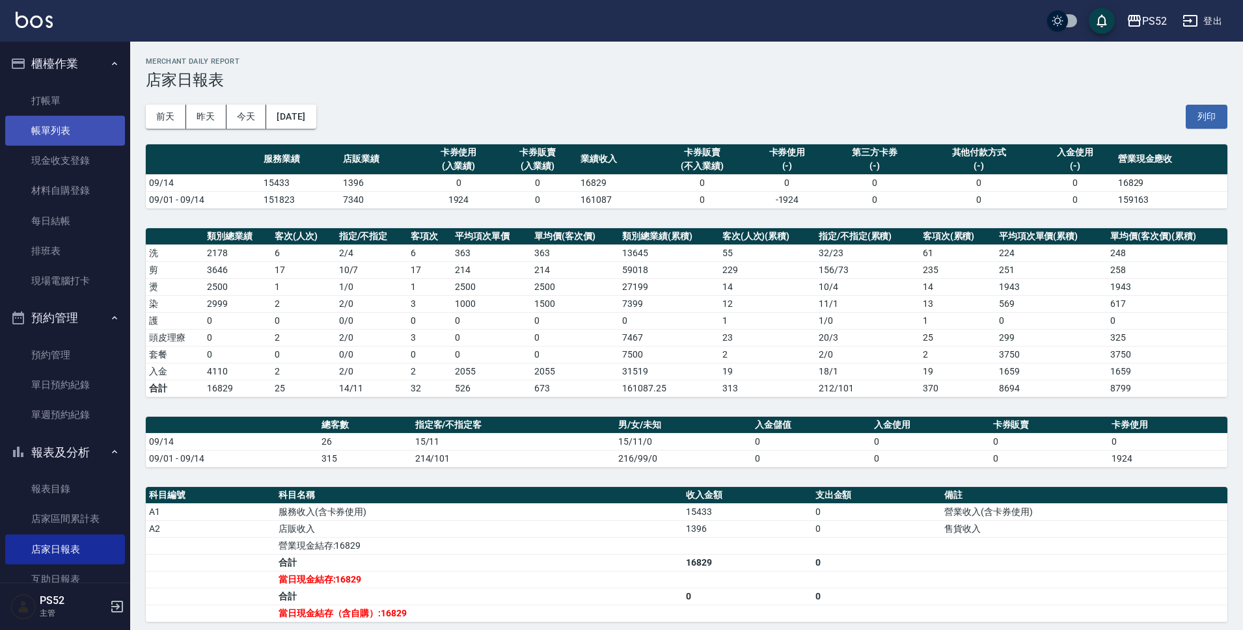
click at [66, 120] on link "帳單列表" at bounding box center [65, 131] width 120 height 30
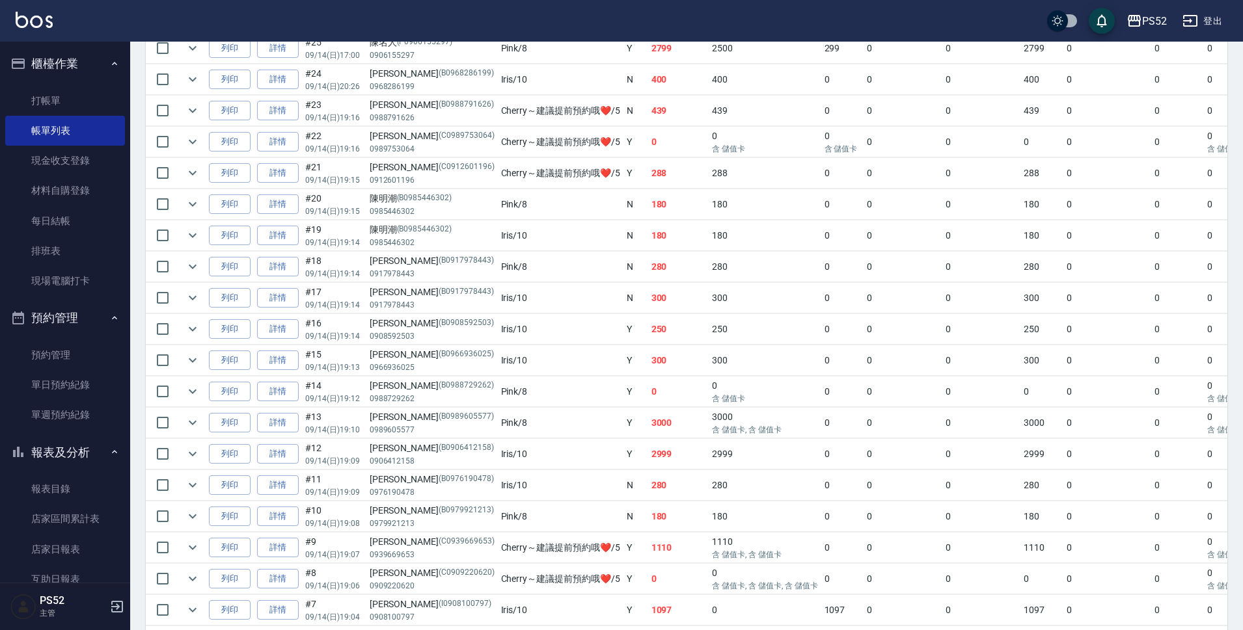
scroll to position [396, 0]
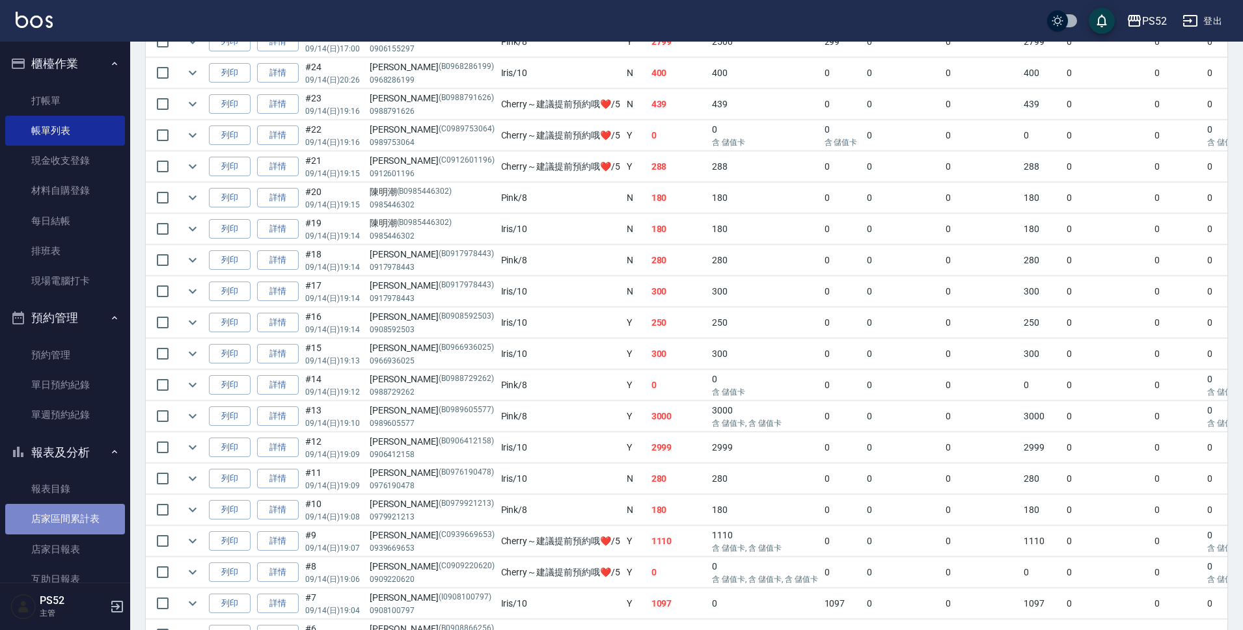
click at [66, 510] on link "店家區間累計表" at bounding box center [65, 519] width 120 height 30
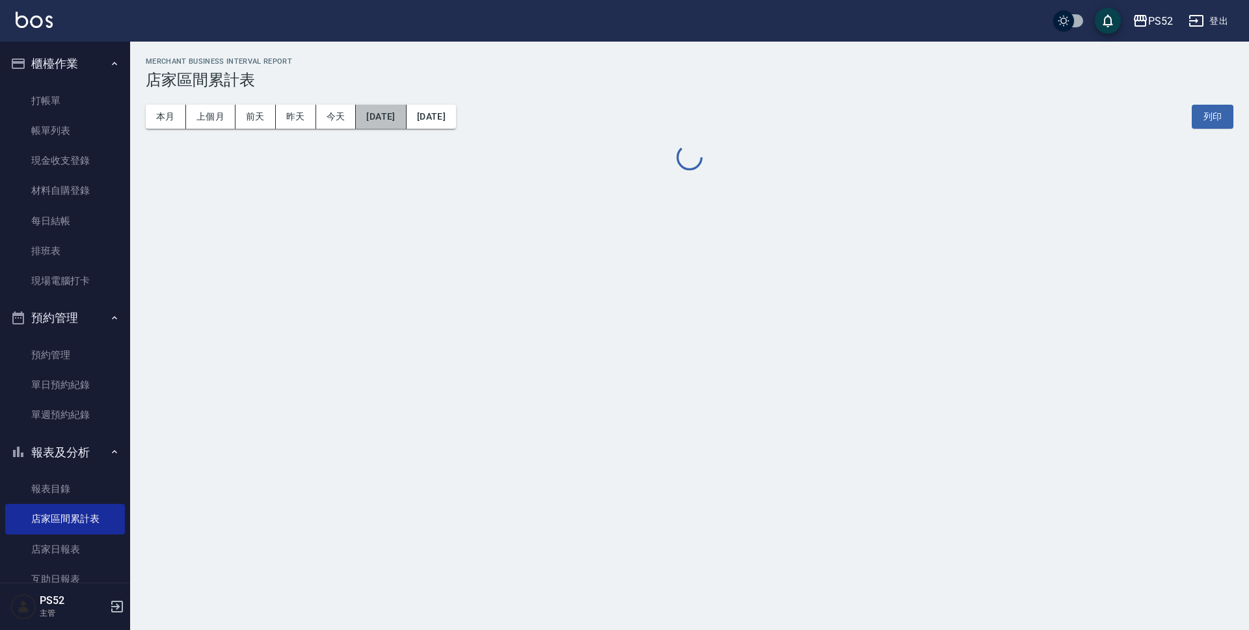
click at [403, 117] on button "[DATE]" at bounding box center [381, 117] width 50 height 24
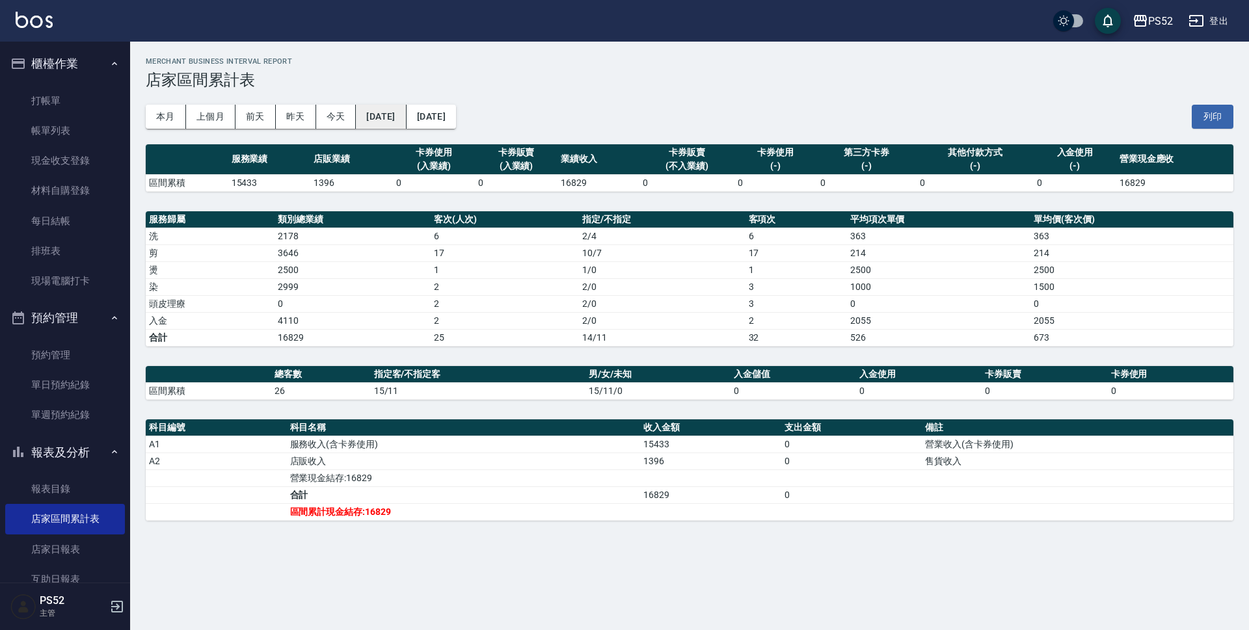
click at [406, 113] on button "[DATE]" at bounding box center [381, 117] width 50 height 24
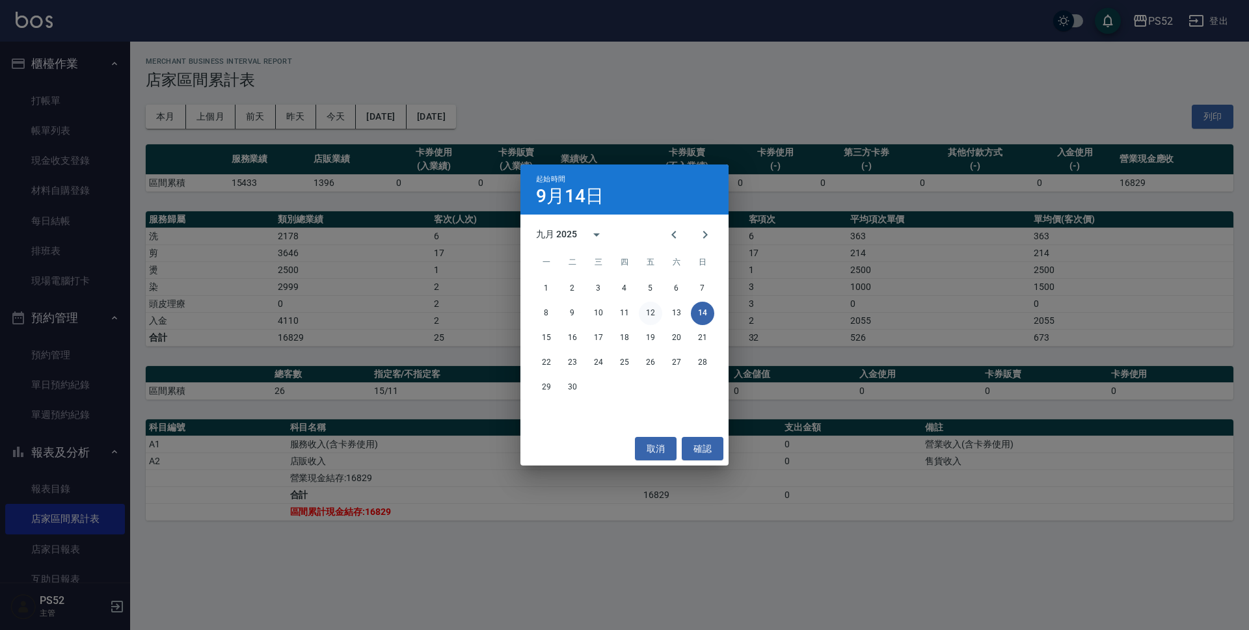
click at [644, 314] on button "12" at bounding box center [650, 313] width 23 height 23
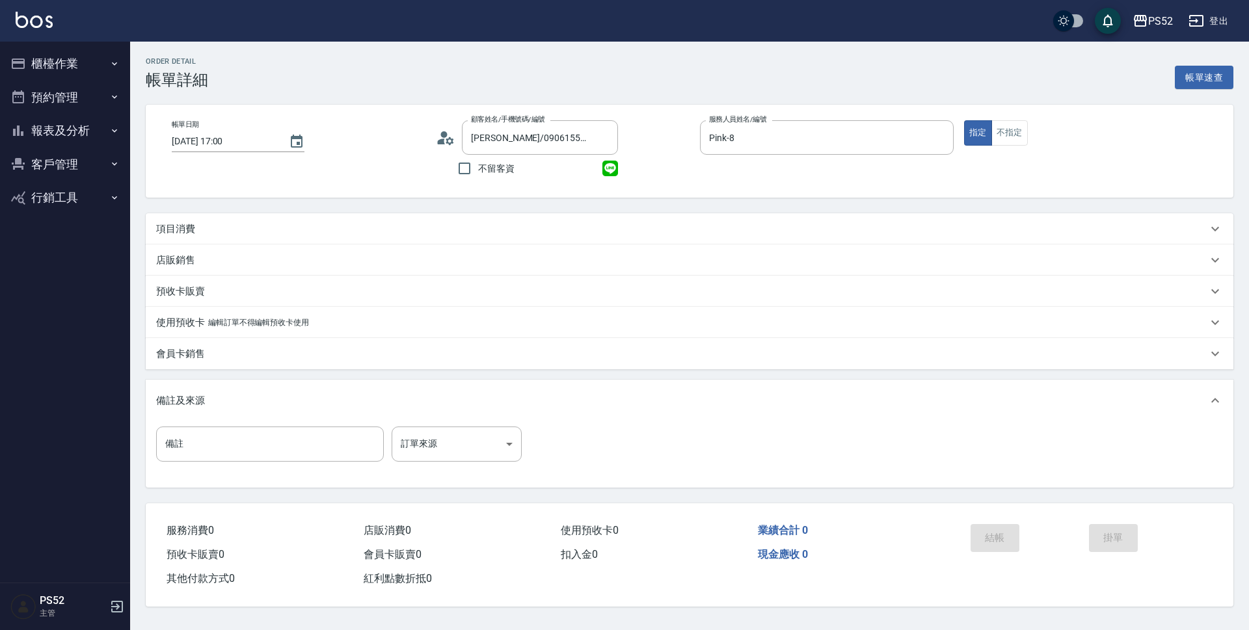
click at [230, 230] on div "項目消費" at bounding box center [681, 229] width 1051 height 14
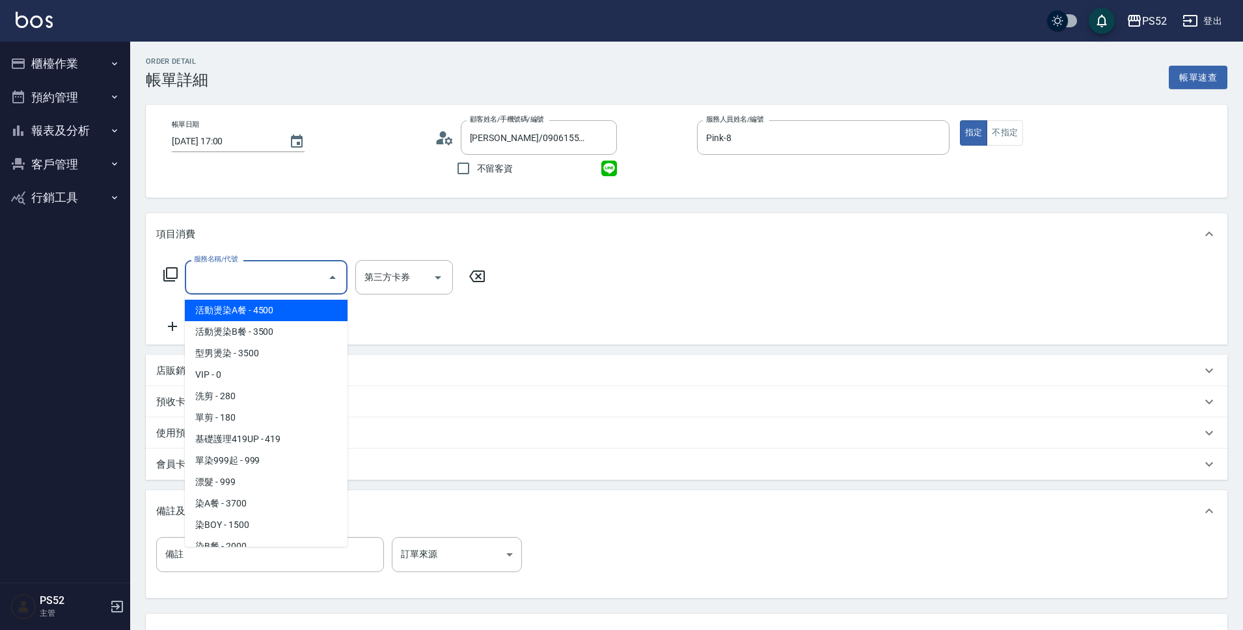
click at [234, 280] on input "服務名稱/代號" at bounding box center [256, 277] width 131 height 23
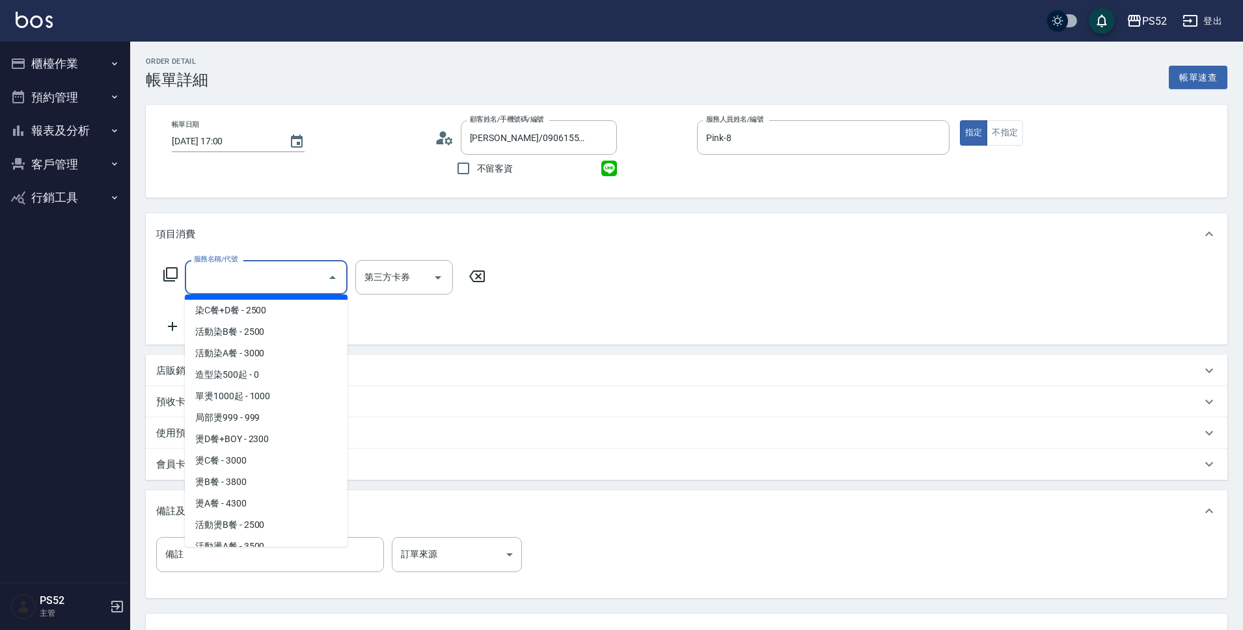
scroll to position [260, 0]
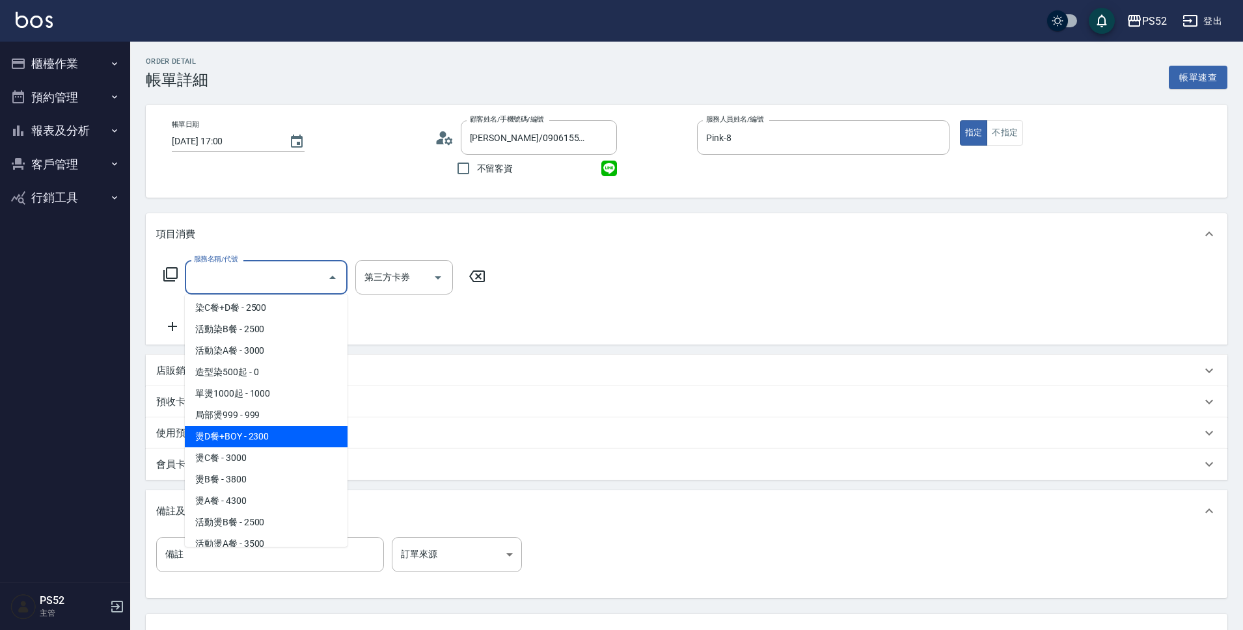
click at [288, 433] on span "燙D餐+BOY - 2300" at bounding box center [266, 436] width 163 height 21
type input "燙D餐+BOY(P3)"
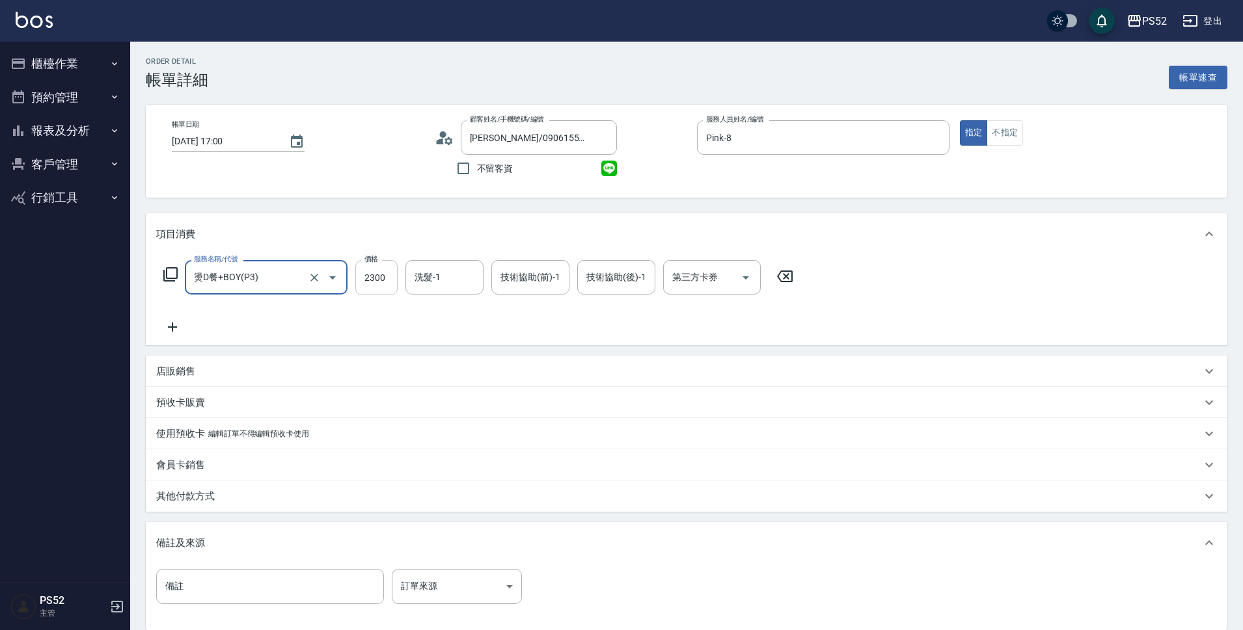
click at [366, 275] on input "2300" at bounding box center [376, 277] width 42 height 35
type input "2500"
click at [167, 362] on div "店販銷售" at bounding box center [686, 371] width 1081 height 31
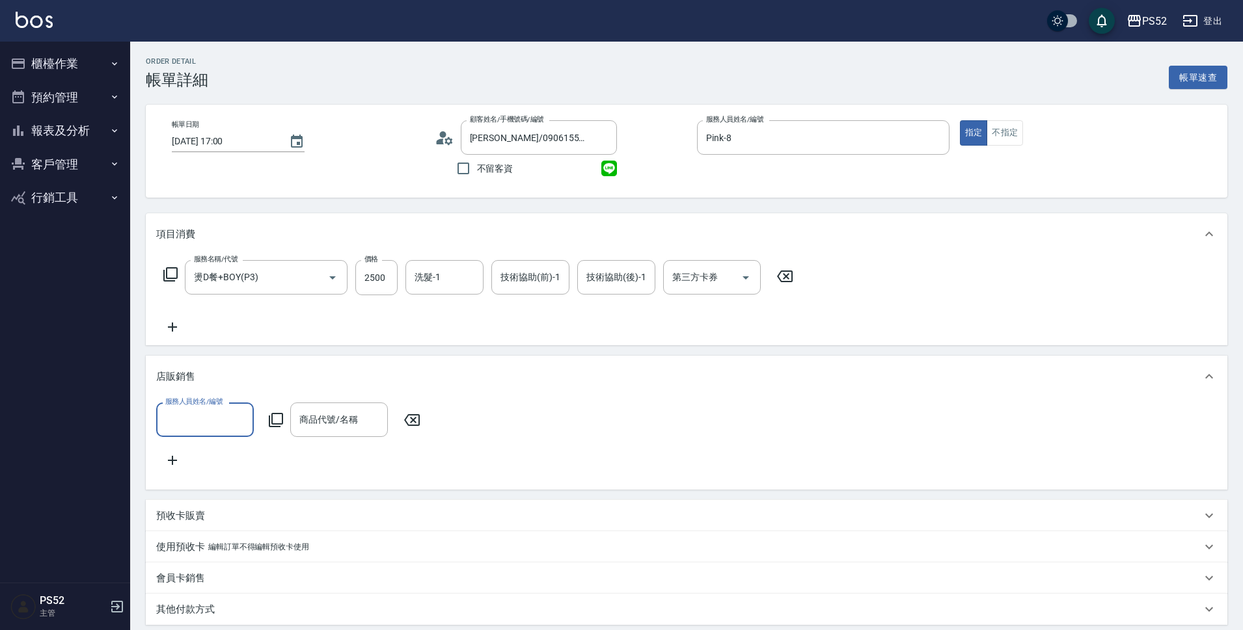
scroll to position [0, 0]
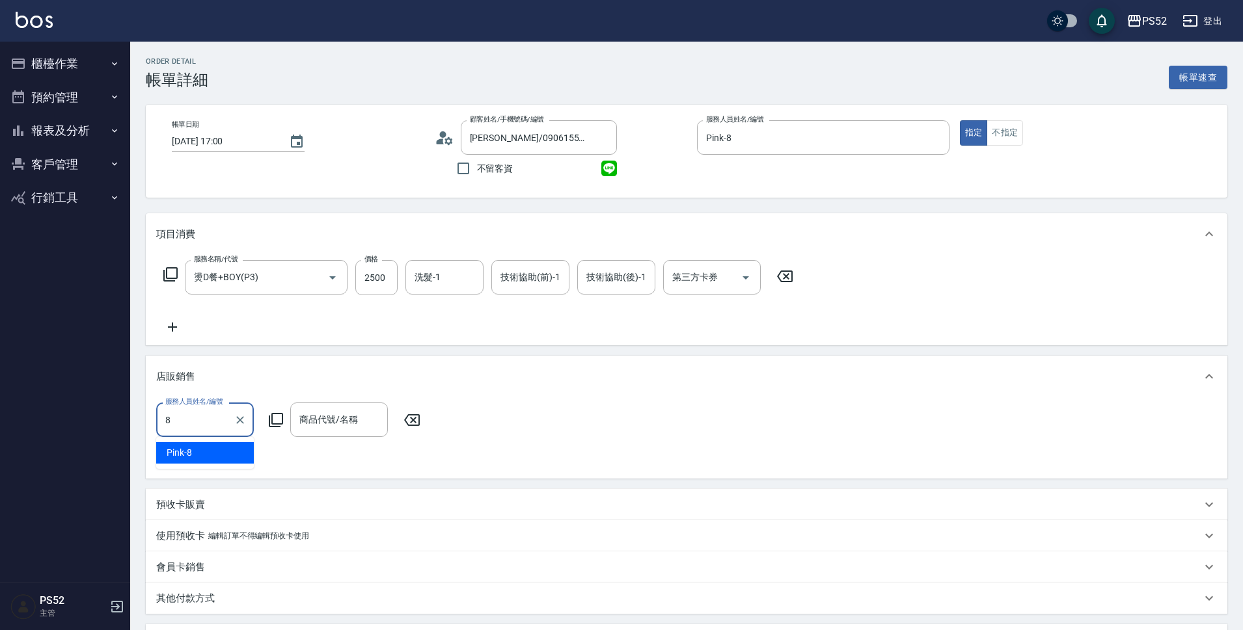
type input "Pink-8"
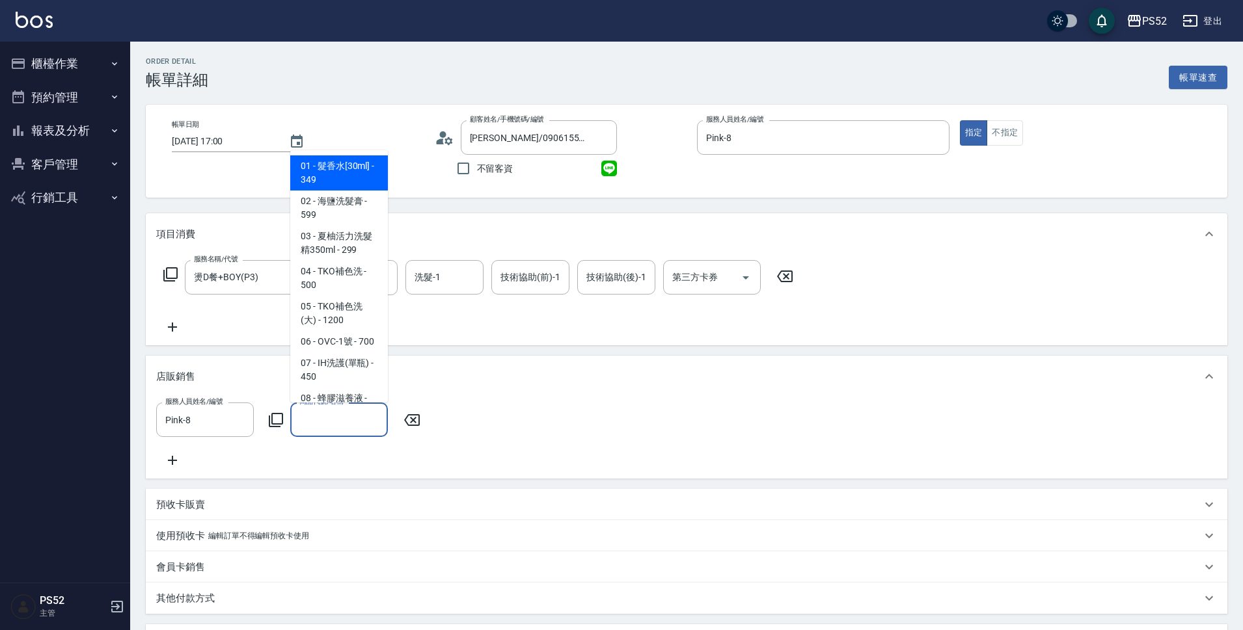
click at [326, 422] on input "商品代號/名稱" at bounding box center [339, 420] width 86 height 23
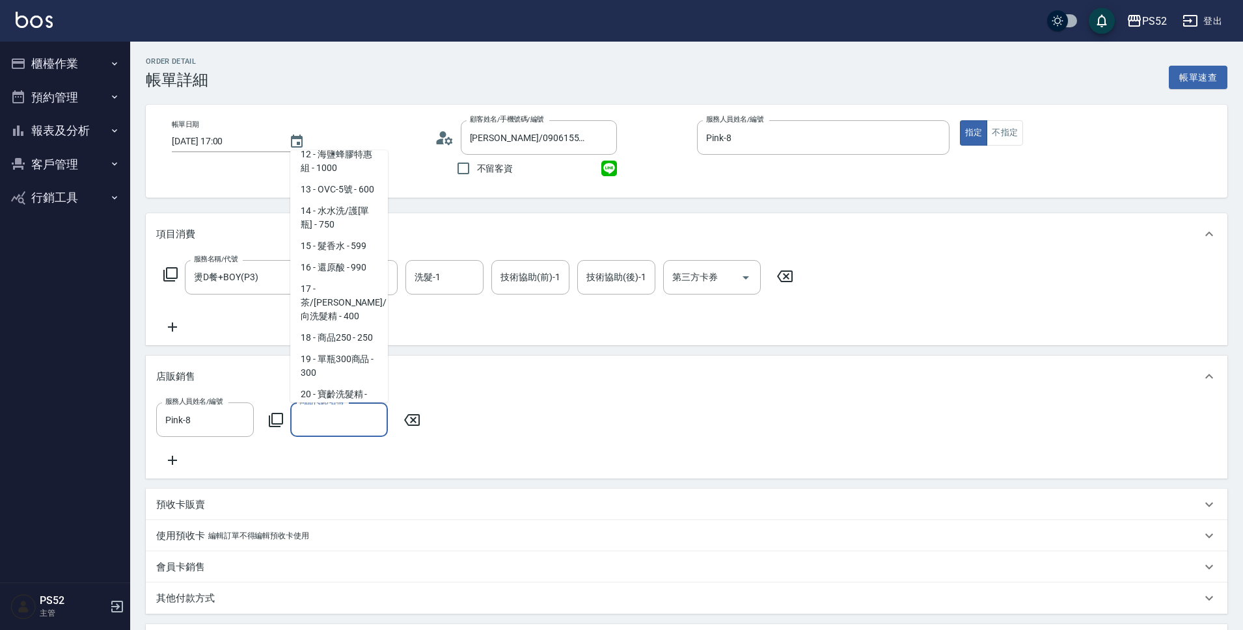
scroll to position [434, 0]
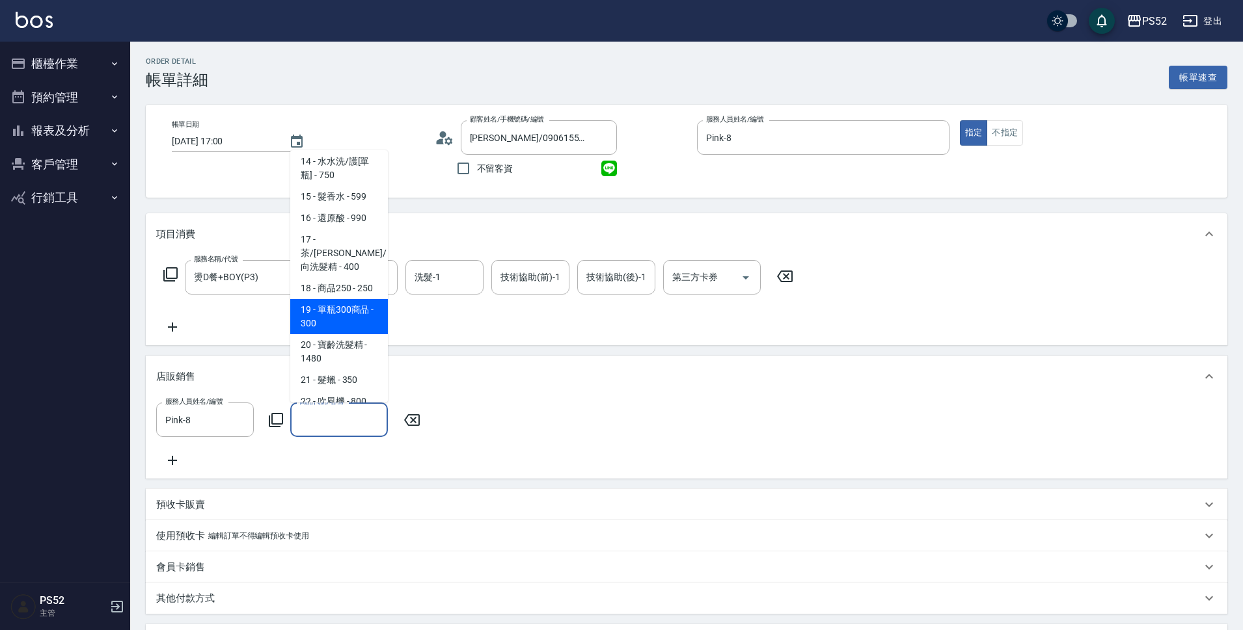
click at [360, 329] on span "19 - 單瓶300商品 - 300" at bounding box center [339, 316] width 98 height 35
type input "單瓶300商品"
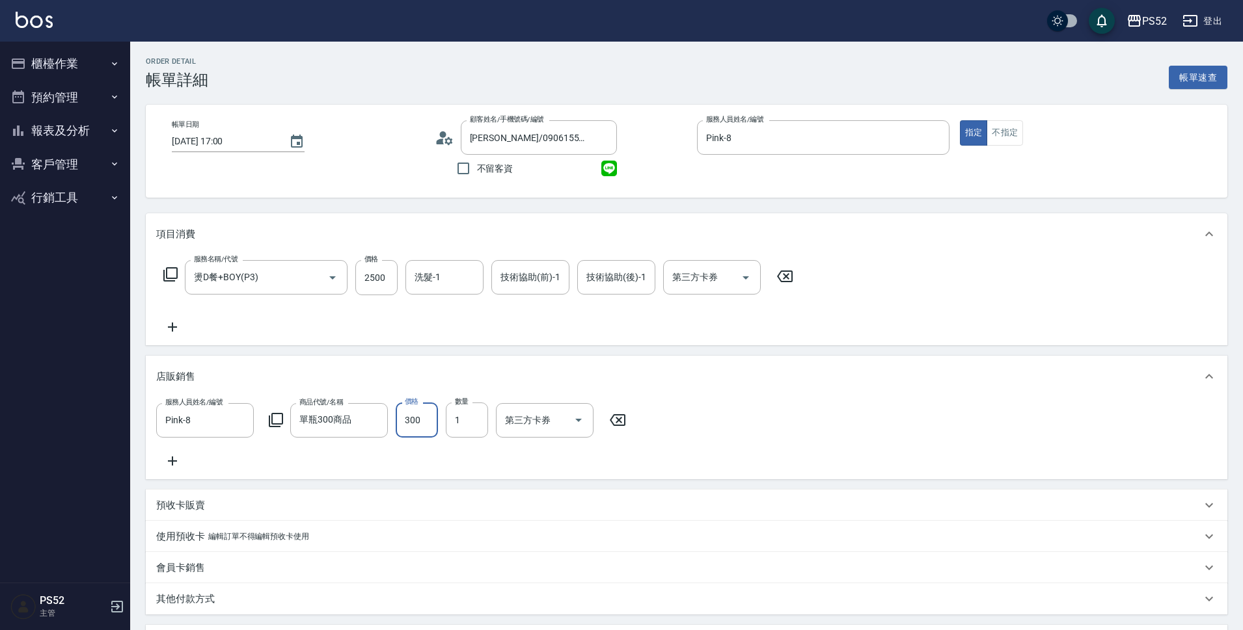
click at [421, 429] on input "300" at bounding box center [417, 420] width 42 height 35
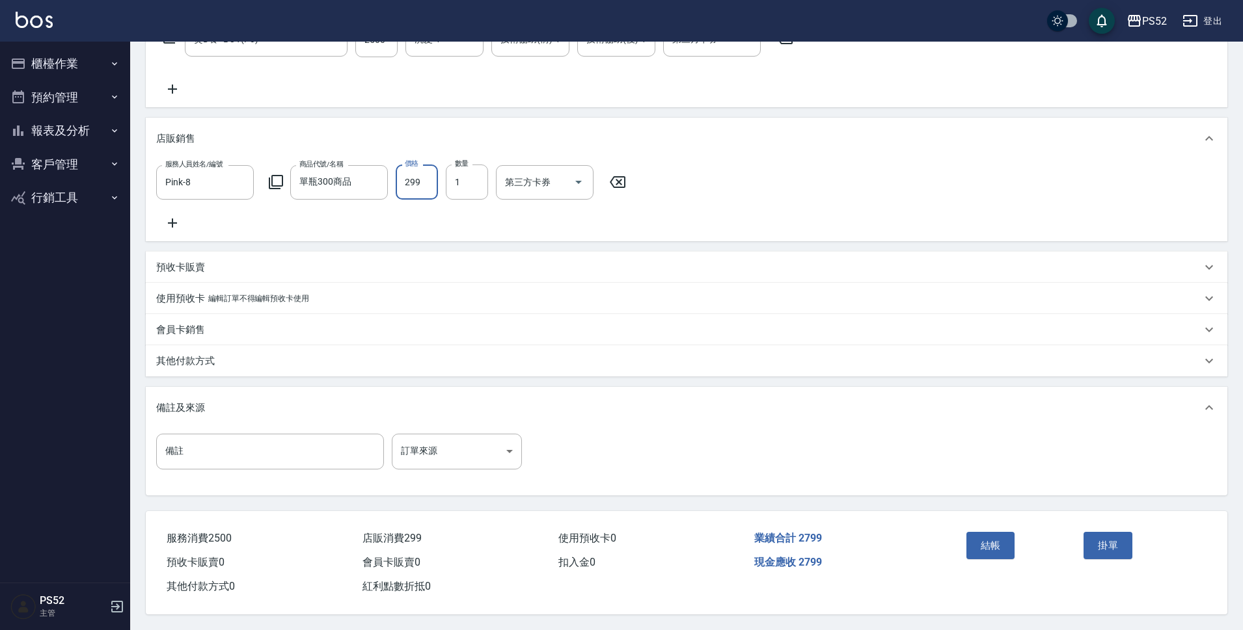
scroll to position [255, 0]
type input "299"
click at [1002, 545] on button "結帳" at bounding box center [990, 545] width 49 height 27
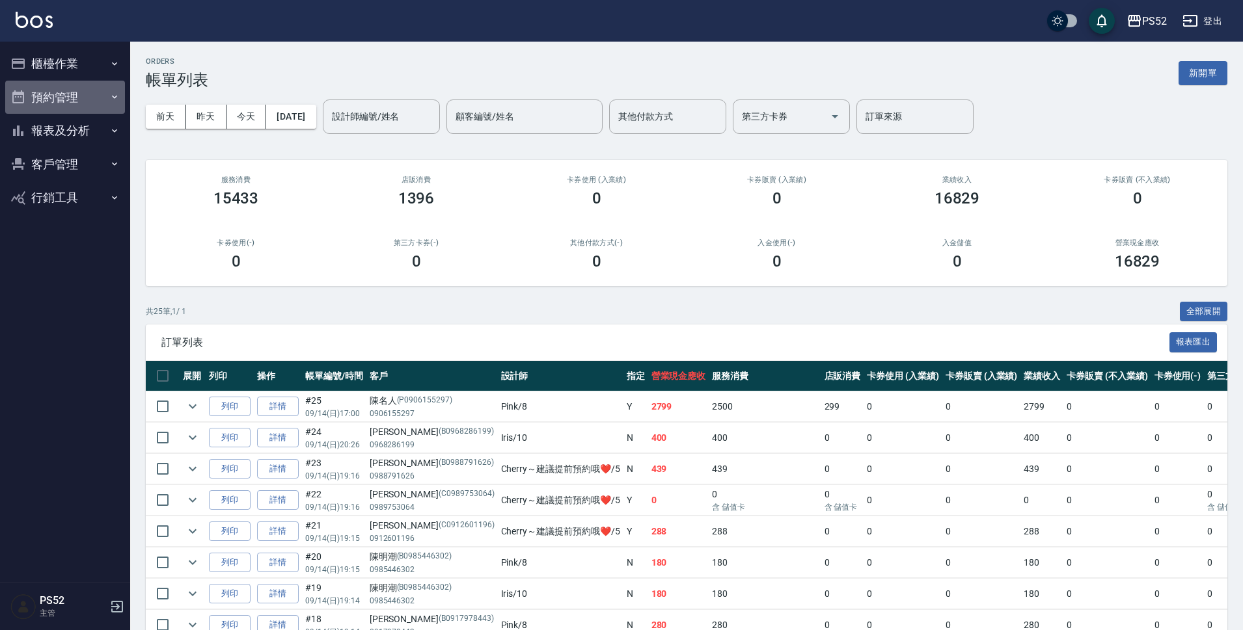
click at [73, 88] on button "預約管理" at bounding box center [65, 98] width 120 height 34
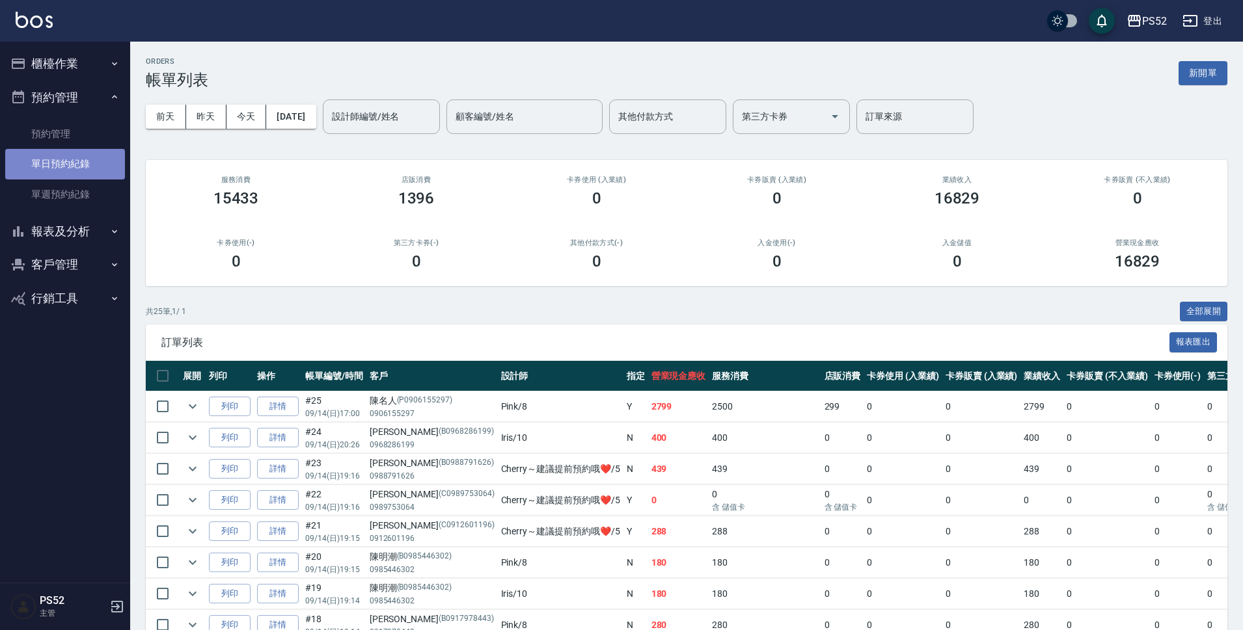
click at [72, 160] on link "單日預約紀錄" at bounding box center [65, 164] width 120 height 30
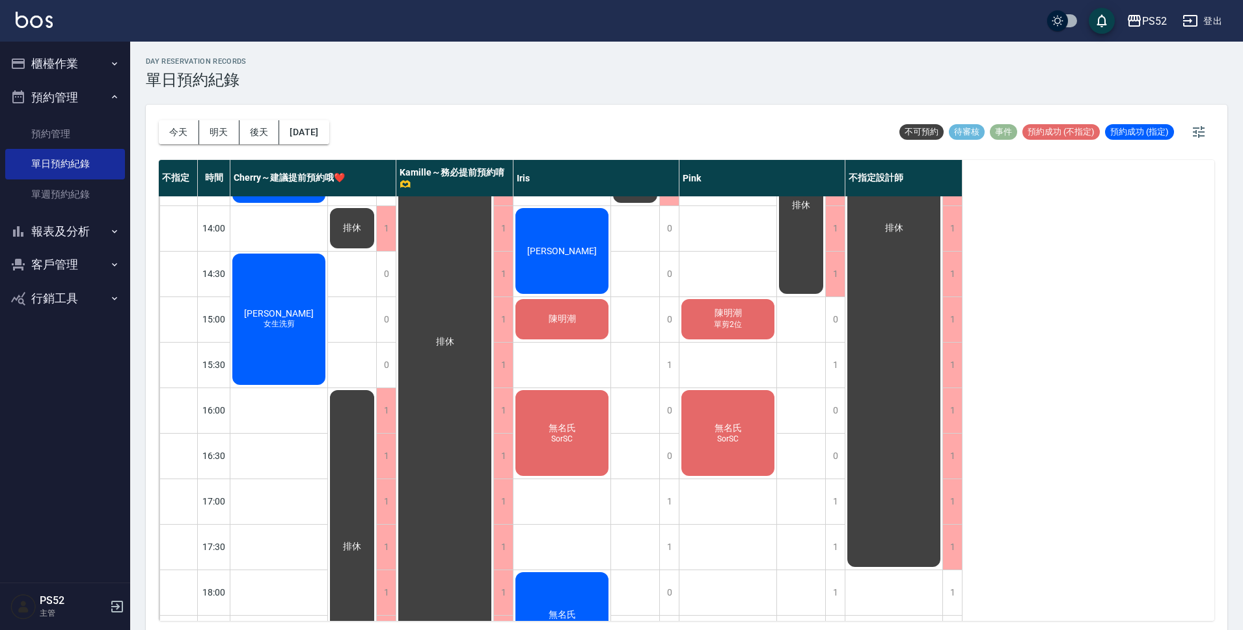
scroll to position [303, 0]
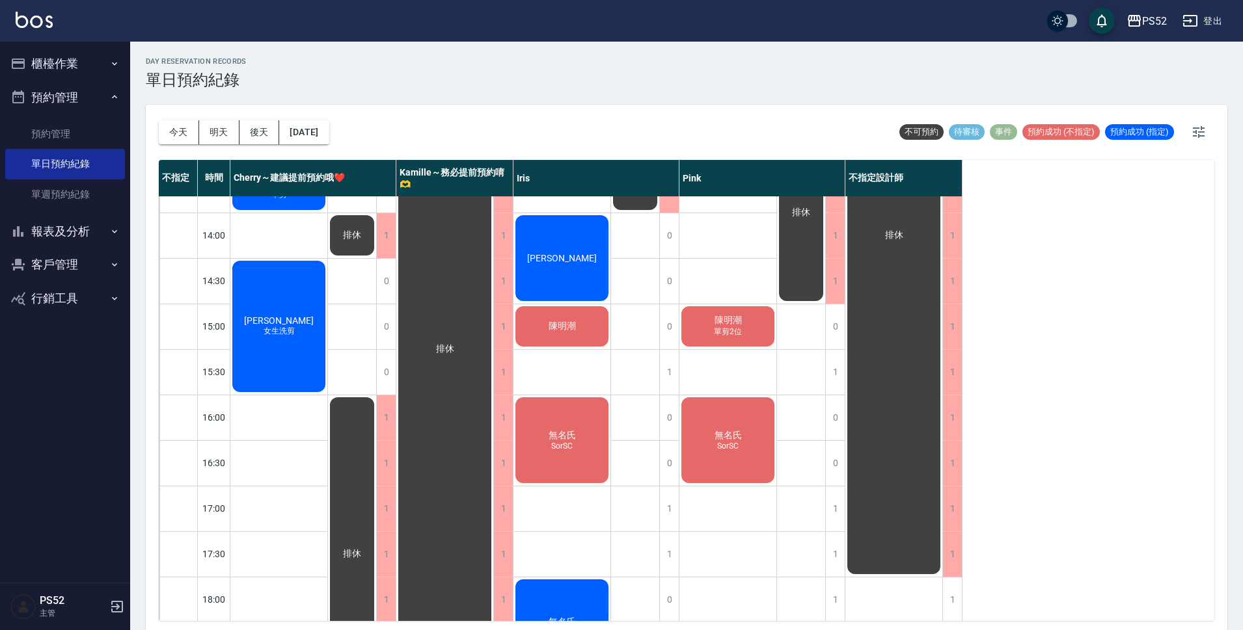
click at [754, 565] on div "賴玉英 一般洗剪 一位洗剪+一位染髮 翁誌廷 一般洗剪 陳明潮 單剪2位 無名氏 SorSC" at bounding box center [728, 349] width 98 height 911
click at [63, 191] on link "單週預約紀錄" at bounding box center [65, 195] width 120 height 30
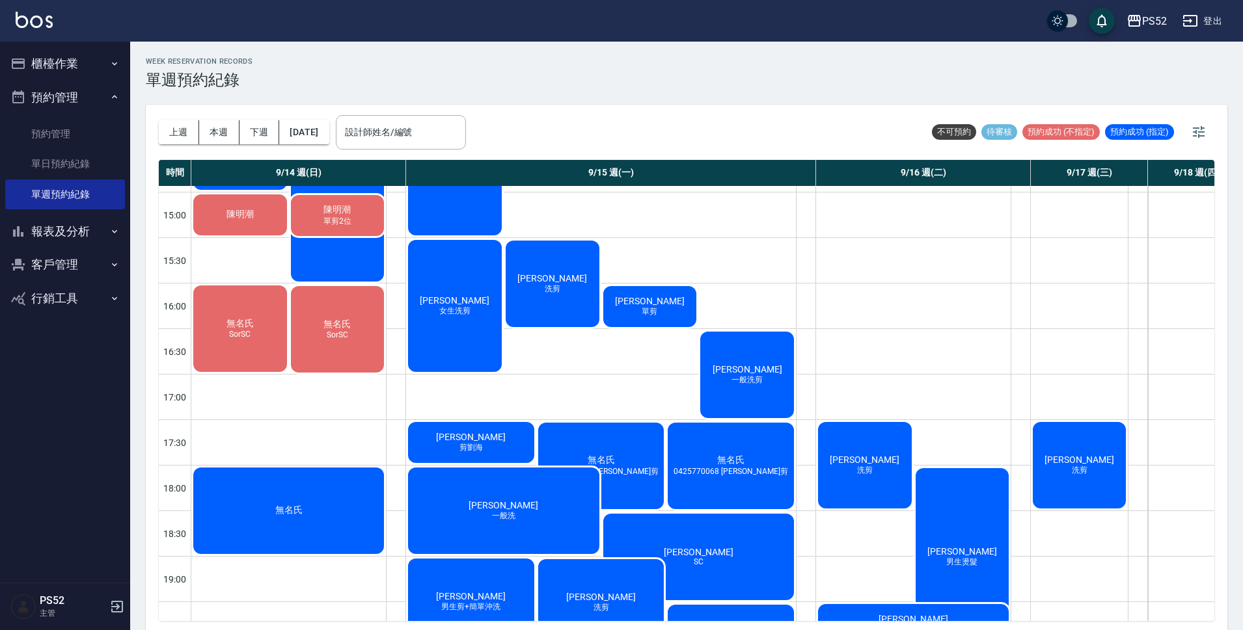
scroll to position [403, 0]
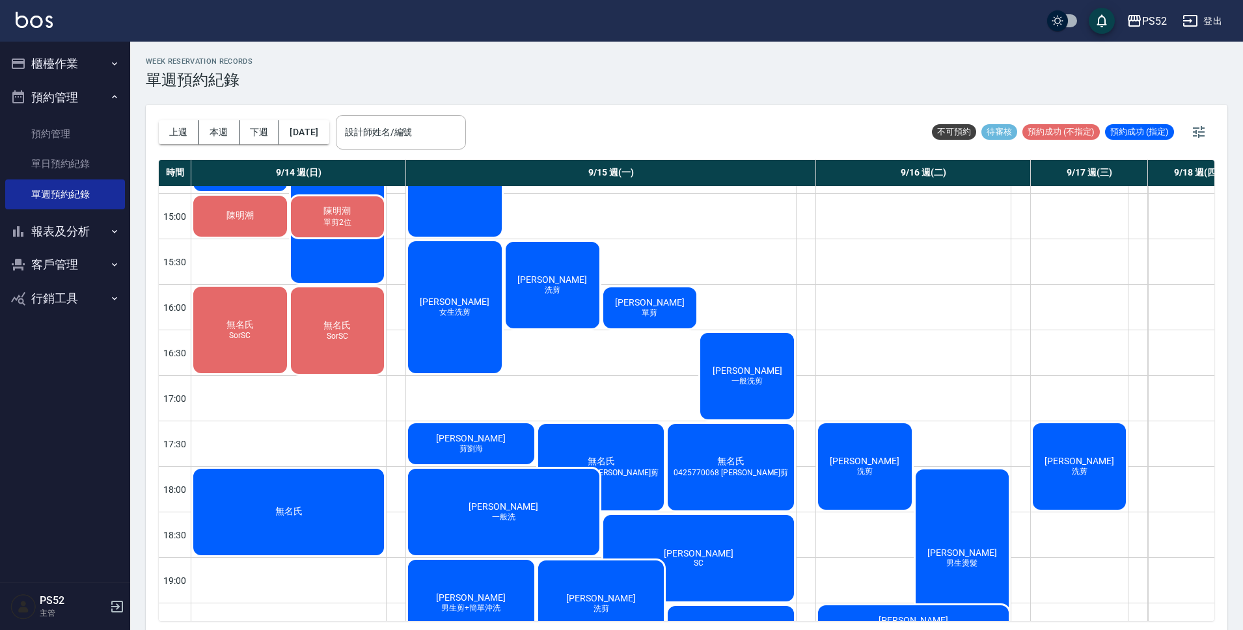
click at [44, 226] on button "報表及分析" at bounding box center [65, 232] width 120 height 34
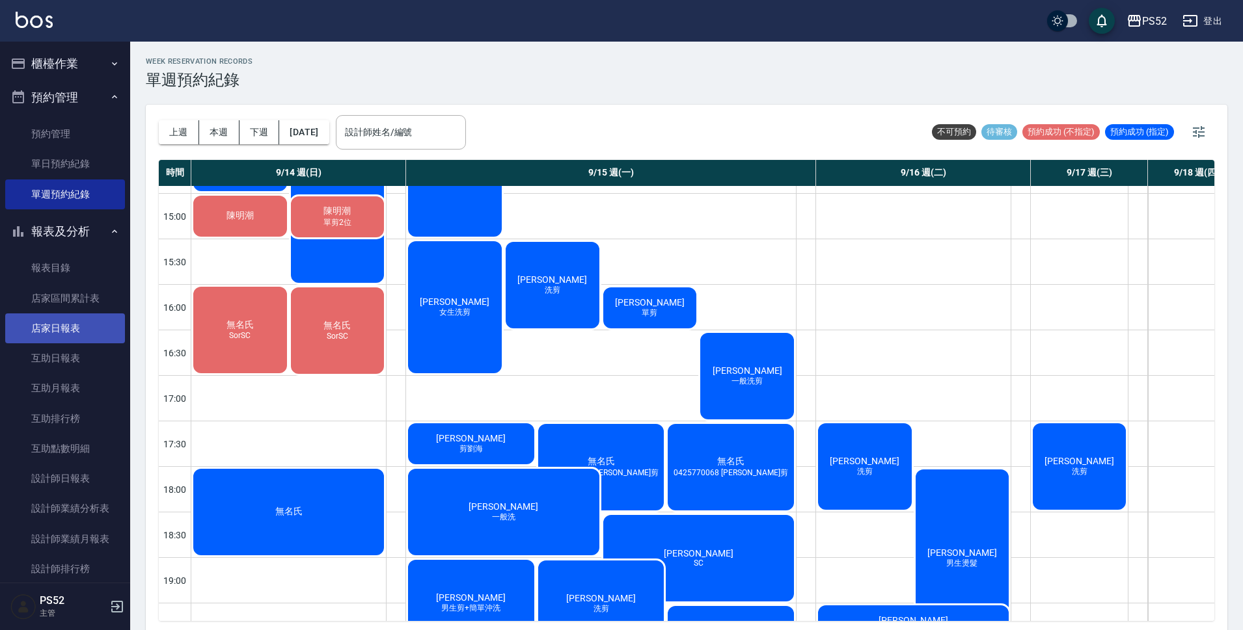
click at [84, 317] on link "店家日報表" at bounding box center [65, 329] width 120 height 30
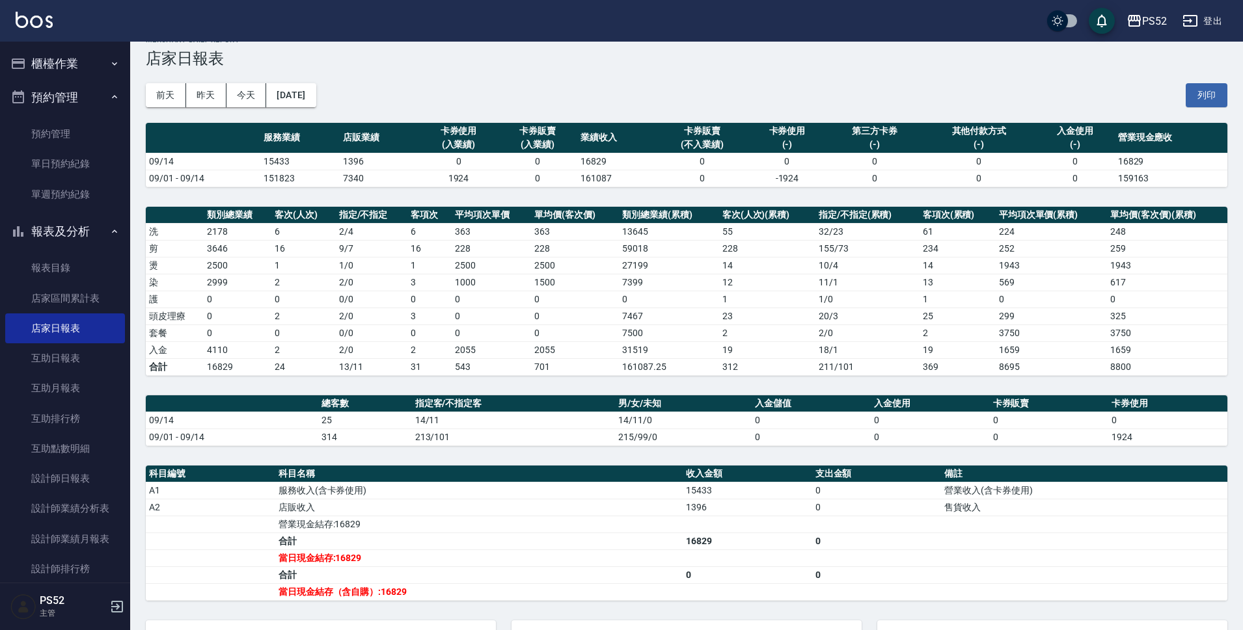
scroll to position [87, 0]
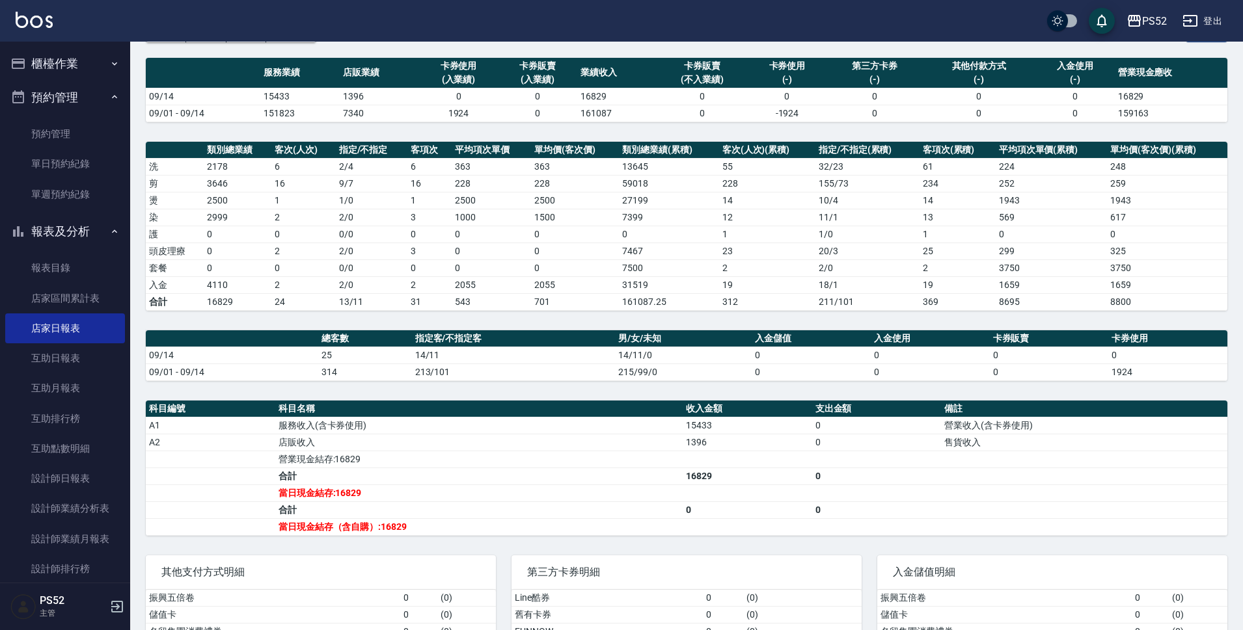
click at [35, 57] on button "櫃檯作業" at bounding box center [65, 64] width 120 height 34
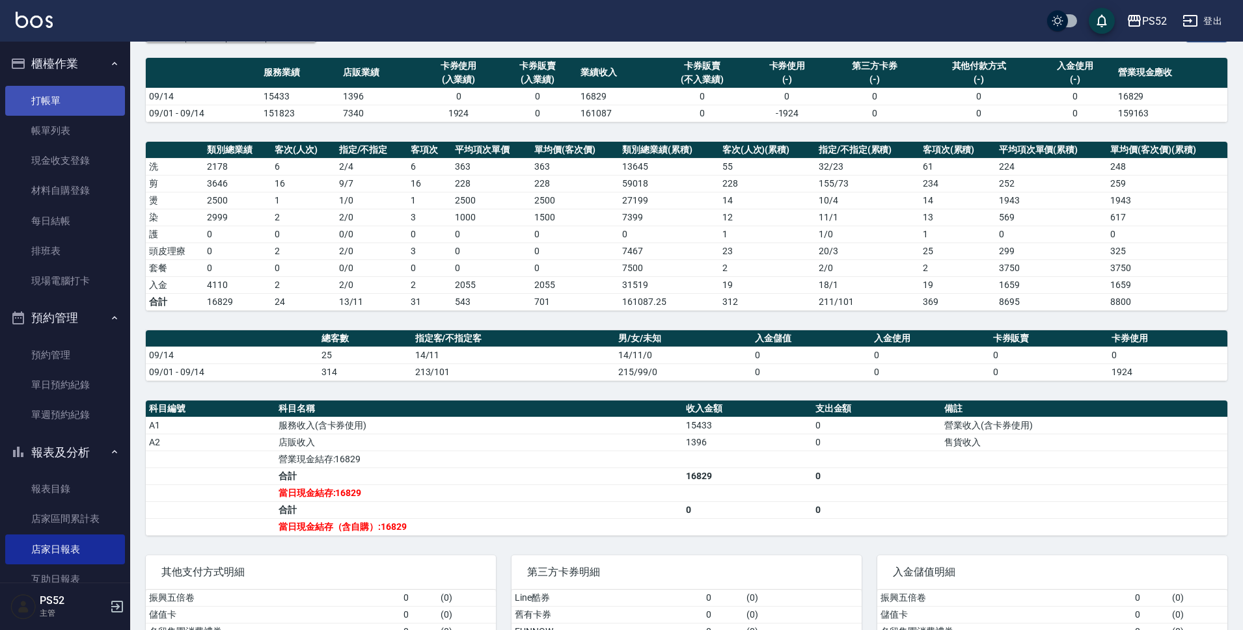
click at [78, 96] on link "打帳單" at bounding box center [65, 101] width 120 height 30
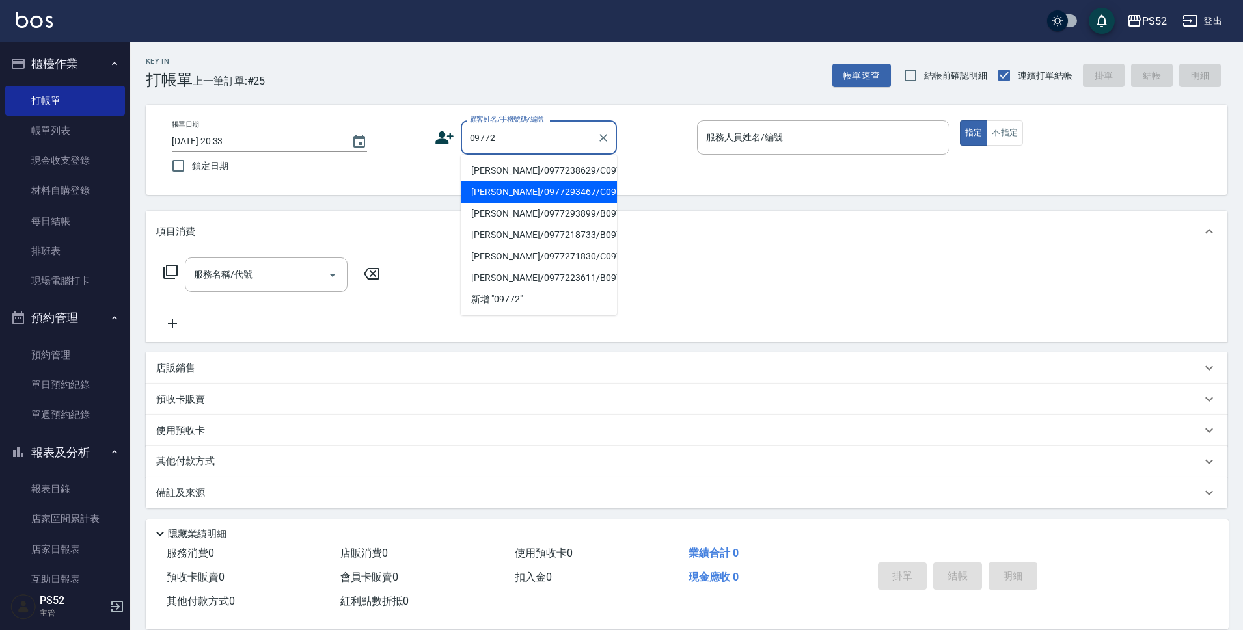
click at [550, 203] on li "莊俊彥/0977293467/C0977293467" at bounding box center [539, 192] width 156 height 21
type input "莊俊彥/0977293467/C0977293467"
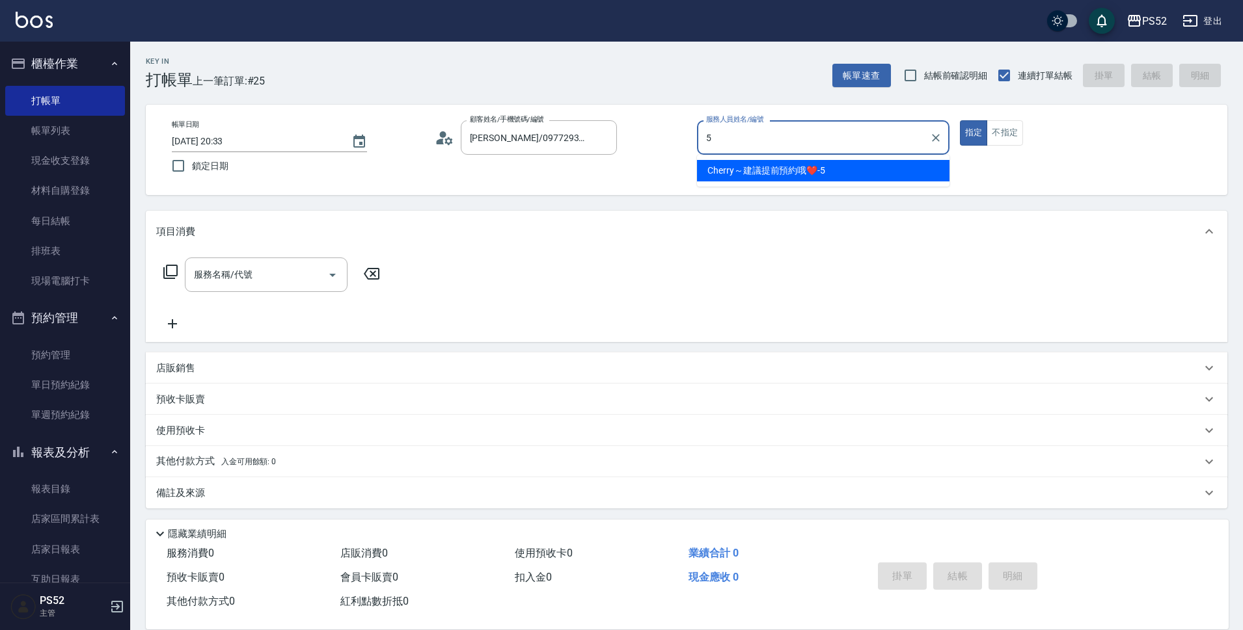
click at [871, 172] on div "Cherry～建議提前預約哦❤️ -5" at bounding box center [823, 170] width 252 height 21
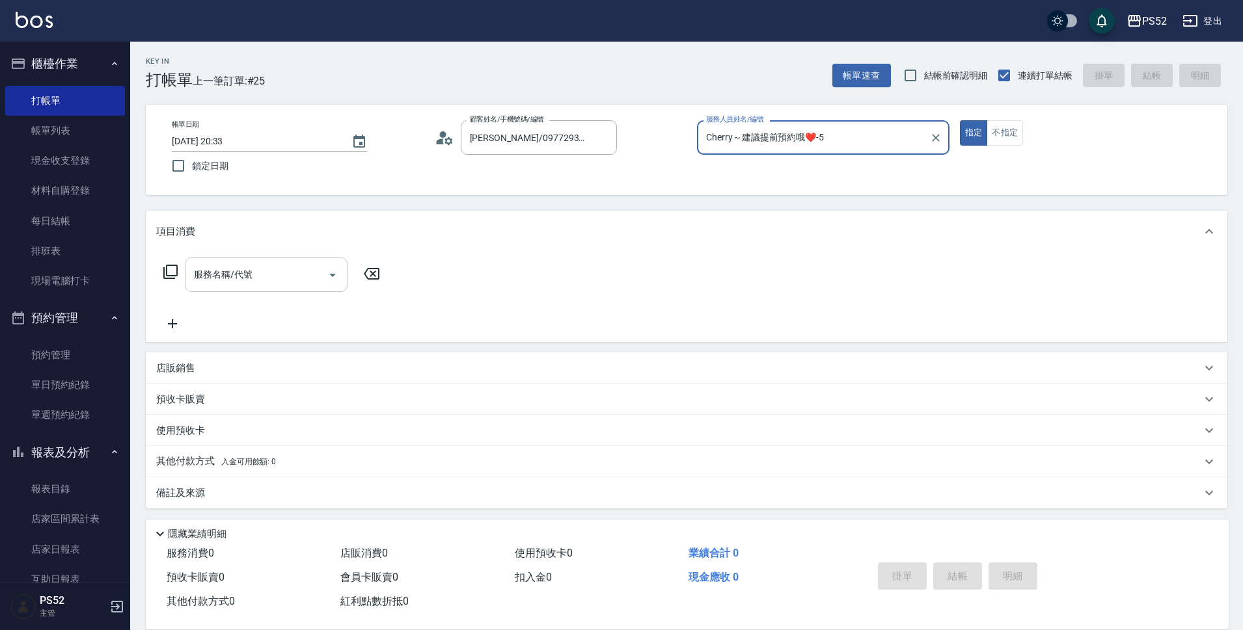
type input "Cherry～建議提前預約哦❤️-5"
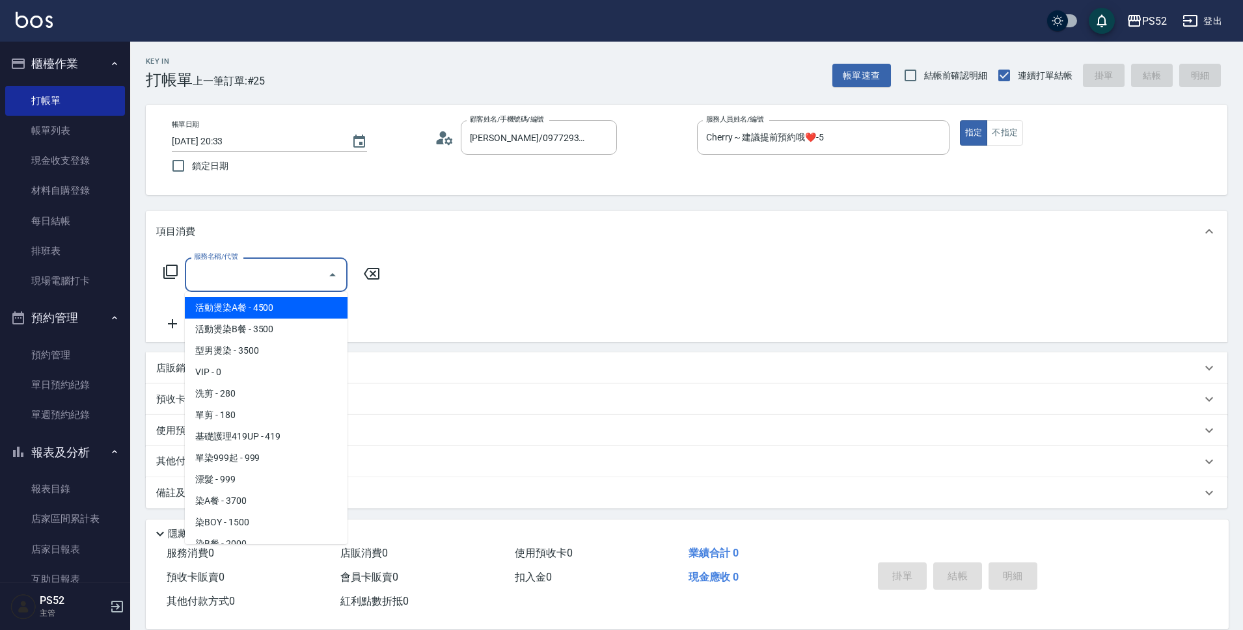
click at [292, 271] on input "服務名稱/代號" at bounding box center [256, 274] width 131 height 23
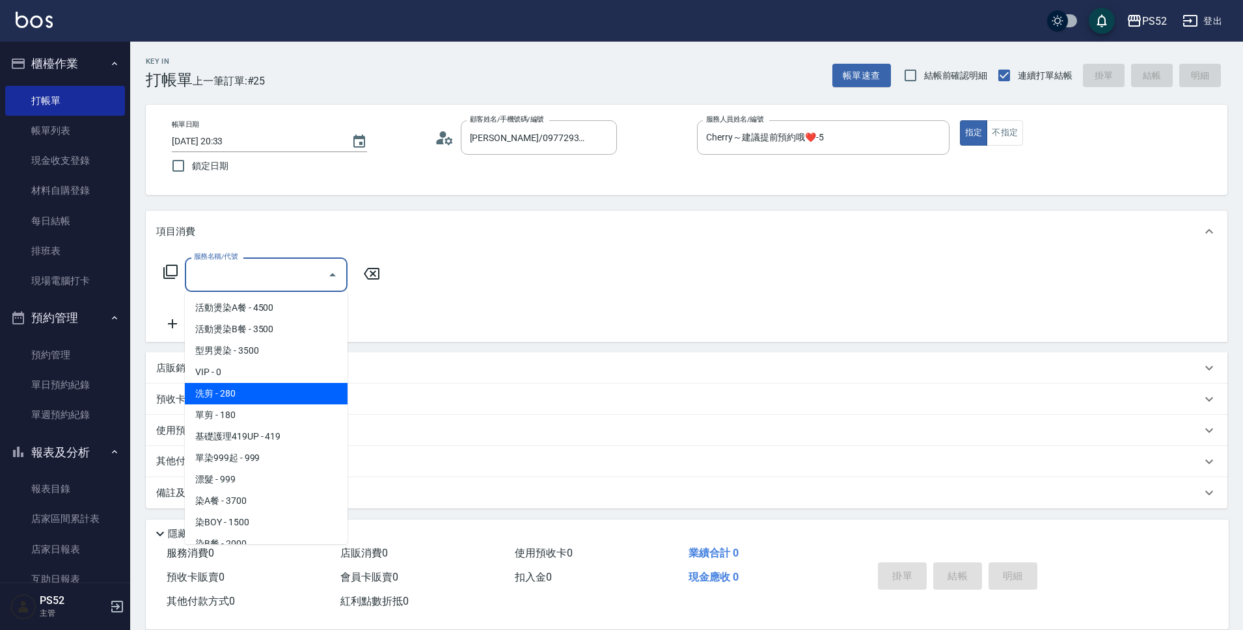
click at [263, 394] on span "洗剪 - 280" at bounding box center [266, 393] width 163 height 21
type input "洗剪(C1)"
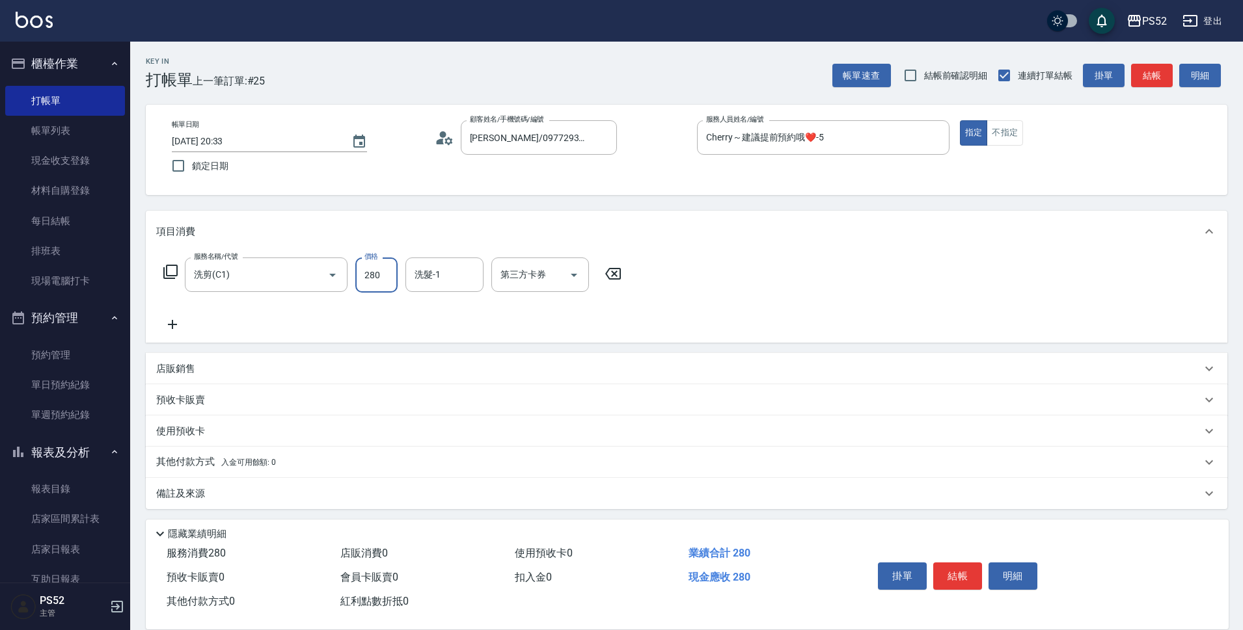
click at [369, 279] on input "280" at bounding box center [376, 275] width 42 height 35
click at [579, 277] on icon "Open" at bounding box center [574, 275] width 16 height 16
type input "360"
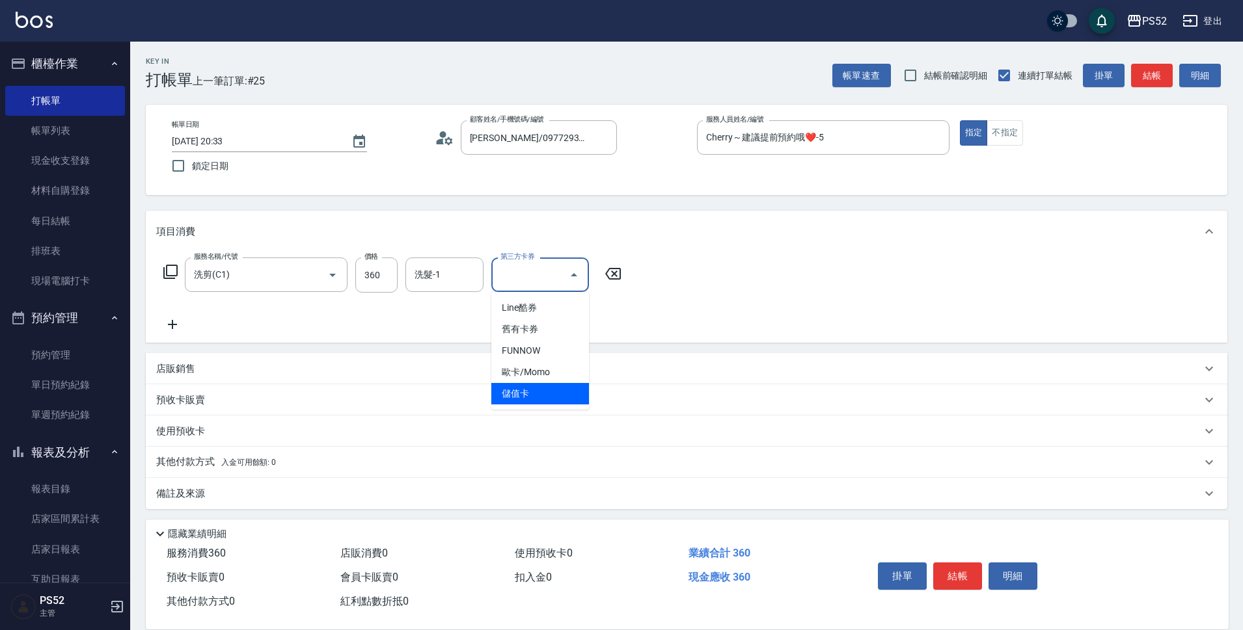
click at [547, 401] on span "儲值卡" at bounding box center [540, 393] width 98 height 21
type input "儲值卡"
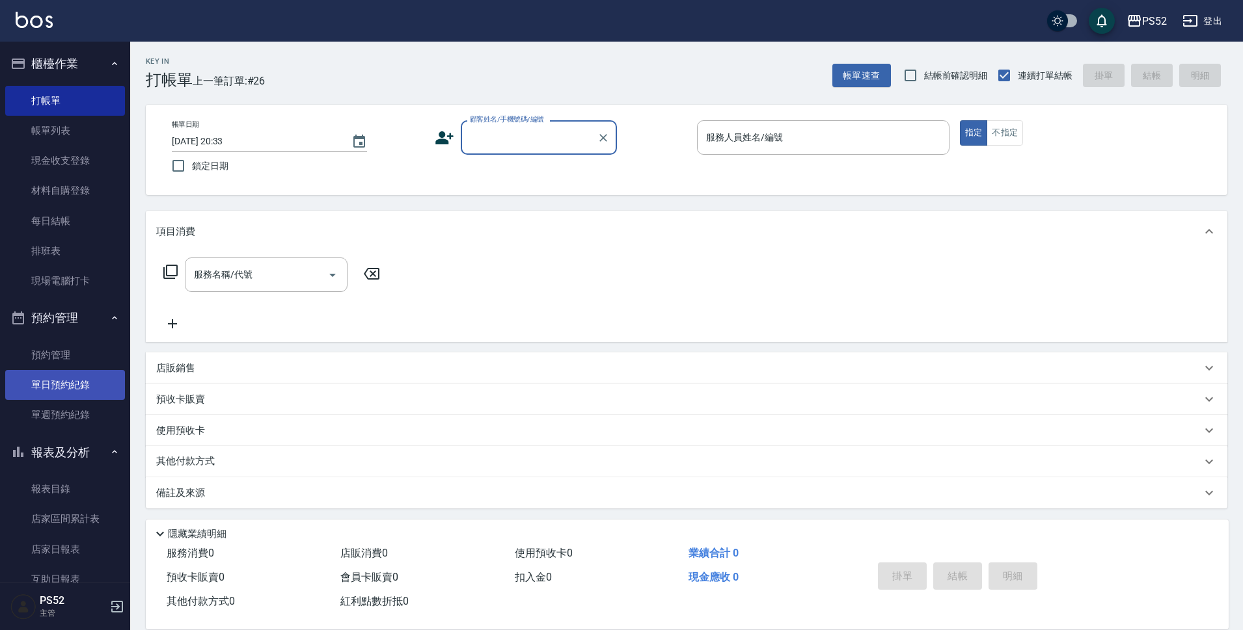
click at [61, 374] on link "單日預約紀錄" at bounding box center [65, 385] width 120 height 30
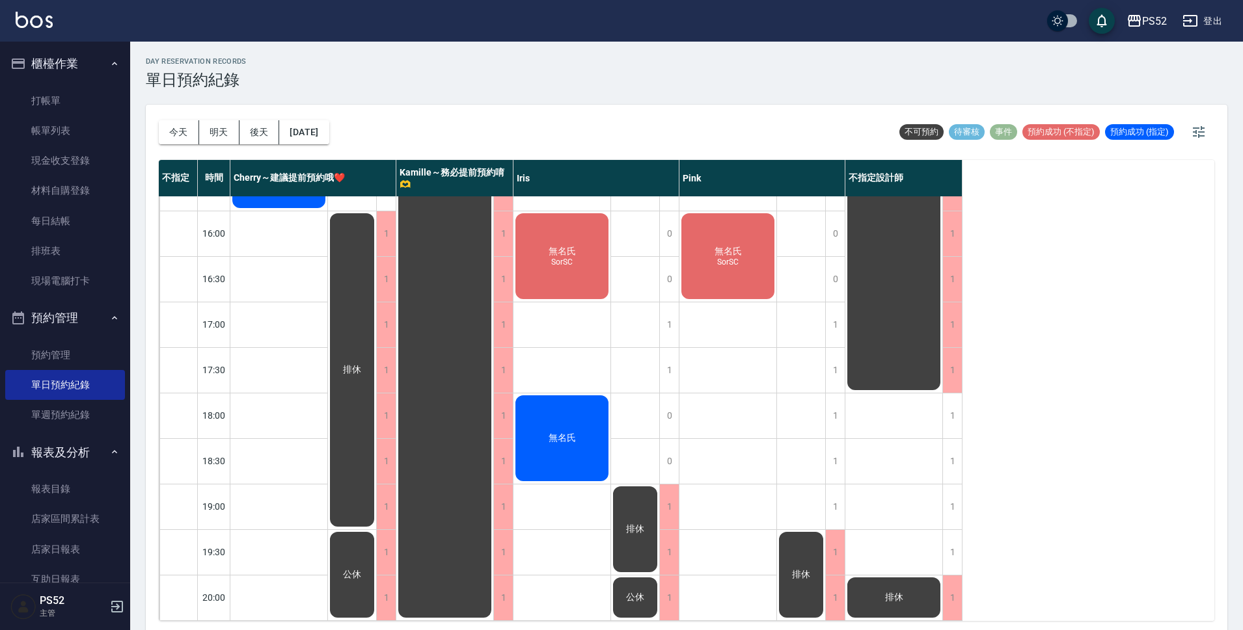
scroll to position [498, 0]
